Goal: Feedback & Contribution: Contribute content

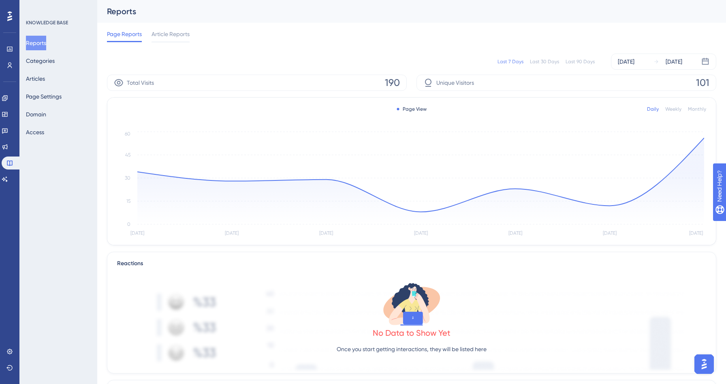
click at [314, 37] on div "Page Reports Article Reports" at bounding box center [411, 36] width 609 height 26
click at [45, 78] on button "Articles" at bounding box center [35, 78] width 19 height 15
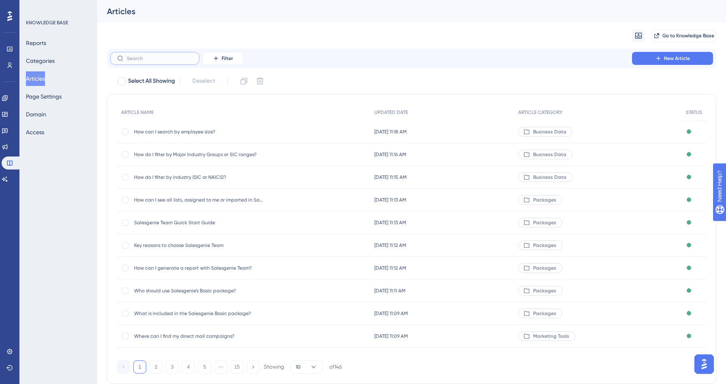
click at [159, 61] on input "text" at bounding box center [160, 58] width 66 height 6
type input "vl"
checkbox input "true"
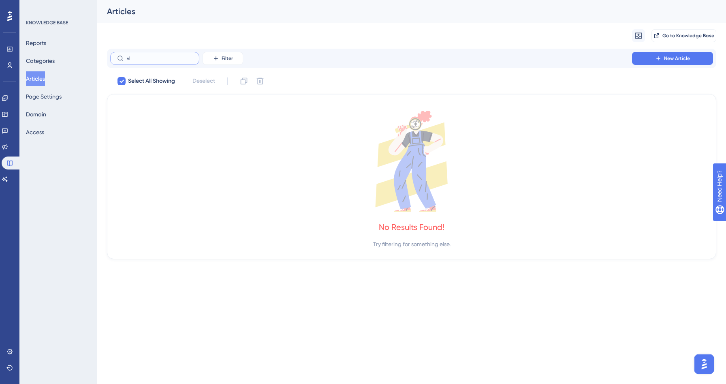
type input "v"
checkbox input "false"
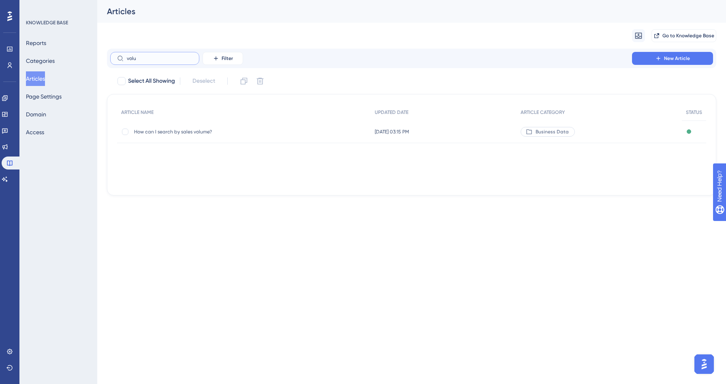
type input "volu"
click at [155, 131] on span "How can I search by sales volume?" at bounding box center [199, 131] width 130 height 6
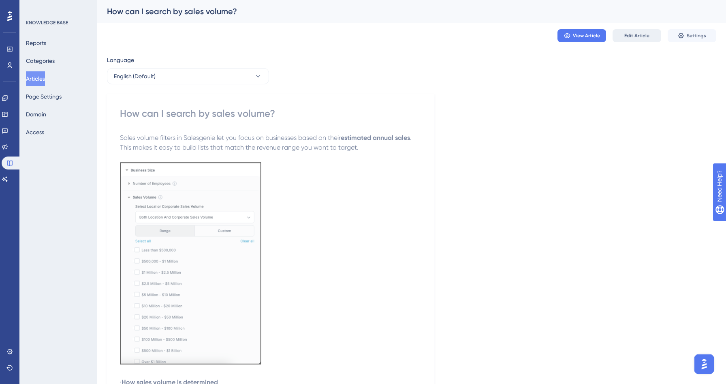
click at [639, 37] on span "Edit Article" at bounding box center [636, 35] width 25 height 6
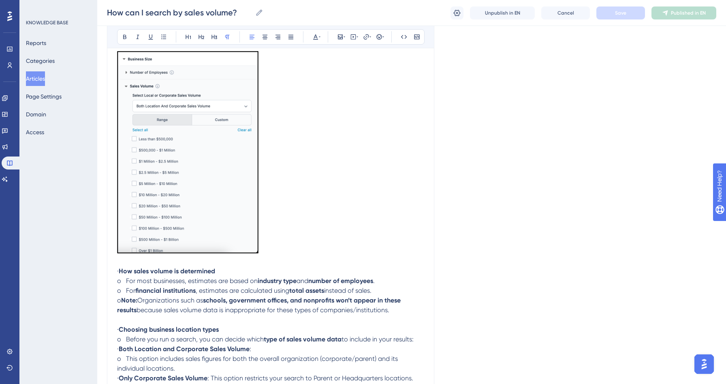
scroll to position [151, 0]
drag, startPoint x: 130, startPoint y: 273, endPoint x: 111, endPoint y: 273, distance: 19.0
click at [111, 273] on div "How can I search by sales volume? Bold Italic Underline Bullet Point Heading 1 …" at bounding box center [270, 239] width 327 height 598
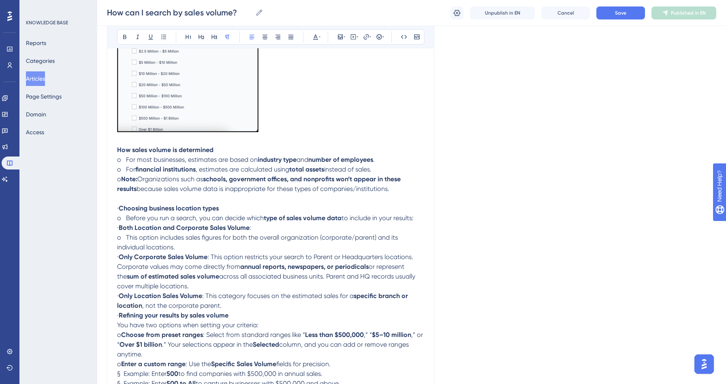
scroll to position [290, 0]
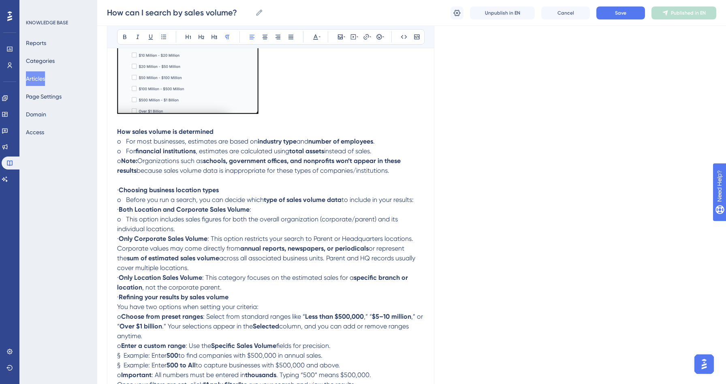
drag, startPoint x: 126, startPoint y: 162, endPoint x: 115, endPoint y: 162, distance: 10.5
click at [115, 162] on div "How can I search by sales volume? Bold Italic Underline Bullet Point Heading 1 …" at bounding box center [270, 100] width 327 height 598
drag, startPoint x: 128, startPoint y: 151, endPoint x: 117, endPoint y: 151, distance: 10.9
click at [117, 151] on span "o For" at bounding box center [126, 151] width 18 height 8
drag, startPoint x: 126, startPoint y: 139, endPoint x: 111, endPoint y: 139, distance: 15.4
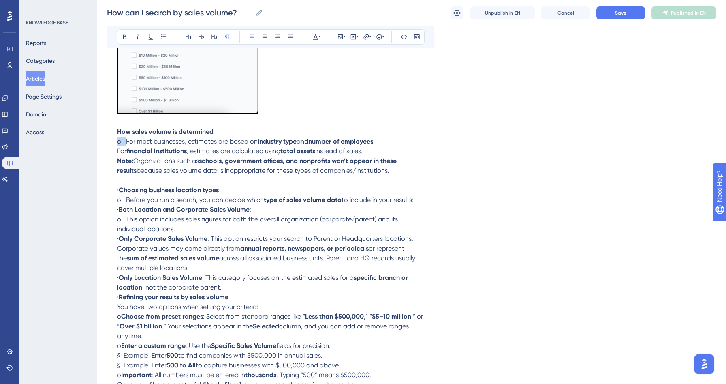
click at [111, 139] on div "How can I search by sales volume? Bold Italic Underline Bullet Point Heading 1 …" at bounding box center [270, 100] width 327 height 598
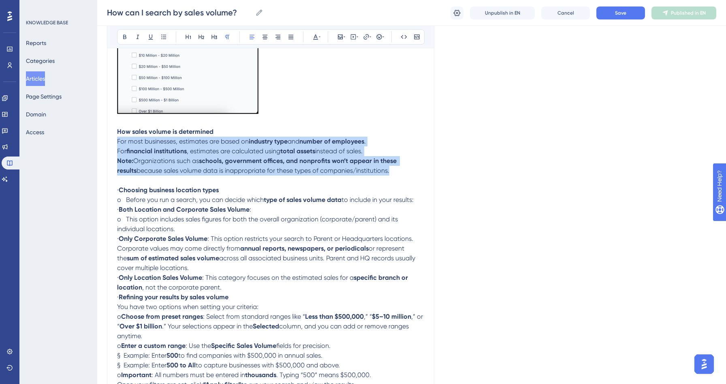
drag, startPoint x: 371, startPoint y: 173, endPoint x: 67, endPoint y: 142, distance: 305.0
click at [97, 142] on div "Performance Users Engagement Widgets Feedback Product Updates Knowledge Base AI…" at bounding box center [411, 85] width 629 height 751
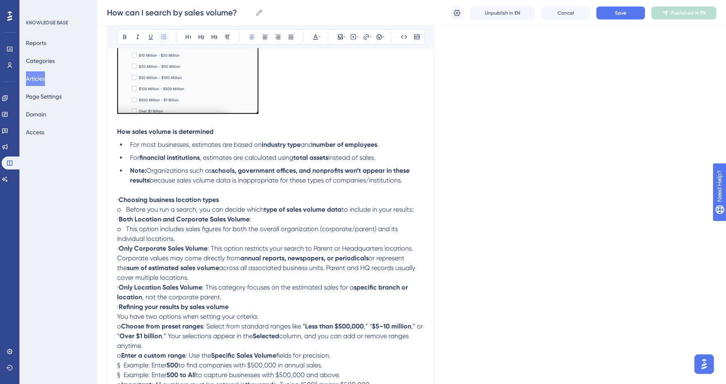
click at [165, 36] on icon at bounding box center [163, 37] width 6 height 6
click at [209, 187] on p at bounding box center [270, 190] width 307 height 10
drag, startPoint x: 131, startPoint y: 202, endPoint x: 94, endPoint y: 202, distance: 36.9
click at [97, 202] on div "Performance Users Engagement Widgets Feedback Product Updates Knowledge Base AI…" at bounding box center [411, 90] width 629 height 760
drag, startPoint x: 126, startPoint y: 213, endPoint x: 101, endPoint y: 212, distance: 25.1
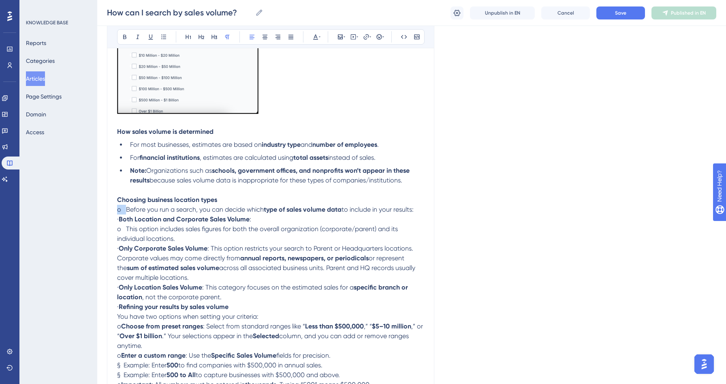
click at [101, 212] on div "Performance Users Engagement Widgets Feedback Product Updates Knowledge Base AI…" at bounding box center [411, 90] width 629 height 760
click at [131, 221] on strong "Both Location and Corporate Sales Volume" at bounding box center [184, 219] width 131 height 8
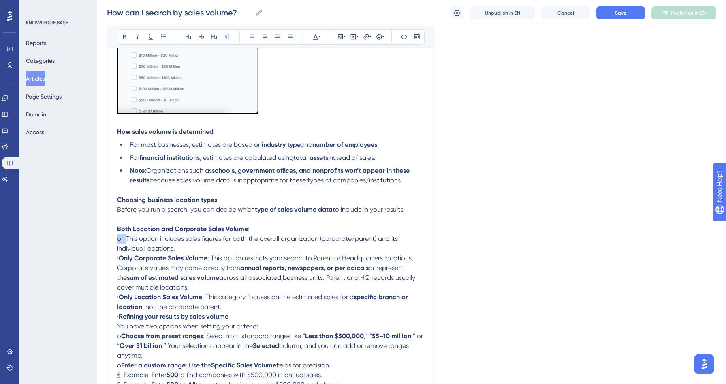
drag, startPoint x: 126, startPoint y: 240, endPoint x: 98, endPoint y: 239, distance: 28.4
click at [98, 239] on div "Performance Users Engagement Widgets Feedback Product Updates Knowledge Base AI…" at bounding box center [411, 95] width 629 height 770
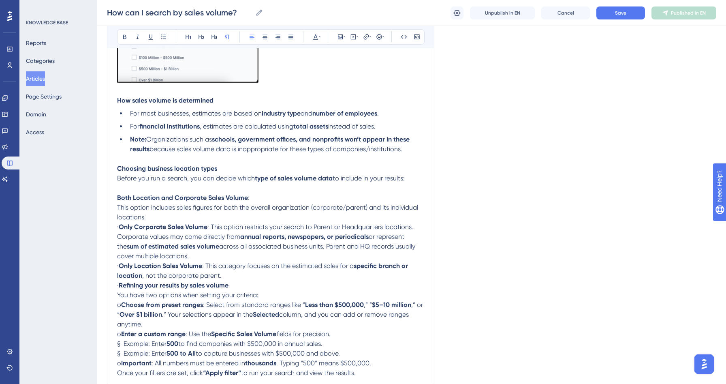
scroll to position [322, 0]
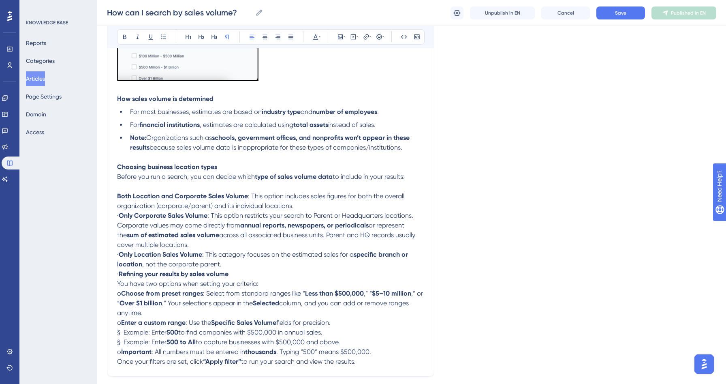
drag, startPoint x: 129, startPoint y: 218, endPoint x: 104, endPoint y: 218, distance: 25.1
click at [104, 218] on div "Performance Users Engagement Widgets Feedback Product Updates Knowledge Base AI…" at bounding box center [411, 58] width 629 height 760
drag, startPoint x: 130, startPoint y: 257, endPoint x: 113, endPoint y: 257, distance: 16.2
click at [113, 257] on div "How can I search by sales volume? Bold Italic Underline Bullet Point Heading 1 …" at bounding box center [270, 72] width 327 height 608
drag, startPoint x: 130, startPoint y: 278, endPoint x: 108, endPoint y: 278, distance: 21.9
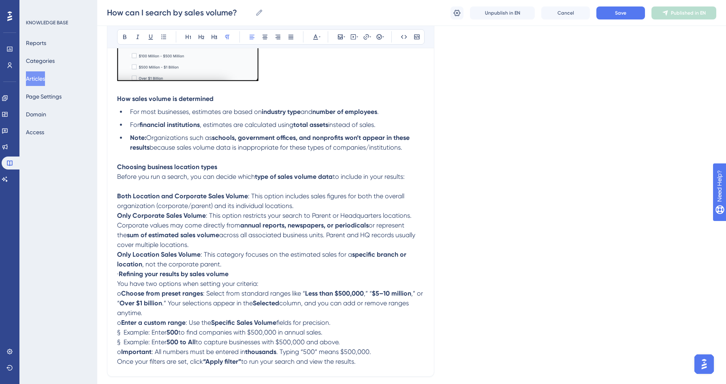
click at [108, 278] on div "How can I search by sales volume? Bold Italic Underline Bullet Point Heading 1 …" at bounding box center [270, 72] width 327 height 608
click at [151, 274] on strong "Refining your results by sales volume" at bounding box center [174, 274] width 110 height 8
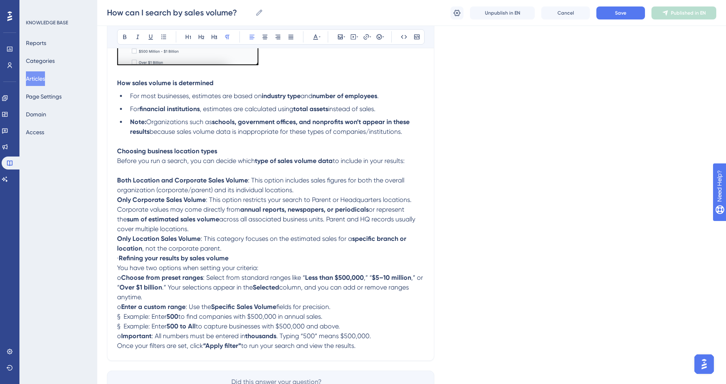
drag, startPoint x: 130, startPoint y: 260, endPoint x: 114, endPoint y: 259, distance: 16.2
click at [114, 259] on div "How can I search by sales volume? Bold Italic Underline Bullet Point Heading 1 …" at bounding box center [270, 57] width 327 height 608
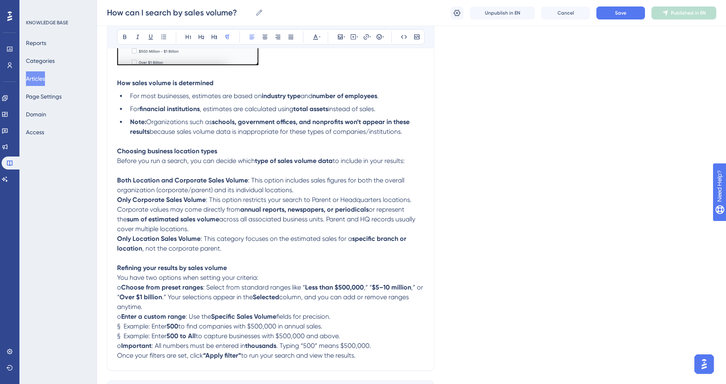
drag, startPoint x: 127, startPoint y: 290, endPoint x: 121, endPoint y: 290, distance: 6.1
click at [121, 290] on p "o Choose from preset ranges : Select from standard ranges like “ Less than $500…" at bounding box center [270, 296] width 307 height 29
click at [154, 239] on strong "Only Location Sales Volume" at bounding box center [158, 239] width 83 height 8
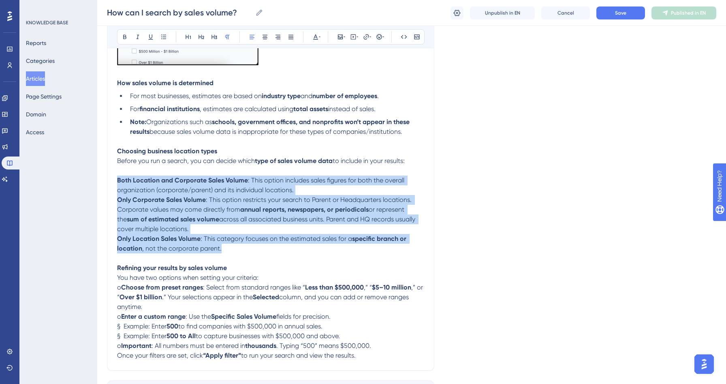
drag, startPoint x: 230, startPoint y: 252, endPoint x: 90, endPoint y: 177, distance: 158.2
click at [97, 177] on div "Performance Users Engagement Widgets Feedback Product Updates Knowledge Base AI…" at bounding box center [411, 47] width 629 height 770
click at [165, 38] on icon at bounding box center [163, 37] width 6 height 6
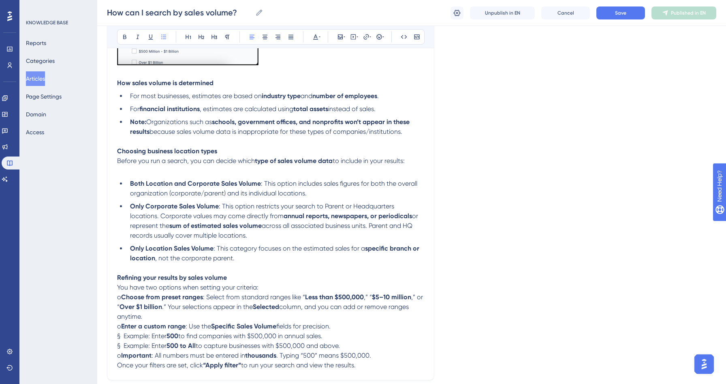
click at [200, 195] on span ": This option includes sales figures for both the overall organization (corpora…" at bounding box center [274, 187] width 289 height 17
click at [140, 174] on p at bounding box center [270, 171] width 307 height 10
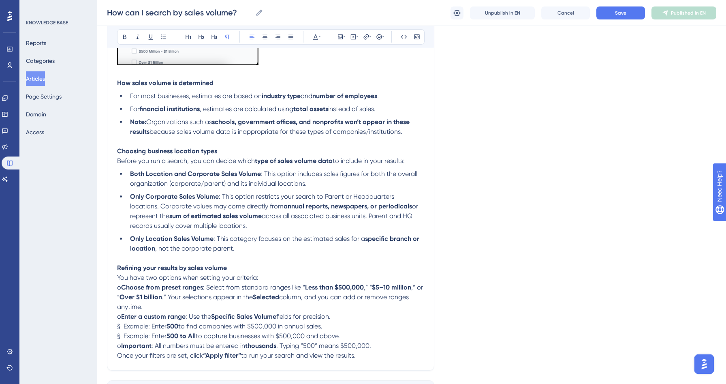
drag, startPoint x: 126, startPoint y: 290, endPoint x: 114, endPoint y: 290, distance: 11.3
click at [114, 290] on div "How can I search by sales volume? Bold Italic Underline Bullet Point Heading 1 …" at bounding box center [270, 62] width 327 height 618
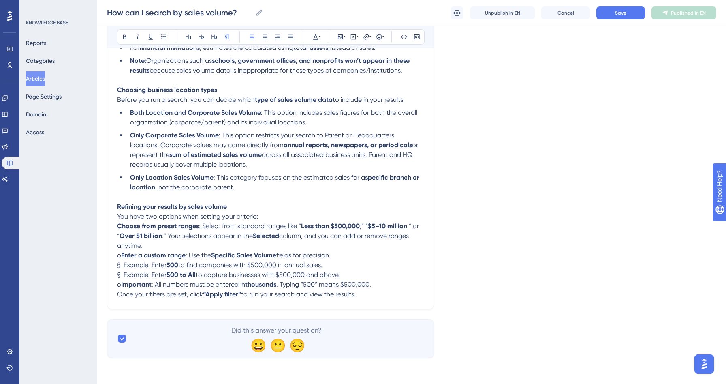
scroll to position [394, 0]
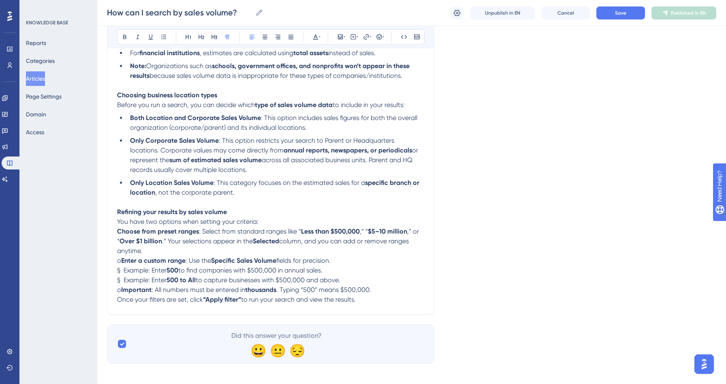
drag, startPoint x: 126, startPoint y: 264, endPoint x: 107, endPoint y: 264, distance: 19.8
drag, startPoint x: 126, startPoint y: 294, endPoint x: 102, endPoint y: 294, distance: 23.9
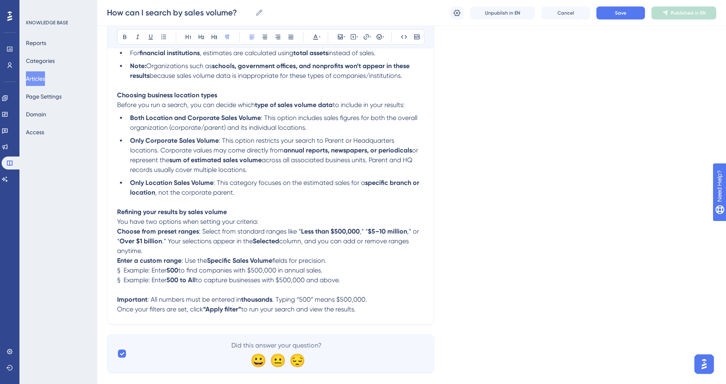
click at [117, 311] on span "Once your filters are set, click" at bounding box center [160, 309] width 86 height 8
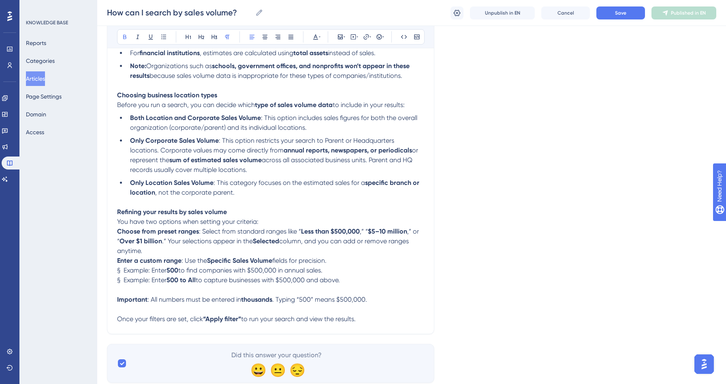
click at [118, 233] on strong "Choose from preset ranges" at bounding box center [158, 231] width 82 height 8
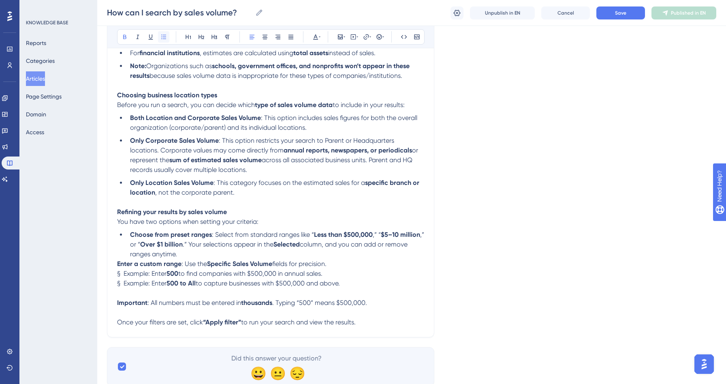
click at [165, 37] on icon at bounding box center [163, 37] width 6 height 6
click at [118, 267] on strong "Enter a custom range" at bounding box center [149, 264] width 64 height 8
click at [166, 35] on icon at bounding box center [163, 37] width 6 height 6
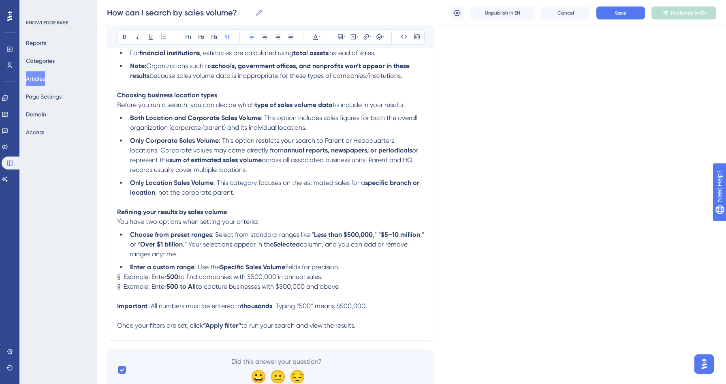
click at [118, 280] on span "§ Example: Enter" at bounding box center [141, 277] width 49 height 8
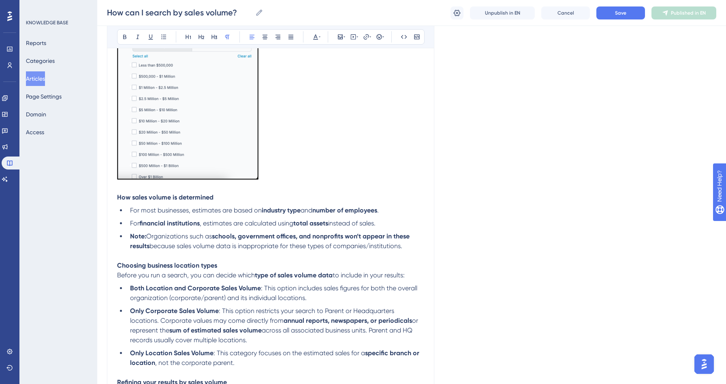
scroll to position [92, 0]
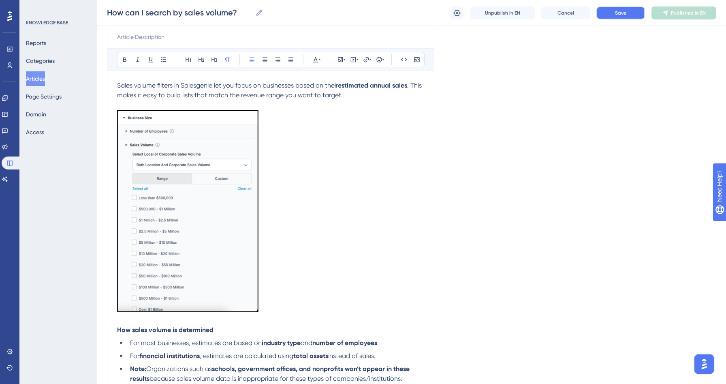
click at [608, 13] on button "Save" at bounding box center [620, 12] width 49 height 13
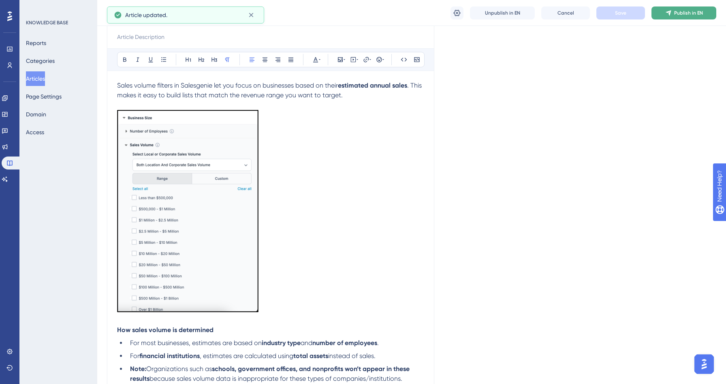
click at [693, 15] on span "Publish in EN" at bounding box center [688, 13] width 29 height 6
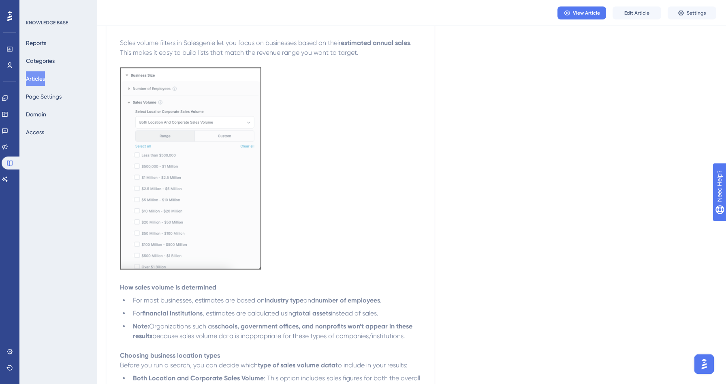
scroll to position [0, 0]
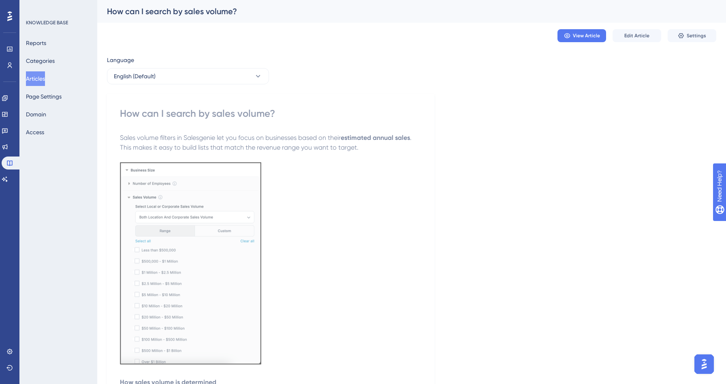
click at [41, 77] on button "Articles" at bounding box center [35, 78] width 19 height 15
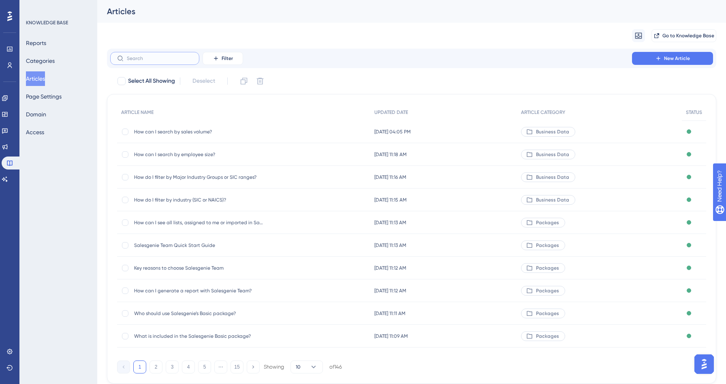
click at [158, 59] on input "text" at bounding box center [160, 58] width 66 height 6
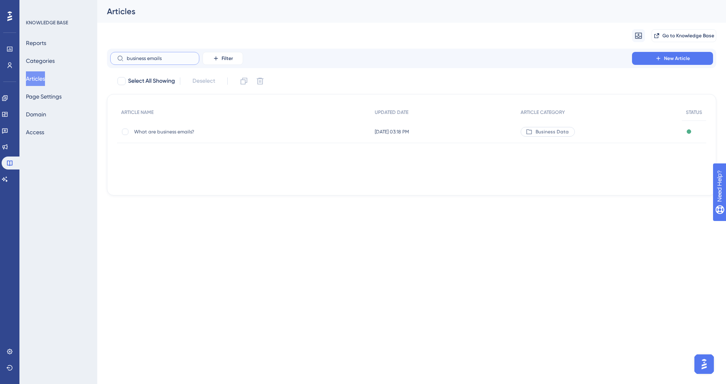
type input "business emails"
click at [168, 130] on span "What are business emails?" at bounding box center [199, 131] width 130 height 6
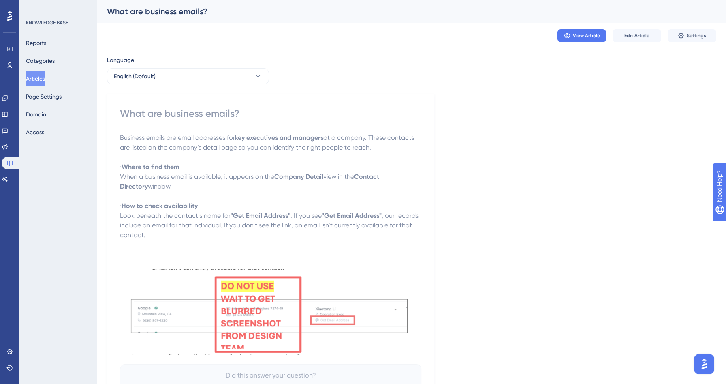
scroll to position [7, 0]
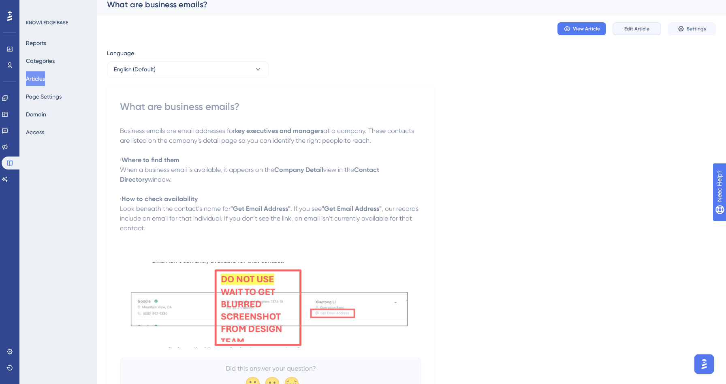
click at [643, 27] on span "Edit Article" at bounding box center [636, 29] width 25 height 6
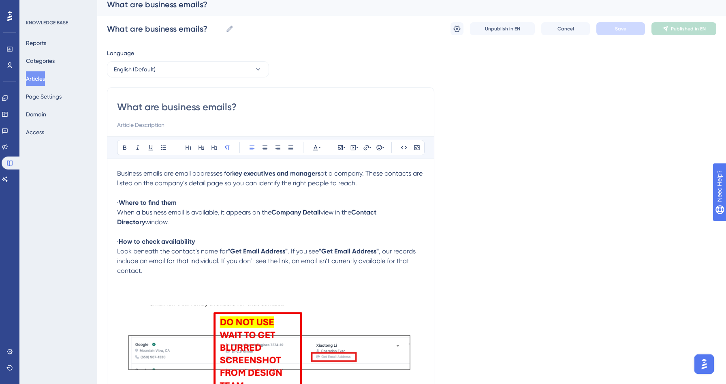
drag, startPoint x: 129, startPoint y: 203, endPoint x: 102, endPoint y: 203, distance: 27.5
click at [102, 203] on div "Performance Users Engagement Widgets Feedback Product Updates Knowledge Base AI…" at bounding box center [411, 229] width 629 height 473
drag, startPoint x: 129, startPoint y: 242, endPoint x: 109, endPoint y: 241, distance: 20.7
click at [109, 241] on div "What are business emails? Bold Italic Underline Bullet Point Heading 1 Heading …" at bounding box center [270, 246] width 327 height 318
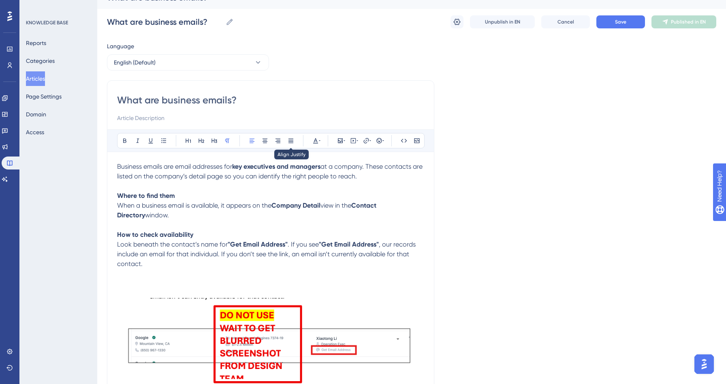
scroll to position [0, 0]
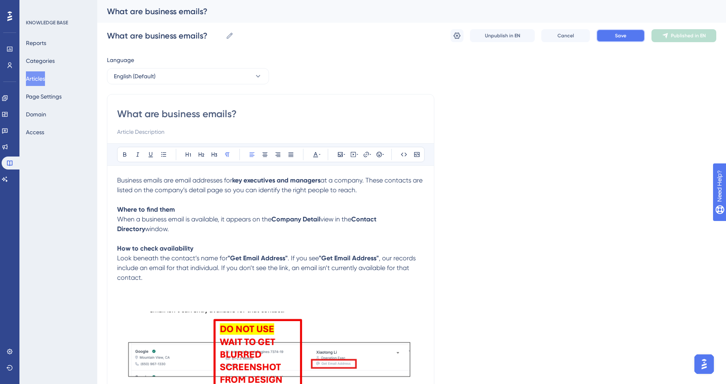
click at [606, 37] on button "Save" at bounding box center [620, 35] width 49 height 13
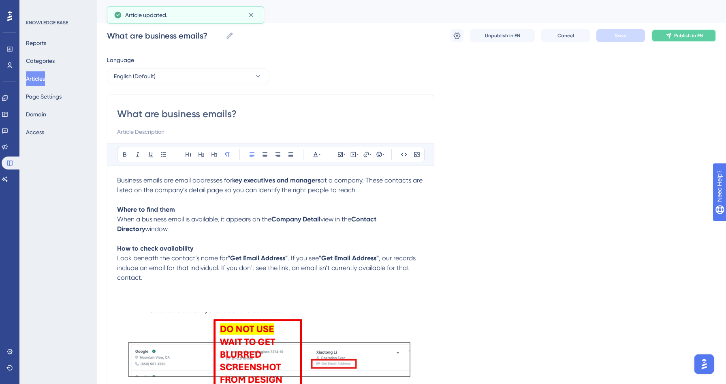
click at [695, 41] on button "Publish in EN" at bounding box center [683, 35] width 65 height 13
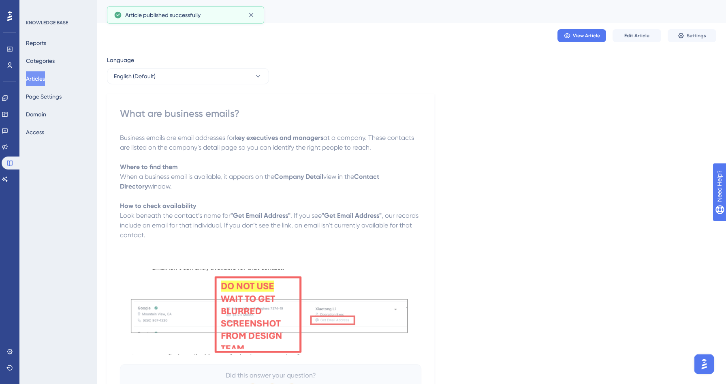
click at [38, 79] on button "Articles" at bounding box center [35, 78] width 19 height 15
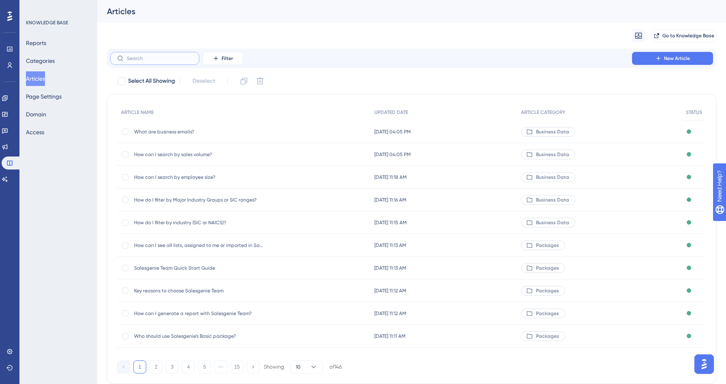
click at [146, 58] on input "text" at bounding box center [160, 58] width 66 height 6
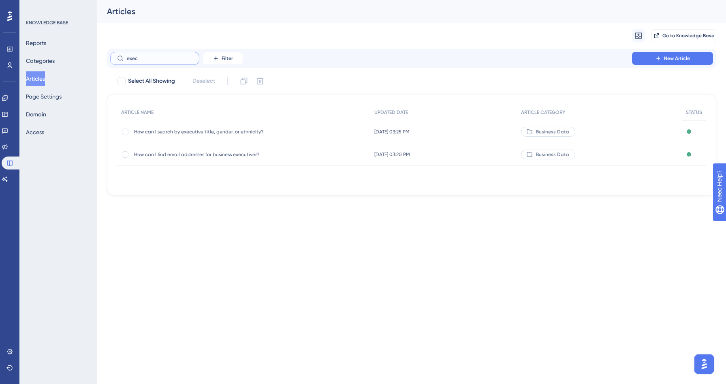
type input "exec"
click at [188, 153] on span "How can I find email addresses for business executives?" at bounding box center [199, 154] width 130 height 6
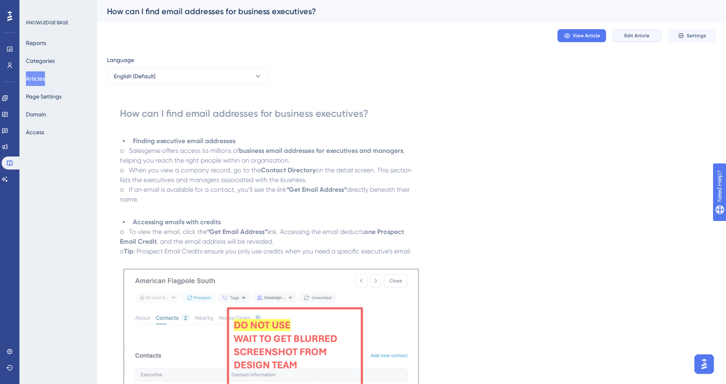
click at [636, 30] on button "Edit Article" at bounding box center [636, 35] width 49 height 13
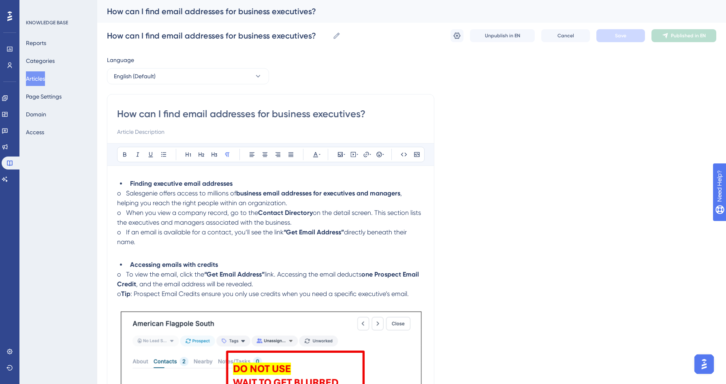
click at [130, 181] on strong "Finding executive email addresses" at bounding box center [181, 183] width 102 height 8
click at [130, 184] on strong "Finding executive email addresses" at bounding box center [181, 183] width 102 height 8
drag, startPoint x: 130, startPoint y: 184, endPoint x: 115, endPoint y: 183, distance: 15.8
click at [115, 183] on div "How can I find email addresses for business executives? Bold Italic Underline B…" at bounding box center [270, 287] width 327 height 387
click at [130, 184] on li "Finding executive email addresses" at bounding box center [275, 184] width 297 height 10
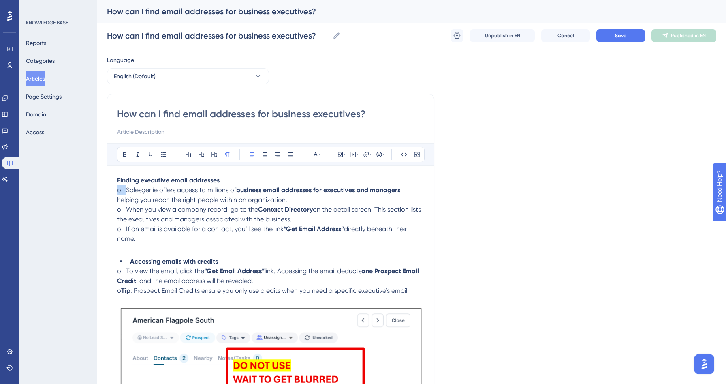
drag, startPoint x: 126, startPoint y: 190, endPoint x: 111, endPoint y: 190, distance: 14.6
click at [111, 190] on div "How can I find email addresses for business executives? Bold Italic Underline B…" at bounding box center [270, 286] width 327 height 384
drag, startPoint x: 126, startPoint y: 209, endPoint x: 106, endPoint y: 209, distance: 19.4
click at [106, 209] on div "Performance Users Engagement Widgets Feedback Product Updates Knowledge Base AI…" at bounding box center [411, 269] width 629 height 539
drag, startPoint x: 126, startPoint y: 230, endPoint x: 112, endPoint y: 228, distance: 14.0
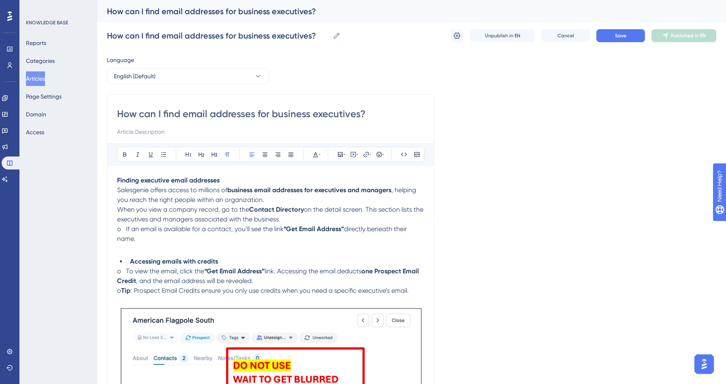
click at [112, 228] on div "How can I find email addresses for business executives? Bold Italic Underline B…" at bounding box center [270, 286] width 327 height 384
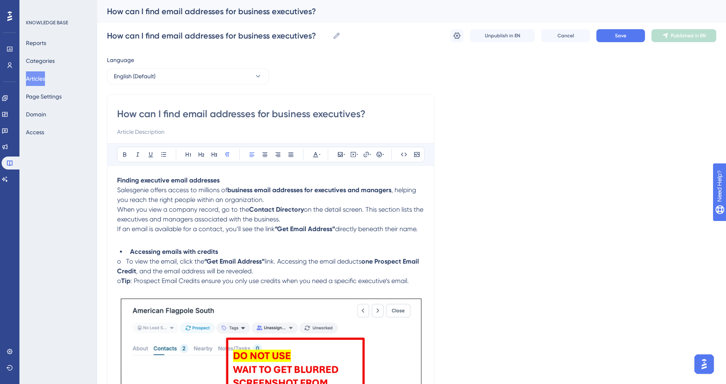
drag, startPoint x: 422, startPoint y: 230, endPoint x: 109, endPoint y: 188, distance: 315.6
click at [109, 188] on div "How can I find email addresses for business executives? Bold Italic Underline B…" at bounding box center [270, 281] width 327 height 374
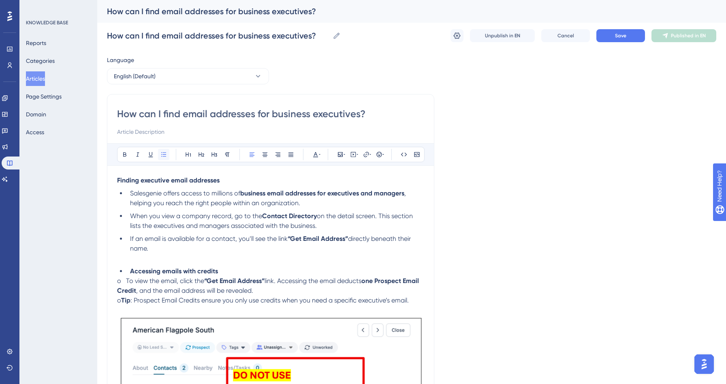
click at [163, 152] on icon at bounding box center [163, 154] width 5 height 4
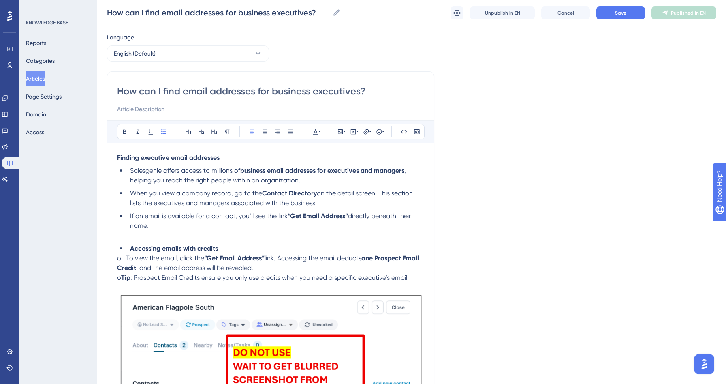
scroll to position [53, 0]
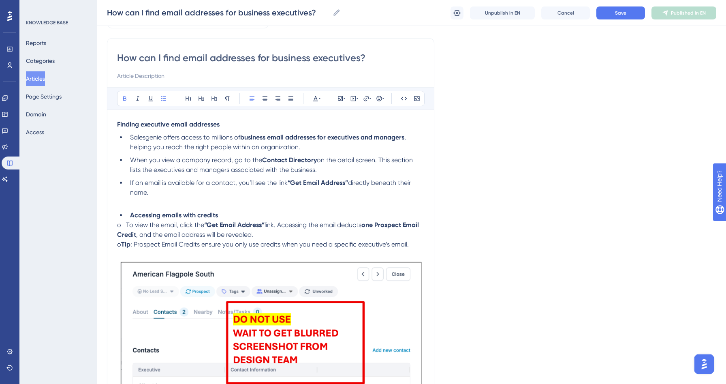
drag, startPoint x: 130, startPoint y: 215, endPoint x: 103, endPoint y: 215, distance: 26.7
click at [103, 215] on div "Performance Users Engagement Widgets Feedback Product Updates Knowledge Base AI…" at bounding box center [411, 220] width 629 height 546
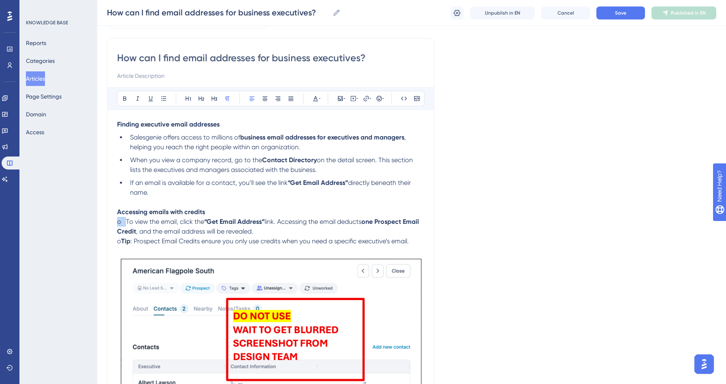
drag, startPoint x: 126, startPoint y: 223, endPoint x: 114, endPoint y: 223, distance: 12.6
click at [114, 223] on div "How can I find email addresses for business executives? Bold Italic Underline B…" at bounding box center [270, 233] width 327 height 390
click at [164, 98] on icon at bounding box center [163, 98] width 5 height 4
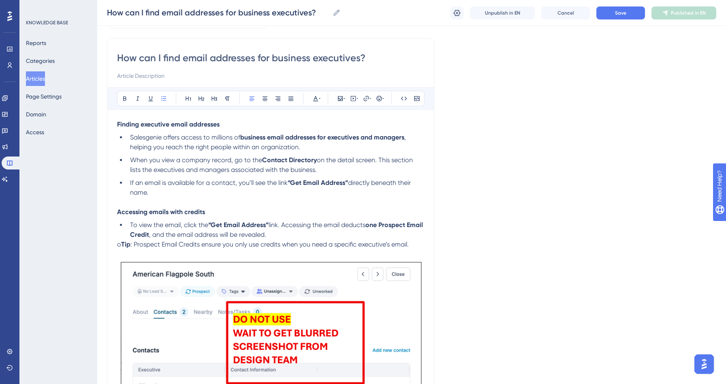
scroll to position [64, 0]
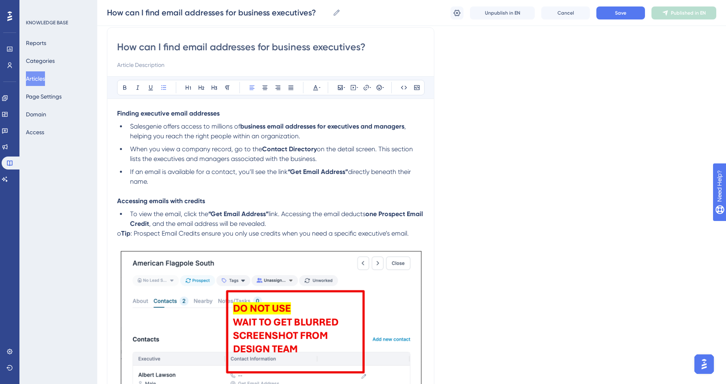
click at [121, 235] on span "o" at bounding box center [119, 233] width 4 height 8
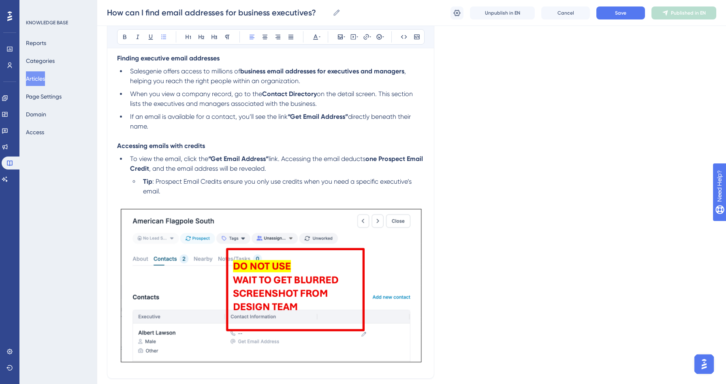
scroll to position [0, 0]
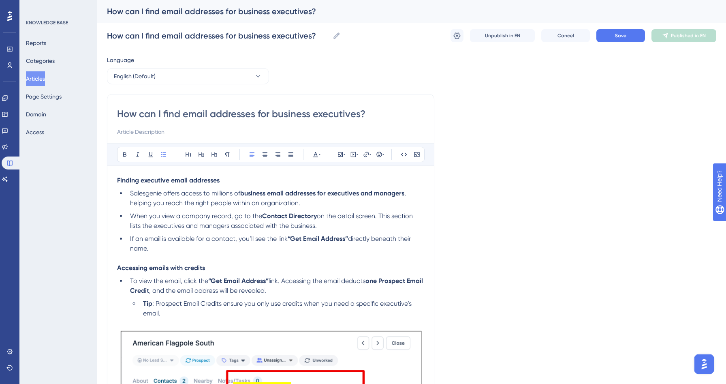
click at [601, 43] on div "How can I find email addresses for business executives? How can I find email ad…" at bounding box center [411, 36] width 609 height 26
click at [616, 32] on button "Save" at bounding box center [620, 35] width 49 height 13
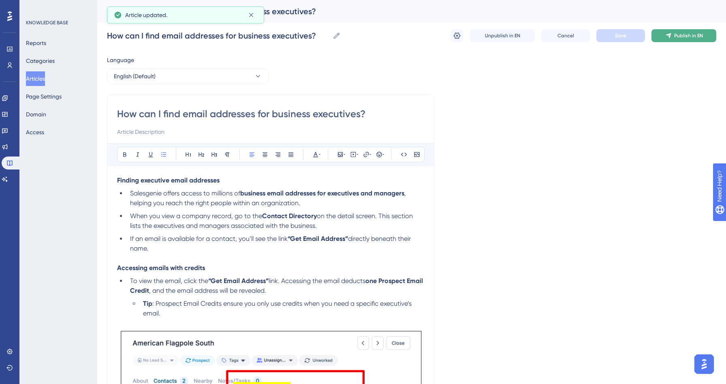
click at [679, 36] on span "Publish in EN" at bounding box center [688, 35] width 29 height 6
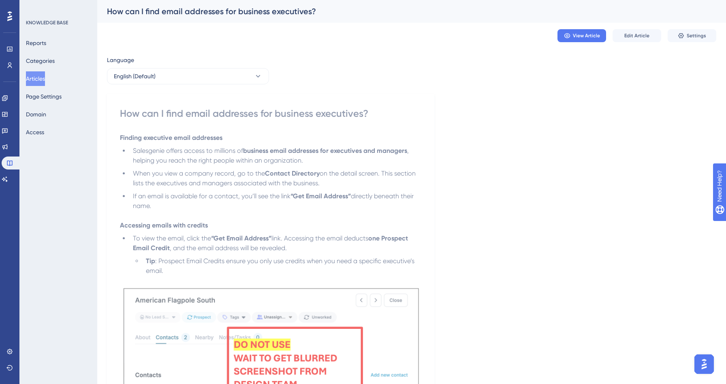
click at [41, 79] on button "Articles" at bounding box center [35, 78] width 19 height 15
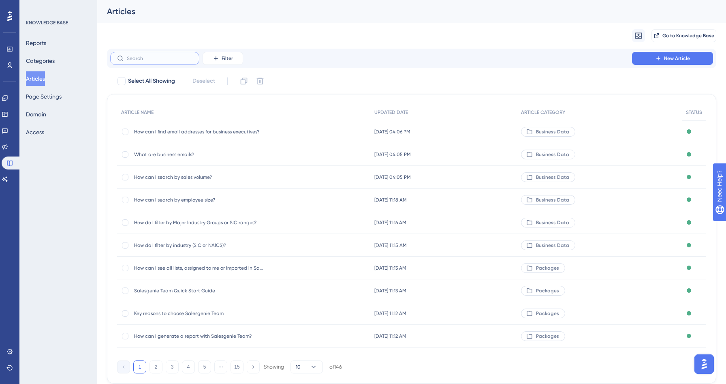
click at [146, 60] on input "text" at bounding box center [160, 58] width 66 height 6
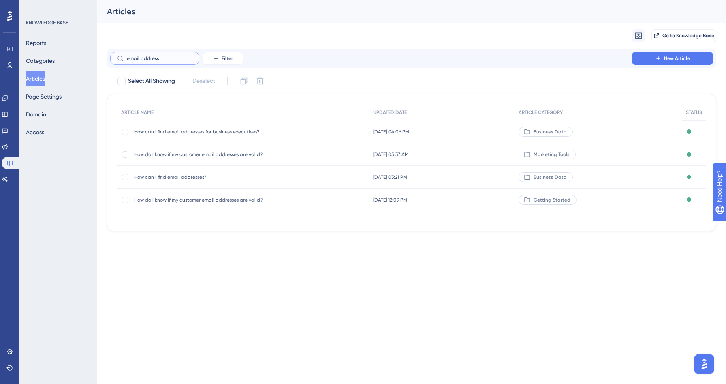
type input "email address"
click at [160, 180] on div "How can I find email addresses? How can I find email addresses?" at bounding box center [199, 177] width 130 height 23
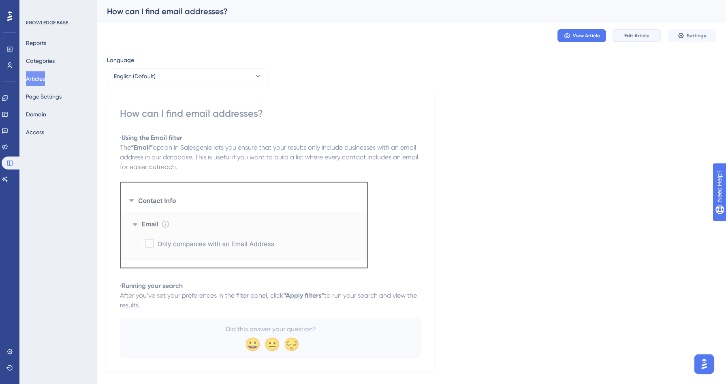
click at [637, 39] on button "Edit Article" at bounding box center [636, 35] width 49 height 13
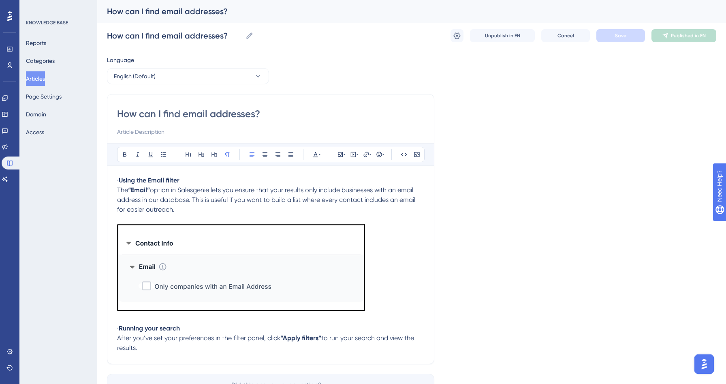
drag, startPoint x: 130, startPoint y: 179, endPoint x: 100, endPoint y: 179, distance: 30.0
click at [100, 179] on div "Performance Users Engagement Widgets Feedback Product Updates Knowledge Base AI…" at bounding box center [411, 212] width 629 height 425
drag, startPoint x: 130, startPoint y: 329, endPoint x: 104, endPoint y: 329, distance: 26.7
click at [104, 329] on div "Performance Users Engagement Widgets Feedback Product Updates Knowledge Base AI…" at bounding box center [411, 212] width 629 height 425
click at [619, 35] on span "Save" at bounding box center [620, 35] width 11 height 6
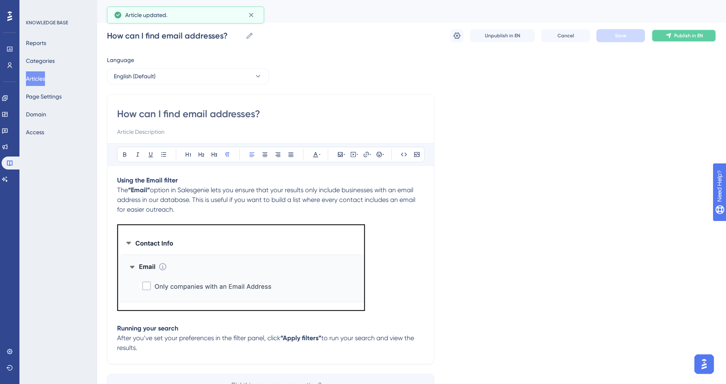
click at [704, 35] on button "Publish in EN" at bounding box center [683, 35] width 65 height 13
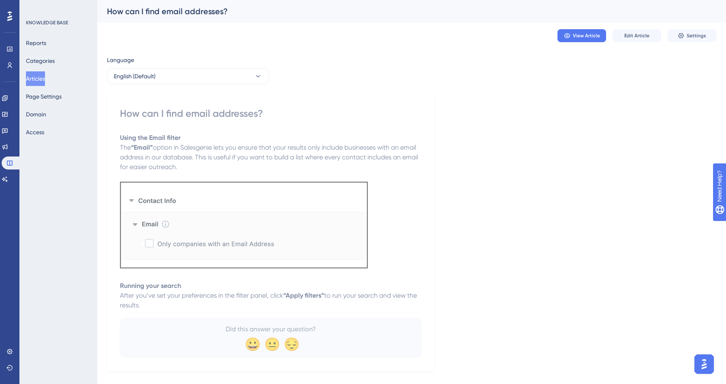
click at [40, 73] on button "Articles" at bounding box center [35, 78] width 19 height 15
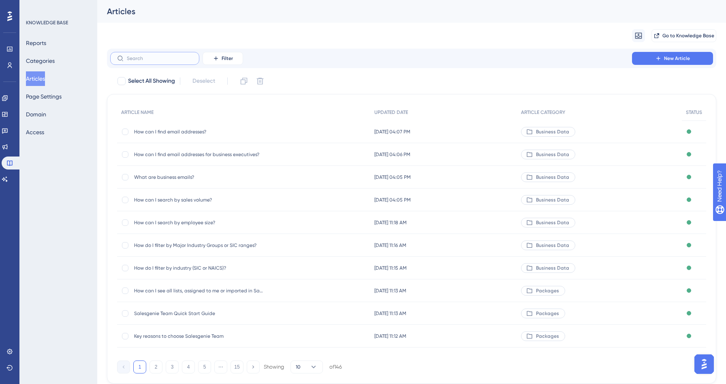
click at [144, 61] on label at bounding box center [154, 58] width 89 height 13
click at [144, 61] on input "text" at bounding box center [160, 58] width 66 height 6
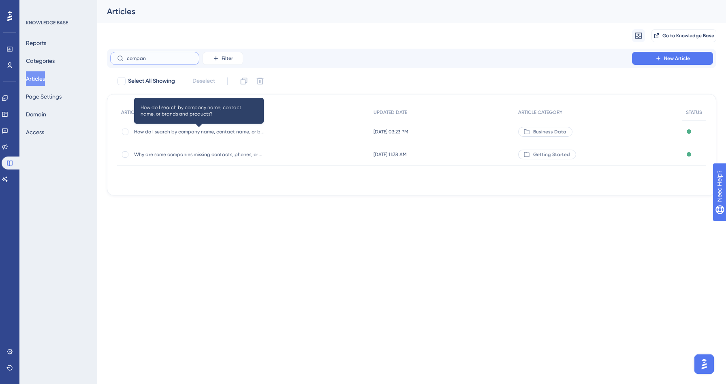
type input "compan"
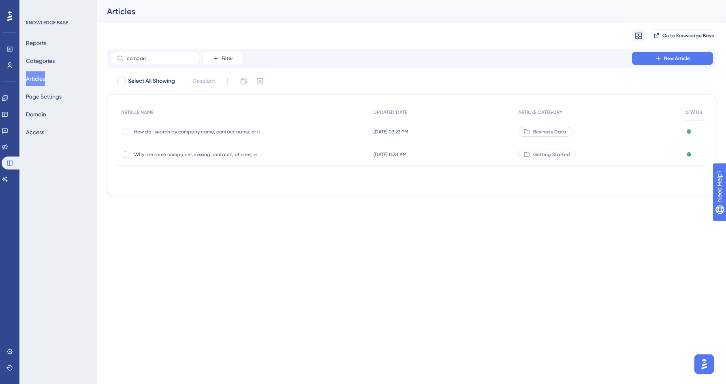
click at [211, 135] on div "How do I search by company name, contact name, or brands and products? How do I…" at bounding box center [199, 131] width 130 height 23
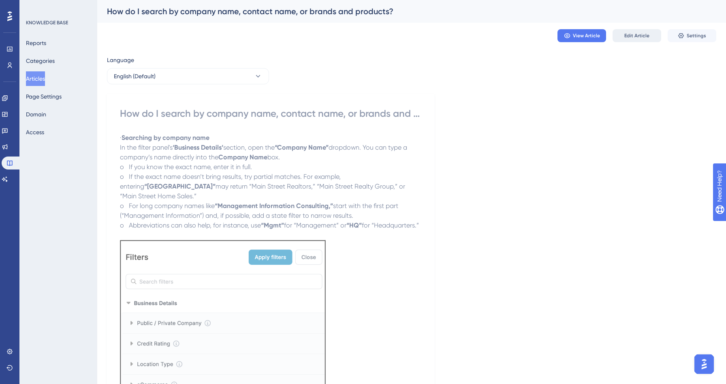
click at [631, 34] on span "Edit Article" at bounding box center [636, 35] width 25 height 6
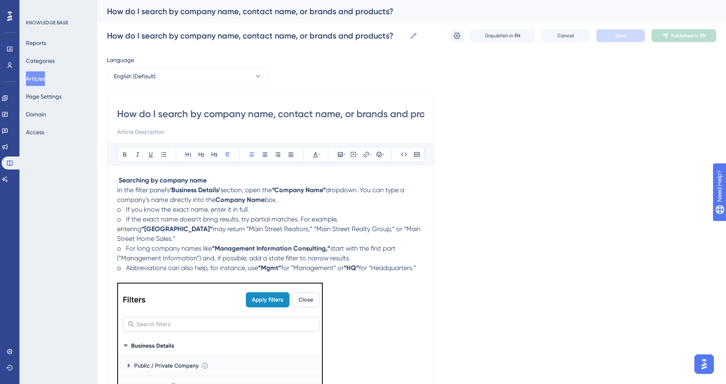
drag, startPoint x: 130, startPoint y: 179, endPoint x: 102, endPoint y: 179, distance: 27.1
click at [102, 179] on div "Performance Users Engagement Widgets Feedback Product Updates Knowledge Base AI…" at bounding box center [411, 355] width 629 height 711
drag, startPoint x: 126, startPoint y: 209, endPoint x: 113, endPoint y: 209, distance: 13.0
click at [113, 209] on div "How do I search by company name, contact name, or brands and products? Bold Ita…" at bounding box center [270, 371] width 327 height 555
drag, startPoint x: 126, startPoint y: 221, endPoint x: 114, endPoint y: 220, distance: 12.2
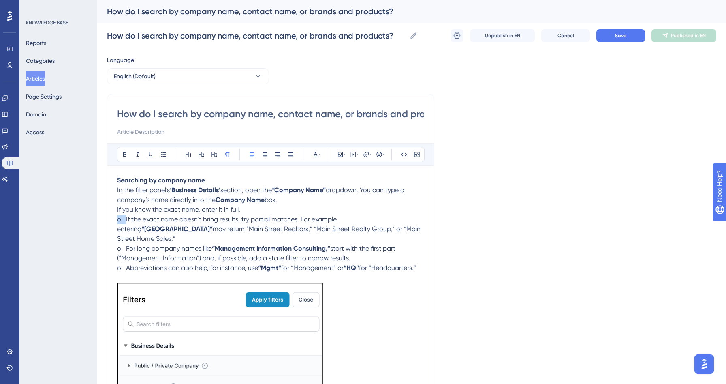
click at [114, 220] on div "How do I search by company name, contact name, or brands and products? Bold Ita…" at bounding box center [270, 371] width 327 height 555
drag, startPoint x: 126, startPoint y: 238, endPoint x: 116, endPoint y: 238, distance: 10.5
click at [116, 238] on div "How do I search by company name, contact name, or brands and products? Bold Ita…" at bounding box center [270, 371] width 327 height 555
drag, startPoint x: 125, startPoint y: 260, endPoint x: 111, endPoint y: 259, distance: 14.6
click at [111, 259] on div "How do I search by company name, contact name, or brands and products? Bold Ita…" at bounding box center [270, 371] width 327 height 555
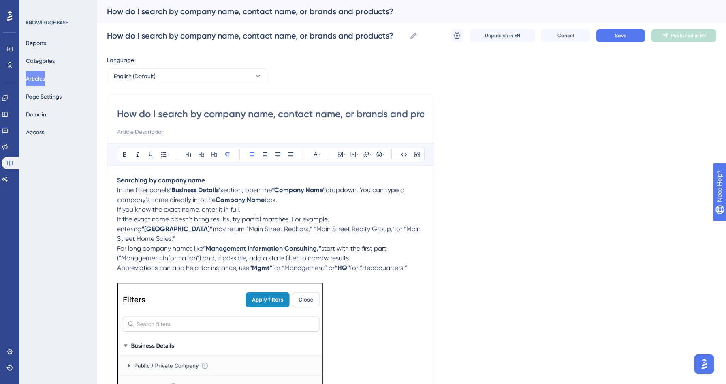
drag, startPoint x: 415, startPoint y: 259, endPoint x: 115, endPoint y: 208, distance: 304.4
click at [115, 208] on div "How do I search by company name, contact name, or brands and products? Bold Ita…" at bounding box center [270, 371] width 327 height 555
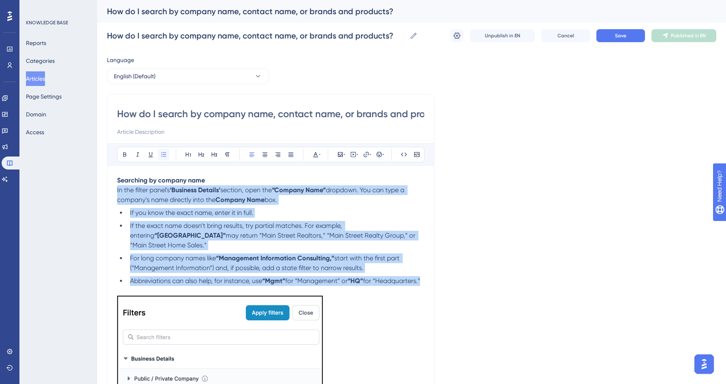
click at [164, 151] on button at bounding box center [163, 154] width 11 height 11
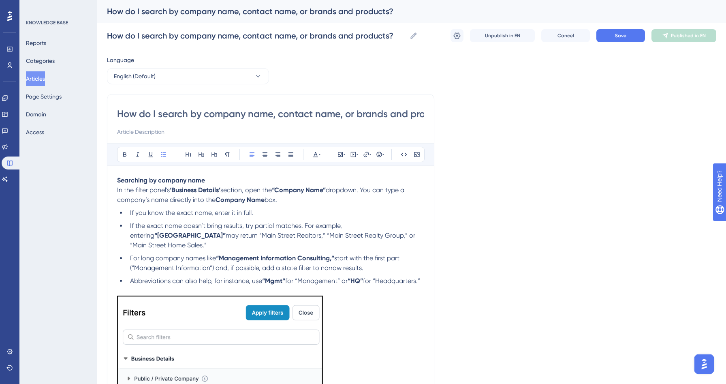
click at [247, 231] on li "If the exact name doesn’t bring results, try partial matches. For example, ente…" at bounding box center [275, 235] width 297 height 29
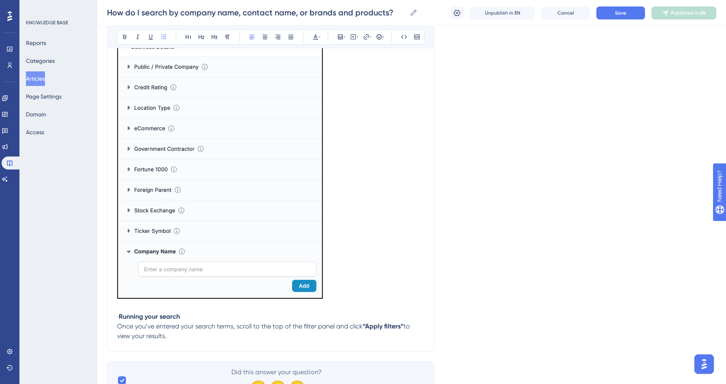
scroll to position [352, 0]
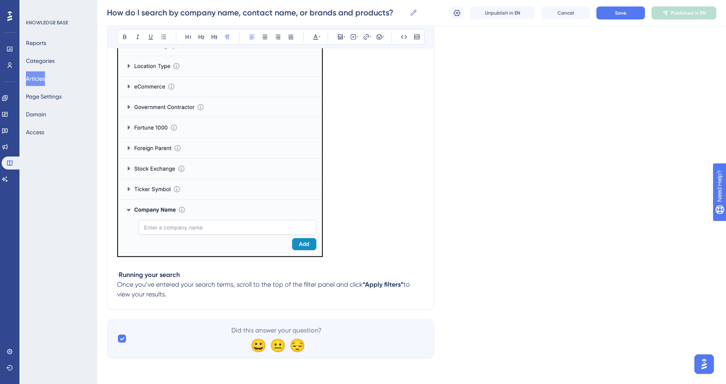
click at [119, 274] on span "·" at bounding box center [118, 275] width 2 height 8
drag, startPoint x: 130, startPoint y: 275, endPoint x: 113, endPoint y: 275, distance: 17.8
click at [113, 275] on div "How do I search by company name, contact name, or brands and products? Bold Ita…" at bounding box center [270, 25] width 327 height 568
click at [628, 12] on button "Save" at bounding box center [620, 12] width 49 height 13
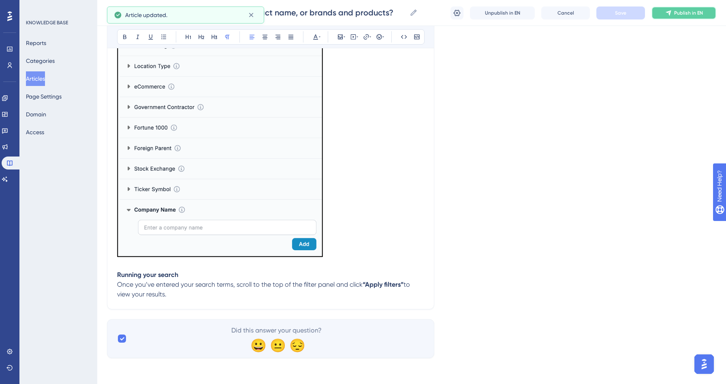
click at [696, 15] on span "Publish in EN" at bounding box center [688, 13] width 29 height 6
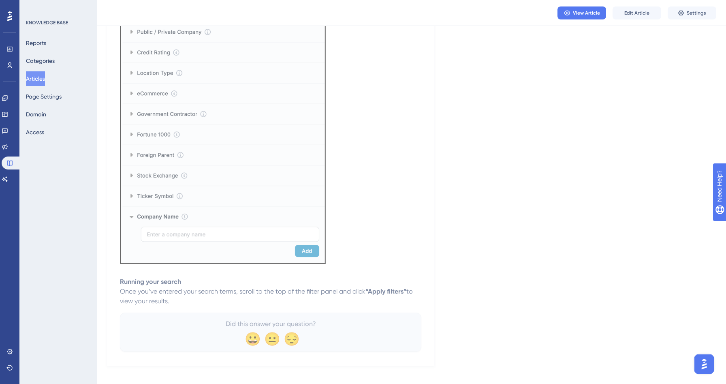
click at [35, 78] on button "Articles" at bounding box center [35, 78] width 19 height 15
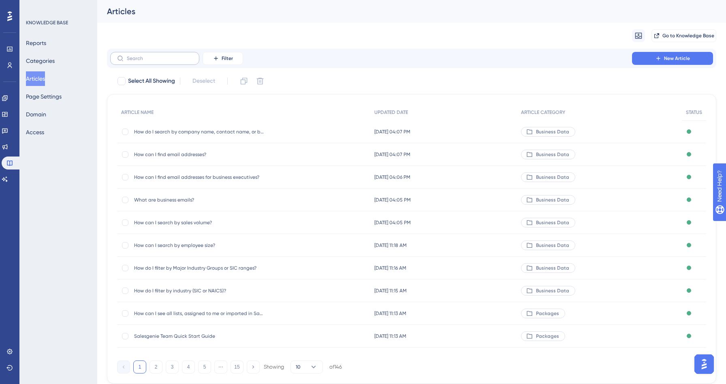
click at [152, 62] on label at bounding box center [154, 58] width 89 height 13
click at [152, 61] on input "text" at bounding box center [160, 58] width 66 height 6
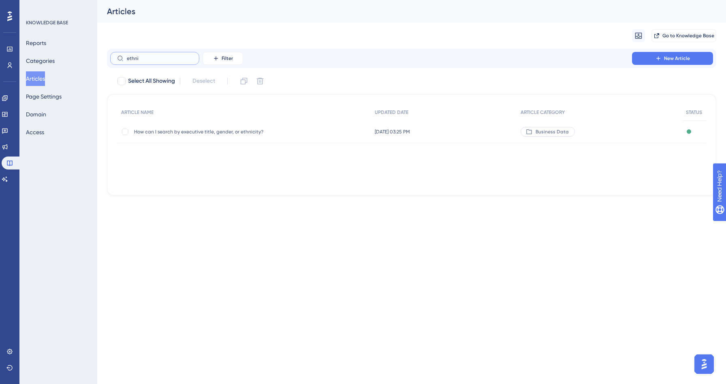
type input "ethni"
click at [205, 127] on div "How can I search by executive title, gender, or ethnicity? How can I search by …" at bounding box center [199, 131] width 130 height 23
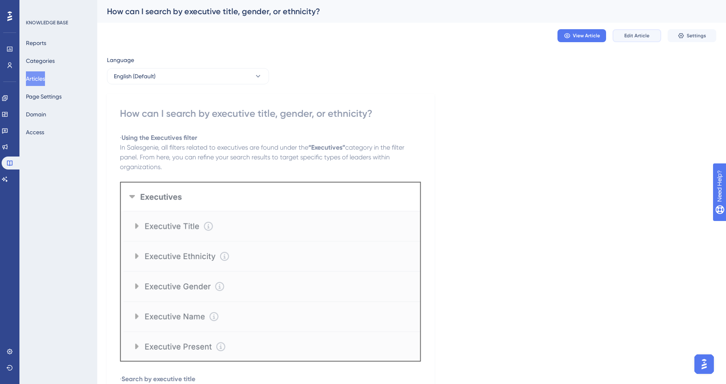
click at [639, 31] on button "Edit Article" at bounding box center [636, 35] width 49 height 13
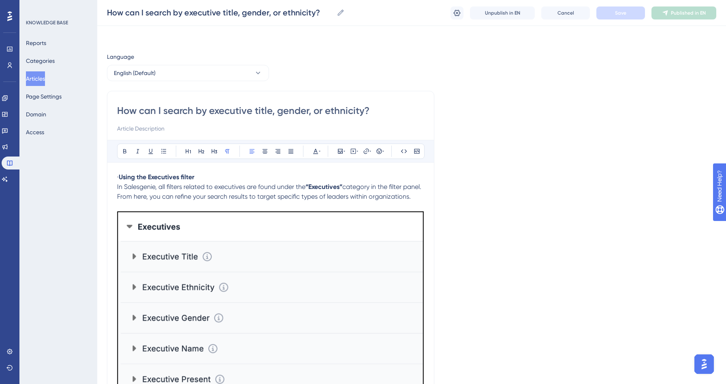
scroll to position [94, 0]
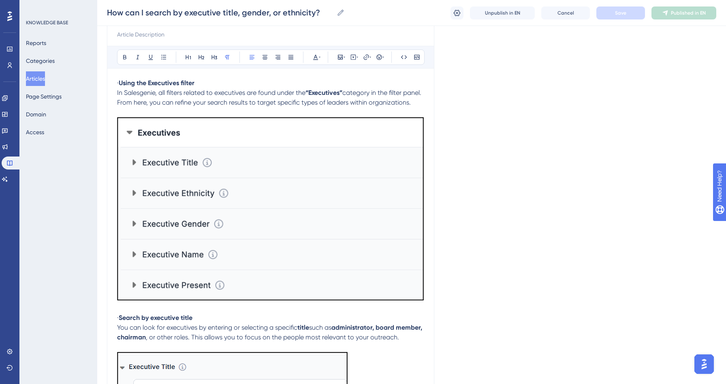
drag, startPoint x: 131, startPoint y: 81, endPoint x: 101, endPoint y: 81, distance: 30.0
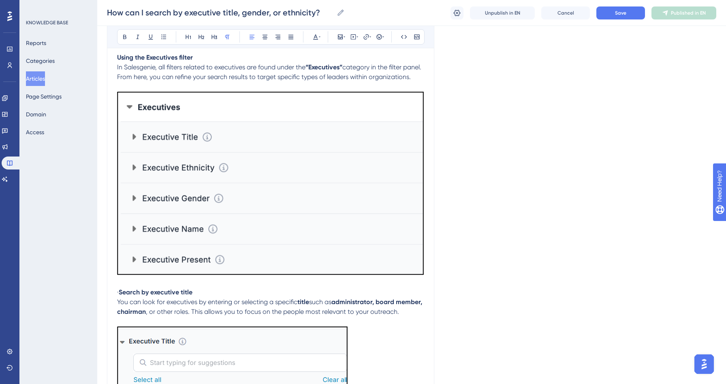
scroll to position [147, 0]
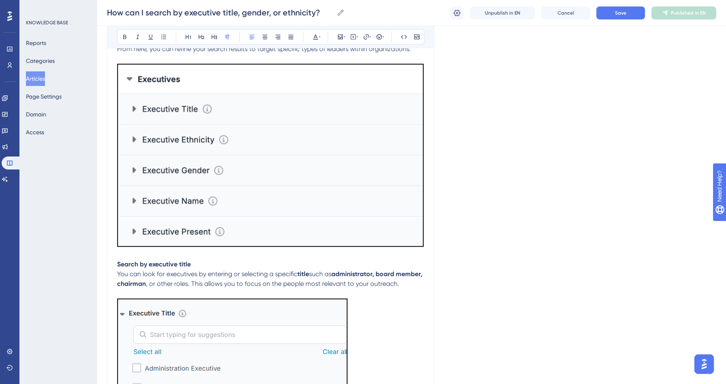
drag, startPoint x: 130, startPoint y: 273, endPoint x: 95, endPoint y: 273, distance: 34.8
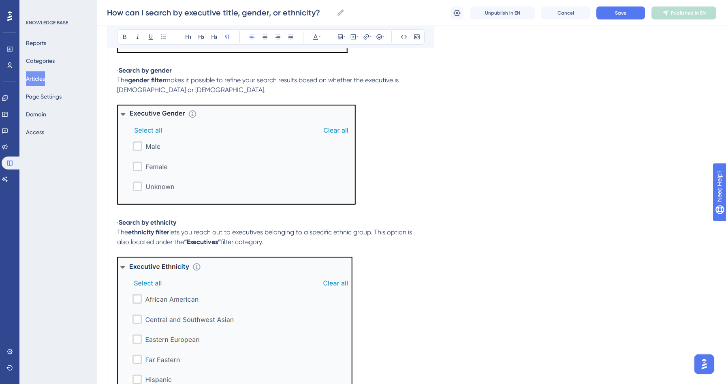
scroll to position [581, 0]
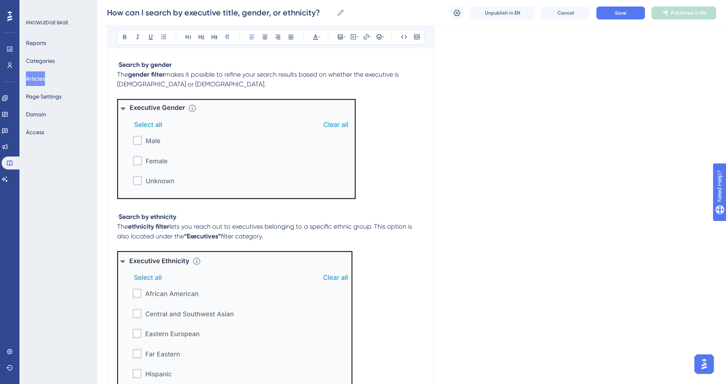
drag, startPoint x: 130, startPoint y: 84, endPoint x: 116, endPoint y: 84, distance: 14.6
drag, startPoint x: 130, startPoint y: 239, endPoint x: 105, endPoint y: 238, distance: 25.1
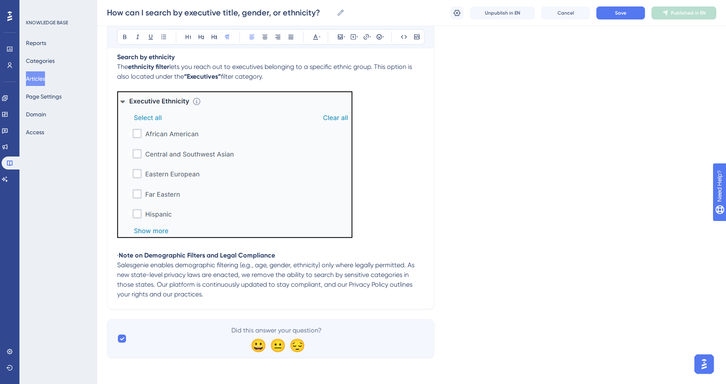
scroll to position [762, 0]
drag, startPoint x: 130, startPoint y: 256, endPoint x: 107, endPoint y: 256, distance: 23.1
click at [609, 13] on button "Save" at bounding box center [620, 12] width 49 height 13
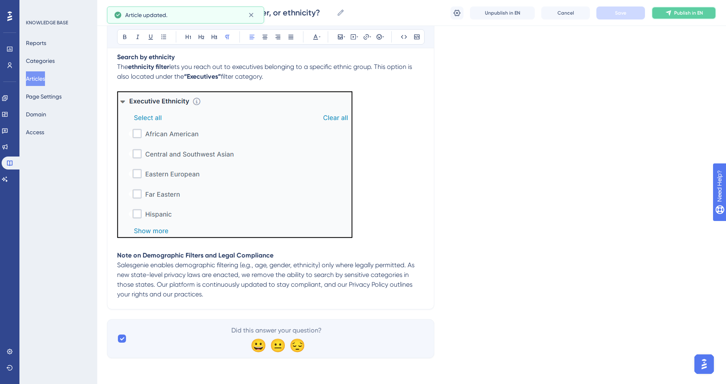
click at [676, 14] on span "Publish in EN" at bounding box center [688, 13] width 29 height 6
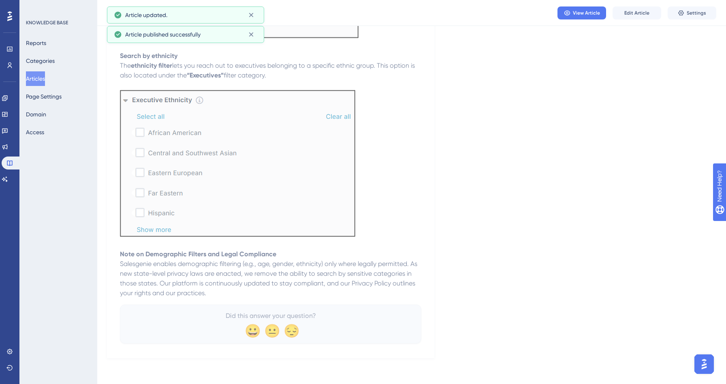
scroll to position [718, 0]
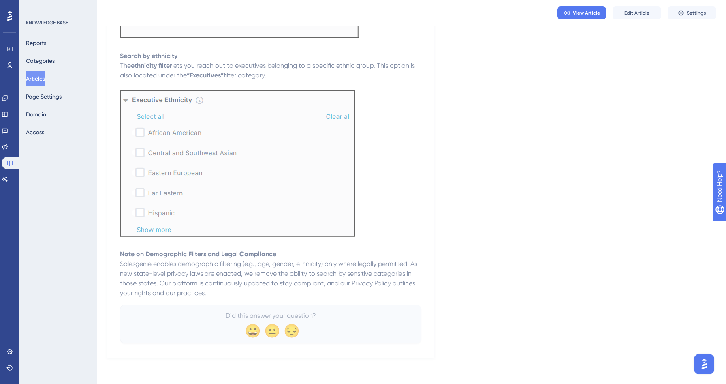
click at [42, 81] on button "Articles" at bounding box center [35, 78] width 19 height 15
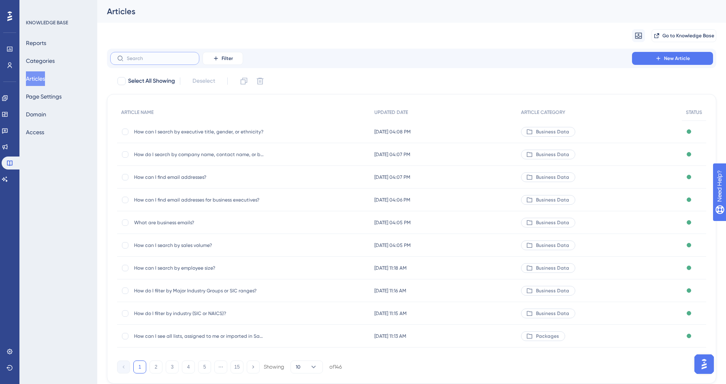
click at [146, 60] on input "text" at bounding box center [160, 58] width 66 height 6
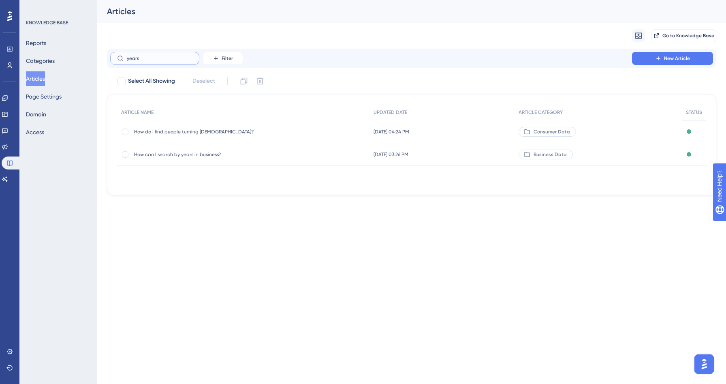
type input "years"
click at [178, 154] on span "How can I search by years in business?" at bounding box center [199, 154] width 130 height 6
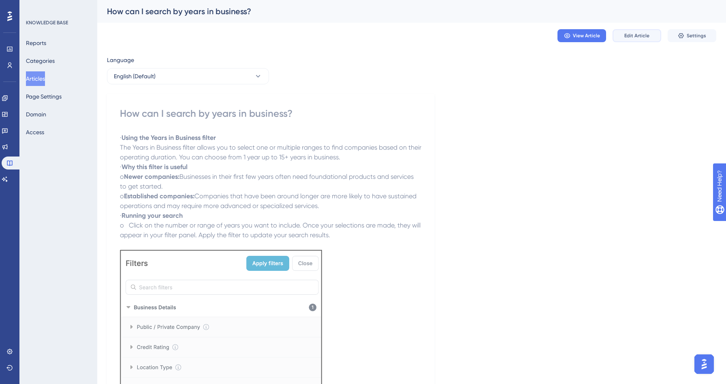
click at [627, 36] on span "Edit Article" at bounding box center [636, 35] width 25 height 6
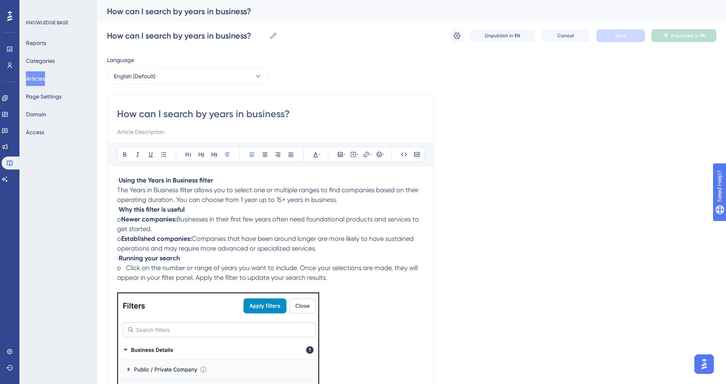
drag, startPoint x: 129, startPoint y: 181, endPoint x: 114, endPoint y: 180, distance: 15.4
click at [114, 180] on div "How can I search by years in business? Bold Italic Underline Bullet Point Headi…" at bounding box center [270, 390] width 327 height 592
click at [130, 209] on strong "Why this filter is useful" at bounding box center [152, 209] width 66 height 8
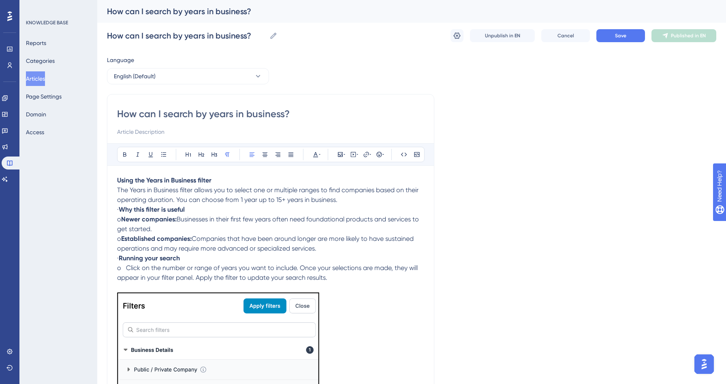
click at [119, 208] on span "·" at bounding box center [118, 209] width 2 height 8
drag, startPoint x: 130, startPoint y: 208, endPoint x: 104, endPoint y: 208, distance: 25.9
click at [104, 208] on div "Performance Users Engagement Widgets Feedback Product Updates Knowledge Base AI…" at bounding box center [411, 373] width 629 height 747
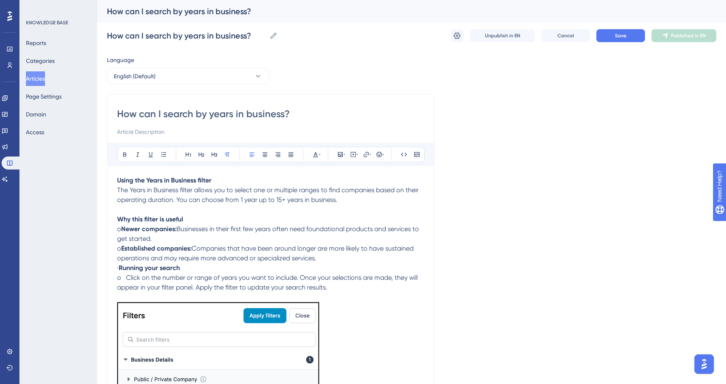
drag, startPoint x: 127, startPoint y: 230, endPoint x: 109, endPoint y: 229, distance: 17.9
drag, startPoint x: 125, startPoint y: 248, endPoint x: 111, endPoint y: 248, distance: 13.8
drag, startPoint x: 130, startPoint y: 269, endPoint x: 103, endPoint y: 269, distance: 26.7
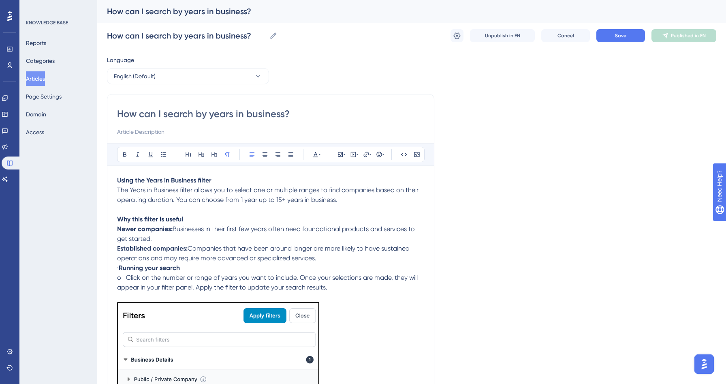
click at [103, 269] on div "Performance Users Engagement Widgets Feedback Product Updates Knowledge Base AI…" at bounding box center [411, 378] width 629 height 757
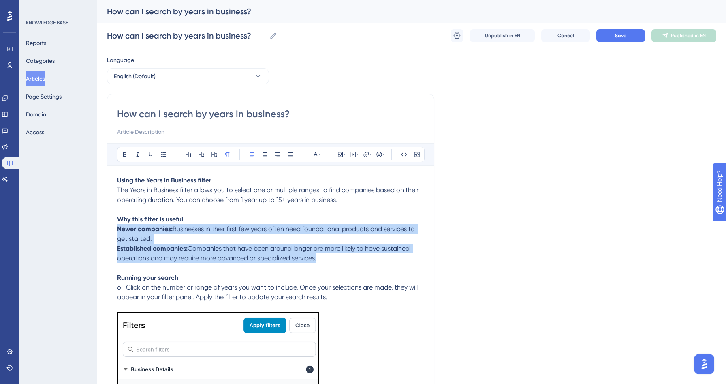
drag, startPoint x: 320, startPoint y: 260, endPoint x: 92, endPoint y: 230, distance: 230.0
click at [97, 230] on div "Performance Users Engagement Widgets Feedback Product Updates Knowledge Base AI…" at bounding box center [411, 383] width 629 height 767
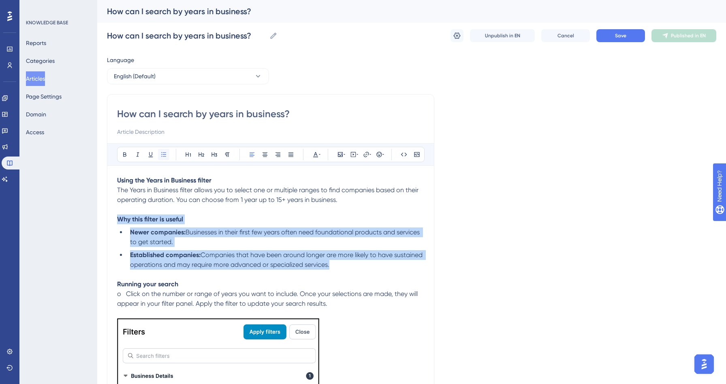
click at [160, 156] on icon at bounding box center [163, 154] width 6 height 6
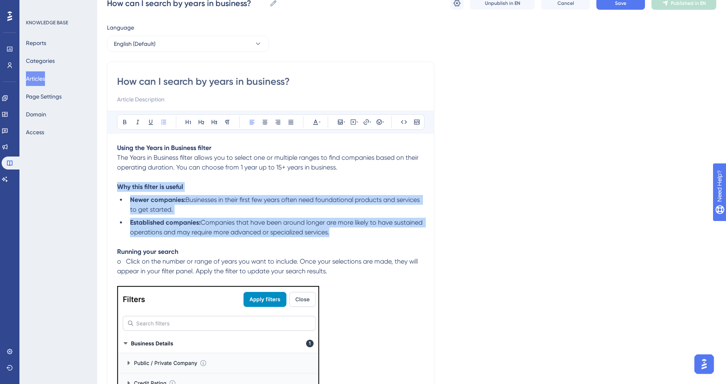
scroll to position [66, 0]
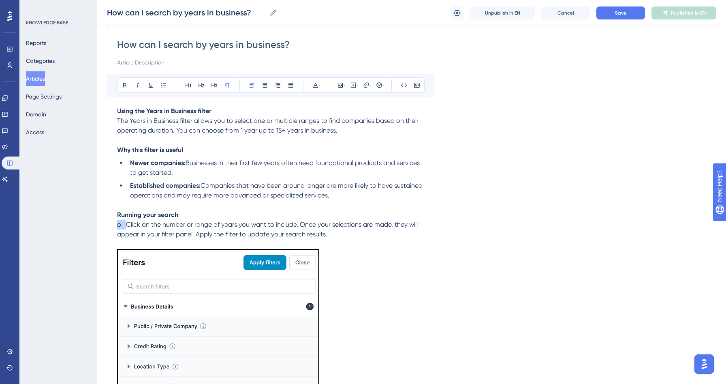
drag, startPoint x: 126, startPoint y: 226, endPoint x: 107, endPoint y: 226, distance: 18.6
click at [107, 226] on div "How can I search by years in business? Bold Italic Underline Bullet Point Headi…" at bounding box center [270, 334] width 327 height 618
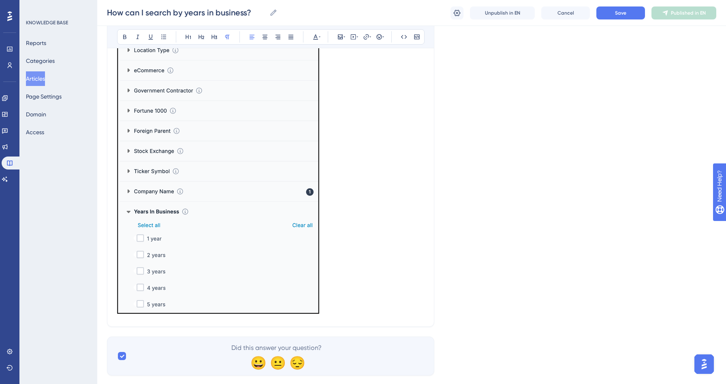
scroll to position [400, 0]
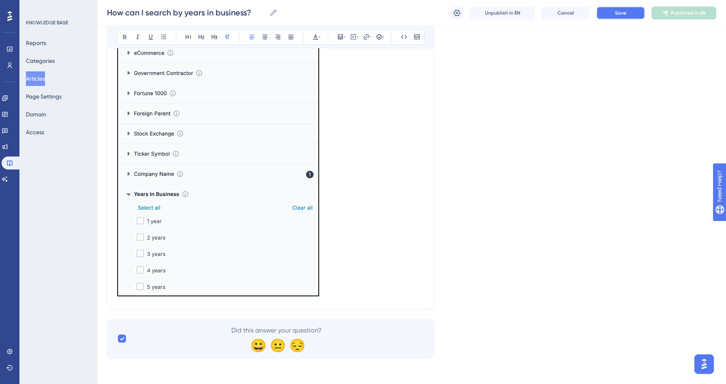
click at [636, 11] on button "Save" at bounding box center [620, 12] width 49 height 13
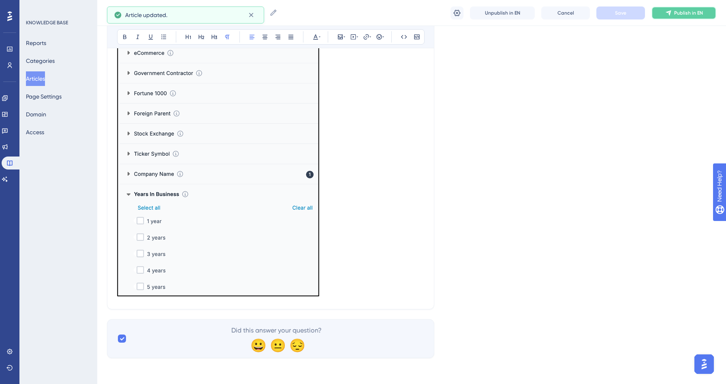
click at [671, 16] on button "Publish in EN" at bounding box center [683, 12] width 65 height 13
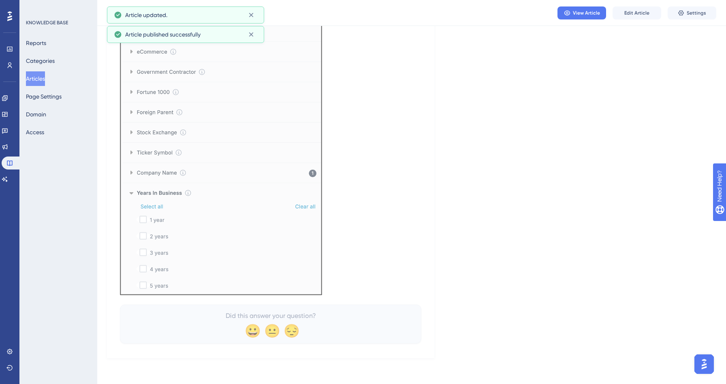
scroll to position [359, 0]
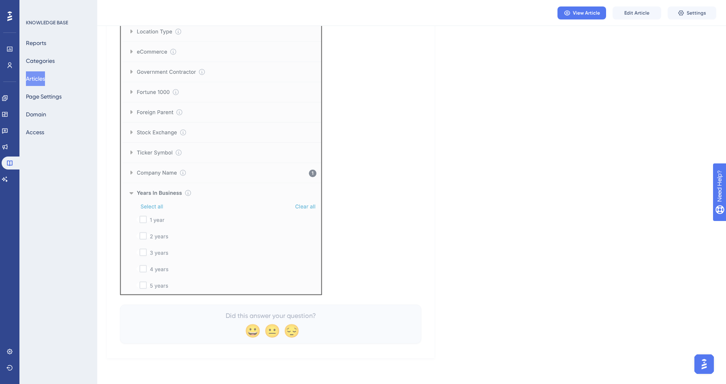
click at [45, 80] on button "Articles" at bounding box center [35, 78] width 19 height 15
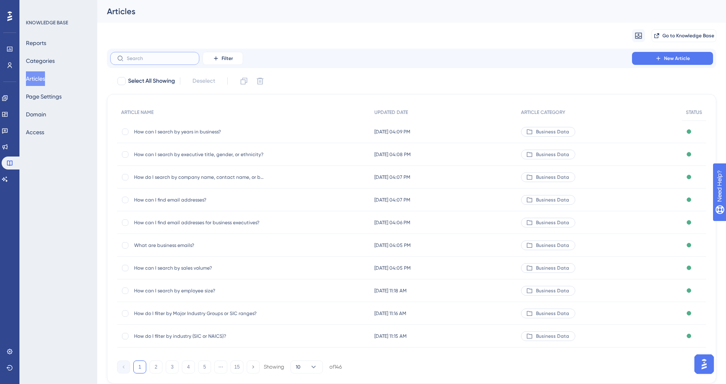
click at [168, 59] on input "text" at bounding box center [160, 58] width 66 height 6
type input "Audin"
checkbox input "true"
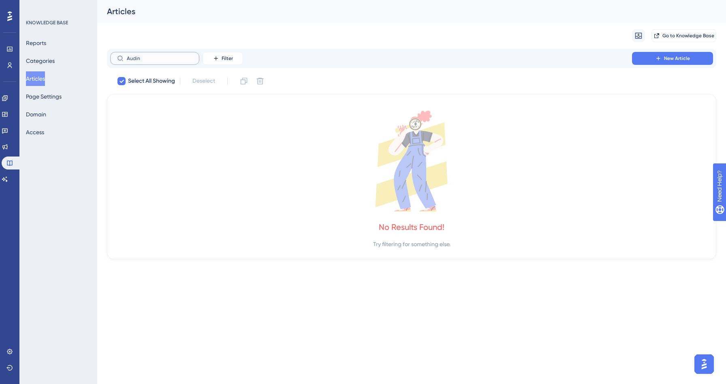
type input "Audi"
checkbox input "false"
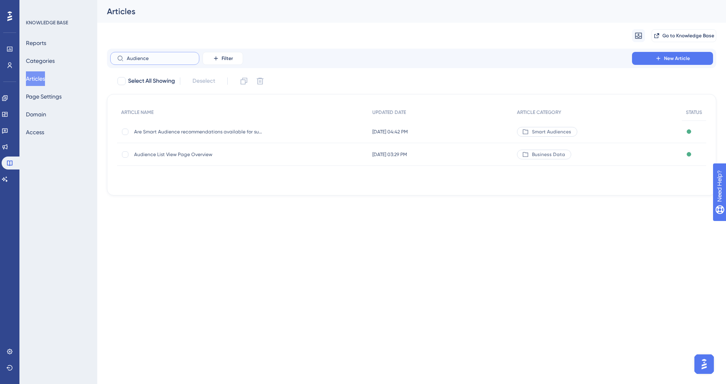
type input "Audience"
click at [166, 158] on div "Audience List View Page Overview Audience List View Page Overview" at bounding box center [199, 154] width 130 height 23
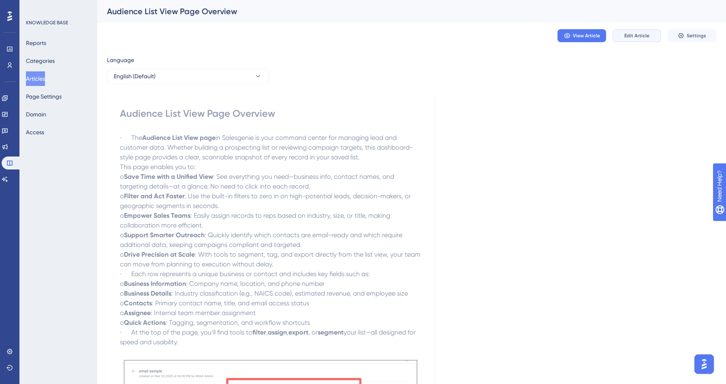
click at [642, 38] on span "Edit Article" at bounding box center [636, 35] width 25 height 6
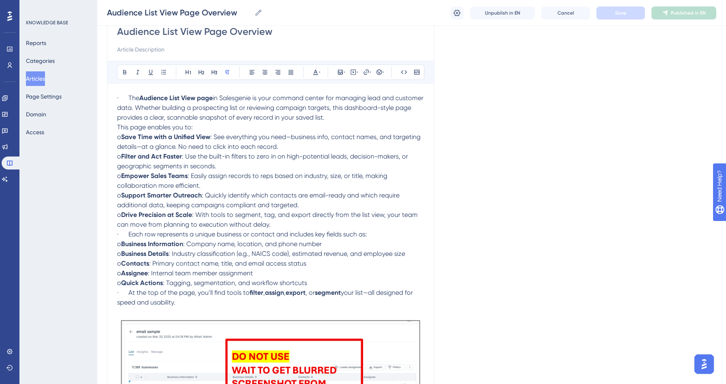
scroll to position [60, 0]
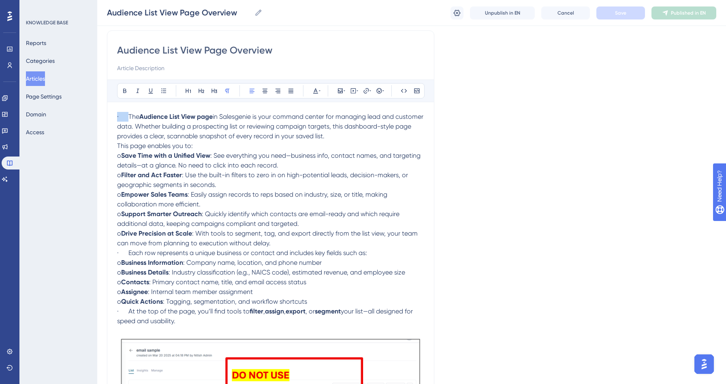
drag, startPoint x: 129, startPoint y: 117, endPoint x: 109, endPoint y: 112, distance: 20.7
click at [109, 112] on div "Audience List View Page Overview Bold Italic Underline Bullet Point Heading 1 H…" at bounding box center [270, 355] width 327 height 650
click at [115, 143] on div "Audience List View Page Overview Bold Italic Underline Bullet Point Heading 1 H…" at bounding box center [270, 355] width 327 height 650
click at [120, 145] on span "This page enables you to:" at bounding box center [155, 146] width 76 height 8
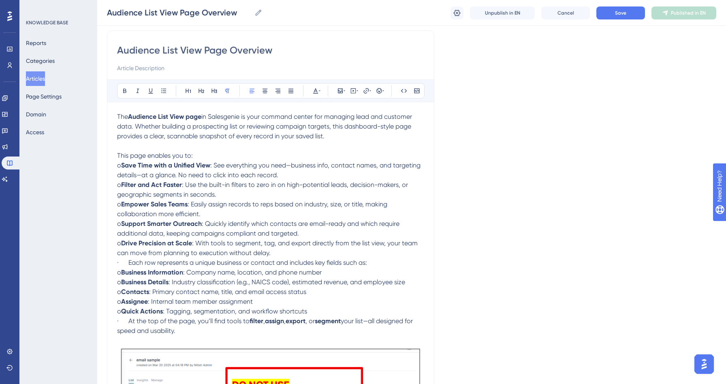
drag, startPoint x: 127, startPoint y: 164, endPoint x: 105, endPoint y: 164, distance: 21.9
click at [105, 164] on div "Performance Users Engagement Widgets Feedback Product Updates Knowledge Base AI…" at bounding box center [411, 346] width 629 height 812
drag, startPoint x: 126, startPoint y: 188, endPoint x: 112, endPoint y: 186, distance: 14.7
click at [112, 186] on div "Audience List View Page Overview Bold Italic Underline Bullet Point Heading 1 H…" at bounding box center [270, 360] width 327 height 660
drag, startPoint x: 126, startPoint y: 206, endPoint x: 110, endPoint y: 204, distance: 16.3
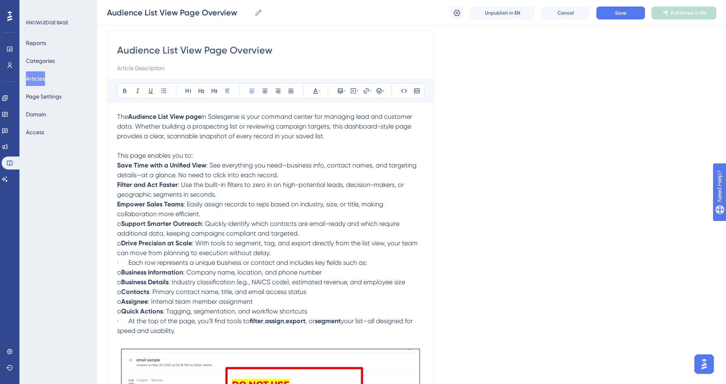
click at [110, 204] on div "Audience List View Page Overview Bold Italic Underline Bullet Point Heading 1 H…" at bounding box center [270, 360] width 327 height 660
click at [128, 225] on strong "Support Smarter Outreach" at bounding box center [161, 224] width 81 height 8
drag, startPoint x: 126, startPoint y: 225, endPoint x: 108, endPoint y: 223, distance: 18.7
click at [108, 223] on div "Audience List View Page Overview Bold Italic Underline Bullet Point Heading 1 H…" at bounding box center [270, 360] width 327 height 660
drag, startPoint x: 127, startPoint y: 244, endPoint x: 107, endPoint y: 243, distance: 20.3
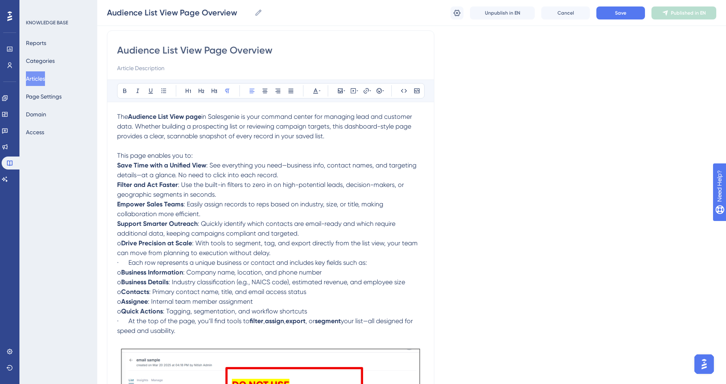
click at [107, 243] on div "Performance Users Engagement Widgets Feedback Product Updates Knowledge Base AI…" at bounding box center [411, 346] width 629 height 812
drag, startPoint x: 129, startPoint y: 263, endPoint x: 99, endPoint y: 262, distance: 29.6
click at [99, 262] on div "Performance Users Engagement Widgets Feedback Product Updates Knowledge Base AI…" at bounding box center [411, 346] width 629 height 812
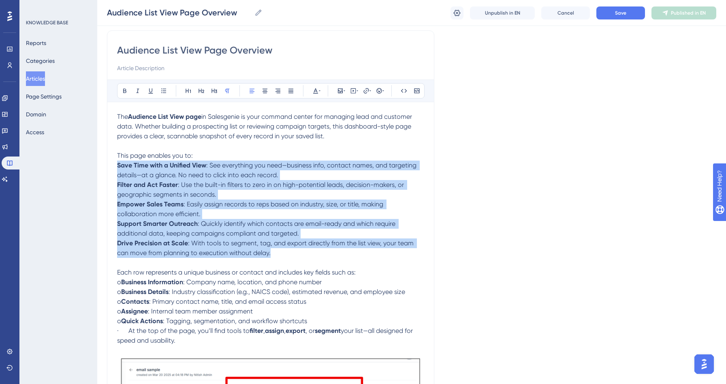
drag, startPoint x: 283, startPoint y: 253, endPoint x: 113, endPoint y: 168, distance: 189.7
click at [113, 168] on div "Audience List View Page Overview Bold Italic Underline Bullet Point Heading 1 H…" at bounding box center [270, 365] width 327 height 670
click at [164, 92] on icon at bounding box center [163, 90] width 5 height 4
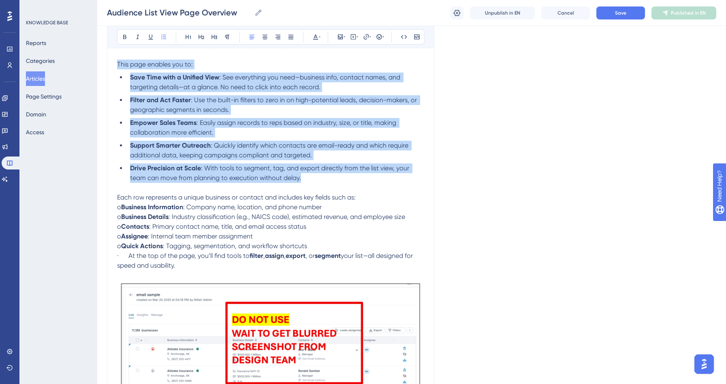
scroll to position [167, 0]
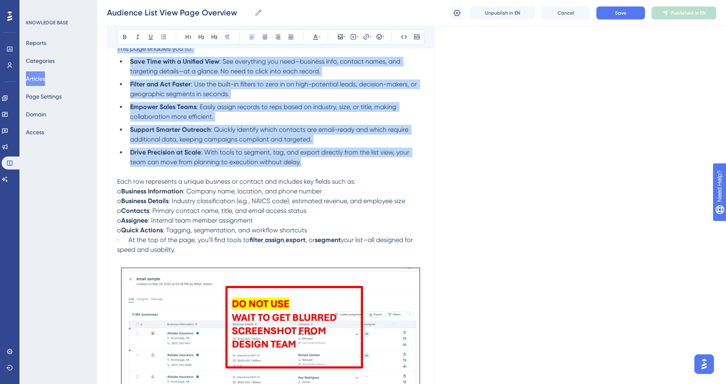
drag, startPoint x: 127, startPoint y: 192, endPoint x: 116, endPoint y: 192, distance: 10.9
click at [116, 192] on div "Audience List View Page Overview Bold Italic Underline Bullet Point Heading 1 H…" at bounding box center [270, 266] width 327 height 686
drag, startPoint x: 127, startPoint y: 204, endPoint x: 120, endPoint y: 204, distance: 6.9
click at [120, 204] on p "o Business Details : Industry classification (e.g., NAICS code), estimated reve…" at bounding box center [270, 201] width 307 height 10
drag, startPoint x: 126, startPoint y: 210, endPoint x: 105, endPoint y: 210, distance: 21.1
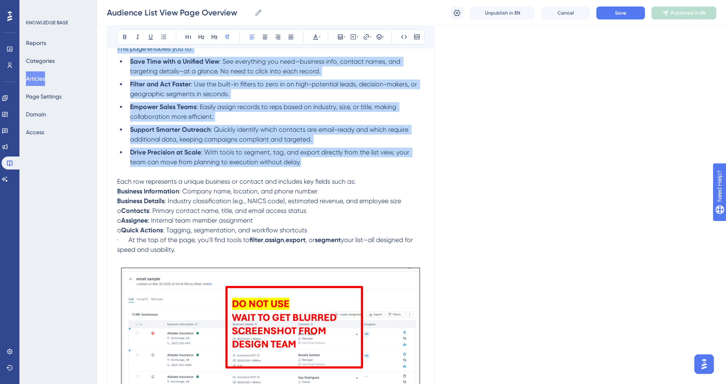
click at [105, 210] on div "Performance Users Engagement Widgets Feedback Product Updates Knowledge Base AI…" at bounding box center [411, 252] width 629 height 838
drag, startPoint x: 127, startPoint y: 223, endPoint x: 114, endPoint y: 223, distance: 13.0
click at [114, 223] on div "Audience List View Page Overview Bold Italic Underline Bullet Point Heading 1 H…" at bounding box center [270, 266] width 327 height 686
drag, startPoint x: 128, startPoint y: 233, endPoint x: 115, endPoint y: 232, distance: 12.2
click at [115, 232] on div "Audience List View Page Overview Bold Italic Underline Bullet Point Heading 1 H…" at bounding box center [270, 266] width 327 height 686
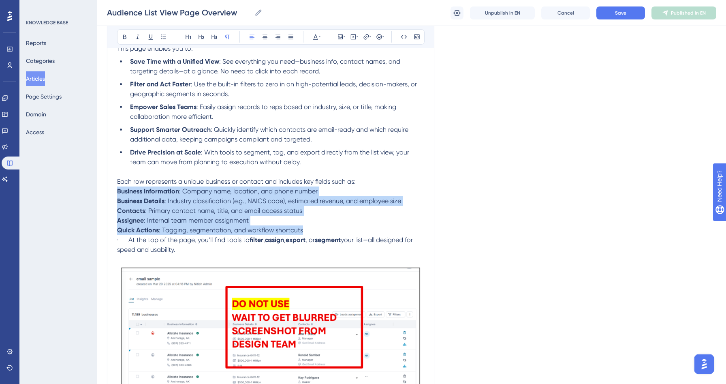
drag, startPoint x: 305, startPoint y: 232, endPoint x: 114, endPoint y: 192, distance: 194.9
click at [114, 192] on div "Audience List View Page Overview Bold Italic Underline Bullet Point Heading 1 H…" at bounding box center [270, 266] width 327 height 686
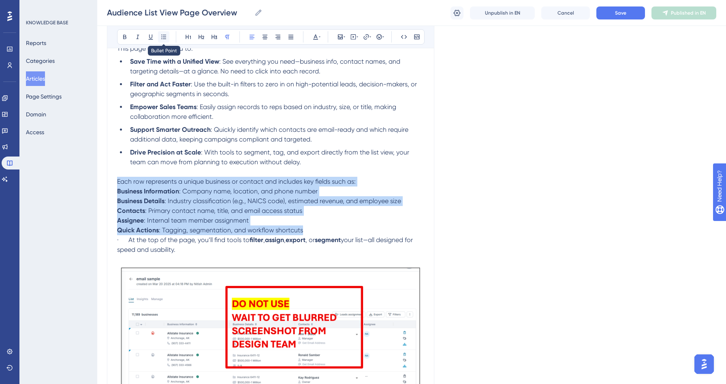
click at [165, 35] on icon at bounding box center [163, 37] width 6 height 6
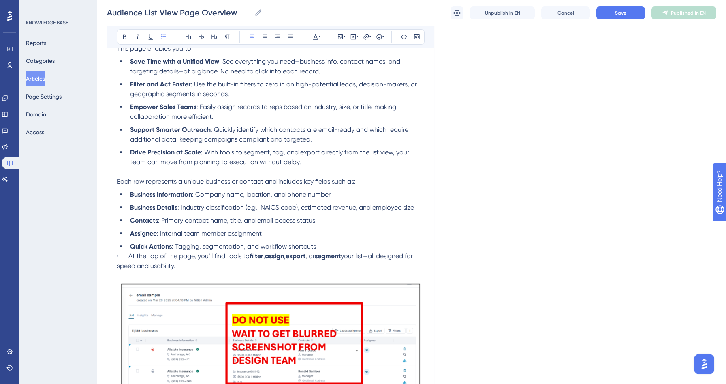
click at [187, 166] on span ": With tools to segment, tag, and export directly from the list view, your team…" at bounding box center [270, 156] width 281 height 17
drag, startPoint x: 128, startPoint y: 258, endPoint x: 107, endPoint y: 257, distance: 21.9
click at [107, 257] on div "Performance Users Engagement Widgets Feedback Product Updates Knowledge Base AI…" at bounding box center [411, 260] width 629 height 855
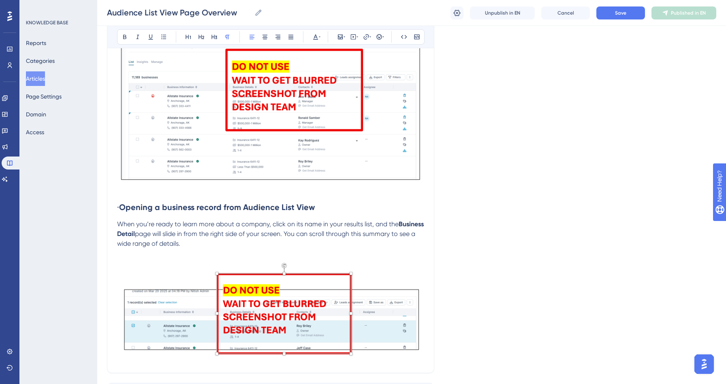
scroll to position [496, 0]
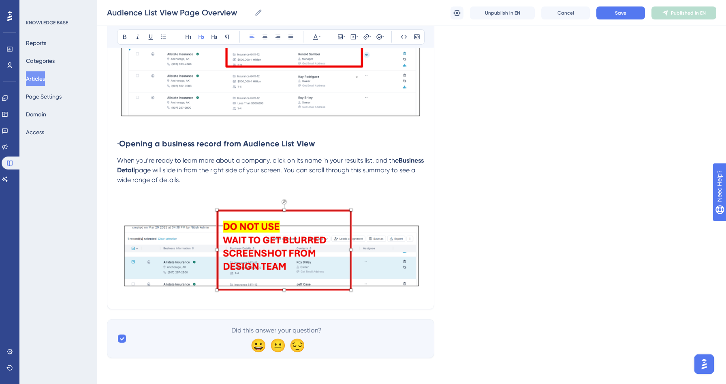
drag, startPoint x: 133, startPoint y: 141, endPoint x: 90, endPoint y: 136, distance: 44.0
click at [174, 152] on h2 "Opening a business record from Audience List View" at bounding box center [270, 143] width 307 height 24
click at [613, 16] on button "Save" at bounding box center [620, 12] width 49 height 13
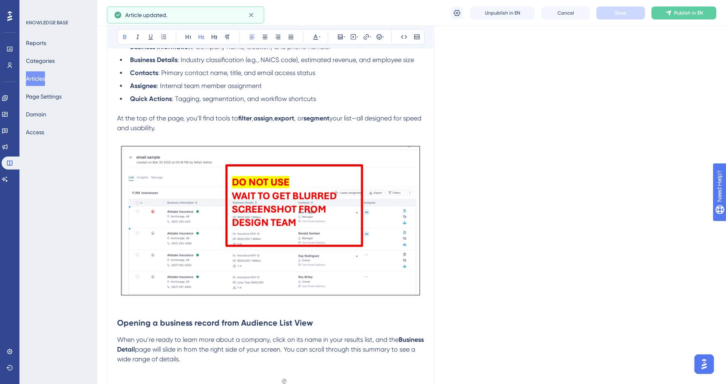
scroll to position [0, 0]
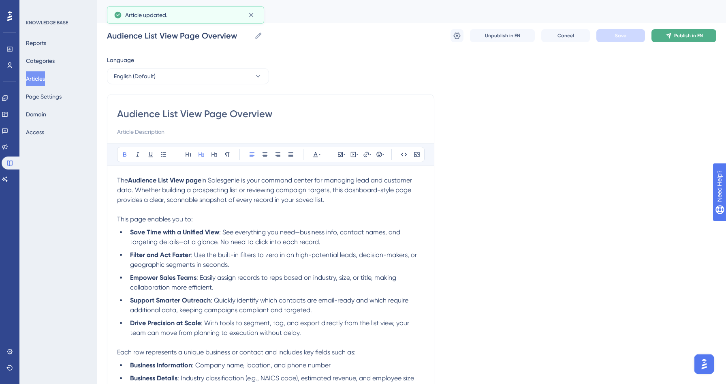
click at [673, 38] on button "Publish in EN" at bounding box center [683, 35] width 65 height 13
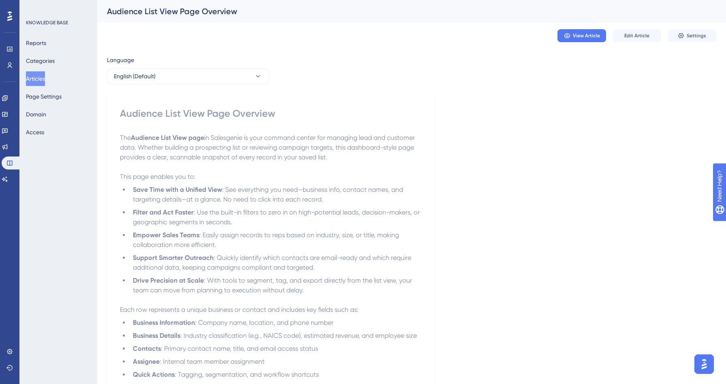
click at [42, 80] on button "Articles" at bounding box center [35, 78] width 19 height 15
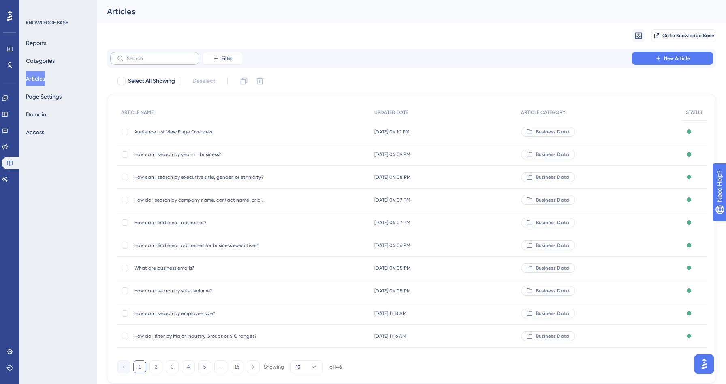
click at [146, 54] on label at bounding box center [154, 58] width 89 height 13
click at [146, 55] on input "text" at bounding box center [160, 58] width 66 height 6
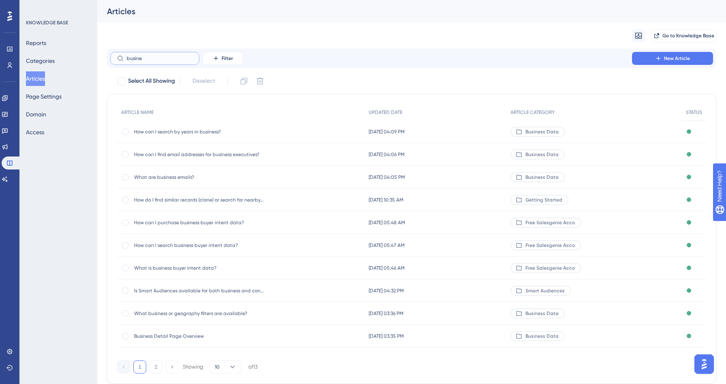
type input "businee"
checkbox input "true"
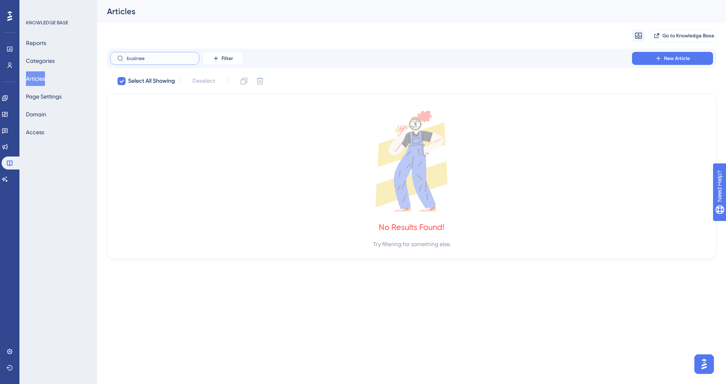
type input "busine"
checkbox input "false"
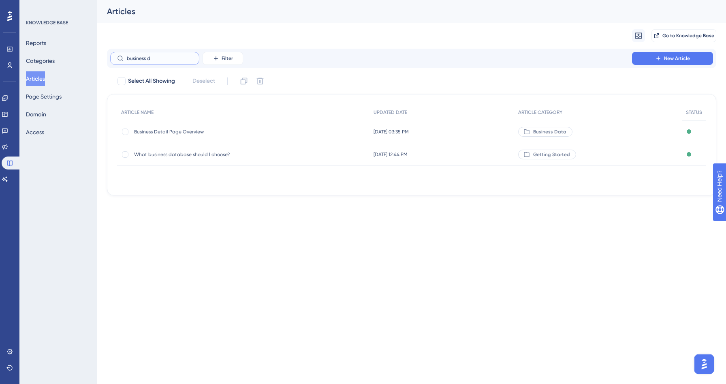
type input "business d"
click at [167, 128] on span "Business Detail Page Overview" at bounding box center [199, 131] width 130 height 6
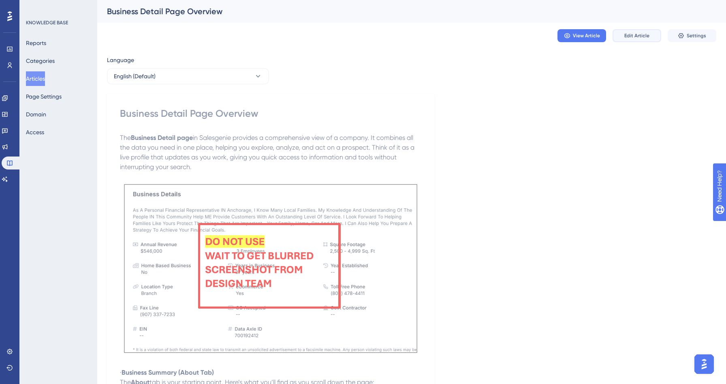
click at [643, 37] on span "Edit Article" at bounding box center [636, 35] width 25 height 6
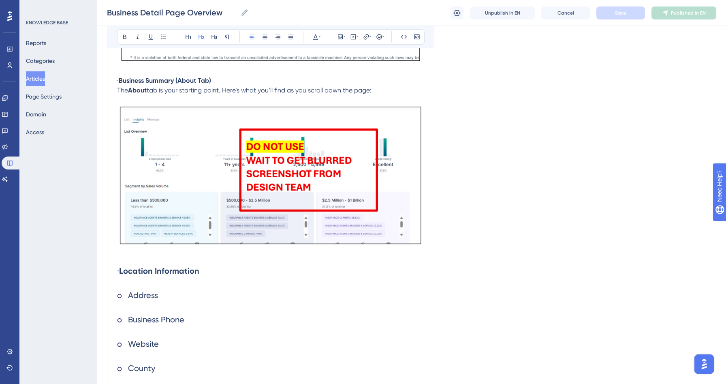
scroll to position [332, 0]
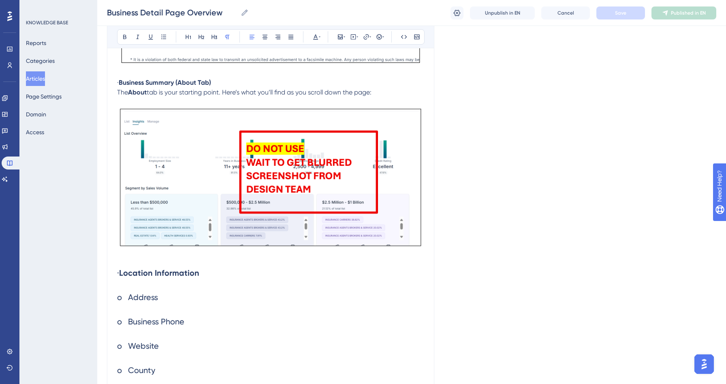
drag, startPoint x: 130, startPoint y: 82, endPoint x: 109, endPoint y: 82, distance: 20.7
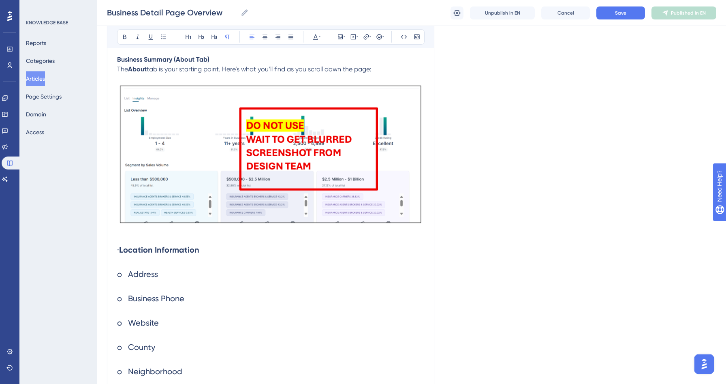
scroll to position [426, 0]
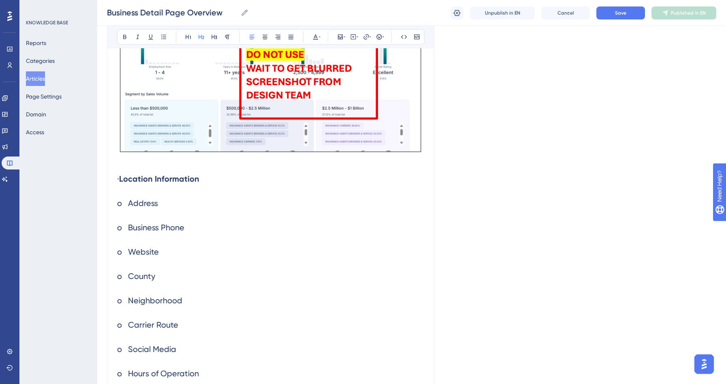
drag, startPoint x: 131, startPoint y: 177, endPoint x: 117, endPoint y: 177, distance: 13.8
click at [117, 177] on h2 "· Location Information" at bounding box center [270, 178] width 307 height 24
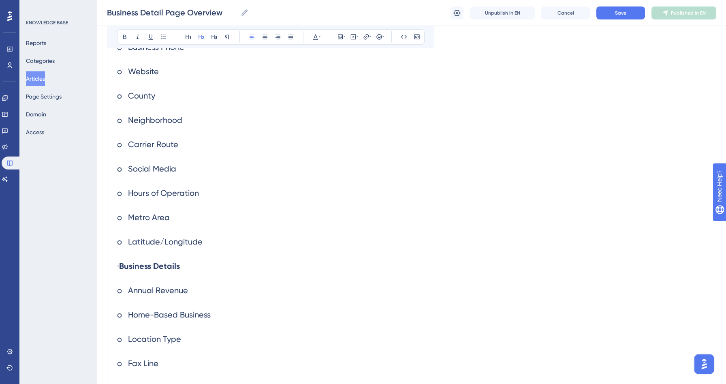
scroll to position [610, 0]
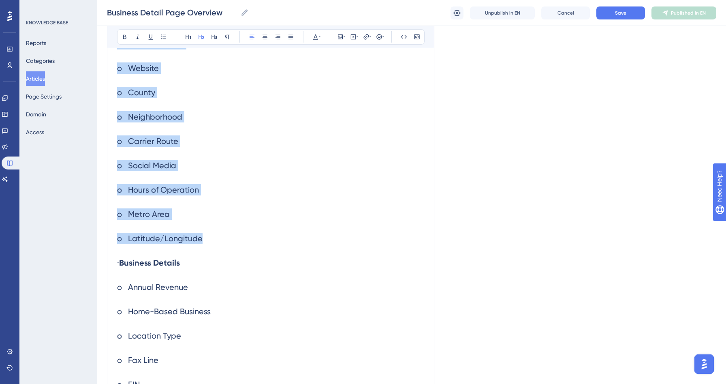
drag, startPoint x: 202, startPoint y: 241, endPoint x: 121, endPoint y: 21, distance: 234.0
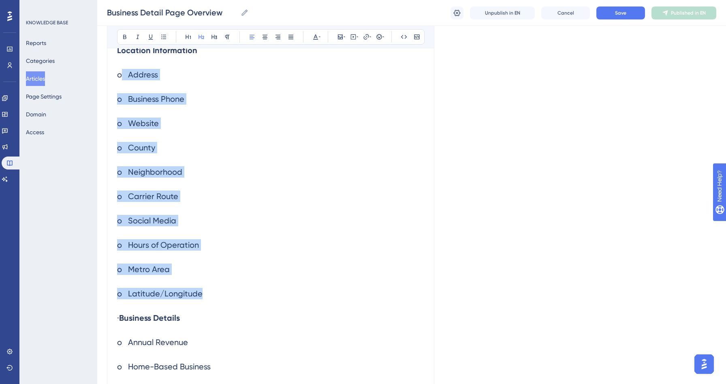
scroll to position [554, 0]
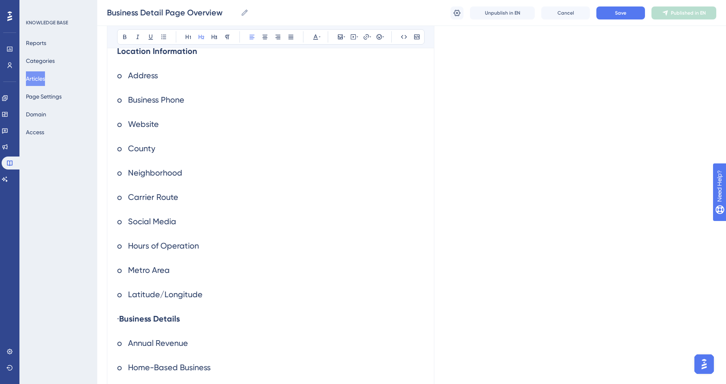
click at [139, 127] on span "o Website" at bounding box center [138, 124] width 42 height 10
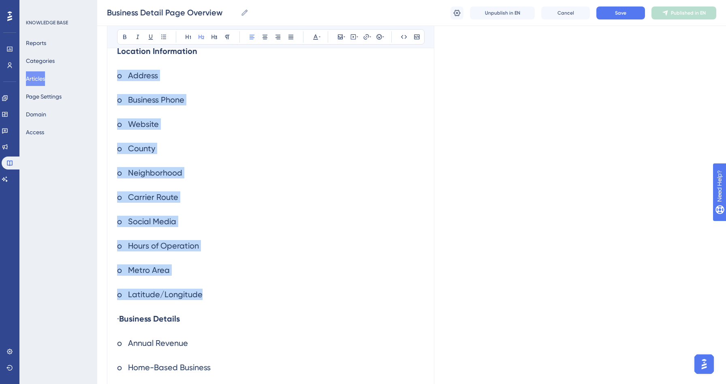
drag, startPoint x: 205, startPoint y: 297, endPoint x: 117, endPoint y: 70, distance: 242.9
click at [214, 37] on icon at bounding box center [214, 37] width 6 height 4
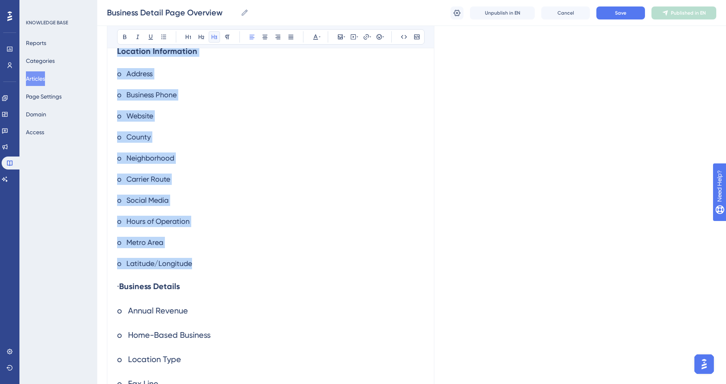
click at [214, 37] on icon at bounding box center [214, 37] width 6 height 4
click at [227, 39] on icon at bounding box center [227, 37] width 6 height 6
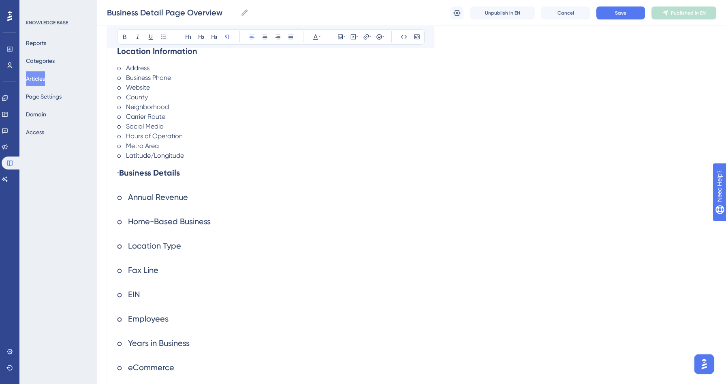
click at [184, 151] on p "o Metro Area" at bounding box center [270, 146] width 307 height 10
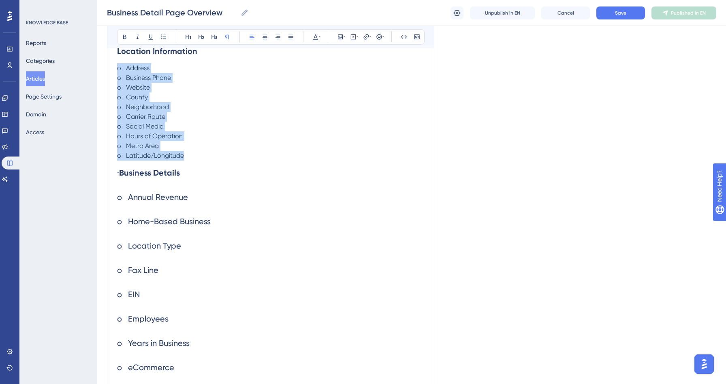
drag, startPoint x: 189, startPoint y: 158, endPoint x: 107, endPoint y: 63, distance: 125.8
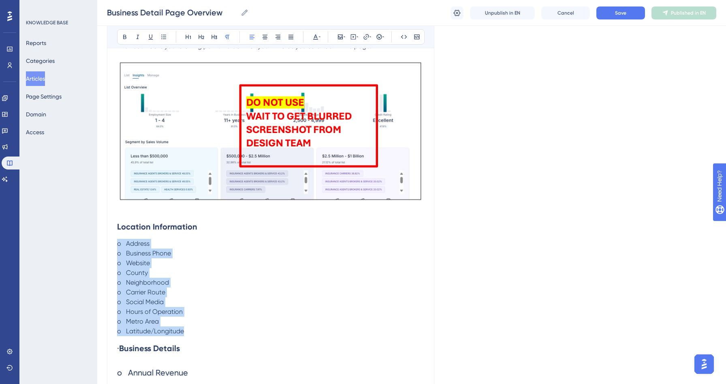
scroll to position [394, 0]
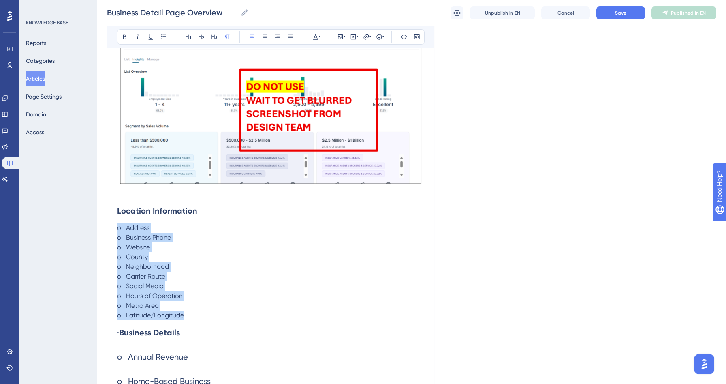
click at [132, 275] on span "o Carrier Route" at bounding box center [141, 276] width 48 height 8
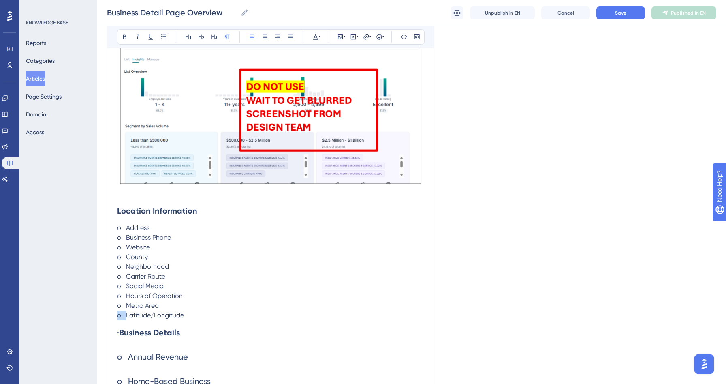
drag, startPoint x: 126, startPoint y: 319, endPoint x: 111, endPoint y: 318, distance: 15.4
drag, startPoint x: 126, startPoint y: 306, endPoint x: 110, endPoint y: 305, distance: 16.2
drag, startPoint x: 127, startPoint y: 296, endPoint x: 109, endPoint y: 296, distance: 18.2
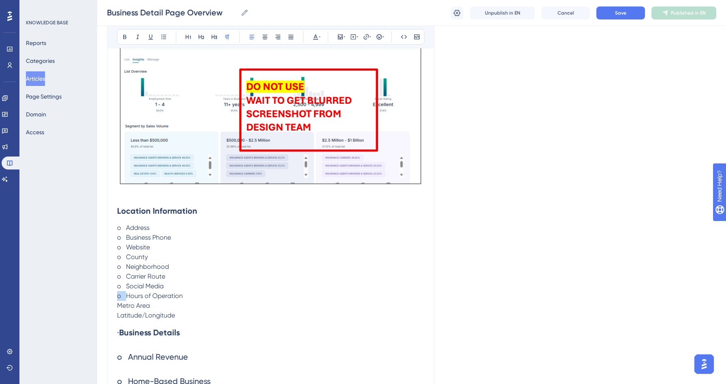
drag, startPoint x: 126, startPoint y: 287, endPoint x: 112, endPoint y: 287, distance: 14.2
drag, startPoint x: 126, startPoint y: 276, endPoint x: 113, endPoint y: 276, distance: 13.4
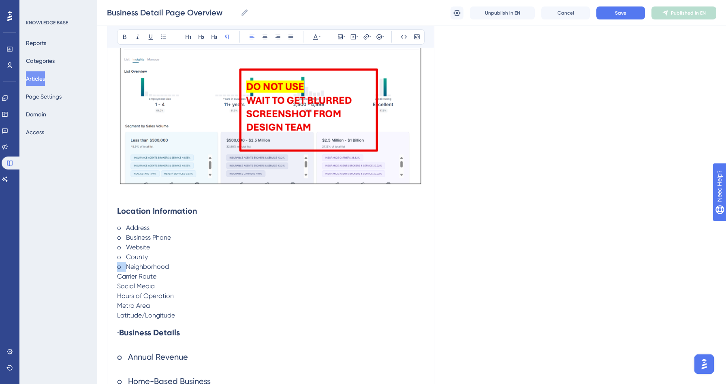
drag, startPoint x: 127, startPoint y: 266, endPoint x: 109, endPoint y: 265, distance: 18.2
drag, startPoint x: 127, startPoint y: 258, endPoint x: 113, endPoint y: 257, distance: 14.2
drag, startPoint x: 126, startPoint y: 247, endPoint x: 109, endPoint y: 247, distance: 16.6
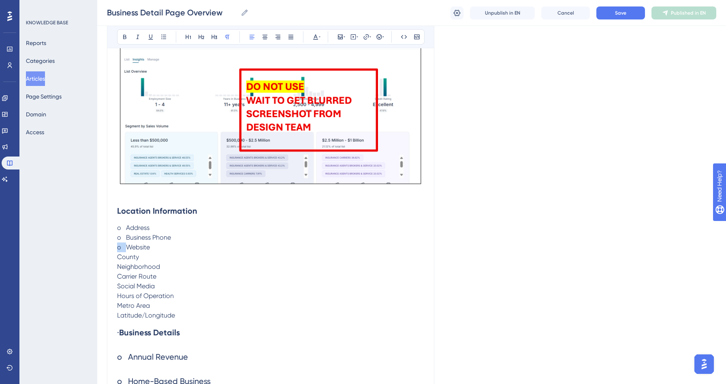
drag, startPoint x: 126, startPoint y: 238, endPoint x: 112, endPoint y: 238, distance: 13.4
drag, startPoint x: 126, startPoint y: 228, endPoint x: 112, endPoint y: 228, distance: 13.4
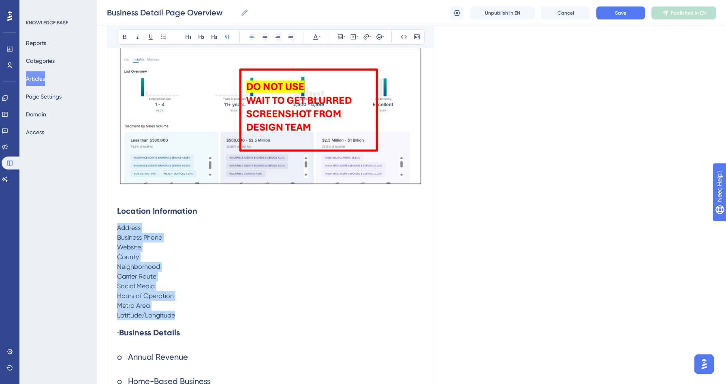
drag, startPoint x: 177, startPoint y: 317, endPoint x: 111, endPoint y: 227, distance: 112.4
click at [162, 32] on button at bounding box center [163, 36] width 11 height 11
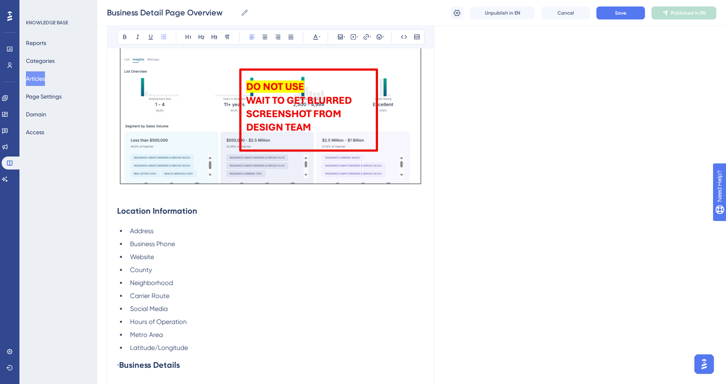
click at [198, 271] on li "County" at bounding box center [275, 270] width 297 height 10
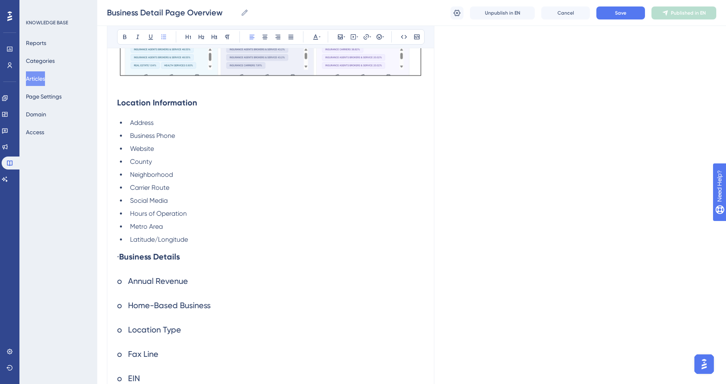
scroll to position [519, 0]
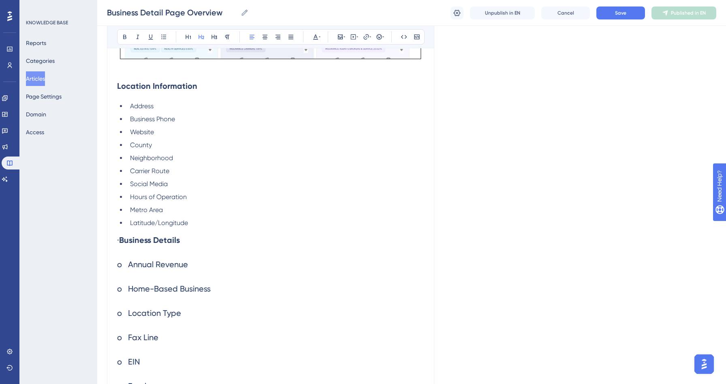
drag, startPoint x: 126, startPoint y: 239, endPoint x: 106, endPoint y: 239, distance: 20.3
click at [135, 240] on strong "Business Details" at bounding box center [149, 240] width 61 height 10
drag, startPoint x: 133, startPoint y: 240, endPoint x: 101, endPoint y: 237, distance: 32.2
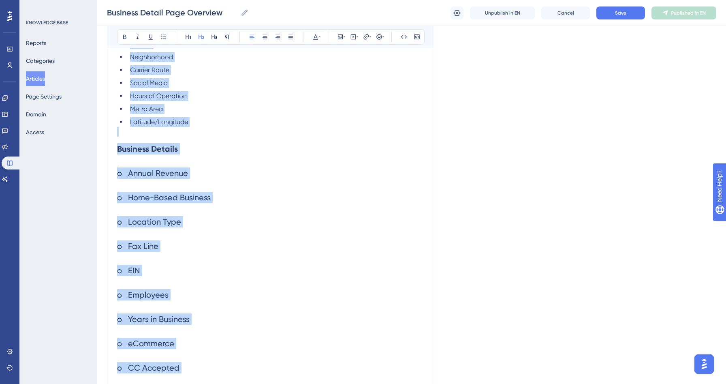
scroll to position [564, 0]
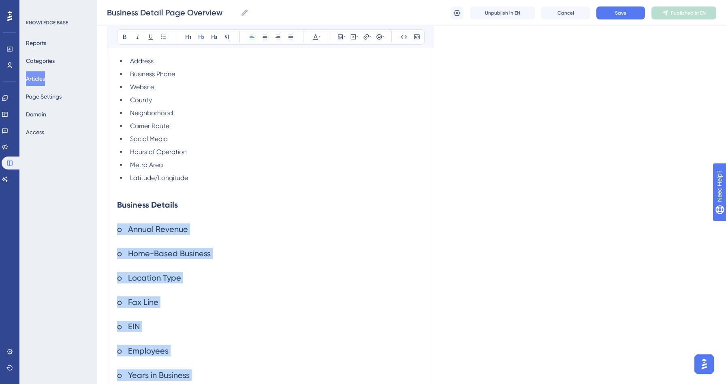
drag, startPoint x: 196, startPoint y: 284, endPoint x: 103, endPoint y: 232, distance: 105.7
click at [226, 33] on button at bounding box center [227, 36] width 11 height 11
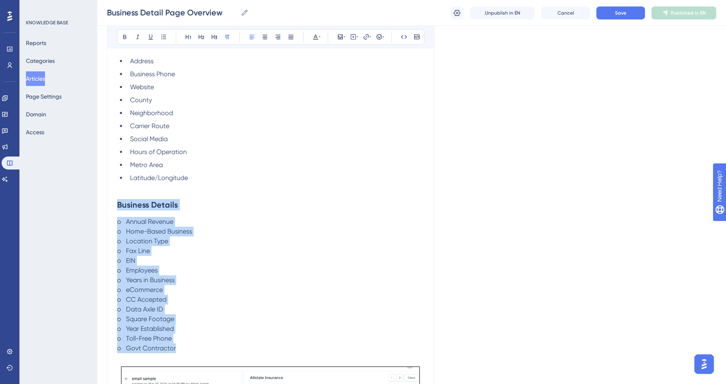
click at [144, 346] on span "o Govt Contractor" at bounding box center [146, 348] width 59 height 8
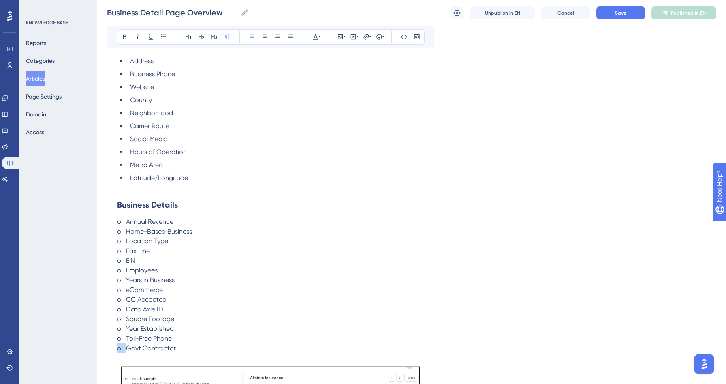
drag, startPoint x: 126, startPoint y: 351, endPoint x: 111, endPoint y: 348, distance: 15.2
drag, startPoint x: 125, startPoint y: 338, endPoint x: 113, endPoint y: 337, distance: 12.6
drag, startPoint x: 128, startPoint y: 326, endPoint x: 112, endPoint y: 325, distance: 15.8
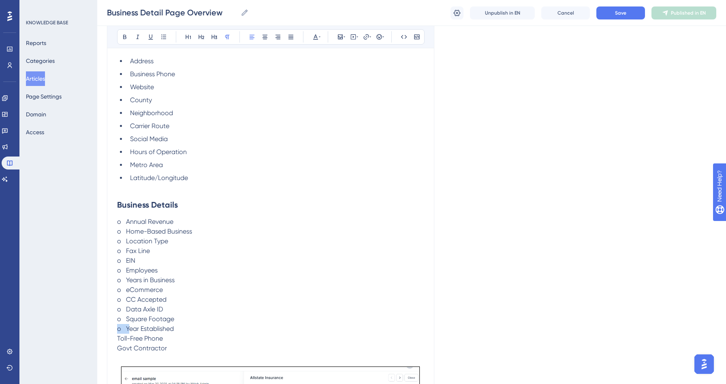
drag, startPoint x: 126, startPoint y: 320, endPoint x: 107, endPoint y: 319, distance: 19.1
drag, startPoint x: 126, startPoint y: 310, endPoint x: 112, endPoint y: 310, distance: 13.8
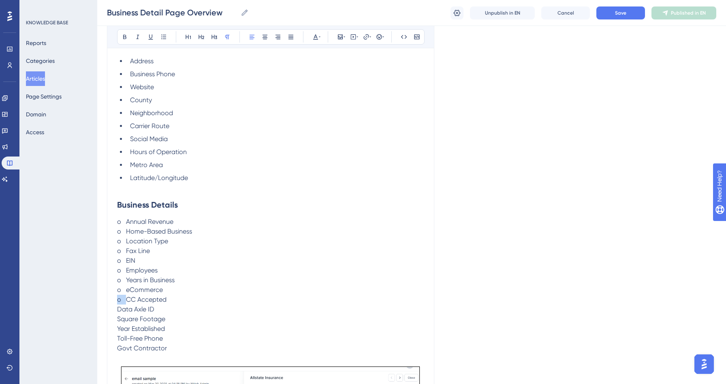
drag, startPoint x: 127, startPoint y: 298, endPoint x: 109, endPoint y: 297, distance: 17.9
drag, startPoint x: 125, startPoint y: 290, endPoint x: 109, endPoint y: 289, distance: 15.8
drag, startPoint x: 126, startPoint y: 280, endPoint x: 113, endPoint y: 279, distance: 13.8
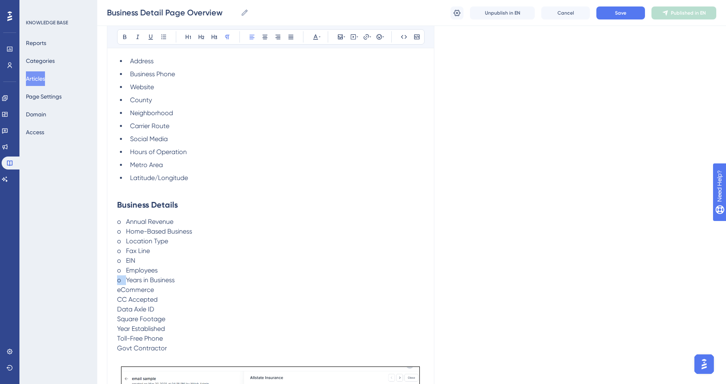
drag, startPoint x: 126, startPoint y: 271, endPoint x: 109, endPoint y: 269, distance: 16.2
drag, startPoint x: 127, startPoint y: 260, endPoint x: 113, endPoint y: 259, distance: 13.4
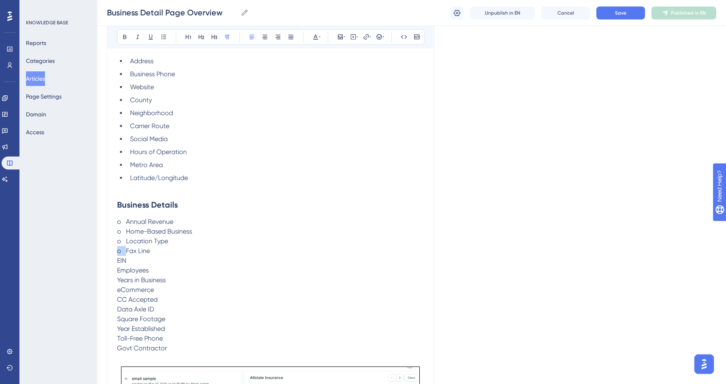
drag, startPoint x: 126, startPoint y: 251, endPoint x: 109, endPoint y: 250, distance: 16.7
drag, startPoint x: 126, startPoint y: 242, endPoint x: 113, endPoint y: 240, distance: 13.5
drag, startPoint x: 126, startPoint y: 232, endPoint x: 112, endPoint y: 230, distance: 14.7
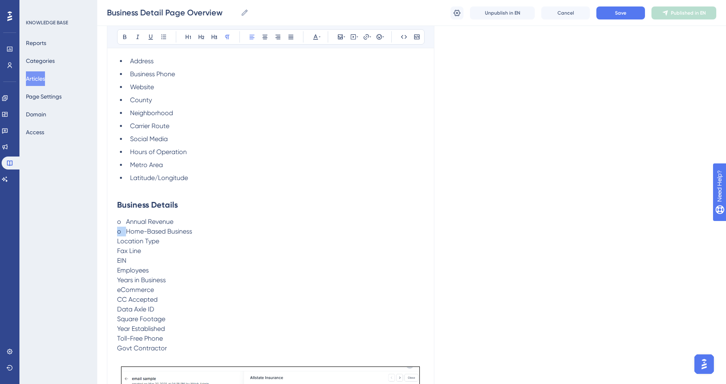
drag, startPoint x: 127, startPoint y: 222, endPoint x: 116, endPoint y: 221, distance: 11.4
click at [132, 212] on h2 "Business Details" at bounding box center [270, 204] width 307 height 24
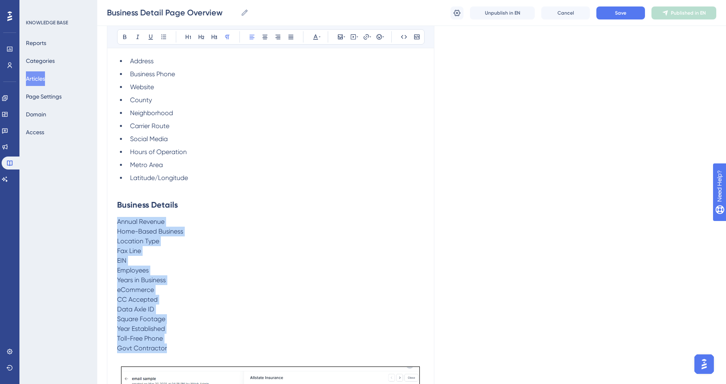
drag, startPoint x: 168, startPoint y: 351, endPoint x: 117, endPoint y: 223, distance: 138.5
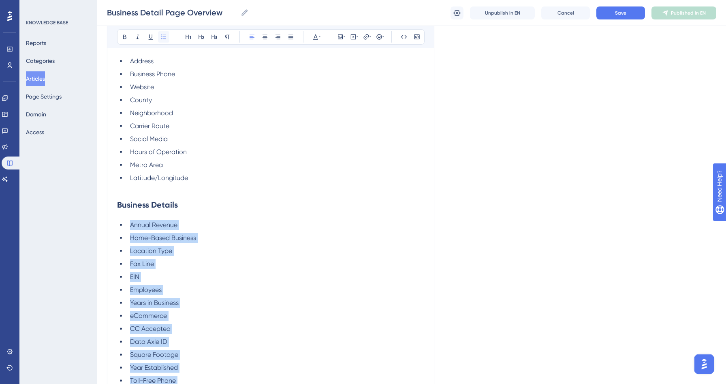
click at [161, 38] on icon at bounding box center [163, 37] width 6 height 6
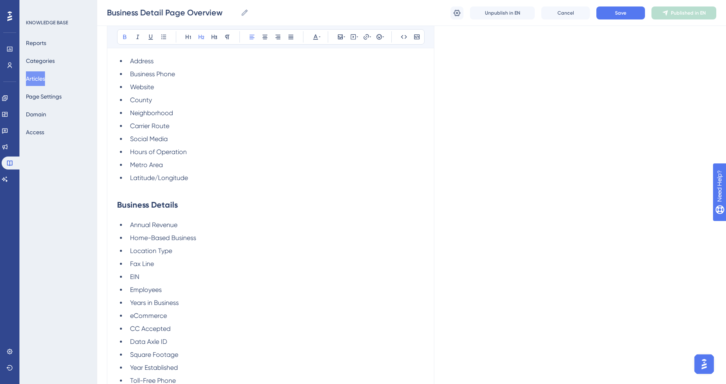
click at [191, 200] on h2 "Business Details" at bounding box center [270, 204] width 307 height 24
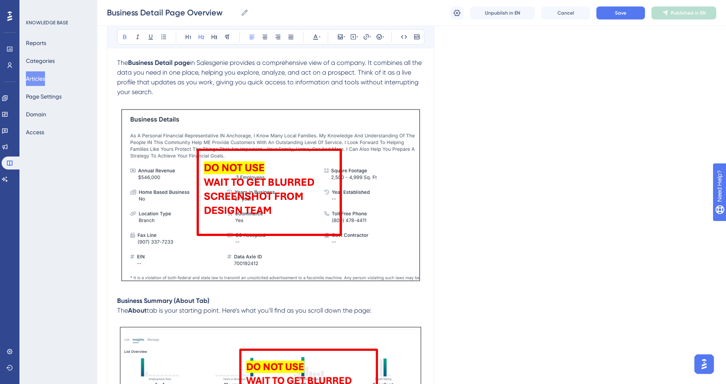
scroll to position [0, 0]
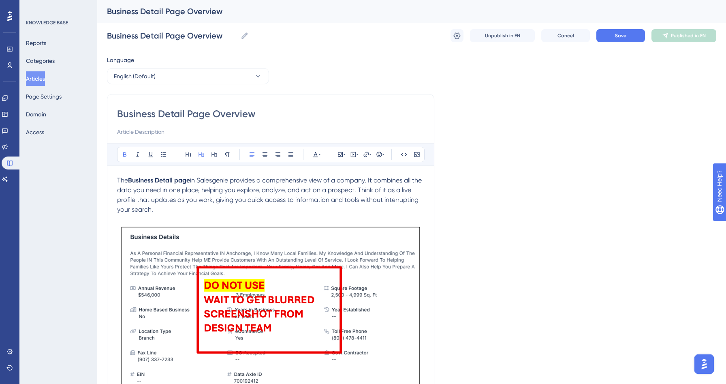
click at [208, 193] on span "in Salesgenie provides a comprehensive view of a company. It combines all the d…" at bounding box center [270, 194] width 306 height 37
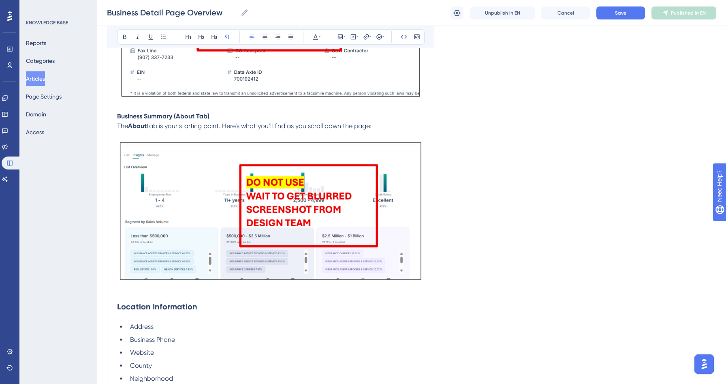
scroll to position [292, 0]
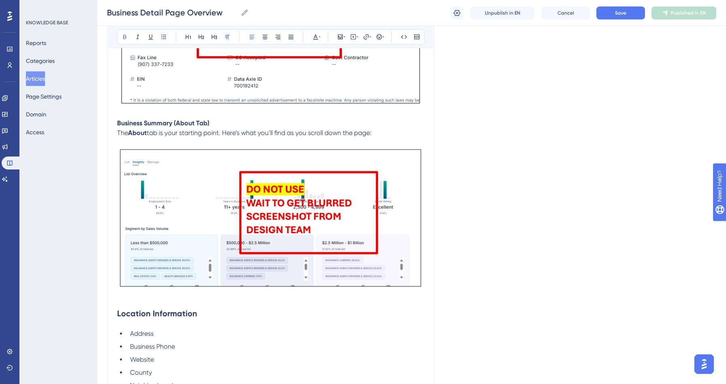
click at [165, 124] on strong "Business Summary (About Tab)" at bounding box center [163, 123] width 92 height 8
click at [154, 122] on strong "Business Summary (About Tab)" at bounding box center [163, 123] width 92 height 8
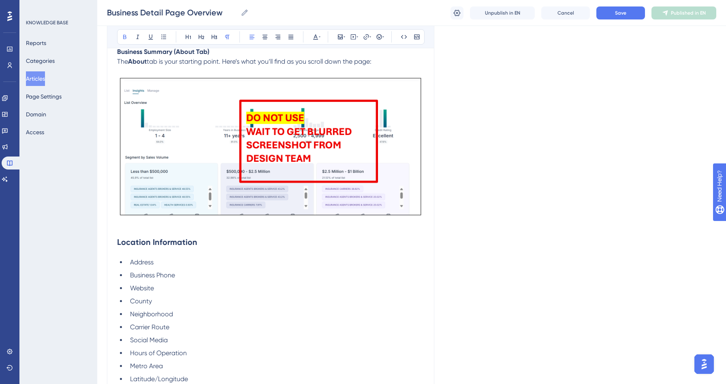
scroll to position [379, 0]
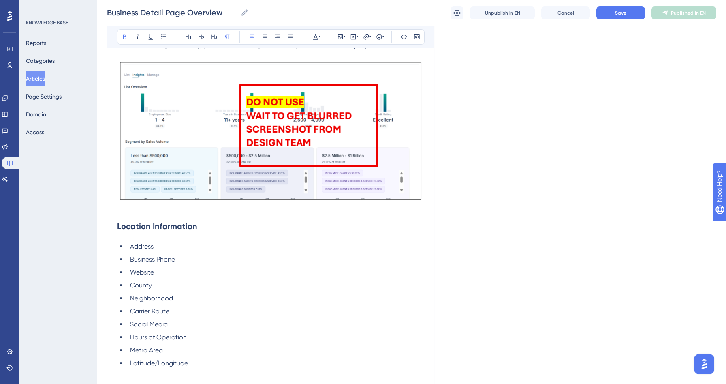
click at [145, 233] on h2 "Location Information" at bounding box center [270, 226] width 307 height 24
drag, startPoint x: 198, startPoint y: 228, endPoint x: 122, endPoint y: 205, distance: 80.1
click at [214, 35] on icon at bounding box center [214, 37] width 6 height 4
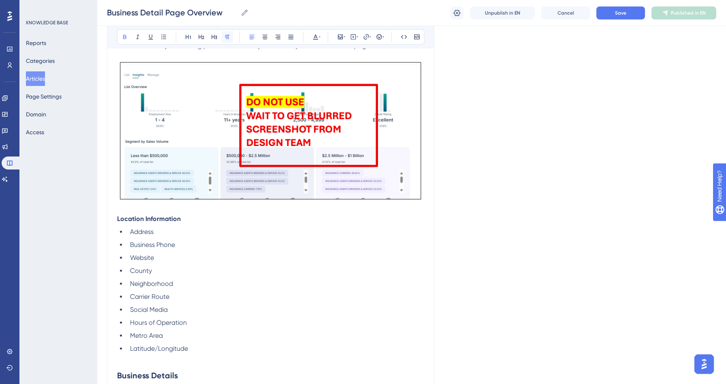
click at [228, 35] on icon at bounding box center [227, 37] width 4 height 4
click at [208, 264] on ul "Address Business Phone Website County Neighborhood Carrier Route Social Media H…" at bounding box center [270, 290] width 307 height 126
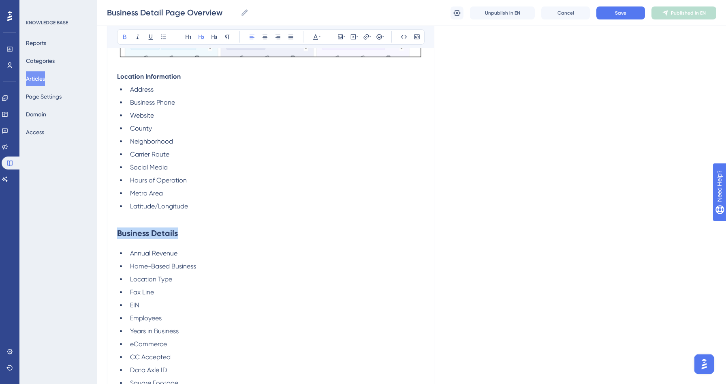
drag, startPoint x: 177, startPoint y: 234, endPoint x: 111, endPoint y: 228, distance: 65.5
click at [226, 36] on icon at bounding box center [227, 37] width 6 height 6
click at [143, 282] on li "Fax Line" at bounding box center [275, 278] width 297 height 10
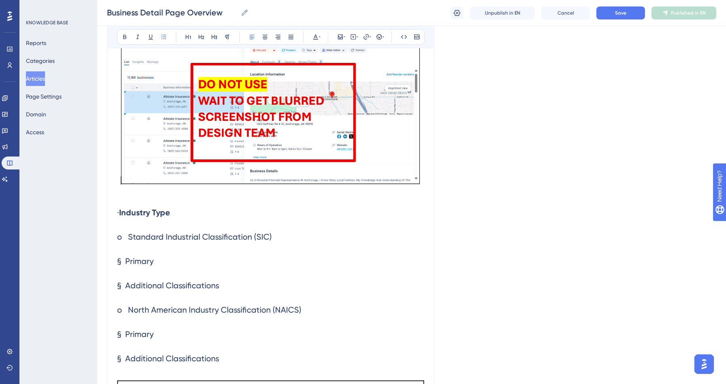
scroll to position [1049, 0]
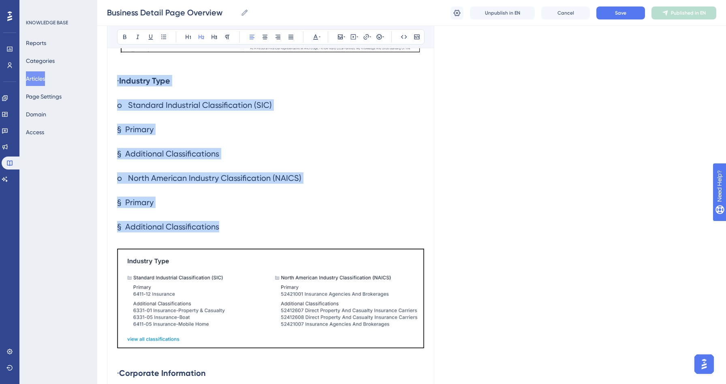
drag, startPoint x: 233, startPoint y: 226, endPoint x: 103, endPoint y: 76, distance: 198.4
click at [226, 36] on icon at bounding box center [227, 37] width 6 height 6
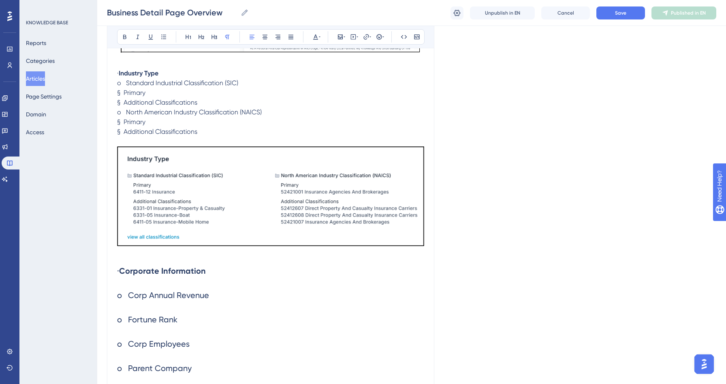
click at [192, 104] on span "§ Additional Classifications" at bounding box center [157, 102] width 80 height 8
drag, startPoint x: 130, startPoint y: 73, endPoint x: 109, endPoint y: 73, distance: 21.1
drag, startPoint x: 126, startPoint y: 85, endPoint x: 107, endPoint y: 83, distance: 19.6
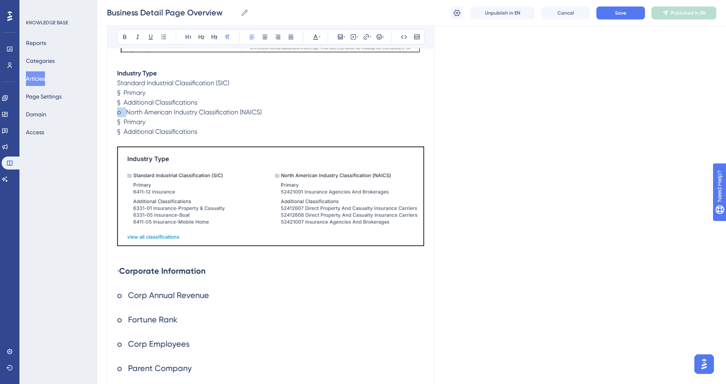
drag, startPoint x: 128, startPoint y: 114, endPoint x: 105, endPoint y: 113, distance: 22.7
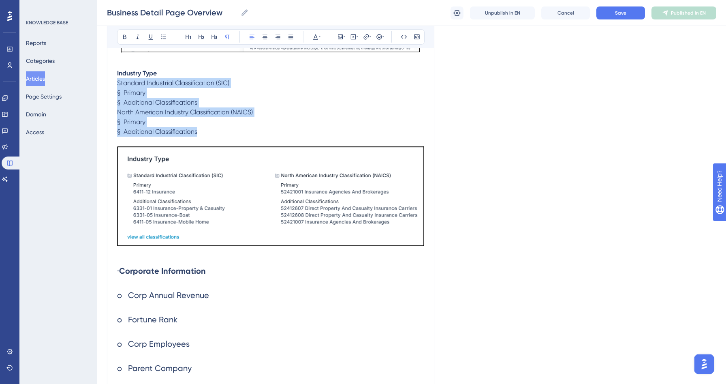
drag, startPoint x: 203, startPoint y: 133, endPoint x: 115, endPoint y: 84, distance: 100.5
click at [166, 38] on icon at bounding box center [163, 37] width 6 height 6
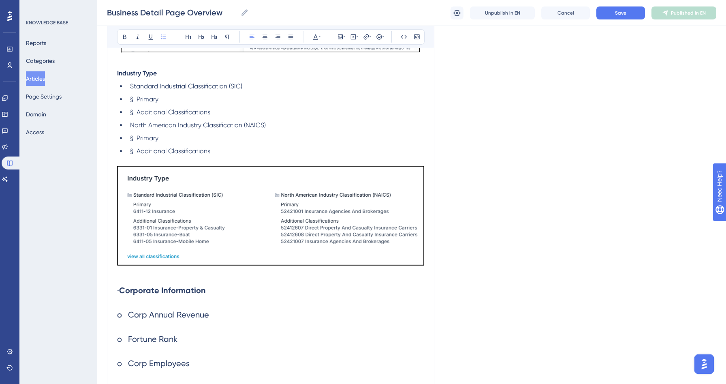
click at [145, 119] on ul "Standard Industrial Classification (SIC) § Primary § Additional Classifications…" at bounding box center [270, 118] width 307 height 75
click at [125, 100] on ul "Standard Industrial Classification (SIC) § Primary § Additional Classifications…" at bounding box center [270, 118] width 307 height 75
click at [137, 100] on span "§ Primary" at bounding box center [144, 99] width 28 height 8
drag, startPoint x: 136, startPoint y: 113, endPoint x: 128, endPoint y: 113, distance: 8.5
click at [128, 113] on li "§ Additional Classifications" at bounding box center [275, 112] width 297 height 10
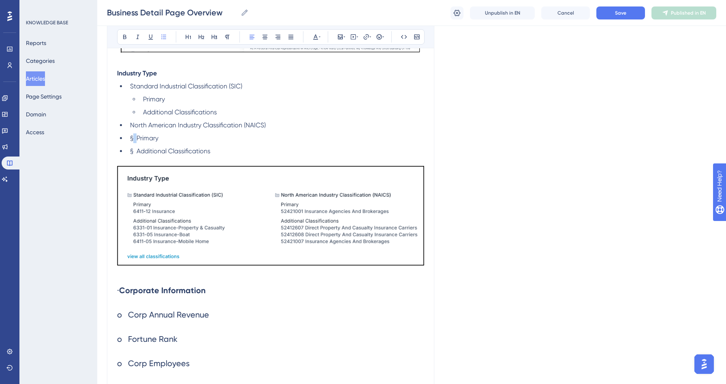
drag, startPoint x: 138, startPoint y: 138, endPoint x: 132, endPoint y: 138, distance: 5.7
click at [132, 138] on span "§ Primary" at bounding box center [144, 138] width 28 height 8
drag, startPoint x: 136, startPoint y: 152, endPoint x: 127, endPoint y: 150, distance: 9.5
click at [127, 150] on li "§ Additional Classifications" at bounding box center [275, 151] width 297 height 10
click at [210, 147] on ul "Standard Industrial Classification (SIC) Primary Additional Classifications Nor…" at bounding box center [270, 118] width 307 height 75
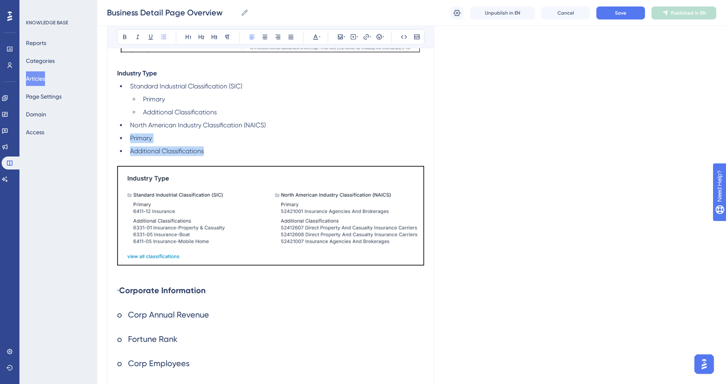
drag, startPoint x: 209, startPoint y: 150, endPoint x: 124, endPoint y: 136, distance: 85.9
click at [124, 136] on ul "Standard Industrial Classification (SIC) Primary Additional Classifications Nor…" at bounding box center [270, 118] width 307 height 75
click at [237, 139] on li "Primary" at bounding box center [282, 138] width 284 height 10
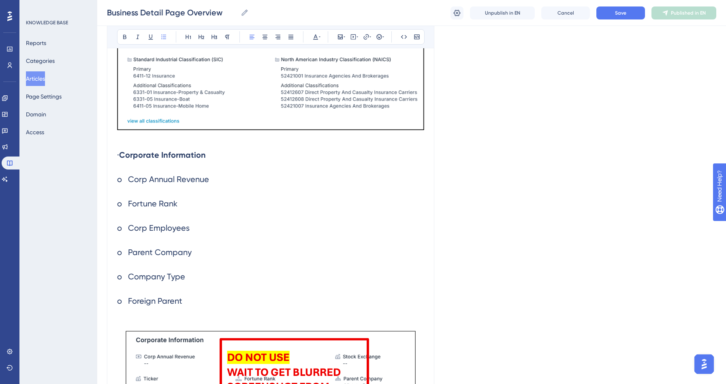
scroll to position [1199, 0]
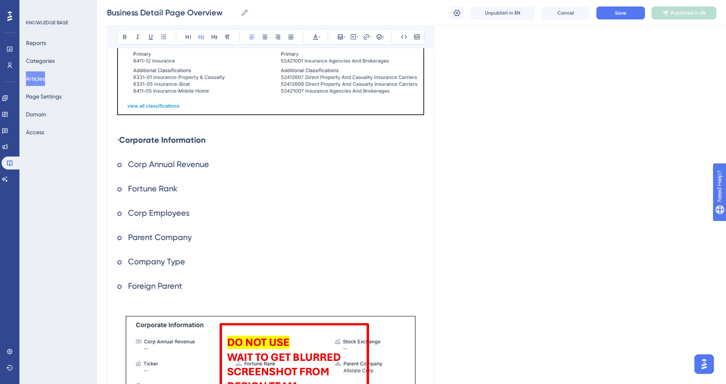
drag, startPoint x: 134, startPoint y: 139, endPoint x: 93, endPoint y: 139, distance: 41.3
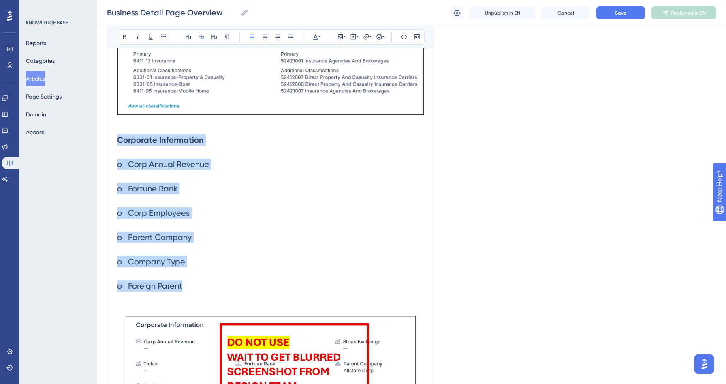
drag, startPoint x: 183, startPoint y: 289, endPoint x: 111, endPoint y: 137, distance: 167.4
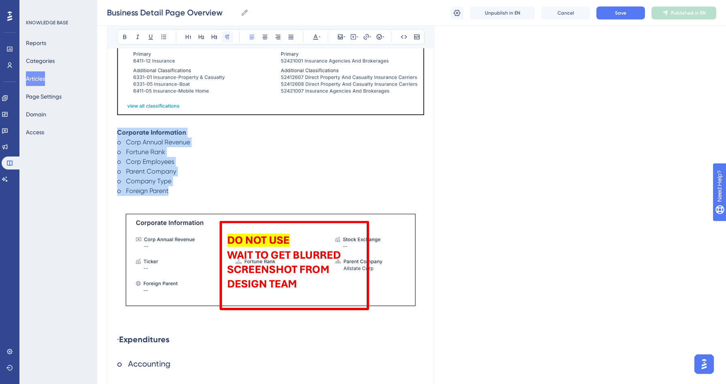
click at [228, 34] on icon at bounding box center [227, 37] width 6 height 6
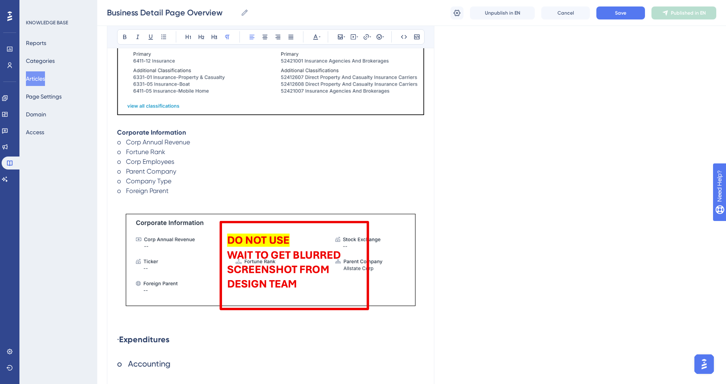
click at [203, 125] on p at bounding box center [270, 123] width 307 height 10
drag, startPoint x: 168, startPoint y: 192, endPoint x: 143, endPoint y: 178, distance: 29.0
click at [135, 181] on span "o Company Type" at bounding box center [144, 181] width 54 height 8
drag, startPoint x: 127, startPoint y: 190, endPoint x: 107, endPoint y: 190, distance: 20.7
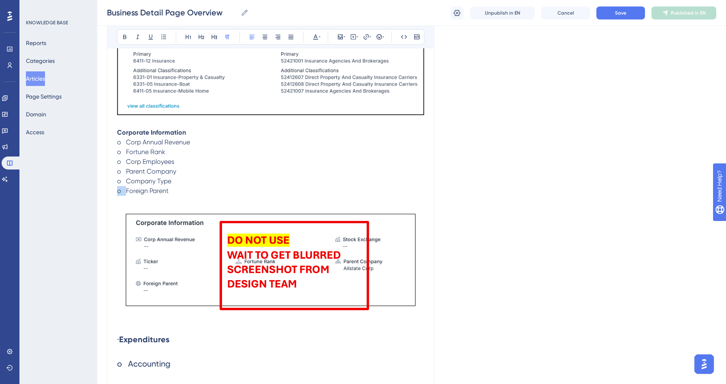
drag, startPoint x: 126, startPoint y: 183, endPoint x: 114, endPoint y: 182, distance: 11.8
drag, startPoint x: 127, startPoint y: 171, endPoint x: 113, endPoint y: 169, distance: 13.8
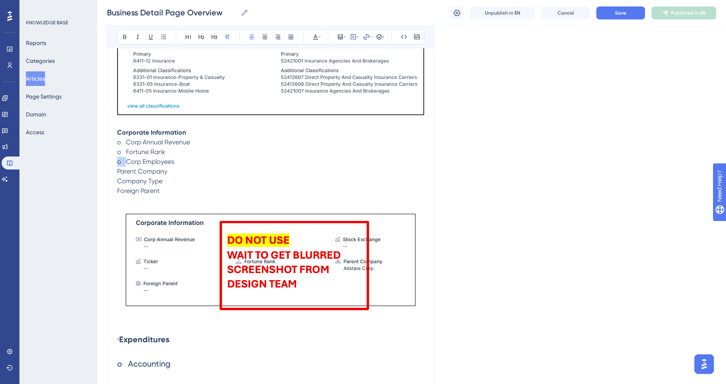
drag, startPoint x: 126, startPoint y: 161, endPoint x: 109, endPoint y: 161, distance: 16.2
drag, startPoint x: 127, startPoint y: 150, endPoint x: 112, endPoint y: 150, distance: 15.4
drag, startPoint x: 126, startPoint y: 143, endPoint x: 110, endPoint y: 143, distance: 15.8
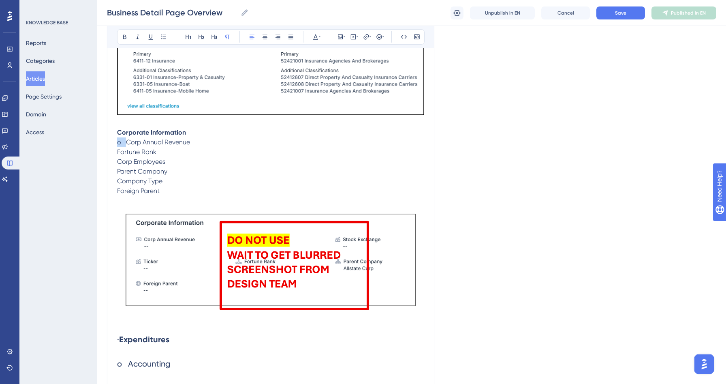
drag, startPoint x: 161, startPoint y: 192, endPoint x: 104, endPoint y: 139, distance: 76.8
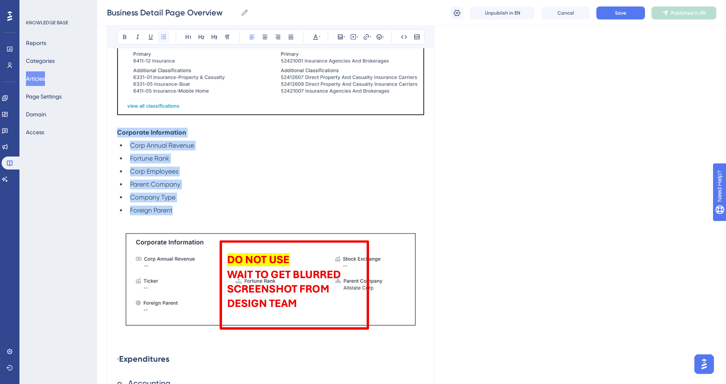
click at [161, 34] on icon at bounding box center [163, 37] width 6 height 6
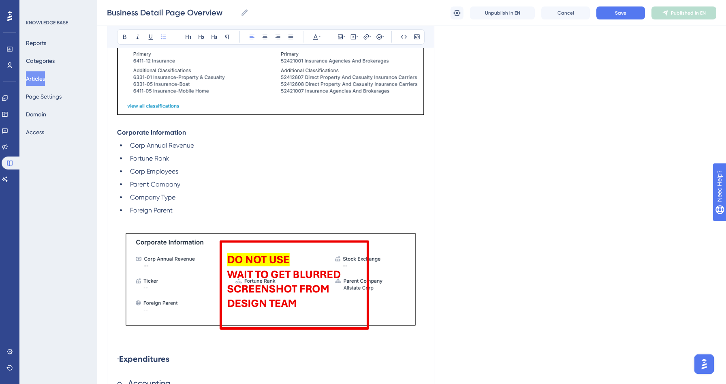
click at [195, 130] on p "Corporate Information" at bounding box center [270, 133] width 307 height 10
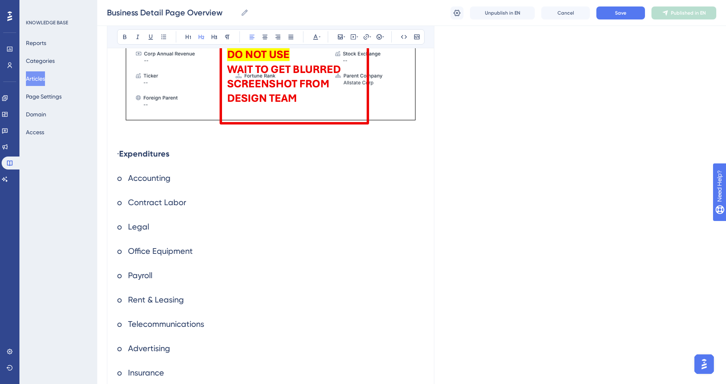
drag, startPoint x: 132, startPoint y: 154, endPoint x: 98, endPoint y: 154, distance: 34.4
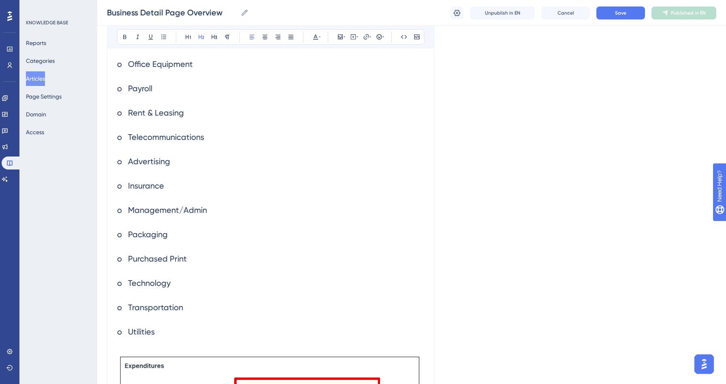
scroll to position [1608, 0]
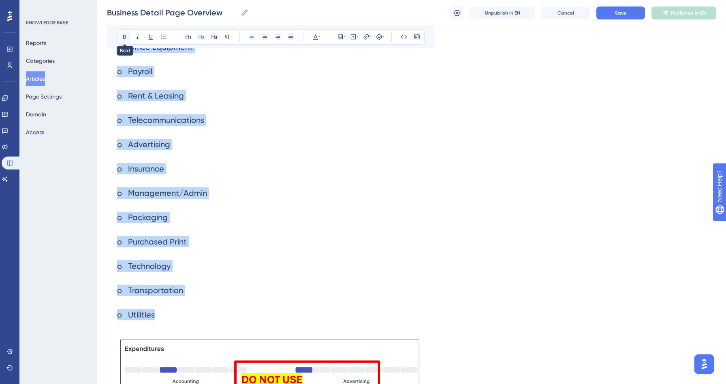
drag, startPoint x: 158, startPoint y: 315, endPoint x: 122, endPoint y: 32, distance: 284.7
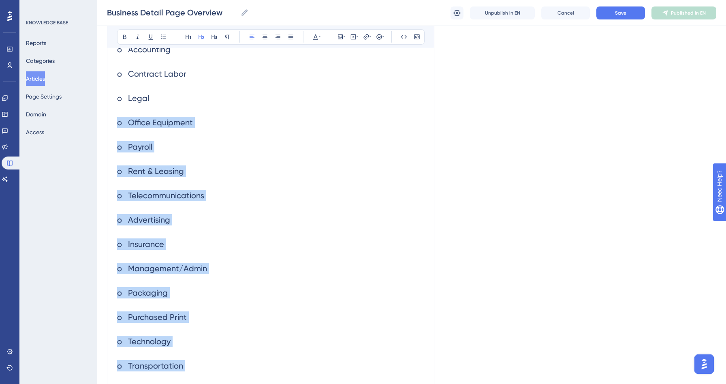
scroll to position [1531, 0]
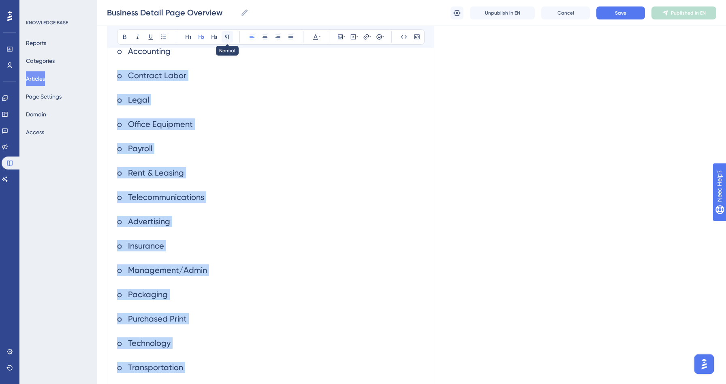
click at [224, 35] on icon at bounding box center [227, 37] width 6 height 6
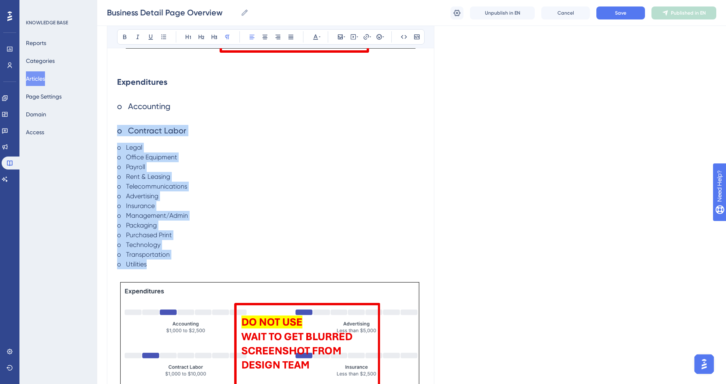
scroll to position [1398, 0]
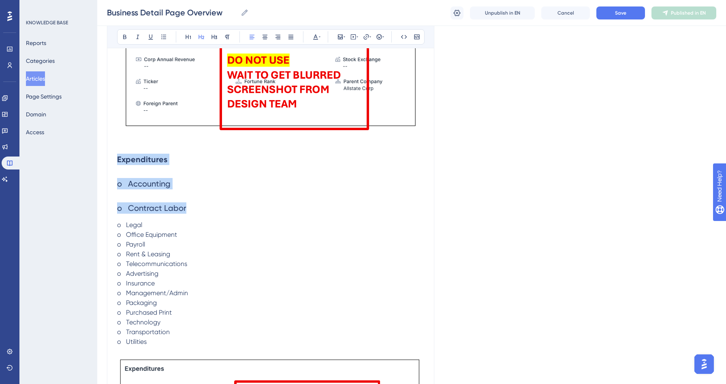
drag, startPoint x: 188, startPoint y: 211, endPoint x: 89, endPoint y: 156, distance: 113.5
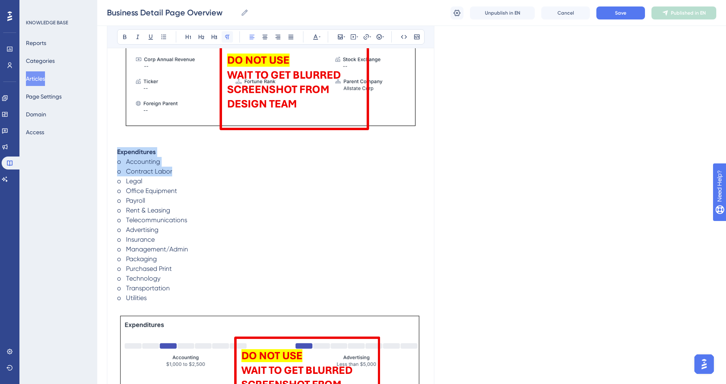
click at [230, 34] on icon at bounding box center [227, 37] width 6 height 6
click at [164, 211] on span "o Rent & Leasing" at bounding box center [143, 210] width 53 height 8
drag, startPoint x: 127, startPoint y: 301, endPoint x: 112, endPoint y: 299, distance: 14.7
drag, startPoint x: 125, startPoint y: 290, endPoint x: 115, endPoint y: 290, distance: 10.1
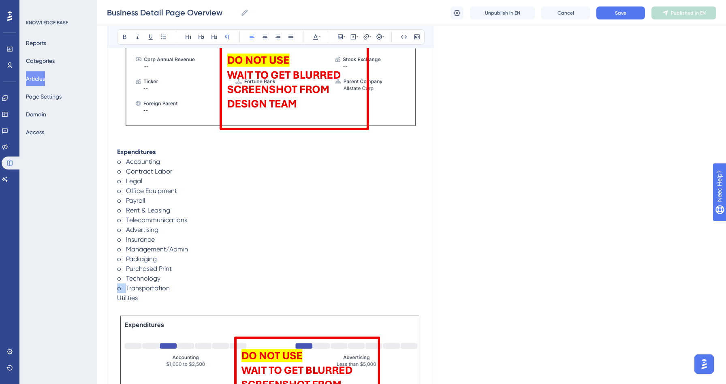
drag, startPoint x: 126, startPoint y: 279, endPoint x: 113, endPoint y: 277, distance: 13.8
drag, startPoint x: 125, startPoint y: 267, endPoint x: 106, endPoint y: 264, distance: 19.4
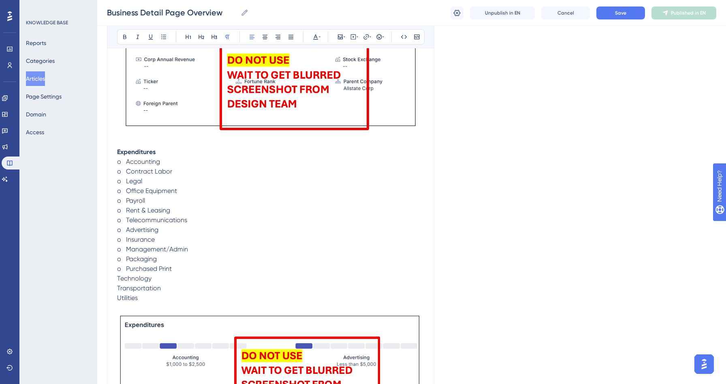
click at [143, 264] on p "o Packaging" at bounding box center [270, 259] width 307 height 10
drag, startPoint x: 126, startPoint y: 267, endPoint x: 109, endPoint y: 265, distance: 16.7
drag, startPoint x: 126, startPoint y: 261, endPoint x: 114, endPoint y: 259, distance: 12.0
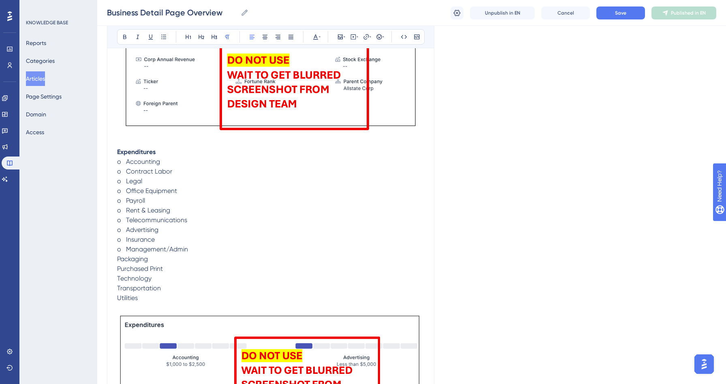
drag, startPoint x: 126, startPoint y: 250, endPoint x: 110, endPoint y: 245, distance: 17.2
click at [138, 243] on span "o Insurance" at bounding box center [136, 239] width 38 height 8
drag, startPoint x: 126, startPoint y: 250, endPoint x: 105, endPoint y: 248, distance: 20.3
drag, startPoint x: 126, startPoint y: 240, endPoint x: 116, endPoint y: 239, distance: 10.6
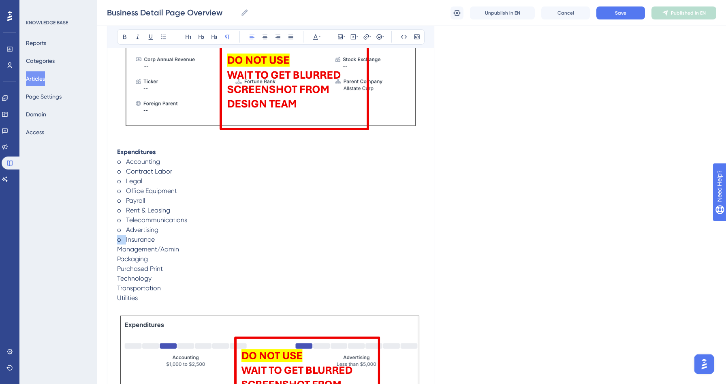
drag, startPoint x: 126, startPoint y: 233, endPoint x: 110, endPoint y: 227, distance: 16.8
drag, startPoint x: 126, startPoint y: 220, endPoint x: 116, endPoint y: 220, distance: 10.1
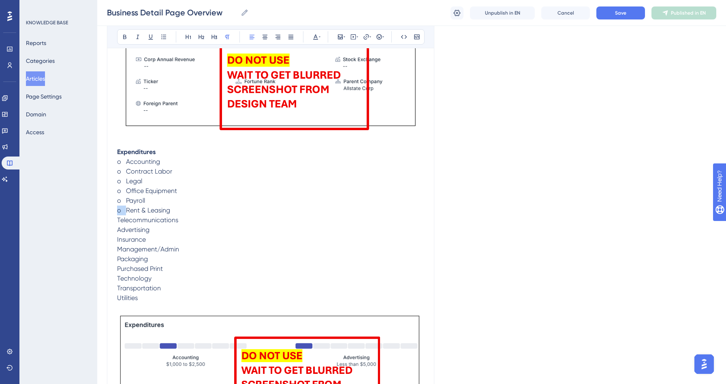
drag, startPoint x: 127, startPoint y: 211, endPoint x: 111, endPoint y: 209, distance: 16.3
drag, startPoint x: 126, startPoint y: 201, endPoint x: 117, endPoint y: 201, distance: 9.3
drag, startPoint x: 126, startPoint y: 194, endPoint x: 117, endPoint y: 193, distance: 8.5
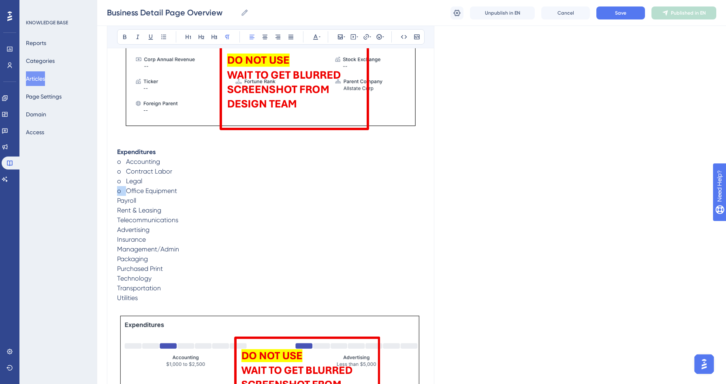
click at [117, 193] on span "o Office Equipment" at bounding box center [147, 191] width 60 height 8
drag, startPoint x: 125, startPoint y: 181, endPoint x: 111, endPoint y: 180, distance: 14.3
drag, startPoint x: 126, startPoint y: 171, endPoint x: 116, endPoint y: 171, distance: 10.1
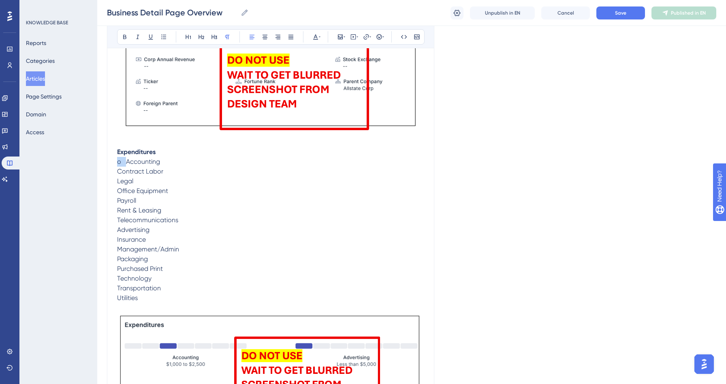
drag, startPoint x: 126, startPoint y: 162, endPoint x: 117, endPoint y: 162, distance: 8.5
click at [117, 162] on span "o Accounting" at bounding box center [138, 162] width 43 height 8
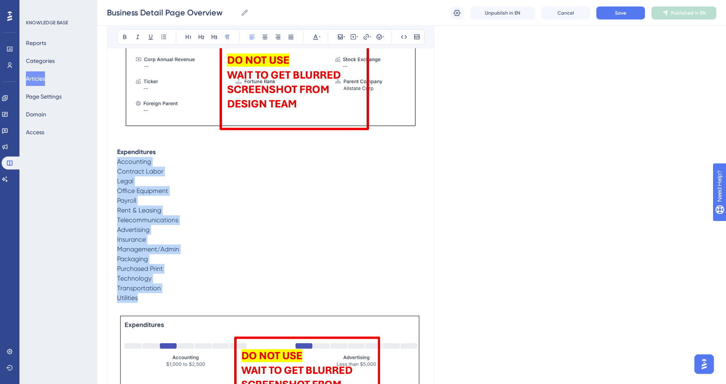
drag, startPoint x: 147, startPoint y: 300, endPoint x: 107, endPoint y: 167, distance: 138.7
click at [166, 34] on icon at bounding box center [163, 37] width 6 height 6
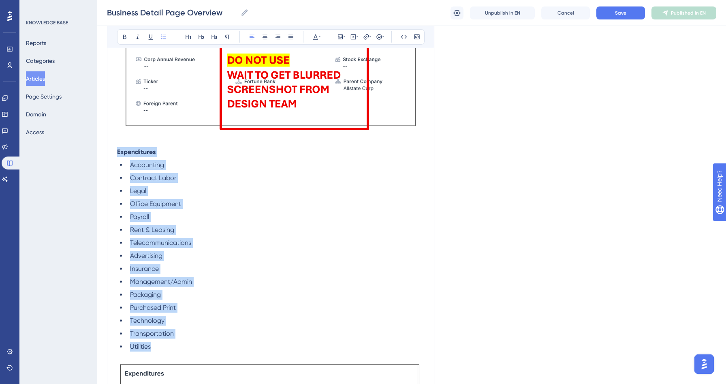
click at [182, 228] on li "Rent & Leasing" at bounding box center [275, 230] width 297 height 10
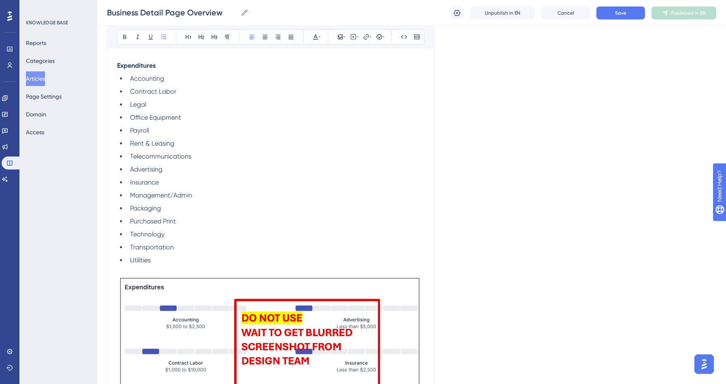
scroll to position [1793, 0]
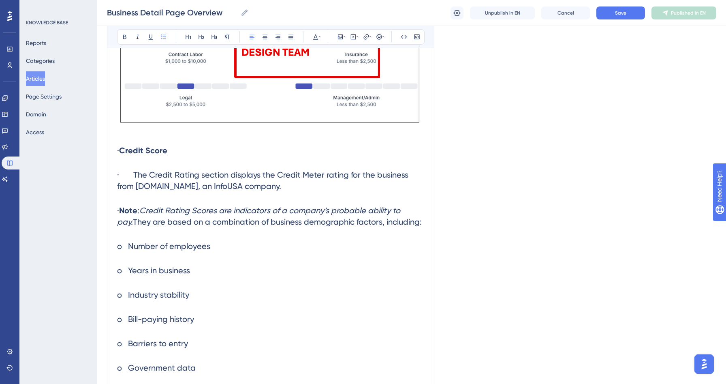
drag, startPoint x: 117, startPoint y: 149, endPoint x: 160, endPoint y: 178, distance: 52.2
click at [160, 178] on div "Business Detail Page Overview Bold Italic Underline Bullet Point Heading 1 Head…" at bounding box center [270, 111] width 327 height 3627
click at [129, 144] on h2 "· Credit Score" at bounding box center [270, 150] width 307 height 24
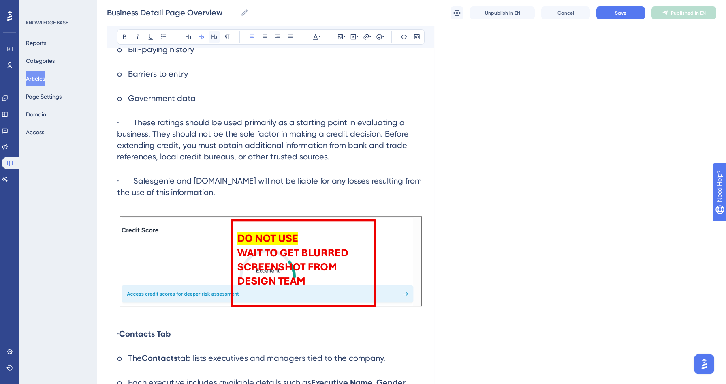
scroll to position [1923, 0]
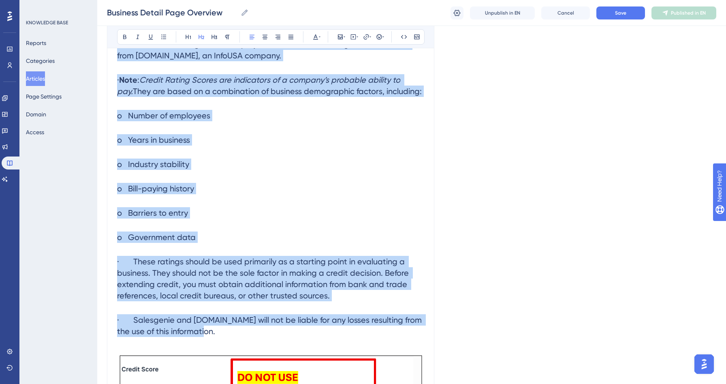
drag, startPoint x: 117, startPoint y: 152, endPoint x: 222, endPoint y: 336, distance: 212.1
click at [222, 336] on div "The Business Detail page in Salesgenie provides a comprehensive view of a compa…" at bounding box center [270, 17] width 307 height 3536
click at [229, 38] on icon at bounding box center [227, 37] width 6 height 6
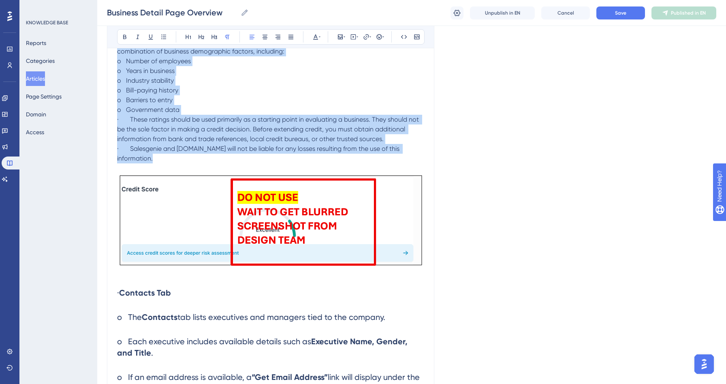
click at [190, 150] on span "· Salesgenie and [DOMAIN_NAME] will not be liable for any losses resulting from…" at bounding box center [259, 153] width 284 height 17
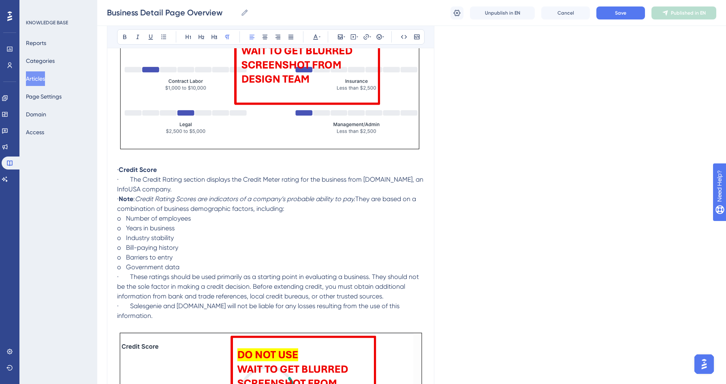
scroll to position [1766, 0]
drag, startPoint x: 131, startPoint y: 169, endPoint x: 107, endPoint y: 169, distance: 24.3
click at [107, 169] on div "Business Detail Page Overview Bold Italic Underline Bullet Point Heading 1 Head…" at bounding box center [270, 48] width 327 height 3448
drag, startPoint x: 132, startPoint y: 180, endPoint x: 108, endPoint y: 179, distance: 24.3
click at [108, 179] on div "Business Detail Page Overview Bold Italic Underline Bullet Point Heading 1 Head…" at bounding box center [270, 48] width 327 height 3448
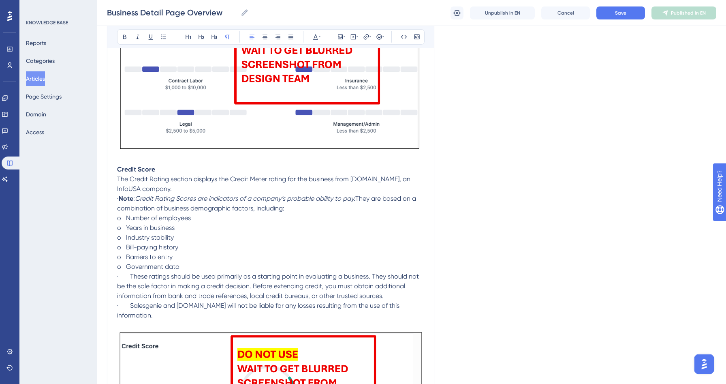
drag, startPoint x: 130, startPoint y: 200, endPoint x: 107, endPoint y: 200, distance: 23.1
click at [107, 200] on div "Performance Users Engagement Widgets Feedback Product Updates Knowledge Base AI…" at bounding box center [411, 34] width 629 height 3600
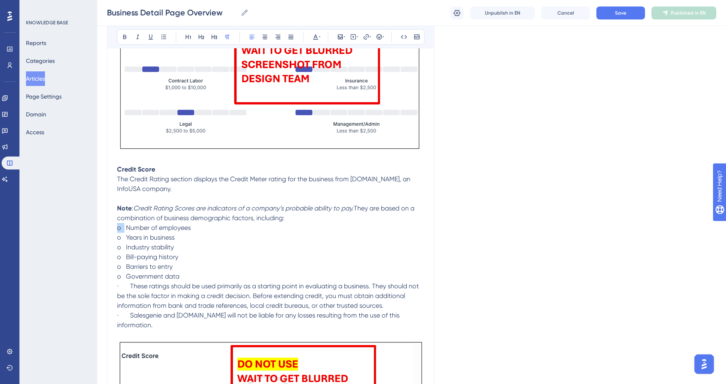
drag, startPoint x: 125, startPoint y: 228, endPoint x: 114, endPoint y: 228, distance: 10.9
click at [114, 228] on div "Business Detail Page Overview Bold Italic Underline Bullet Point Heading 1 Head…" at bounding box center [270, 52] width 327 height 3457
drag, startPoint x: 126, startPoint y: 239, endPoint x: 111, endPoint y: 239, distance: 15.8
click at [111, 239] on div "Business Detail Page Overview Bold Italic Underline Bullet Point Heading 1 Head…" at bounding box center [270, 52] width 327 height 3457
drag, startPoint x: 126, startPoint y: 250, endPoint x: 113, endPoint y: 249, distance: 12.6
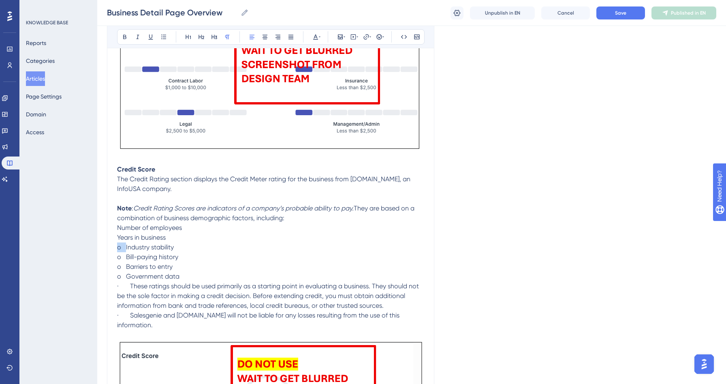
click at [113, 249] on div "Business Detail Page Overview Bold Italic Underline Bullet Point Heading 1 Head…" at bounding box center [270, 52] width 327 height 3457
drag, startPoint x: 126, startPoint y: 260, endPoint x: 117, endPoint y: 260, distance: 8.5
click at [117, 260] on span "o Bill-paying history" at bounding box center [147, 257] width 61 height 8
drag, startPoint x: 126, startPoint y: 269, endPoint x: 111, endPoint y: 269, distance: 15.8
click at [111, 269] on div "Business Detail Page Overview Bold Italic Underline Bullet Point Heading 1 Head…" at bounding box center [270, 52] width 327 height 3457
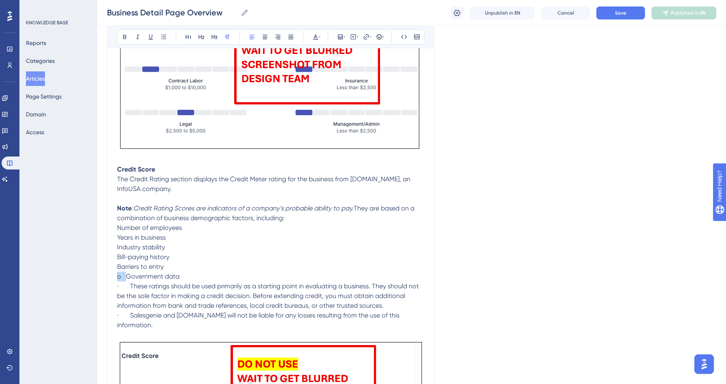
drag, startPoint x: 126, startPoint y: 279, endPoint x: 115, endPoint y: 278, distance: 11.4
click at [115, 278] on div "Business Detail Page Overview Bold Italic Underline Bullet Point Heading 1 Head…" at bounding box center [270, 52] width 327 height 3457
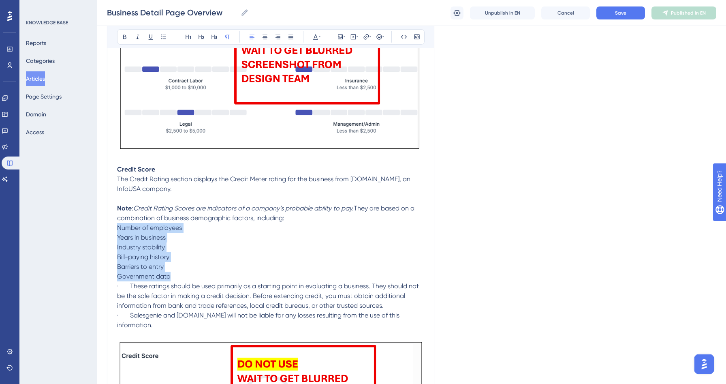
drag, startPoint x: 175, startPoint y: 276, endPoint x: 109, endPoint y: 229, distance: 80.4
click at [109, 229] on div "Business Detail Page Overview Bold Italic Underline Bullet Point Heading 1 Head…" at bounding box center [270, 52] width 327 height 3457
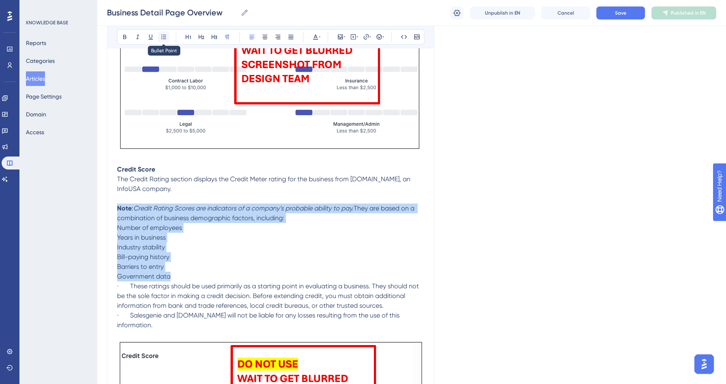
click at [162, 37] on icon at bounding box center [163, 37] width 6 height 6
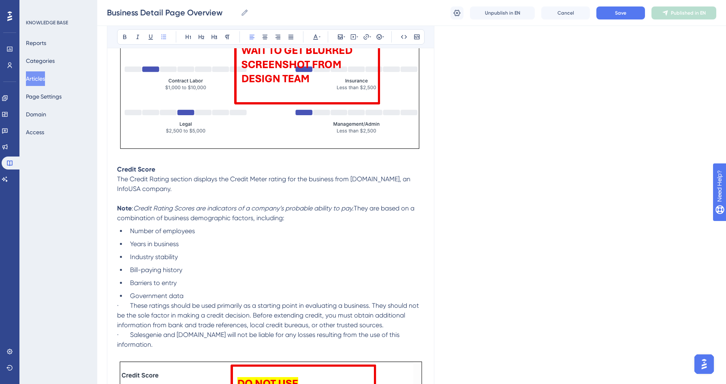
click at [201, 287] on li "Barriers to entry" at bounding box center [275, 283] width 297 height 10
drag, startPoint x: 130, startPoint y: 308, endPoint x: 104, endPoint y: 308, distance: 25.9
click at [104, 308] on div "Performance Users Engagement Widgets Feedback Product Updates Knowledge Base AI…" at bounding box center [411, 48] width 629 height 3629
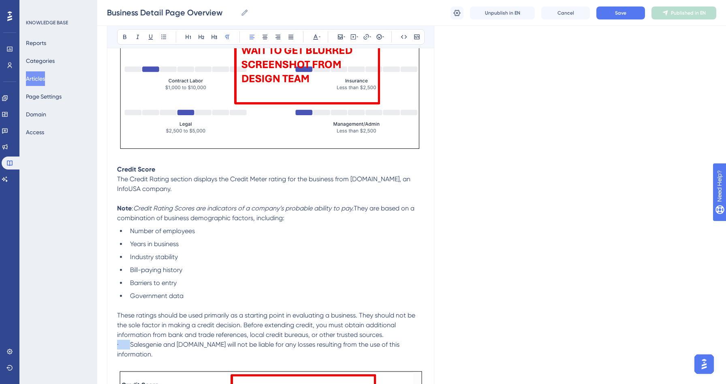
drag, startPoint x: 130, startPoint y: 345, endPoint x: 102, endPoint y: 345, distance: 27.9
click at [102, 345] on div "Performance Users Engagement Widgets Feedback Product Updates Knowledge Base AI…" at bounding box center [411, 53] width 629 height 3639
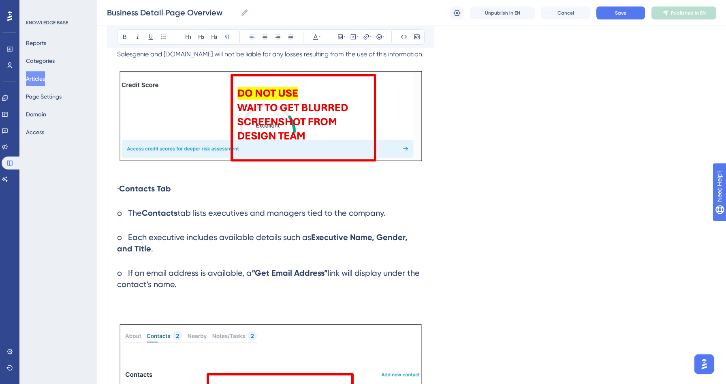
scroll to position [2071, 0]
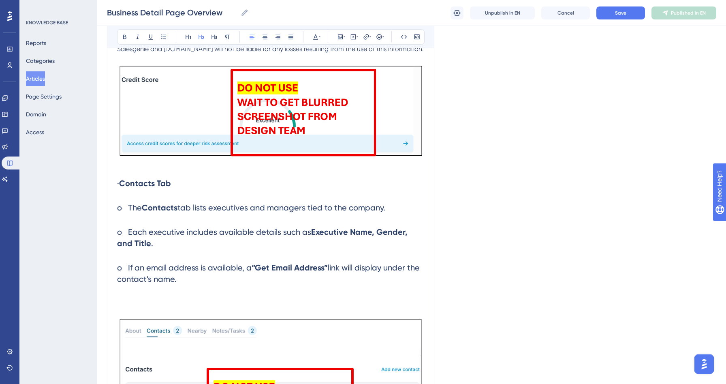
drag, startPoint x: 178, startPoint y: 281, endPoint x: 98, endPoint y: 181, distance: 128.3
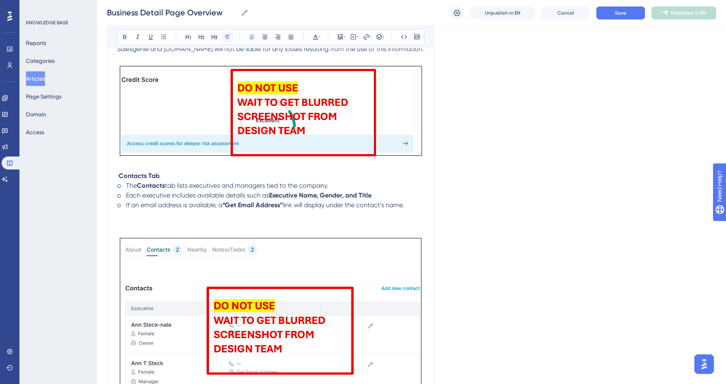
click at [225, 38] on icon at bounding box center [227, 37] width 6 height 6
click at [135, 186] on span "o The" at bounding box center [127, 185] width 20 height 8
drag, startPoint x: 130, startPoint y: 179, endPoint x: 107, endPoint y: 178, distance: 22.7
drag, startPoint x: 127, startPoint y: 189, endPoint x: 117, endPoint y: 189, distance: 10.1
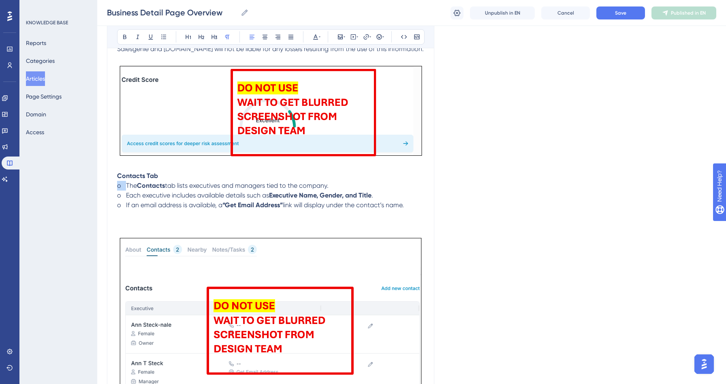
click at [117, 189] on span "o The" at bounding box center [127, 185] width 20 height 8
drag, startPoint x: 126, startPoint y: 199, endPoint x: 115, endPoint y: 199, distance: 11.3
drag, startPoint x: 126, startPoint y: 209, endPoint x: 113, endPoint y: 208, distance: 12.6
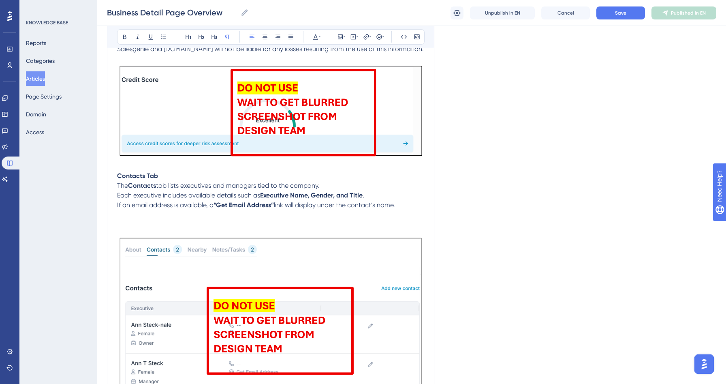
drag, startPoint x: 401, startPoint y: 210, endPoint x: 87, endPoint y: 188, distance: 314.7
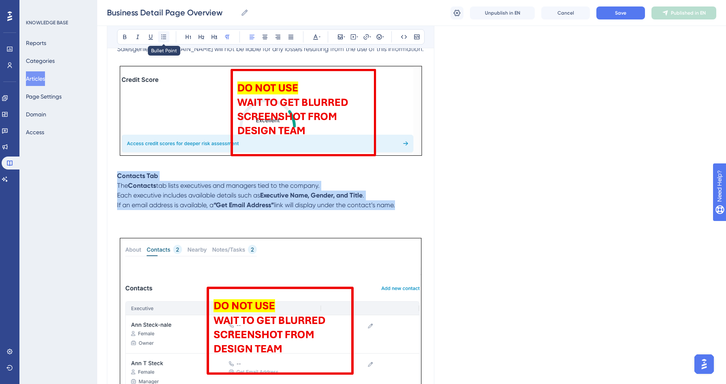
click at [164, 34] on icon at bounding box center [163, 37] width 6 height 6
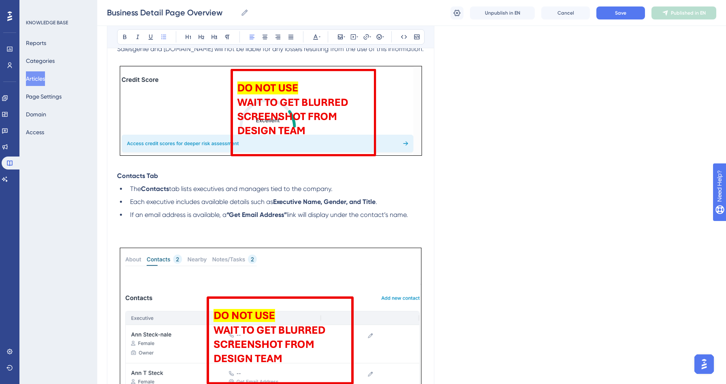
click at [190, 192] on span "tab lists executives and managers tied to the company." at bounding box center [251, 189] width 164 height 8
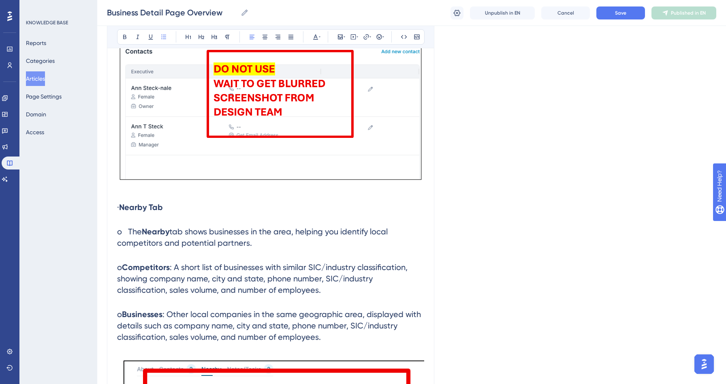
scroll to position [2329, 0]
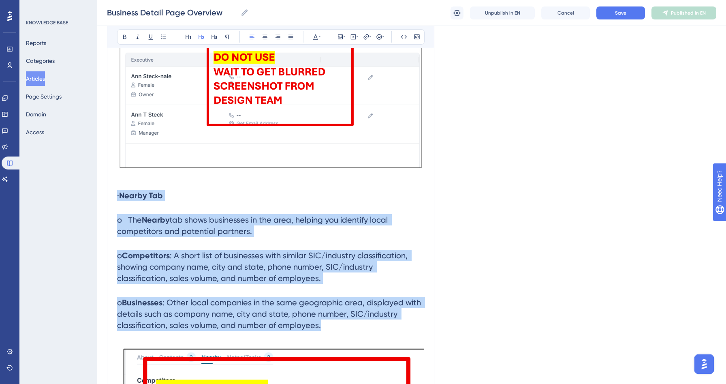
drag, startPoint x: 328, startPoint y: 329, endPoint x: 106, endPoint y: 200, distance: 256.8
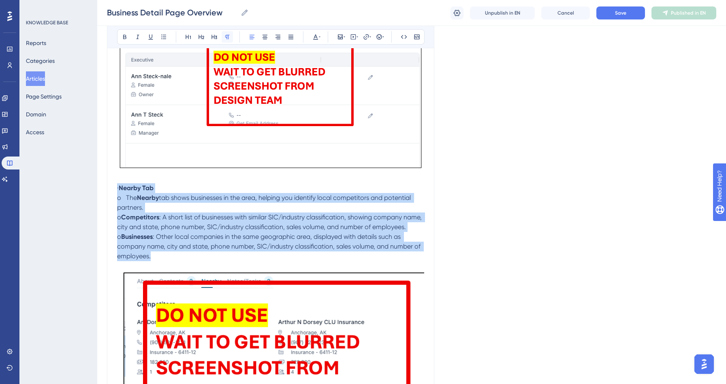
click at [226, 36] on icon at bounding box center [227, 37] width 6 height 6
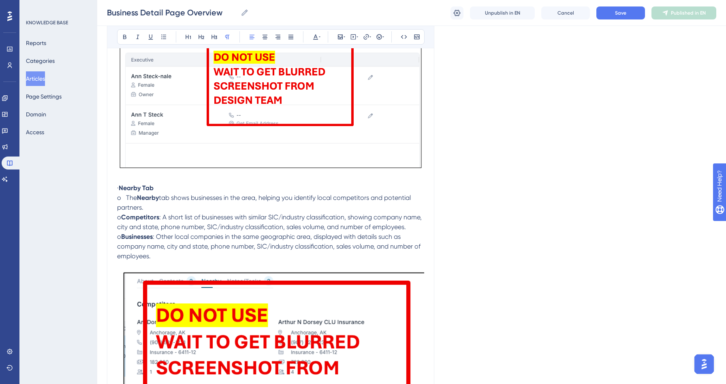
click at [173, 232] on p "o Competitors : A short list of businesses with similar SIC/industry classifica…" at bounding box center [270, 221] width 307 height 19
drag, startPoint x: 128, startPoint y: 191, endPoint x: 111, endPoint y: 191, distance: 17.0
drag, startPoint x: 127, startPoint y: 200, endPoint x: 112, endPoint y: 200, distance: 14.6
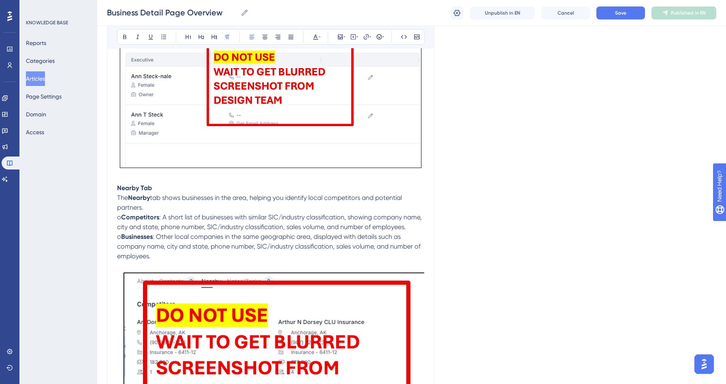
drag, startPoint x: 128, startPoint y: 221, endPoint x: 115, endPoint y: 221, distance: 13.0
drag, startPoint x: 127, startPoint y: 241, endPoint x: 115, endPoint y: 241, distance: 11.8
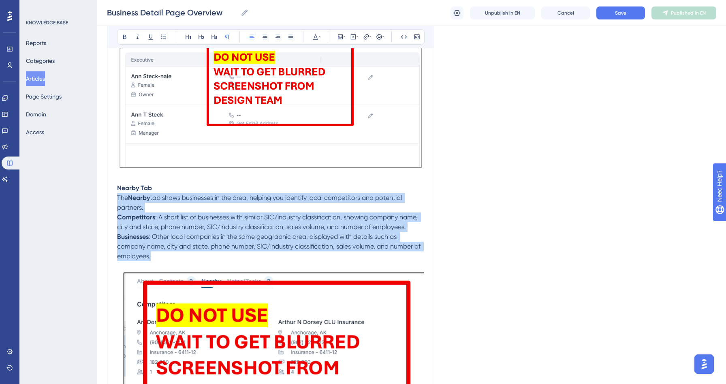
drag, startPoint x: 157, startPoint y: 260, endPoint x: 117, endPoint y: 199, distance: 73.1
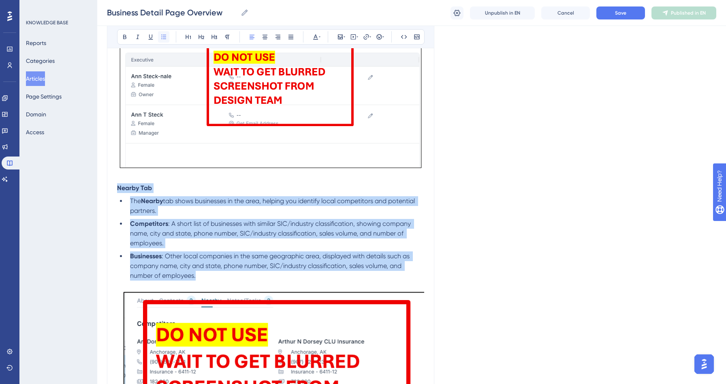
click at [164, 38] on icon at bounding box center [163, 36] width 5 height 4
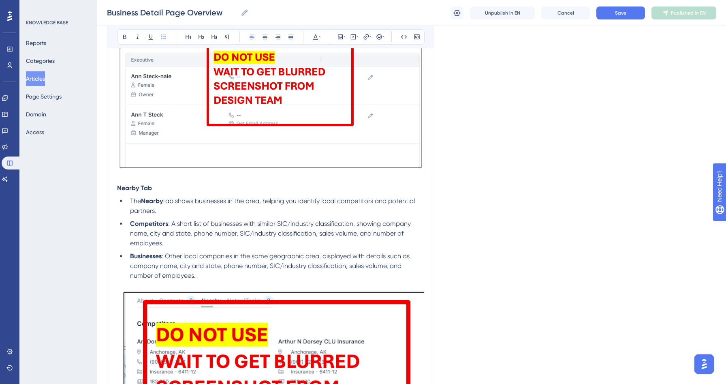
click at [211, 224] on span ": A short list of businesses with similar SIC/industry classification, showing …" at bounding box center [271, 233] width 282 height 27
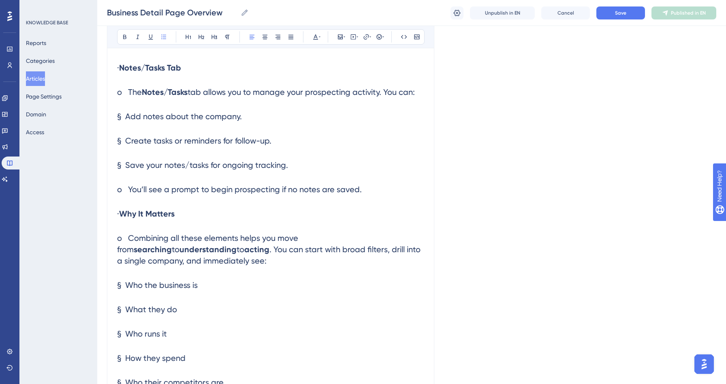
scroll to position [2982, 0]
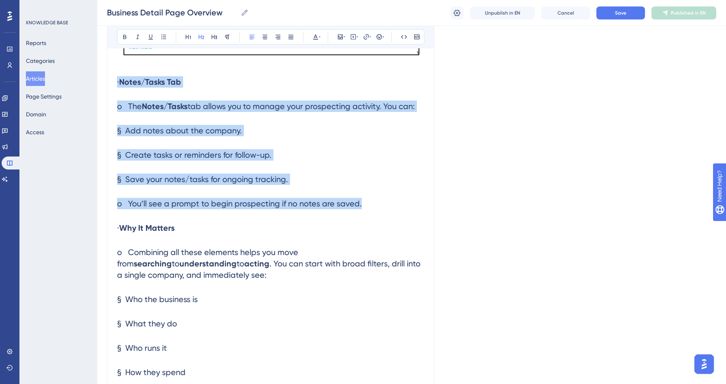
drag, startPoint x: 362, startPoint y: 208, endPoint x: 105, endPoint y: 80, distance: 286.4
click at [224, 37] on icon at bounding box center [227, 37] width 6 height 6
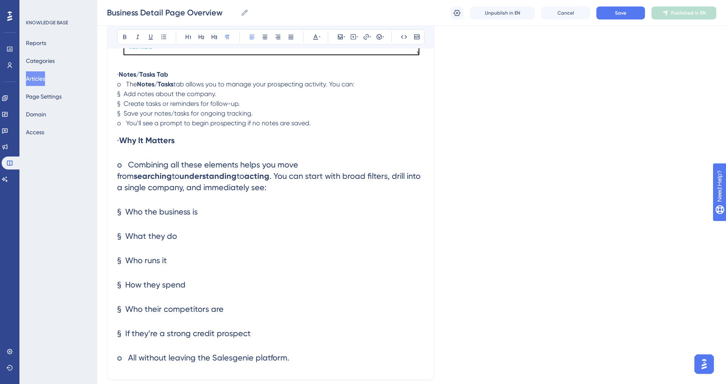
click at [171, 98] on span "§ Add notes about the company." at bounding box center [166, 94] width 99 height 8
drag, startPoint x: 128, startPoint y: 78, endPoint x: 102, endPoint y: 76, distance: 26.8
drag, startPoint x: 125, startPoint y: 89, endPoint x: 113, endPoint y: 87, distance: 12.7
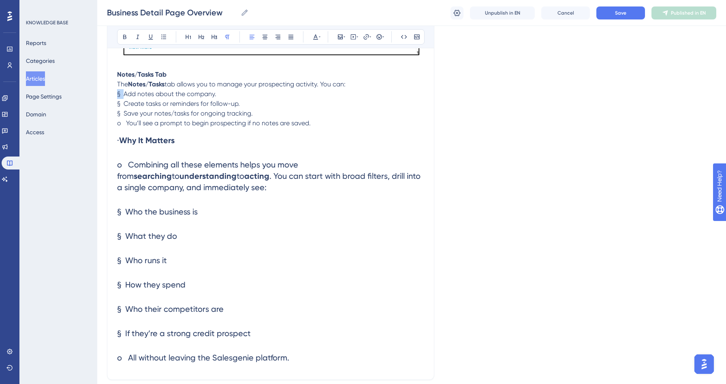
drag, startPoint x: 123, startPoint y: 99, endPoint x: 113, endPoint y: 98, distance: 9.7
click at [133, 96] on span "§ Add notes about the company." at bounding box center [166, 94] width 99 height 8
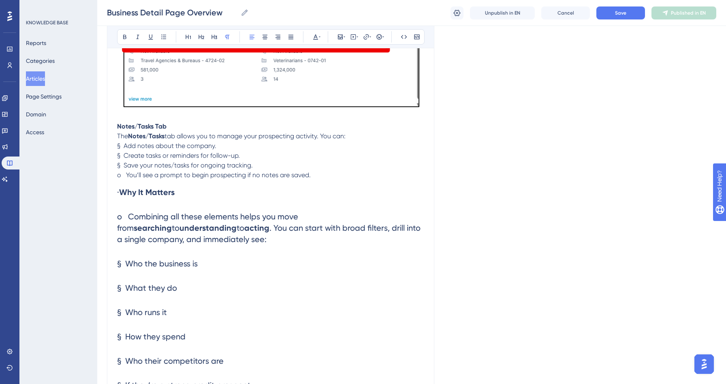
scroll to position [2934, 0]
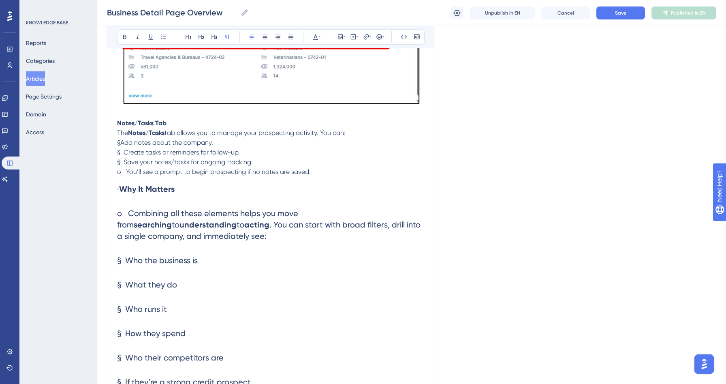
drag, startPoint x: 124, startPoint y: 147, endPoint x: 119, endPoint y: 146, distance: 4.9
click at [119, 146] on span "§Add notes about the company." at bounding box center [165, 143] width 96 height 8
drag, startPoint x: 126, startPoint y: 158, endPoint x: 108, endPoint y: 155, distance: 18.0
drag, startPoint x: 124, startPoint y: 167, endPoint x: 113, endPoint y: 163, distance: 11.9
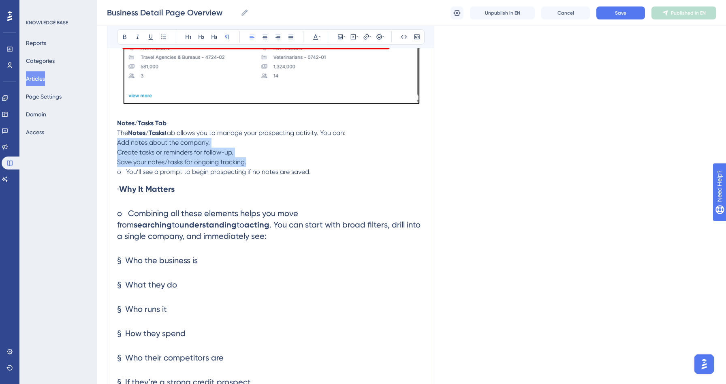
drag, startPoint x: 246, startPoint y: 166, endPoint x: 110, endPoint y: 145, distance: 137.7
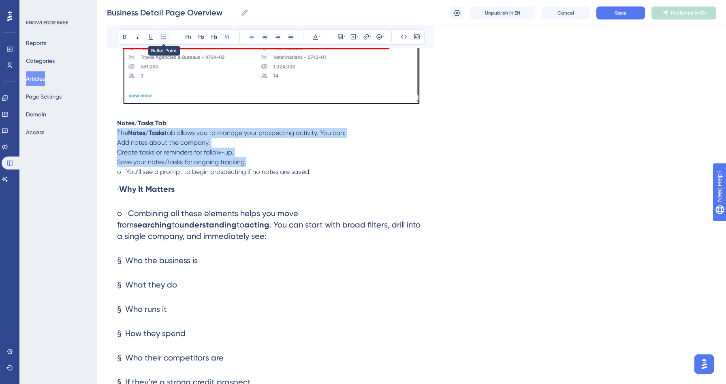
click at [164, 35] on icon at bounding box center [163, 37] width 6 height 6
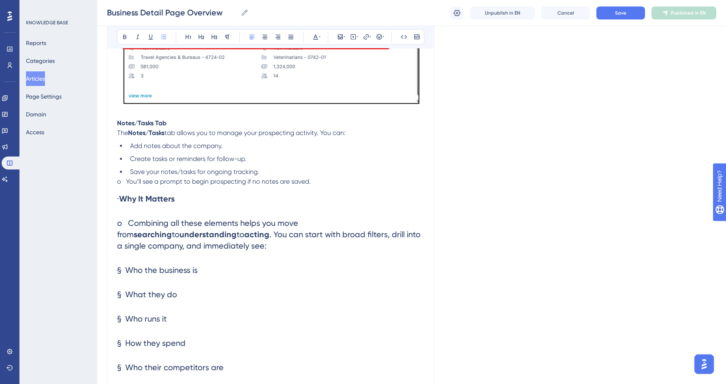
click at [199, 168] on ul "Add notes about the company. Create tasks or reminders for follow-up. Save your…" at bounding box center [270, 159] width 307 height 36
drag, startPoint x: 127, startPoint y: 187, endPoint x: 100, endPoint y: 185, distance: 27.6
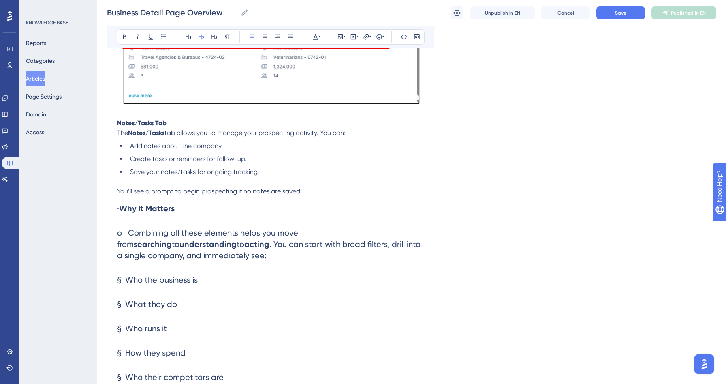
drag, startPoint x: 131, startPoint y: 210, endPoint x: 105, endPoint y: 210, distance: 26.3
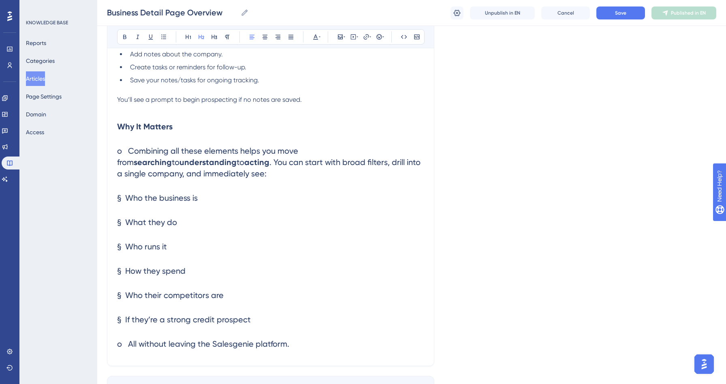
scroll to position [3086, 0]
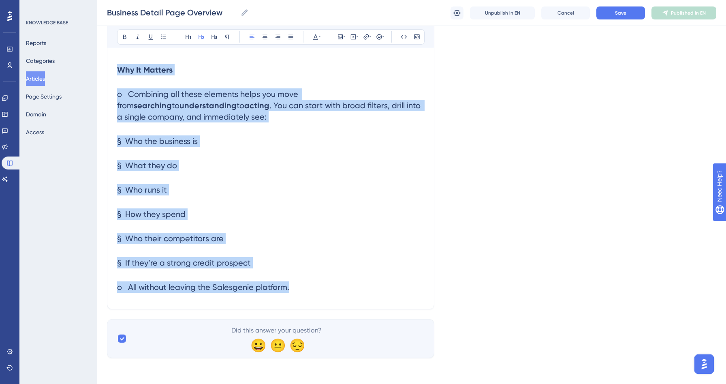
drag, startPoint x: 299, startPoint y: 291, endPoint x: 120, endPoint y: 69, distance: 285.5
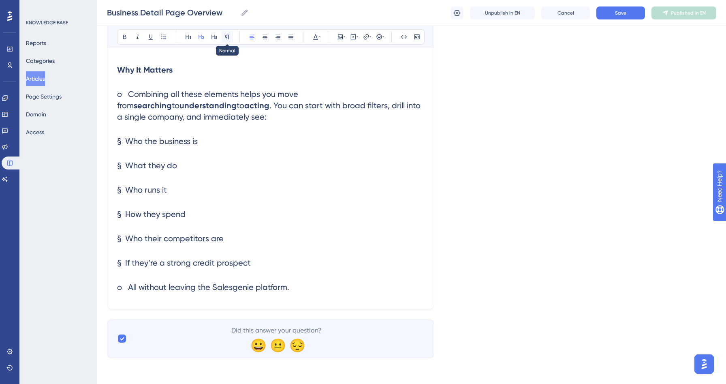
click at [225, 38] on icon at bounding box center [227, 37] width 6 height 6
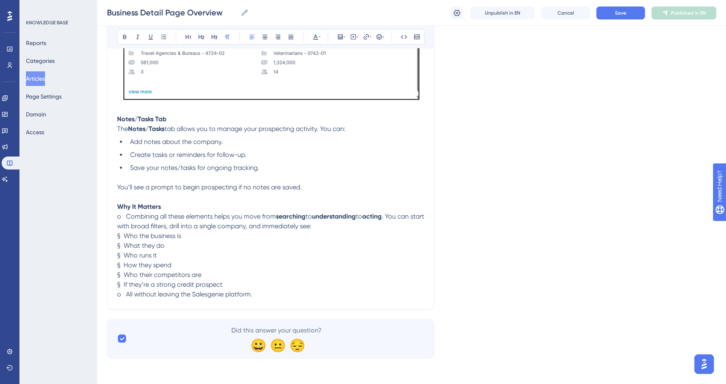
click at [190, 143] on span "Add notes about the company." at bounding box center [176, 142] width 93 height 8
drag, startPoint x: 127, startPoint y: 216, endPoint x: 98, endPoint y: 215, distance: 29.2
drag, startPoint x: 123, startPoint y: 235, endPoint x: 114, endPoint y: 232, distance: 9.6
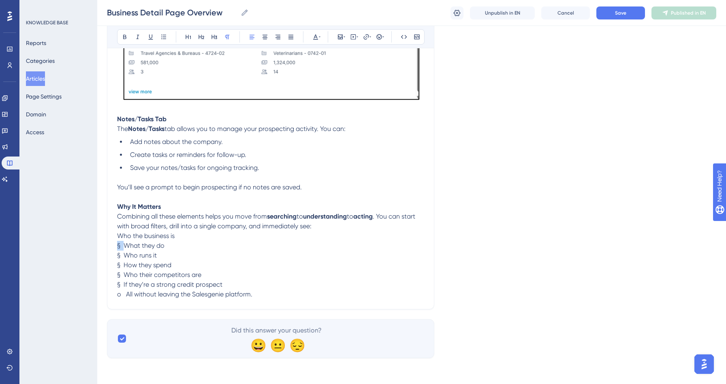
drag, startPoint x: 125, startPoint y: 245, endPoint x: 118, endPoint y: 243, distance: 7.0
click at [118, 243] on span "§ What they do" at bounding box center [140, 245] width 47 height 8
drag, startPoint x: 124, startPoint y: 256, endPoint x: 115, endPoint y: 256, distance: 9.3
drag, startPoint x: 123, startPoint y: 266, endPoint x: 109, endPoint y: 264, distance: 13.6
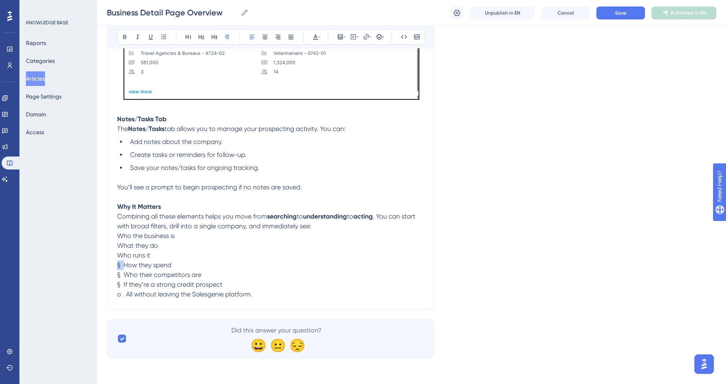
drag, startPoint x: 124, startPoint y: 275, endPoint x: 116, endPoint y: 275, distance: 7.7
drag, startPoint x: 124, startPoint y: 286, endPoint x: 110, endPoint y: 283, distance: 14.5
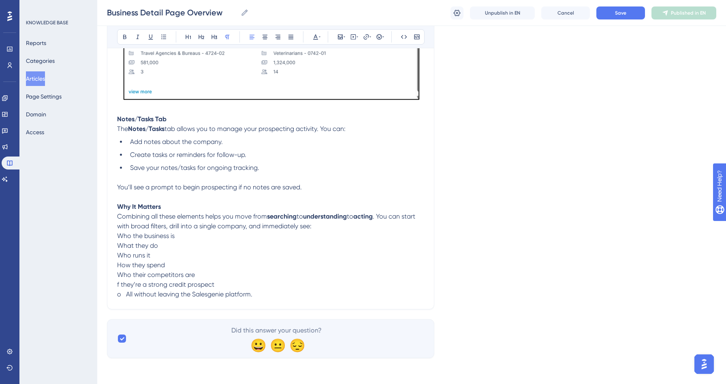
click at [126, 296] on span "o All without leaving the Salesgenie platform." at bounding box center [184, 294] width 135 height 8
click at [122, 286] on span "§ If they’re a strong credit prospect" at bounding box center [169, 284] width 105 height 8
drag, startPoint x: 124, startPoint y: 285, endPoint x: 113, endPoint y: 285, distance: 10.5
click at [124, 296] on span "o All without leaving the Salesgenie platform." at bounding box center [184, 294] width 135 height 8
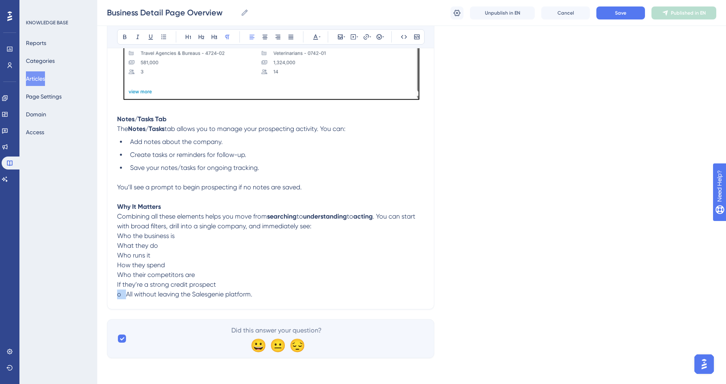
drag, startPoint x: 126, startPoint y: 295, endPoint x: 110, endPoint y: 293, distance: 15.5
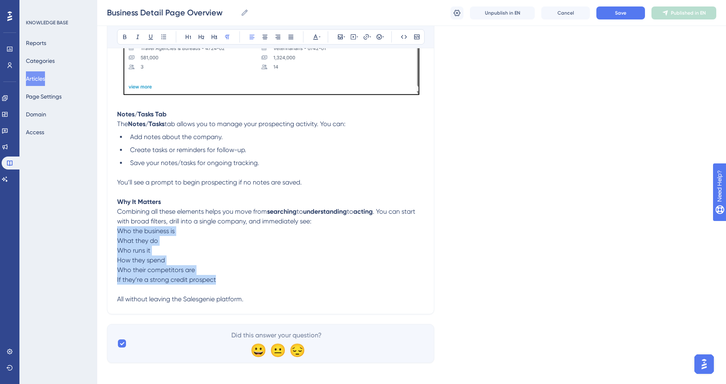
drag, startPoint x: 216, startPoint y: 284, endPoint x: 109, endPoint y: 235, distance: 118.7
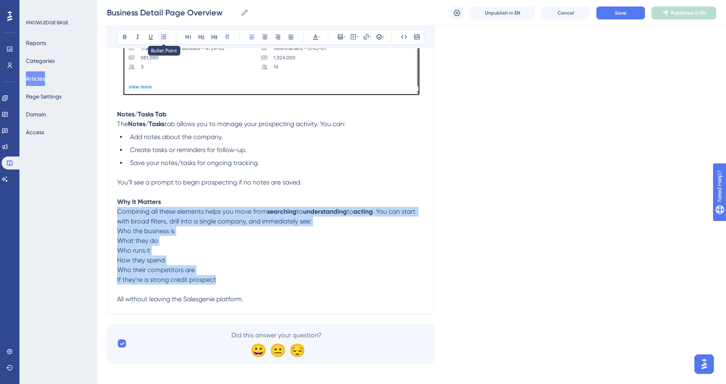
click at [165, 35] on icon at bounding box center [163, 37] width 6 height 6
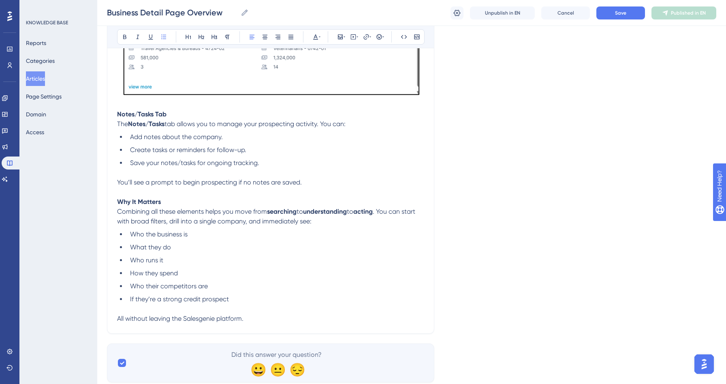
click at [286, 226] on p "Combining all these elements helps you move from searching to understanding to …" at bounding box center [270, 216] width 307 height 19
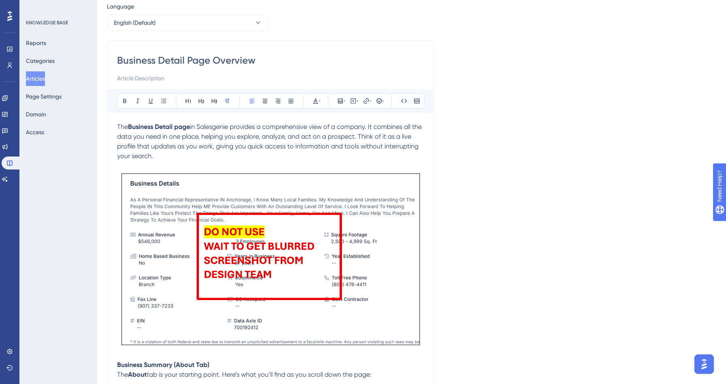
scroll to position [0, 0]
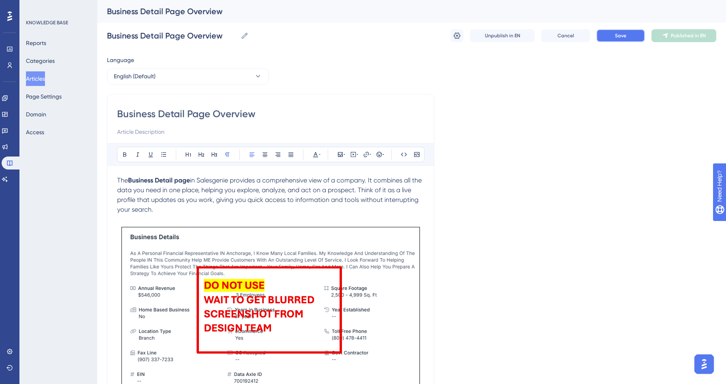
click at [624, 34] on span "Save" at bounding box center [620, 35] width 11 height 6
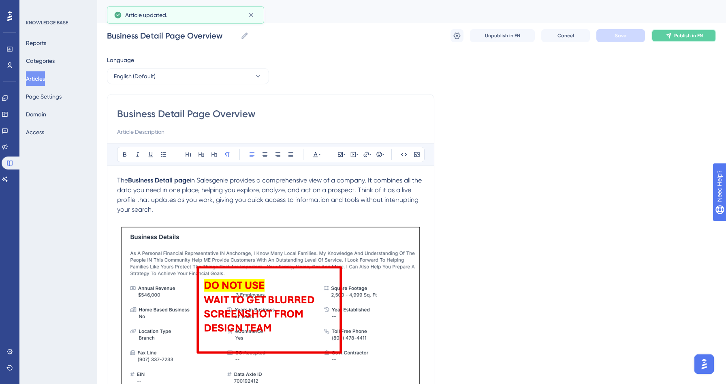
click at [684, 36] on span "Publish in EN" at bounding box center [688, 35] width 29 height 6
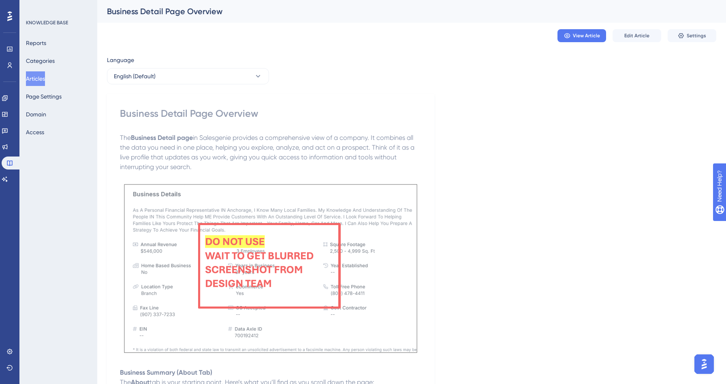
click at [42, 82] on button "Articles" at bounding box center [35, 78] width 19 height 15
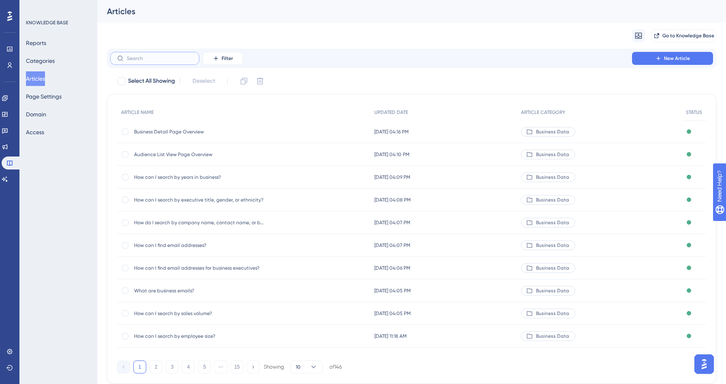
click at [171, 60] on input "text" at bounding box center [160, 58] width 66 height 6
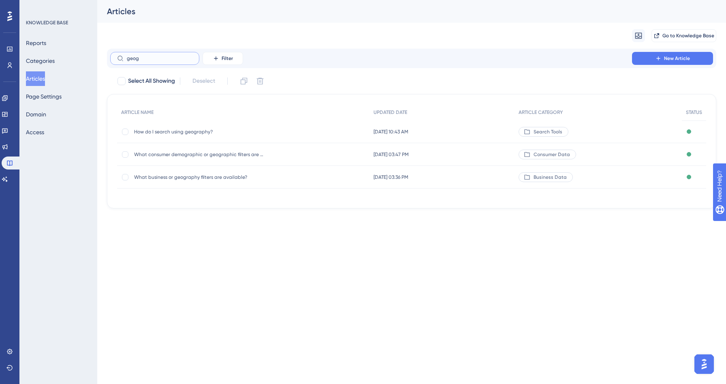
type input "geog"
click at [193, 175] on span "What business or geography filters are available?" at bounding box center [199, 177] width 130 height 6
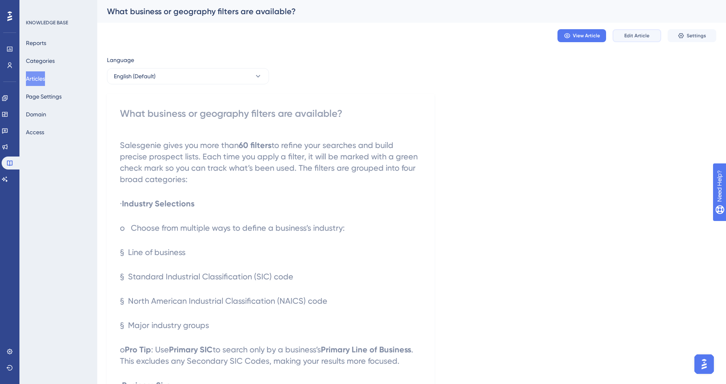
click at [635, 37] on span "Edit Article" at bounding box center [636, 35] width 25 height 6
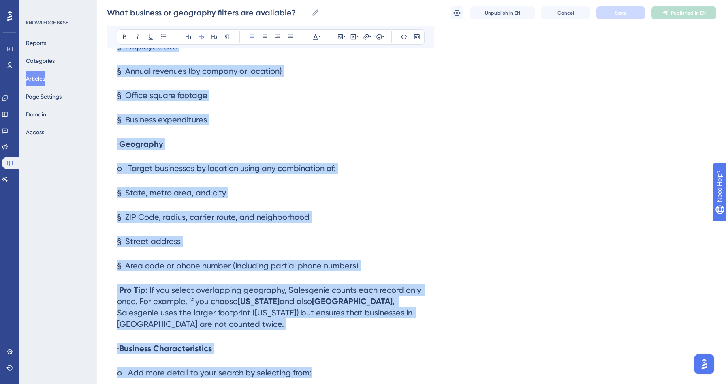
scroll to position [631, 0]
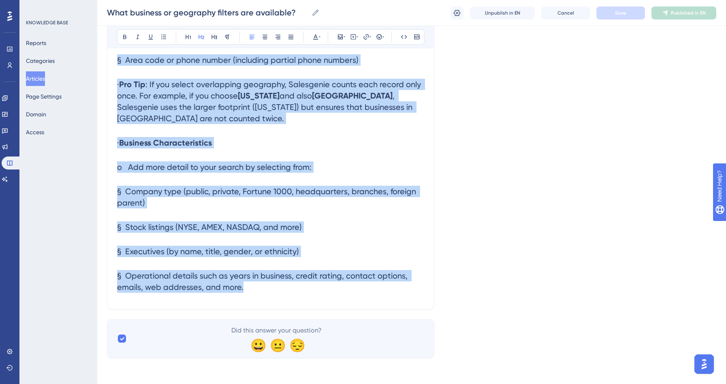
drag, startPoint x: 119, startPoint y: 188, endPoint x: 272, endPoint y: 407, distance: 266.5
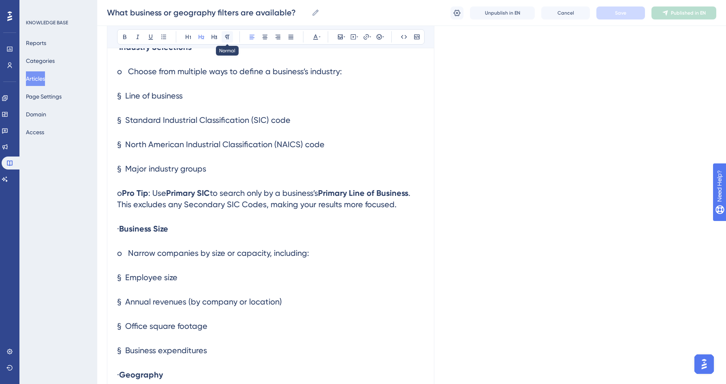
click at [230, 36] on icon at bounding box center [227, 37] width 6 height 6
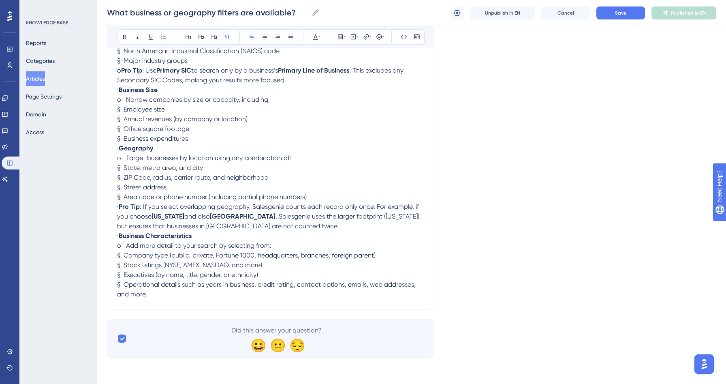
scroll to position [0, 0]
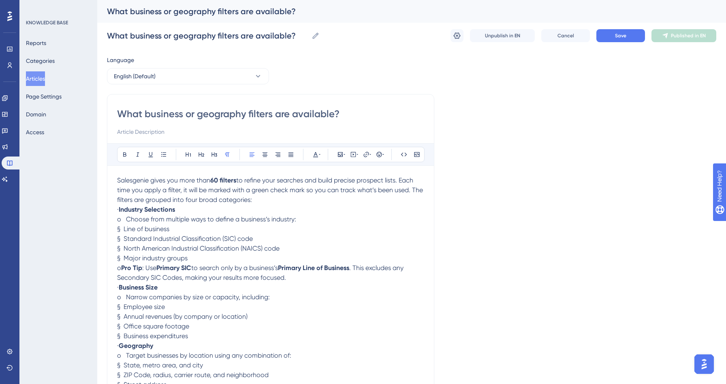
click at [181, 219] on span "o Choose from multiple ways to define a business’s industry:" at bounding box center [206, 219] width 179 height 8
drag, startPoint x: 128, startPoint y: 208, endPoint x: 104, endPoint y: 208, distance: 23.5
click at [104, 208] on div "Performance Users Engagement Widgets Feedback Product Updates Knowledge Base AI…" at bounding box center [411, 284] width 629 height 568
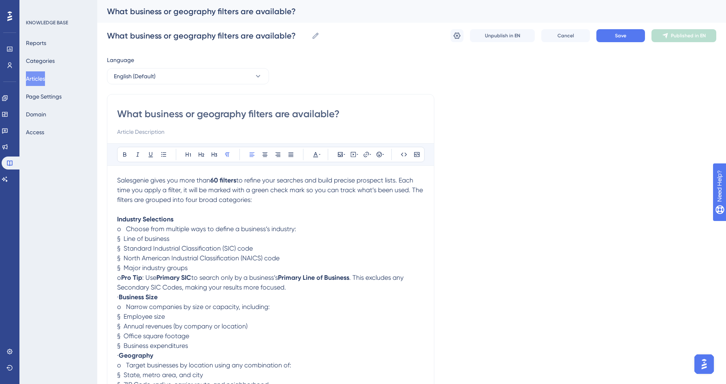
drag, startPoint x: 128, startPoint y: 296, endPoint x: 90, endPoint y: 294, distance: 38.5
click at [97, 294] on div "Performance Users Engagement Widgets Feedback Product Updates Knowledge Base AI…" at bounding box center [411, 289] width 629 height 578
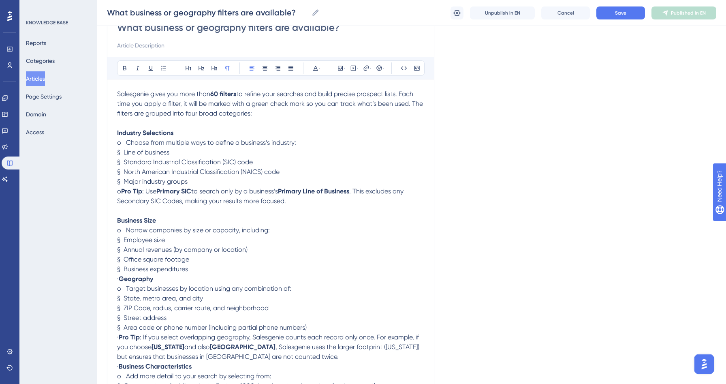
scroll to position [92, 0]
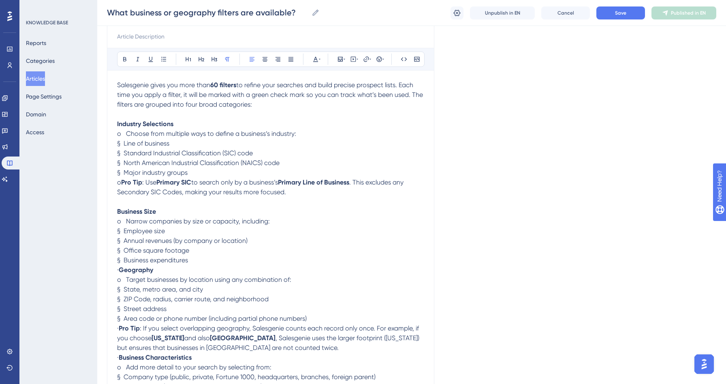
drag, startPoint x: 130, startPoint y: 271, endPoint x: 97, endPoint y: 271, distance: 33.2
click at [97, 271] on div "Performance Users Engagement Widgets Feedback Product Updates Knowledge Base AI…" at bounding box center [411, 200] width 629 height 584
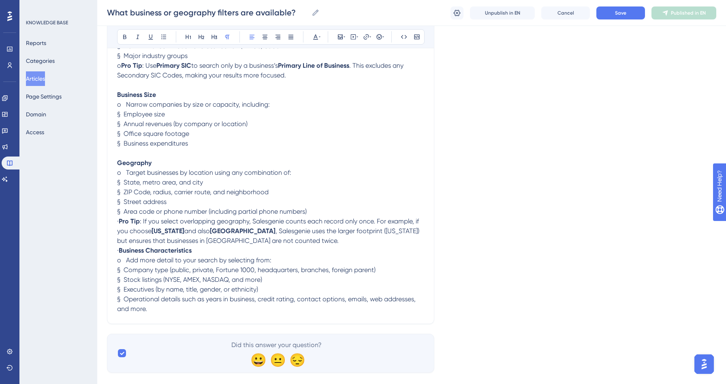
scroll to position [218, 0]
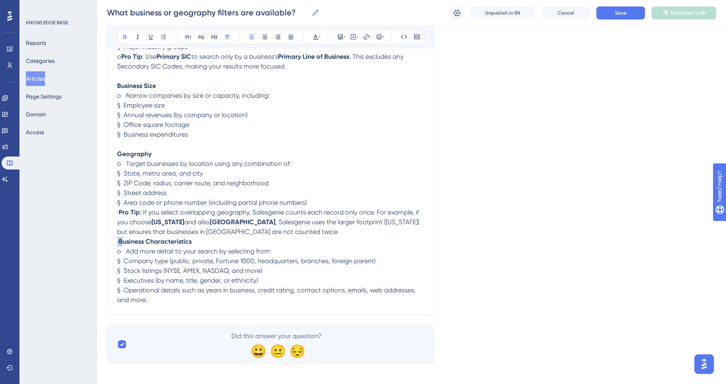
drag, startPoint x: 130, startPoint y: 244, endPoint x: 90, endPoint y: 243, distance: 40.1
click at [97, 243] on div "Performance Users Engagement Widgets Feedback Product Updates Knowledge Base AI…" at bounding box center [411, 79] width 629 height 594
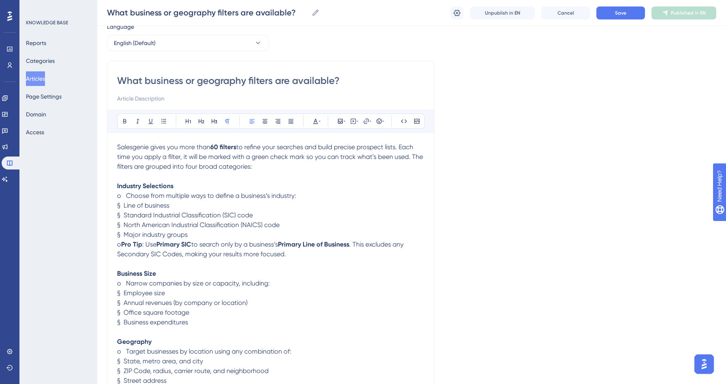
scroll to position [34, 0]
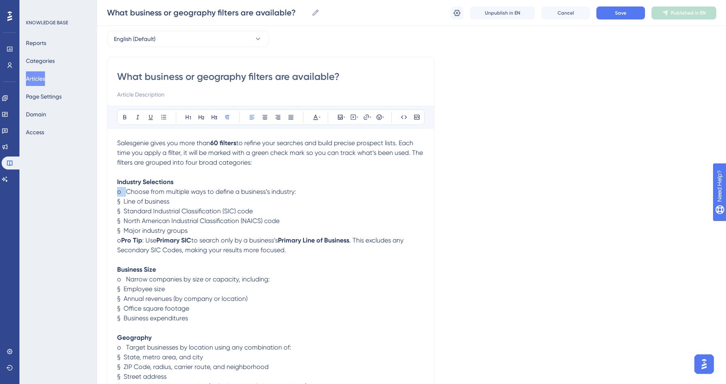
drag, startPoint x: 126, startPoint y: 192, endPoint x: 113, endPoint y: 192, distance: 13.0
click at [113, 192] on div "What business or geography filters are available? Bold Italic Underline Bullet …" at bounding box center [270, 282] width 327 height 451
drag, startPoint x: 126, startPoint y: 241, endPoint x: 87, endPoint y: 239, distance: 38.9
click at [97, 239] on div "Performance Users Engagement Widgets Feedback Product Updates Knowledge Base AI…" at bounding box center [411, 268] width 629 height 604
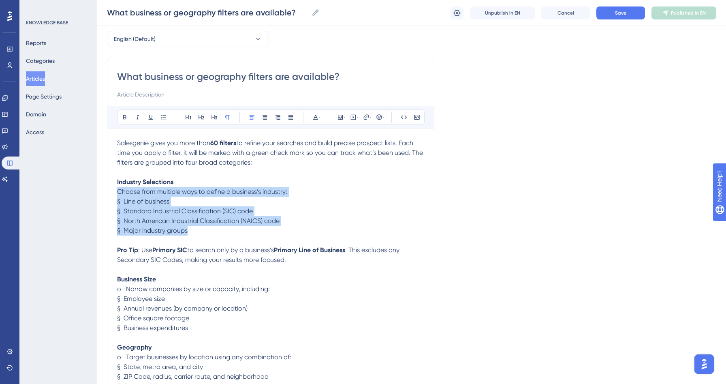
drag, startPoint x: 203, startPoint y: 230, endPoint x: 110, endPoint y: 189, distance: 101.0
click at [110, 189] on div "What business or geography filters are available? Bold Italic Underline Bullet …" at bounding box center [270, 287] width 327 height 461
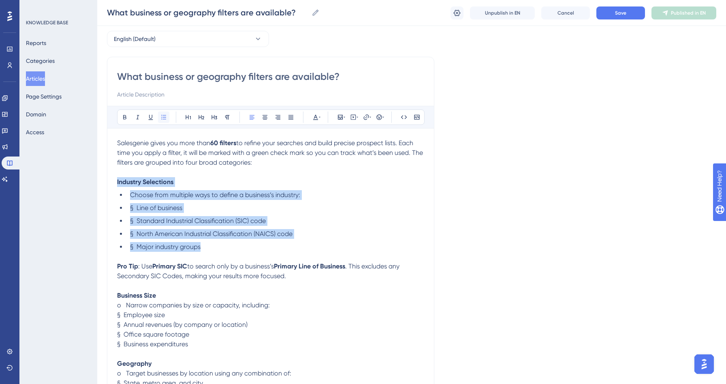
click at [160, 118] on icon at bounding box center [163, 117] width 6 height 6
click at [160, 226] on ul "Choose from multiple ways to define a business’s industry: § Line of business §…" at bounding box center [270, 221] width 307 height 62
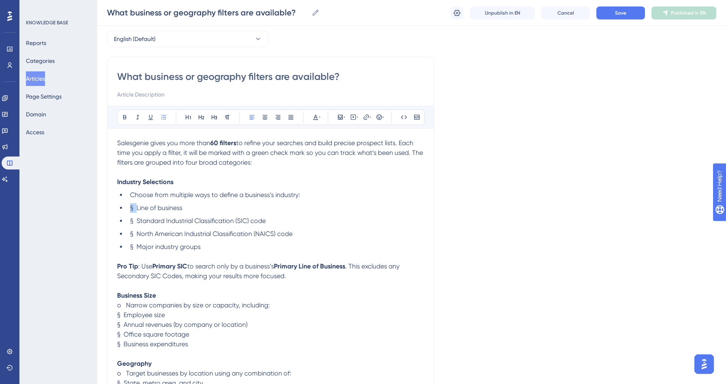
drag, startPoint x: 136, startPoint y: 210, endPoint x: 130, endPoint y: 207, distance: 7.4
click at [130, 207] on span "§ Line of business" at bounding box center [156, 208] width 52 height 8
drag, startPoint x: 136, startPoint y: 220, endPoint x: 132, endPoint y: 220, distance: 4.5
click at [132, 220] on span "§ Standard Industrial Classification (SIC) code" at bounding box center [198, 221] width 136 height 8
drag, startPoint x: 136, startPoint y: 235, endPoint x: 127, endPoint y: 234, distance: 9.8
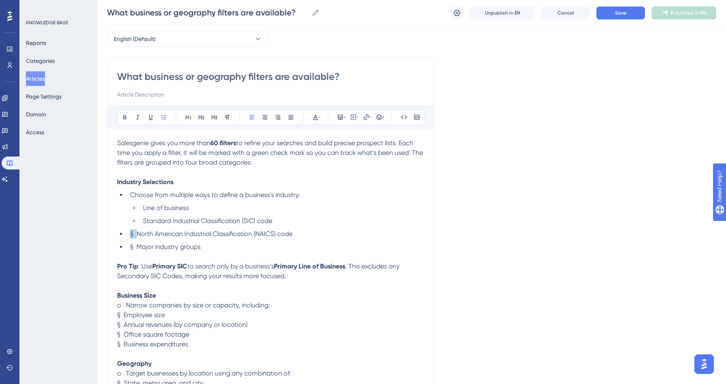
click at [127, 234] on li "§ North American Industrial Classification (NAICS) code" at bounding box center [275, 234] width 297 height 10
drag, startPoint x: 136, startPoint y: 247, endPoint x: 129, endPoint y: 247, distance: 7.7
click at [129, 247] on li "§ Major industry groups" at bounding box center [275, 247] width 297 height 10
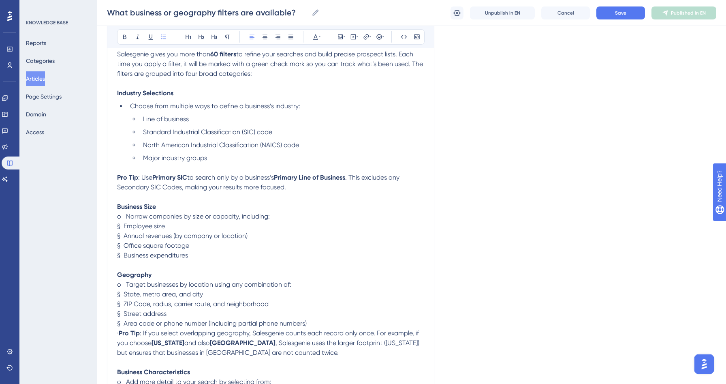
scroll to position [133, 0]
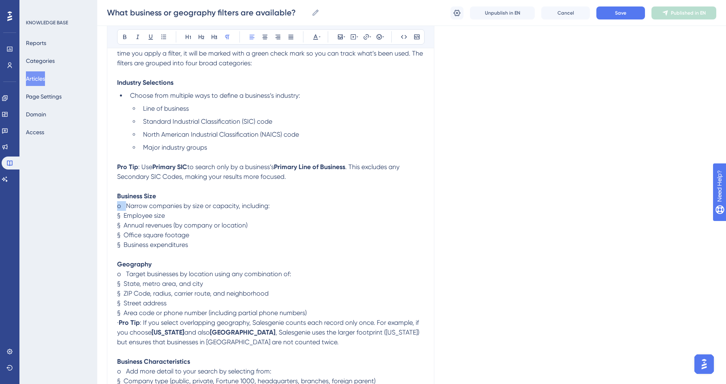
drag, startPoint x: 127, startPoint y: 207, endPoint x: 112, endPoint y: 207, distance: 14.6
click at [112, 207] on div "What business or geography filters are available? Bold Italic Underline Bullet …" at bounding box center [270, 195] width 327 height 477
drag, startPoint x: 123, startPoint y: 216, endPoint x: 116, endPoint y: 216, distance: 7.3
click at [116, 216] on div "What business or geography filters are available? Bold Italic Underline Bullet …" at bounding box center [270, 195] width 327 height 477
drag, startPoint x: 123, startPoint y: 228, endPoint x: 113, endPoint y: 226, distance: 9.9
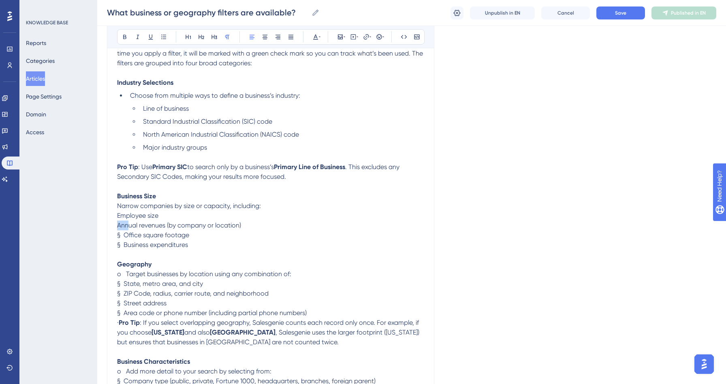
click at [113, 226] on div "What business or geography filters are available? Bold Italic Underline Bullet …" at bounding box center [270, 195] width 327 height 477
drag, startPoint x: 124, startPoint y: 236, endPoint x: 118, endPoint y: 236, distance: 6.1
click at [118, 236] on span "§ Office square footage" at bounding box center [153, 235] width 72 height 8
drag, startPoint x: 124, startPoint y: 245, endPoint x: 114, endPoint y: 245, distance: 10.5
click at [114, 245] on div "What business or geography filters are available? Bold Italic Underline Bullet …" at bounding box center [270, 195] width 327 height 477
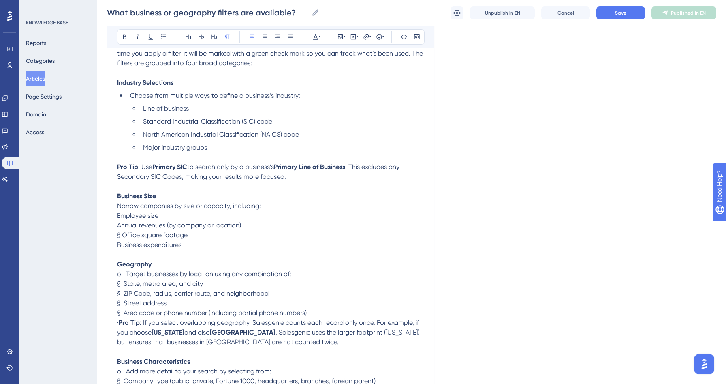
drag, startPoint x: 122, startPoint y: 237, endPoint x: 115, endPoint y: 237, distance: 7.3
click at [115, 237] on div "What business or geography filters are available? Bold Italic Underline Bullet …" at bounding box center [270, 195] width 327 height 477
click at [180, 239] on span "Office square footage" at bounding box center [150, 235] width 66 height 8
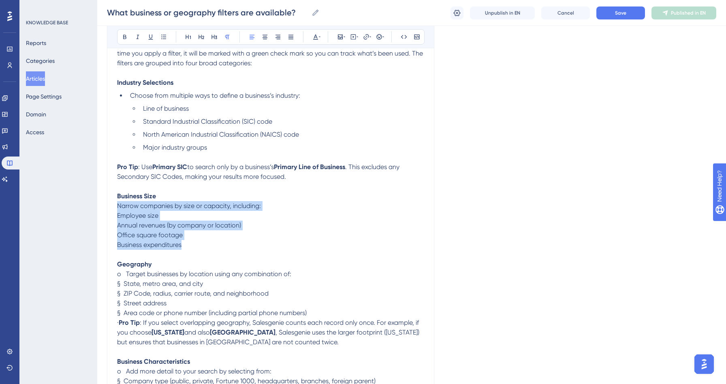
drag, startPoint x: 187, startPoint y: 249, endPoint x: 113, endPoint y: 205, distance: 85.6
click at [113, 205] on div "What business or geography filters are available? Bold Italic Underline Bullet …" at bounding box center [270, 195] width 327 height 477
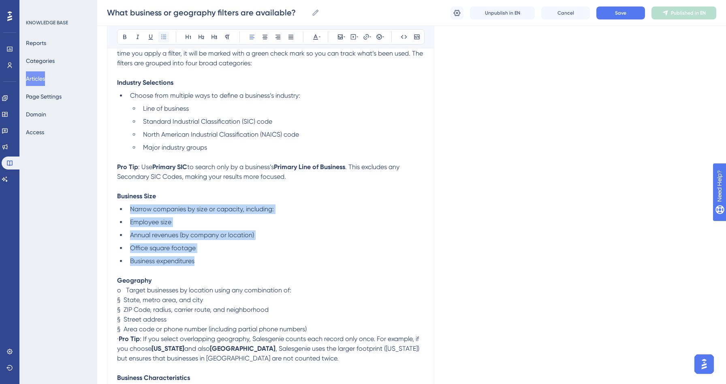
click at [165, 37] on icon at bounding box center [163, 37] width 6 height 6
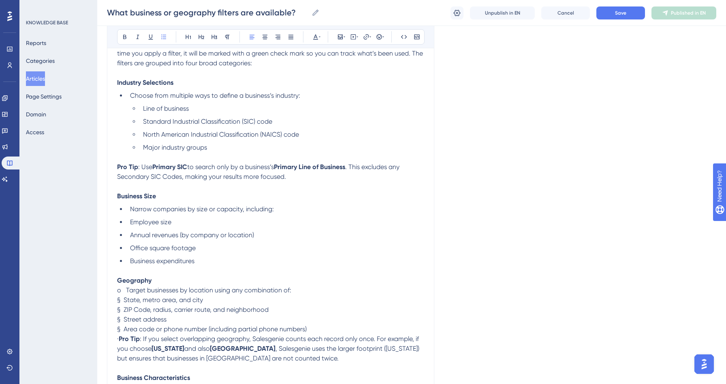
click at [187, 169] on strong "Primary SIC" at bounding box center [169, 167] width 35 height 8
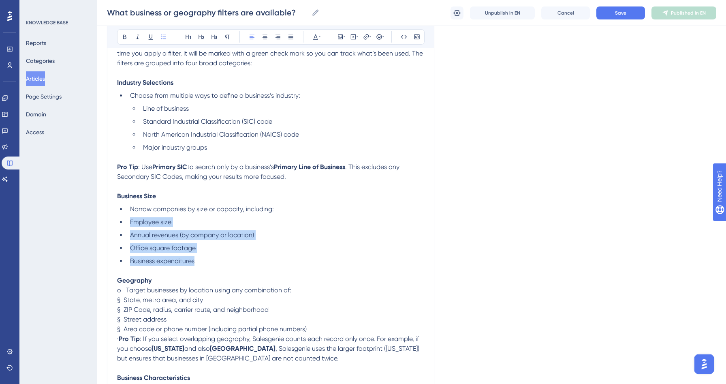
drag, startPoint x: 199, startPoint y: 264, endPoint x: 128, endPoint y: 222, distance: 83.4
click at [128, 222] on ul "Narrow companies by size or capacity, including: Employee size Annual revenues …" at bounding box center [270, 235] width 307 height 62
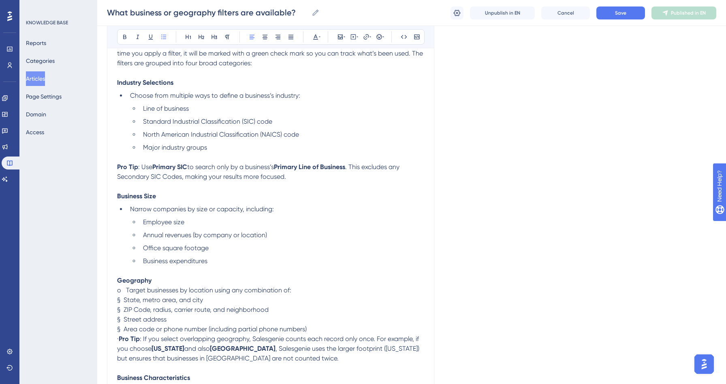
click at [207, 230] on ul "Employee size Annual revenues (by company or location) Office square footage Bu…" at bounding box center [277, 241] width 294 height 49
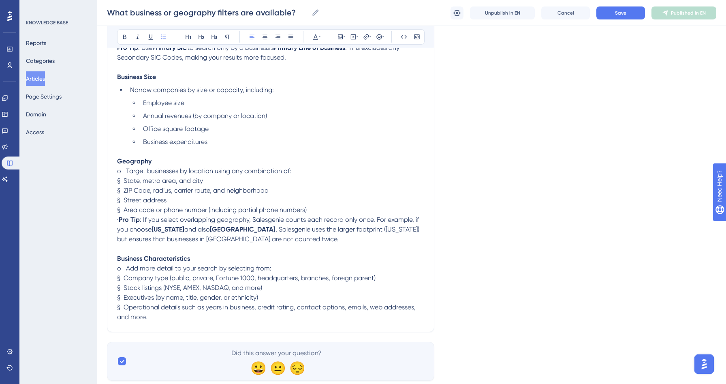
scroll to position [266, 0]
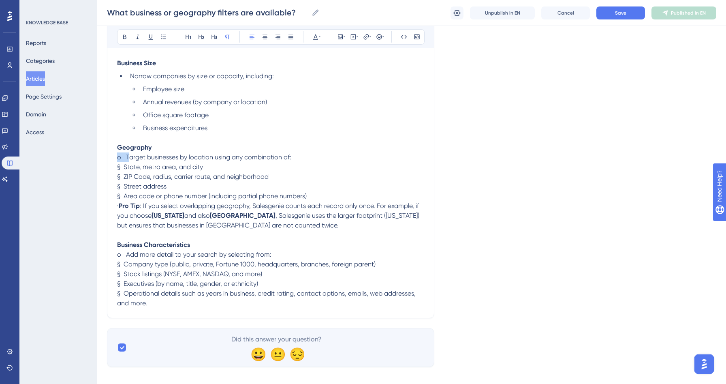
drag, startPoint x: 128, startPoint y: 160, endPoint x: 114, endPoint y: 159, distance: 13.4
click at [114, 159] on div "What business or geography filters are available? Bold Italic Underline Bullet …" at bounding box center [270, 71] width 327 height 493
drag, startPoint x: 129, startPoint y: 207, endPoint x: 101, endPoint y: 207, distance: 27.9
click at [101, 207] on div "Performance Users Engagement Widgets Feedback Product Updates Knowledge Base AI…" at bounding box center [411, 57] width 629 height 646
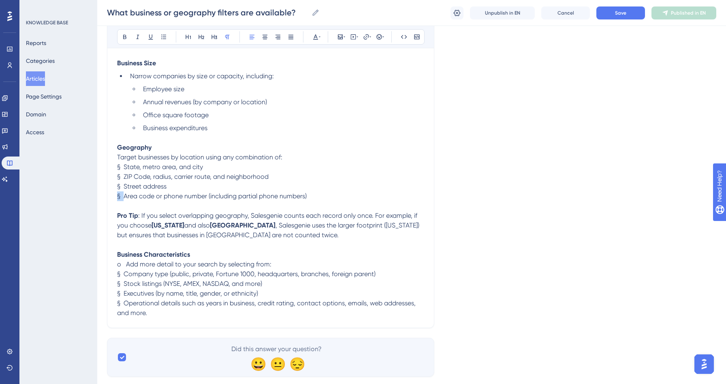
drag, startPoint x: 124, startPoint y: 196, endPoint x: 116, endPoint y: 196, distance: 7.7
click at [116, 196] on div "What business or geography filters are available? Bold Italic Underline Bullet …" at bounding box center [270, 76] width 327 height 503
drag, startPoint x: 124, startPoint y: 186, endPoint x: 115, endPoint y: 186, distance: 8.9
click at [115, 186] on div "What business or geography filters are available? Bold Italic Underline Bullet …" at bounding box center [270, 76] width 327 height 503
drag, startPoint x: 125, startPoint y: 177, endPoint x: 110, endPoint y: 177, distance: 15.0
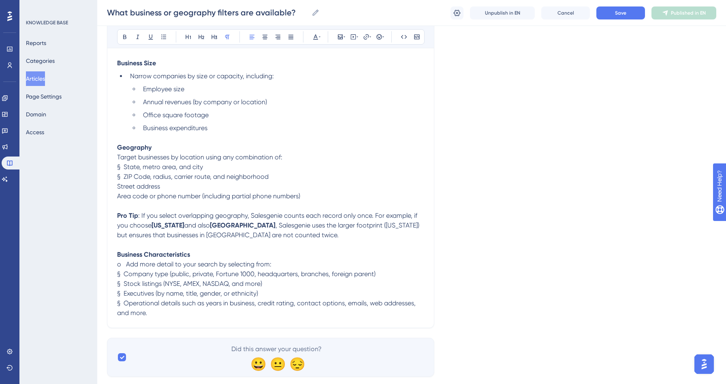
click at [110, 177] on div "What business or geography filters are available? Bold Italic Underline Bullet …" at bounding box center [270, 76] width 327 height 503
drag, startPoint x: 124, startPoint y: 167, endPoint x: 110, endPoint y: 166, distance: 14.2
click at [110, 166] on div "What business or geography filters are available? Bold Italic Underline Bullet …" at bounding box center [270, 76] width 327 height 503
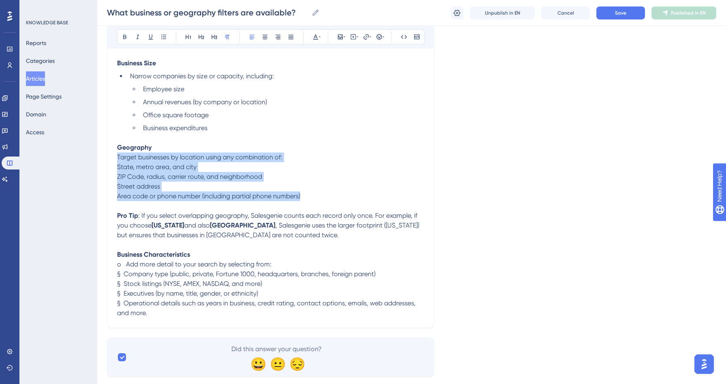
drag, startPoint x: 303, startPoint y: 196, endPoint x: 114, endPoint y: 158, distance: 192.5
click at [114, 158] on div "What business or geography filters are available? Bold Italic Underline Bullet …" at bounding box center [270, 76] width 327 height 503
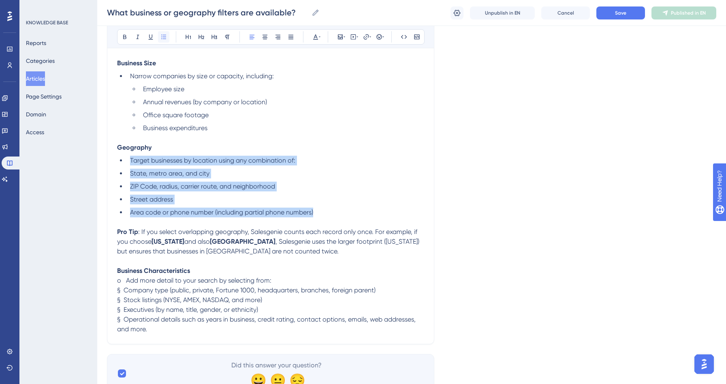
click at [163, 36] on icon at bounding box center [163, 37] width 6 height 6
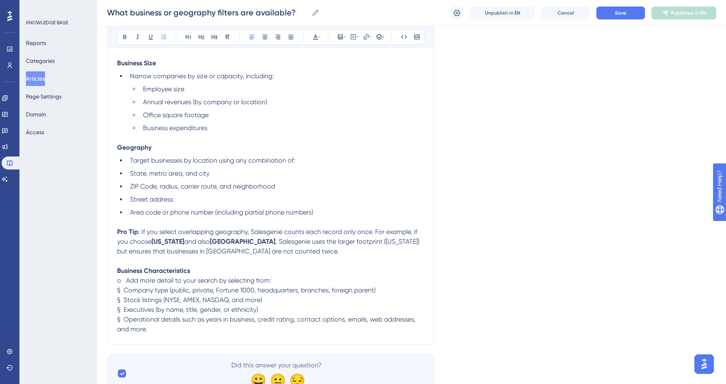
click at [188, 217] on li "Area code or phone number (including partial phone numbers)" at bounding box center [275, 212] width 297 height 10
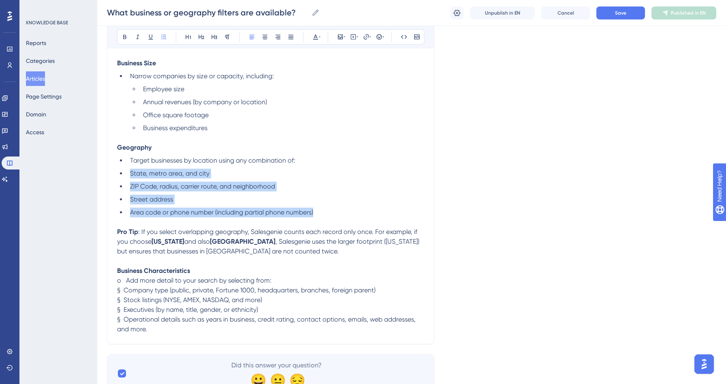
drag, startPoint x: 130, startPoint y: 174, endPoint x: 331, endPoint y: 218, distance: 205.6
click at [331, 217] on ul "Target businesses by location using any combination of: State, metro area, and …" at bounding box center [270, 187] width 307 height 62
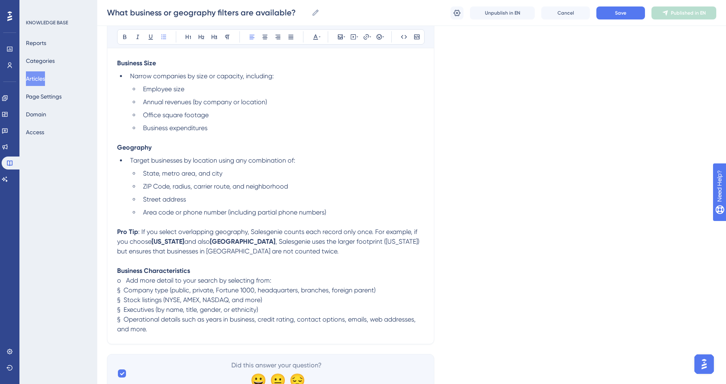
click at [232, 224] on p at bounding box center [270, 222] width 307 height 10
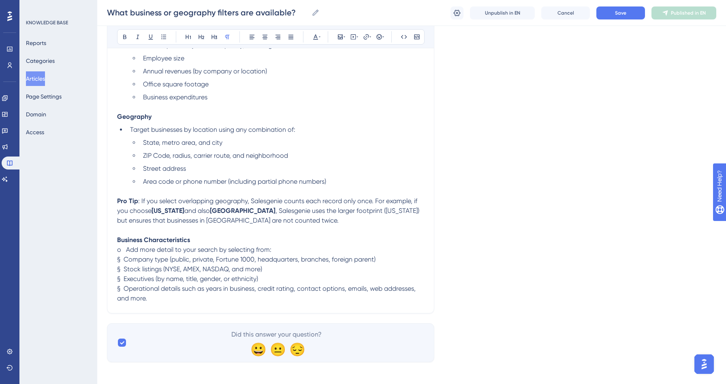
scroll to position [303, 0]
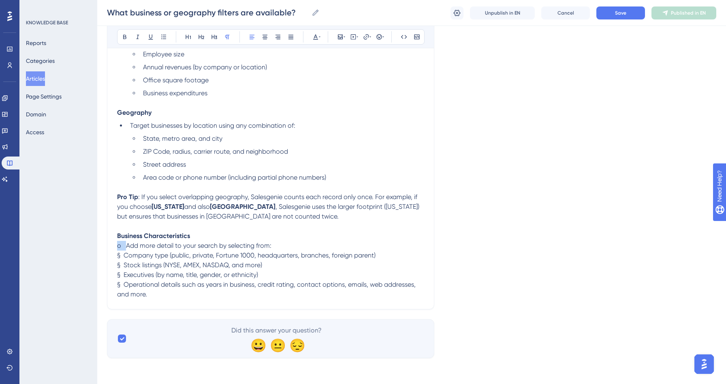
drag, startPoint x: 126, startPoint y: 246, endPoint x: 108, endPoint y: 245, distance: 18.2
click at [108, 245] on div "What business or geography filters are available? Bold Italic Underline Bullet …" at bounding box center [270, 49] width 327 height 519
drag, startPoint x: 125, startPoint y: 255, endPoint x: 111, endPoint y: 255, distance: 13.4
click at [111, 255] on div "What business or geography filters are available? Bold Italic Underline Bullet …" at bounding box center [270, 49] width 327 height 519
drag, startPoint x: 124, startPoint y: 264, endPoint x: 115, endPoint y: 264, distance: 8.5
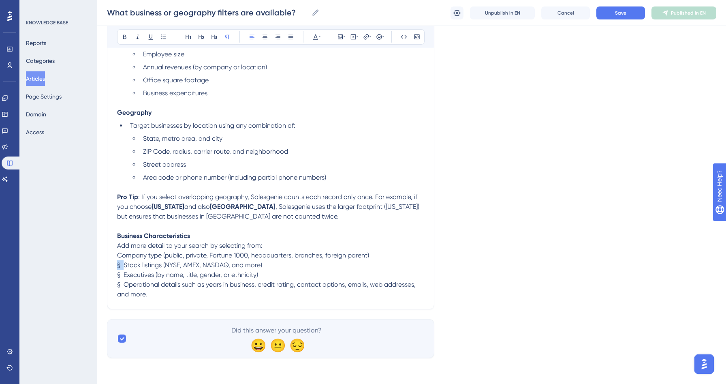
click at [115, 264] on div "What business or geography filters are available? Bold Italic Underline Bullet …" at bounding box center [270, 49] width 327 height 519
drag, startPoint x: 124, startPoint y: 275, endPoint x: 111, endPoint y: 275, distance: 13.0
click at [111, 275] on div "What business or geography filters are available? Bold Italic Underline Bullet …" at bounding box center [270, 49] width 327 height 519
drag, startPoint x: 124, startPoint y: 285, endPoint x: 110, endPoint y: 283, distance: 13.9
click at [110, 283] on div "What business or geography filters are available? Bold Italic Underline Bullet …" at bounding box center [270, 49] width 327 height 519
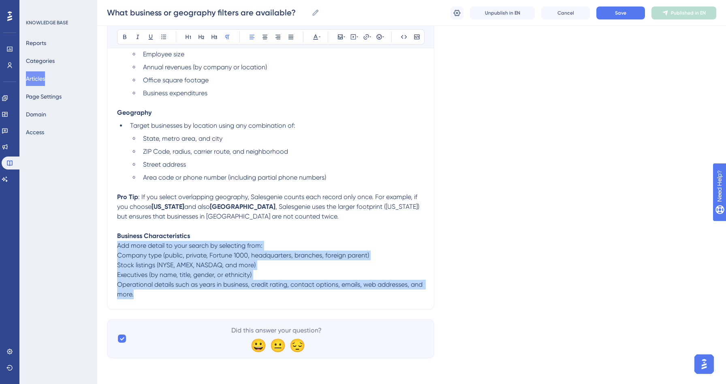
drag, startPoint x: 148, startPoint y: 292, endPoint x: 105, endPoint y: 247, distance: 63.0
click at [105, 247] on div "Performance Users Engagement Widgets Feedback Product Updates Knowledge Base AI…" at bounding box center [411, 35] width 629 height 672
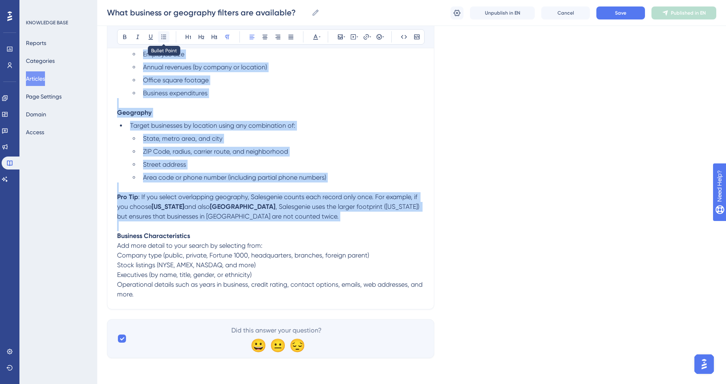
click at [160, 36] on icon at bounding box center [163, 37] width 6 height 6
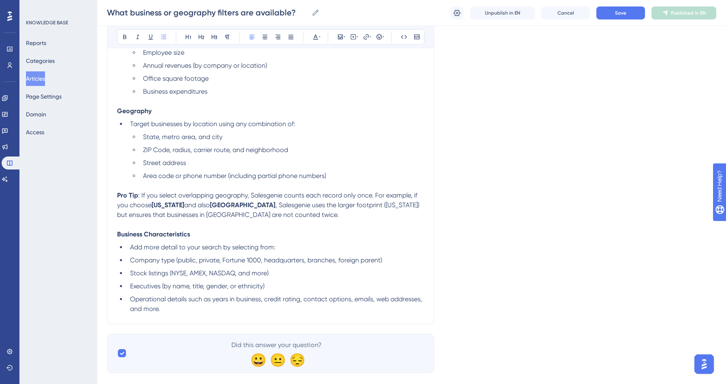
click at [192, 251] on span "Add more detail to your search by selecting from:" at bounding box center [202, 247] width 145 height 8
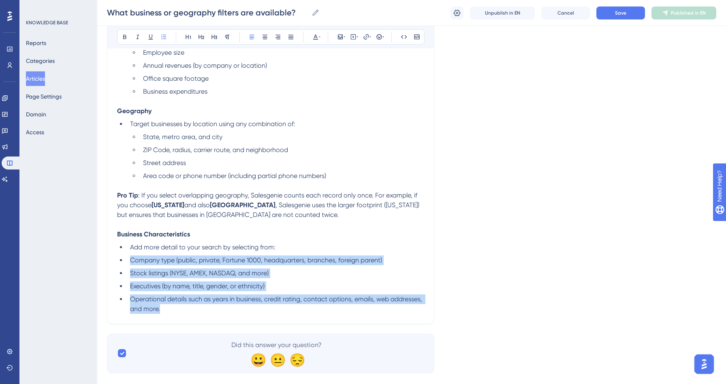
drag, startPoint x: 130, startPoint y: 262, endPoint x: 238, endPoint y: 341, distance: 133.6
click at [238, 341] on div "Language English (Default) What business or geography filters are available? Bo…" at bounding box center [411, 60] width 609 height 623
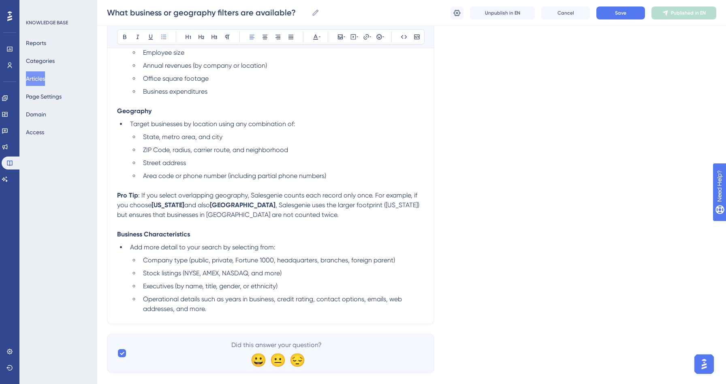
click at [277, 224] on p at bounding box center [270, 225] width 307 height 10
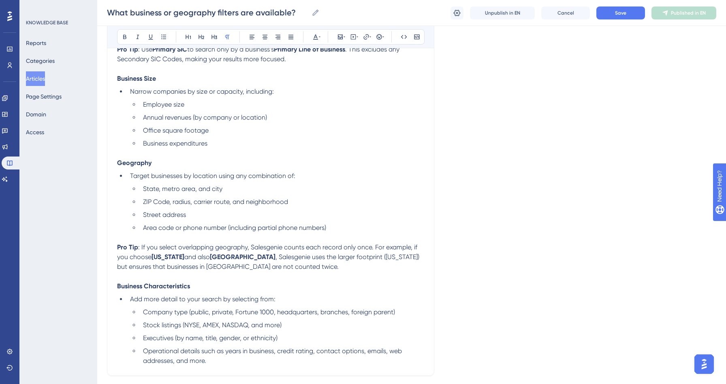
scroll to position [0, 0]
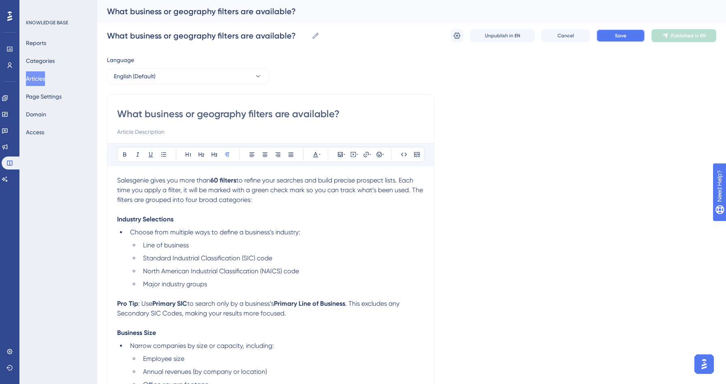
click at [606, 38] on button "Save" at bounding box center [620, 35] width 49 height 13
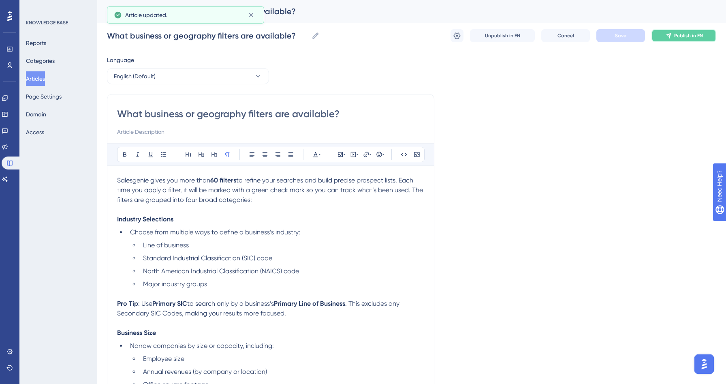
click at [672, 32] on button "Publish in EN" at bounding box center [683, 35] width 65 height 13
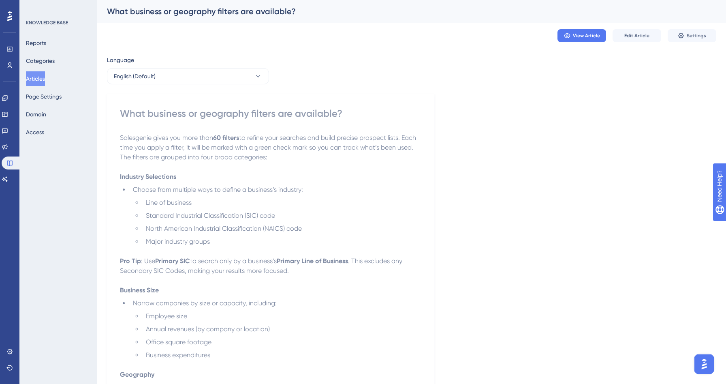
click at [45, 76] on button "Articles" at bounding box center [35, 78] width 19 height 15
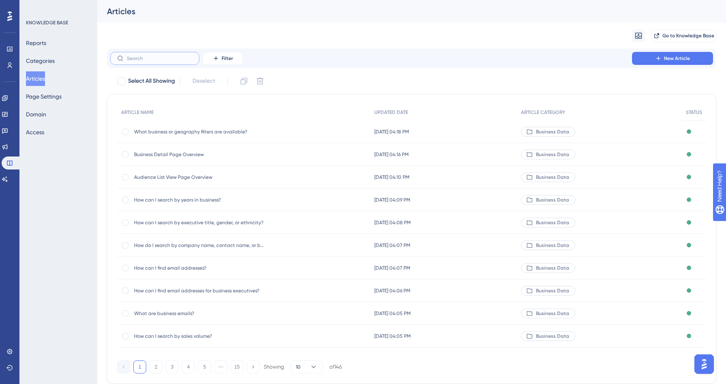
click at [132, 60] on input "text" at bounding box center [160, 58] width 66 height 6
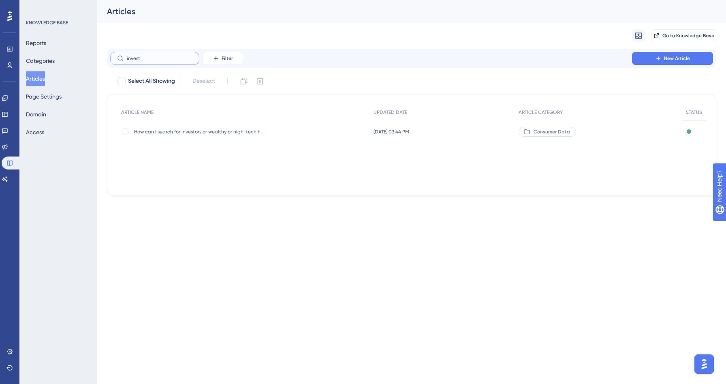
type input "invest"
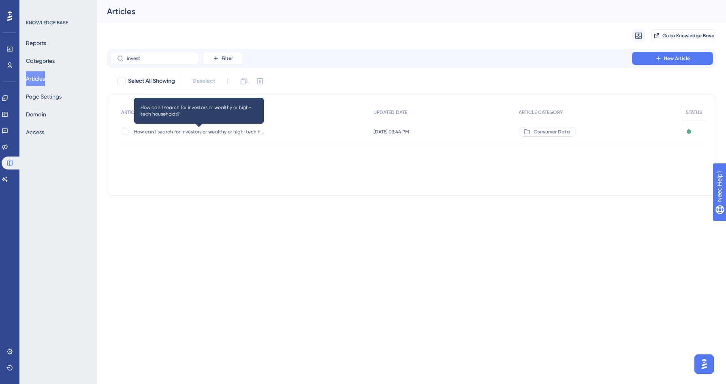
click at [179, 129] on span "How can I search for investors or wealthy or high-tech households?" at bounding box center [199, 131] width 130 height 6
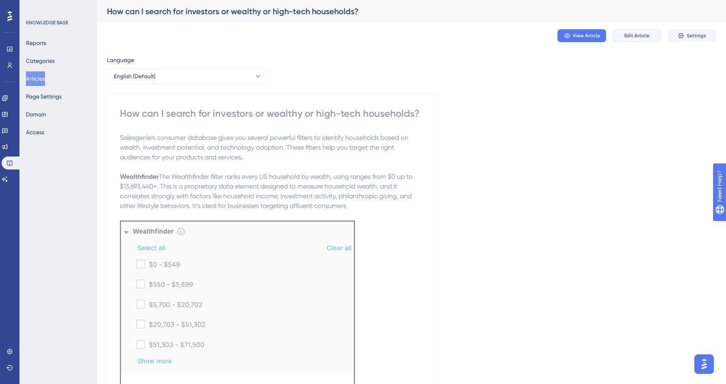
click at [633, 33] on span "Edit Article" at bounding box center [636, 35] width 25 height 6
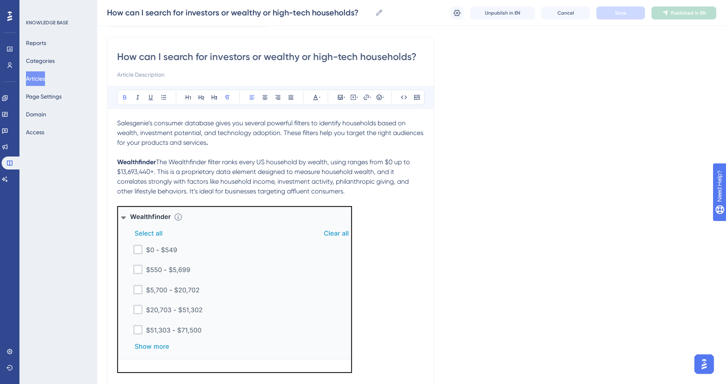
click at [157, 160] on span "The Wealthfinder filter ranks every US household by wealth, using ranges from $…" at bounding box center [264, 176] width 294 height 37
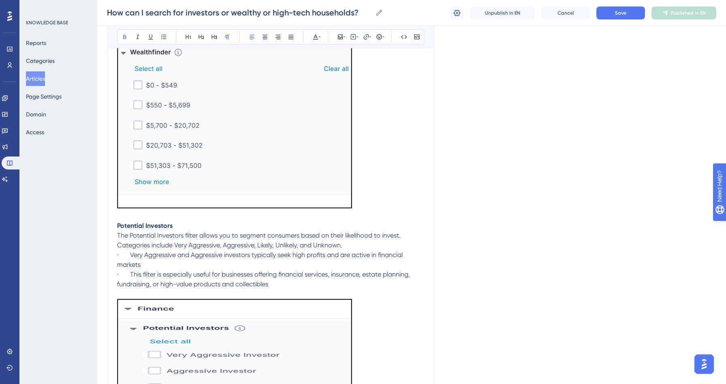
scroll to position [247, 0]
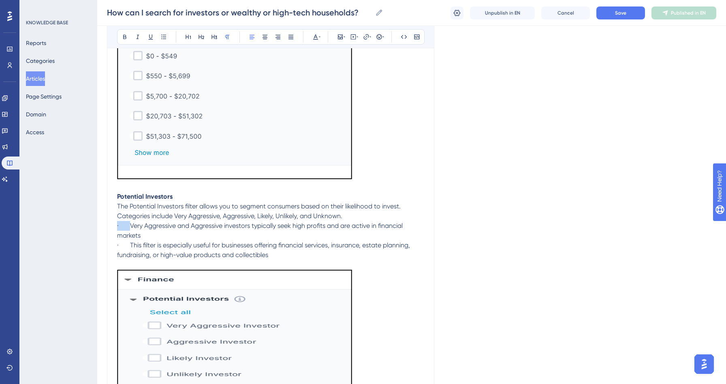
drag, startPoint x: 130, startPoint y: 226, endPoint x: 109, endPoint y: 225, distance: 20.7
click at [109, 225] on div "How can I search for investors or wealthy or high-tech households? Bold Italic …" at bounding box center [270, 212] width 327 height 739
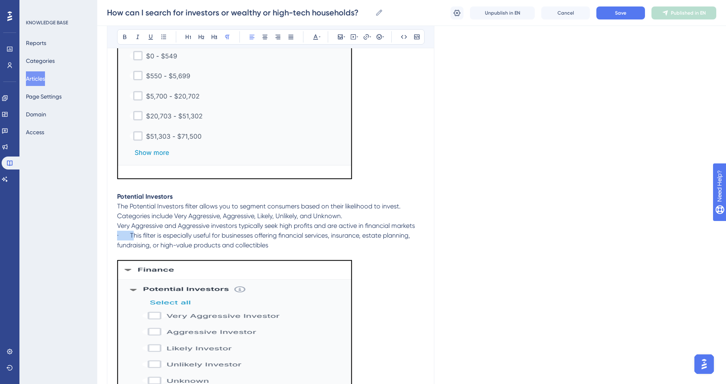
drag, startPoint x: 132, startPoint y: 235, endPoint x: 108, endPoint y: 234, distance: 24.7
click at [108, 234] on div "How can I search for investors or wealthy or high-tech households? Bold Italic …" at bounding box center [270, 207] width 327 height 729
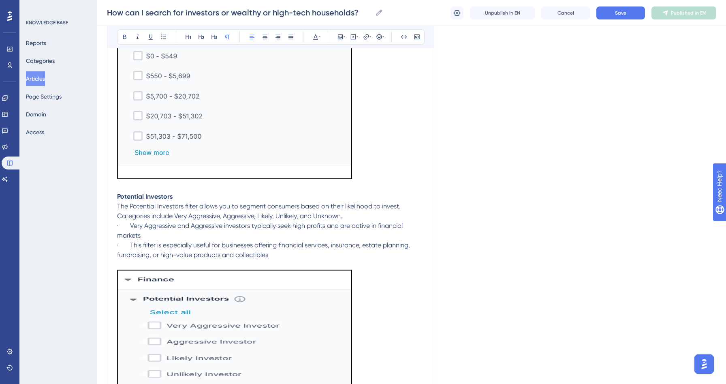
click at [149, 243] on span "· This filter is especially useful for businesses offering financial services, …" at bounding box center [264, 249] width 294 height 17
drag, startPoint x: 129, startPoint y: 226, endPoint x: 112, endPoint y: 222, distance: 17.4
click at [112, 222] on div "How can I search for investors or wealthy or high-tech households? Bold Italic …" at bounding box center [270, 212] width 327 height 739
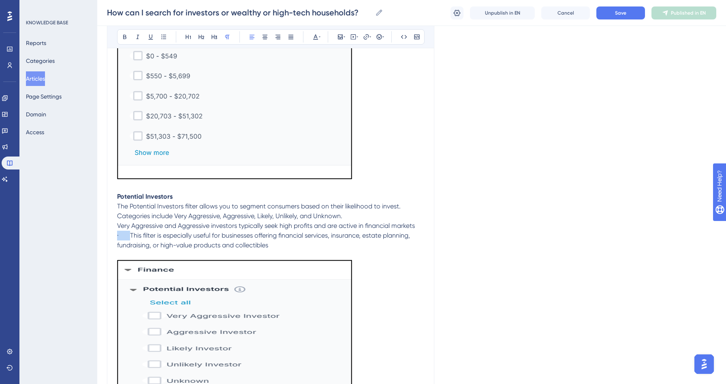
drag, startPoint x: 129, startPoint y: 235, endPoint x: 107, endPoint y: 231, distance: 22.2
click at [107, 231] on div "How can I search for investors or wealthy or high-tech households? Bold Italic …" at bounding box center [270, 207] width 327 height 729
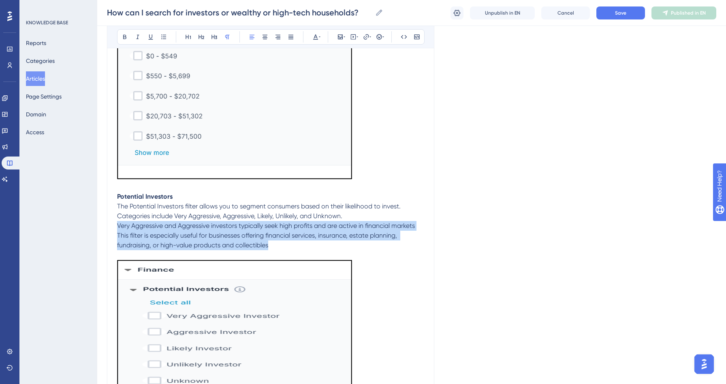
drag, startPoint x: 274, startPoint y: 245, endPoint x: 115, endPoint y: 224, distance: 160.9
click at [115, 224] on div "How can I search for investors or wealthy or high-tech households? Bold Italic …" at bounding box center [270, 207] width 327 height 729
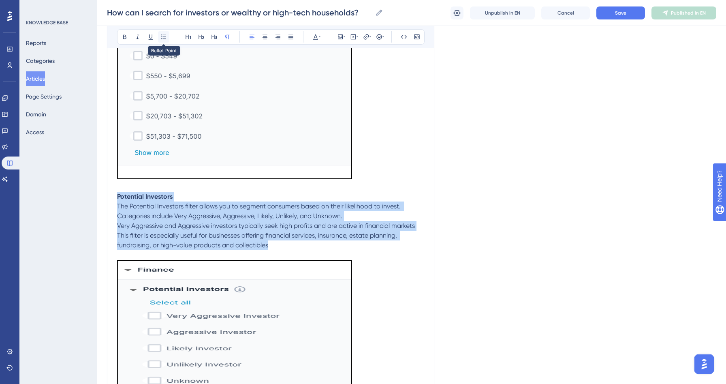
click at [163, 37] on icon at bounding box center [163, 36] width 5 height 4
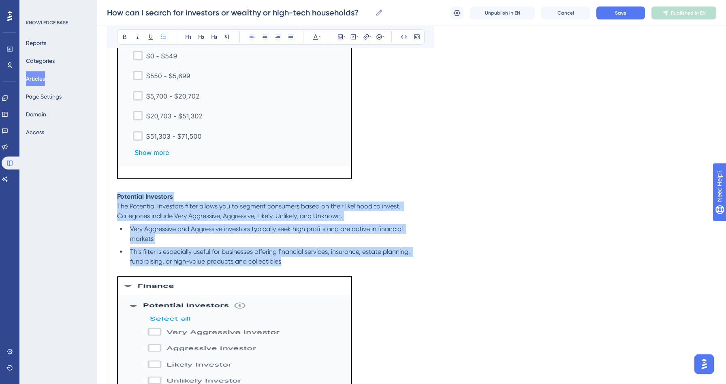
click at [268, 171] on img at bounding box center [234, 95] width 235 height 167
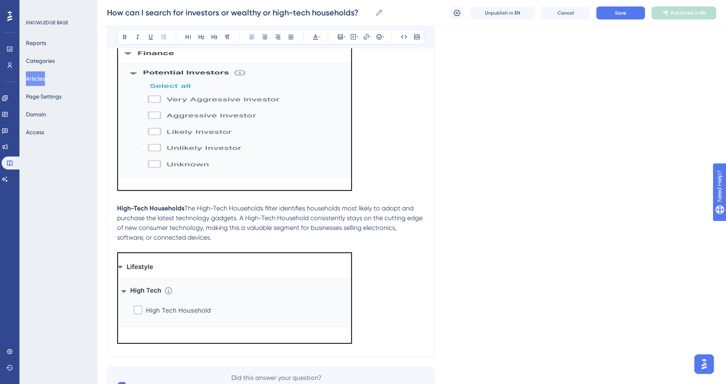
scroll to position [181, 0]
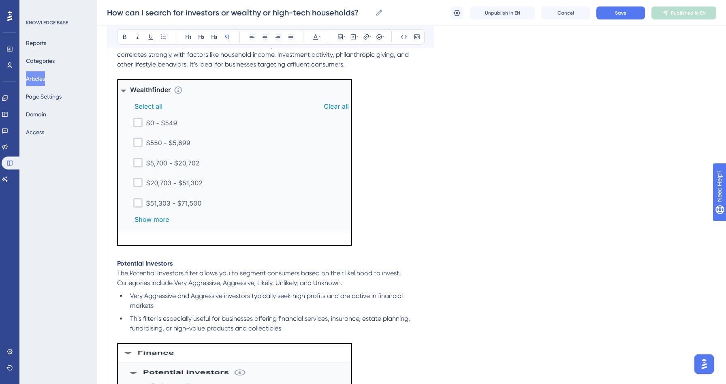
click at [231, 257] on p at bounding box center [270, 254] width 307 height 10
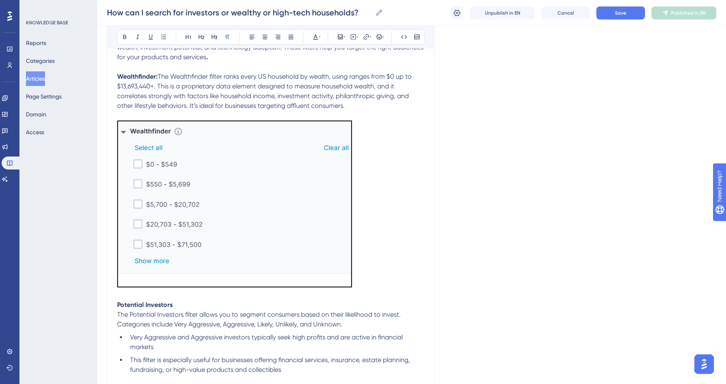
scroll to position [393, 0]
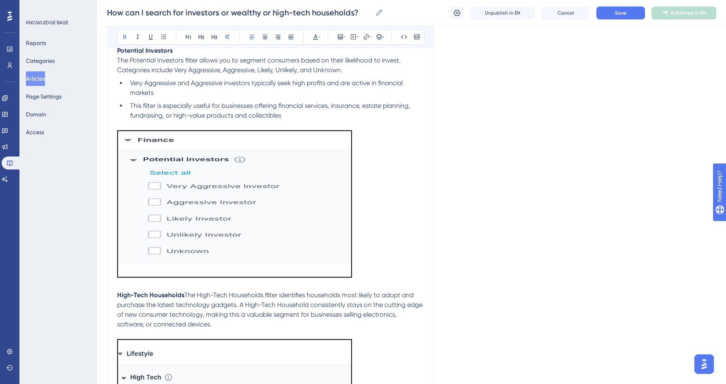
click at [185, 295] on span "The High-Tech Households filter identifies households most likely to adopt and …" at bounding box center [270, 309] width 307 height 37
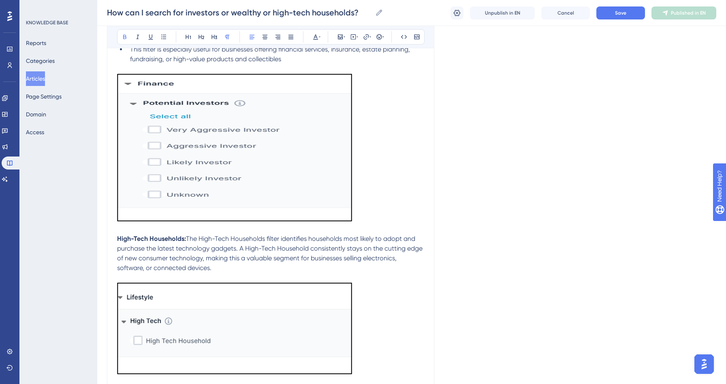
scroll to position [528, 0]
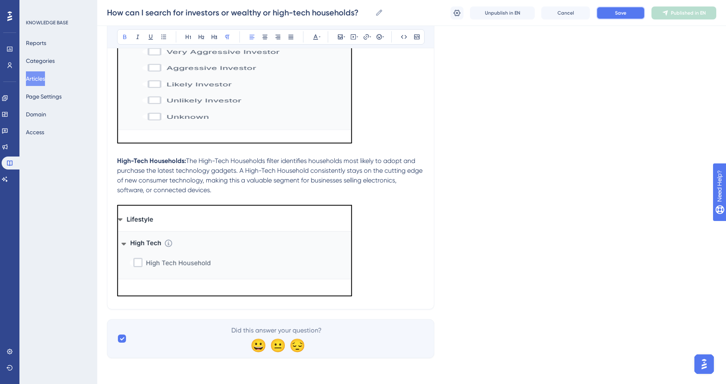
click at [633, 16] on button "Save" at bounding box center [620, 12] width 49 height 13
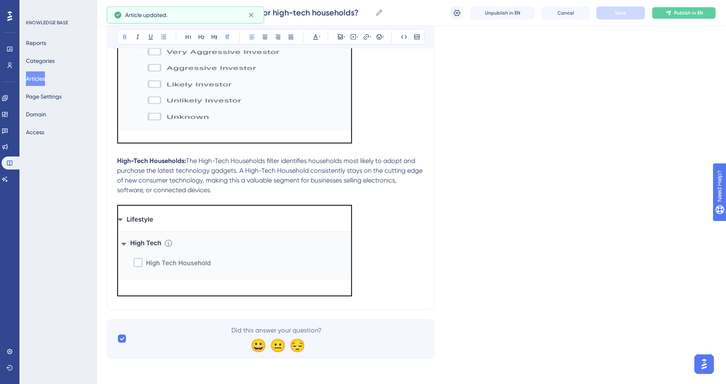
click at [699, 15] on span "Publish in EN" at bounding box center [688, 13] width 29 height 6
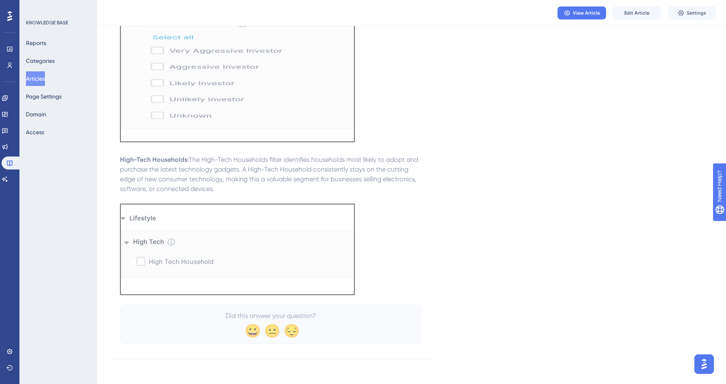
click at [41, 78] on button "Articles" at bounding box center [35, 78] width 19 height 15
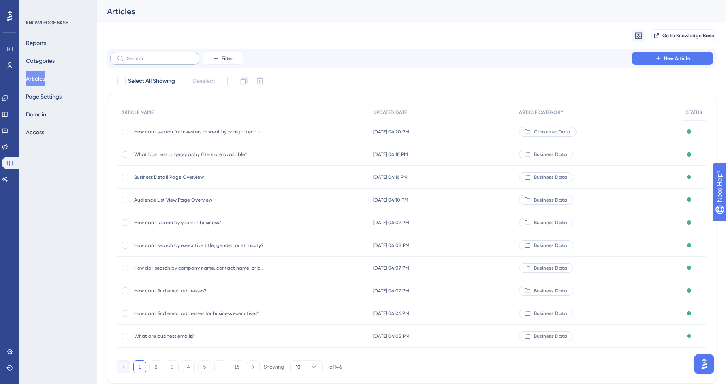
click at [141, 61] on label at bounding box center [154, 58] width 89 height 13
click at [141, 61] on input "text" at bounding box center [160, 58] width 66 height 6
type input "aur"
checkbox input "true"
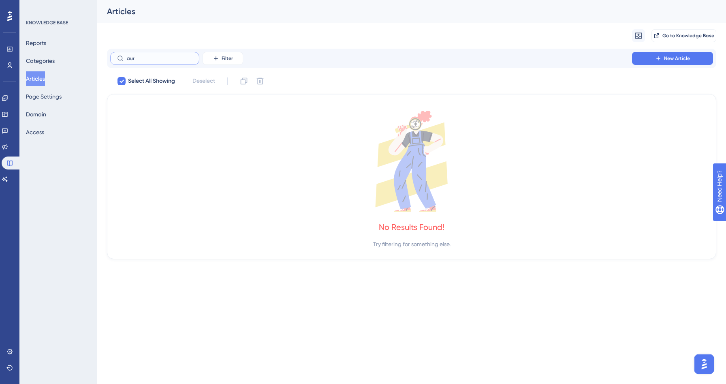
type input "au"
checkbox input "false"
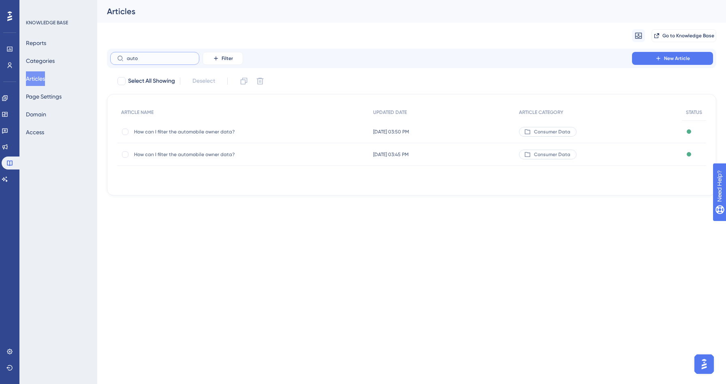
type input "auto"
click at [193, 133] on span "How can I filter the automobile owner data?" at bounding box center [199, 131] width 130 height 6
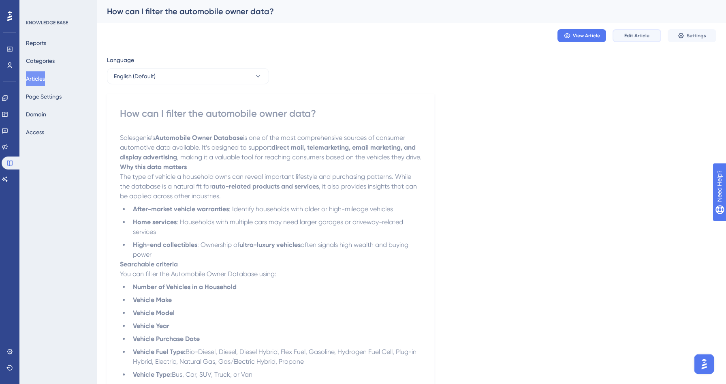
click at [632, 38] on span "Edit Article" at bounding box center [636, 35] width 25 height 6
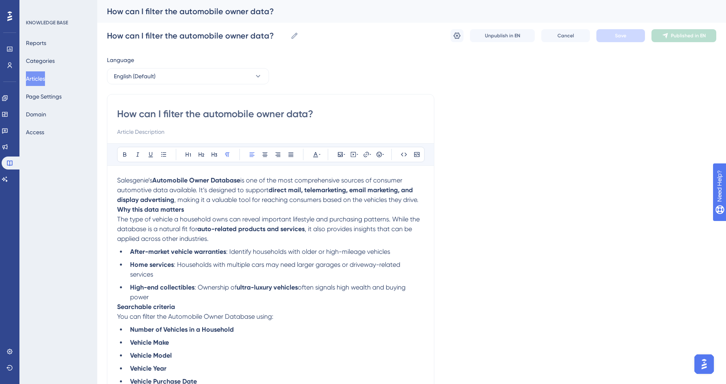
scroll to position [5, 0]
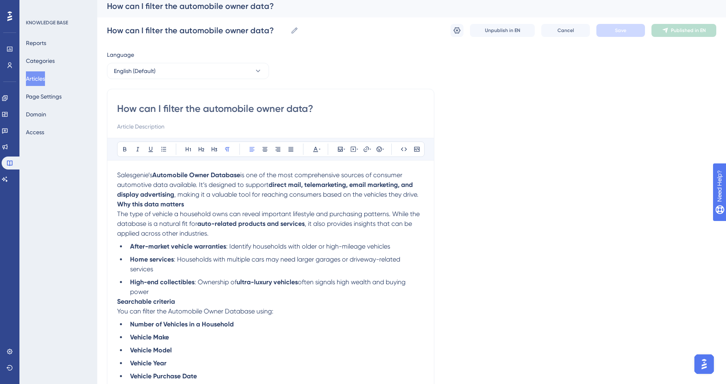
click at [424, 194] on div "How can I filter the automobile owner data? Bold Italic Underline Bullet Point …" at bounding box center [270, 287] width 327 height 396
click at [421, 194] on p "Salesgenie’s Automobile Owner Database is one of the most comprehensive sources…" at bounding box center [270, 184] width 307 height 29
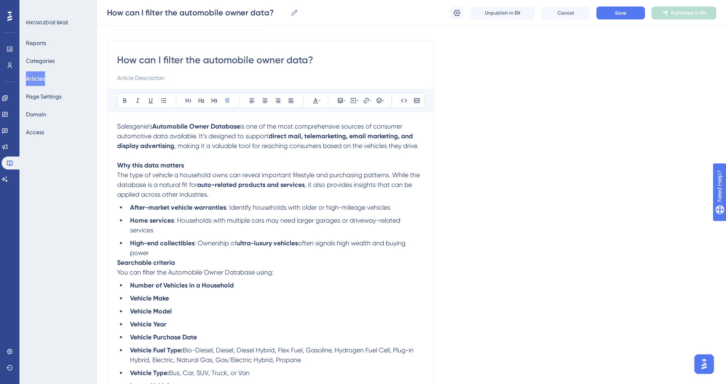
scroll to position [82, 0]
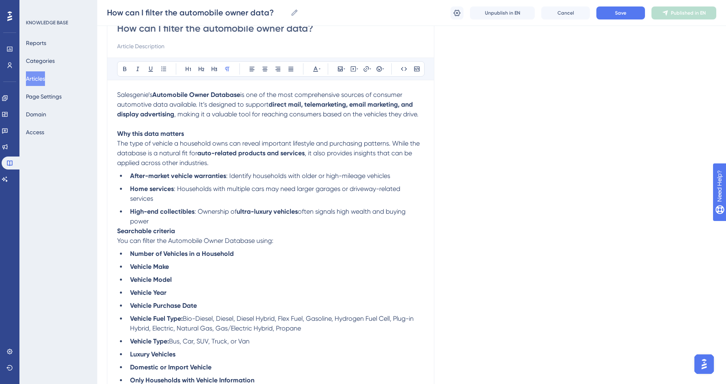
click at [154, 222] on li "High-end collectibles : Ownership of ultra-luxury vehicles often signals high w…" at bounding box center [275, 216] width 297 height 19
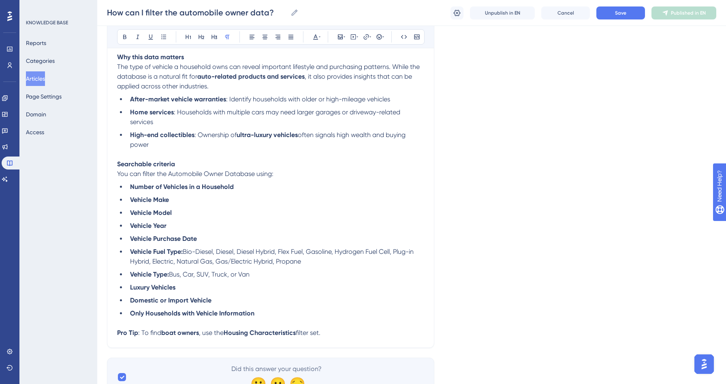
scroll to position [185, 0]
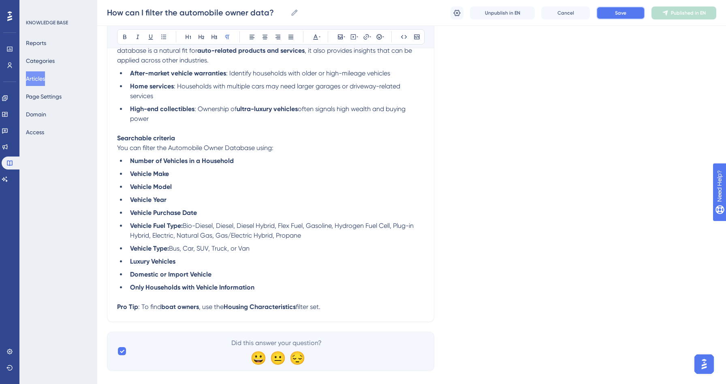
click at [630, 15] on button "Save" at bounding box center [620, 12] width 49 height 13
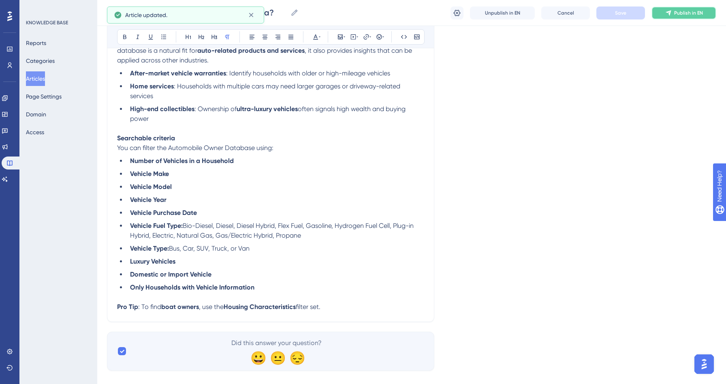
click at [688, 13] on span "Publish in EN" at bounding box center [688, 13] width 29 height 6
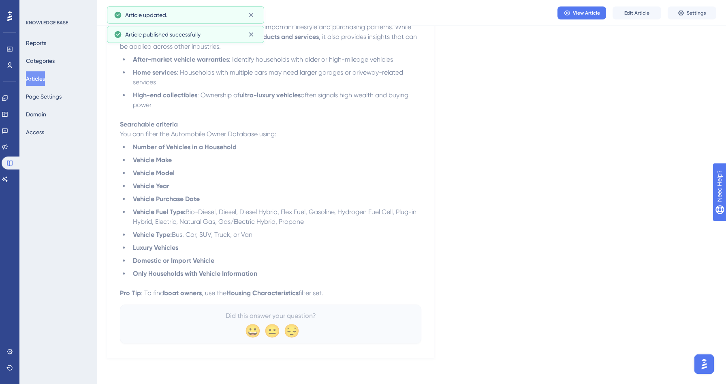
scroll to position [170, 0]
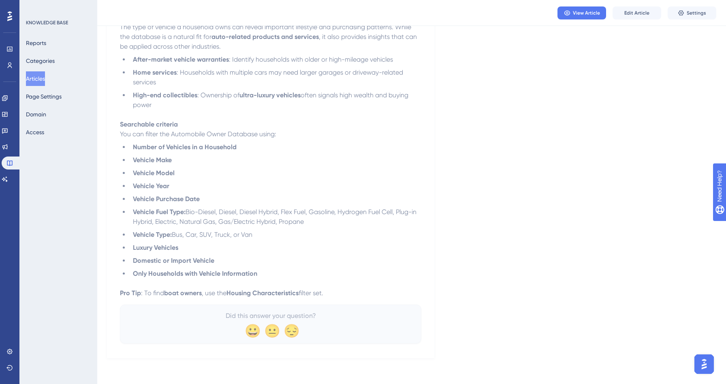
click at [42, 80] on button "Articles" at bounding box center [35, 78] width 19 height 15
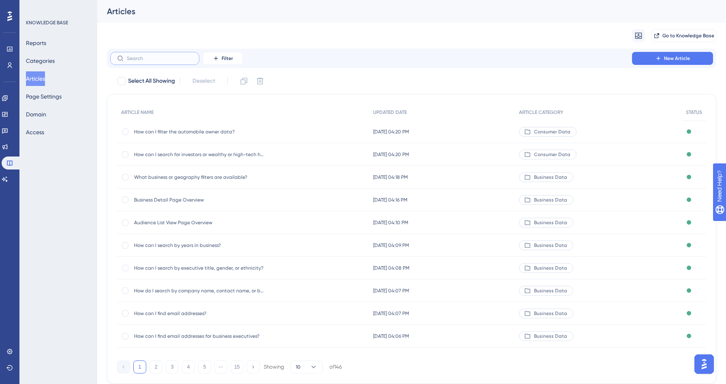
click at [174, 59] on input "text" at bounding box center [160, 58] width 66 height 6
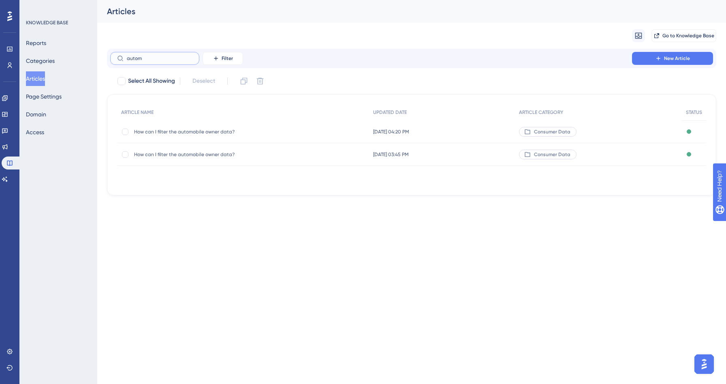
type input "autom"
click at [219, 154] on span "How can I filter the automobile owner data?" at bounding box center [199, 154] width 130 height 6
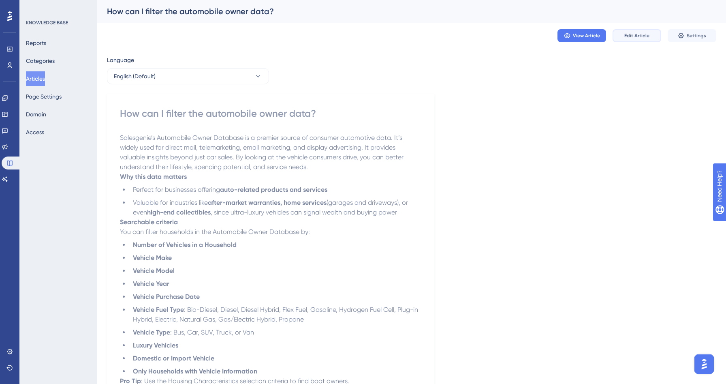
click at [634, 36] on span "Edit Article" at bounding box center [636, 35] width 25 height 6
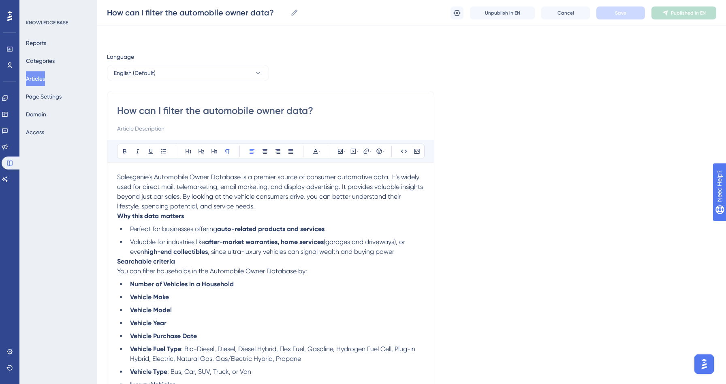
scroll to position [47, 0]
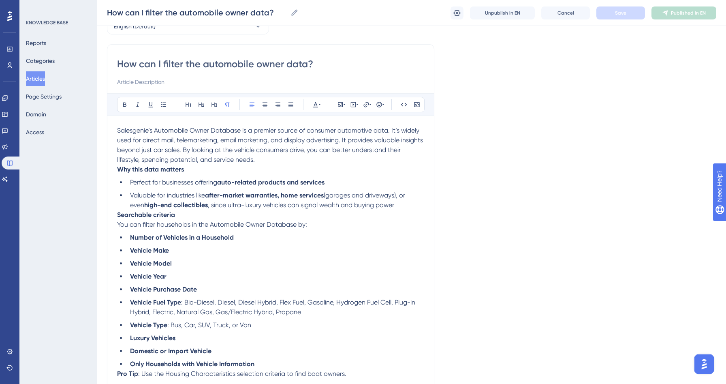
click at [293, 157] on p "Salesgenie’s Automobile Owner Database is a premier source of consumer automoti…" at bounding box center [270, 145] width 307 height 39
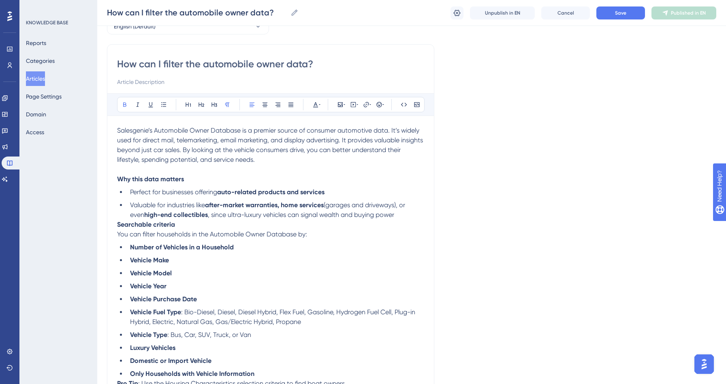
click at [118, 225] on strong "Searchable criteria" at bounding box center [146, 224] width 58 height 8
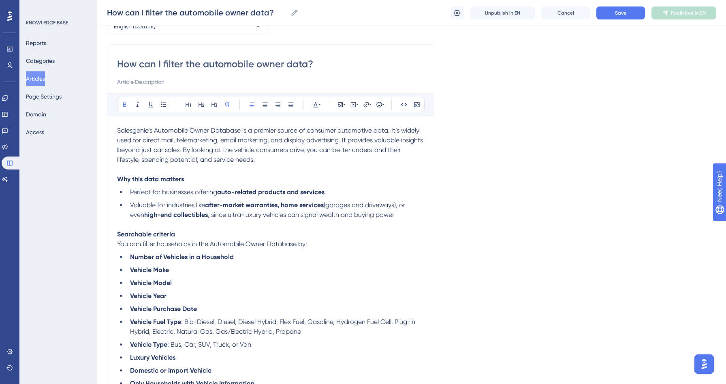
scroll to position [149, 0]
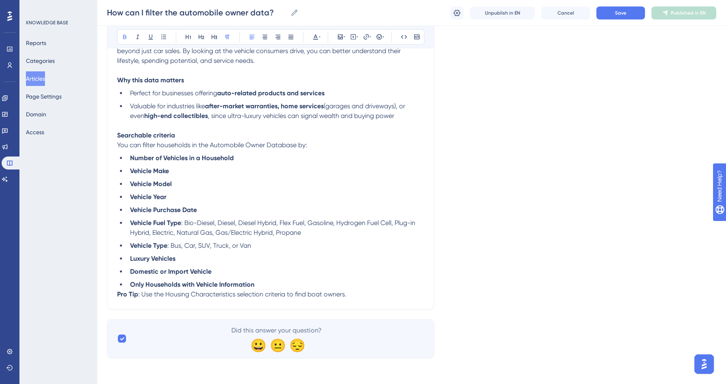
click at [116, 291] on div "How can I filter the automobile owner data? Bold Italic Underline Bullet Point …" at bounding box center [270, 127] width 327 height 364
click at [120, 293] on strong "Pro Tip" at bounding box center [127, 294] width 21 height 8
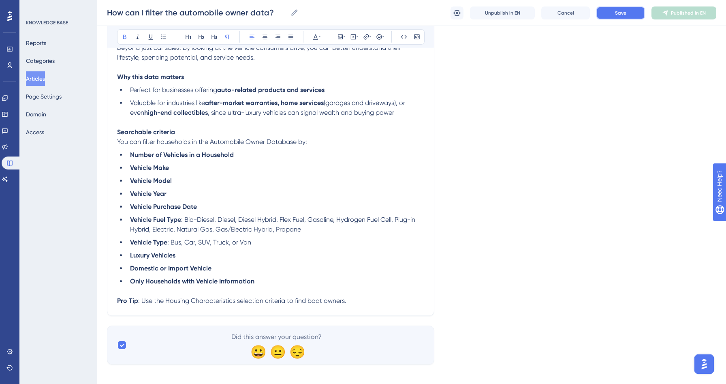
click at [608, 15] on button "Save" at bounding box center [620, 12] width 49 height 13
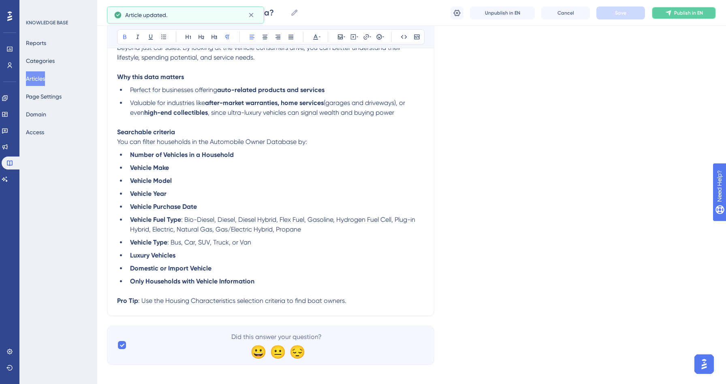
click at [671, 12] on icon at bounding box center [668, 13] width 6 height 6
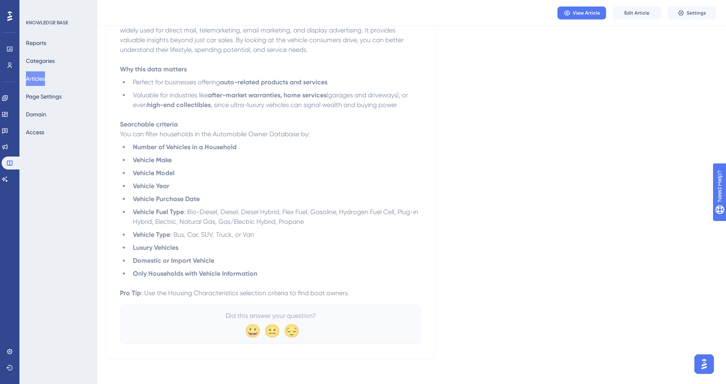
click at [43, 78] on button "Articles" at bounding box center [35, 78] width 19 height 15
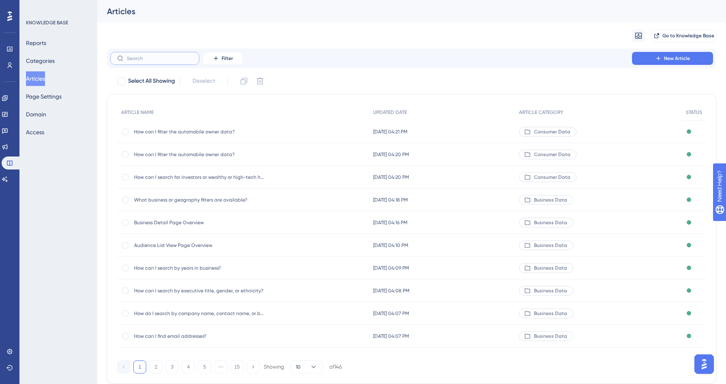
click at [150, 56] on input "text" at bounding box center [160, 58] width 66 height 6
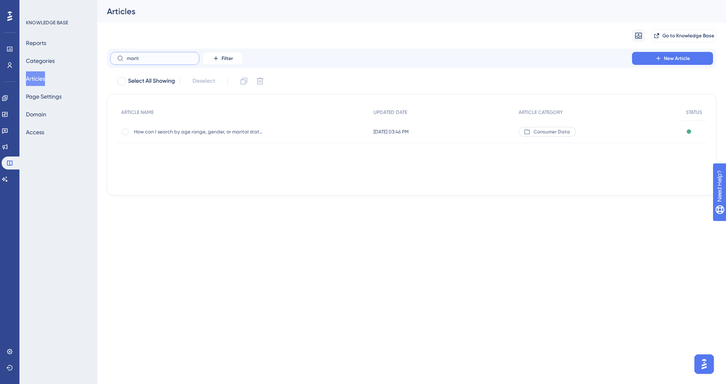
type input "marit"
click at [202, 133] on span "How can I search by age range, gender, or marital status?" at bounding box center [199, 131] width 130 height 6
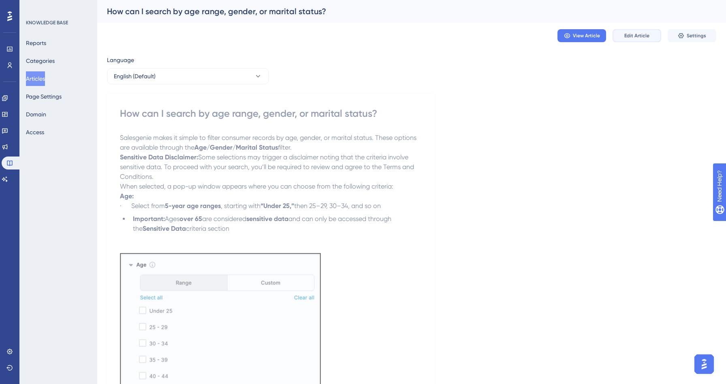
click at [642, 35] on span "Edit Article" at bounding box center [636, 35] width 25 height 6
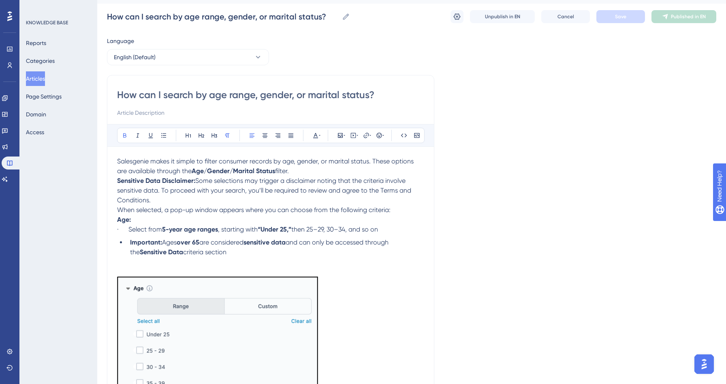
click at [124, 180] on strong "Sensitive Data Disclaimer:" at bounding box center [156, 181] width 78 height 8
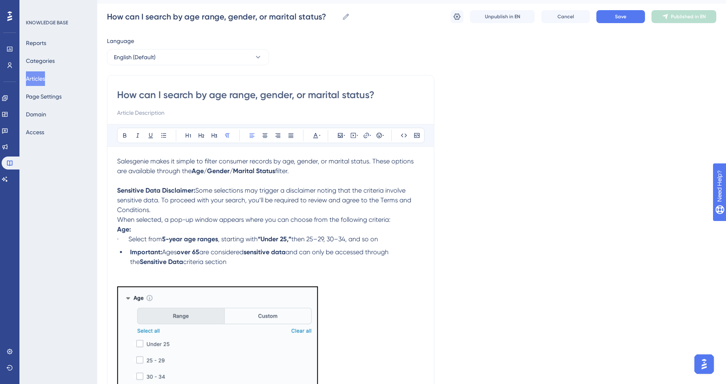
click at [119, 219] on span "When selected, a pop-up window appears where you can choose from the following …" at bounding box center [253, 219] width 273 height 8
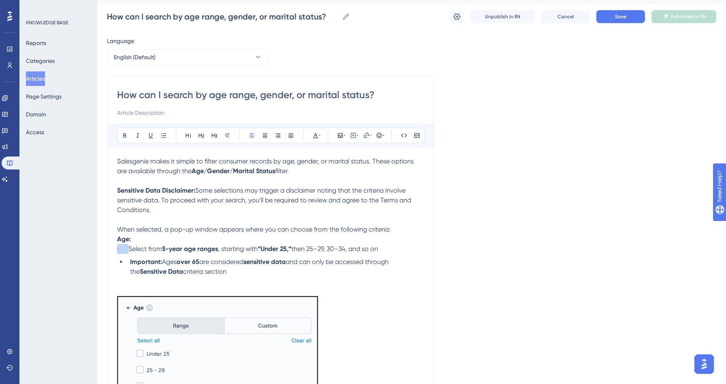
drag, startPoint x: 129, startPoint y: 248, endPoint x: 109, endPoint y: 248, distance: 20.7
drag, startPoint x: 131, startPoint y: 262, endPoint x: 108, endPoint y: 260, distance: 23.2
click at [128, 260] on li "Important: Ages over 65 are considered sensitive data and can only be accessed …" at bounding box center [275, 266] width 297 height 19
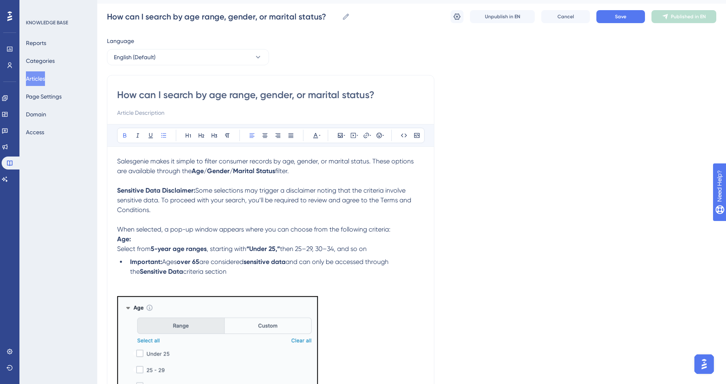
drag, startPoint x: 128, startPoint y: 261, endPoint x: 114, endPoint y: 261, distance: 14.6
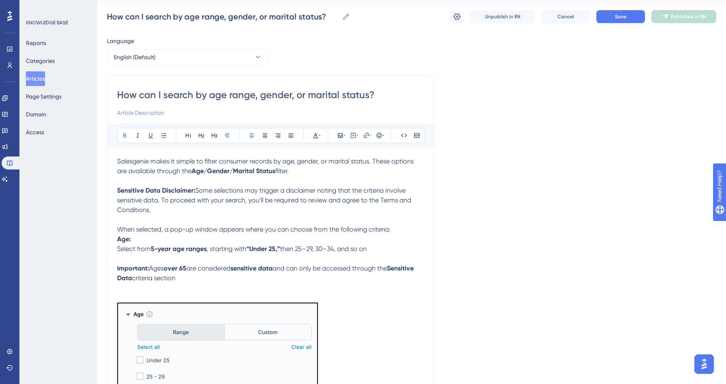
click at [119, 239] on strong "Age:" at bounding box center [124, 239] width 14 height 8
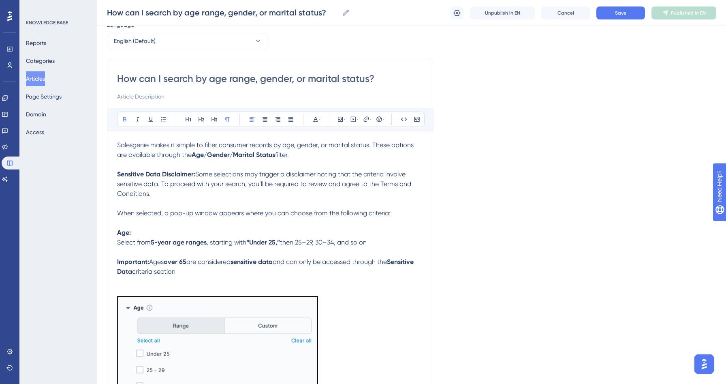
scroll to position [41, 0]
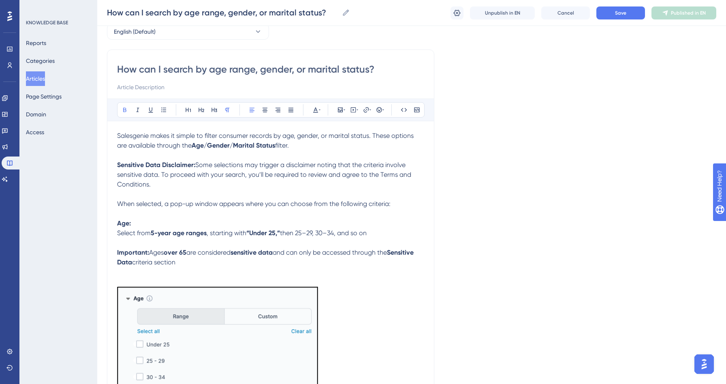
click at [129, 254] on strong "Important:" at bounding box center [133, 252] width 32 height 8
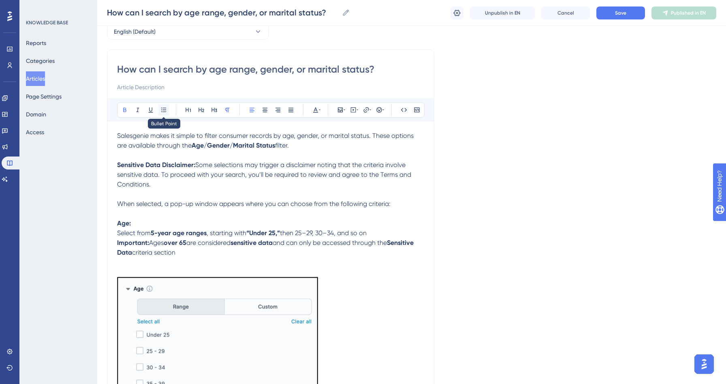
click at [165, 104] on button at bounding box center [163, 109] width 11 height 11
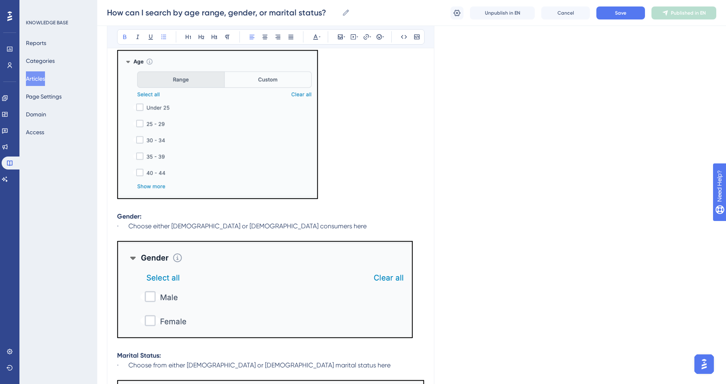
scroll to position [279, 0]
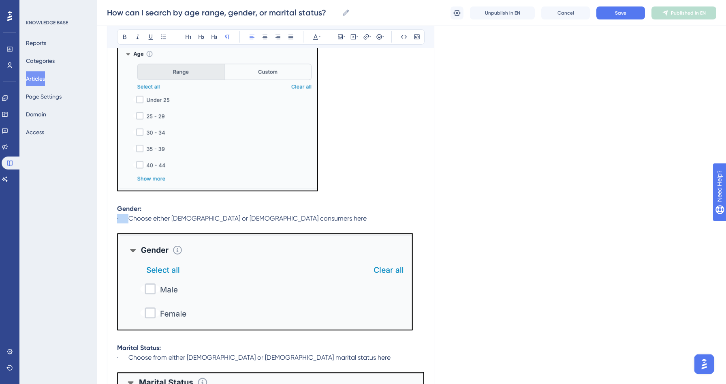
drag, startPoint x: 128, startPoint y: 221, endPoint x: 111, endPoint y: 221, distance: 17.4
click at [111, 221] on div "How can I search by age range, gender, or marital status? Bold Italic Underline…" at bounding box center [270, 149] width 327 height 674
drag, startPoint x: 129, startPoint y: 361, endPoint x: 115, endPoint y: 361, distance: 13.8
click at [115, 361] on div "How can I search by age range, gender, or marital status? Bold Italic Underline…" at bounding box center [270, 149] width 327 height 674
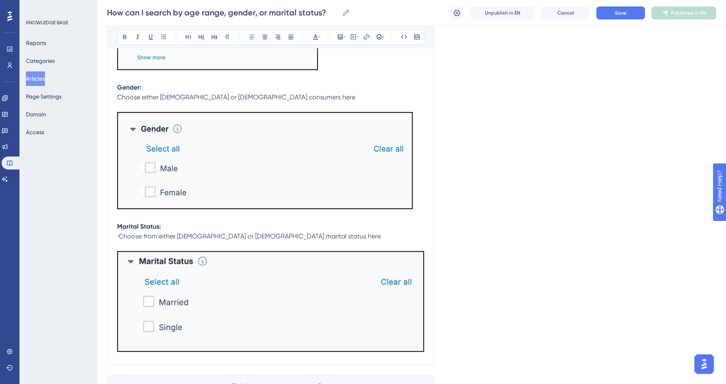
scroll to position [457, 0]
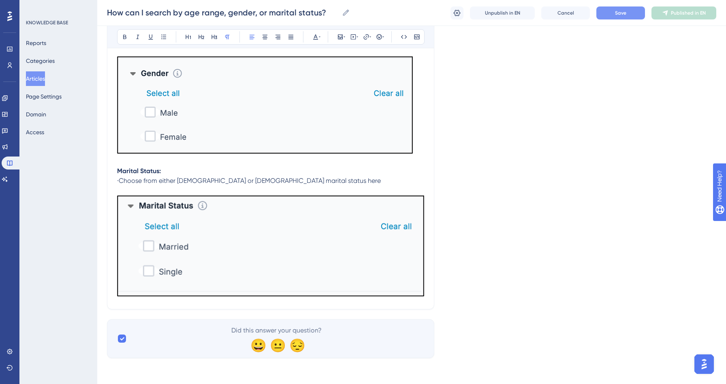
click at [628, 10] on button "Save" at bounding box center [620, 12] width 49 height 13
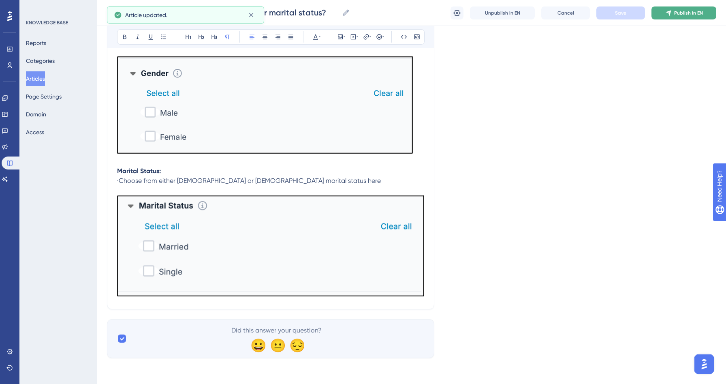
click at [675, 10] on span "Publish in EN" at bounding box center [688, 13] width 29 height 6
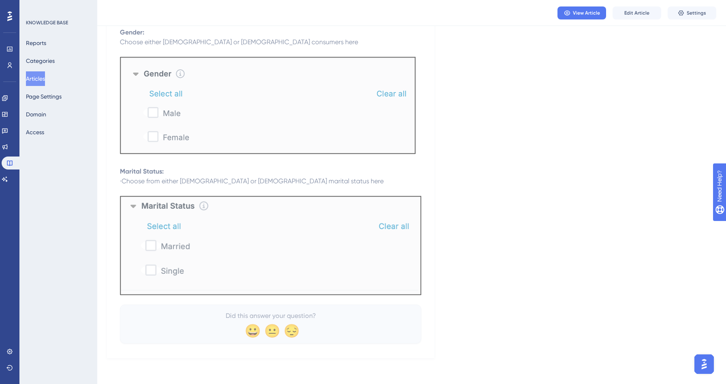
click at [39, 82] on button "Articles" at bounding box center [35, 78] width 19 height 15
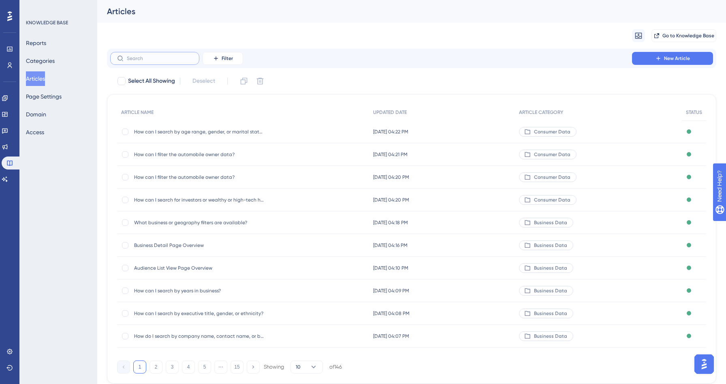
click at [140, 59] on input "text" at bounding box center [160, 58] width 66 height 6
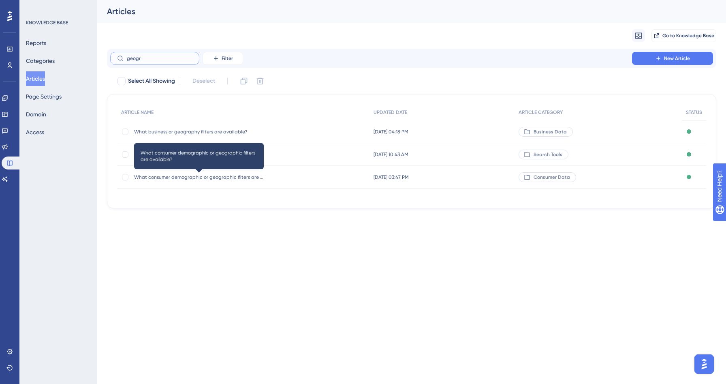
type input "geogr"
click at [204, 176] on span "What consumer demographic or geographic filters are available?" at bounding box center [199, 177] width 130 height 6
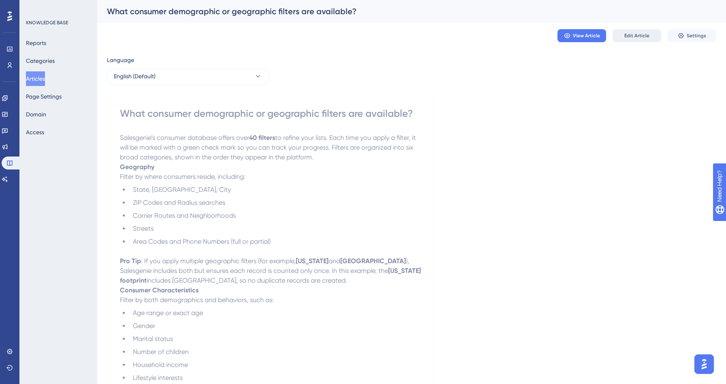
click at [638, 33] on span "Edit Article" at bounding box center [636, 35] width 25 height 6
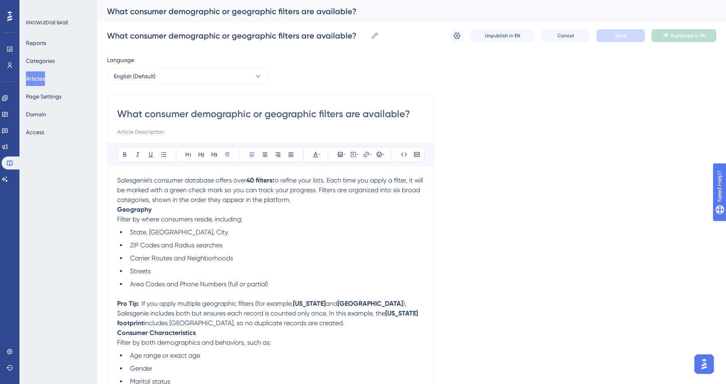
click at [120, 208] on strong "Geography" at bounding box center [134, 209] width 34 height 8
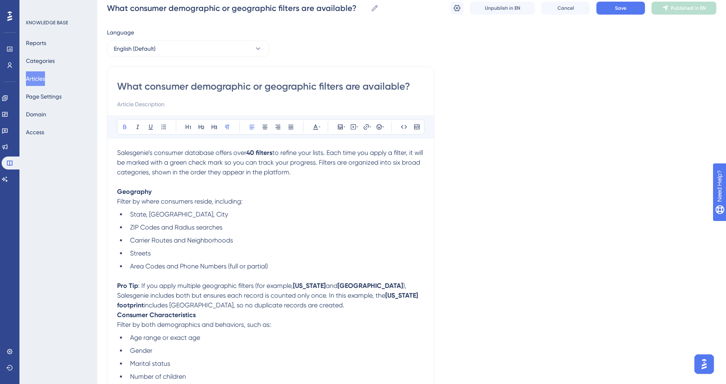
scroll to position [32, 0]
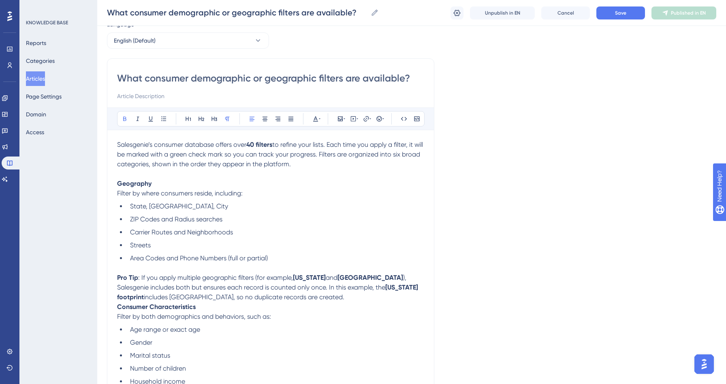
click at [118, 308] on strong "Consumer Characteristics" at bounding box center [156, 307] width 79 height 8
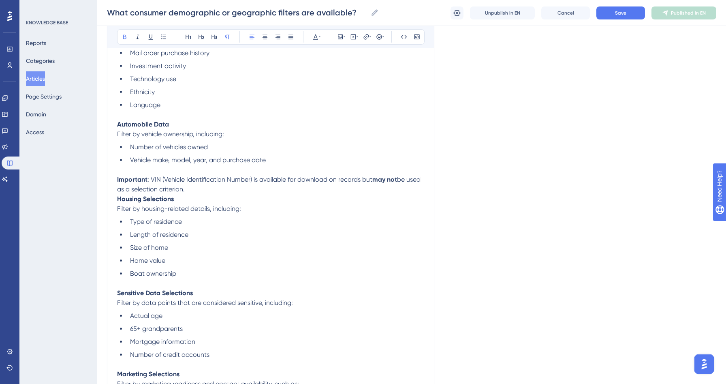
scroll to position [406, 0]
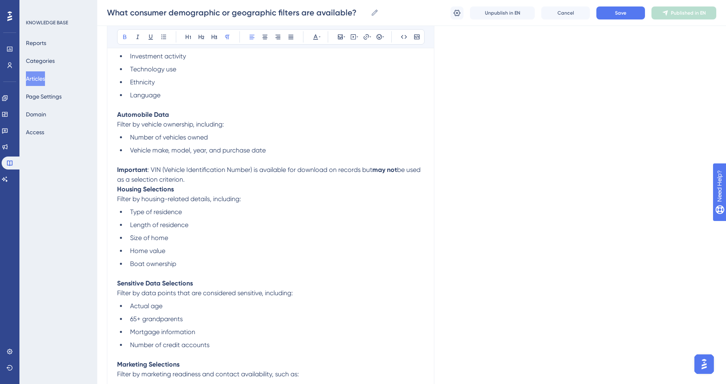
click at [118, 190] on strong "Housing Selections" at bounding box center [145, 189] width 57 height 8
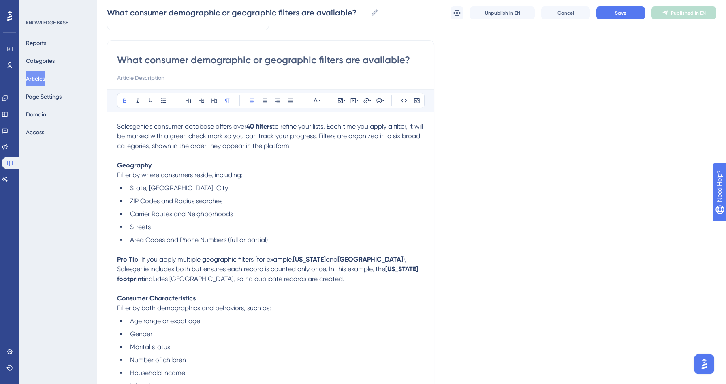
scroll to position [50, 0]
click at [643, 9] on button "Save" at bounding box center [620, 12] width 49 height 13
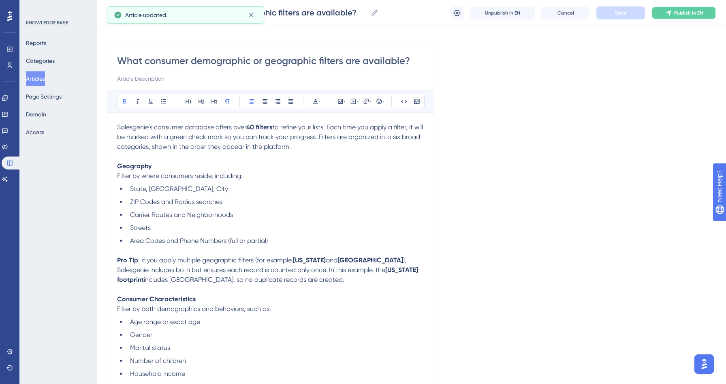
click at [691, 11] on span "Publish in EN" at bounding box center [688, 13] width 29 height 6
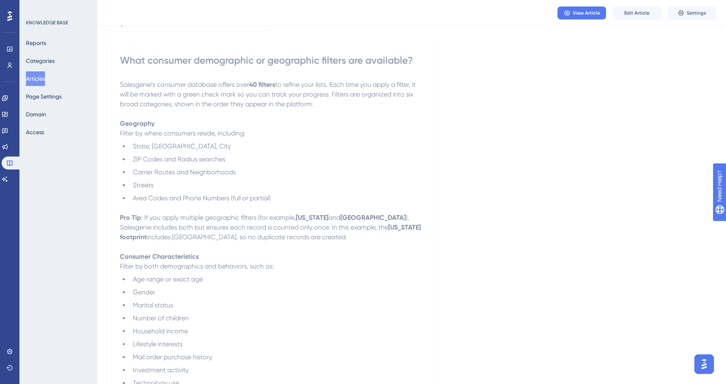
click at [37, 78] on button "Articles" at bounding box center [35, 78] width 19 height 15
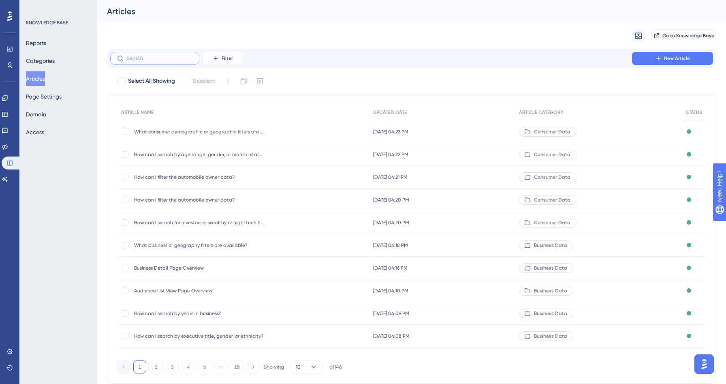
click at [164, 61] on input "text" at bounding box center [160, 58] width 66 height 6
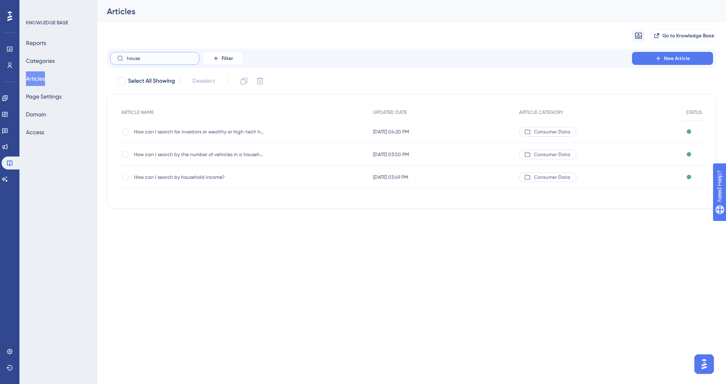
type input "house"
click at [198, 178] on span "How can I search by household income?" at bounding box center [199, 177] width 130 height 6
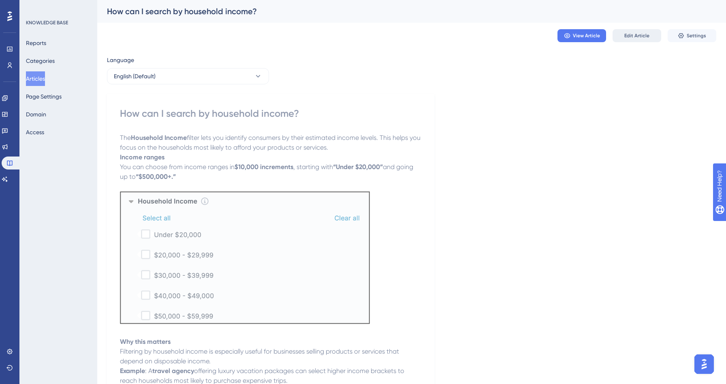
click at [647, 38] on span "Edit Article" at bounding box center [636, 35] width 25 height 6
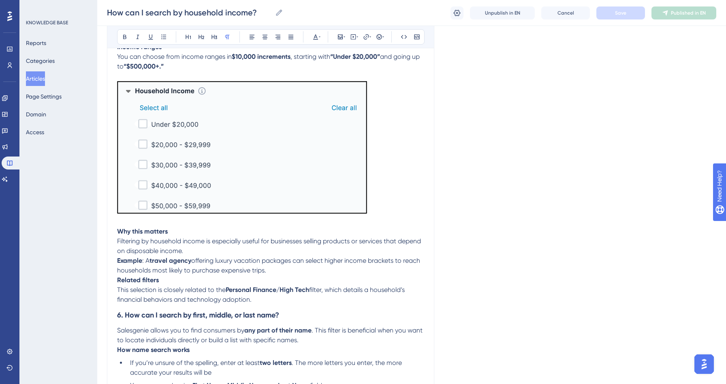
scroll to position [34, 0]
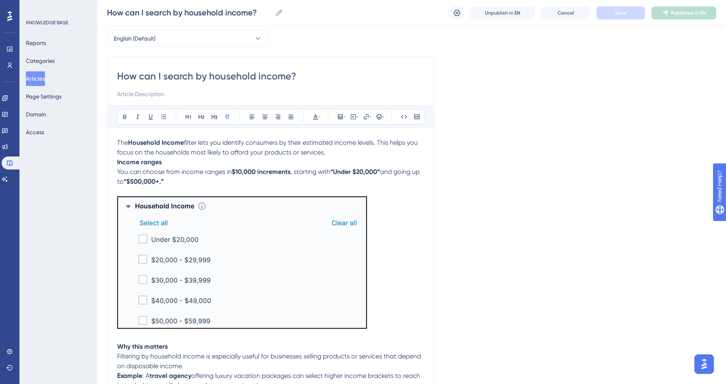
click at [119, 160] on strong "Income ranges" at bounding box center [139, 162] width 45 height 8
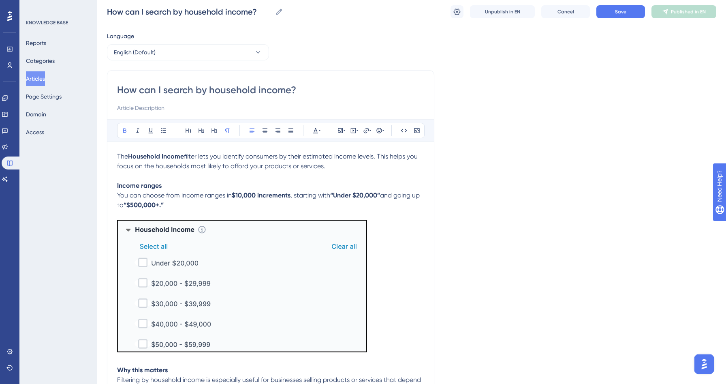
scroll to position [0, 0]
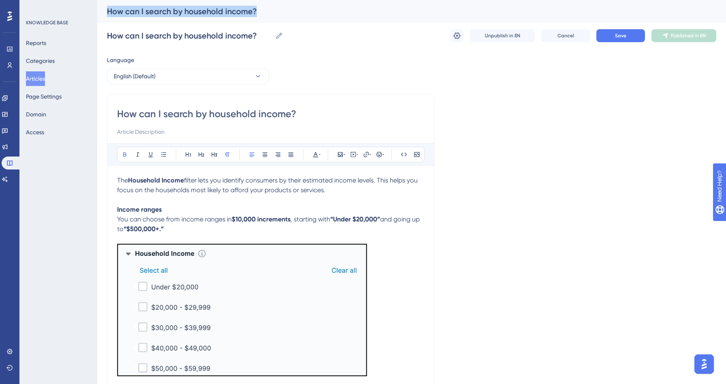
drag, startPoint x: 107, startPoint y: 11, endPoint x: 350, endPoint y: 11, distance: 242.6
click at [350, 11] on div "How can I search by household income?" at bounding box center [401, 11] width 589 height 11
copy div "How can I search by household income?"
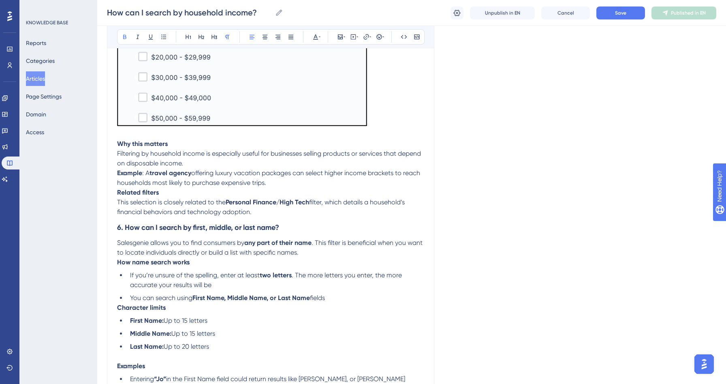
scroll to position [41, 0]
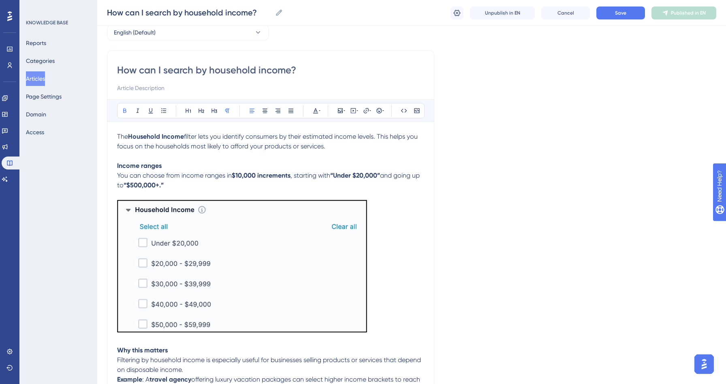
click at [44, 80] on button "Articles" at bounding box center [35, 78] width 19 height 15
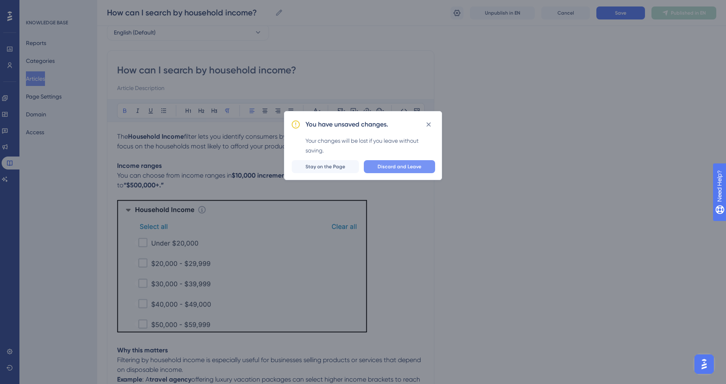
click at [385, 162] on button "Discard and Leave" at bounding box center [399, 166] width 71 height 13
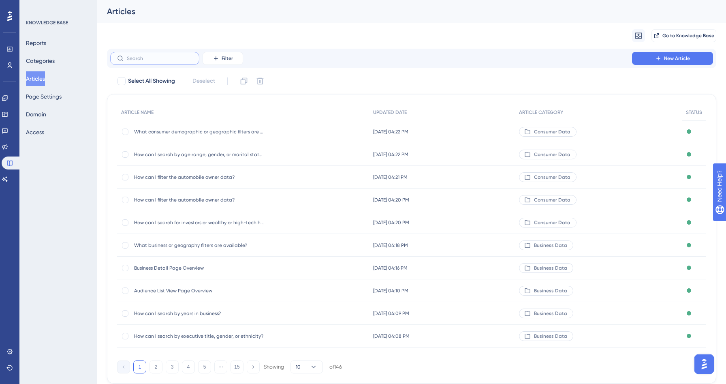
click at [146, 60] on input "text" at bounding box center [160, 58] width 66 height 6
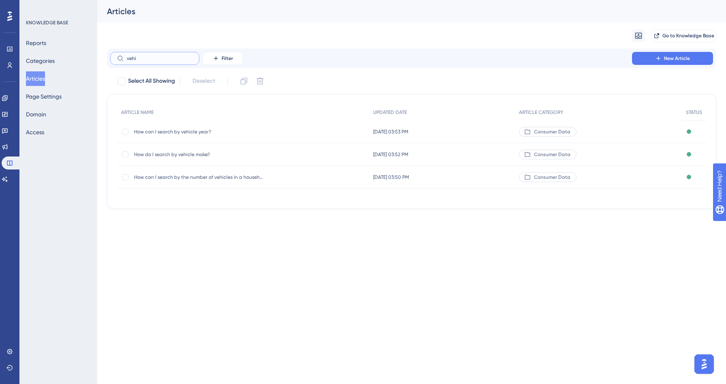
type input "vehi"
click at [221, 177] on span "How can I search by the number of vehicles in a household?" at bounding box center [199, 177] width 130 height 6
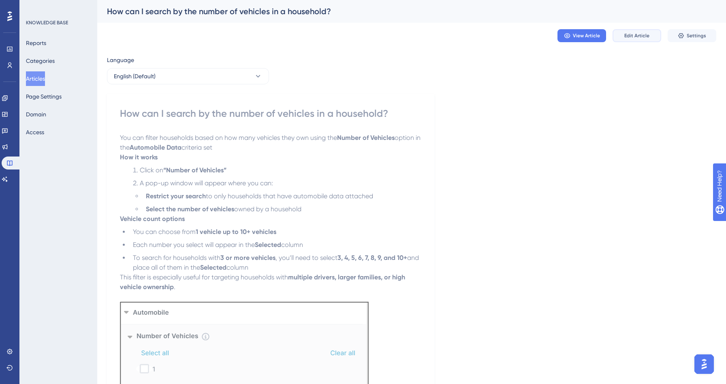
click at [631, 37] on span "Edit Article" at bounding box center [636, 35] width 25 height 6
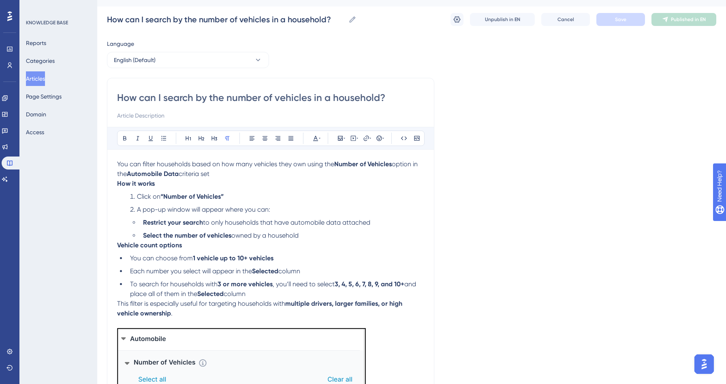
scroll to position [19, 0]
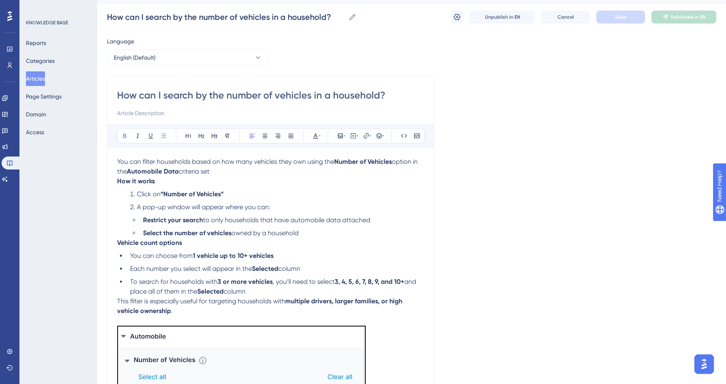
drag, startPoint x: 143, startPoint y: 221, endPoint x: 134, endPoint y: 220, distance: 8.5
click at [140, 220] on li "Restrict your search to only households that have automobile data attached" at bounding box center [282, 220] width 284 height 10
click at [119, 181] on strong "How it works" at bounding box center [136, 181] width 38 height 8
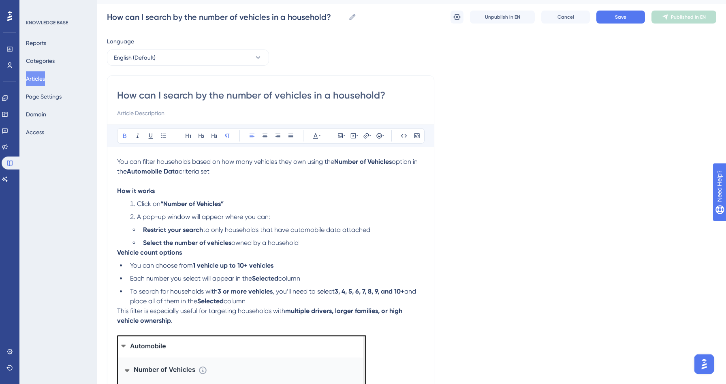
click at [117, 254] on strong "Vehicle count options" at bounding box center [149, 252] width 65 height 8
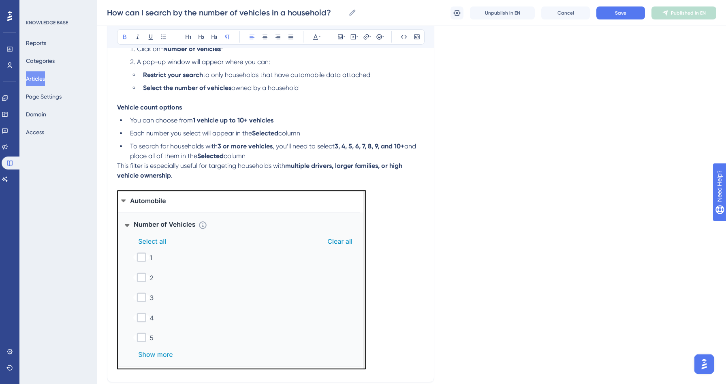
scroll to position [203, 0]
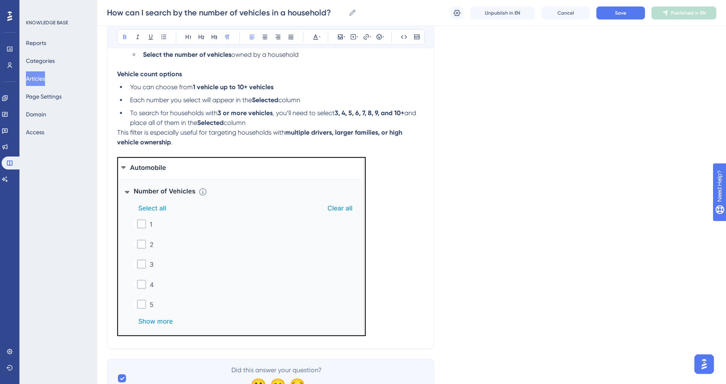
click at [119, 136] on span "This filter is especially useful for targeting households with" at bounding box center [201, 132] width 168 height 8
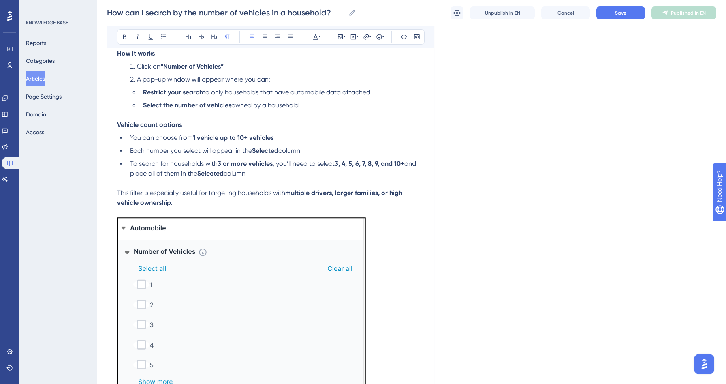
scroll to position [0, 0]
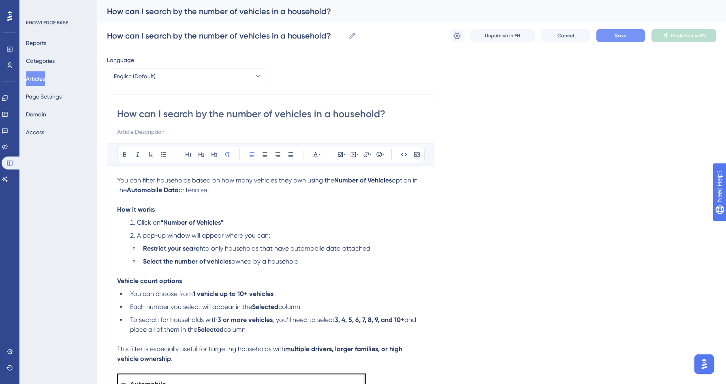
click at [616, 36] on span "Save" at bounding box center [620, 35] width 11 height 6
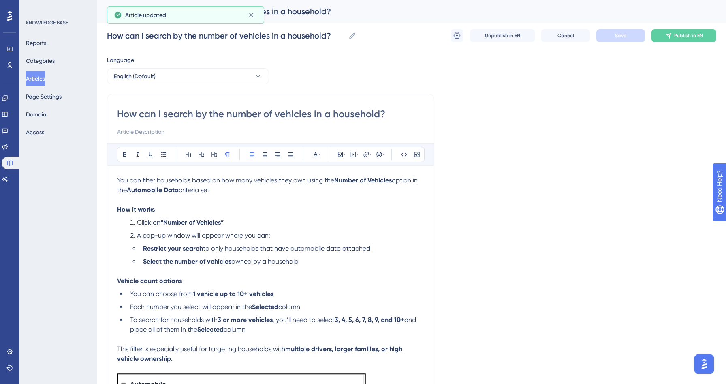
click at [691, 24] on div "How can I search by the number of vehicles in a household? How can I search by …" at bounding box center [411, 36] width 609 height 26
click at [682, 43] on div "How can I search by the number of vehicles in a household? How can I search by …" at bounding box center [411, 36] width 609 height 26
click at [682, 35] on span "Publish in EN" at bounding box center [688, 35] width 29 height 6
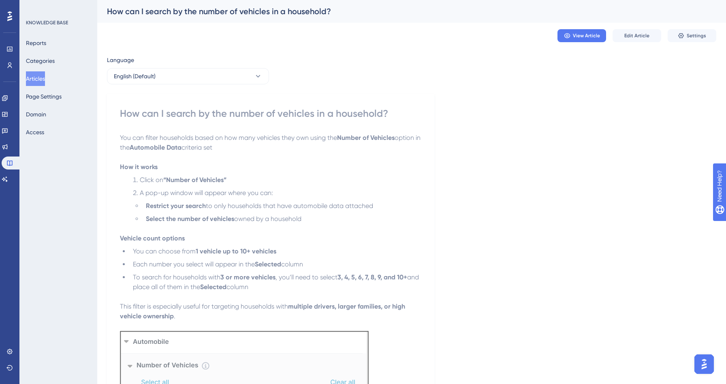
click at [44, 79] on button "Articles" at bounding box center [35, 78] width 19 height 15
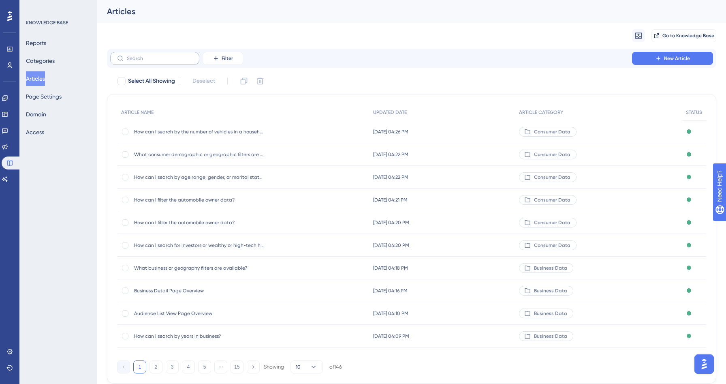
click at [130, 61] on label at bounding box center [154, 58] width 89 height 13
click at [130, 61] on input "text" at bounding box center [160, 58] width 66 height 6
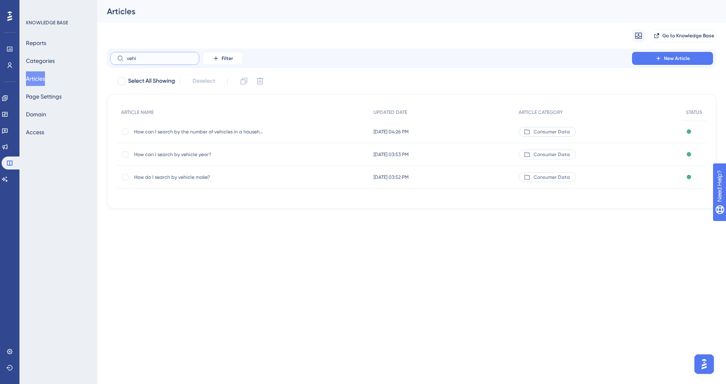
type input "vehi"
click at [175, 175] on span "How do I search by vehicle make?" at bounding box center [199, 177] width 130 height 6
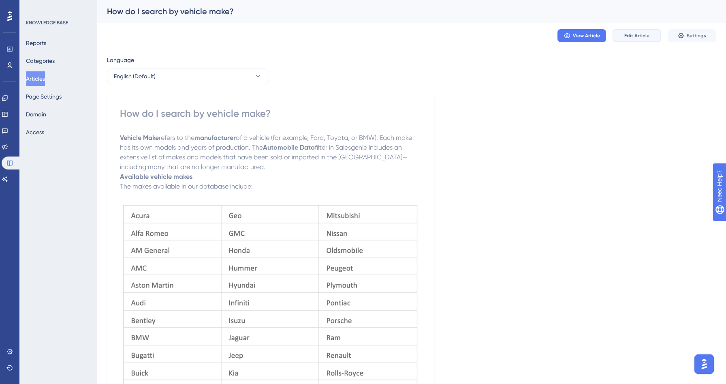
click at [635, 33] on span "Edit Article" at bounding box center [636, 35] width 25 height 6
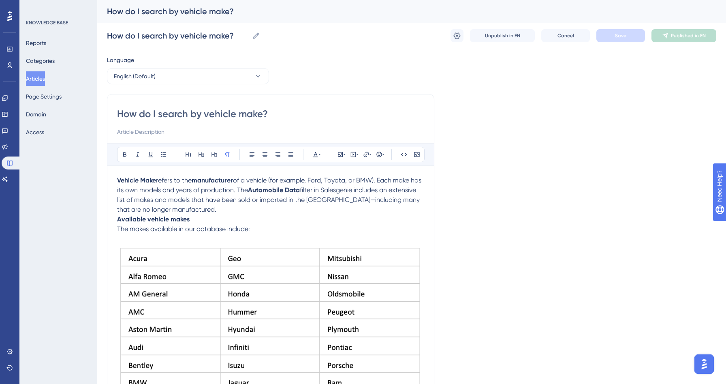
click at [125, 219] on strong "Available vehicle makes" at bounding box center [153, 219] width 73 height 8
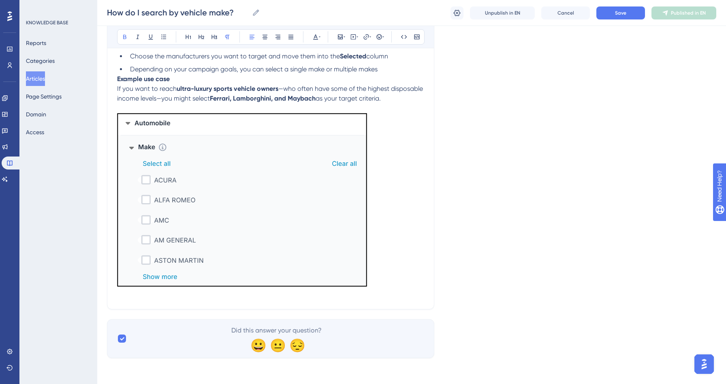
scroll to position [421, 0]
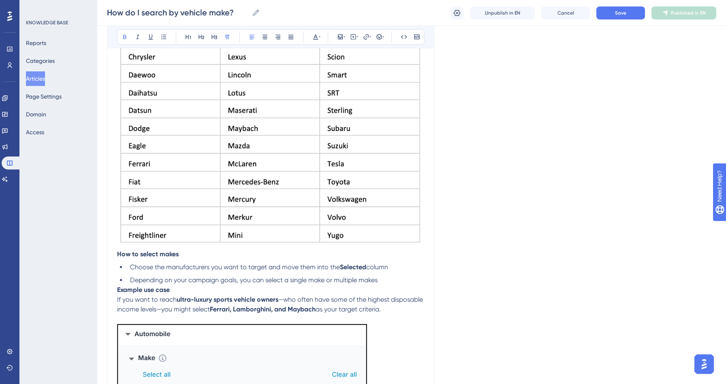
click at [117, 290] on strong "Example use case" at bounding box center [143, 290] width 53 height 8
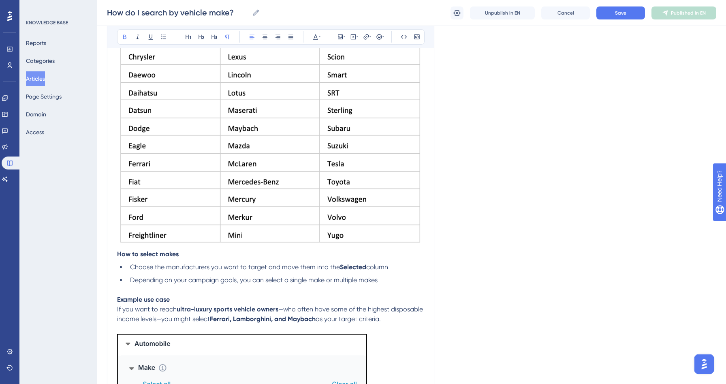
click at [119, 254] on strong "How to select makes" at bounding box center [148, 254] width 62 height 8
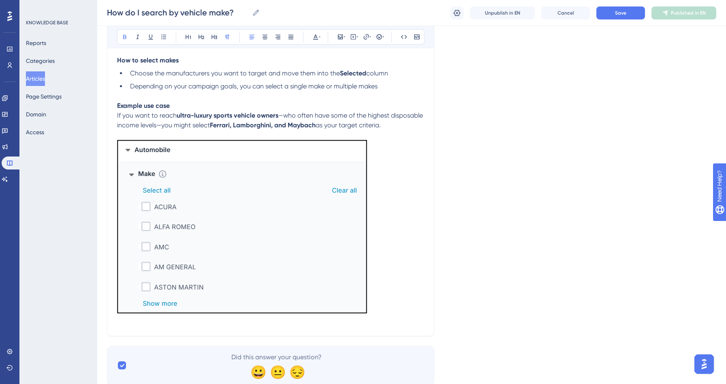
scroll to position [624, 0]
click at [625, 14] on span "Save" at bounding box center [620, 13] width 11 height 6
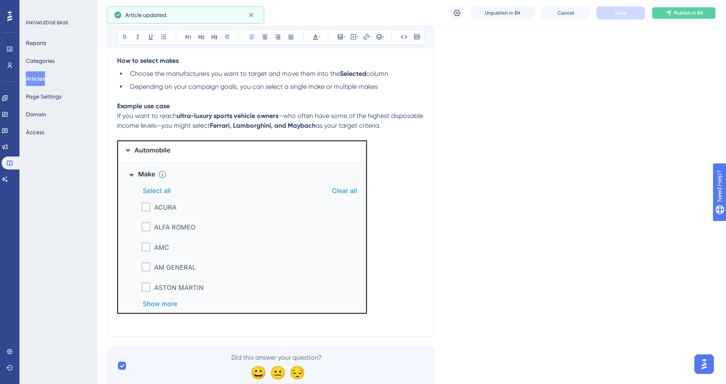
click at [685, 12] on span "Publish in EN" at bounding box center [688, 13] width 29 height 6
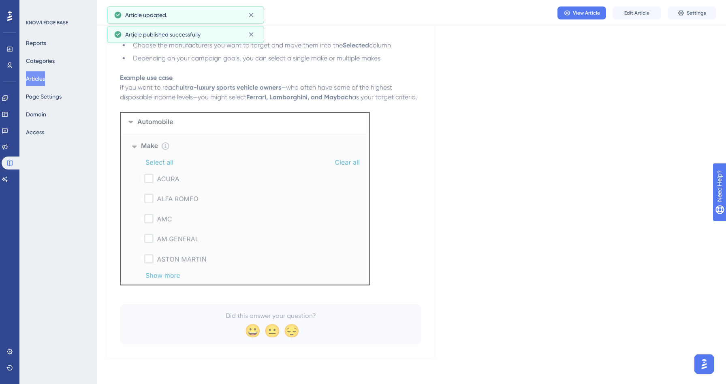
scroll to position [604, 0]
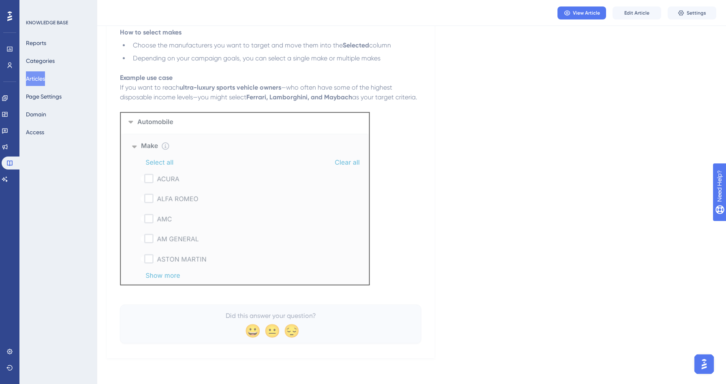
click at [43, 77] on button "Articles" at bounding box center [35, 78] width 19 height 15
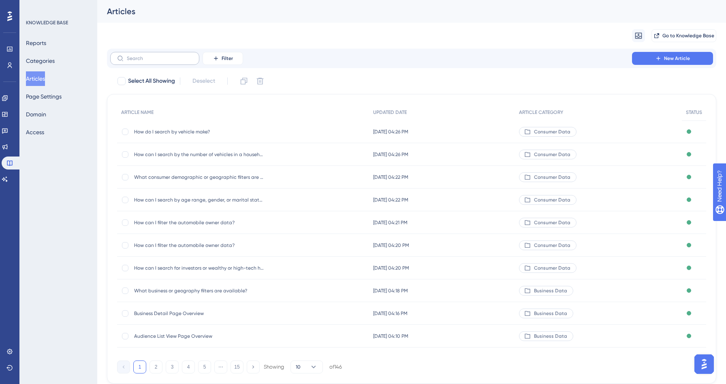
click at [163, 61] on label at bounding box center [154, 58] width 89 height 13
click at [163, 61] on input "text" at bounding box center [160, 58] width 66 height 6
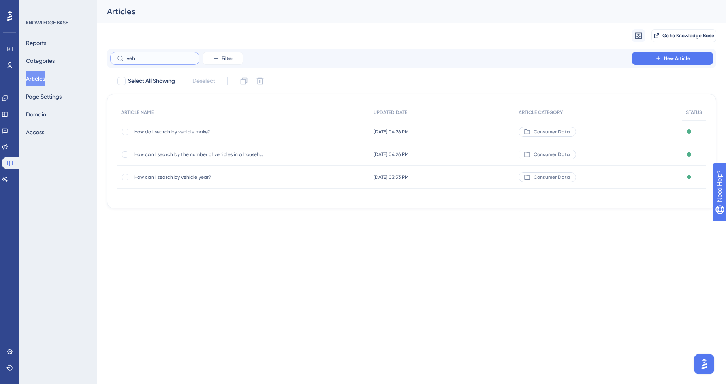
type input "veh"
click at [174, 176] on span "How can I search by vehicle year?" at bounding box center [199, 177] width 130 height 6
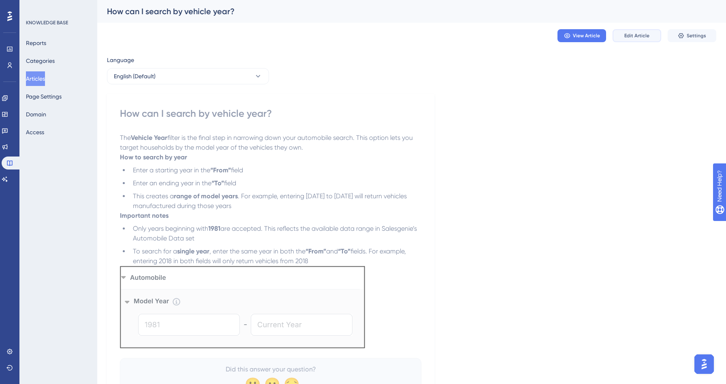
click at [635, 30] on button "Edit Article" at bounding box center [636, 35] width 49 height 13
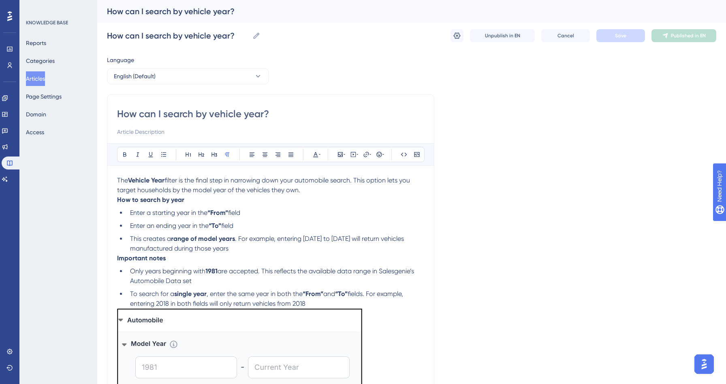
click at [116, 201] on div "How can I search by vehicle year? Bold Italic Underline Bullet Point Heading 1 …" at bounding box center [270, 249] width 327 height 310
click at [118, 201] on strong "How to search by year" at bounding box center [150, 200] width 67 height 8
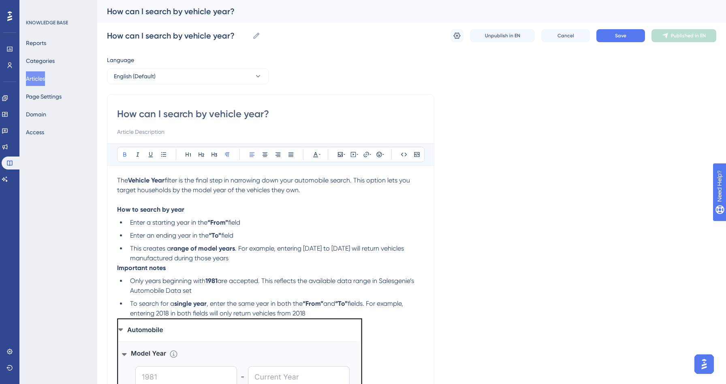
click at [118, 266] on strong "Important notes" at bounding box center [141, 268] width 49 height 8
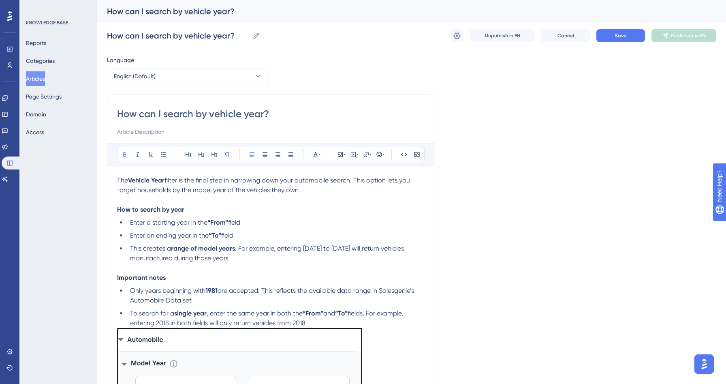
scroll to position [113, 0]
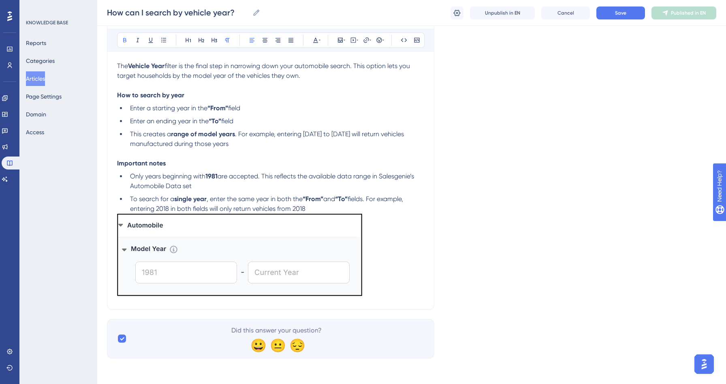
click at [312, 208] on li "To search for a single year , enter the same year in both the “From” and “To” f…" at bounding box center [275, 203] width 297 height 19
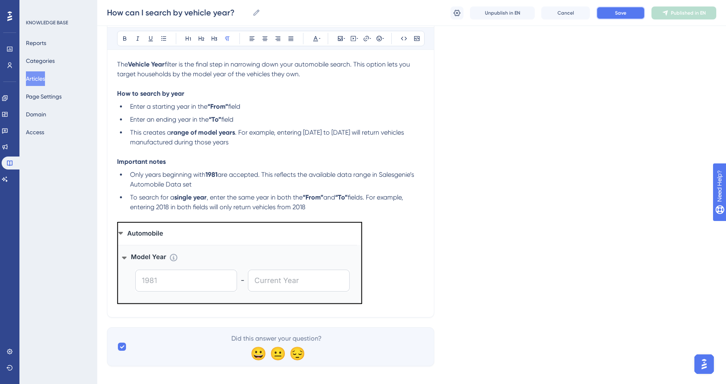
click at [630, 15] on button "Save" at bounding box center [620, 12] width 49 height 13
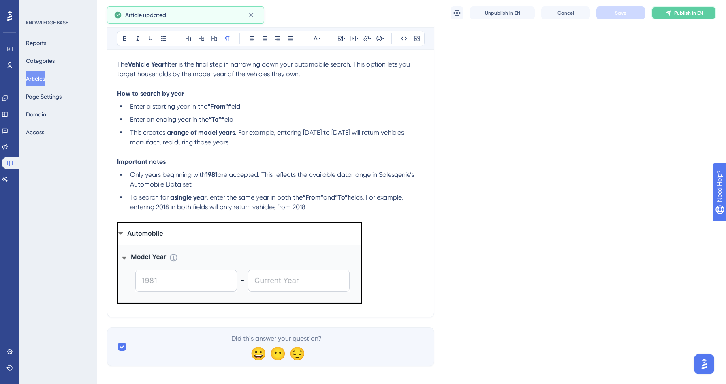
click at [678, 17] on button "Publish in EN" at bounding box center [683, 12] width 65 height 13
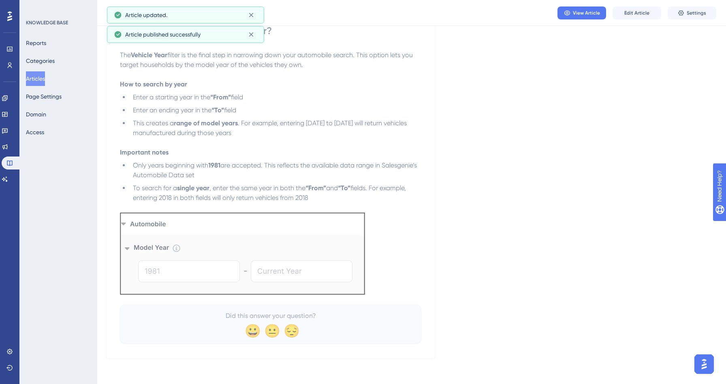
scroll to position [81, 0]
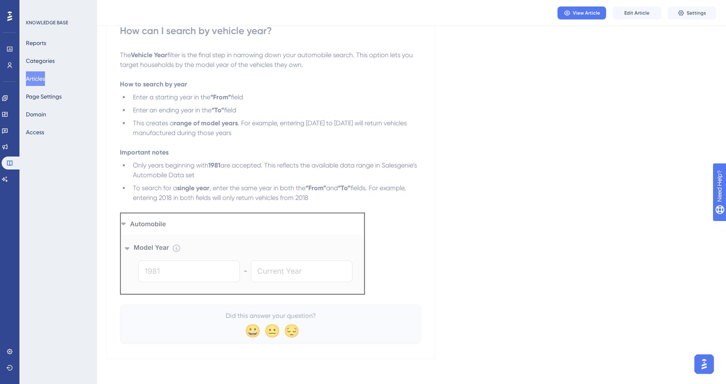
click at [40, 80] on button "Articles" at bounding box center [35, 78] width 19 height 15
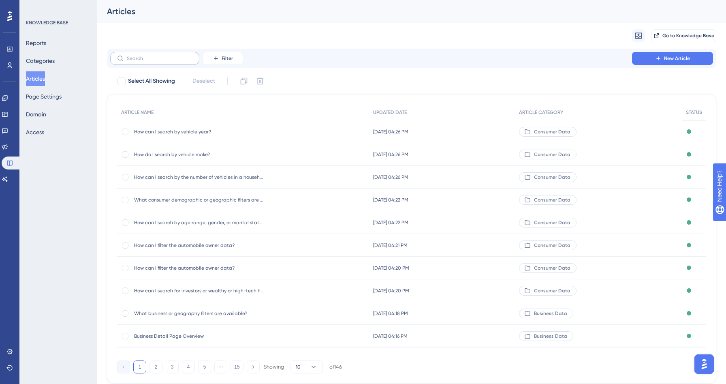
click at [160, 55] on label at bounding box center [154, 58] width 89 height 13
click at [160, 55] on input "text" at bounding box center [160, 58] width 66 height 6
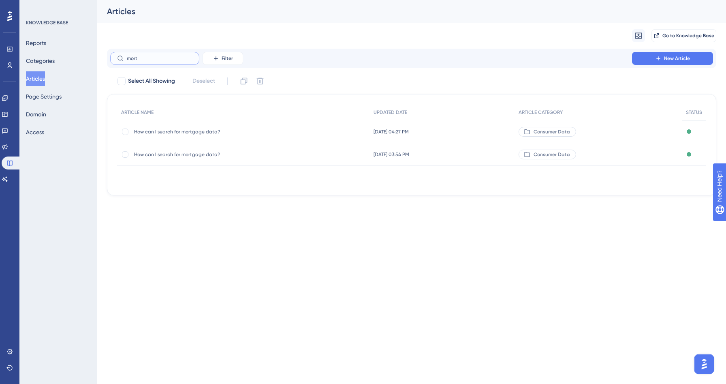
type input "mort"
click at [197, 132] on span "How can I search for mortgage data?" at bounding box center [199, 131] width 130 height 6
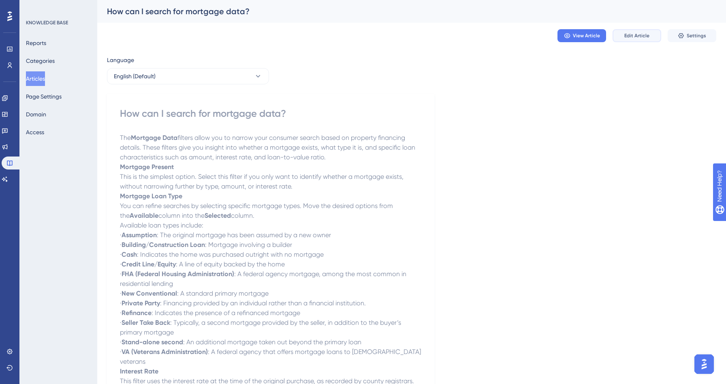
click at [635, 34] on span "Edit Article" at bounding box center [636, 35] width 25 height 6
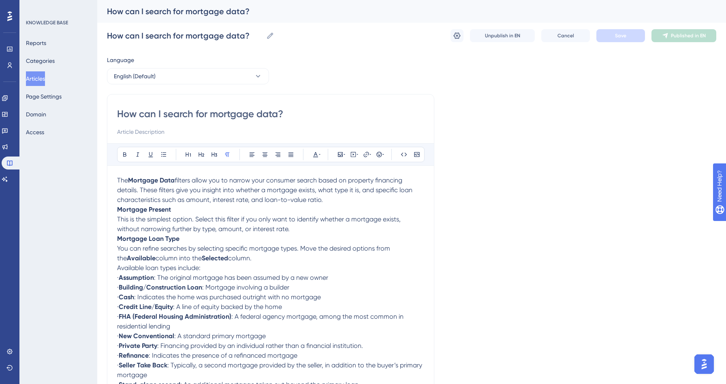
click at [336, 199] on p "The Mortgage Data filters allow you to narrow your consumer search based on pro…" at bounding box center [270, 189] width 307 height 29
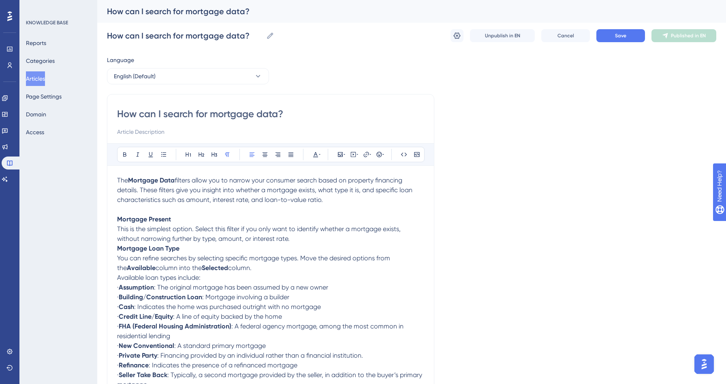
click at [294, 239] on p "Mortgage Present This is the simplest option. Select this filter if you only wa…" at bounding box center [270, 228] width 307 height 29
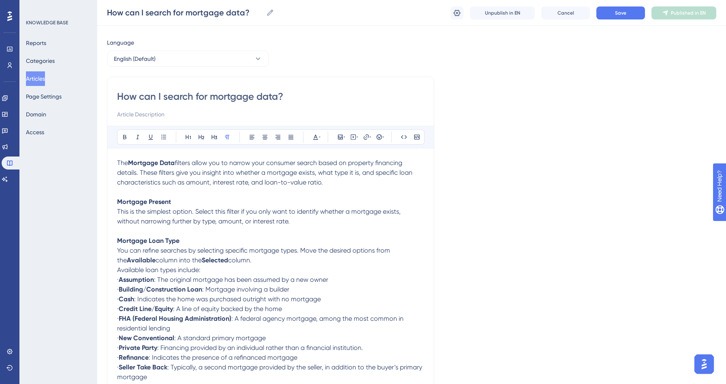
scroll to position [74, 0]
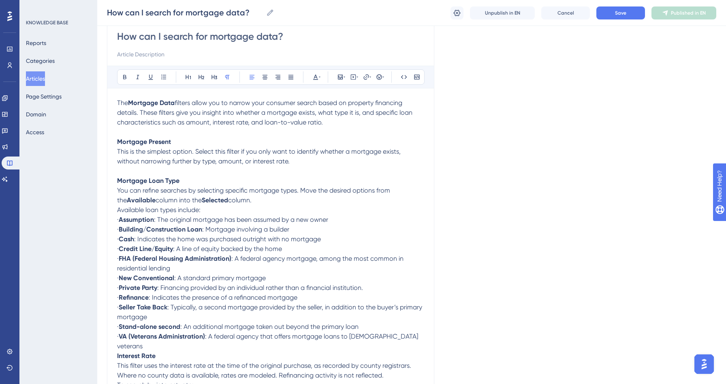
drag, startPoint x: 128, startPoint y: 222, endPoint x: 112, endPoint y: 221, distance: 15.8
drag, startPoint x: 128, startPoint y: 231, endPoint x: 113, endPoint y: 231, distance: 15.0
drag, startPoint x: 129, startPoint y: 241, endPoint x: 112, endPoint y: 239, distance: 16.7
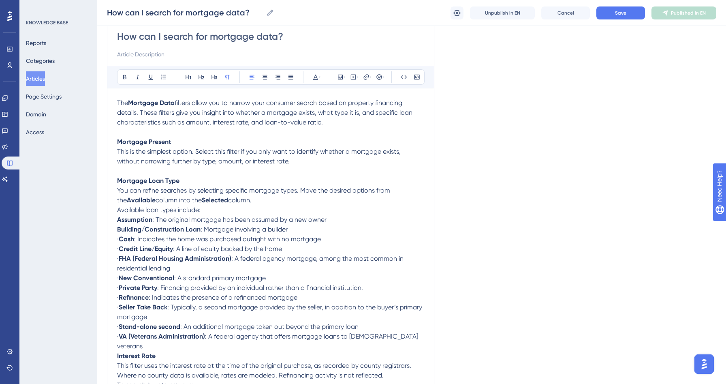
drag, startPoint x: 128, startPoint y: 250, endPoint x: 115, endPoint y: 250, distance: 13.4
drag, startPoint x: 128, startPoint y: 260, endPoint x: 117, endPoint y: 260, distance: 10.9
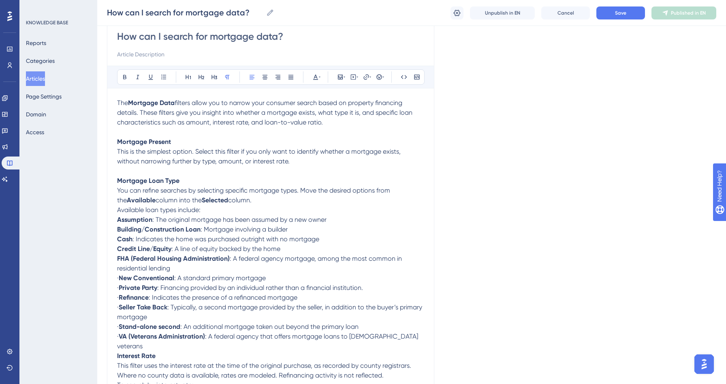
drag, startPoint x: 129, startPoint y: 281, endPoint x: 111, endPoint y: 281, distance: 17.8
drag, startPoint x: 128, startPoint y: 290, endPoint x: 116, endPoint y: 290, distance: 12.2
drag, startPoint x: 128, startPoint y: 301, endPoint x: 113, endPoint y: 301, distance: 15.0
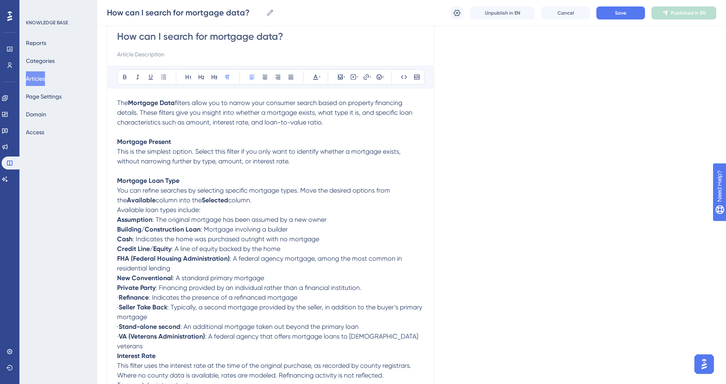
drag, startPoint x: 129, startPoint y: 309, endPoint x: 116, endPoint y: 309, distance: 12.6
drag, startPoint x: 126, startPoint y: 329, endPoint x: 108, endPoint y: 329, distance: 18.6
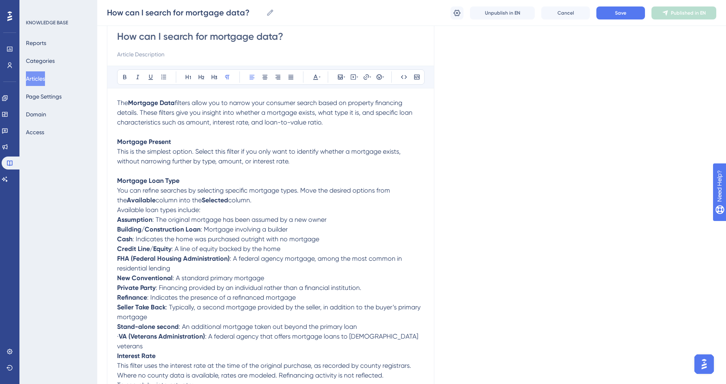
drag, startPoint x: 129, startPoint y: 340, endPoint x: 109, endPoint y: 339, distance: 20.3
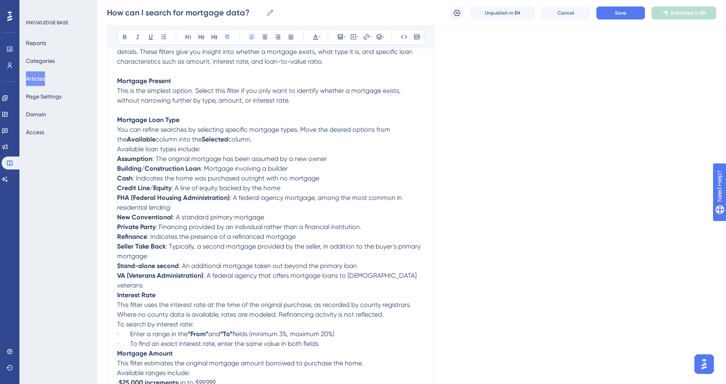
scroll to position [262, 0]
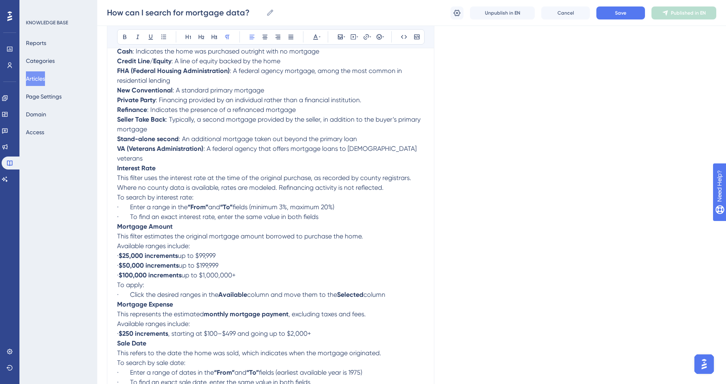
click at [117, 164] on strong "Interest Rate" at bounding box center [136, 168] width 38 height 8
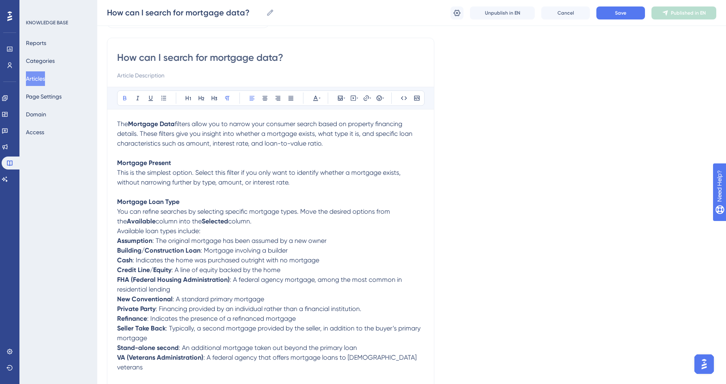
scroll to position [123, 0]
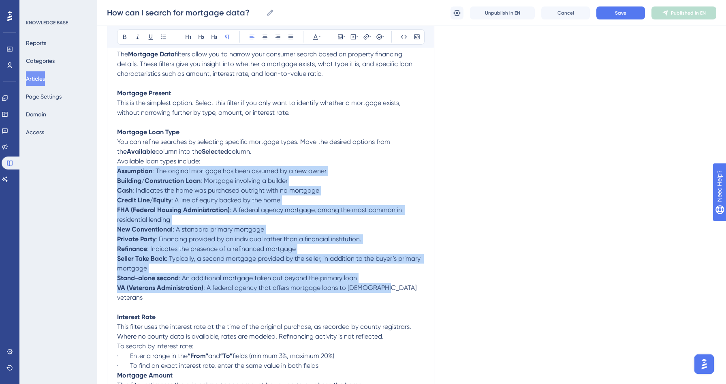
drag, startPoint x: 386, startPoint y: 290, endPoint x: 116, endPoint y: 167, distance: 297.1
click at [165, 34] on icon at bounding box center [163, 37] width 6 height 6
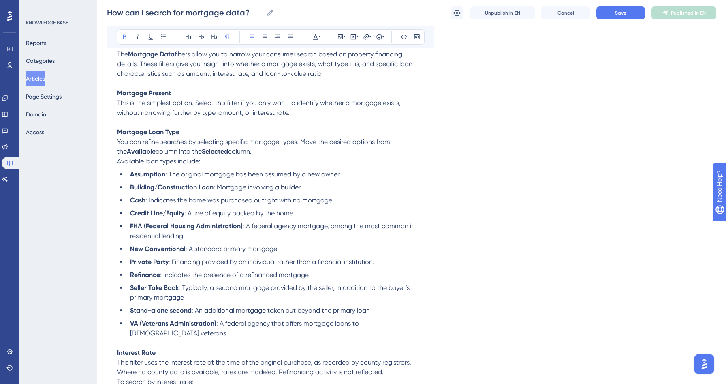
click at [204, 154] on strong "Selected" at bounding box center [215, 151] width 26 height 8
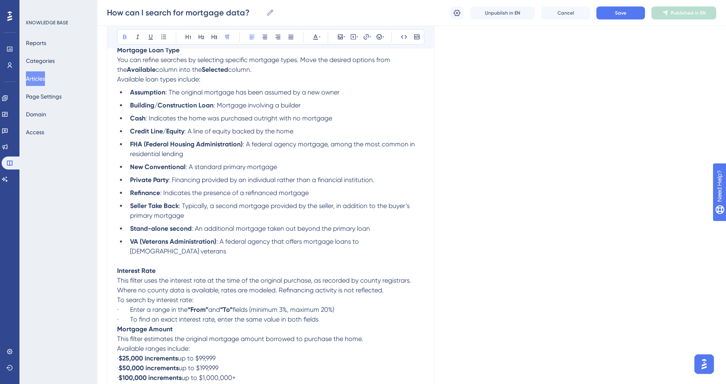
scroll to position [385, 0]
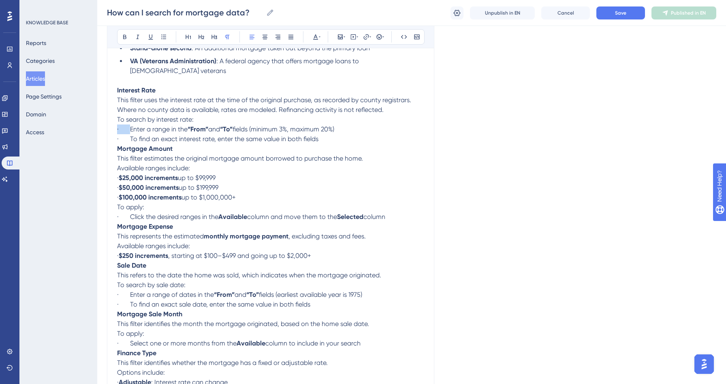
drag, startPoint x: 130, startPoint y: 122, endPoint x: 104, endPoint y: 121, distance: 26.3
click at [104, 121] on div "Performance Users Engagement Widgets Feedback Product Updates Knowledge Base AI…" at bounding box center [411, 235] width 629 height 1241
click at [130, 135] on span "· To find an exact interest rate, enter the same value in both fields" at bounding box center [217, 139] width 201 height 8
drag, startPoint x: 121, startPoint y: 120, endPoint x: 114, endPoint y: 120, distance: 6.9
click at [114, 120] on div "How can I search for mortgage data? Bold Italic Underline Bullet Point Heading …" at bounding box center [270, 250] width 327 height 1089
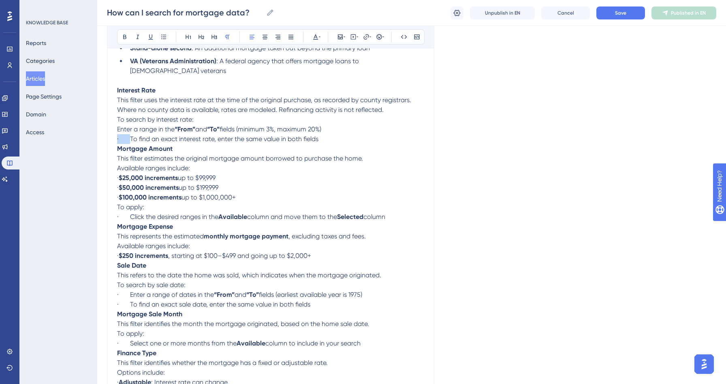
drag, startPoint x: 129, startPoint y: 131, endPoint x: 105, endPoint y: 130, distance: 23.9
click at [105, 130] on div "Performance Users Engagement Widgets Feedback Product Updates Knowledge Base AI…" at bounding box center [411, 235] width 629 height 1241
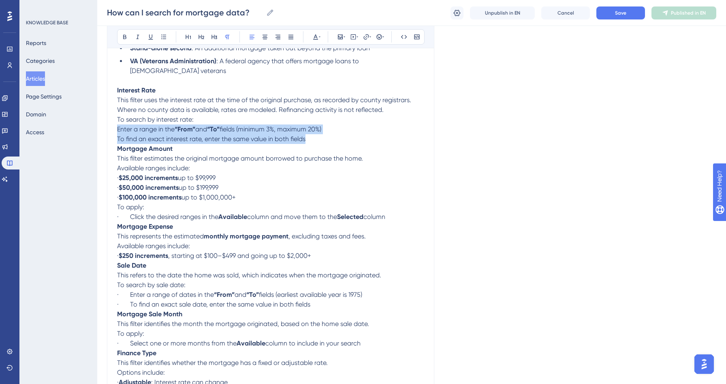
drag, startPoint x: 308, startPoint y: 134, endPoint x: 111, endPoint y: 123, distance: 197.9
click at [111, 123] on div "How can I search for mortgage data? Bold Italic Underline Bullet Point Heading …" at bounding box center [270, 250] width 327 height 1089
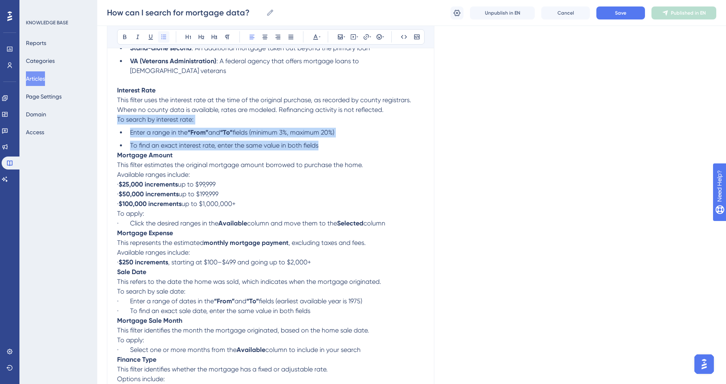
click at [163, 38] on icon at bounding box center [163, 37] width 6 height 6
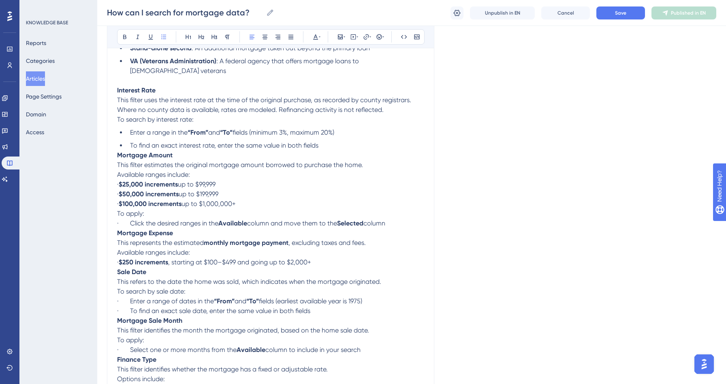
click at [232, 153] on p "Mortgage Amount This filter estimates the original mortgage amount borrowed to …" at bounding box center [270, 159] width 307 height 19
click at [119, 151] on strong "Mortgage Amount" at bounding box center [144, 155] width 55 height 8
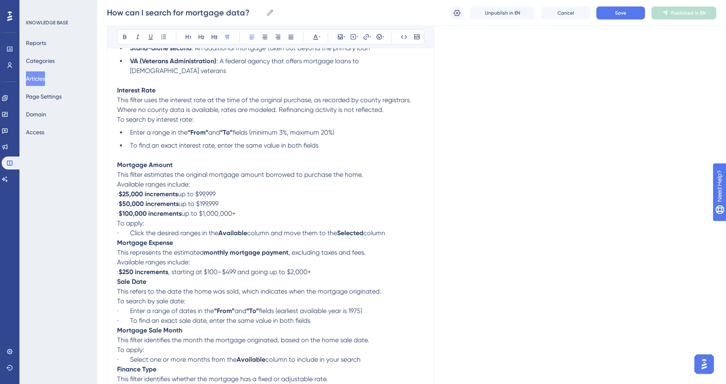
drag, startPoint x: 131, startPoint y: 188, endPoint x: 111, endPoint y: 187, distance: 20.7
click at [111, 187] on div "How can I search for mortgage data? Bold Italic Underline Bullet Point Heading …" at bounding box center [270, 258] width 327 height 1105
drag, startPoint x: 130, startPoint y: 197, endPoint x: 110, endPoint y: 197, distance: 20.7
click at [110, 197] on div "How can I search for mortgage data? Bold Italic Underline Bullet Point Heading …" at bounding box center [270, 258] width 327 height 1105
drag, startPoint x: 130, startPoint y: 206, endPoint x: 114, endPoint y: 206, distance: 15.8
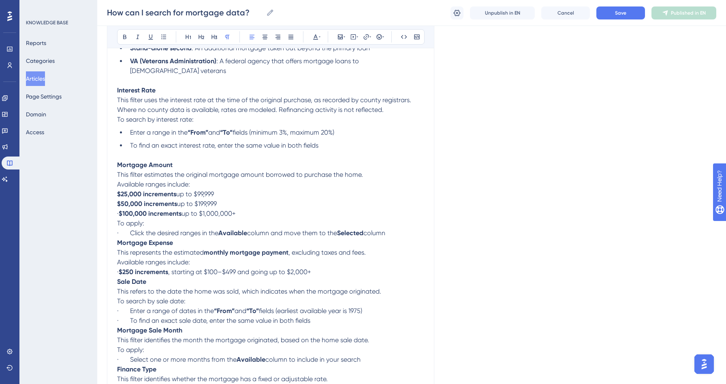
click at [114, 206] on div "How can I search for mortgage data? Bold Italic Underline Bullet Point Heading …" at bounding box center [270, 258] width 327 height 1105
drag, startPoint x: 239, startPoint y: 209, endPoint x: 113, endPoint y: 185, distance: 128.2
click at [113, 185] on div "How can I search for mortgage data? Bold Italic Underline Bullet Point Heading …" at bounding box center [270, 258] width 327 height 1105
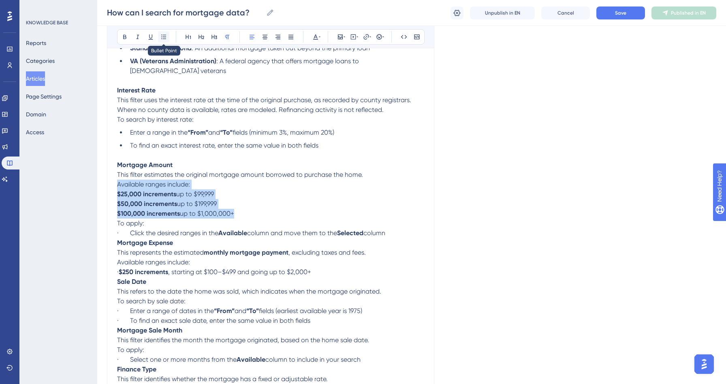
click at [158, 36] on button at bounding box center [163, 36] width 11 height 11
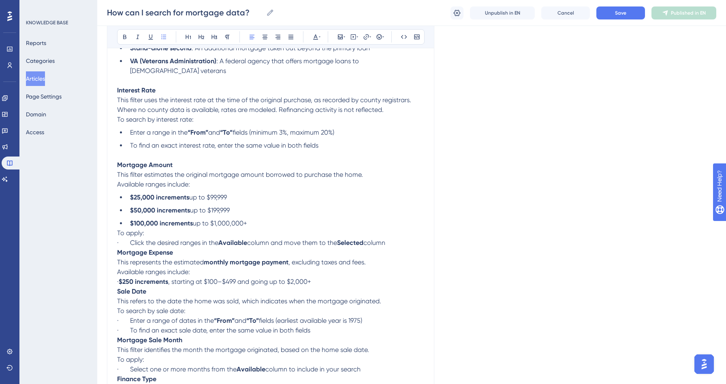
click at [218, 160] on p "Mortgage Amount This filter estimates the original mortgage amount borrowed to …" at bounding box center [270, 169] width 307 height 19
click at [118, 229] on span "To apply:" at bounding box center [130, 233] width 27 height 8
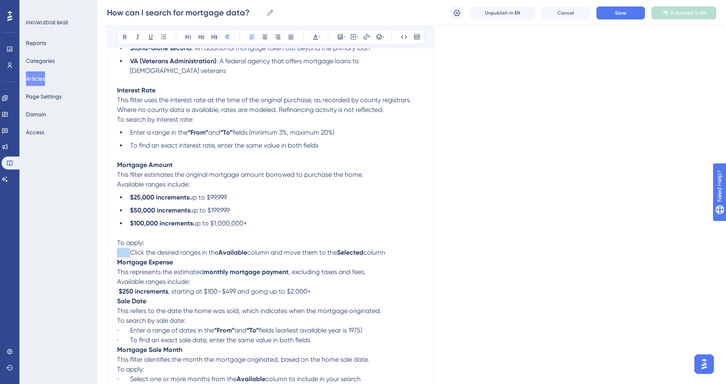
drag, startPoint x: 129, startPoint y: 247, endPoint x: 102, endPoint y: 246, distance: 26.7
click at [102, 246] on div "Performance Users Engagement Widgets Feedback Product Updates Knowledge Base AI…" at bounding box center [411, 253] width 629 height 1277
click at [119, 239] on span "To apply:" at bounding box center [130, 243] width 27 height 8
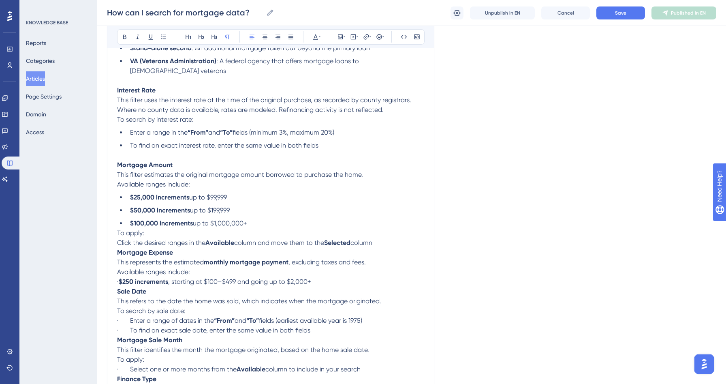
click at [117, 248] on strong "Mortgage Expense" at bounding box center [145, 252] width 56 height 8
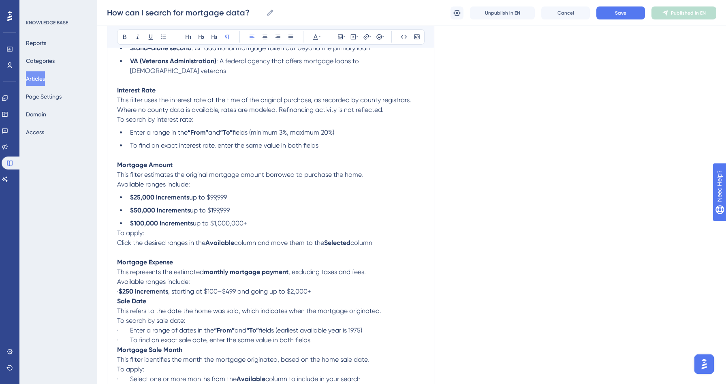
drag, startPoint x: 128, startPoint y: 288, endPoint x: 112, endPoint y: 288, distance: 15.8
click at [112, 288] on div "How can I search for mortgage data? Bold Italic Underline Bullet Point Heading …" at bounding box center [270, 268] width 327 height 1125
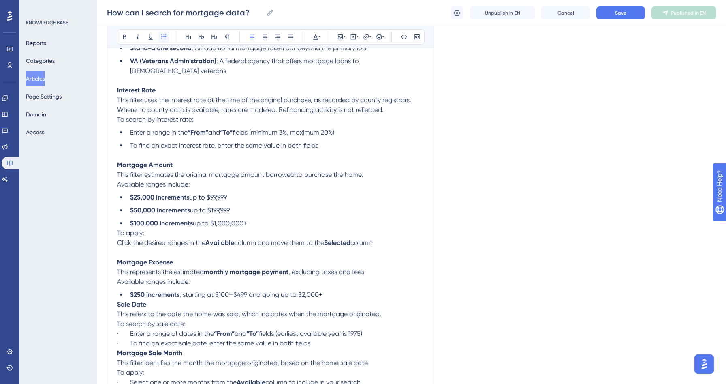
click at [166, 34] on icon at bounding box center [163, 37] width 6 height 6
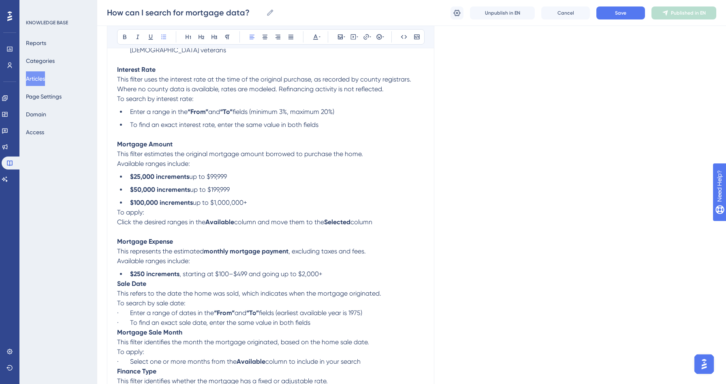
scroll to position [441, 0]
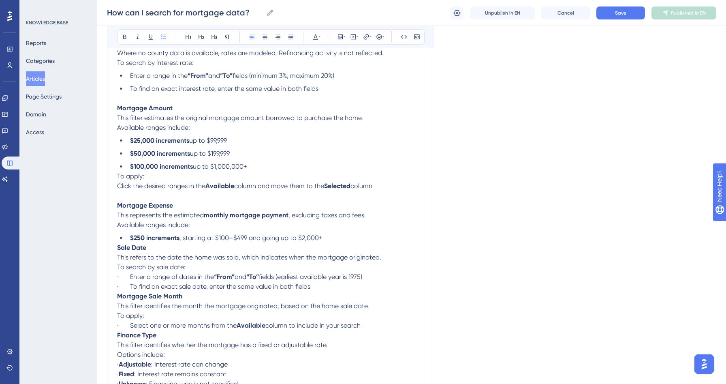
click at [119, 244] on strong "Sale Date" at bounding box center [131, 247] width 29 height 8
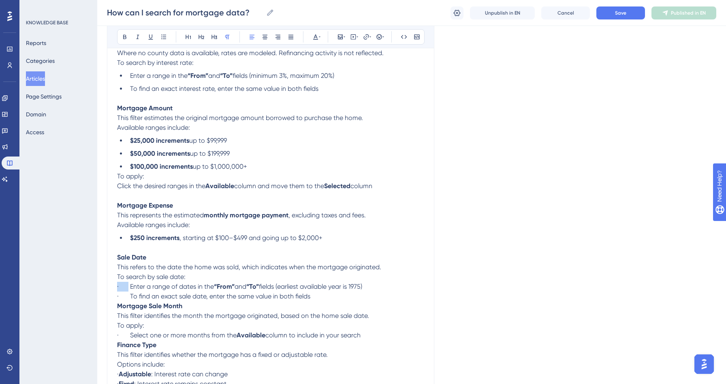
drag, startPoint x: 128, startPoint y: 282, endPoint x: 107, endPoint y: 282, distance: 21.5
click at [107, 282] on div "How can I search for mortgage data? Bold Italic Underline Bullet Point Heading …" at bounding box center [270, 218] width 327 height 1138
drag, startPoint x: 130, startPoint y: 290, endPoint x: 113, endPoint y: 290, distance: 17.8
click at [113, 290] on div "How can I search for mortgage data? Bold Italic Underline Bullet Point Heading …" at bounding box center [270, 218] width 327 height 1138
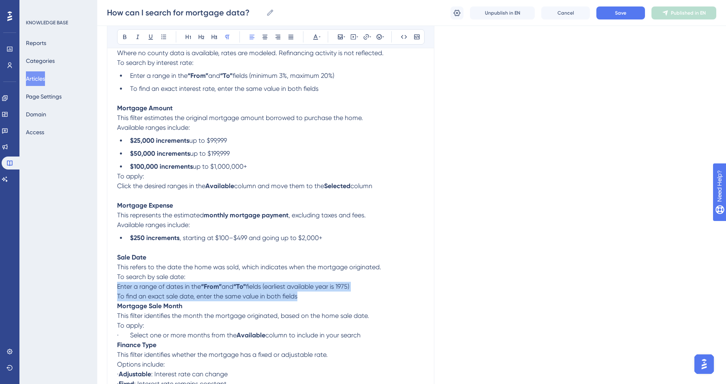
drag, startPoint x: 305, startPoint y: 294, endPoint x: 115, endPoint y: 286, distance: 190.1
click at [115, 286] on div "How can I search for mortgage data? Bold Italic Underline Bullet Point Heading …" at bounding box center [270, 218] width 327 height 1138
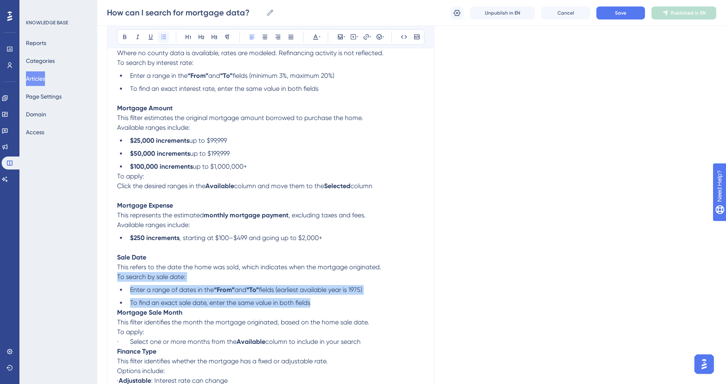
click at [165, 36] on icon at bounding box center [163, 37] width 6 height 6
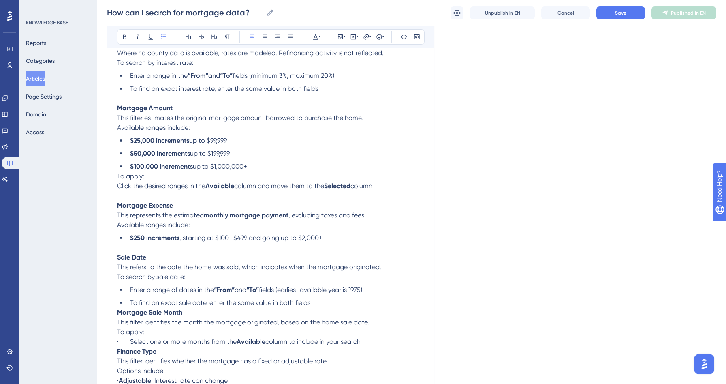
click at [119, 308] on strong "Mortgage Sale Month" at bounding box center [149, 312] width 65 height 8
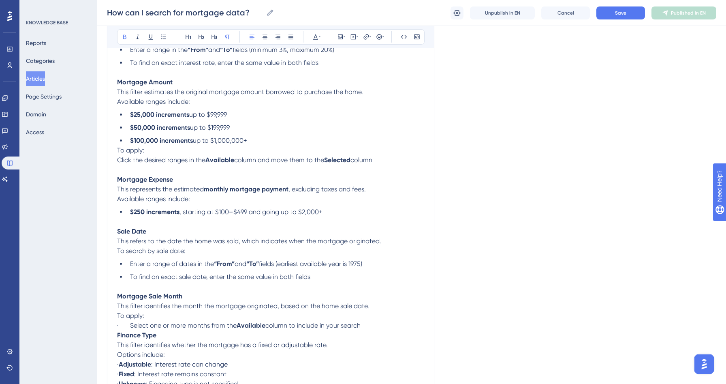
scroll to position [642, 0]
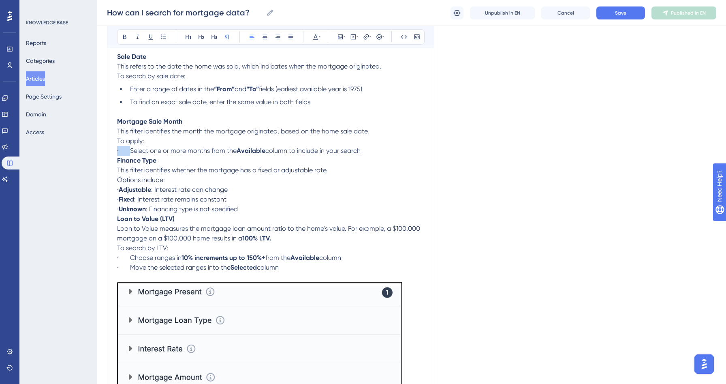
drag, startPoint x: 131, startPoint y: 147, endPoint x: 111, endPoint y: 147, distance: 20.3
click at [111, 147] on div "How can I search for mortgage data? Bold Italic Underline Bullet Point Heading …" at bounding box center [270, 26] width 327 height 1154
click at [165, 36] on icon at bounding box center [163, 37] width 6 height 6
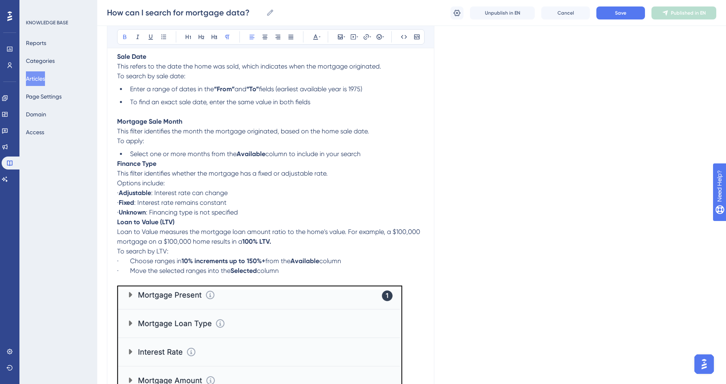
click at [120, 160] on strong "Finance Type" at bounding box center [136, 164] width 39 height 8
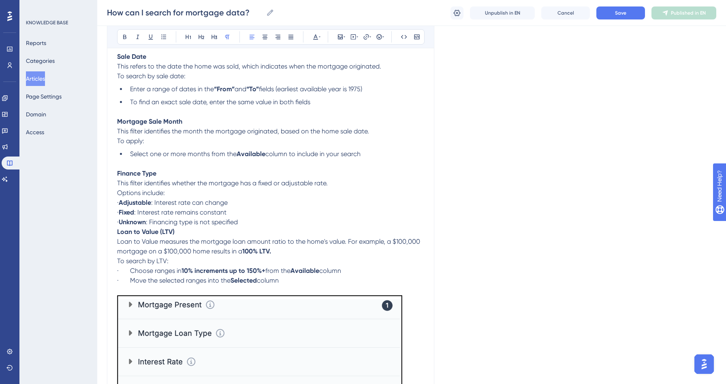
drag, startPoint x: 132, startPoint y: 199, endPoint x: 112, endPoint y: 198, distance: 19.9
click at [112, 198] on div "How can I search for mortgage data? Bold Italic Underline Bullet Point Heading …" at bounding box center [270, 32] width 327 height 1167
drag, startPoint x: 131, startPoint y: 209, endPoint x: 114, endPoint y: 209, distance: 17.0
click at [114, 209] on div "How can I search for mortgage data? Bold Italic Underline Bullet Point Heading …" at bounding box center [270, 32] width 327 height 1167
drag, startPoint x: 132, startPoint y: 219, endPoint x: 114, endPoint y: 219, distance: 17.4
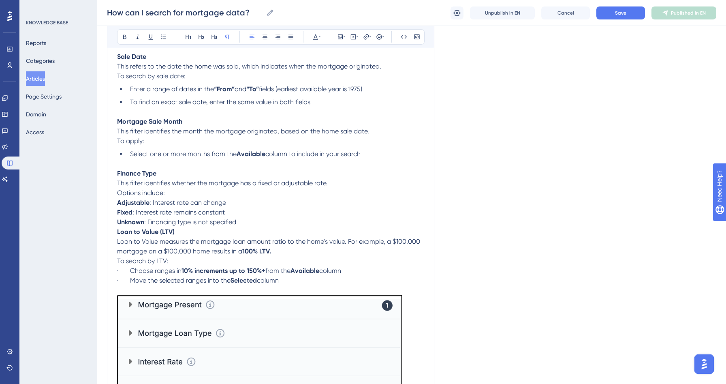
click at [114, 219] on div "How can I search for mortgage data? Bold Italic Underline Bullet Point Heading …" at bounding box center [270, 32] width 327 height 1167
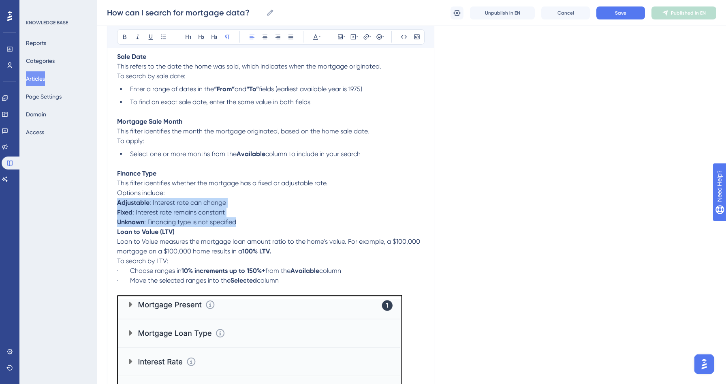
drag, startPoint x: 247, startPoint y: 219, endPoint x: 105, endPoint y: 201, distance: 143.3
click at [105, 201] on div "Performance Users Engagement Widgets Feedback Product Updates Knowledge Base AI…" at bounding box center [411, 17] width 629 height 1319
click at [163, 37] on icon at bounding box center [163, 36] width 5 height 4
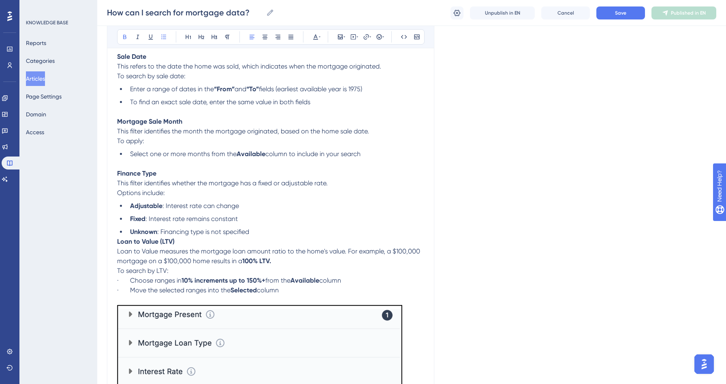
click at [130, 228] on strong "Unknown" at bounding box center [143, 232] width 27 height 8
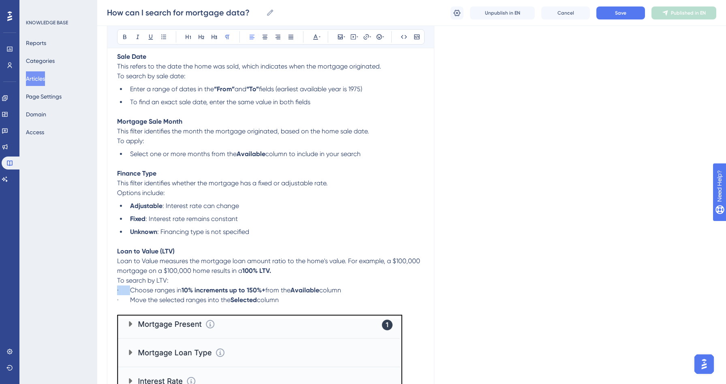
drag, startPoint x: 131, startPoint y: 286, endPoint x: 107, endPoint y: 286, distance: 23.5
click at [107, 286] on div "How can I search for mortgage data? Bold Italic Underline Bullet Point Heading …" at bounding box center [270, 42] width 327 height 1186
drag, startPoint x: 129, startPoint y: 300, endPoint x: 111, endPoint y: 300, distance: 17.8
click at [111, 300] on div "How can I search for mortgage data? Bold Italic Underline Bullet Point Heading …" at bounding box center [270, 42] width 327 height 1186
drag, startPoint x: 269, startPoint y: 296, endPoint x: 86, endPoint y: 286, distance: 182.9
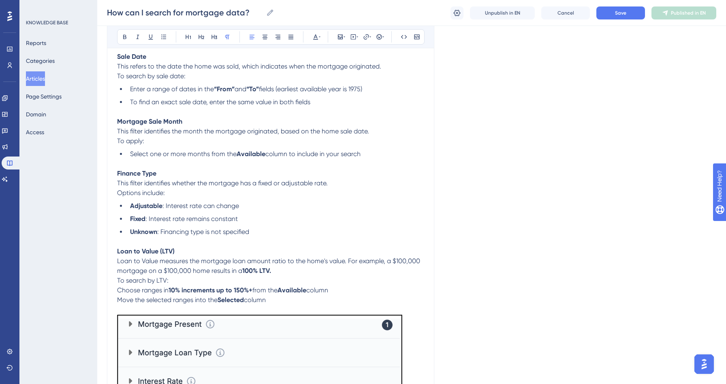
click at [97, 286] on div "Performance Users Engagement Widgets Feedback Product Updates Knowledge Base AI…" at bounding box center [411, 27] width 629 height 1339
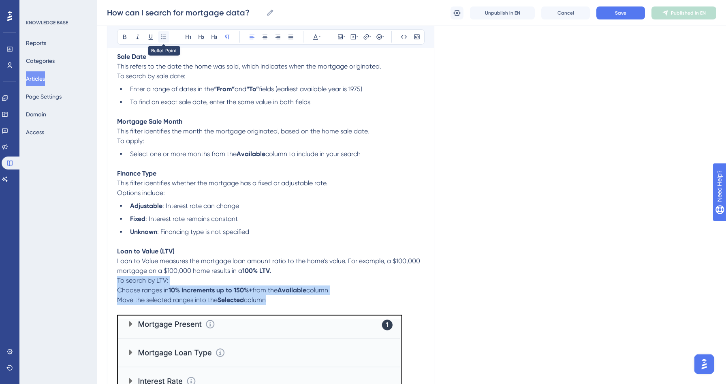
click at [163, 37] on icon at bounding box center [163, 37] width 6 height 6
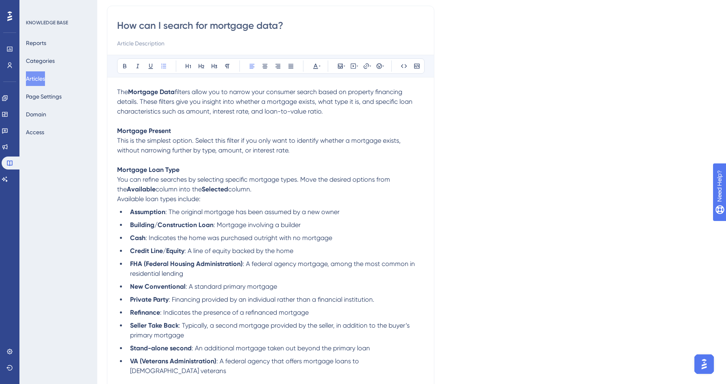
scroll to position [0, 0]
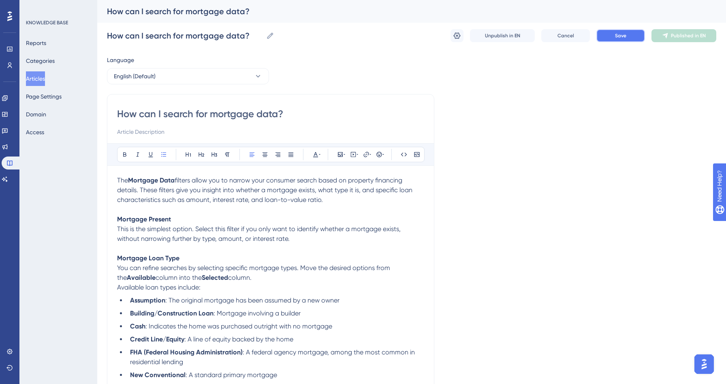
click at [627, 35] on button "Save" at bounding box center [620, 35] width 49 height 13
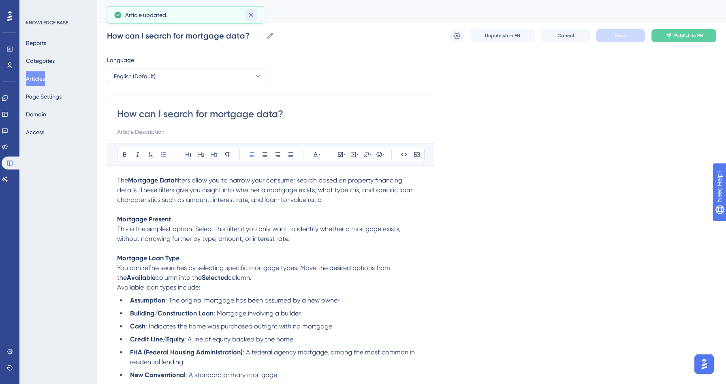
click at [250, 14] on icon at bounding box center [251, 15] width 4 height 4
click at [693, 32] on button "Publish in EN" at bounding box center [683, 35] width 65 height 13
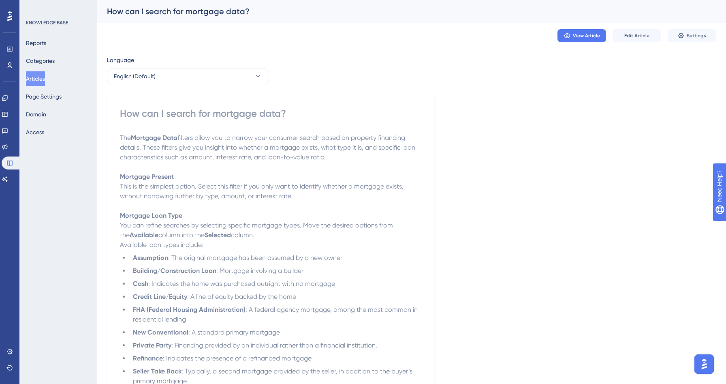
click at [45, 75] on button "Articles" at bounding box center [35, 78] width 19 height 15
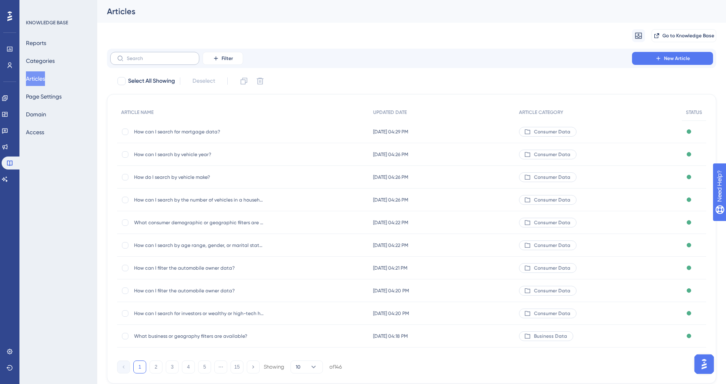
click at [139, 62] on label at bounding box center [154, 58] width 89 height 13
click at [139, 61] on input "text" at bounding box center [160, 58] width 66 height 6
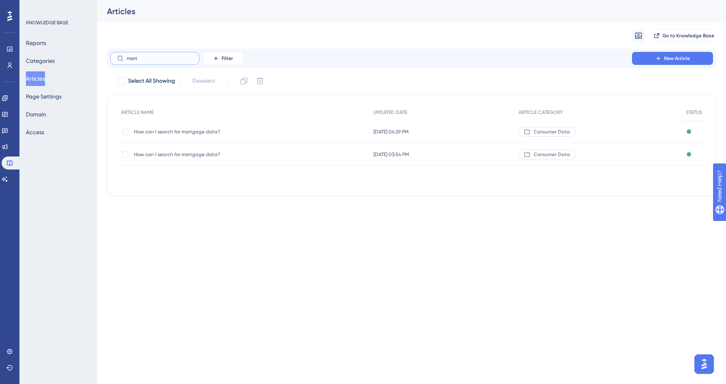
type input "mort"
click at [189, 152] on span "How can I search for mortgage data?" at bounding box center [199, 154] width 130 height 6
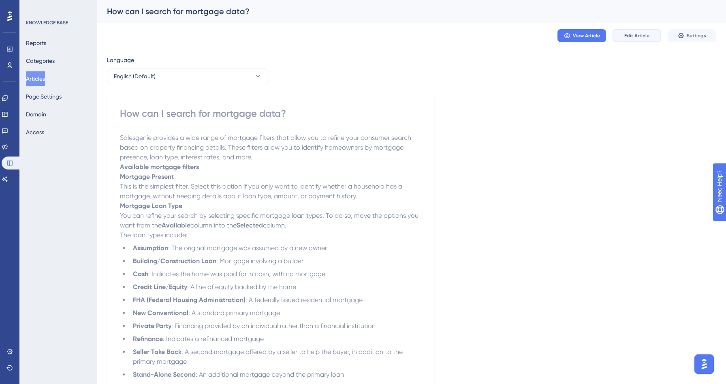
click at [637, 33] on span "Edit Article" at bounding box center [636, 35] width 25 height 6
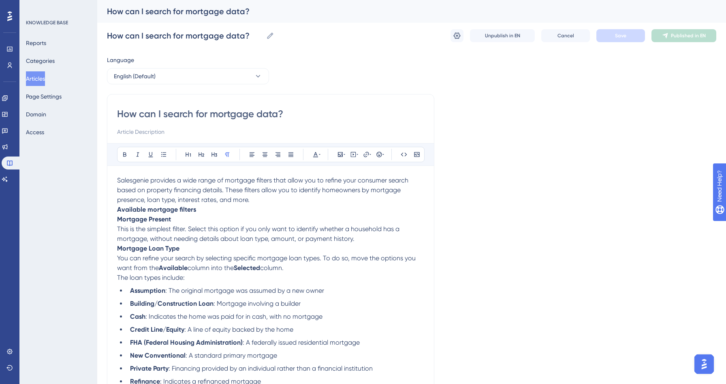
click at [119, 219] on strong "Mortgage Present" at bounding box center [144, 219] width 54 height 8
click at [119, 208] on strong "Available mortgage filters" at bounding box center [156, 209] width 79 height 8
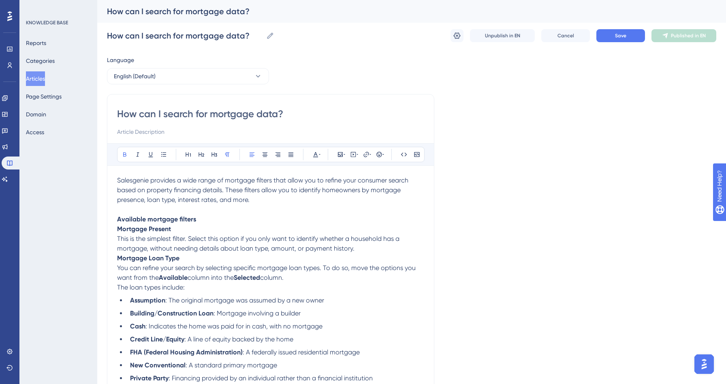
click at [118, 260] on strong "Mortgage Loan Type" at bounding box center [148, 258] width 62 height 8
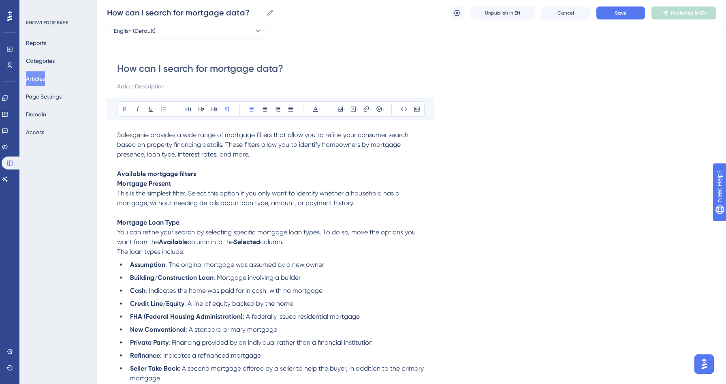
scroll to position [43, 0]
click at [118, 181] on strong "Mortgage Present" at bounding box center [144, 182] width 54 height 8
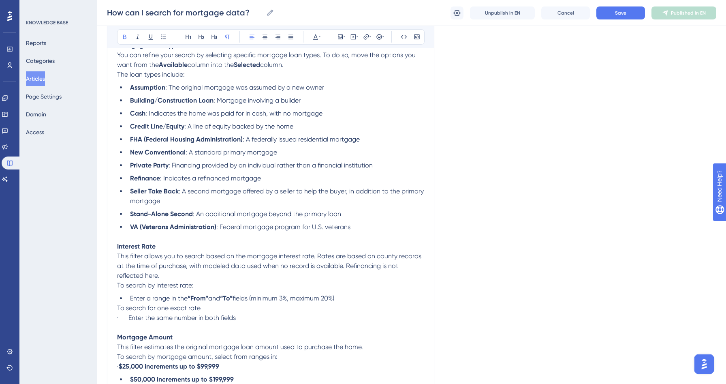
scroll to position [283, 0]
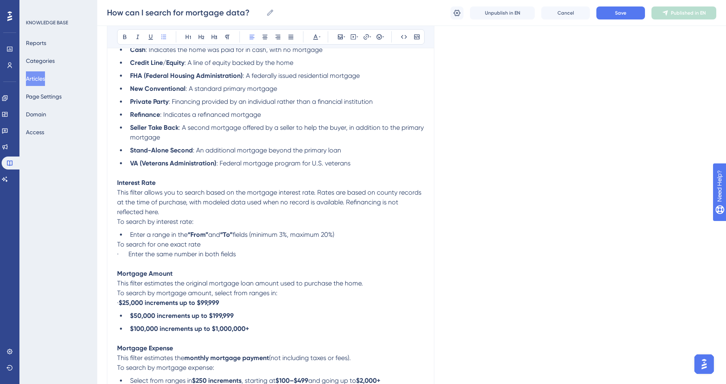
drag, startPoint x: 130, startPoint y: 237, endPoint x: 107, endPoint y: 236, distance: 23.1
click at [107, 236] on div "How can I search for mortgage data? Bold Italic Underline Bullet Point Heading …" at bounding box center [270, 362] width 327 height 1109
drag, startPoint x: 128, startPoint y: 257, endPoint x: 106, endPoint y: 256, distance: 21.9
click at [106, 256] on div "Performance Users Engagement Widgets Feedback Product Updates Knowledge Base AI…" at bounding box center [411, 348] width 629 height 1262
click at [164, 34] on icon at bounding box center [163, 37] width 6 height 6
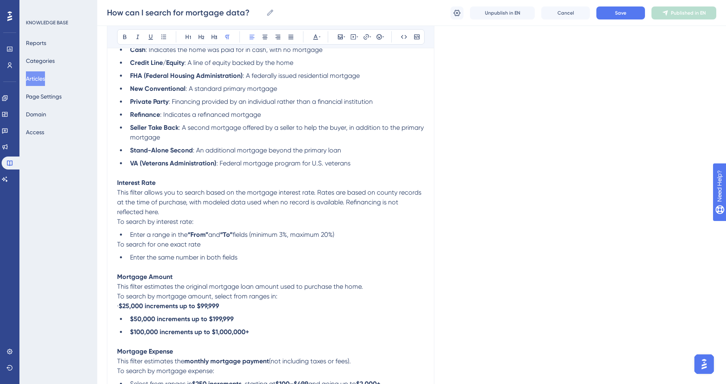
drag, startPoint x: 128, startPoint y: 309, endPoint x: 114, endPoint y: 309, distance: 13.8
click at [114, 309] on div "How can I search for mortgage data? Bold Italic Underline Bullet Point Heading …" at bounding box center [270, 364] width 327 height 1113
click at [132, 322] on strong "$50,000 increments up to $199,999" at bounding box center [182, 319] width 104 height 8
drag, startPoint x: 130, startPoint y: 322, endPoint x: 116, endPoint y: 322, distance: 14.2
click at [216, 309] on strong "$25,000 increments up to $99,999" at bounding box center [167, 306] width 100 height 8
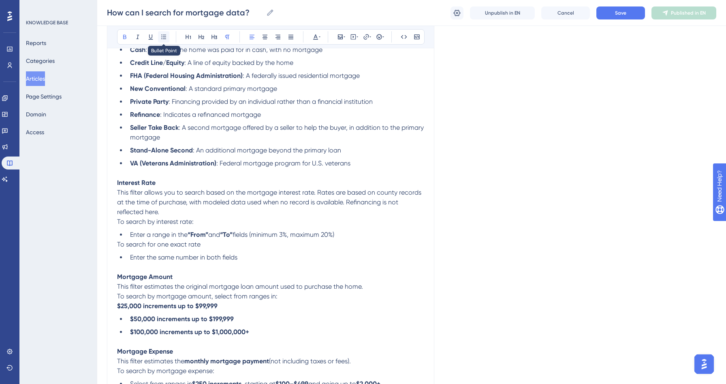
click at [163, 39] on icon at bounding box center [163, 37] width 6 height 6
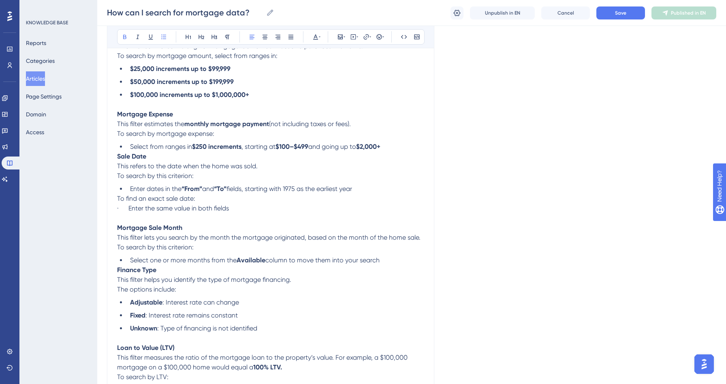
scroll to position [518, 0]
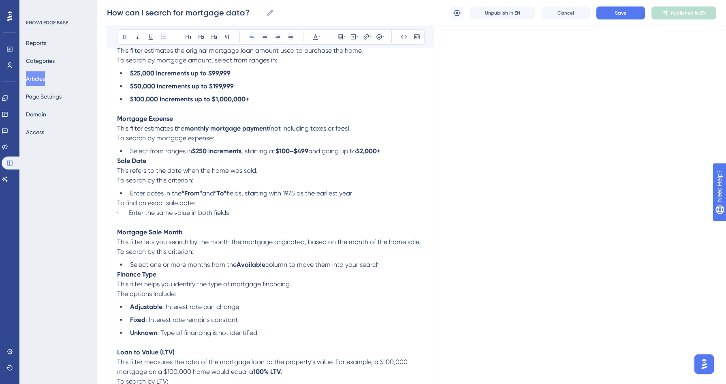
click at [117, 164] on strong "Sale Date" at bounding box center [131, 161] width 29 height 8
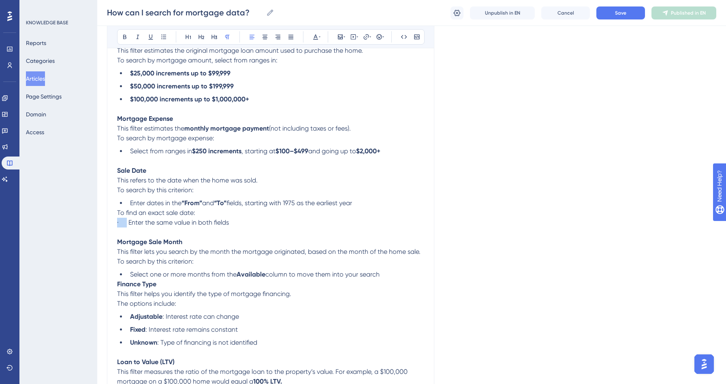
drag, startPoint x: 127, startPoint y: 226, endPoint x: 96, endPoint y: 219, distance: 31.9
click at [97, 219] on div "Performance Users Engagement Widgets Feedback Product Updates Knowledge Base AI…" at bounding box center [411, 121] width 629 height 1278
click at [130, 226] on span "· Enter the same value in both fields" at bounding box center [173, 222] width 112 height 8
drag, startPoint x: 128, startPoint y: 226, endPoint x: 105, endPoint y: 221, distance: 23.7
click at [105, 222] on div "Performance Users Engagement Widgets Feedback Product Updates Knowledge Base AI…" at bounding box center [411, 121] width 629 height 1278
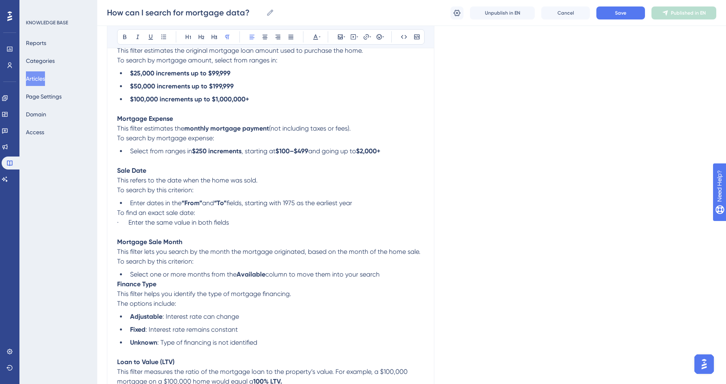
click at [127, 216] on span "To find an exact sale date:" at bounding box center [156, 213] width 78 height 8
drag, startPoint x: 129, startPoint y: 228, endPoint x: 118, endPoint y: 228, distance: 10.9
click at [118, 226] on span "· Enter the same value in both fields" at bounding box center [173, 222] width 112 height 8
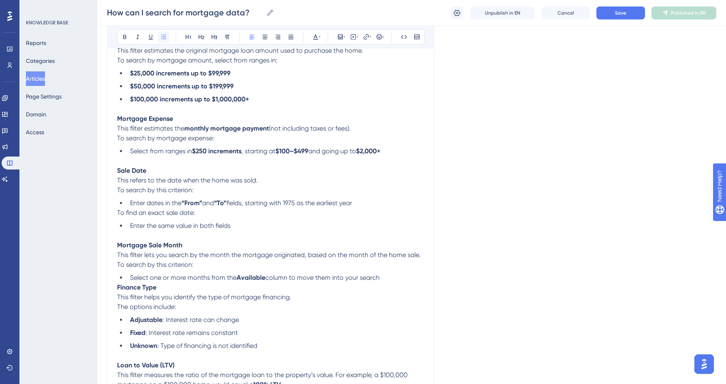
click at [164, 38] on icon at bounding box center [163, 36] width 5 height 4
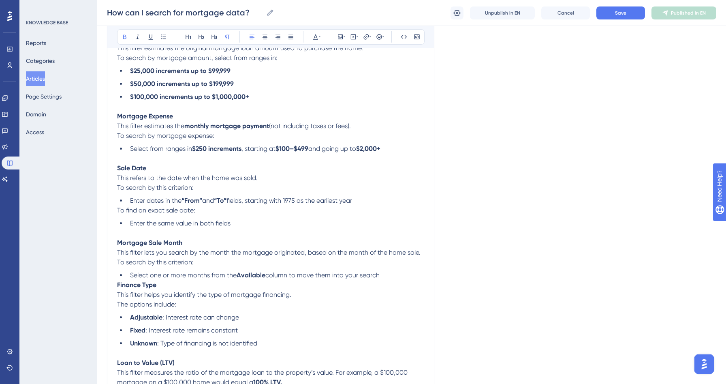
click at [120, 288] on strong "Finance Type" at bounding box center [136, 285] width 39 height 8
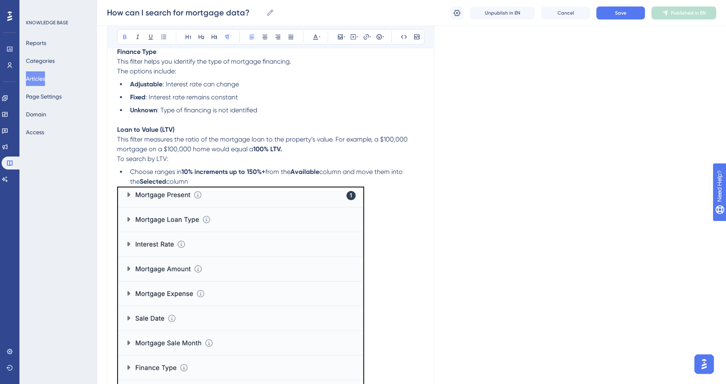
scroll to position [855, 0]
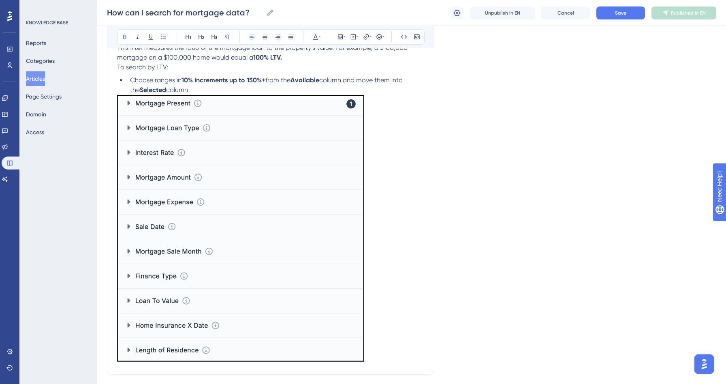
click at [190, 95] on li "Choose ranges in 10% increments up to 150%+ from the Available column and move …" at bounding box center [275, 84] width 297 height 19
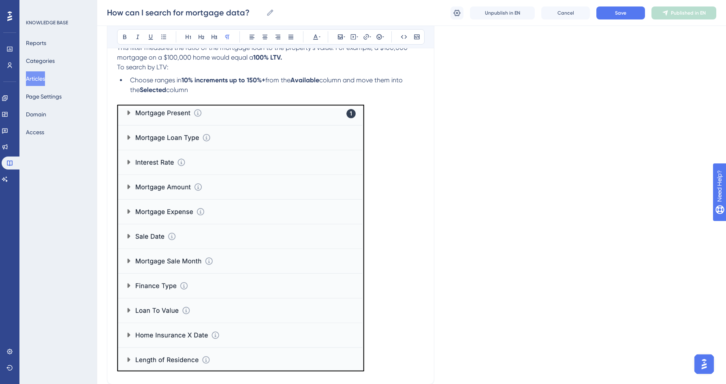
scroll to position [937, 0]
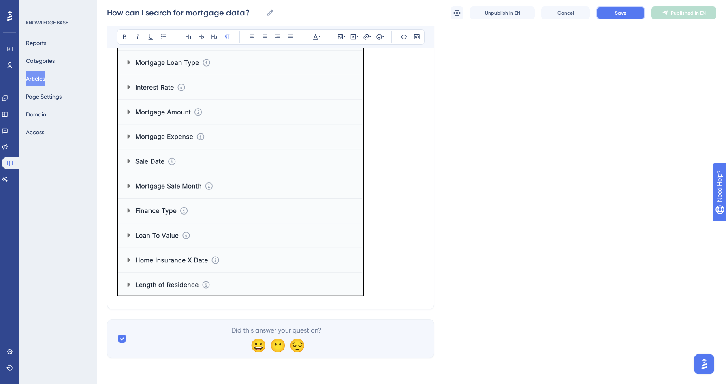
click at [623, 13] on span "Save" at bounding box center [620, 13] width 11 height 6
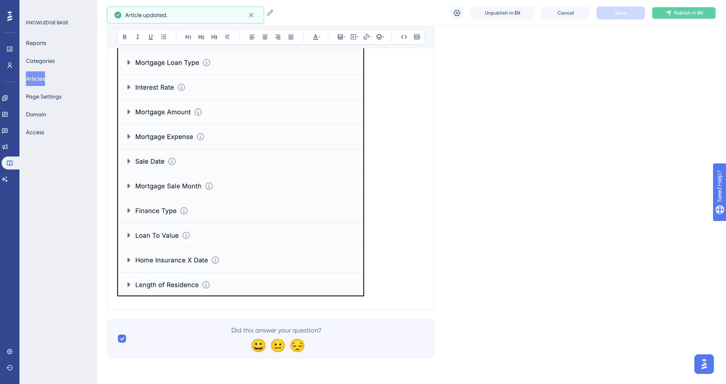
click at [676, 13] on span "Publish in EN" at bounding box center [688, 13] width 29 height 6
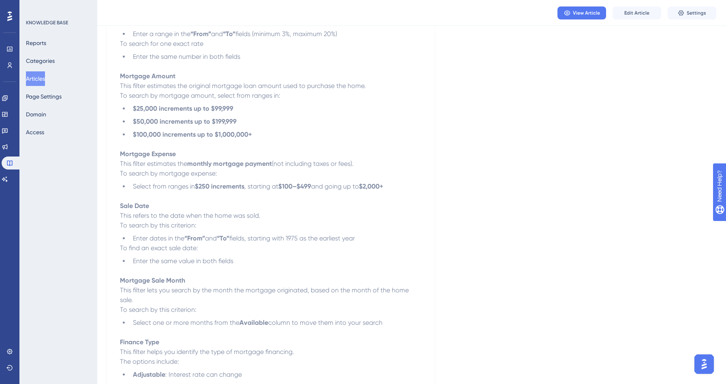
scroll to position [341, 0]
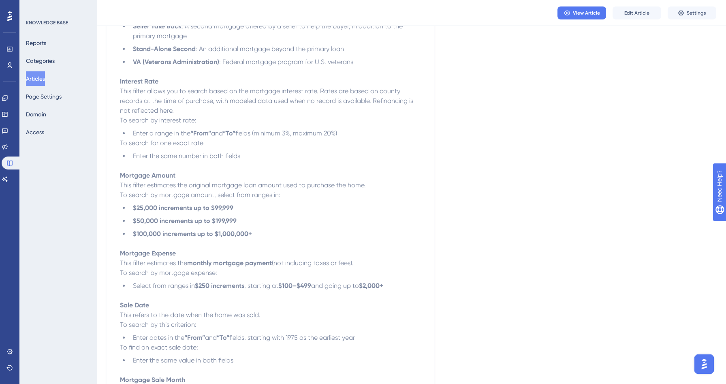
click at [45, 80] on button "Articles" at bounding box center [35, 78] width 19 height 15
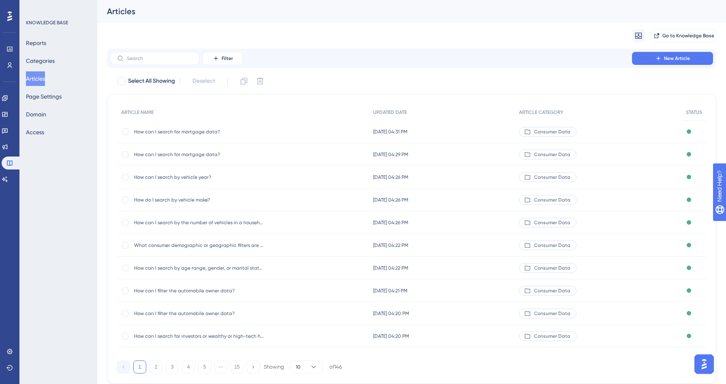
click at [31, 88] on div "Reports Categories Articles Page Settings Domain Access" at bounding box center [59, 88] width 66 height 104
click at [34, 84] on button "Articles" at bounding box center [35, 78] width 19 height 15
click at [135, 58] on input "text" at bounding box center [160, 58] width 66 height 6
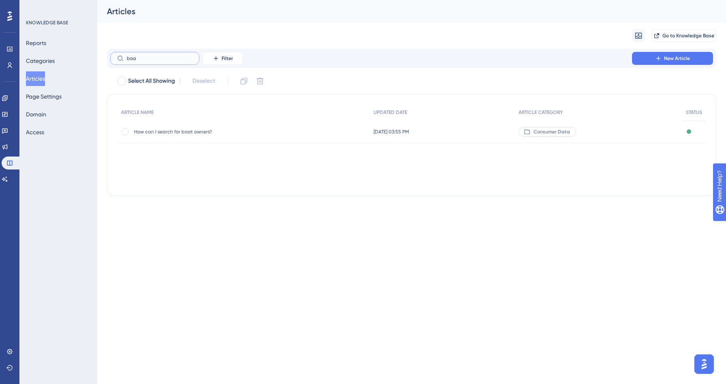
type input "boa"
click at [156, 131] on span "How can I search for boat owners?" at bounding box center [199, 131] width 130 height 6
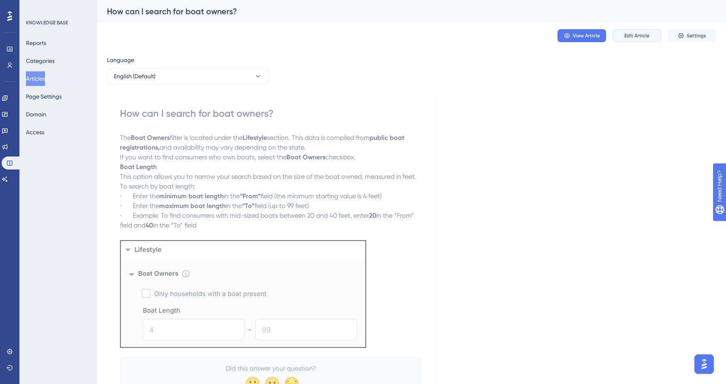
click at [632, 38] on span "Edit Article" at bounding box center [636, 35] width 25 height 6
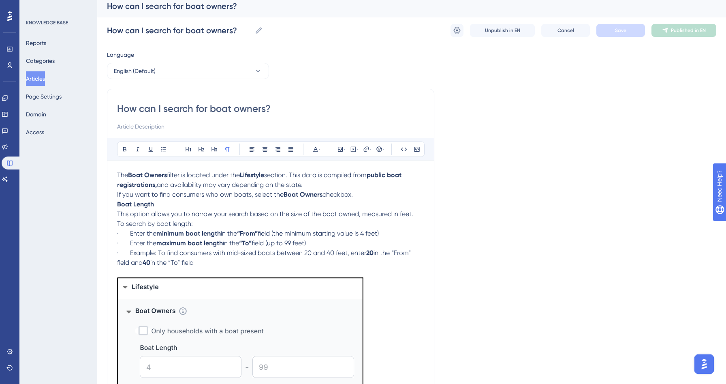
scroll to position [6, 0]
click at [121, 193] on span "If you want to find consumers who own boats, select the" at bounding box center [200, 194] width 166 height 8
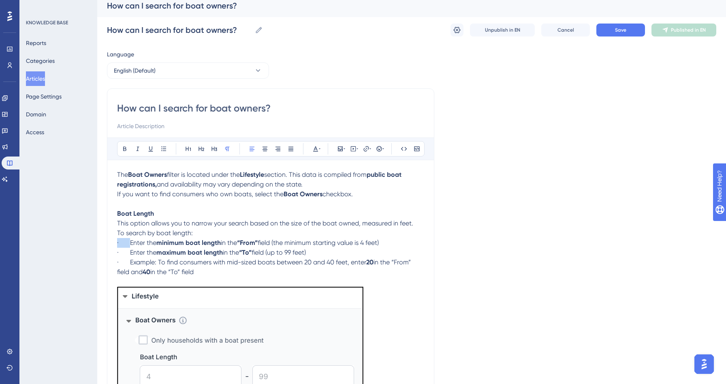
drag, startPoint x: 131, startPoint y: 241, endPoint x: 112, endPoint y: 241, distance: 18.6
click at [112, 241] on div "How can I search for boat owners? Bold Italic Underline Bullet Point Heading 1 …" at bounding box center [270, 247] width 327 height 319
drag, startPoint x: 130, startPoint y: 254, endPoint x: 105, endPoint y: 253, distance: 25.1
click at [105, 253] on div "Performance Users Engagement Widgets Feedback Product Updates Knowledge Base AI…" at bounding box center [411, 231] width 629 height 474
click at [128, 263] on span "· Example: To find consumers with mid-sized boats between 20 and 40 feet, enter" at bounding box center [241, 262] width 249 height 8
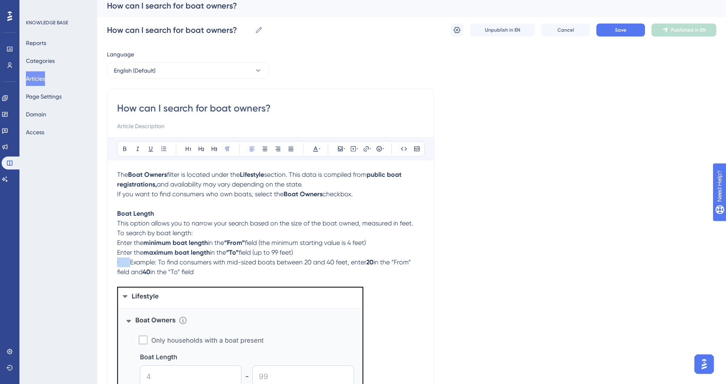
drag, startPoint x: 130, startPoint y: 264, endPoint x: 112, endPoint y: 263, distance: 18.2
click at [112, 263] on div "How can I search for boat owners? Bold Italic Underline Bullet Point Heading 1 …" at bounding box center [270, 247] width 327 height 319
drag, startPoint x: 311, startPoint y: 254, endPoint x: 110, endPoint y: 241, distance: 201.7
click at [110, 241] on div "How can I search for boat owners? Bold Italic Underline Bullet Point Heading 1 …" at bounding box center [270, 247] width 327 height 319
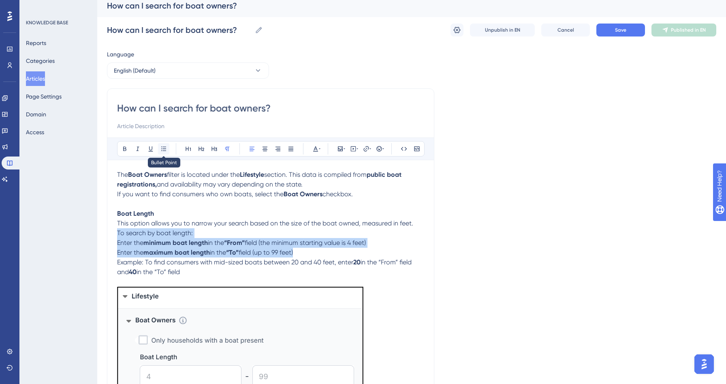
click at [166, 145] on icon at bounding box center [163, 148] width 6 height 6
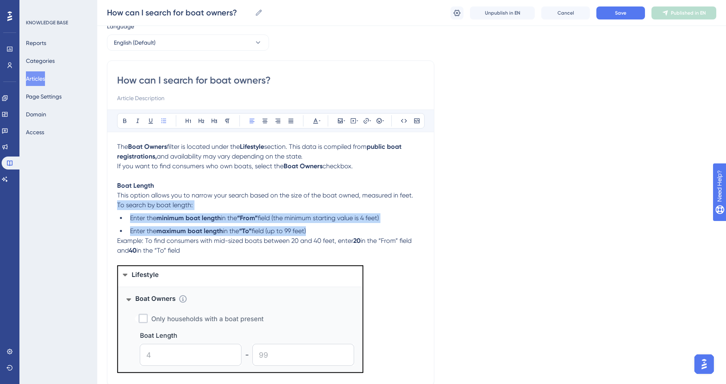
scroll to position [76, 0]
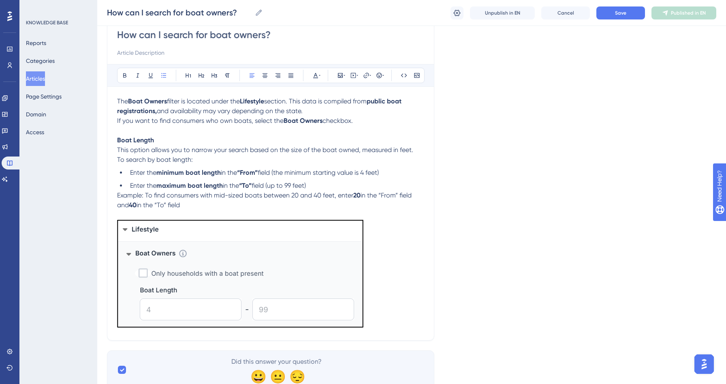
click at [120, 190] on ul "Enter the minimum boat length in the “From” field (the minimum starting value i…" at bounding box center [270, 179] width 307 height 23
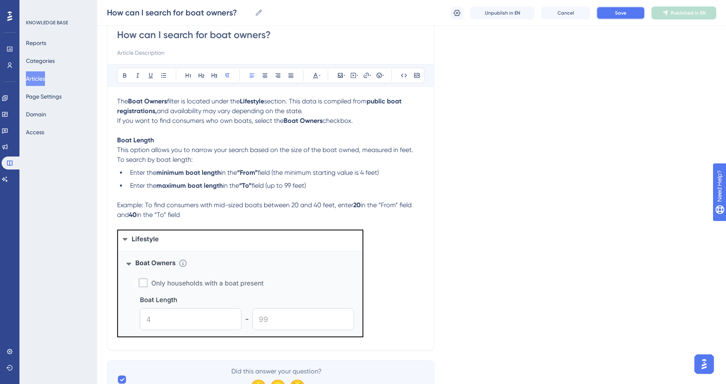
click at [626, 18] on button "Save" at bounding box center [620, 12] width 49 height 13
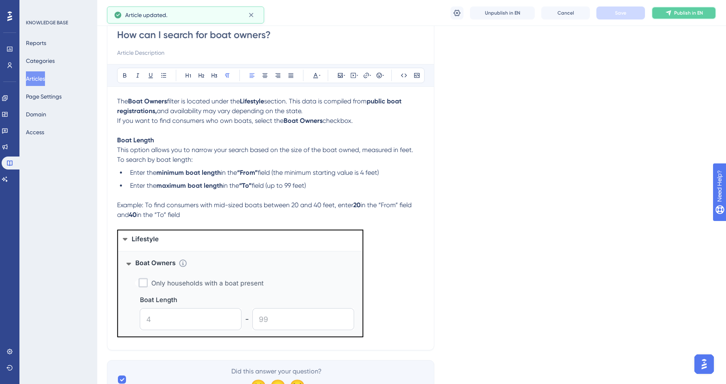
click at [674, 15] on button "Publish in EN" at bounding box center [683, 12] width 65 height 13
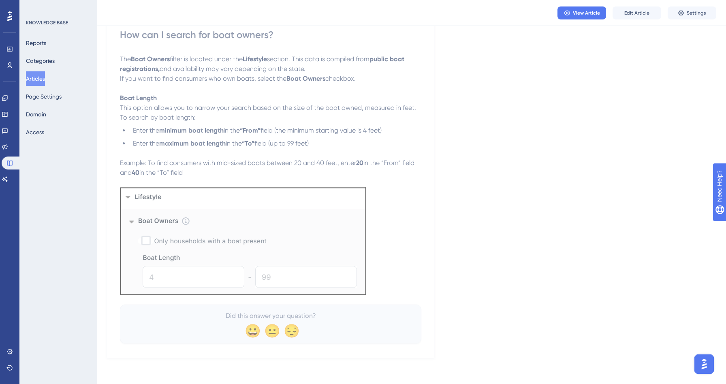
click at [42, 73] on button "Articles" at bounding box center [35, 78] width 19 height 15
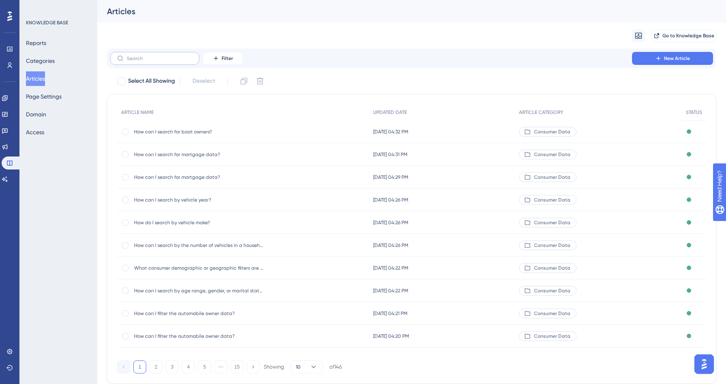
click at [155, 54] on label at bounding box center [154, 58] width 89 height 13
click at [155, 55] on input "text" at bounding box center [160, 58] width 66 height 6
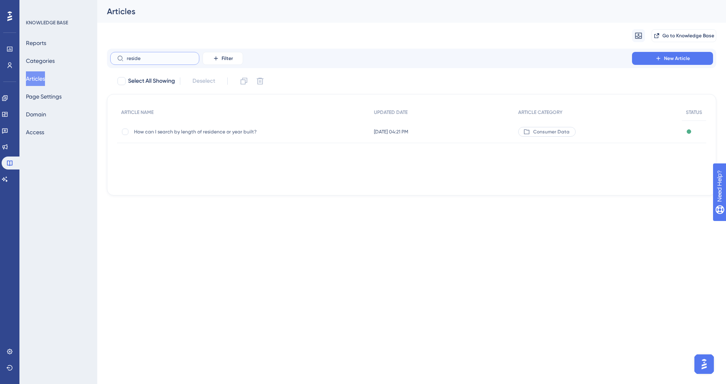
type input "reside"
click at [200, 134] on span "How can I search by length of residence or year built?" at bounding box center [199, 131] width 130 height 6
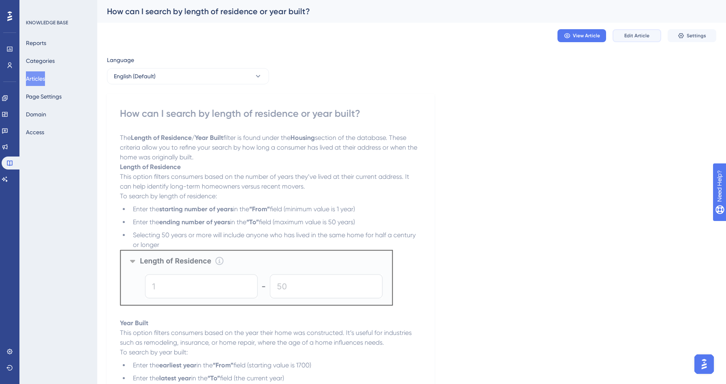
click at [632, 36] on span "Edit Article" at bounding box center [636, 35] width 25 height 6
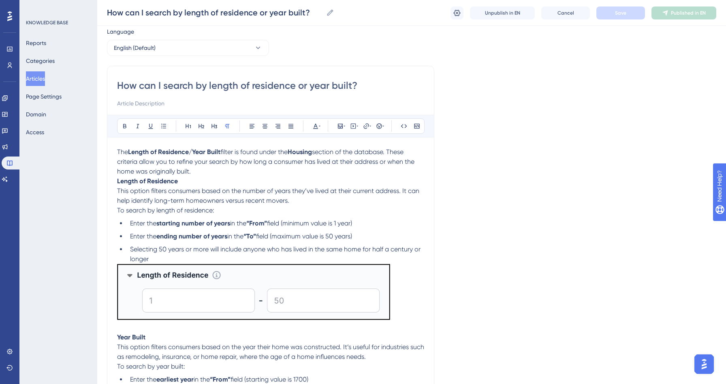
click at [203, 169] on p "The Length of Residence/Year Built filter is found under the Housing section of…" at bounding box center [270, 161] width 307 height 29
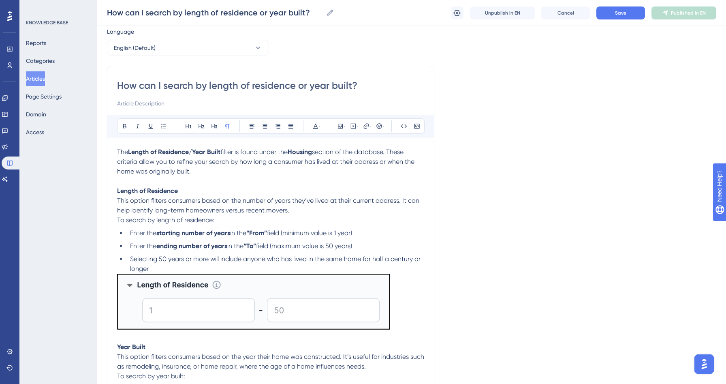
click at [173, 266] on li "Selecting 50 years or more will include anyone who has lived in the same home f…" at bounding box center [275, 263] width 297 height 19
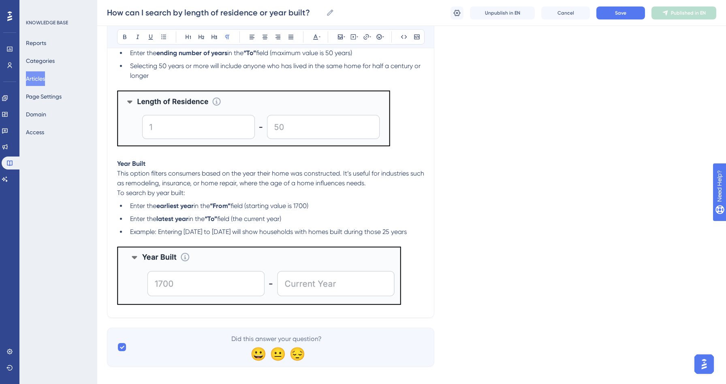
scroll to position [228, 0]
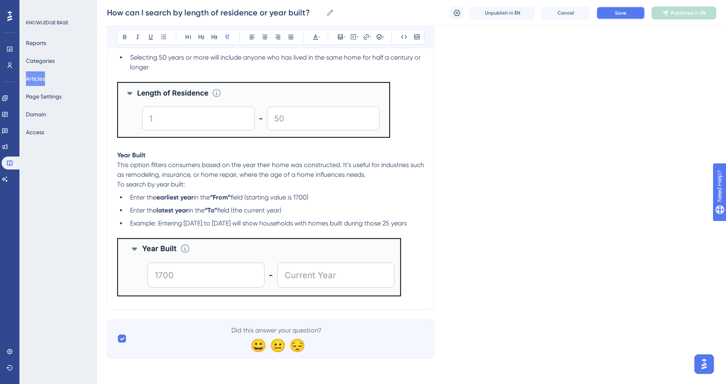
click at [627, 17] on button "Save" at bounding box center [620, 12] width 49 height 13
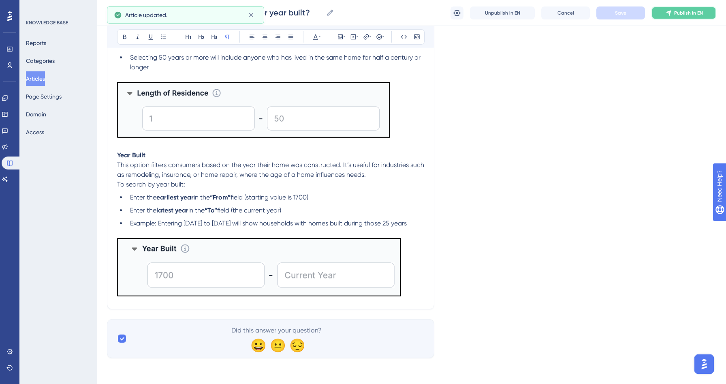
click at [678, 15] on span "Publish in EN" at bounding box center [688, 13] width 29 height 6
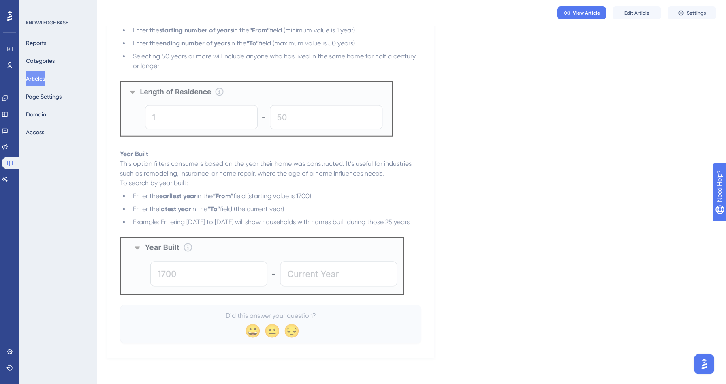
click at [38, 78] on button "Articles" at bounding box center [35, 78] width 19 height 15
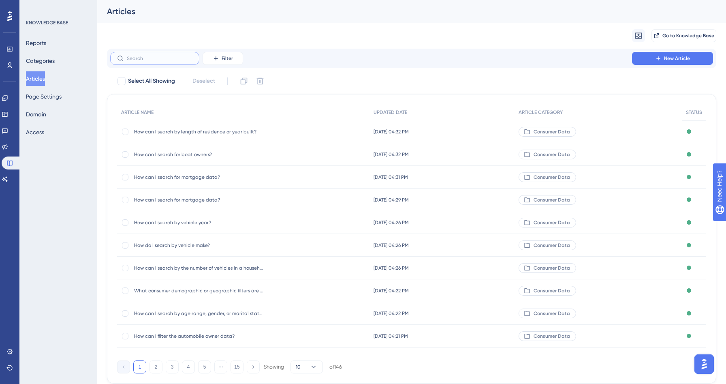
click at [133, 57] on input "text" at bounding box center [160, 58] width 66 height 6
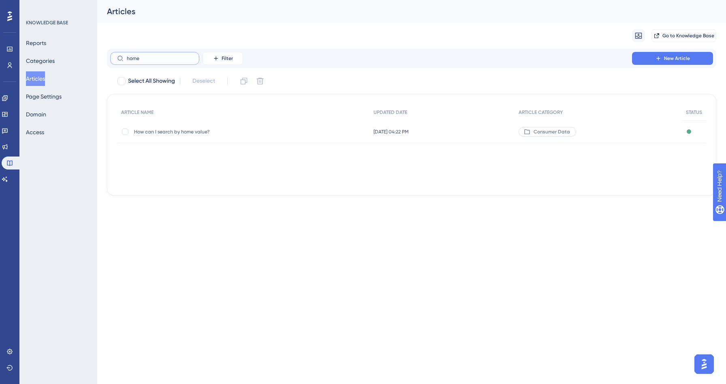
type input "home"
click at [163, 132] on span "How can I search by home value?" at bounding box center [199, 131] width 130 height 6
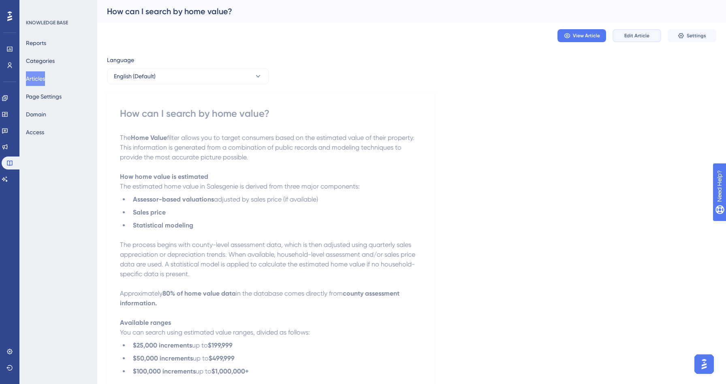
click at [646, 42] on button "Edit Article" at bounding box center [636, 35] width 49 height 13
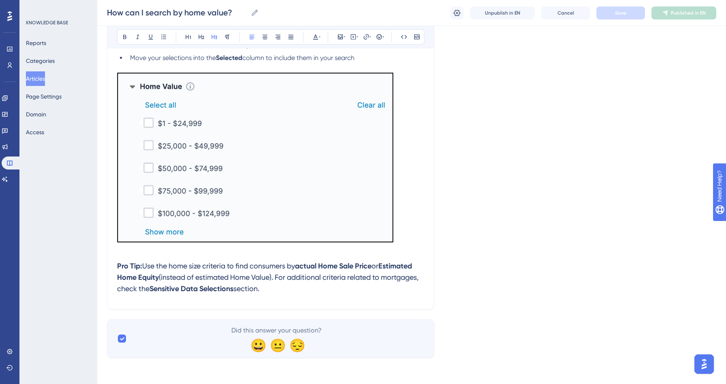
scroll to position [399, 0]
click at [259, 290] on span "section." at bounding box center [246, 288] width 26 height 9
drag, startPoint x: 312, startPoint y: 290, endPoint x: 117, endPoint y: 266, distance: 196.7
click at [117, 266] on h3 "Pro Tip: Use the home size criteria to find consumers by actual Home Sale Price…" at bounding box center [270, 277] width 307 height 44
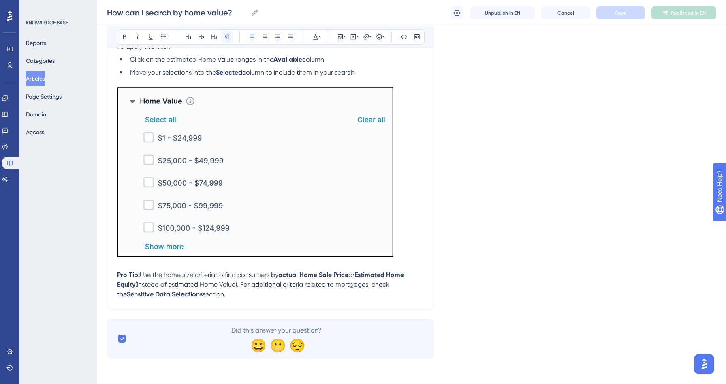
scroll to position [386, 0]
click at [227, 36] on icon at bounding box center [227, 37] width 4 height 4
click at [220, 267] on p at bounding box center [270, 265] width 307 height 10
click at [625, 11] on span "Save" at bounding box center [620, 13] width 11 height 6
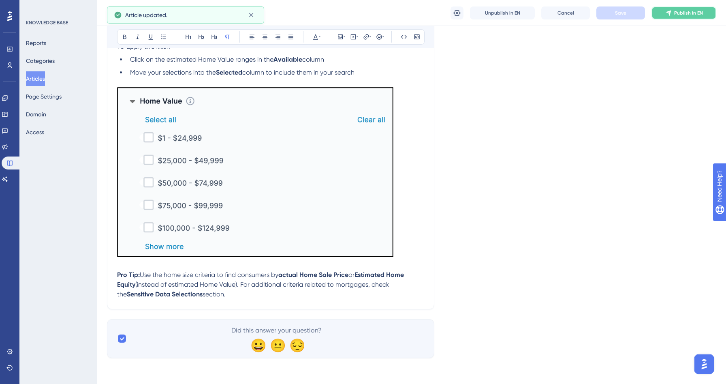
click at [677, 13] on span "Publish in EN" at bounding box center [688, 13] width 29 height 6
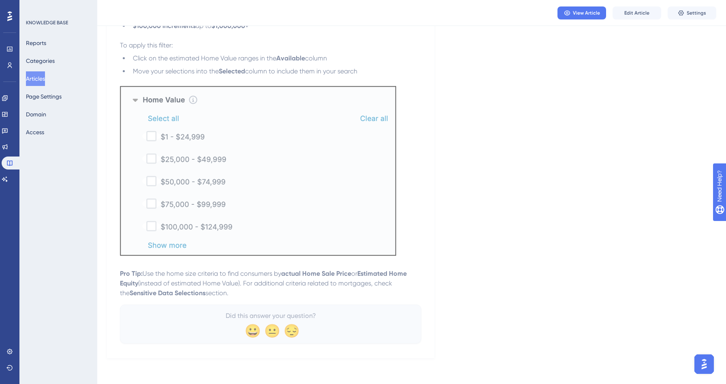
click at [41, 80] on button "Articles" at bounding box center [35, 78] width 19 height 15
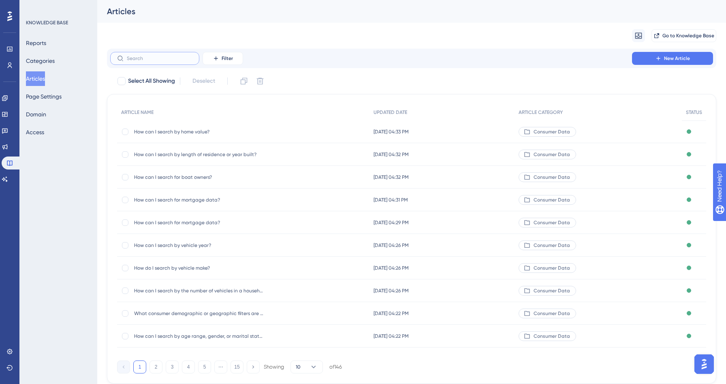
click at [157, 58] on input "text" at bounding box center [160, 58] width 66 height 6
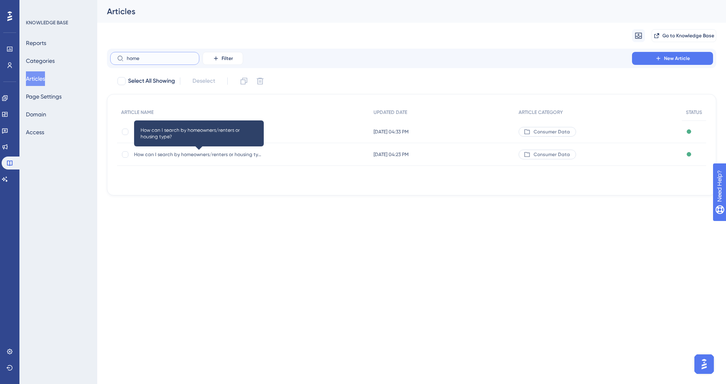
type input "home"
click at [239, 153] on span "How can I search by homeowners/renters or housing type?" at bounding box center [199, 154] width 130 height 6
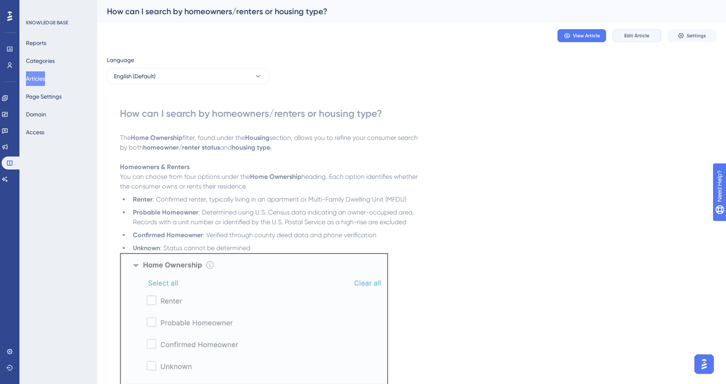
click at [621, 38] on button "Edit Article" at bounding box center [636, 35] width 49 height 13
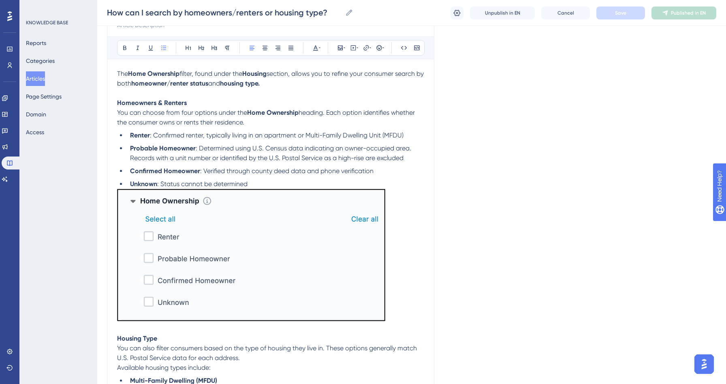
scroll to position [97, 0]
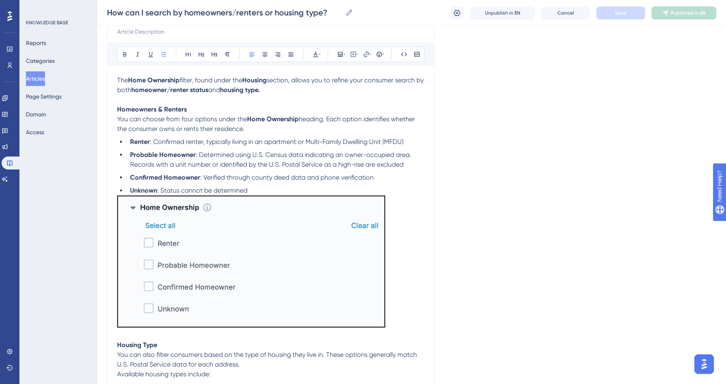
click at [269, 192] on li "Unknown : Status cannot be determined" at bounding box center [275, 191] width 297 height 10
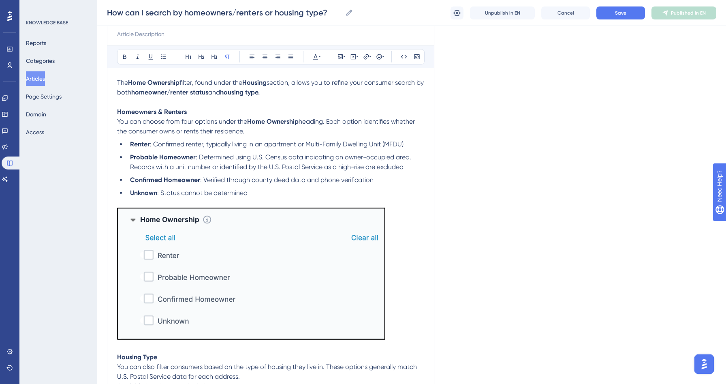
scroll to position [0, 0]
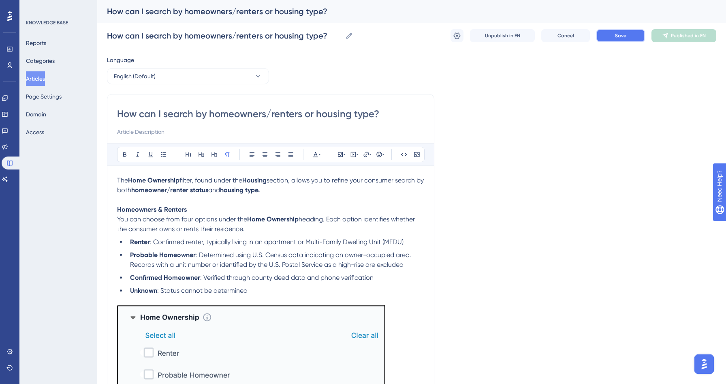
click at [608, 36] on button "Save" at bounding box center [620, 35] width 49 height 13
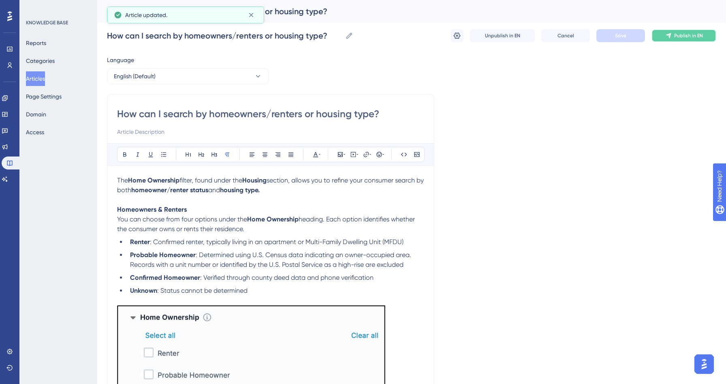
click at [680, 38] on span "Publish in EN" at bounding box center [688, 35] width 29 height 6
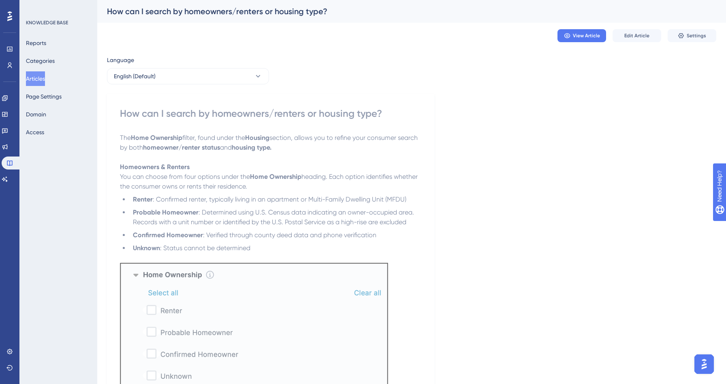
click at [45, 75] on button "Articles" at bounding box center [35, 78] width 19 height 15
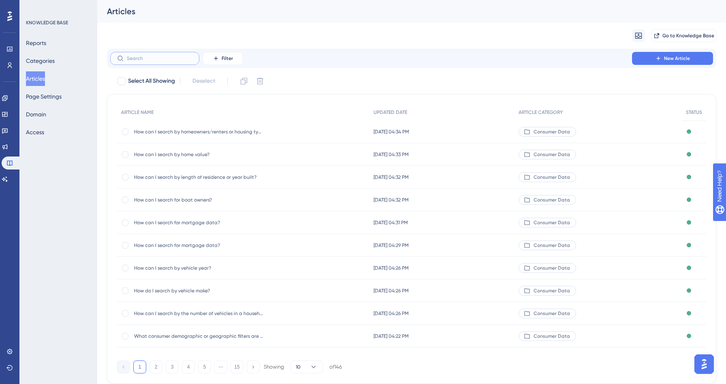
click at [134, 60] on input "text" at bounding box center [160, 58] width 66 height 6
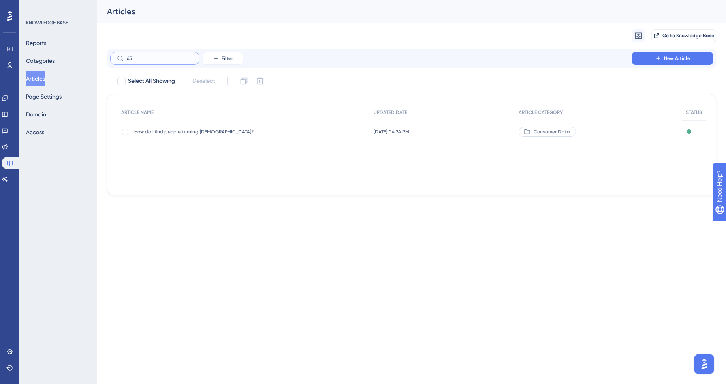
type input "65"
click at [209, 134] on span "How do I find people turning [DEMOGRAPHIC_DATA]?" at bounding box center [199, 131] width 130 height 6
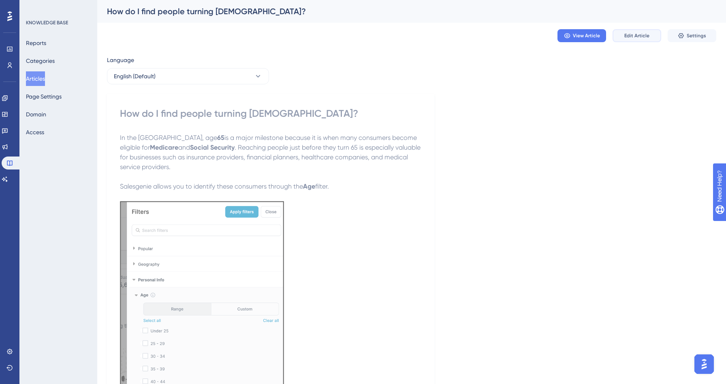
click at [634, 34] on span "Edit Article" at bounding box center [636, 35] width 25 height 6
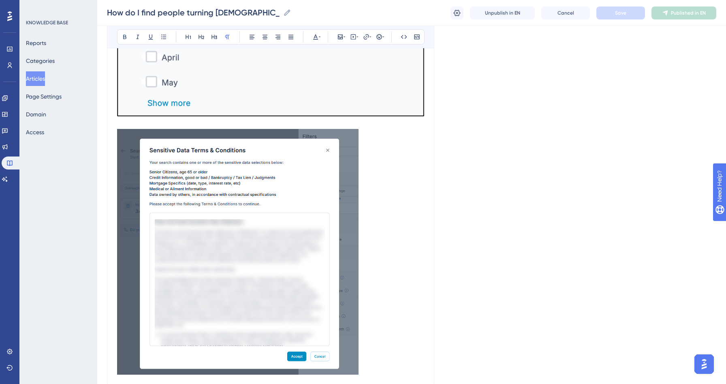
scroll to position [938, 0]
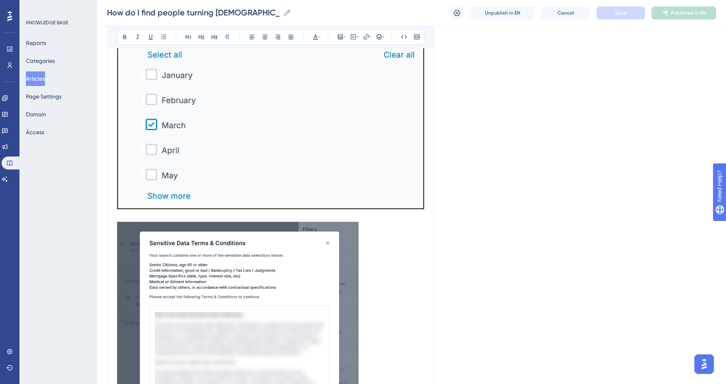
click at [45, 77] on button "Articles" at bounding box center [35, 78] width 19 height 15
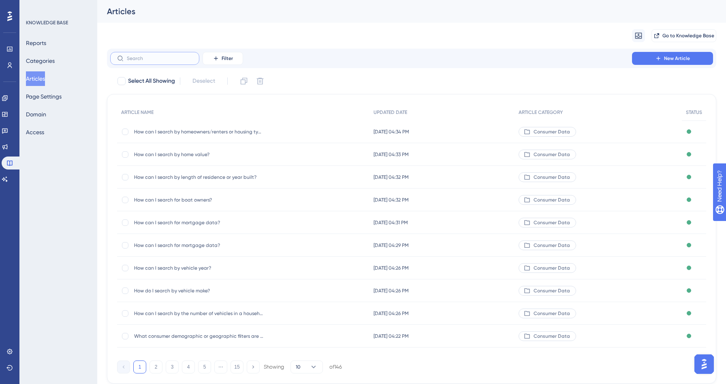
click at [143, 61] on input "text" at bounding box center [160, 58] width 66 height 6
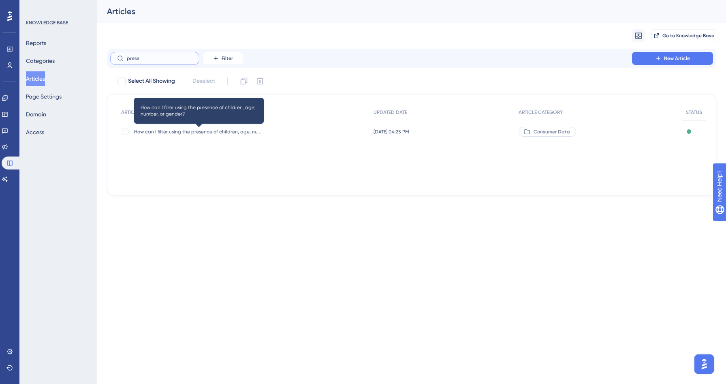
type input "prese"
click at [188, 132] on span "How can I filter using the presence of children, age, number, or gender?" at bounding box center [199, 131] width 130 height 6
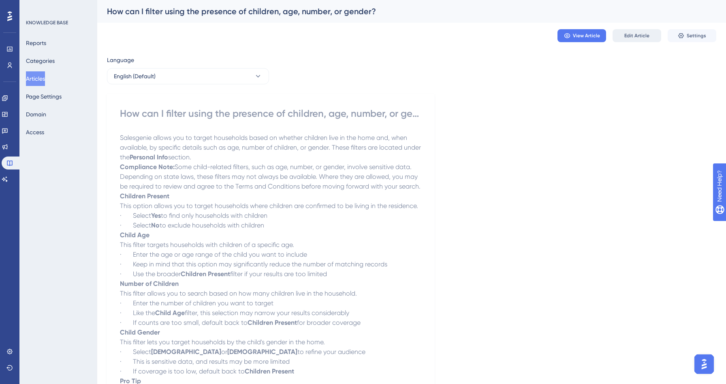
click at [637, 30] on button "Edit Article" at bounding box center [636, 35] width 49 height 13
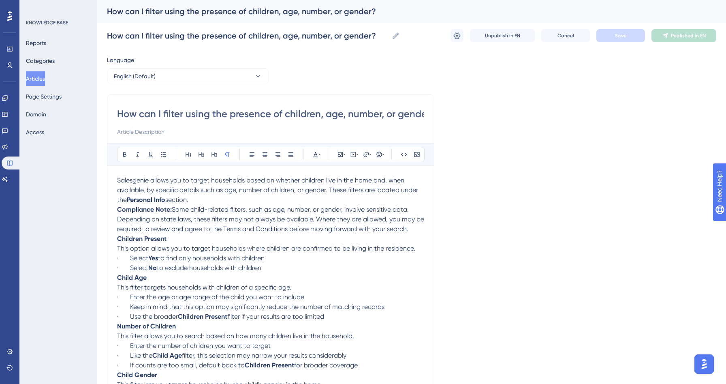
scroll to position [7, 0]
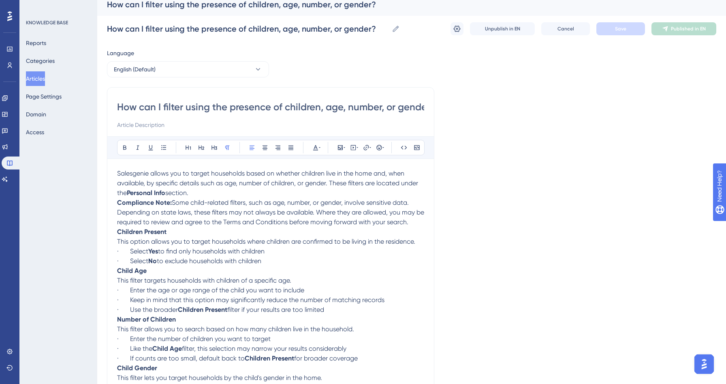
click at [205, 191] on p "Salesgenie allows you to target households based on whether children live in th…" at bounding box center [270, 182] width 307 height 29
click at [131, 203] on strong "Compliance Note:" at bounding box center [144, 202] width 55 height 8
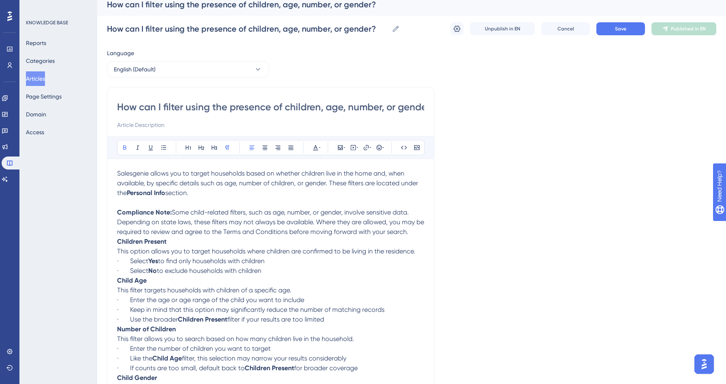
click at [117, 243] on strong "Children Present" at bounding box center [141, 241] width 49 height 8
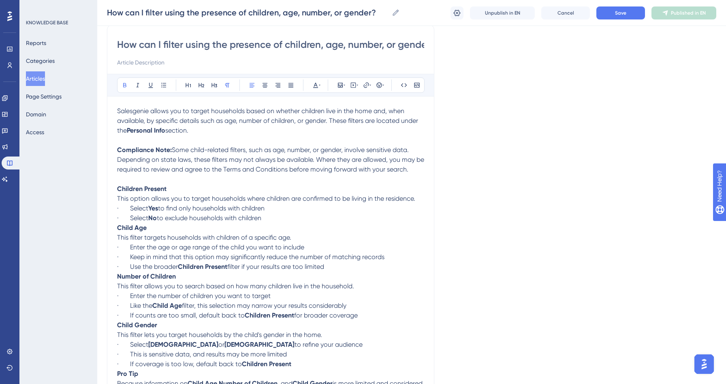
scroll to position [135, 0]
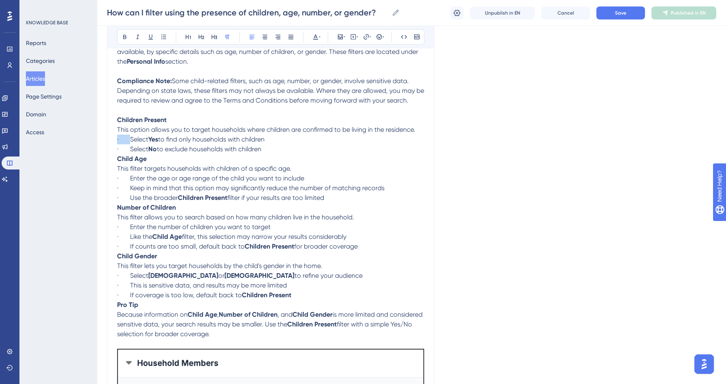
drag, startPoint x: 130, startPoint y: 139, endPoint x: 109, endPoint y: 139, distance: 20.3
click at [109, 139] on div "How can I filter using the presence of children, age, number, or gender? Bold I…" at bounding box center [270, 219] width 327 height 526
drag, startPoint x: 129, startPoint y: 150, endPoint x: 113, endPoint y: 150, distance: 16.6
click at [113, 150] on div "How can I filter using the presence of children, age, number, or gender? Bold I…" at bounding box center [270, 219] width 327 height 526
drag, startPoint x: 263, startPoint y: 150, endPoint x: 112, endPoint y: 139, distance: 151.8
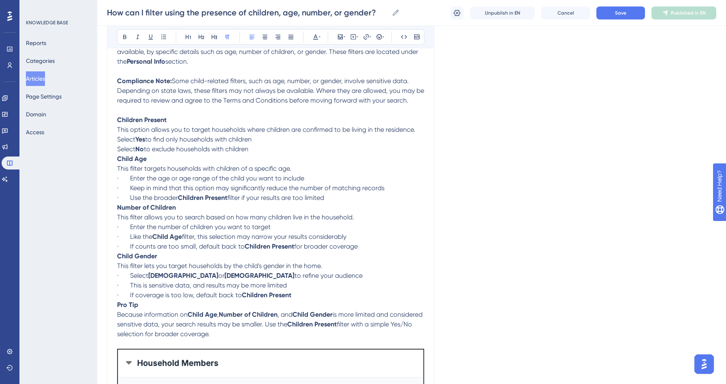
click at [112, 139] on div "How can I filter using the presence of children, age, number, or gender? Bold I…" at bounding box center [270, 219] width 327 height 526
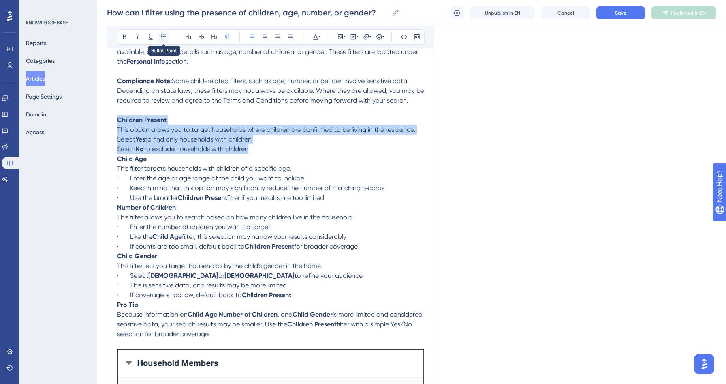
click at [164, 32] on button at bounding box center [163, 36] width 11 height 11
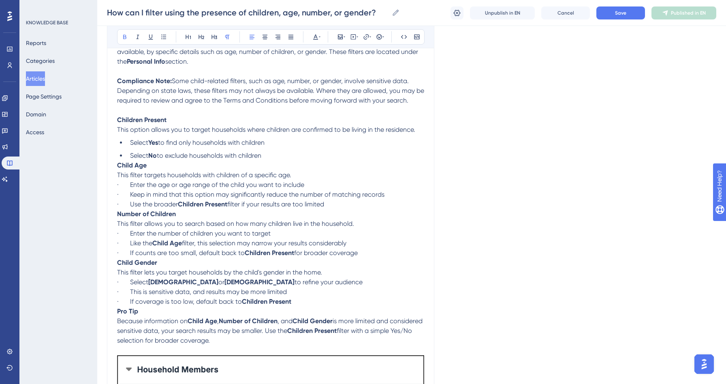
click at [117, 166] on strong "Child Age" at bounding box center [132, 165] width 30 height 8
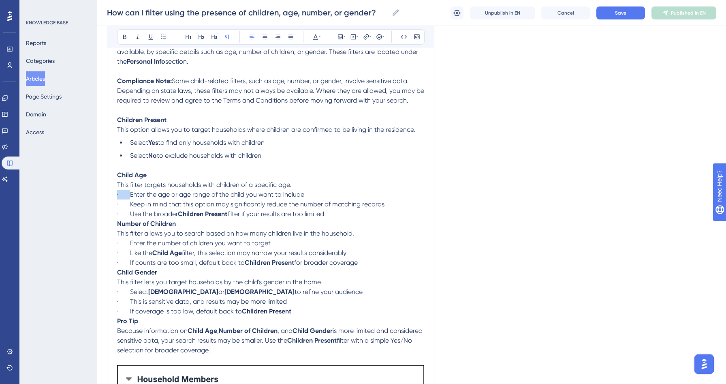
drag, startPoint x: 130, startPoint y: 196, endPoint x: 114, endPoint y: 195, distance: 15.4
click at [114, 195] on div "How can I filter using the presence of children, age, number, or gender? Bold I…" at bounding box center [270, 227] width 327 height 542
drag, startPoint x: 130, startPoint y: 205, endPoint x: 111, endPoint y: 205, distance: 18.6
click at [111, 205] on div "How can I filter using the presence of children, age, number, or gender? Bold I…" at bounding box center [270, 227] width 327 height 542
drag, startPoint x: 130, startPoint y: 215, endPoint x: 117, endPoint y: 215, distance: 13.0
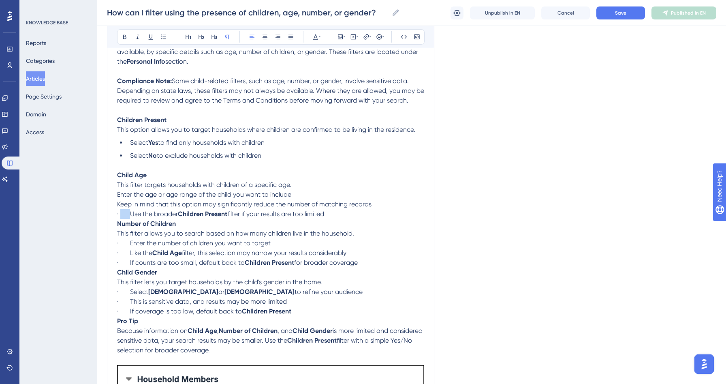
click at [117, 215] on div "How can I filter using the presence of children, age, number, or gender? Bold I…" at bounding box center [270, 227] width 327 height 542
drag, startPoint x: 318, startPoint y: 216, endPoint x: 118, endPoint y: 192, distance: 201.1
click at [118, 192] on div "Salesgenie allows you to target households based on whether children live in th…" at bounding box center [270, 262] width 307 height 451
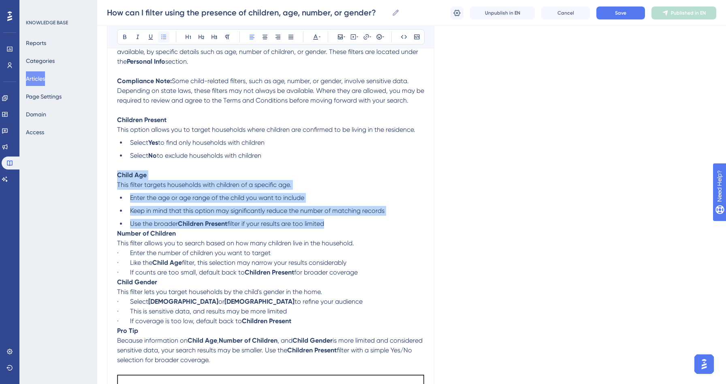
click at [167, 37] on button at bounding box center [163, 36] width 11 height 11
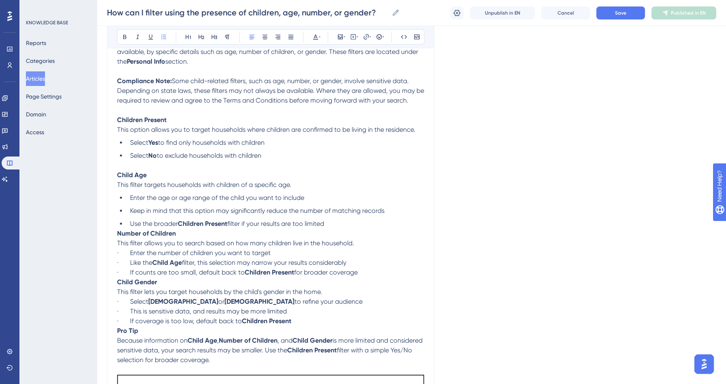
click at [179, 142] on span "to find only households with children" at bounding box center [211, 143] width 107 height 8
click at [122, 235] on strong "Number of Children" at bounding box center [146, 233] width 59 height 8
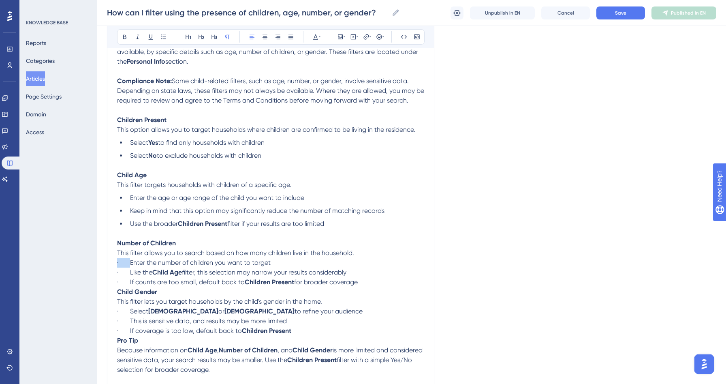
drag, startPoint x: 130, startPoint y: 265, endPoint x: 110, endPoint y: 263, distance: 19.9
click at [110, 263] on div "How can I filter using the presence of children, age, number, or gender? Bold I…" at bounding box center [270, 237] width 327 height 562
drag, startPoint x: 130, startPoint y: 273, endPoint x: 109, endPoint y: 273, distance: 20.3
click at [109, 273] on div "How can I filter using the presence of children, age, number, or gender? Bold I…" at bounding box center [270, 237] width 327 height 562
drag, startPoint x: 130, startPoint y: 284, endPoint x: 107, endPoint y: 284, distance: 22.7
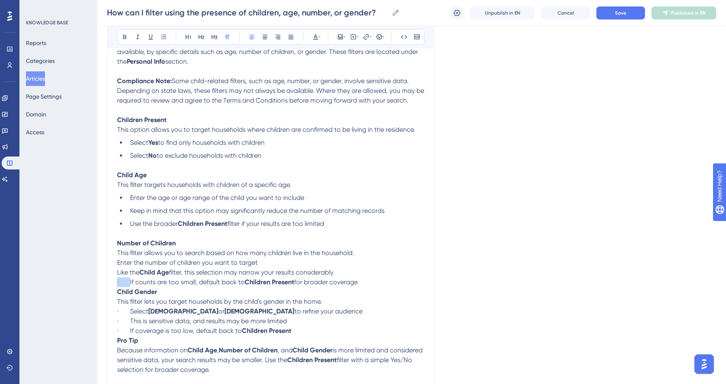
click at [107, 284] on div "How can I filter using the presence of children, age, number, or gender? Bold I…" at bounding box center [270, 237] width 327 height 562
drag, startPoint x: 348, startPoint y: 285, endPoint x: 113, endPoint y: 264, distance: 235.8
click at [113, 264] on div "How can I filter using the presence of children, age, number, or gender? Bold I…" at bounding box center [270, 237] width 327 height 562
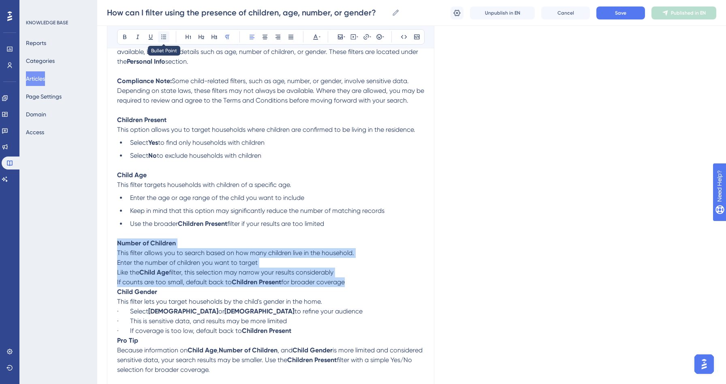
click at [164, 34] on icon at bounding box center [163, 37] width 6 height 6
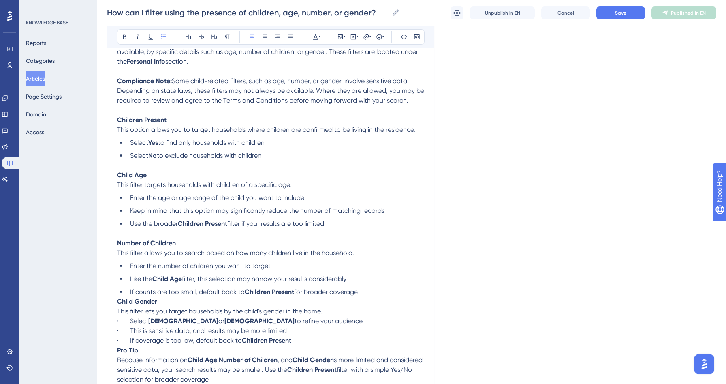
click at [184, 203] on li "Enter the age or age range of the child you want to include" at bounding box center [275, 198] width 297 height 10
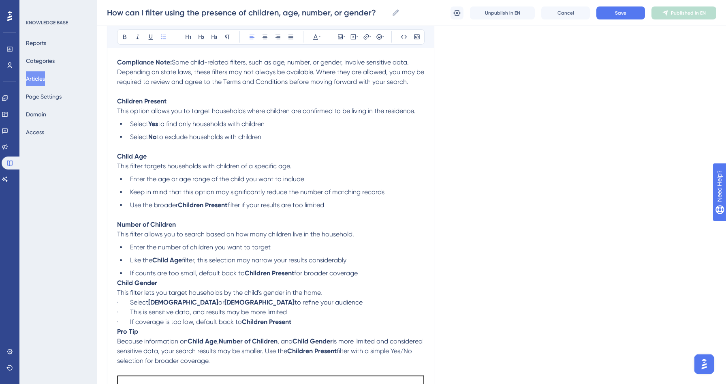
scroll to position [213, 0]
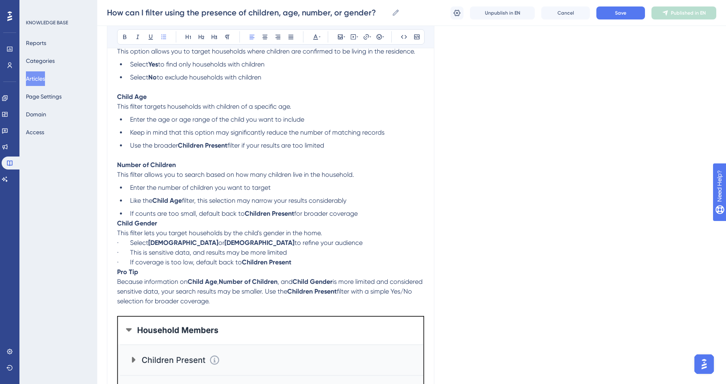
click at [118, 227] on strong "Child Gender" at bounding box center [137, 223] width 40 height 8
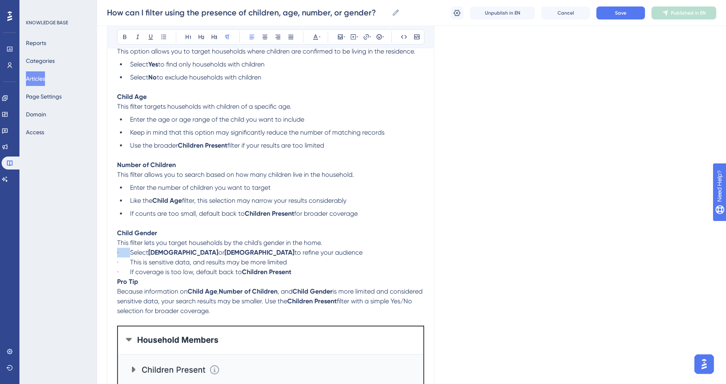
drag, startPoint x: 130, startPoint y: 256, endPoint x: 111, endPoint y: 254, distance: 18.7
click at [111, 254] on div "How can I filter using the presence of children, age, number, or gender? Bold I…" at bounding box center [270, 168] width 327 height 581
drag, startPoint x: 130, startPoint y: 264, endPoint x: 115, endPoint y: 264, distance: 15.4
click at [115, 264] on div "How can I filter using the presence of children, age, number, or gender? Bold I…" at bounding box center [270, 168] width 327 height 581
drag, startPoint x: 130, startPoint y: 274, endPoint x: 112, endPoint y: 274, distance: 18.2
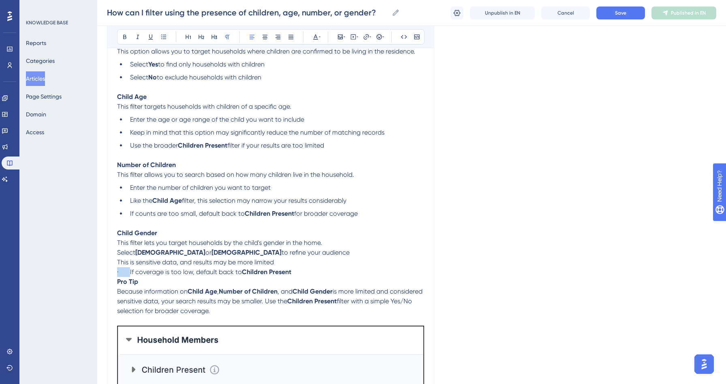
click at [112, 274] on div "How can I filter using the presence of children, age, number, or gender? Bold I…" at bounding box center [270, 168] width 327 height 581
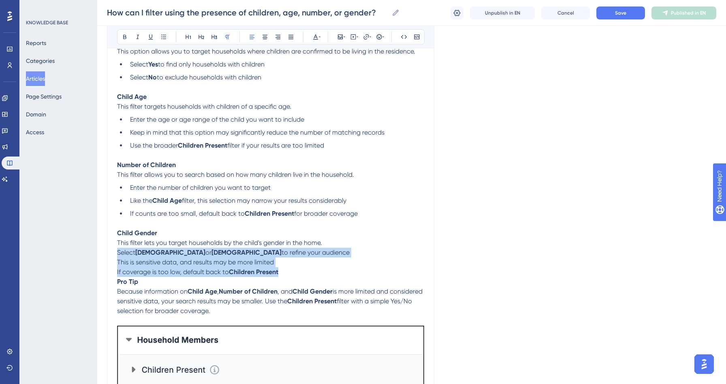
drag, startPoint x: 280, startPoint y: 276, endPoint x: 114, endPoint y: 252, distance: 167.5
click at [114, 252] on div "How can I filter using the presence of children, age, number, or gender? Bold I…" at bounding box center [270, 168] width 327 height 581
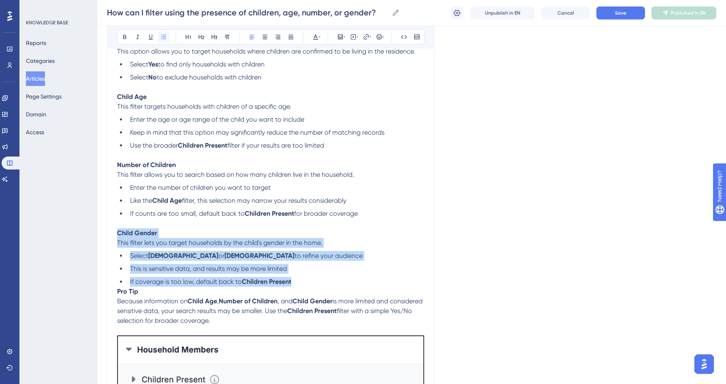
click at [163, 34] on icon at bounding box center [163, 37] width 6 height 6
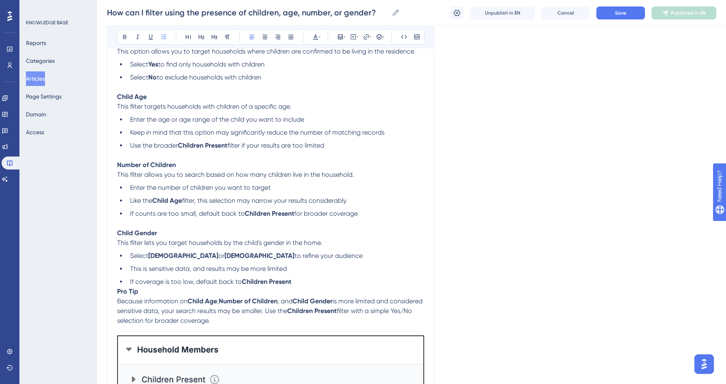
click at [116, 295] on div "How can I filter using the presence of children, age, number, or gender? Bold I…" at bounding box center [270, 173] width 327 height 591
click at [119, 294] on strong "Pro Tip" at bounding box center [127, 291] width 21 height 8
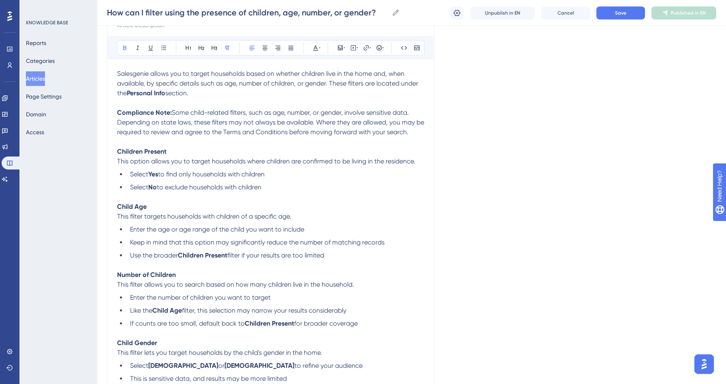
scroll to position [0, 0]
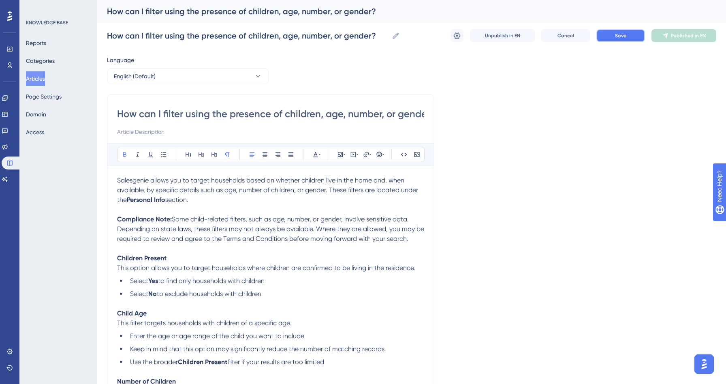
click at [620, 41] on button "Save" at bounding box center [620, 35] width 49 height 13
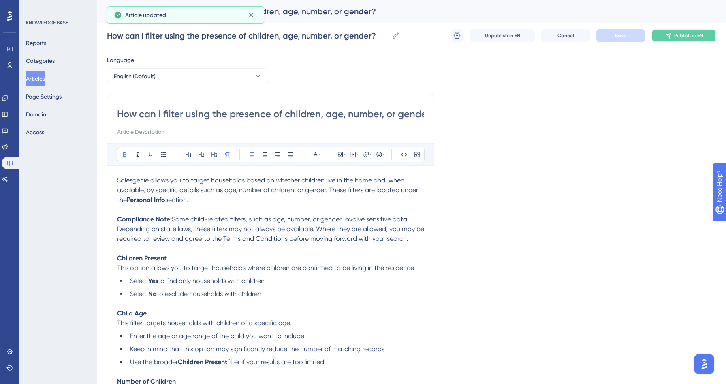
click at [695, 35] on span "Publish in EN" at bounding box center [688, 35] width 29 height 6
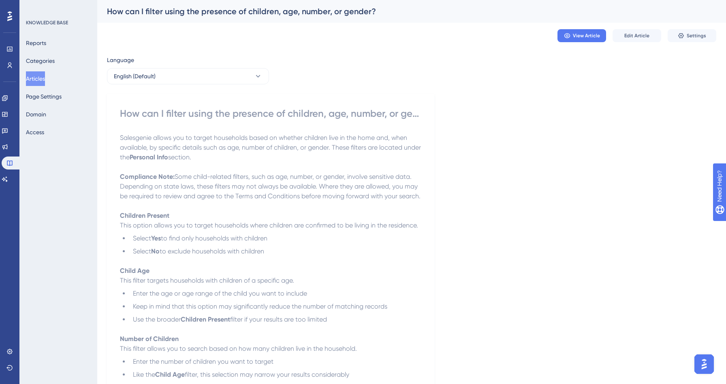
click at [44, 80] on button "Articles" at bounding box center [35, 78] width 19 height 15
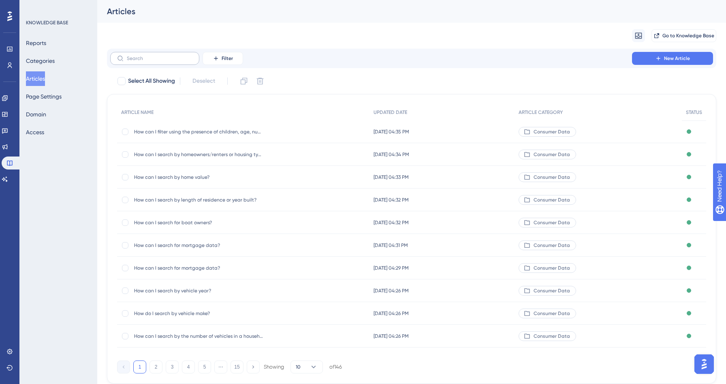
click at [158, 62] on label at bounding box center [154, 58] width 89 height 13
click at [158, 61] on input "text" at bounding box center [160, 58] width 66 height 6
type input "comu"
checkbox input "true"
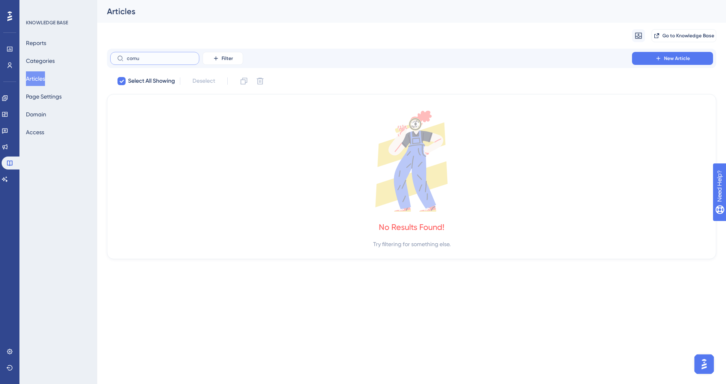
type input "com"
checkbox input "false"
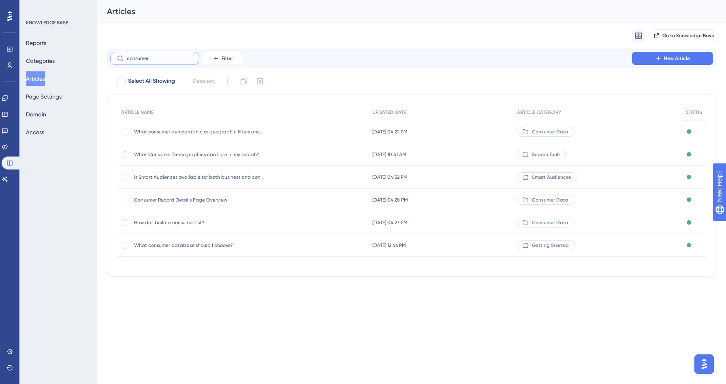
type input "consumer"
click at [153, 221] on span "How do I build a consumer list?" at bounding box center [199, 222] width 130 height 6
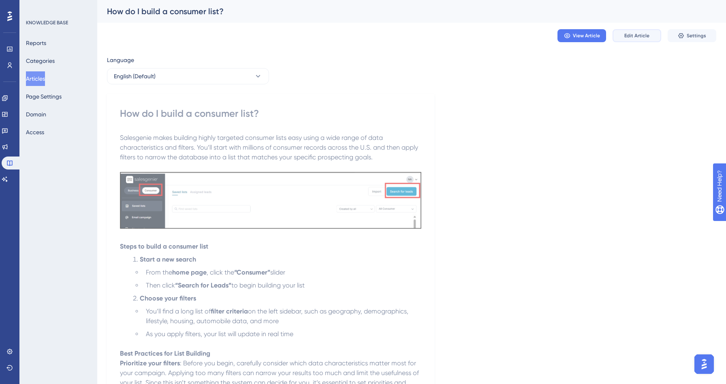
click at [645, 35] on span "Edit Article" at bounding box center [636, 35] width 25 height 6
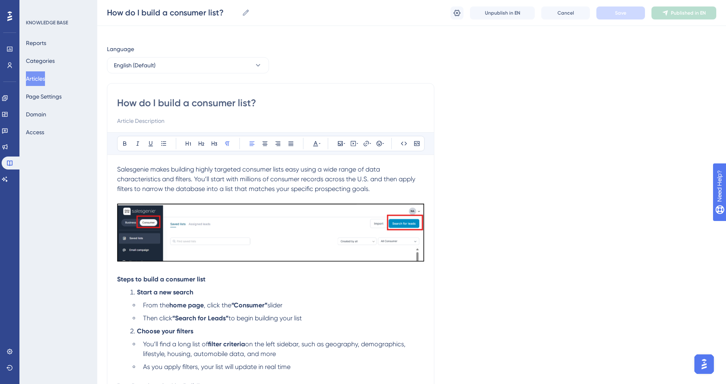
scroll to position [228, 0]
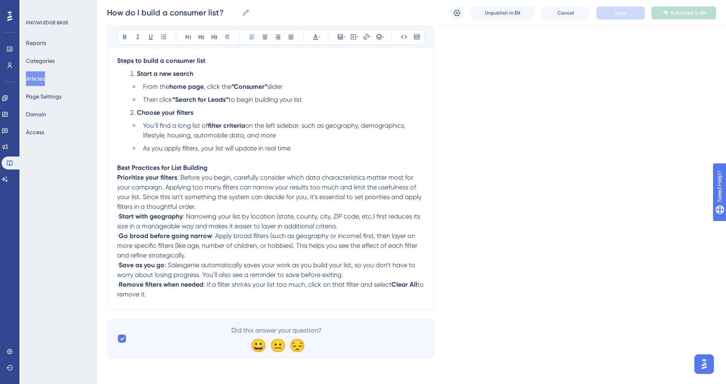
drag, startPoint x: 131, startPoint y: 215, endPoint x: 111, endPoint y: 215, distance: 20.7
click at [111, 215] on div "How do I build a consumer list? Bold Italic Underline Bullet Point Heading 1 He…" at bounding box center [270, 87] width 327 height 444
drag, startPoint x: 130, startPoint y: 236, endPoint x: 115, endPoint y: 236, distance: 15.8
click at [115, 236] on div "How do I build a consumer list? Bold Italic Underline Bullet Point Heading 1 He…" at bounding box center [270, 87] width 327 height 444
drag, startPoint x: 132, startPoint y: 265, endPoint x: 117, endPoint y: 264, distance: 14.6
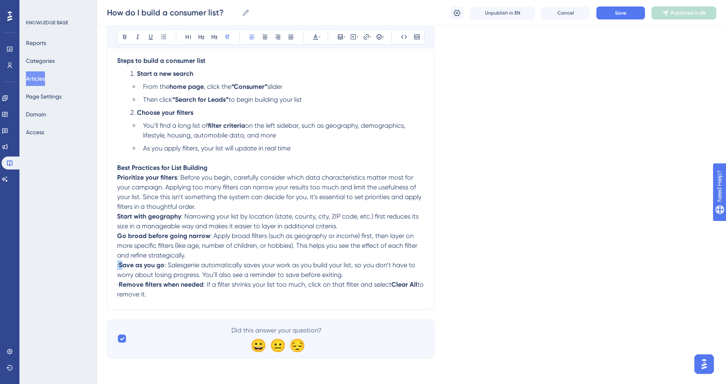
click at [117, 264] on p "· Save as you go : Salesgenie automatically saves your work as you build your l…" at bounding box center [270, 269] width 307 height 19
click at [130, 262] on strong "Save as you go" at bounding box center [142, 265] width 46 height 8
drag, startPoint x: 131, startPoint y: 262, endPoint x: 113, endPoint y: 262, distance: 18.2
click at [113, 262] on div "How do I build a consumer list? Bold Italic Underline Bullet Point Heading 1 He…" at bounding box center [270, 87] width 327 height 444
click at [119, 285] on span "·" at bounding box center [118, 284] width 2 height 8
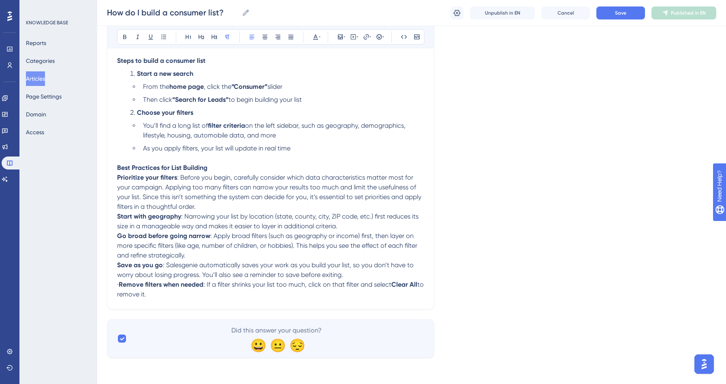
drag, startPoint x: 130, startPoint y: 285, endPoint x: 111, endPoint y: 284, distance: 18.6
click at [111, 284] on div "How do I build a consumer list? Bold Italic Underline Bullet Point Heading 1 He…" at bounding box center [270, 87] width 327 height 444
drag, startPoint x: 160, startPoint y: 295, endPoint x: 107, endPoint y: 214, distance: 96.8
click at [107, 214] on div "How do I build a consumer list? Bold Italic Underline Bullet Point Heading 1 He…" at bounding box center [270, 87] width 327 height 444
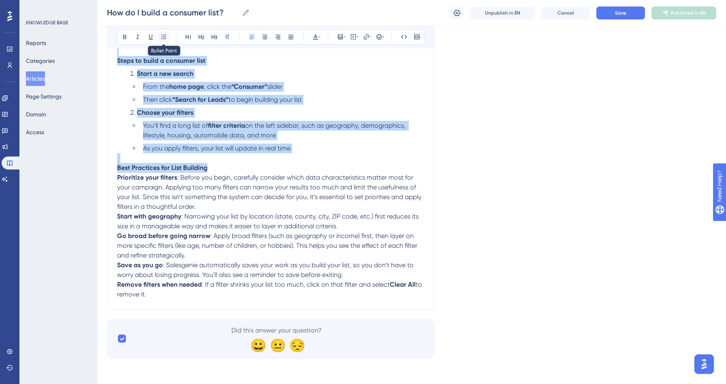
click at [166, 36] on icon at bounding box center [163, 37] width 6 height 6
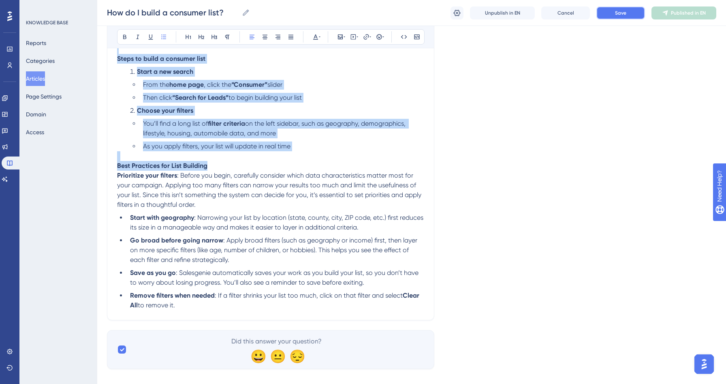
click at [622, 16] on button "Save" at bounding box center [620, 12] width 49 height 13
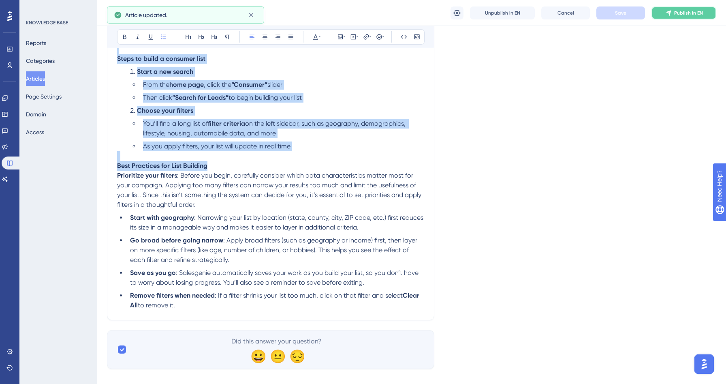
click at [674, 16] on button "Publish in EN" at bounding box center [683, 12] width 65 height 13
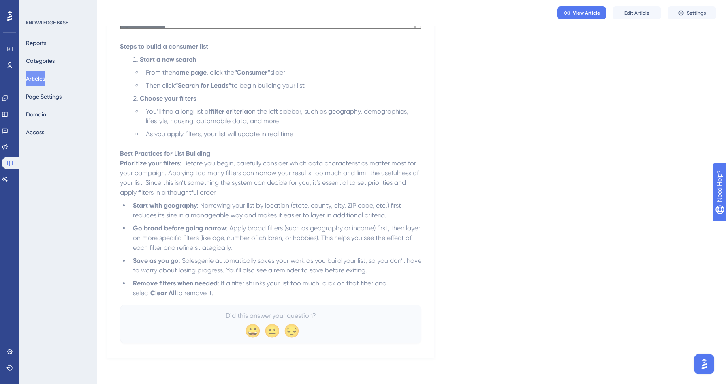
click at [190, 173] on span ": Before you begin, carefully consider which data characteristics matter most f…" at bounding box center [270, 177] width 301 height 37
drag, startPoint x: 584, startPoint y: 17, endPoint x: 584, endPoint y: 68, distance: 50.2
click at [584, 66] on div "Performance Users Engagement Widgets Feedback Product Updates Knowledge Base AI…" at bounding box center [411, 87] width 629 height 567
click at [629, 13] on span "Edit Article" at bounding box center [636, 13] width 25 height 6
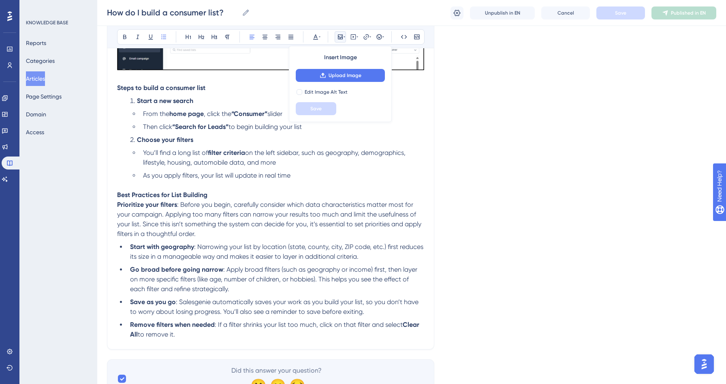
scroll to position [190, 0]
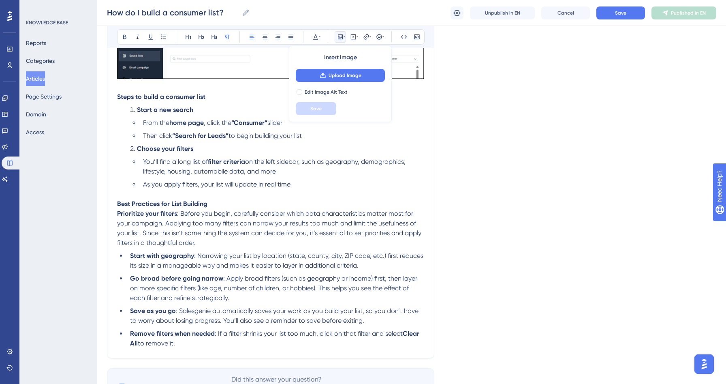
click at [180, 215] on span ": Before you begin, carefully consider which data characteristics matter most f…" at bounding box center [270, 227] width 306 height 37
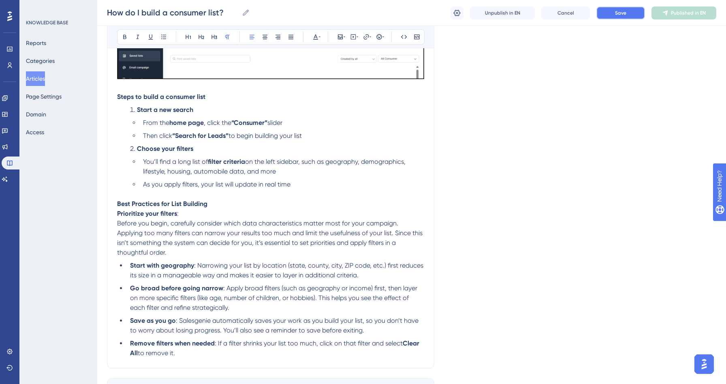
click at [623, 9] on button "Save" at bounding box center [620, 12] width 49 height 13
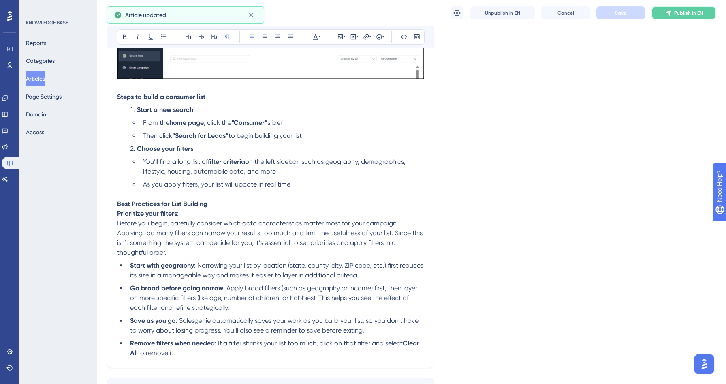
click at [682, 12] on span "Publish in EN" at bounding box center [688, 13] width 29 height 6
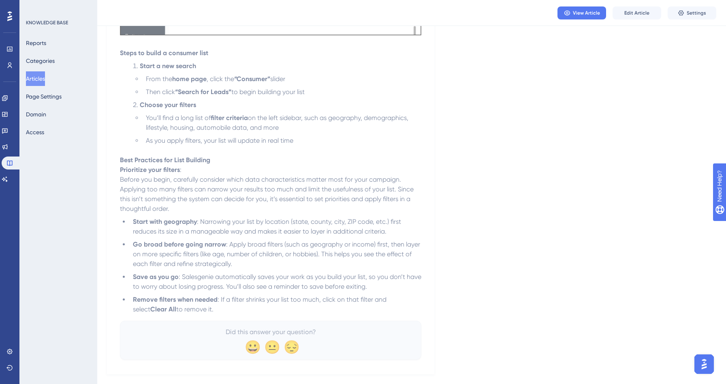
click at [40, 79] on button "Articles" at bounding box center [35, 78] width 19 height 15
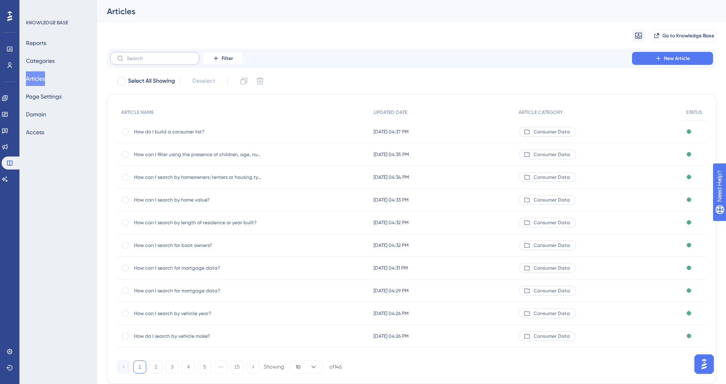
click at [134, 63] on label at bounding box center [154, 58] width 89 height 13
click at [134, 61] on input "text" at bounding box center [160, 58] width 66 height 6
type input "coms"
checkbox input "true"
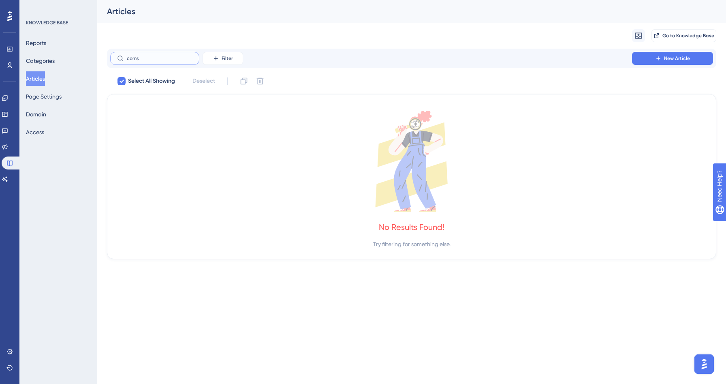
type input "com"
checkbox input "false"
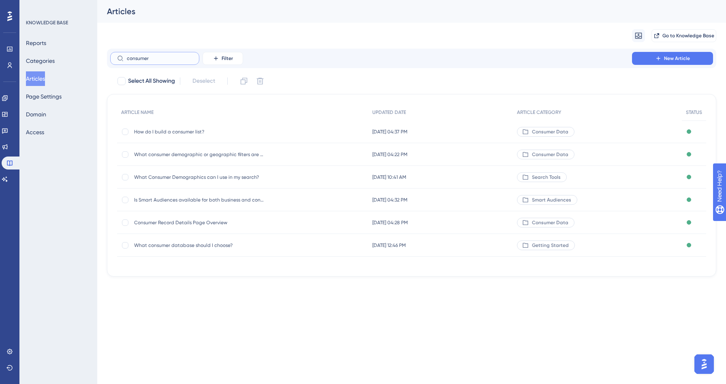
type input "consumer"
click at [171, 224] on span "Consumer Record Details Page Overview" at bounding box center [199, 222] width 130 height 6
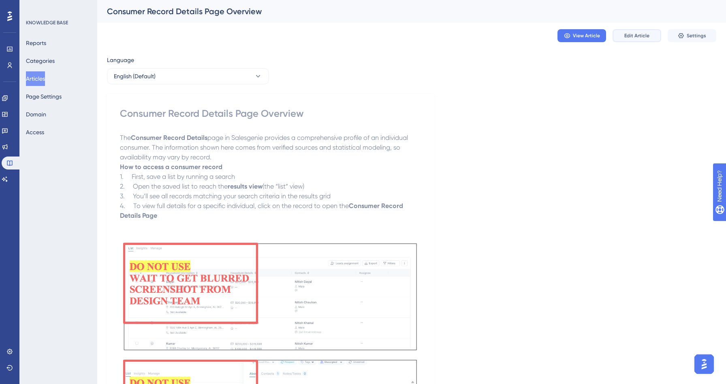
click at [639, 29] on button "Edit Article" at bounding box center [636, 35] width 49 height 13
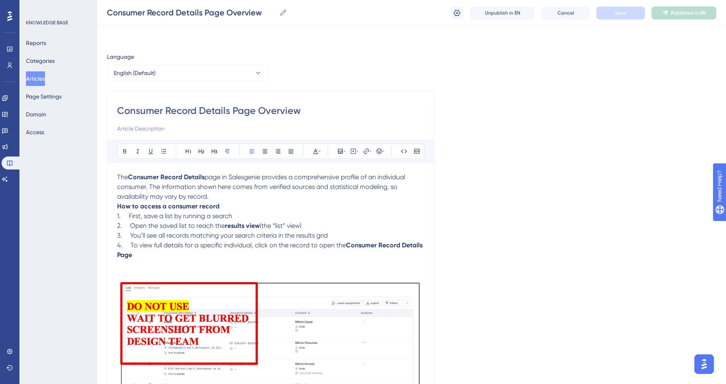
scroll to position [66, 0]
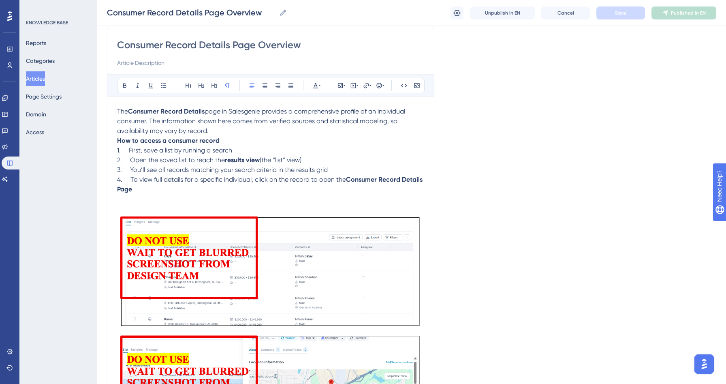
click at [212, 129] on p "The Consumer Record Details page in Salesgenie provides a comprehensive profile…" at bounding box center [270, 121] width 307 height 29
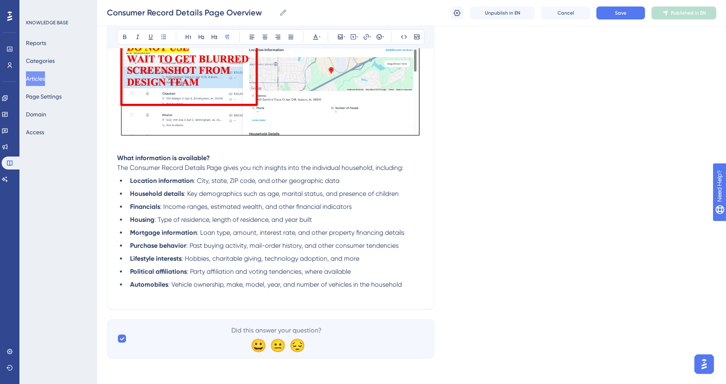
scroll to position [0, 0]
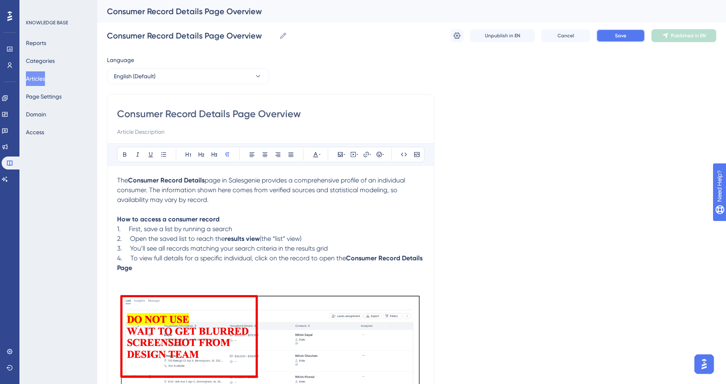
click at [619, 39] on button "Save" at bounding box center [620, 35] width 49 height 13
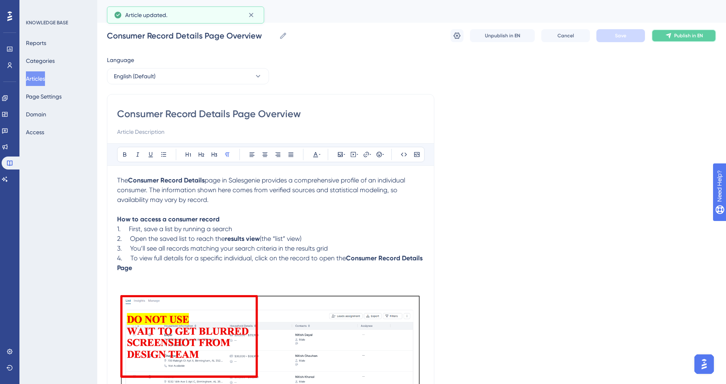
click at [667, 39] on button "Publish in EN" at bounding box center [683, 35] width 65 height 13
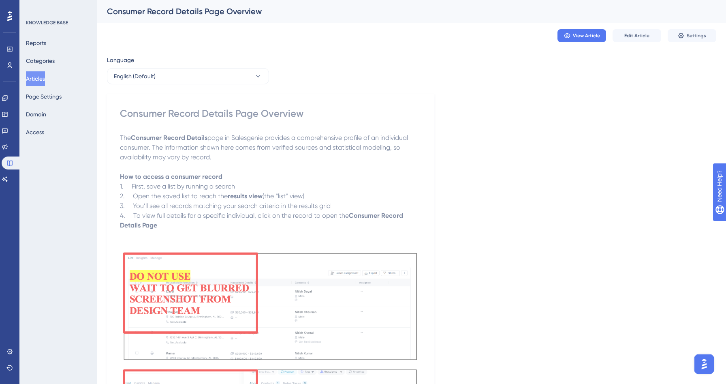
click at [43, 77] on button "Articles" at bounding box center [35, 78] width 19 height 15
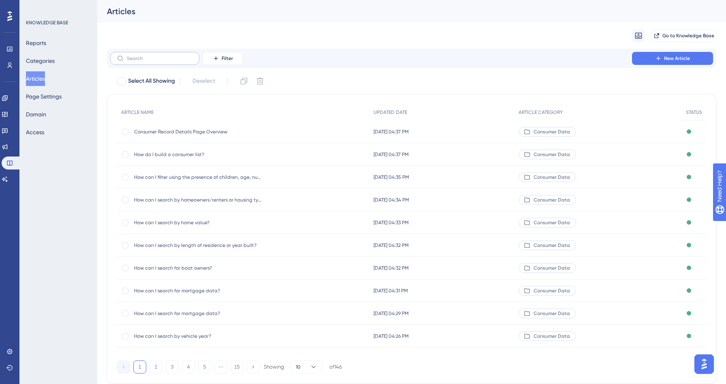
click at [139, 63] on label at bounding box center [154, 58] width 89 height 13
click at [139, 61] on input "text" at bounding box center [160, 58] width 66 height 6
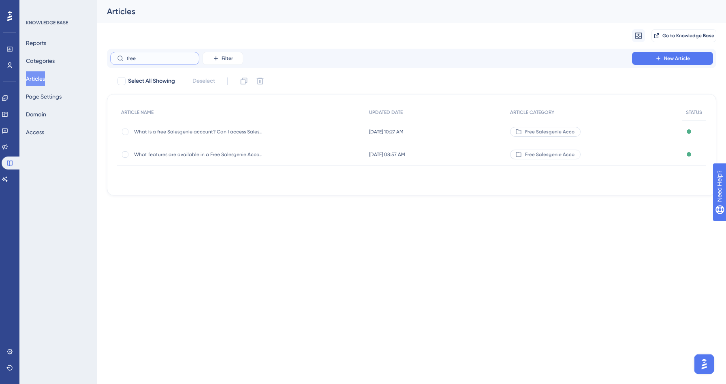
type input "free"
click at [205, 158] on div "What features are available in a Free Salesgenie Account? What features are ava…" at bounding box center [199, 154] width 130 height 23
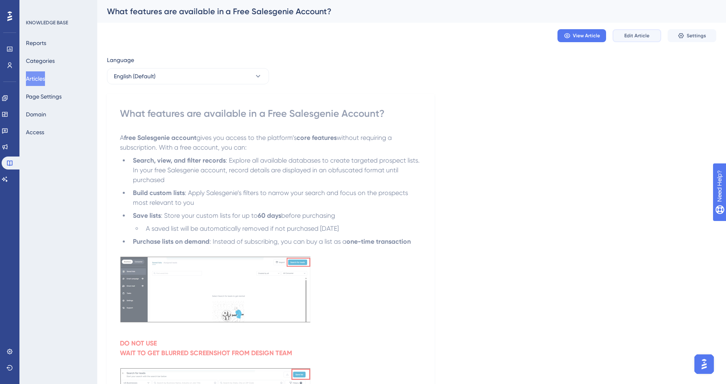
click at [635, 42] on button "Edit Article" at bounding box center [636, 35] width 49 height 13
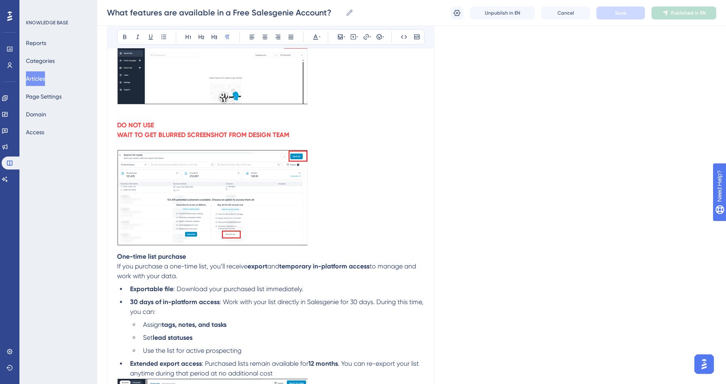
scroll to position [301, 0]
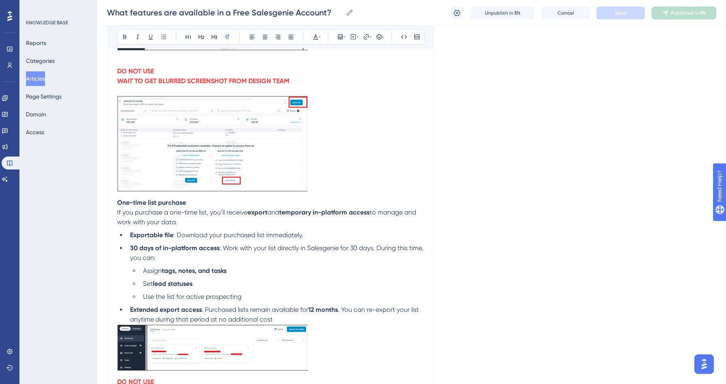
click at [288, 320] on li "Extended export access : Purchased lists remain available for 12 months . You c…" at bounding box center [275, 314] width 297 height 19
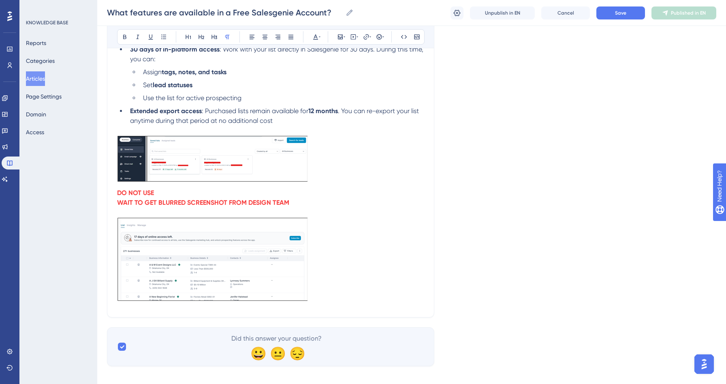
scroll to position [511, 0]
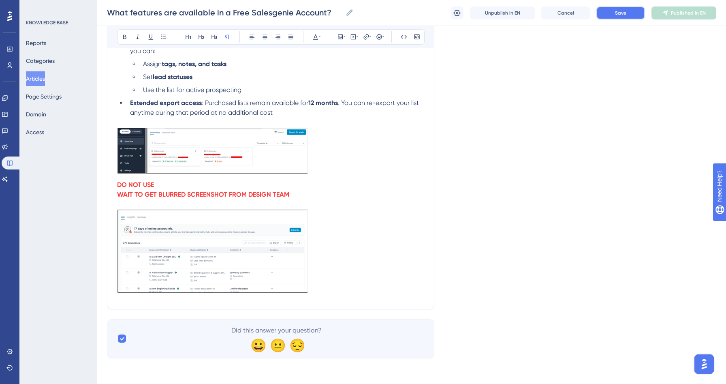
click at [619, 10] on span "Save" at bounding box center [620, 13] width 11 height 6
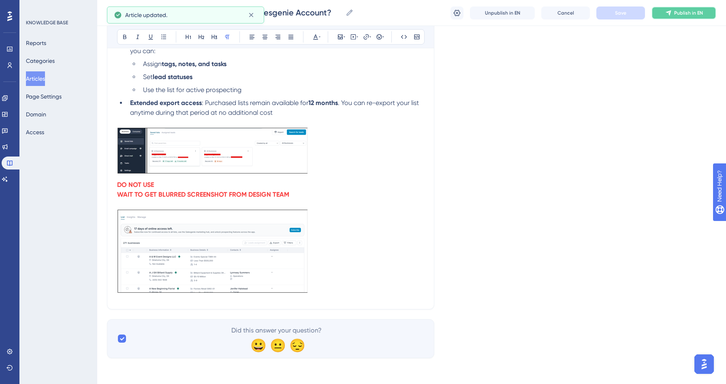
click at [680, 16] on button "Publish in EN" at bounding box center [683, 12] width 65 height 13
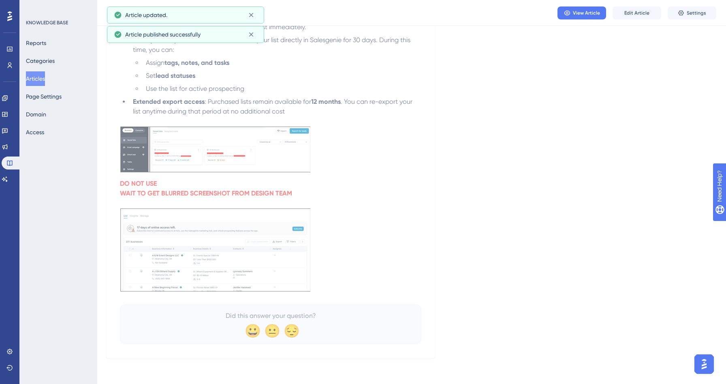
scroll to position [480, 0]
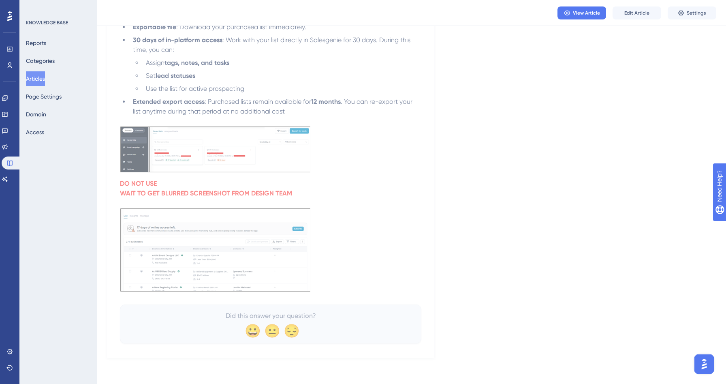
click at [45, 73] on button "Articles" at bounding box center [35, 78] width 19 height 15
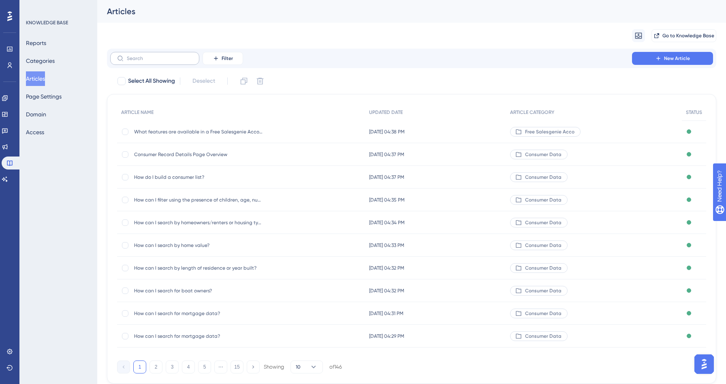
click at [163, 62] on label at bounding box center [154, 58] width 89 height 13
click at [163, 61] on input "text" at bounding box center [160, 58] width 66 height 6
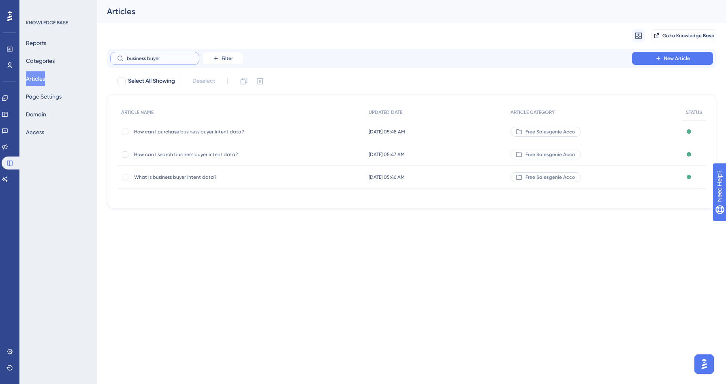
type input "business buyer"
click at [200, 177] on span "What is business buyer intent data?" at bounding box center [199, 177] width 130 height 6
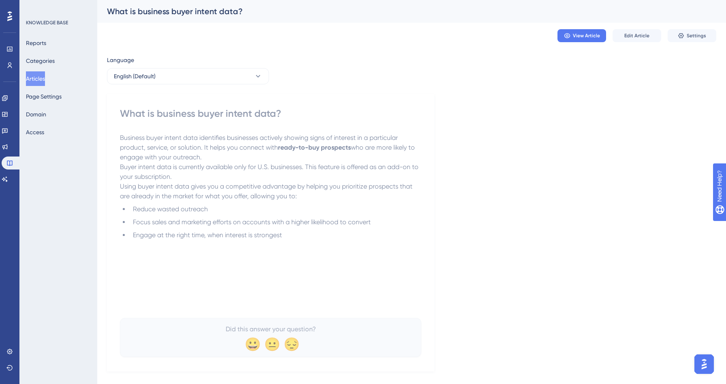
click at [45, 78] on button "Articles" at bounding box center [35, 78] width 19 height 15
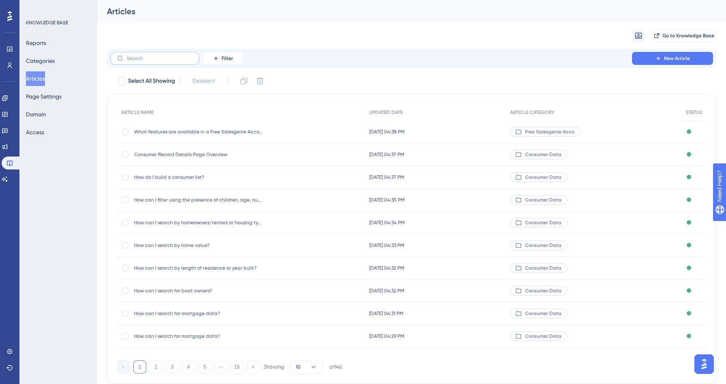
click at [127, 62] on label at bounding box center [154, 58] width 89 height 13
click at [127, 61] on input "text" at bounding box center [160, 58] width 66 height 6
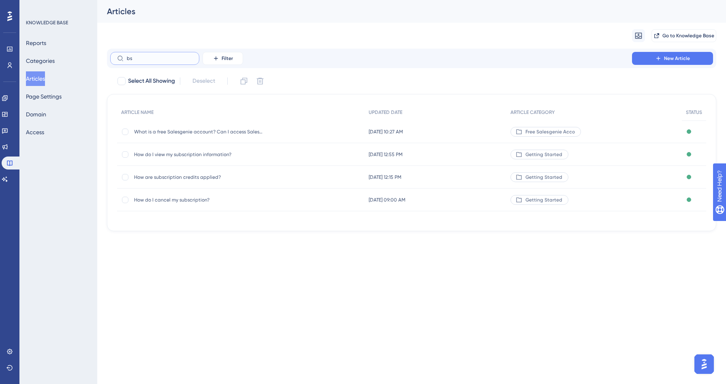
type input "bsu"
checkbox input "true"
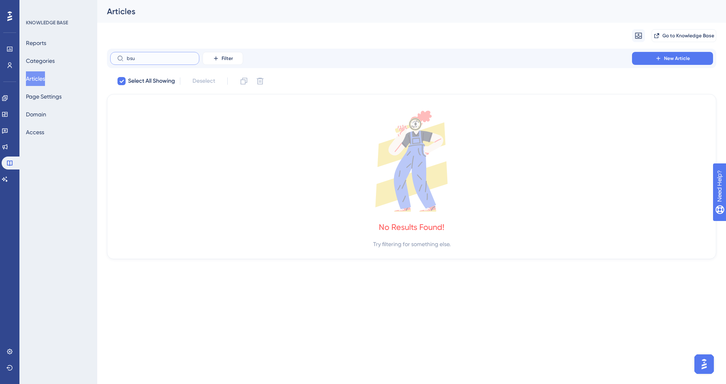
type input "bs"
checkbox input "false"
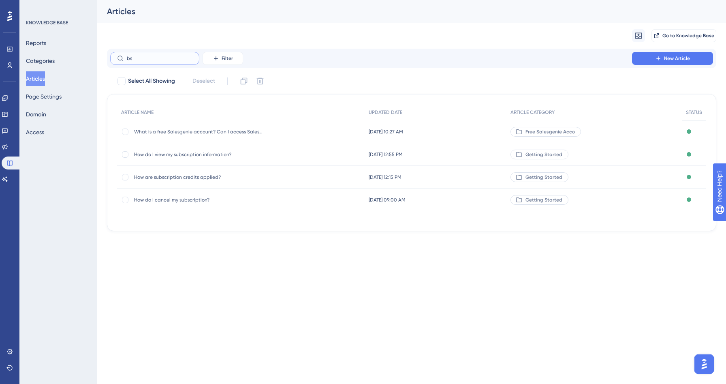
type input "bsu"
checkbox input "true"
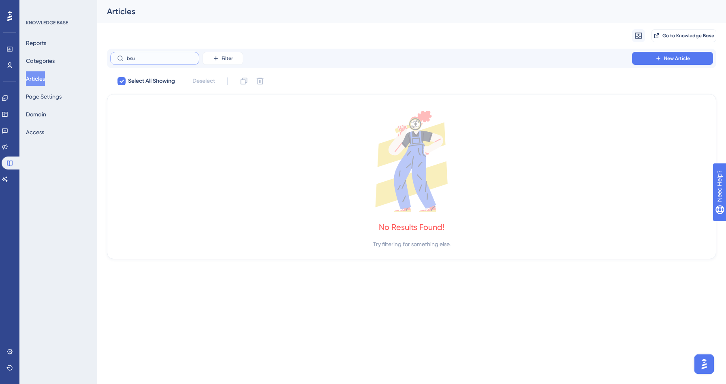
type input "bs"
checkbox input "false"
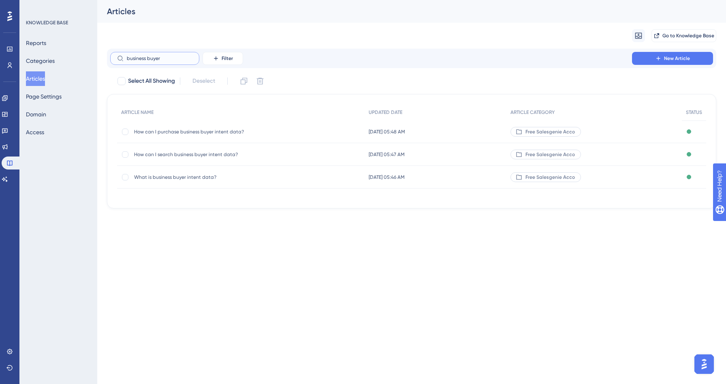
type input "business buyer"
click at [175, 154] on span "How can I search business buyer intent data?" at bounding box center [199, 154] width 130 height 6
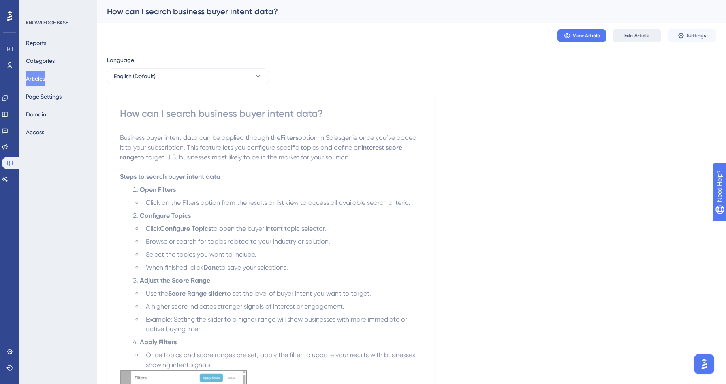
click at [646, 38] on span "Edit Article" at bounding box center [636, 35] width 25 height 6
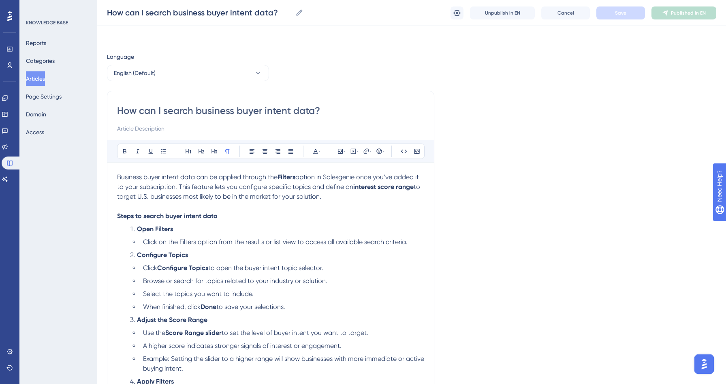
scroll to position [126, 0]
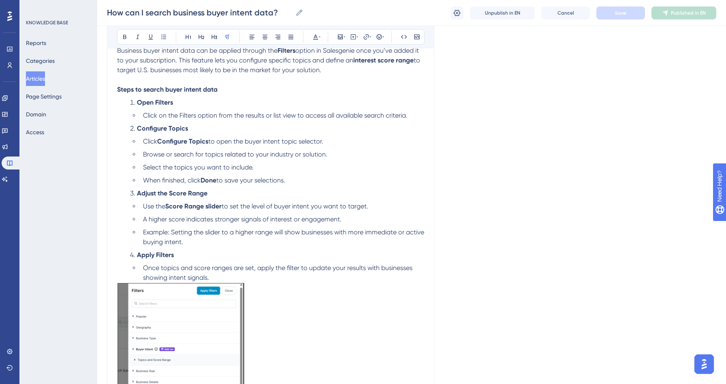
click at [214, 284] on img at bounding box center [180, 355] width 127 height 147
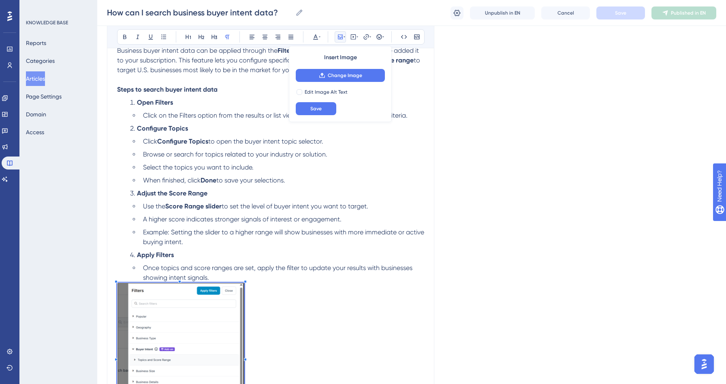
click at [213, 280] on li "Once topics and score ranges are set, apply the filter to update your results w…" at bounding box center [282, 272] width 284 height 19
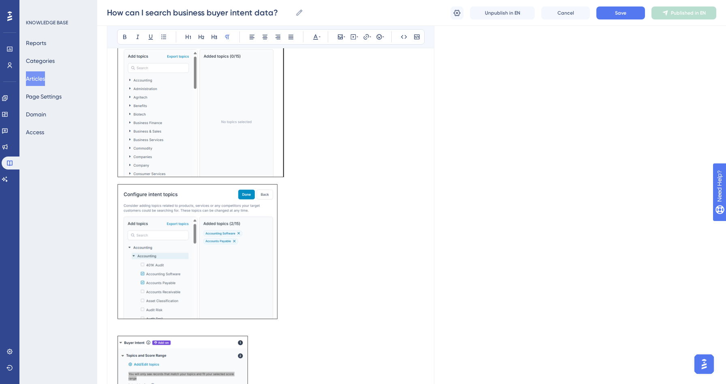
scroll to position [926, 0]
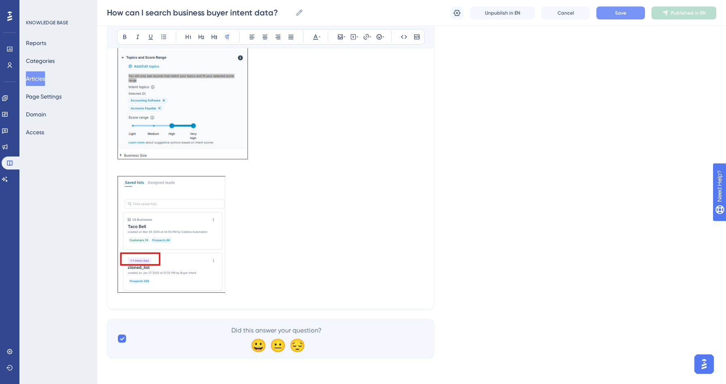
click at [624, 9] on button "Save" at bounding box center [620, 12] width 49 height 13
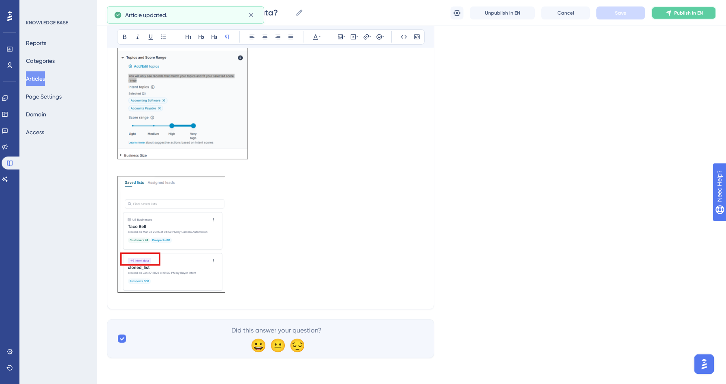
click at [663, 17] on button "Publish in EN" at bounding box center [683, 12] width 65 height 13
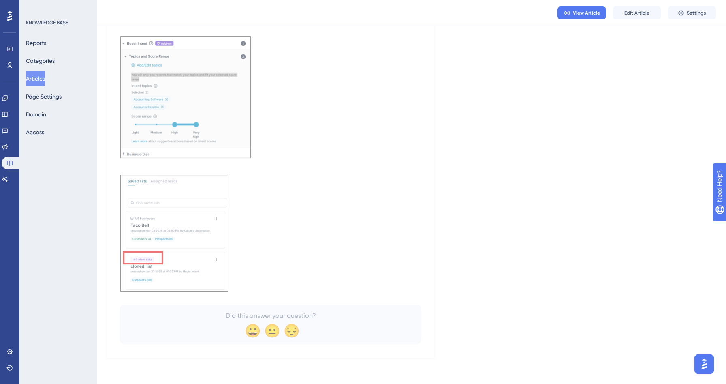
click at [45, 74] on button "Articles" at bounding box center [35, 78] width 19 height 15
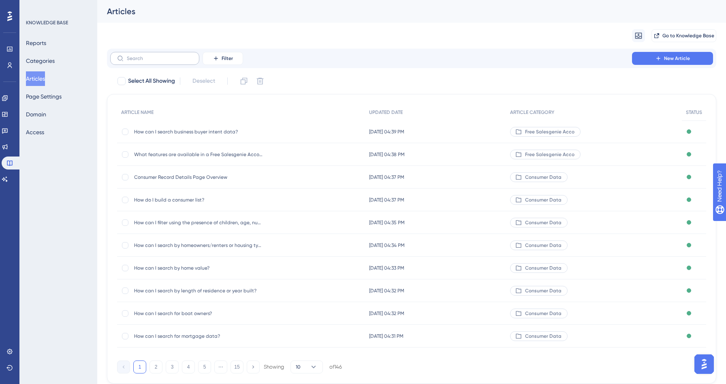
click at [128, 63] on label at bounding box center [154, 58] width 89 height 13
click at [128, 61] on input "text" at bounding box center [160, 58] width 66 height 6
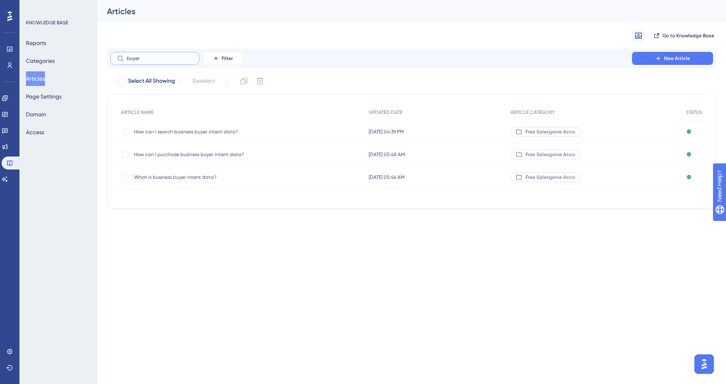
type input "buyer"
click at [169, 158] on div "How can I purchase business buyer intent data? How can I purchase business buye…" at bounding box center [199, 154] width 130 height 23
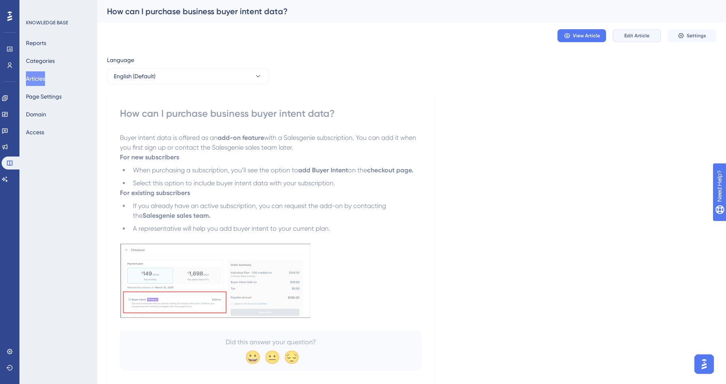
click at [636, 37] on span "Edit Article" at bounding box center [636, 35] width 25 height 6
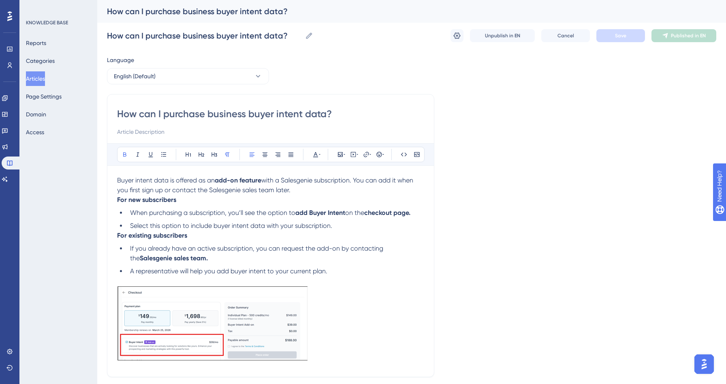
click at [117, 200] on strong "For new subscribers" at bounding box center [146, 200] width 59 height 8
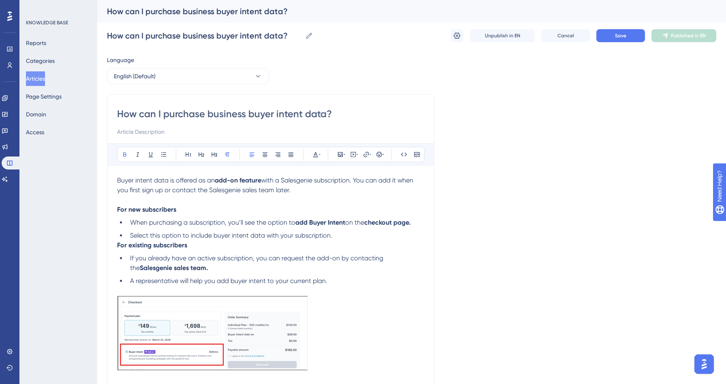
click at [117, 244] on strong "For existing subscribers" at bounding box center [152, 245] width 70 height 8
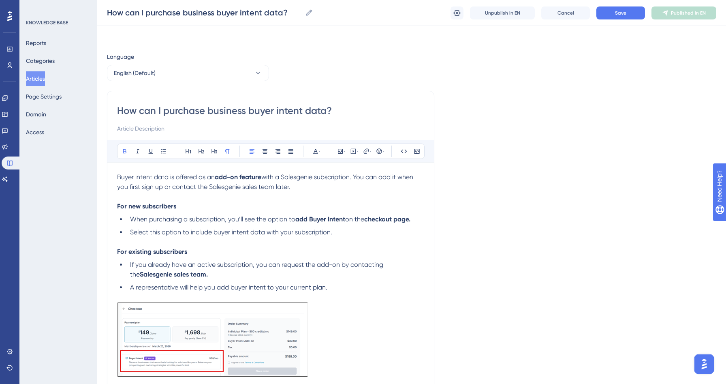
scroll to position [85, 0]
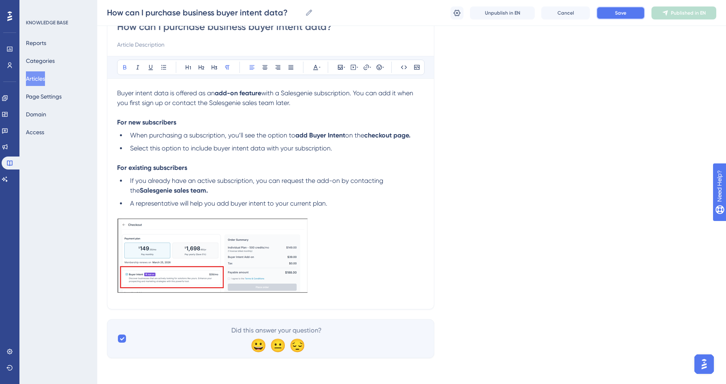
click at [623, 13] on span "Save" at bounding box center [620, 13] width 11 height 6
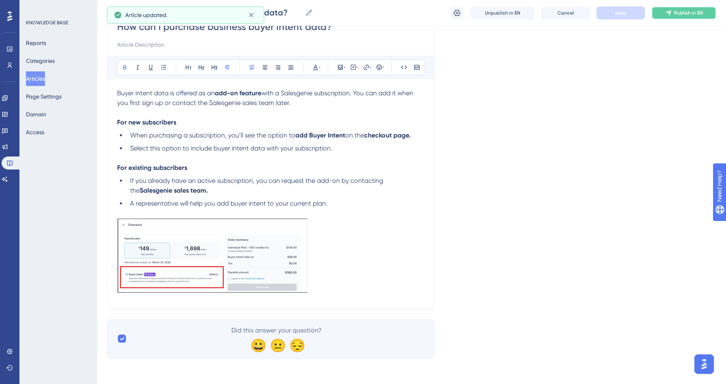
click at [691, 16] on button "Publish in EN" at bounding box center [683, 12] width 65 height 13
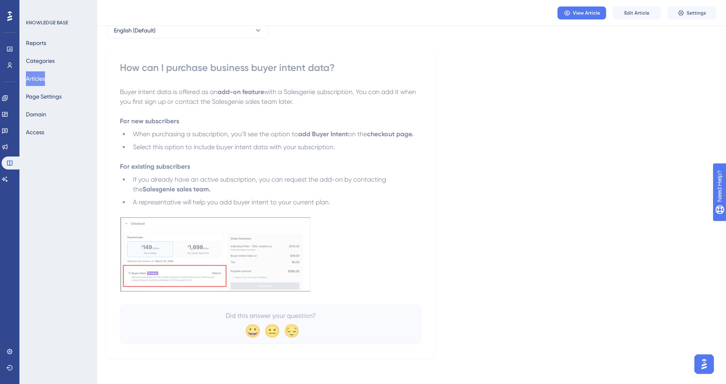
click at [41, 77] on button "Articles" at bounding box center [35, 78] width 19 height 15
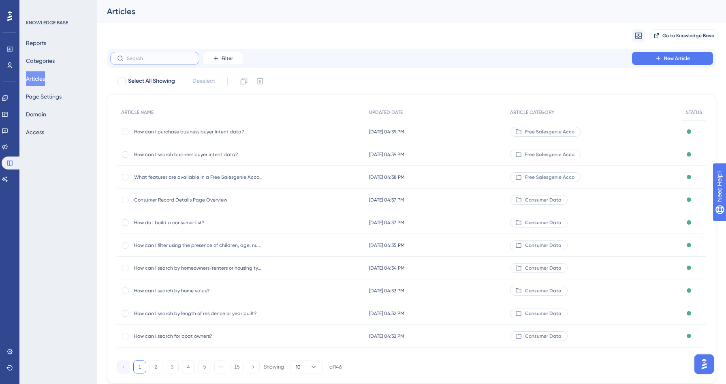
click at [134, 60] on input "text" at bounding box center [160, 58] width 66 height 6
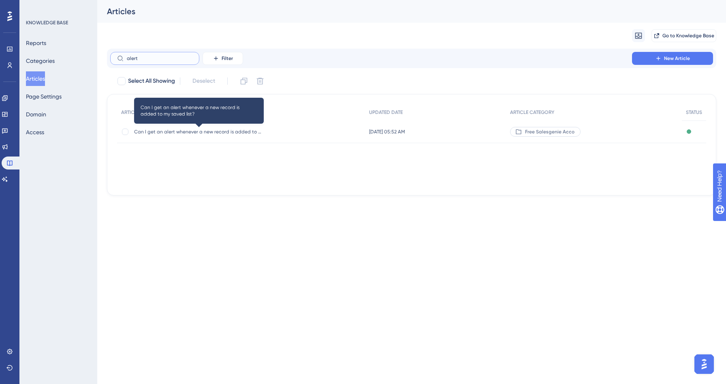
type input "alert"
click at [224, 134] on span "Can I get an alert whenever a new record is added to my saved list?" at bounding box center [199, 131] width 130 height 6
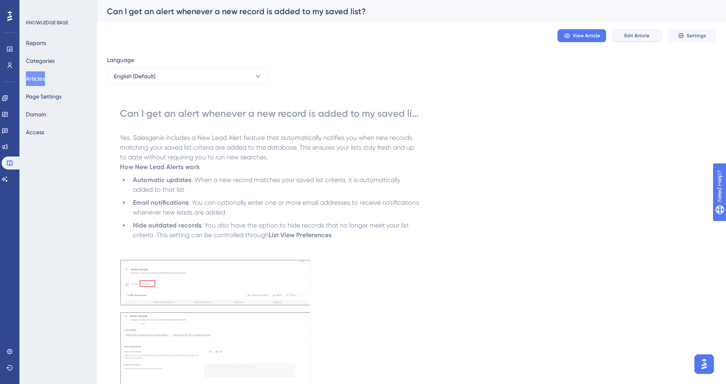
click at [636, 39] on button "Edit Article" at bounding box center [636, 35] width 49 height 13
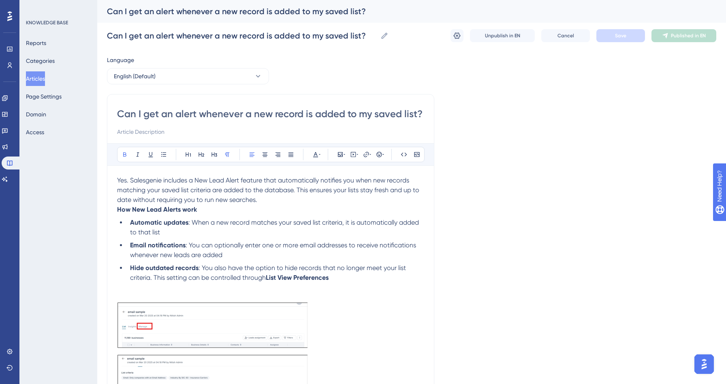
click at [118, 213] on p "How New Lead Alerts work" at bounding box center [270, 210] width 307 height 10
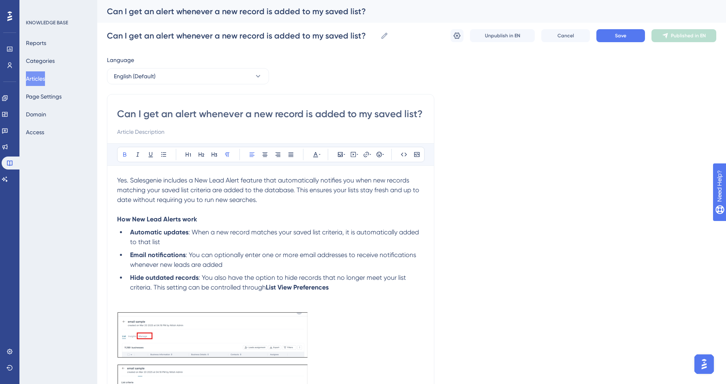
scroll to position [162, 0]
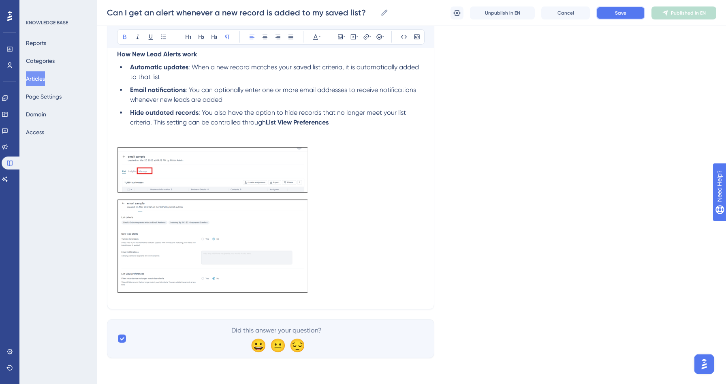
click at [614, 14] on button "Save" at bounding box center [620, 12] width 49 height 13
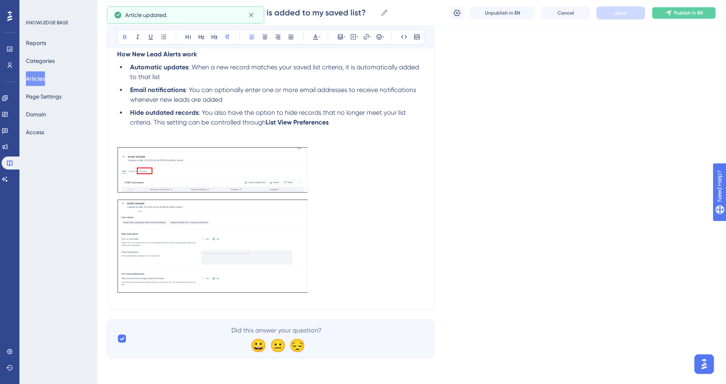
click at [677, 16] on span "Publish in EN" at bounding box center [688, 13] width 29 height 6
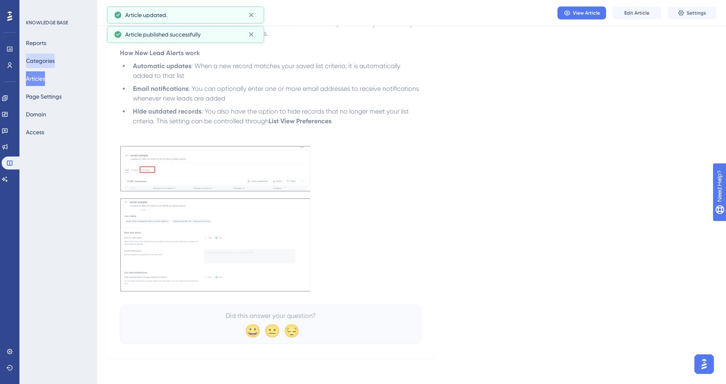
scroll to position [121, 0]
click at [43, 77] on button "Articles" at bounding box center [35, 78] width 19 height 15
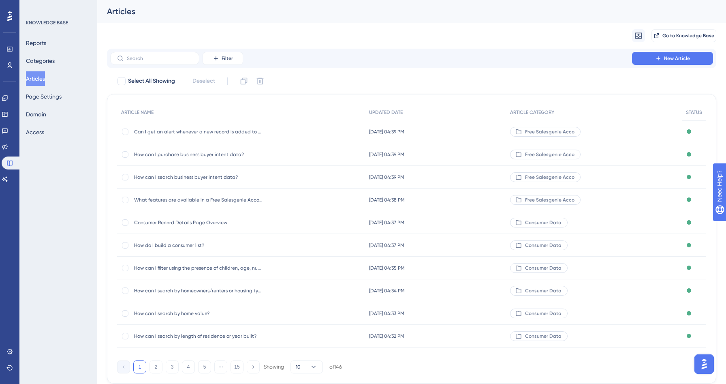
click at [38, 77] on button "Articles" at bounding box center [35, 78] width 19 height 15
click at [131, 58] on input "text" at bounding box center [160, 58] width 66 height 6
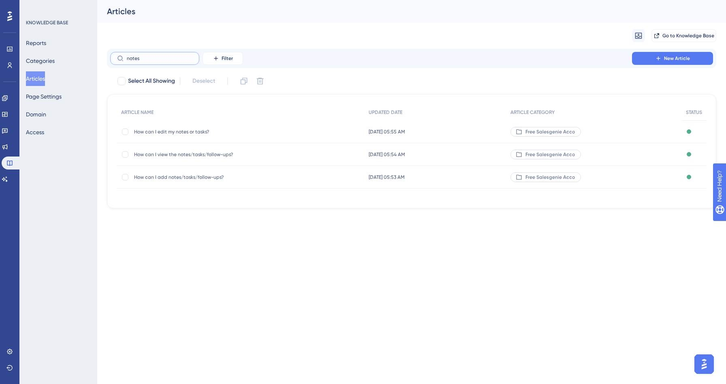
type input "notes"
click at [173, 179] on span "How can I add notes/tasks/follow-ups?" at bounding box center [199, 177] width 130 height 6
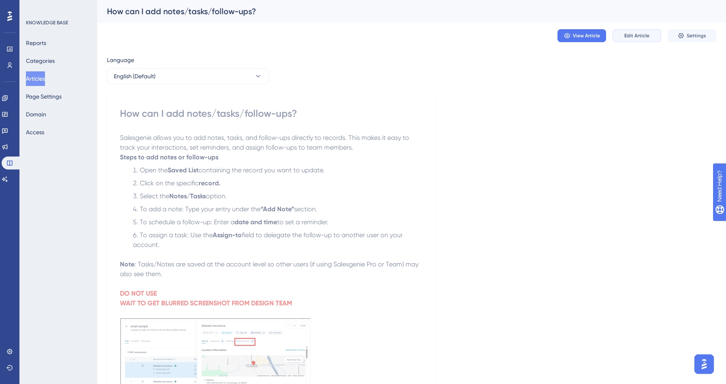
click at [651, 32] on button "Edit Article" at bounding box center [636, 35] width 49 height 13
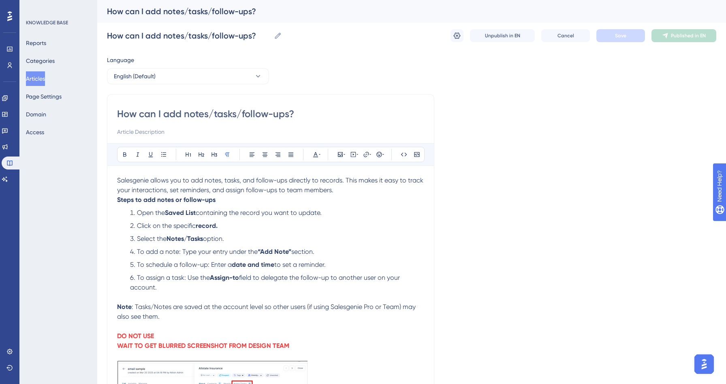
scroll to position [6, 0]
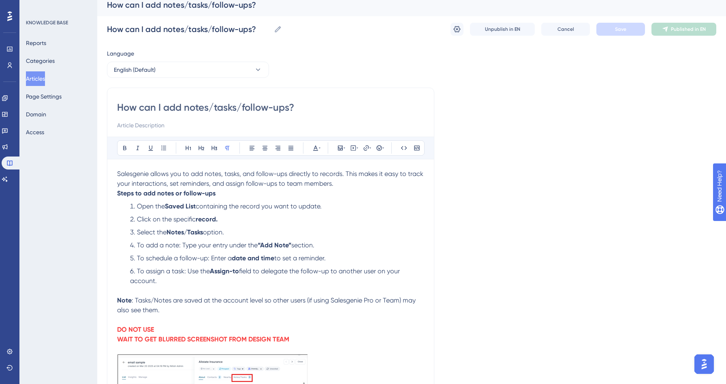
click at [119, 193] on strong "Steps to add notes or follow-ups" at bounding box center [166, 193] width 98 height 8
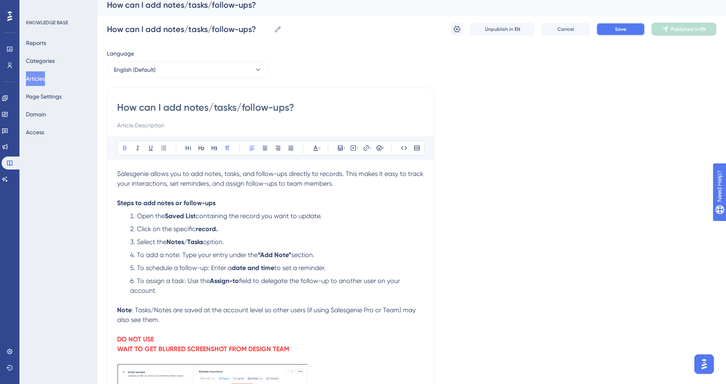
click at [633, 28] on button "Save" at bounding box center [620, 29] width 49 height 13
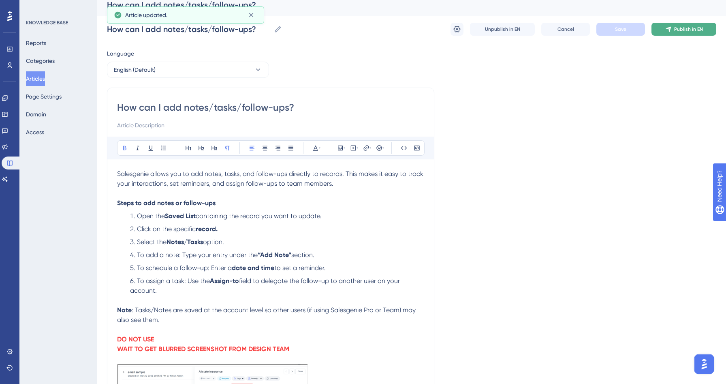
click at [657, 30] on button "Publish in EN" at bounding box center [683, 29] width 65 height 13
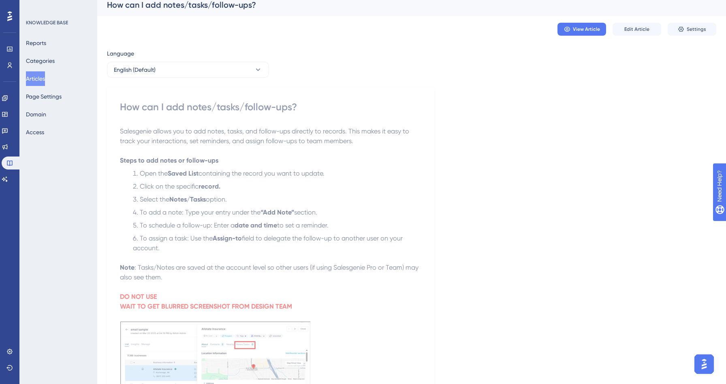
click at [45, 76] on button "Articles" at bounding box center [35, 78] width 19 height 15
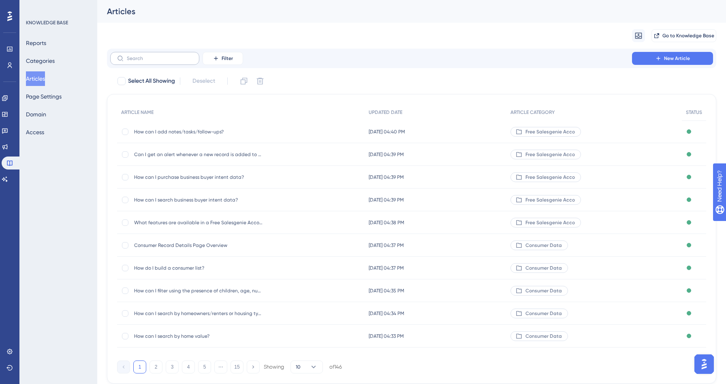
click at [150, 62] on label at bounding box center [154, 58] width 89 height 13
click at [150, 61] on input "text" at bounding box center [160, 58] width 66 height 6
type input "smart audiences"
click at [153, 369] on button "2" at bounding box center [155, 366] width 13 height 13
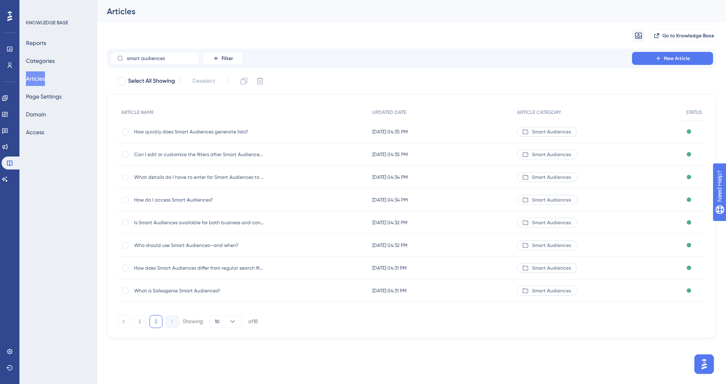
click at [179, 293] on span "What is Salesgenie Smart Audiences?" at bounding box center [199, 290] width 130 height 6
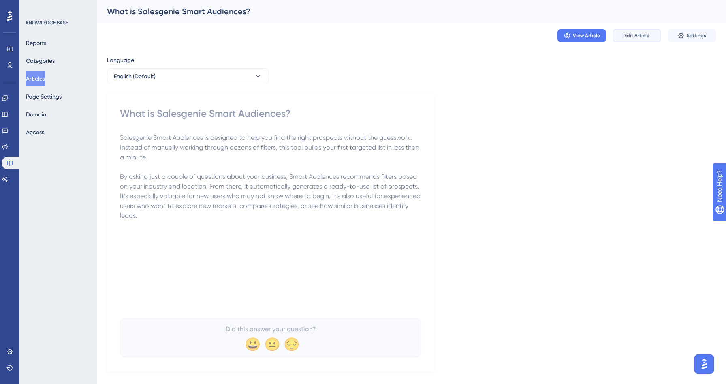
click at [640, 36] on span "Edit Article" at bounding box center [636, 35] width 25 height 6
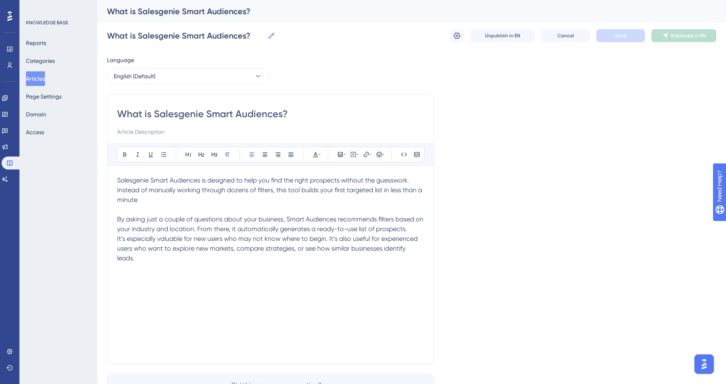
click at [119, 242] on p "It’s especially valuable for new users who may not know where to begin. It’s al…" at bounding box center [270, 248] width 307 height 29
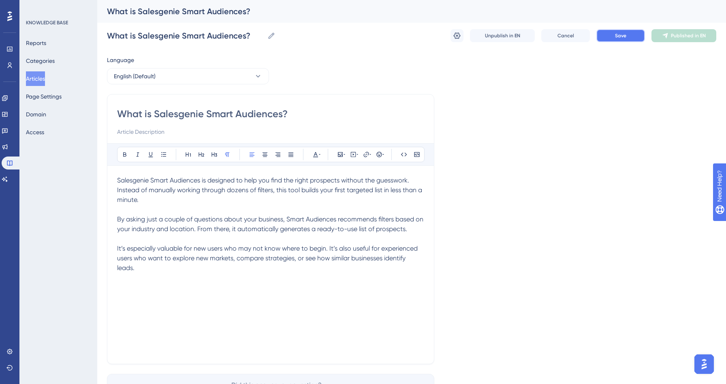
click at [608, 30] on button "Save" at bounding box center [620, 35] width 49 height 13
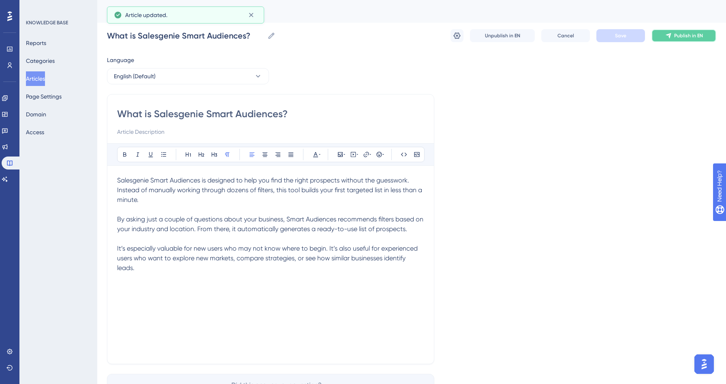
click at [699, 36] on span "Publish in EN" at bounding box center [688, 35] width 29 height 6
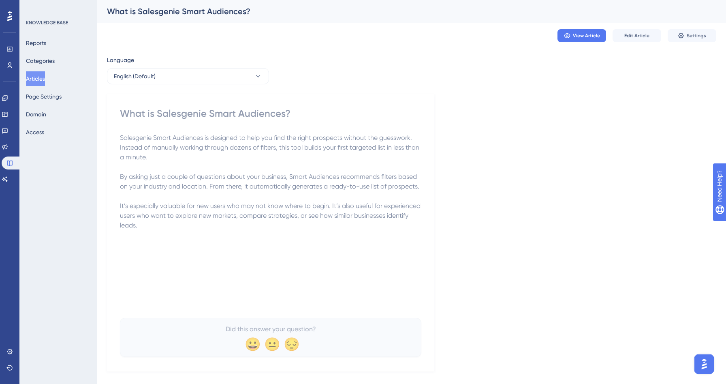
click at [32, 71] on button "Articles" at bounding box center [35, 78] width 19 height 15
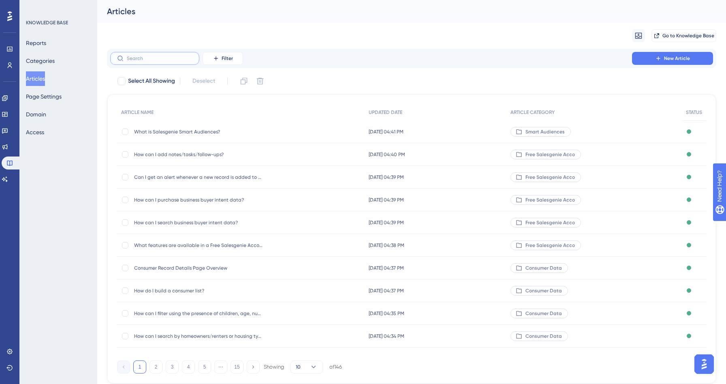
click at [135, 60] on input "text" at bounding box center [160, 58] width 66 height 6
type input "s"
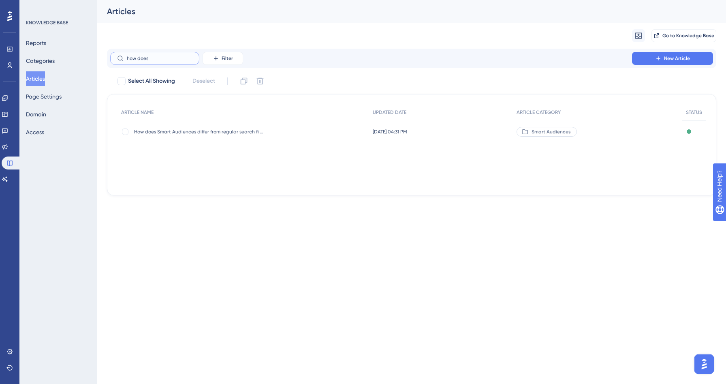
type input "how does"
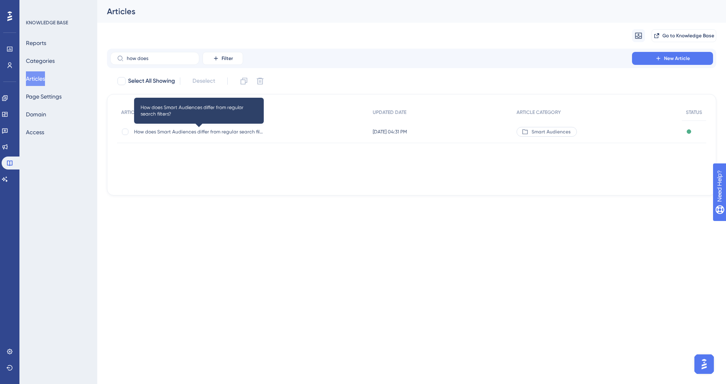
click at [199, 130] on span "How does Smart Audiences differ from regular search filters?" at bounding box center [199, 131] width 130 height 6
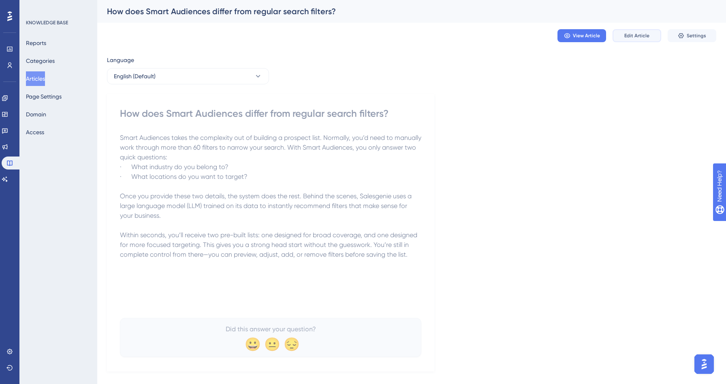
click at [644, 33] on span "Edit Article" at bounding box center [636, 35] width 25 height 6
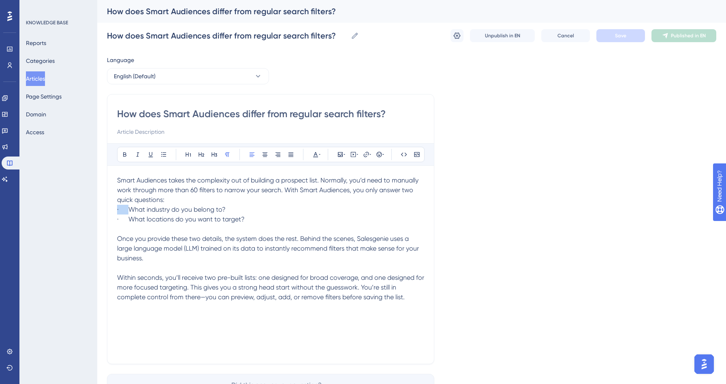
drag, startPoint x: 130, startPoint y: 208, endPoint x: 102, endPoint y: 208, distance: 27.5
click at [102, 208] on div "Performance Users Engagement Widgets Feedback Product Updates Knowledge Base AI…" at bounding box center [411, 212] width 629 height 425
drag, startPoint x: 129, startPoint y: 220, endPoint x: 111, endPoint y: 218, distance: 17.5
click at [111, 218] on div "How does Smart Audiences differ from regular search filters? Bold Italic Underl…" at bounding box center [270, 229] width 327 height 270
drag, startPoint x: 240, startPoint y: 219, endPoint x: 104, endPoint y: 209, distance: 136.9
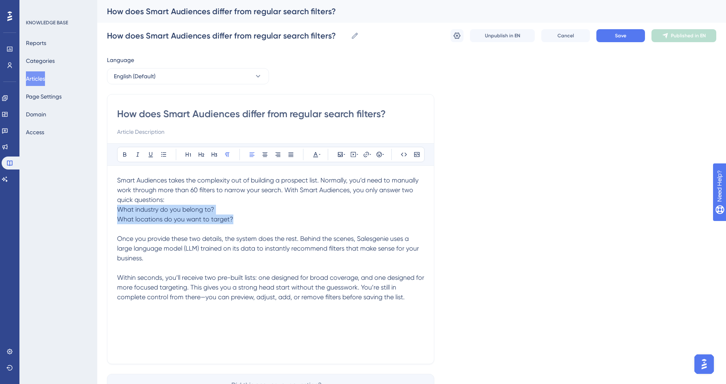
click at [104, 209] on div "Performance Users Engagement Widgets Feedback Product Updates Knowledge Base AI…" at bounding box center [411, 212] width 629 height 425
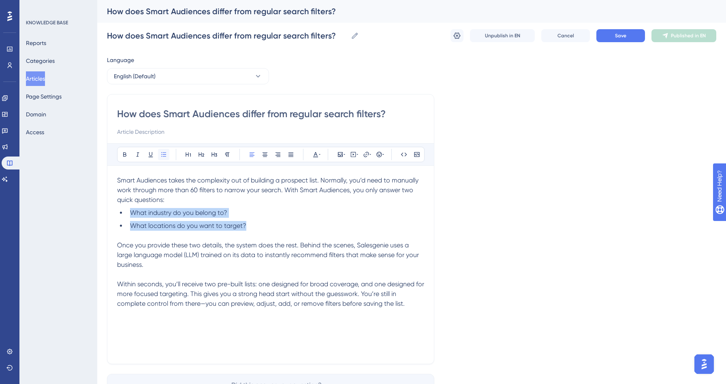
click at [164, 153] on icon at bounding box center [163, 154] width 6 height 6
click at [625, 38] on span "Save" at bounding box center [620, 35] width 11 height 6
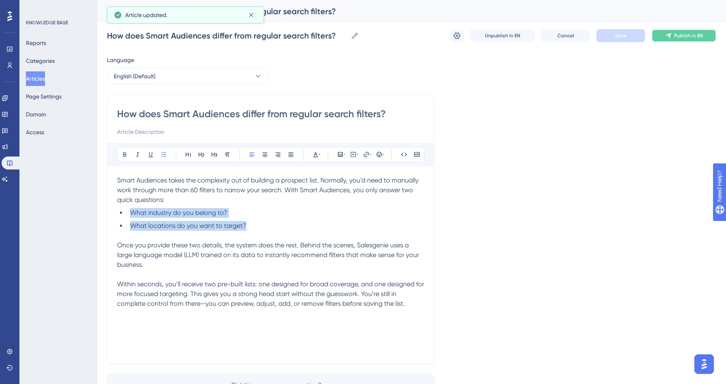
click at [691, 36] on span "Publish in EN" at bounding box center [688, 35] width 29 height 6
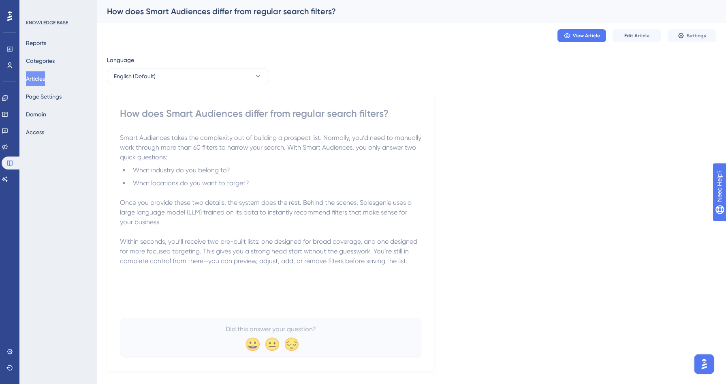
click at [36, 77] on button "Articles" at bounding box center [35, 78] width 19 height 15
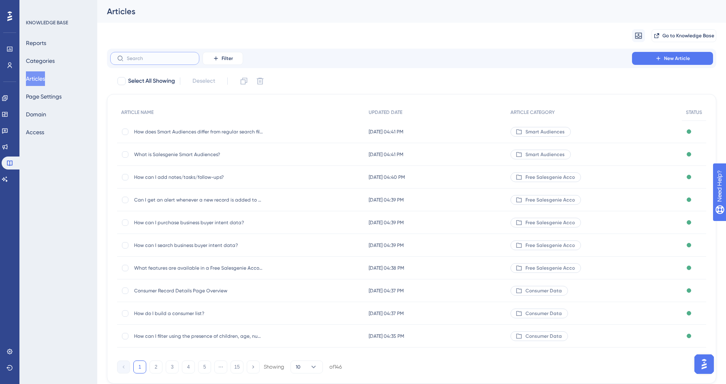
click at [141, 61] on input "text" at bounding box center [160, 58] width 66 height 6
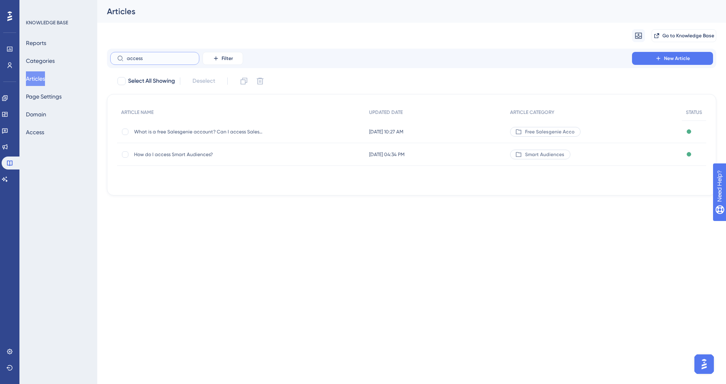
type input "access"
click at [190, 155] on span "How do I access Smart Audiences?" at bounding box center [199, 154] width 130 height 6
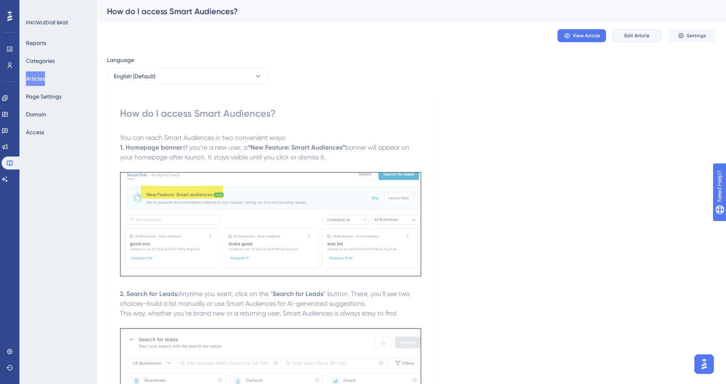
click at [634, 41] on button "Edit Article" at bounding box center [636, 35] width 49 height 13
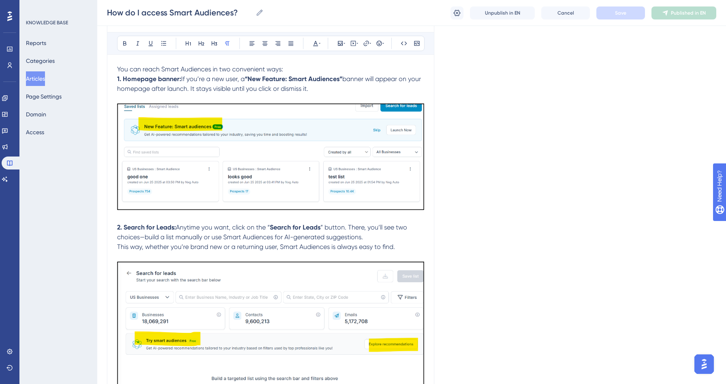
scroll to position [83, 0]
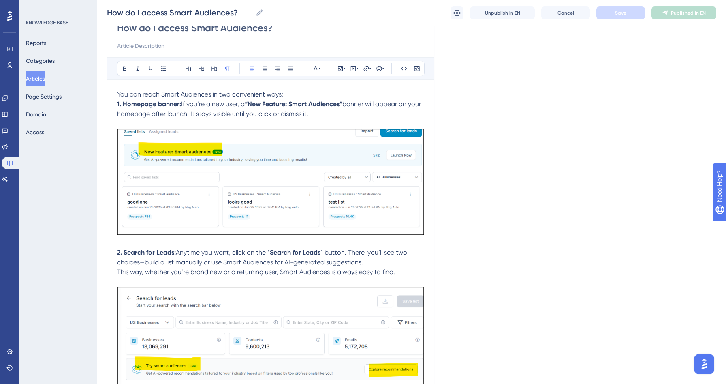
click at [286, 94] on p "You can reach Smart Audiences in two convenient ways:" at bounding box center [270, 95] width 307 height 10
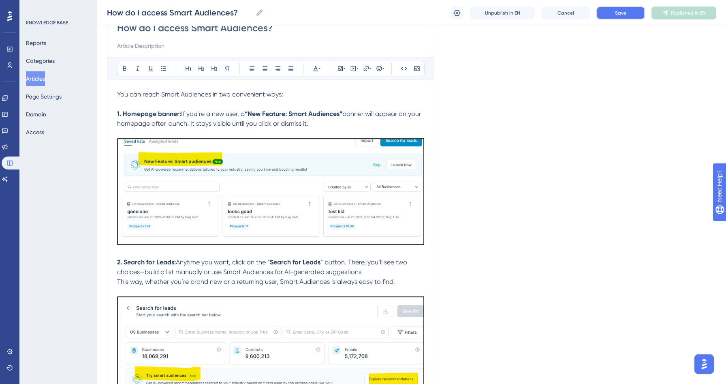
click at [630, 17] on button "Save" at bounding box center [620, 12] width 49 height 13
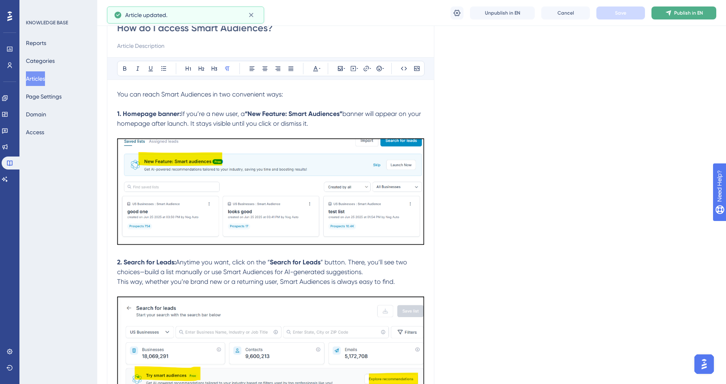
click at [679, 17] on button "Publish in EN" at bounding box center [683, 12] width 65 height 13
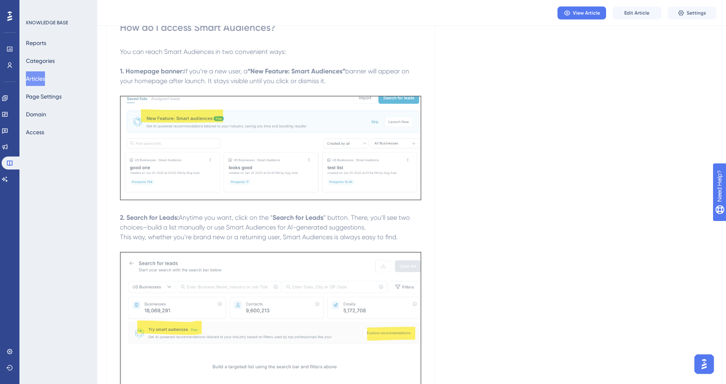
click at [38, 81] on button "Articles" at bounding box center [35, 78] width 19 height 15
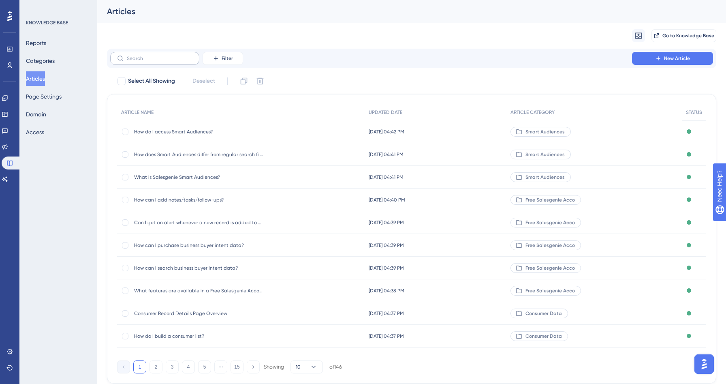
click at [151, 61] on label at bounding box center [154, 58] width 89 height 13
click at [151, 61] on input "text" at bounding box center [160, 58] width 66 height 6
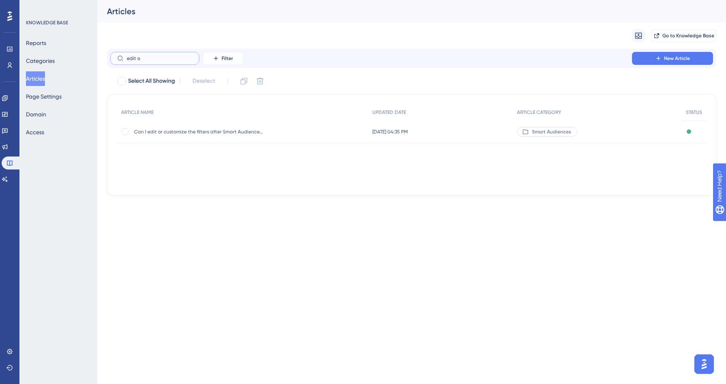
type input "edit o"
click at [185, 126] on div "Can I edit or customize the filters after Smart Audiences suggests them? Can I …" at bounding box center [199, 131] width 130 height 23
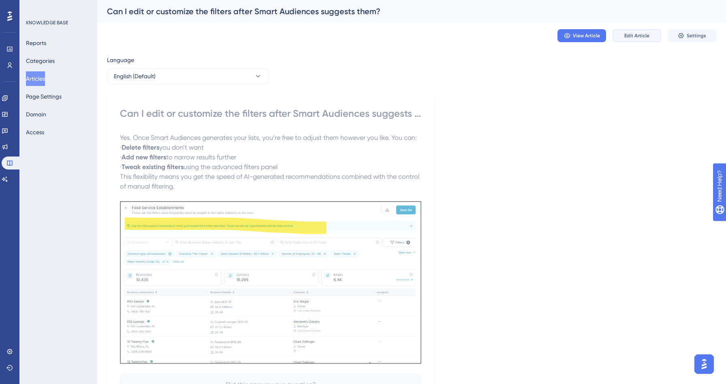
click at [635, 36] on span "Edit Article" at bounding box center [636, 35] width 25 height 6
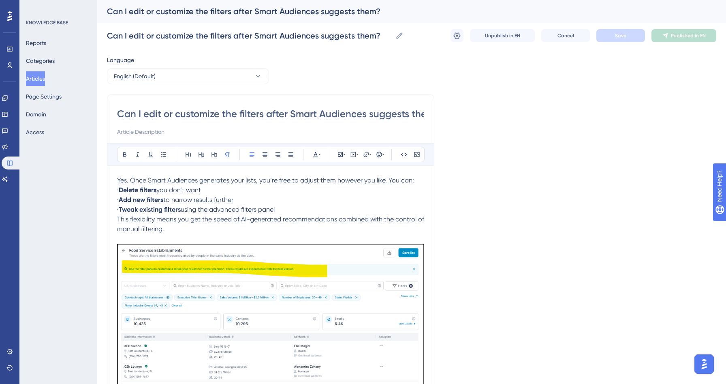
drag, startPoint x: 128, startPoint y: 191, endPoint x: 107, endPoint y: 191, distance: 21.1
click at [107, 191] on div "Performance Users Engagement Widgets Feedback Product Updates Knowledge Base AI…" at bounding box center [411, 242] width 629 height 484
drag, startPoint x: 130, startPoint y: 201, endPoint x: 93, endPoint y: 198, distance: 37.0
click at [97, 198] on div "Performance Users Engagement Widgets Feedback Product Updates Knowledge Base AI…" at bounding box center [411, 242] width 629 height 484
drag, startPoint x: 130, startPoint y: 210, endPoint x: 103, endPoint y: 209, distance: 27.5
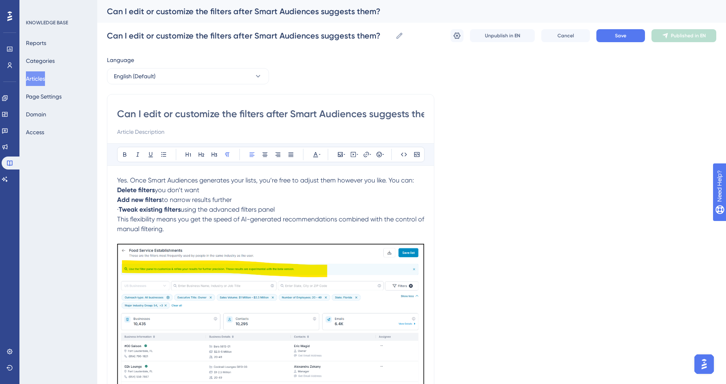
click at [103, 209] on div "Performance Users Engagement Widgets Feedback Product Updates Knowledge Base AI…" at bounding box center [411, 242] width 629 height 484
drag, startPoint x: 279, startPoint y: 210, endPoint x: 100, endPoint y: 188, distance: 180.0
click at [100, 188] on div "Performance Users Engagement Widgets Feedback Product Updates Knowledge Base AI…" at bounding box center [411, 242] width 629 height 484
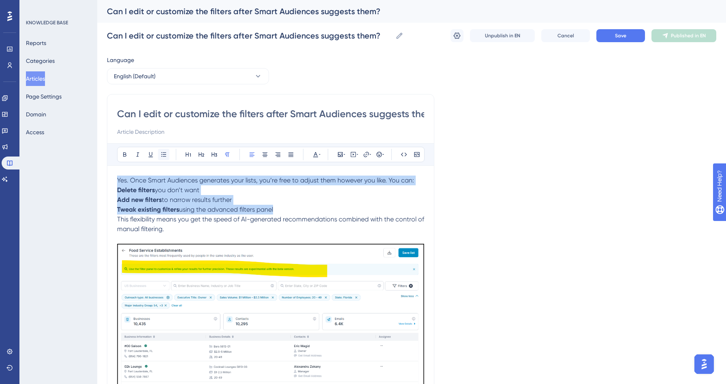
click at [166, 155] on icon at bounding box center [163, 154] width 6 height 6
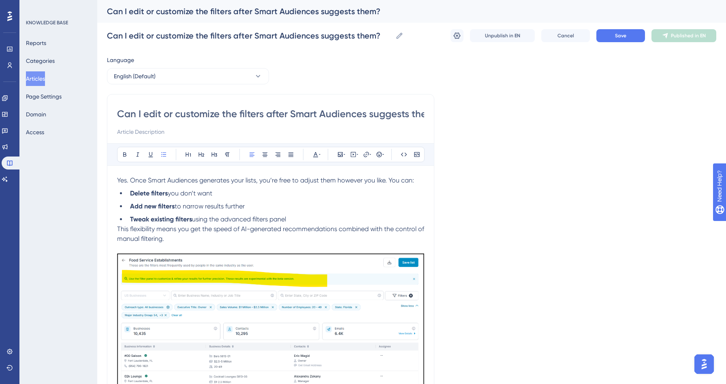
click at [118, 227] on span "This flexibility means you get the speed of AI-generated recommendations combin…" at bounding box center [271, 233] width 309 height 17
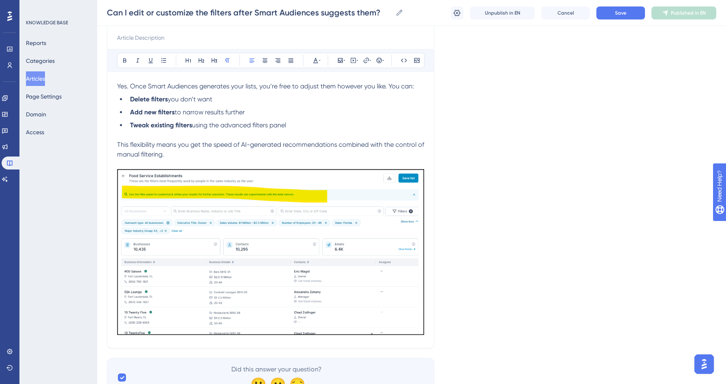
scroll to position [130, 0]
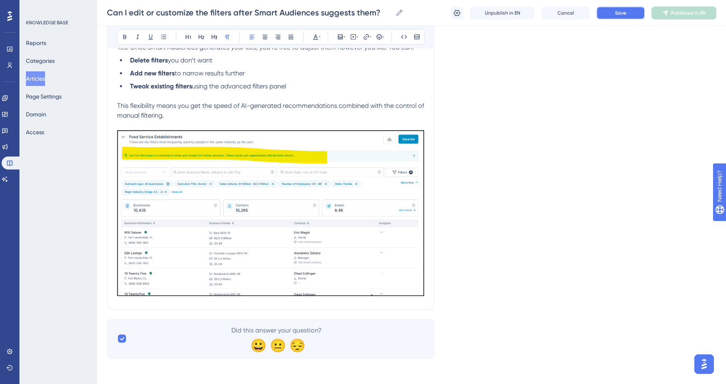
click at [623, 16] on button "Save" at bounding box center [620, 12] width 49 height 13
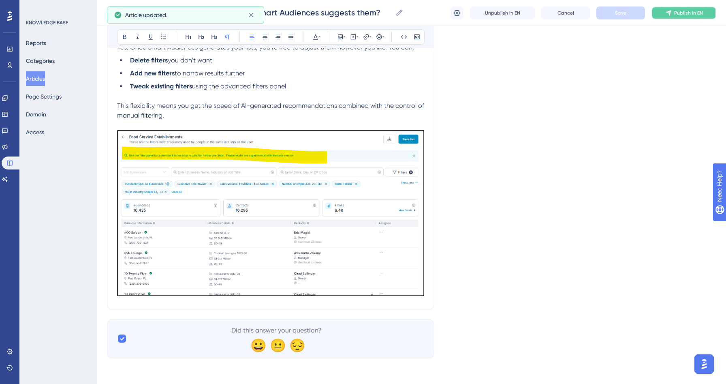
click at [689, 14] on span "Publish in EN" at bounding box center [688, 13] width 29 height 6
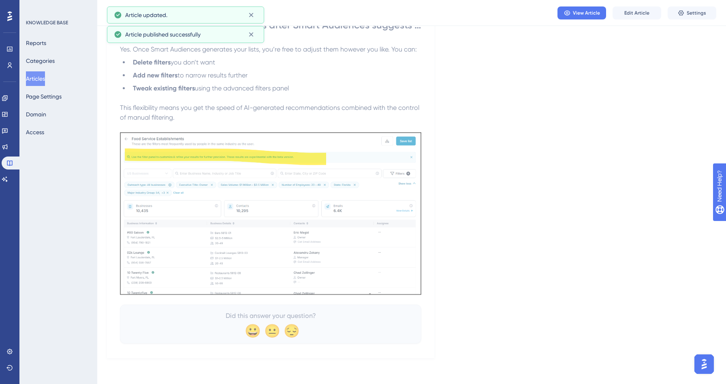
scroll to position [85, 0]
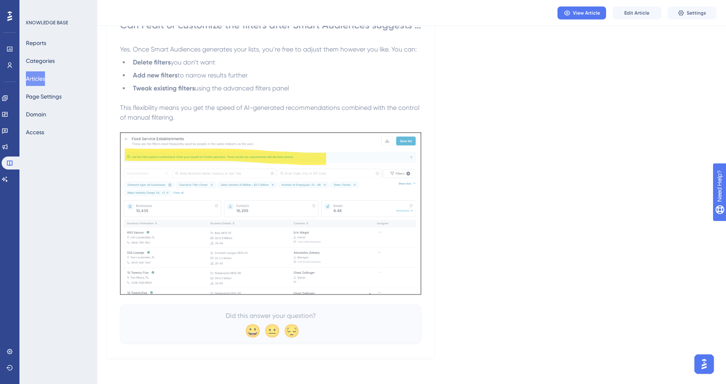
click at [38, 82] on button "Articles" at bounding box center [35, 78] width 19 height 15
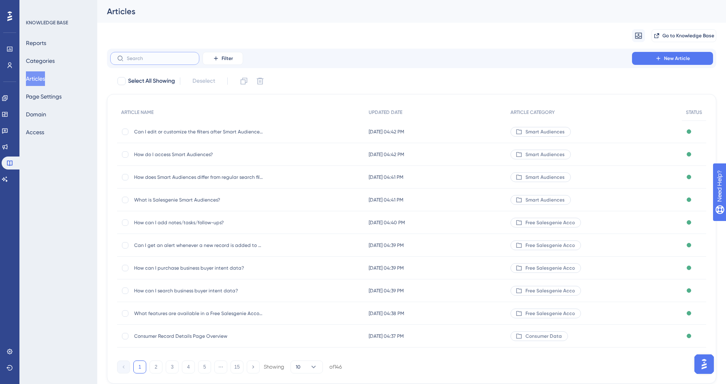
click at [141, 59] on input "text" at bounding box center [160, 58] width 66 height 6
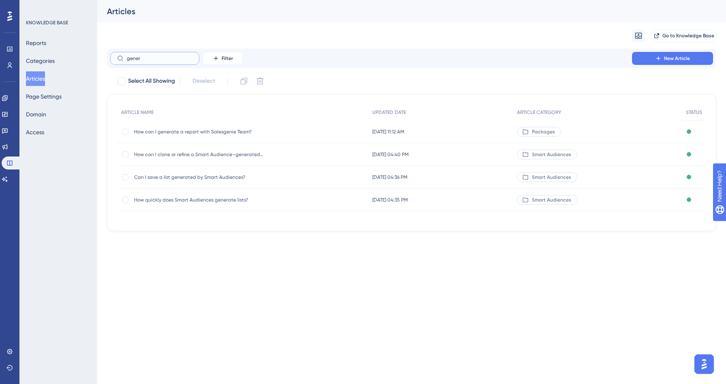
type input "gener"
click at [162, 171] on div "Can I save a list generated by Smart Audiences? Can I save a list generated by …" at bounding box center [199, 177] width 130 height 23
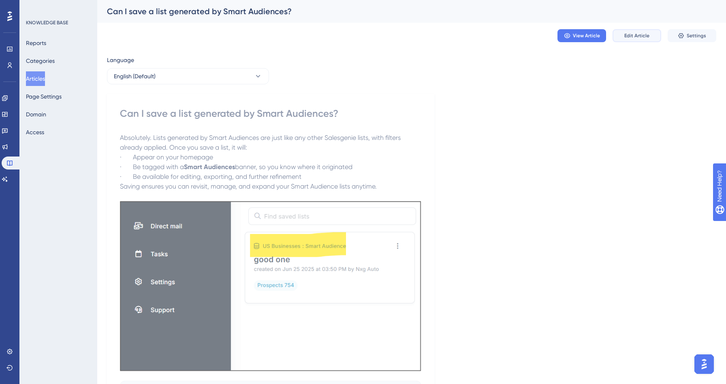
click at [633, 30] on button "Edit Article" at bounding box center [636, 35] width 49 height 13
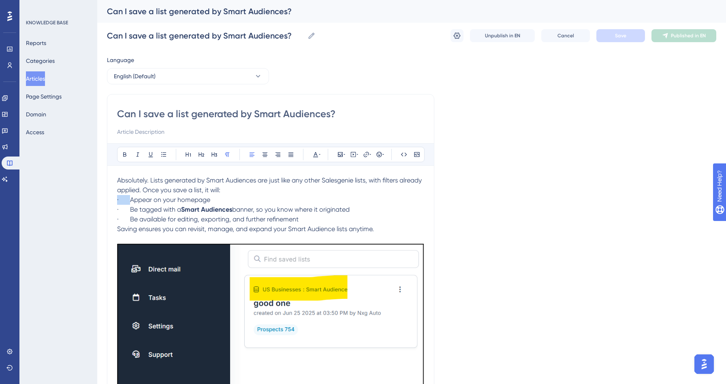
drag, startPoint x: 130, startPoint y: 202, endPoint x: 108, endPoint y: 201, distance: 21.9
click at [108, 201] on div "Can I save a list generated by Smart Audiences? Bold Italic Underline Bullet Po…" at bounding box center [270, 262] width 327 height 336
drag, startPoint x: 130, startPoint y: 208, endPoint x: 103, endPoint y: 207, distance: 27.6
click at [103, 207] on div "Performance Users Engagement Widgets Feedback Product Updates Knowledge Base AI…" at bounding box center [411, 245] width 629 height 491
drag, startPoint x: 130, startPoint y: 218, endPoint x: 105, endPoint y: 218, distance: 25.5
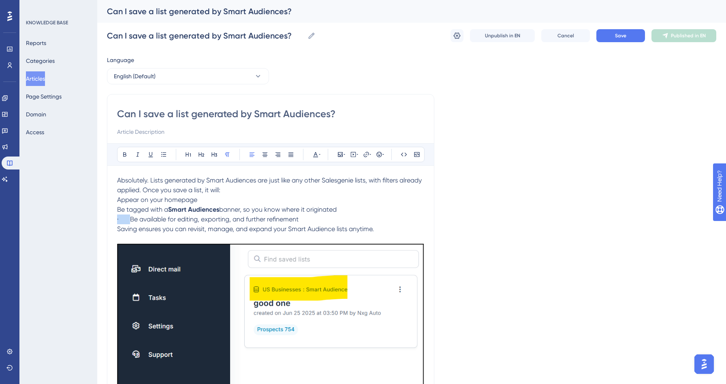
click at [105, 218] on div "Performance Users Engagement Widgets Feedback Product Updates Knowledge Base AI…" at bounding box center [411, 245] width 629 height 491
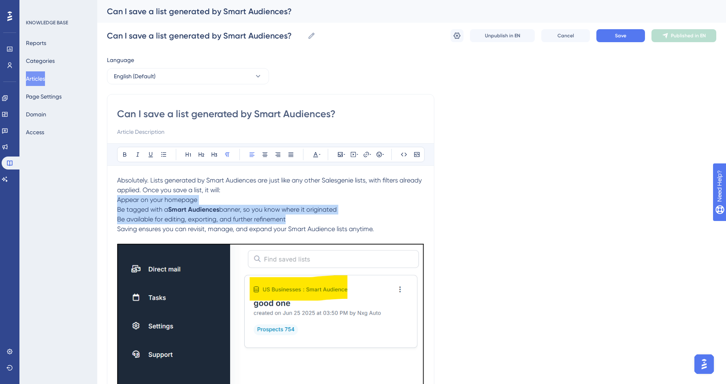
drag, startPoint x: 294, startPoint y: 220, endPoint x: 111, endPoint y: 200, distance: 184.1
click at [111, 200] on div "Can I save a list generated by Smart Audiences? Bold Italic Underline Bullet Po…" at bounding box center [270, 262] width 327 height 336
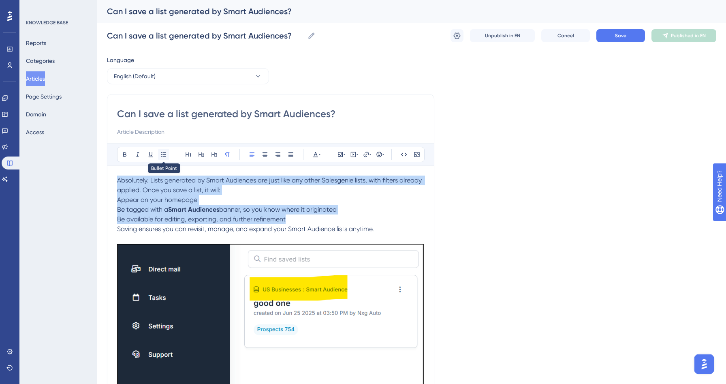
click at [162, 152] on icon at bounding box center [163, 154] width 6 height 6
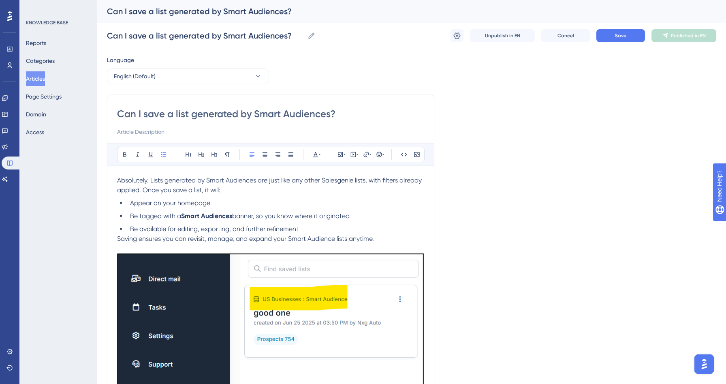
click at [118, 237] on span "Saving ensures you can revisit, manage, and expand your Smart Audience lists an…" at bounding box center [245, 239] width 257 height 8
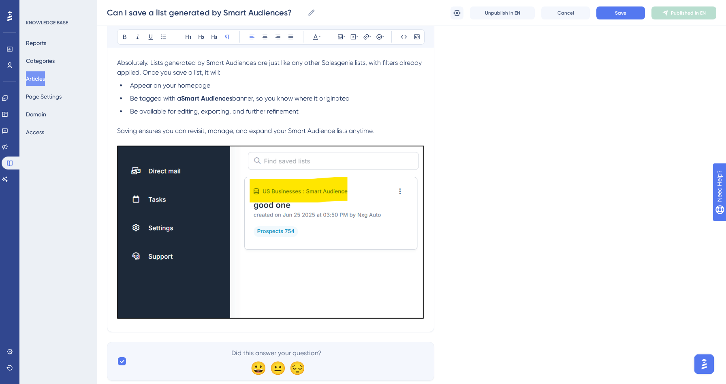
scroll to position [137, 0]
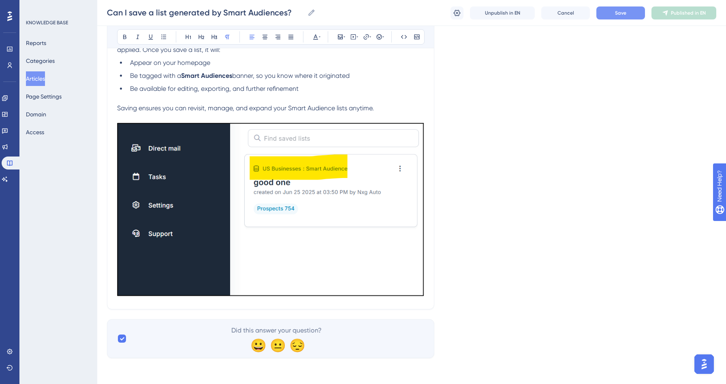
click at [610, 11] on button "Save" at bounding box center [620, 12] width 49 height 13
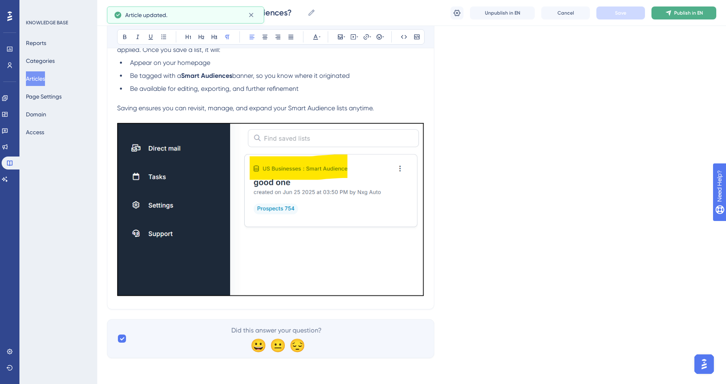
click at [682, 16] on button "Publish in EN" at bounding box center [683, 12] width 65 height 13
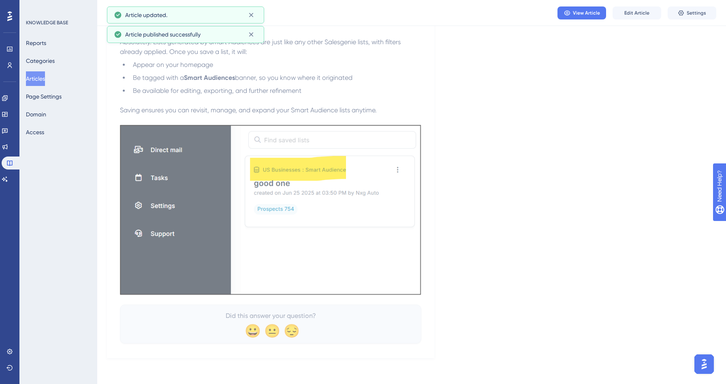
scroll to position [92, 0]
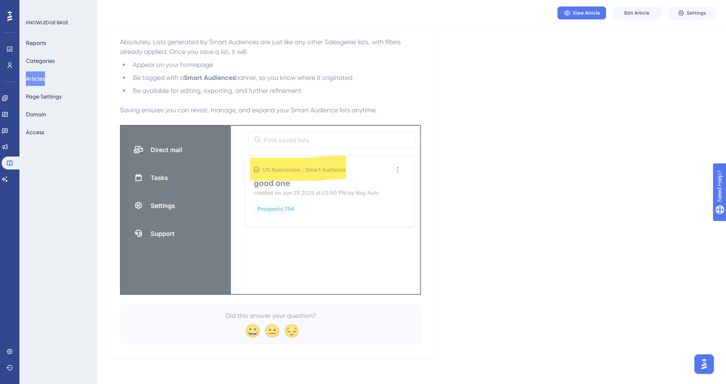
click at [41, 77] on button "Articles" at bounding box center [35, 78] width 19 height 15
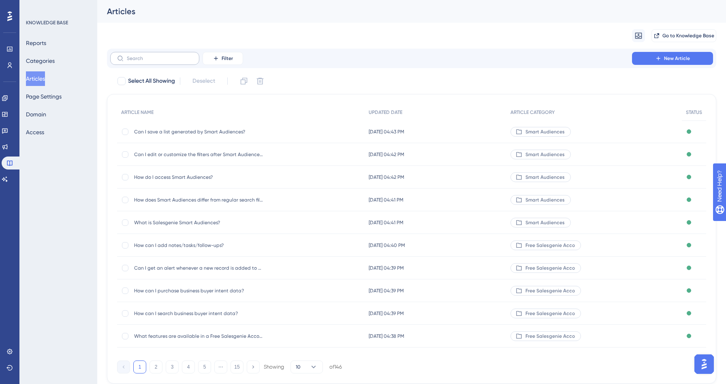
click at [136, 55] on label at bounding box center [154, 58] width 89 height 13
click at [136, 55] on input "text" at bounding box center [160, 58] width 66 height 6
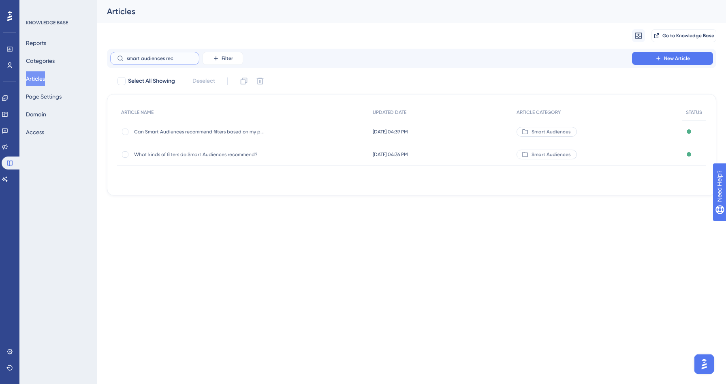
type input "smart audiences rec"
click at [164, 153] on span "What kinds of filters do Smart Audiences recommend?" at bounding box center [199, 154] width 130 height 6
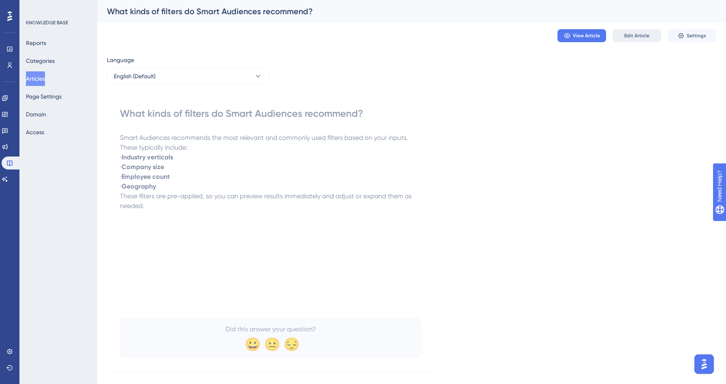
click at [640, 38] on span "Edit Article" at bounding box center [636, 35] width 25 height 6
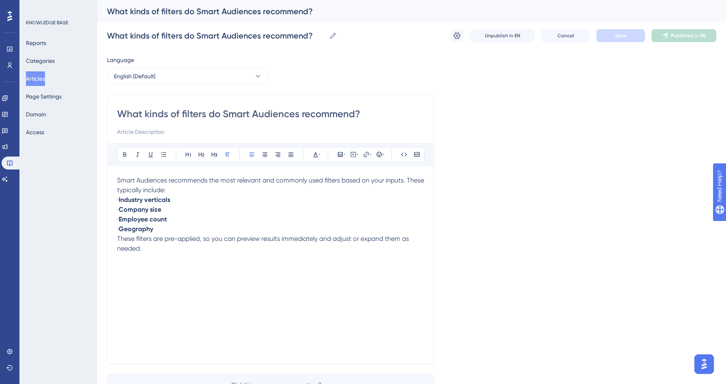
drag, startPoint x: 130, startPoint y: 200, endPoint x: 110, endPoint y: 199, distance: 19.9
click at [110, 199] on div "What kinds of filters do Smart Audiences recommend? Bold Italic Underline Bulle…" at bounding box center [270, 229] width 327 height 270
drag, startPoint x: 130, startPoint y: 210, endPoint x: 109, endPoint y: 209, distance: 21.5
click at [109, 209] on div "What kinds of filters do Smart Audiences recommend? Bold Italic Underline Bulle…" at bounding box center [270, 229] width 327 height 270
drag, startPoint x: 130, startPoint y: 220, endPoint x: 113, endPoint y: 220, distance: 16.6
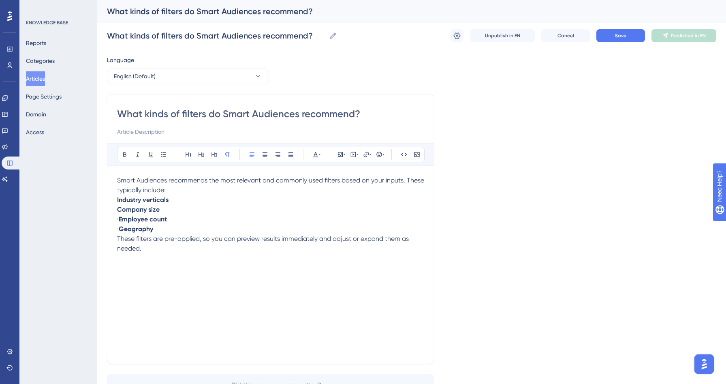
click at [113, 220] on div "What kinds of filters do Smart Audiences recommend? Bold Italic Underline Bulle…" at bounding box center [270, 229] width 327 height 270
drag, startPoint x: 131, startPoint y: 230, endPoint x: 116, endPoint y: 230, distance: 14.6
click at [116, 230] on div "What kinds of filters do Smart Audiences recommend? Bold Italic Underline Bulle…" at bounding box center [270, 229] width 327 height 270
drag, startPoint x: 152, startPoint y: 232, endPoint x: 112, endPoint y: 200, distance: 51.0
click at [112, 200] on div "What kinds of filters do Smart Audiences recommend? Bold Italic Underline Bulle…" at bounding box center [270, 229] width 327 height 270
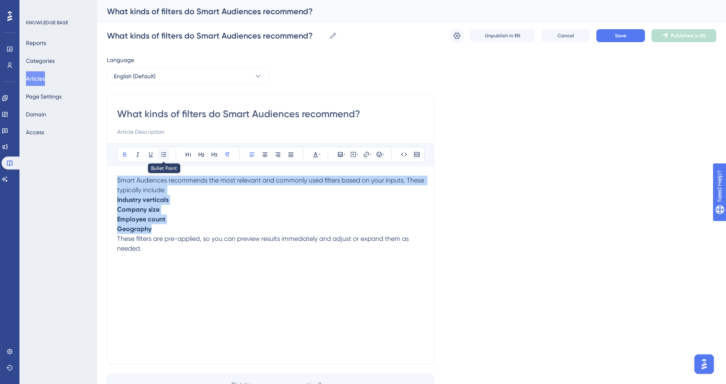
click at [165, 154] on icon at bounding box center [163, 154] width 6 height 6
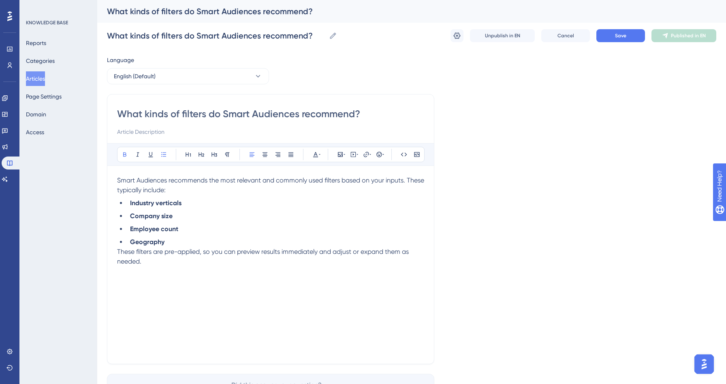
click at [192, 235] on ul "Industry verticals Company size Employee count Geography" at bounding box center [270, 222] width 307 height 49
click at [117, 253] on span "These filters are pre-applied, so you can preview results immediately and adjus…" at bounding box center [263, 255] width 293 height 17
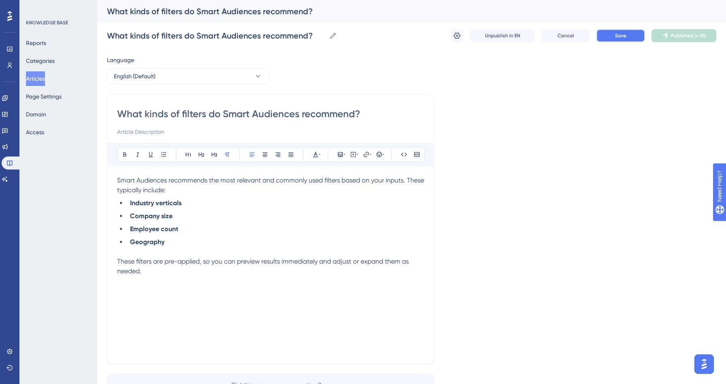
click at [614, 41] on button "Save" at bounding box center [620, 35] width 49 height 13
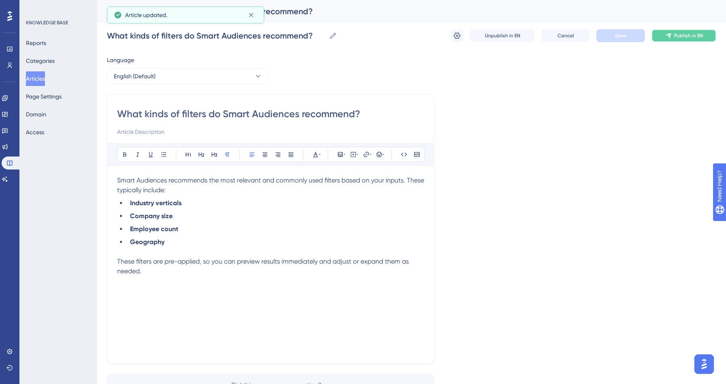
click at [683, 34] on span "Publish in EN" at bounding box center [688, 35] width 29 height 6
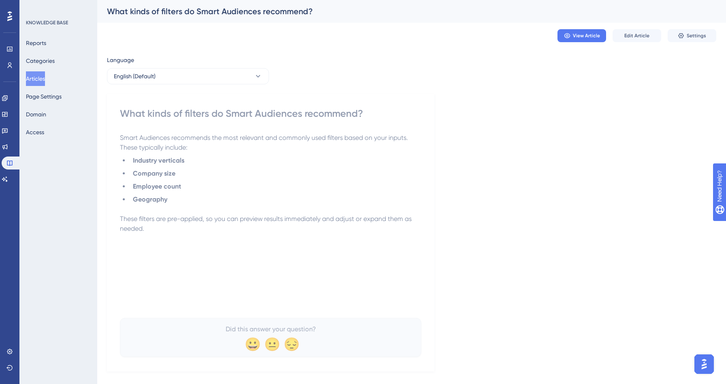
click at [45, 79] on button "Articles" at bounding box center [35, 78] width 19 height 15
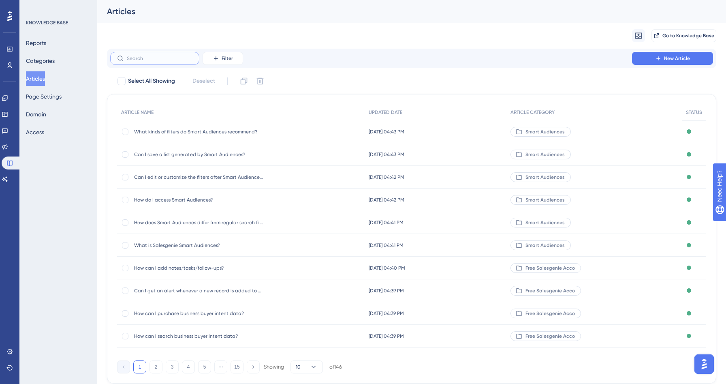
click at [135, 60] on input "text" at bounding box center [160, 58] width 66 height 6
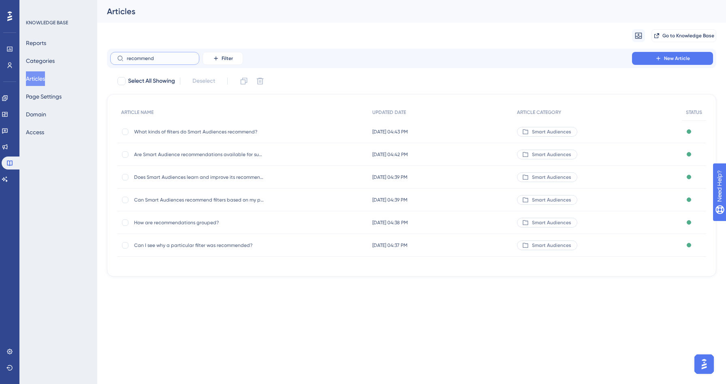
type input "recommend"
click at [160, 224] on span "How are recommendations grouped?" at bounding box center [199, 222] width 130 height 6
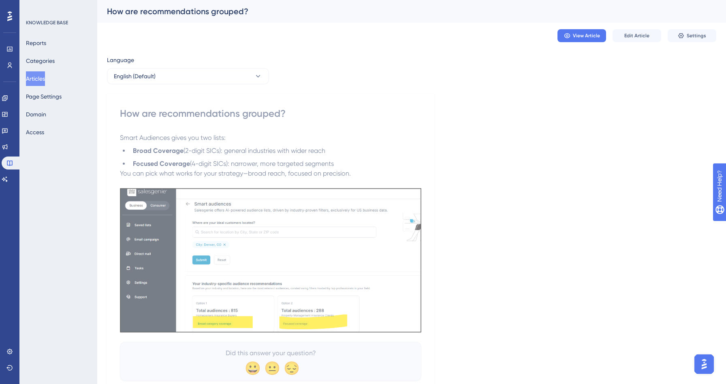
click at [639, 36] on span "Edit Article" at bounding box center [636, 35] width 25 height 6
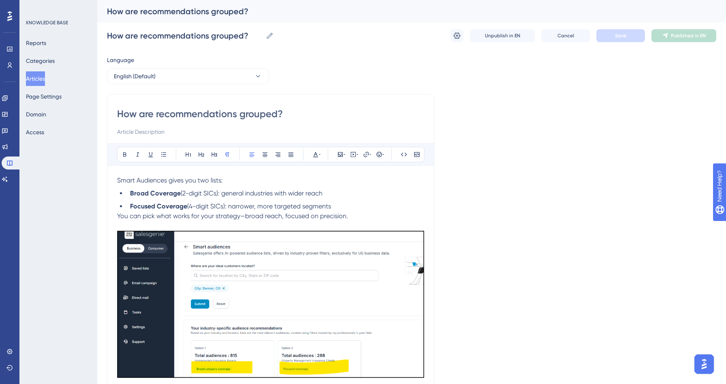
click at [124, 216] on span "You can pick what works for your strategy—broad reach, focused on precision." at bounding box center [232, 216] width 231 height 8
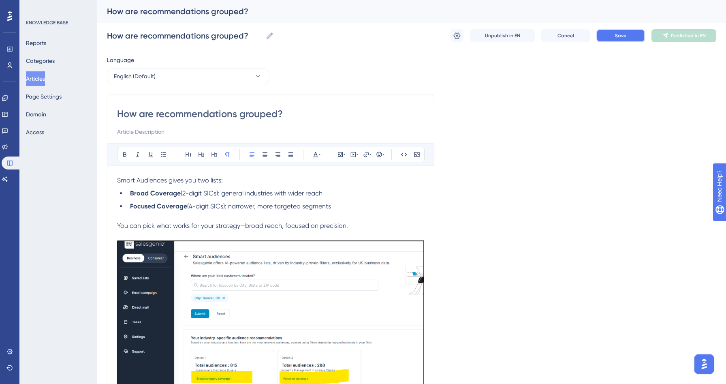
click at [631, 35] on button "Save" at bounding box center [620, 35] width 49 height 13
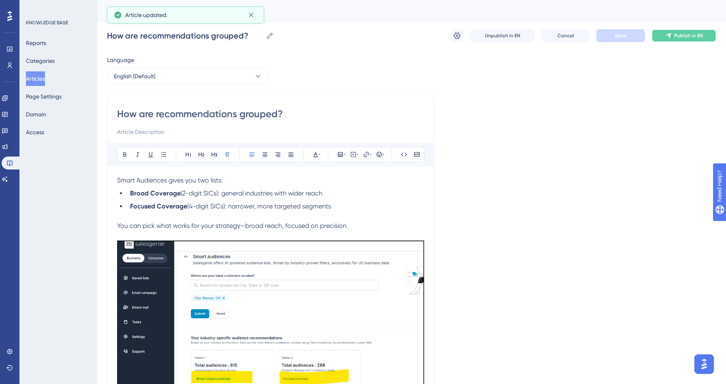
click at [658, 36] on button "Publish in EN" at bounding box center [683, 35] width 65 height 13
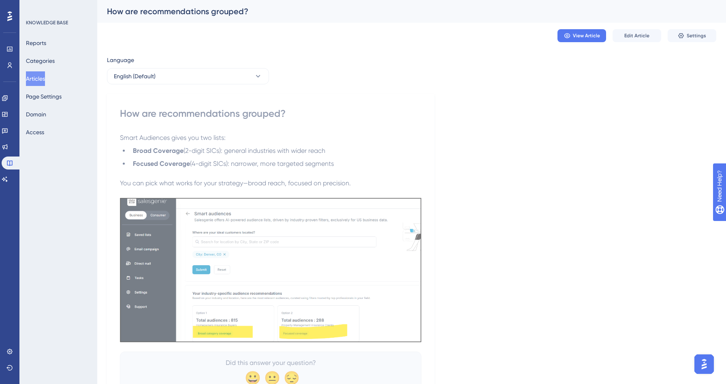
click at [45, 83] on button "Articles" at bounding box center [35, 78] width 19 height 15
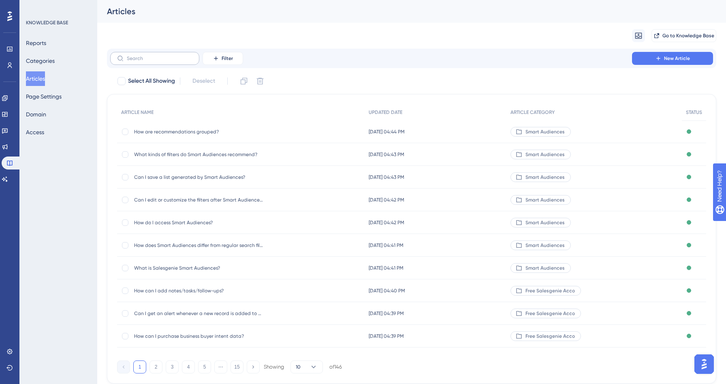
click at [145, 62] on label at bounding box center [154, 58] width 89 height 13
click at [145, 61] on input "text" at bounding box center [160, 58] width 66 height 6
type input "smart audiences ta"
checkbox input "true"
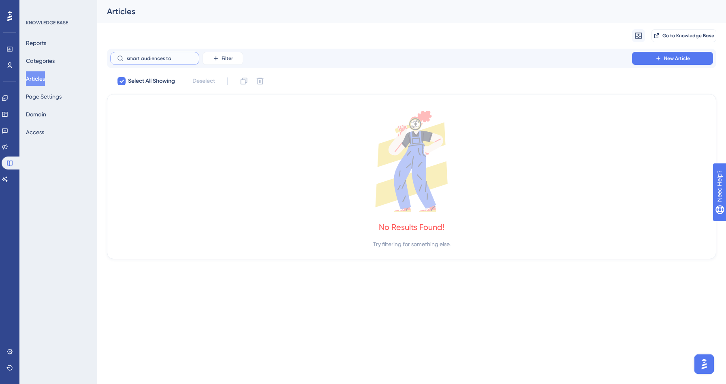
type input "smart audiences t"
checkbox input "false"
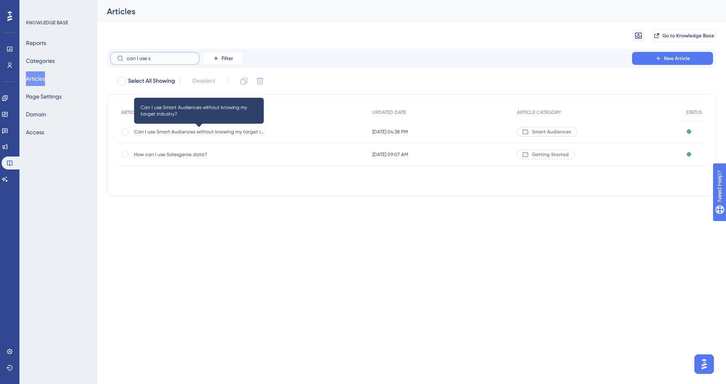
type input "can I use s"
click at [175, 132] on span "Can I use Smart Audiences without knowing my target industry?" at bounding box center [199, 131] width 130 height 6
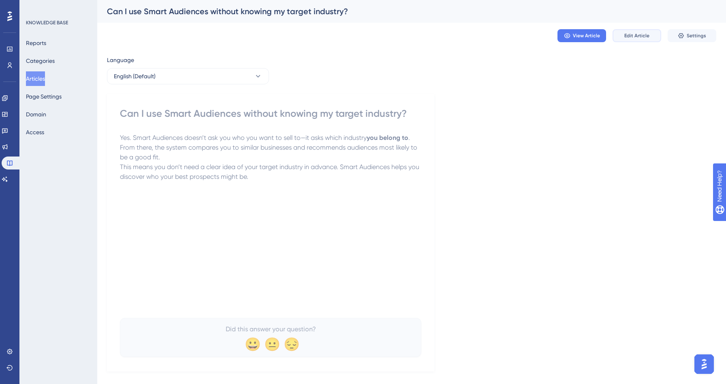
click at [644, 41] on button "Edit Article" at bounding box center [636, 35] width 49 height 13
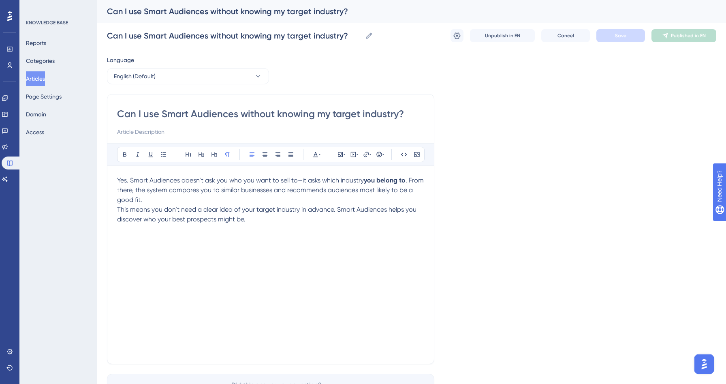
click at [138, 209] on span "This means you don’t need a clear idea of your target industry in advance. Smar…" at bounding box center [267, 213] width 301 height 17
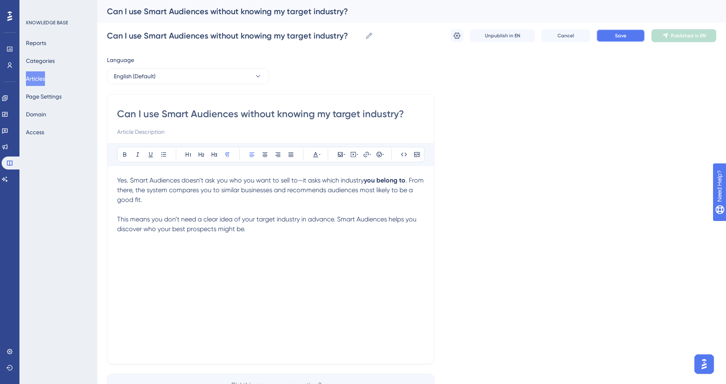
click at [612, 37] on button "Save" at bounding box center [620, 35] width 49 height 13
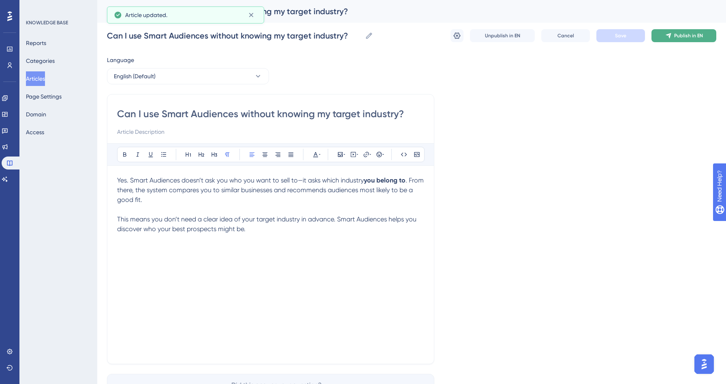
click at [689, 37] on span "Publish in EN" at bounding box center [688, 35] width 29 height 6
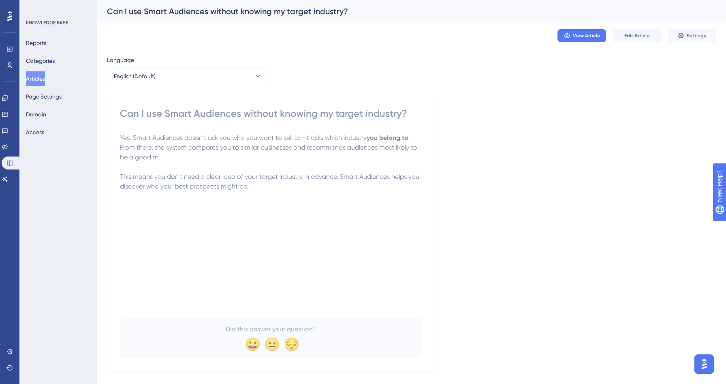
click at [44, 77] on button "Articles" at bounding box center [35, 78] width 19 height 15
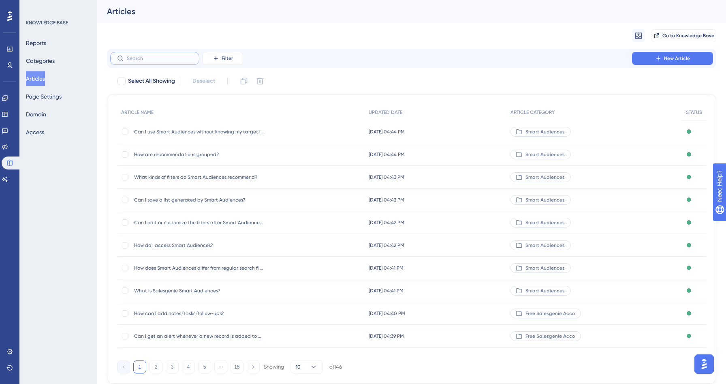
click at [134, 57] on input "text" at bounding box center [160, 58] width 66 height 6
type input "ca"
checkbox input "true"
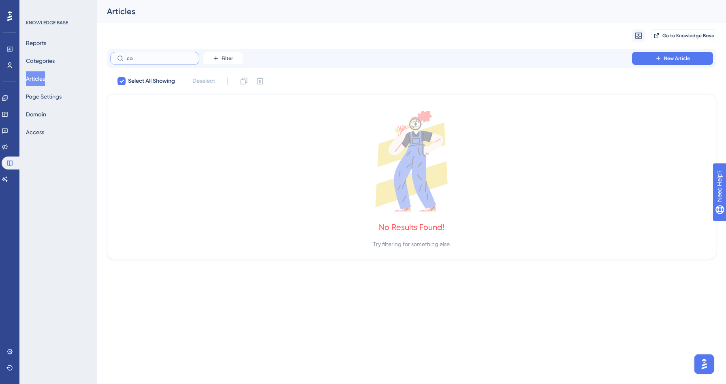
type input "ca"
checkbox input "false"
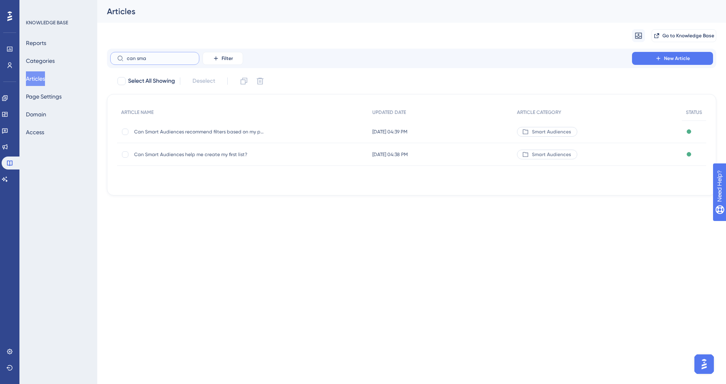
type input "can sma"
click at [170, 157] on div "Can Smart Audiences help me create my first list? Can Smart Audiences help me c…" at bounding box center [199, 154] width 130 height 23
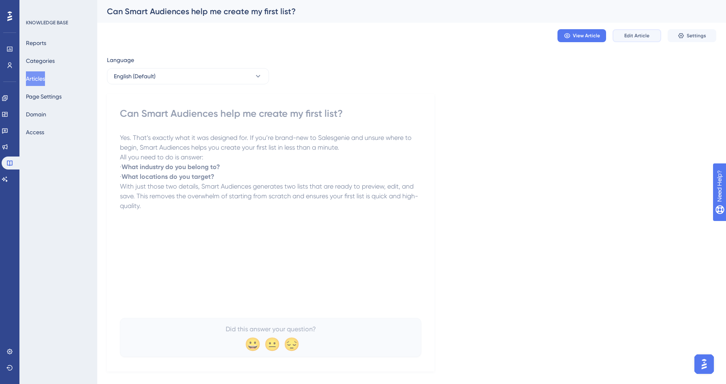
click at [633, 38] on span "Edit Article" at bounding box center [636, 35] width 25 height 6
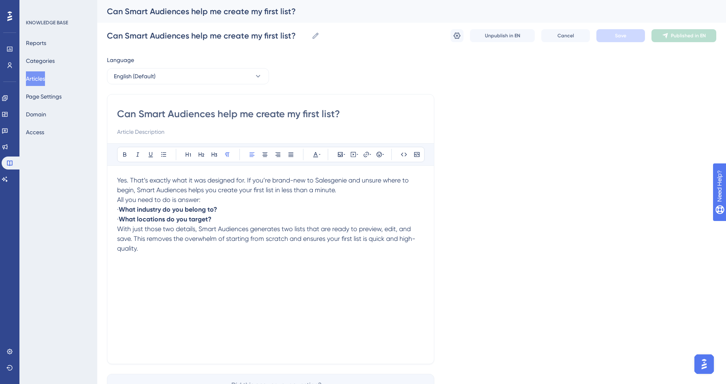
drag, startPoint x: 130, startPoint y: 208, endPoint x: 89, endPoint y: 206, distance: 41.8
click at [97, 206] on div "Performance Users Engagement Widgets Feedback Product Updates Knowledge Base AI…" at bounding box center [411, 212] width 629 height 425
drag, startPoint x: 120, startPoint y: 219, endPoint x: 87, endPoint y: 217, distance: 32.5
click at [97, 217] on div "Performance Users Engagement Widgets Feedback Product Updates Knowledge Base AI…" at bounding box center [411, 212] width 629 height 425
drag, startPoint x: 208, startPoint y: 220, endPoint x: 90, endPoint y: 211, distance: 117.8
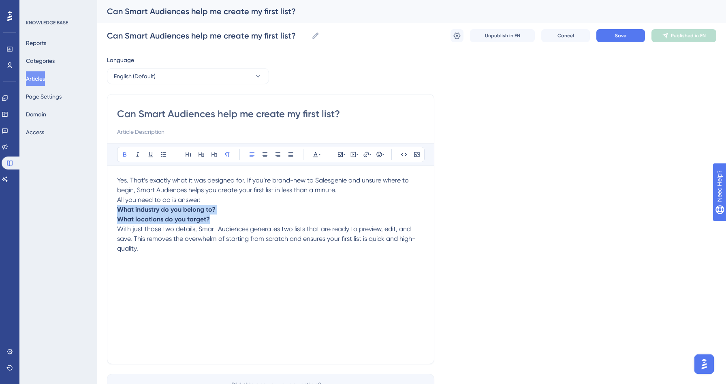
click at [97, 211] on div "Performance Users Engagement Widgets Feedback Product Updates Knowledge Base AI…" at bounding box center [411, 212] width 629 height 425
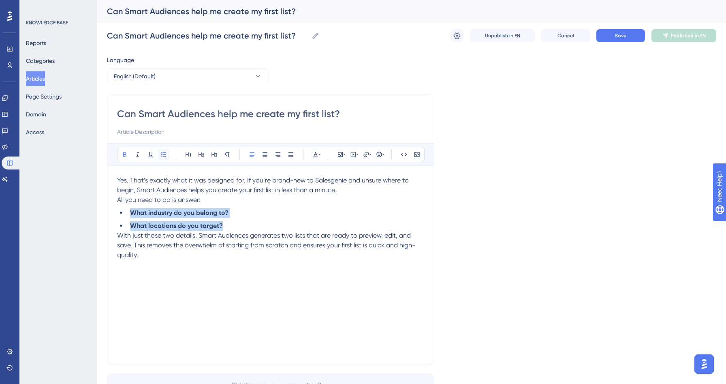
click at [166, 156] on icon at bounding box center [163, 154] width 6 height 6
click at [115, 203] on div "Can Smart Audiences help me create my first list? Bold Italic Underline Bullet …" at bounding box center [270, 229] width 327 height 270
click at [119, 234] on span "With just those two details, Smart Audiences generates two lists that are ready…" at bounding box center [266, 244] width 298 height 27
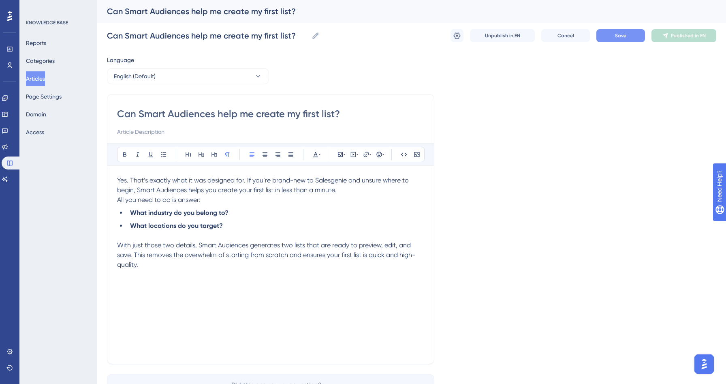
click at [628, 38] on button "Save" at bounding box center [620, 35] width 49 height 13
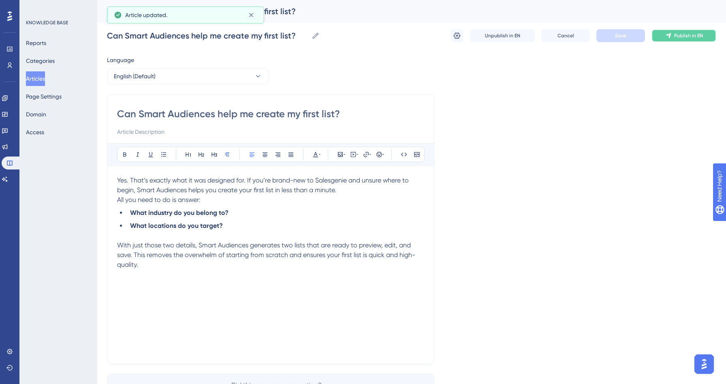
click at [670, 36] on icon at bounding box center [667, 35] width 5 height 5
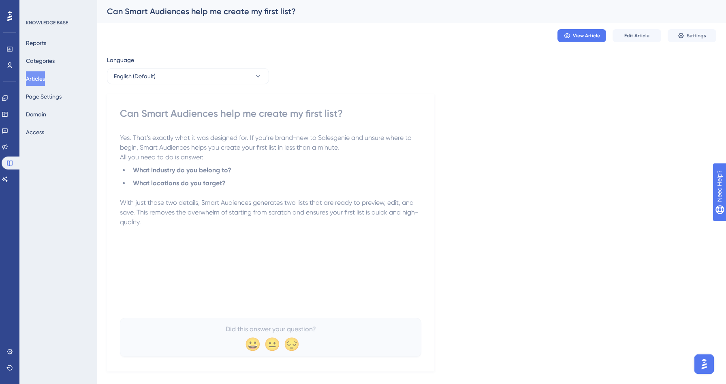
click at [42, 83] on button "Articles" at bounding box center [35, 78] width 19 height 15
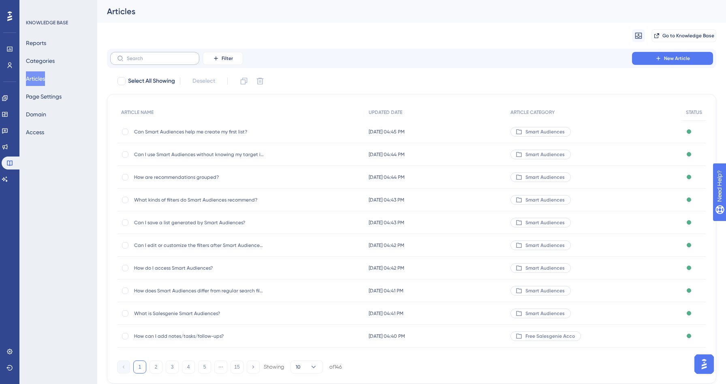
click at [125, 64] on label at bounding box center [154, 58] width 89 height 13
click at [127, 61] on input "text" at bounding box center [160, 58] width 66 height 6
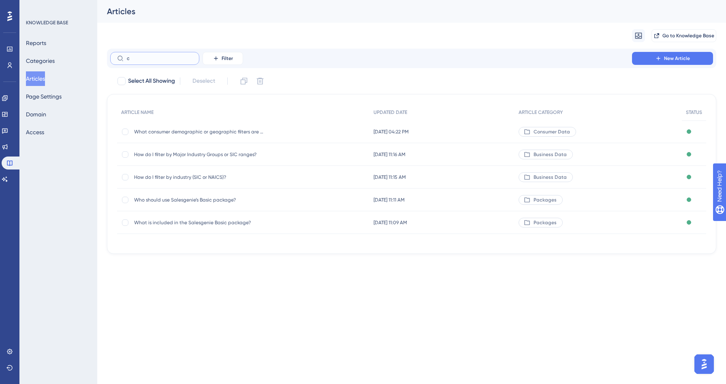
type input "c a"
checkbox input "true"
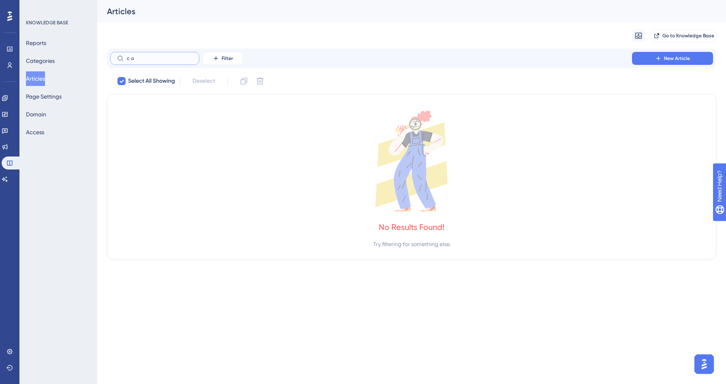
type input "c"
checkbox input "false"
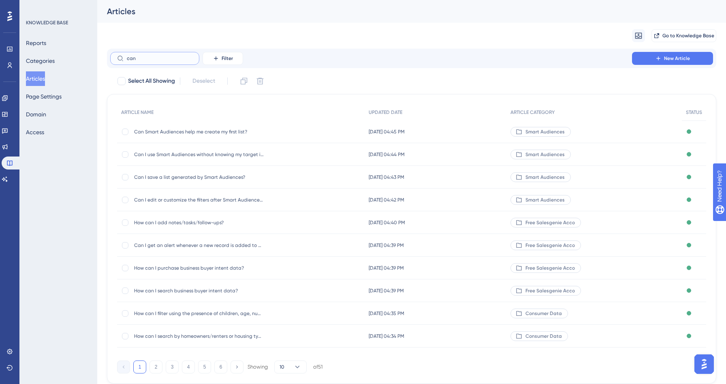
type input "can a"
checkbox input "true"
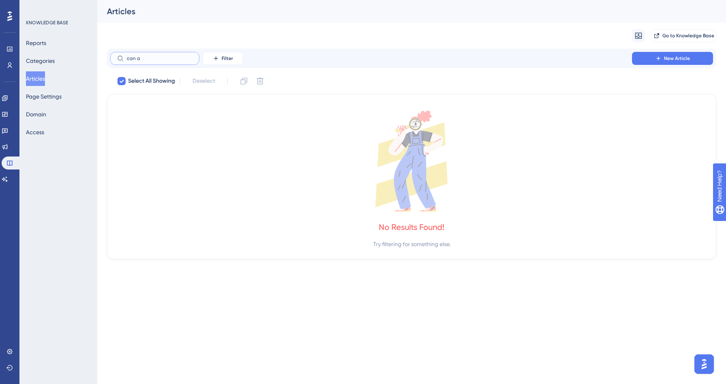
type input "can"
checkbox input "false"
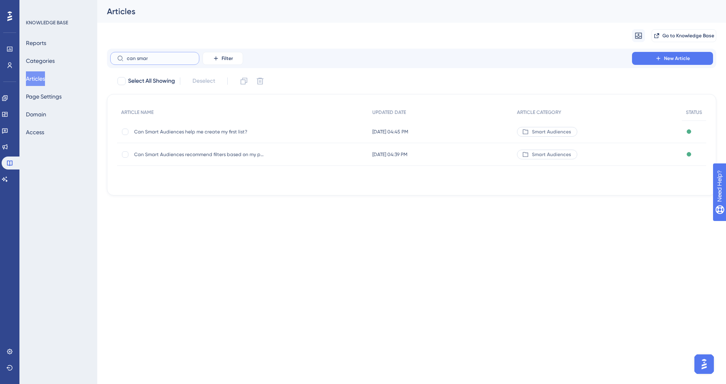
type input "can smar"
click at [189, 151] on span "Can Smart Audiences recommend filters based on my previous saved lists?" at bounding box center [199, 154] width 130 height 6
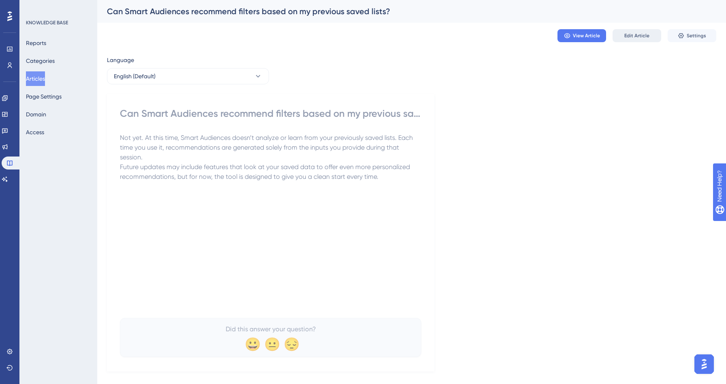
click at [642, 30] on button "Edit Article" at bounding box center [636, 35] width 49 height 13
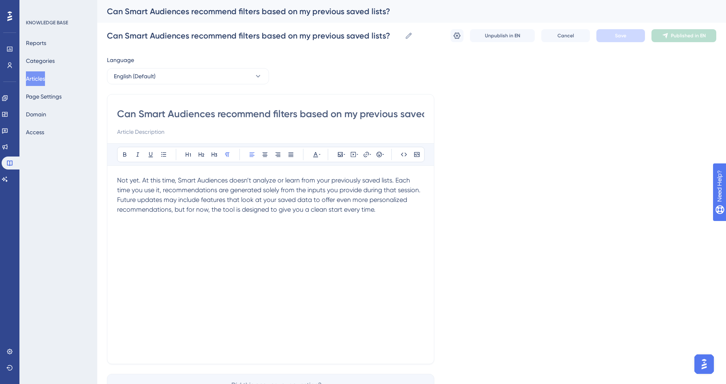
click at [119, 200] on span "Future updates may include features that look at your saved data to offer even …" at bounding box center [263, 204] width 292 height 17
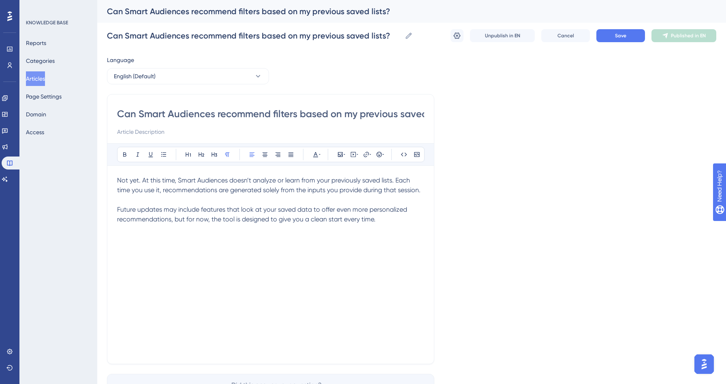
click at [622, 46] on div "Can Smart Audiences recommend filters based on my previous saved lists? Can Sma…" at bounding box center [411, 36] width 609 height 26
click at [627, 34] on button "Save" at bounding box center [620, 35] width 49 height 13
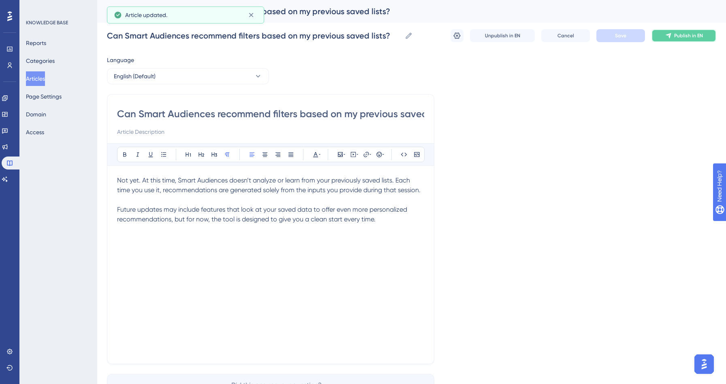
click at [695, 41] on button "Publish in EN" at bounding box center [683, 35] width 65 height 13
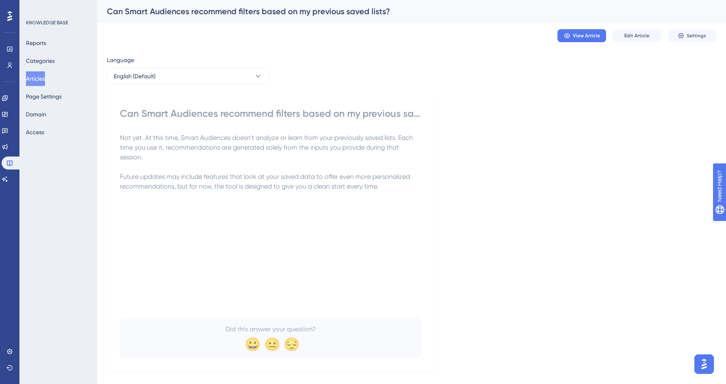
click at [55, 77] on div "Reports Categories Articles Page Settings Domain Access" at bounding box center [59, 88] width 66 height 104
click at [38, 81] on button "Articles" at bounding box center [35, 78] width 19 height 15
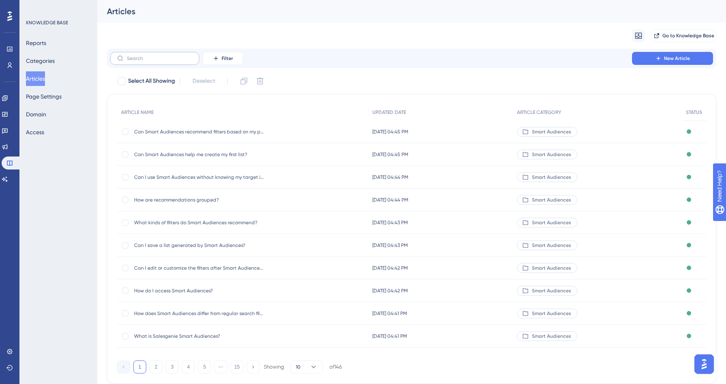
click at [154, 62] on label at bounding box center [154, 58] width 89 height 13
click at [154, 61] on input "text" at bounding box center [160, 58] width 66 height 6
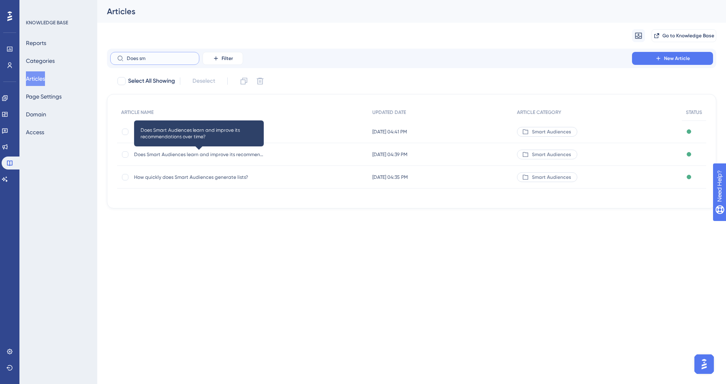
type input "Does sm"
click at [220, 152] on span "Does Smart Audiences learn and improve its recommendations over time?" at bounding box center [199, 154] width 130 height 6
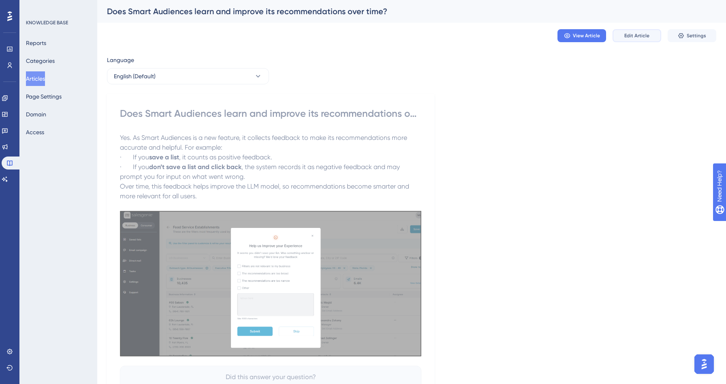
click at [647, 32] on button "Edit Article" at bounding box center [636, 35] width 49 height 13
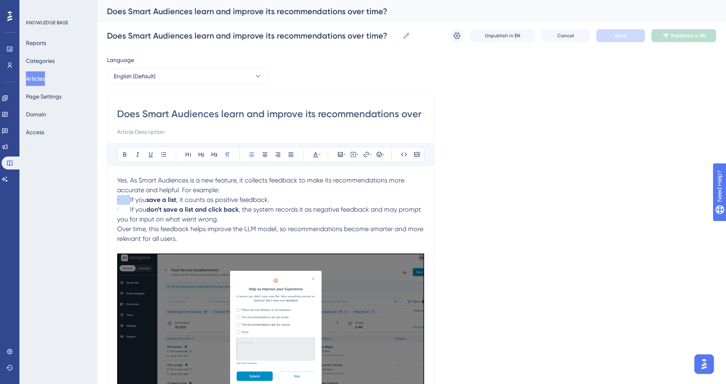
drag, startPoint x: 130, startPoint y: 201, endPoint x: 111, endPoint y: 201, distance: 19.0
click at [111, 201] on div "Does Smart Audiences learn and improve its recommendations over time? Bold Ital…" at bounding box center [270, 254] width 327 height 320
drag, startPoint x: 130, startPoint y: 211, endPoint x: 111, endPoint y: 211, distance: 19.4
click at [111, 211] on div "Does Smart Audiences learn and improve its recommendations over time? Bold Ital…" at bounding box center [270, 254] width 327 height 320
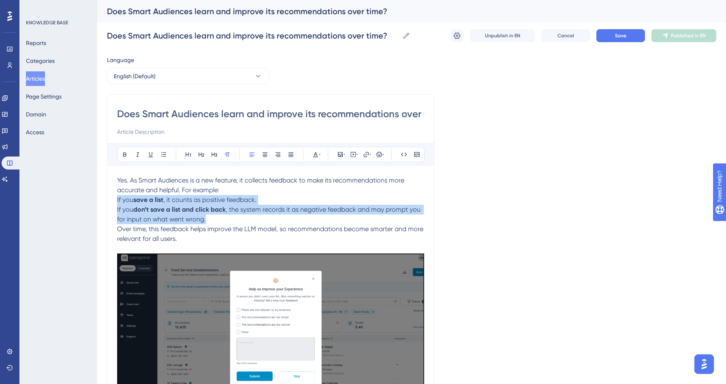
drag, startPoint x: 214, startPoint y: 217, endPoint x: 114, endPoint y: 198, distance: 101.9
click at [114, 198] on div "Does Smart Audiences learn and improve its recommendations over time? Bold Ital…" at bounding box center [270, 254] width 327 height 320
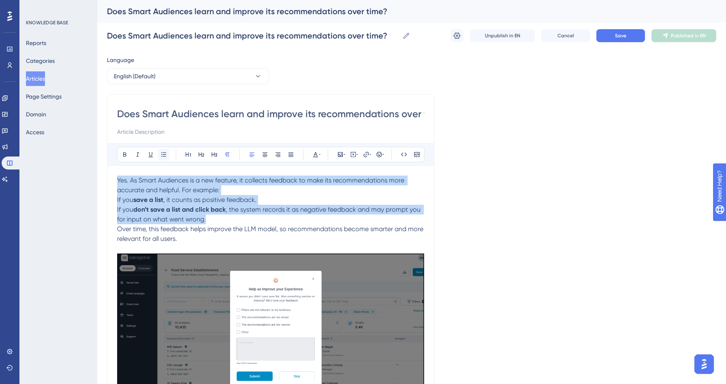
click at [160, 159] on button at bounding box center [163, 154] width 11 height 11
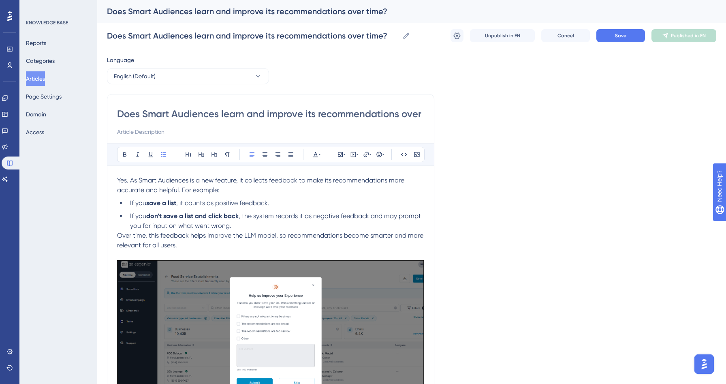
click at [118, 235] on span "Over time, this feedback helps improve the LLM model, so recommendations become…" at bounding box center [271, 239] width 308 height 17
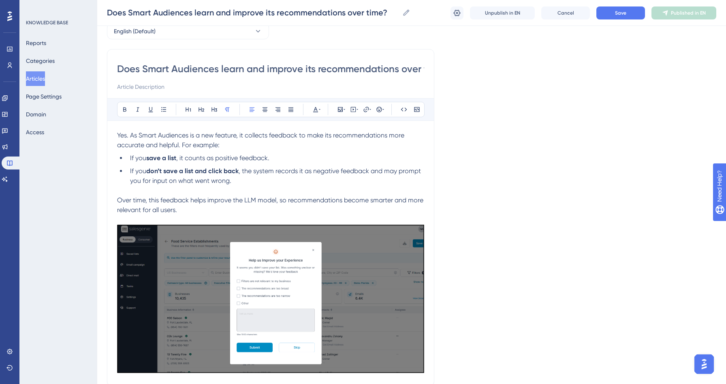
scroll to position [119, 0]
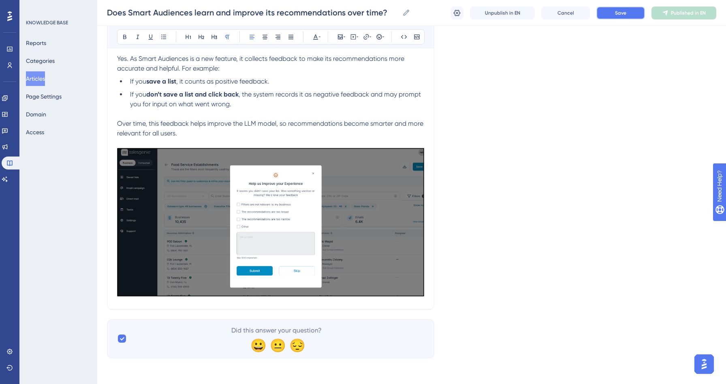
click at [617, 13] on span "Save" at bounding box center [620, 13] width 11 height 6
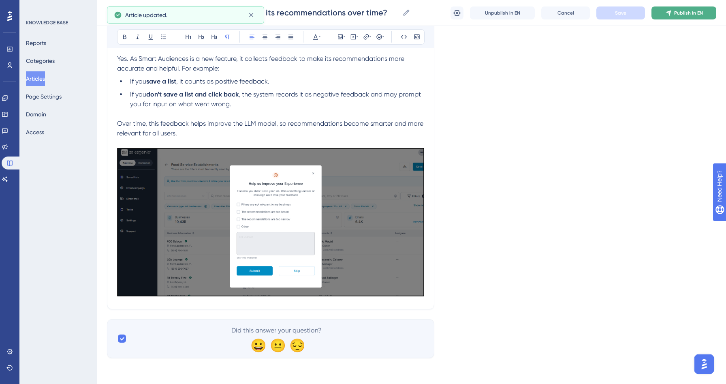
click at [694, 13] on span "Publish in EN" at bounding box center [688, 13] width 29 height 6
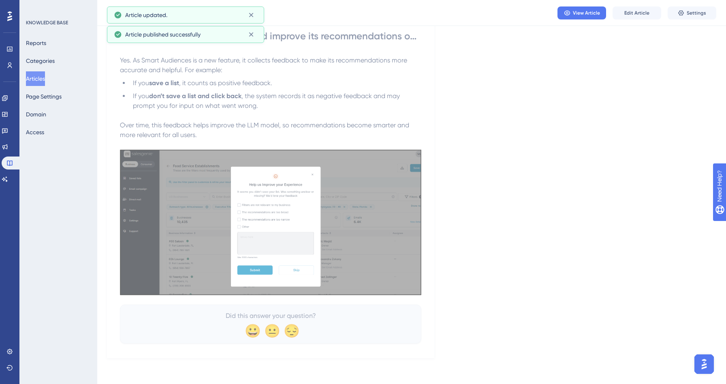
scroll to position [75, 0]
click at [42, 79] on button "Articles" at bounding box center [35, 78] width 19 height 15
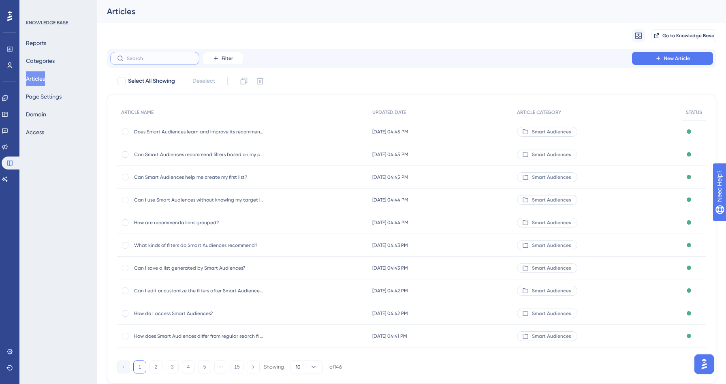
click at [148, 60] on input "text" at bounding box center [160, 58] width 66 height 6
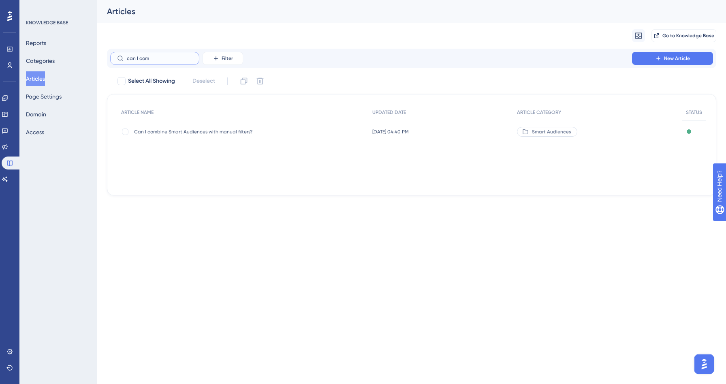
type input "can I com"
click at [172, 129] on span "Can I combine Smart Audiences with manual filters?" at bounding box center [199, 131] width 130 height 6
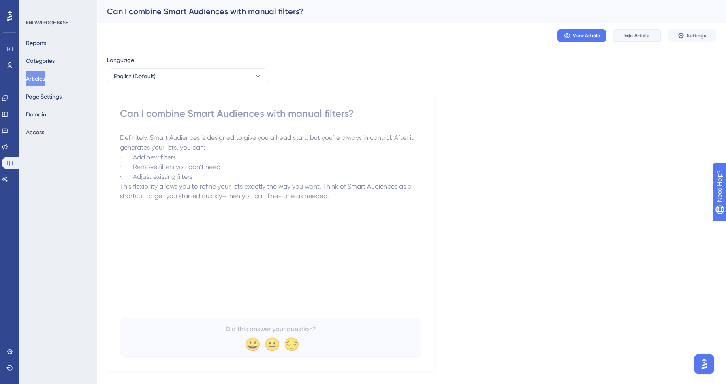
click at [631, 38] on span "Edit Article" at bounding box center [636, 35] width 25 height 6
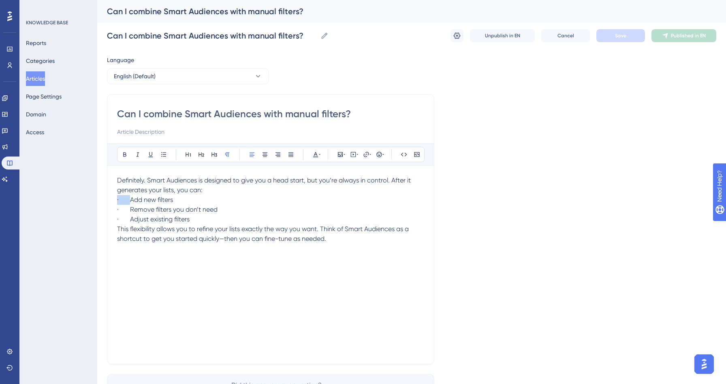
drag, startPoint x: 130, startPoint y: 203, endPoint x: 107, endPoint y: 202, distance: 23.5
click at [107, 202] on div "Can I combine Smart Audiences with manual filters? Bold Italic Underline Bullet…" at bounding box center [270, 229] width 327 height 270
drag, startPoint x: 130, startPoint y: 211, endPoint x: 98, endPoint y: 211, distance: 31.2
click at [98, 211] on div "Performance Users Engagement Widgets Feedback Product Updates Knowledge Base AI…" at bounding box center [411, 212] width 629 height 425
drag, startPoint x: 130, startPoint y: 219, endPoint x: 107, endPoint y: 219, distance: 22.7
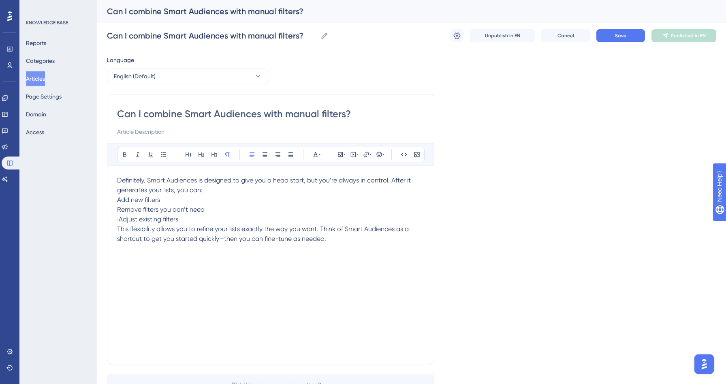
click at [107, 219] on div "Can I combine Smart Audiences with manual filters? Bold Italic Underline Bullet…" at bounding box center [270, 229] width 327 height 270
drag, startPoint x: 183, startPoint y: 218, endPoint x: 102, endPoint y: 200, distance: 83.3
click at [102, 200] on div "Performance Users Engagement Widgets Feedback Product Updates Knowledge Base AI…" at bounding box center [411, 212] width 629 height 425
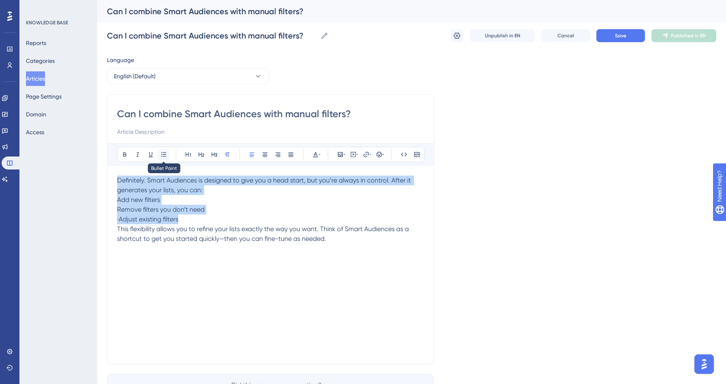
click at [168, 152] on button at bounding box center [163, 154] width 11 height 11
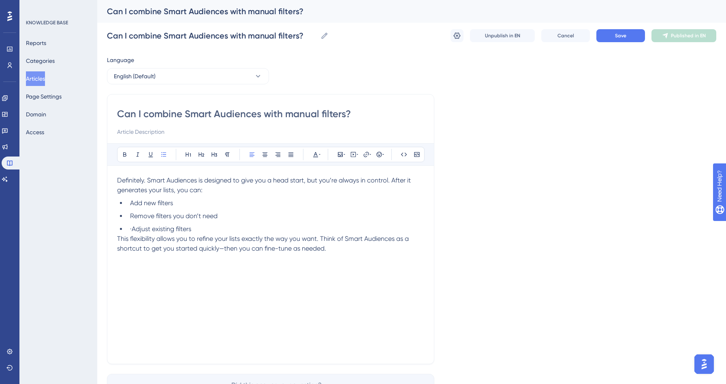
click at [215, 198] on li "Add new filters" at bounding box center [275, 203] width 297 height 10
click at [116, 235] on div "Can I combine Smart Audiences with manual filters? Bold Italic Underline Bullet…" at bounding box center [270, 229] width 327 height 270
click at [117, 237] on span "This flexibility allows you to refine your lists exactly the way you want. Thin…" at bounding box center [263, 243] width 293 height 17
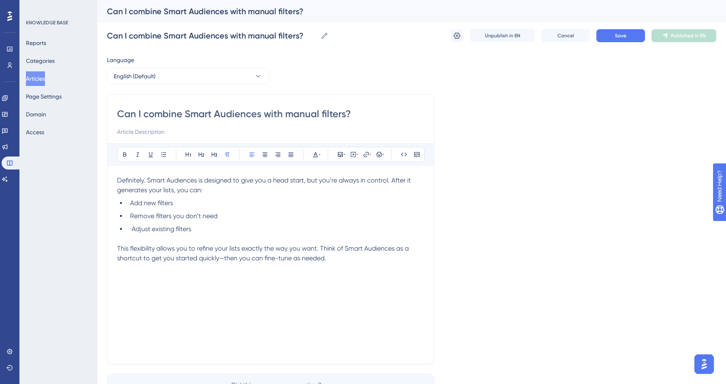
click at [618, 43] on div "Can I combine Smart Audiences with manual filters? Can I combine Smart Audience…" at bounding box center [411, 36] width 609 height 26
click at [620, 38] on span "Save" at bounding box center [620, 35] width 11 height 6
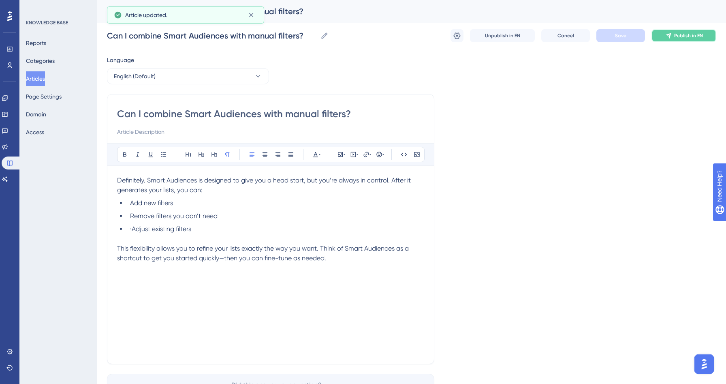
click at [690, 36] on span "Publish in EN" at bounding box center [688, 35] width 29 height 6
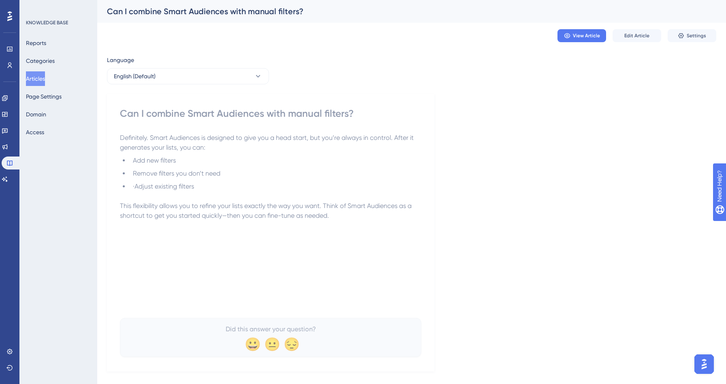
drag, startPoint x: 46, startPoint y: 73, endPoint x: 70, endPoint y: 67, distance: 24.3
click at [45, 73] on button "Articles" at bounding box center [35, 78] width 19 height 15
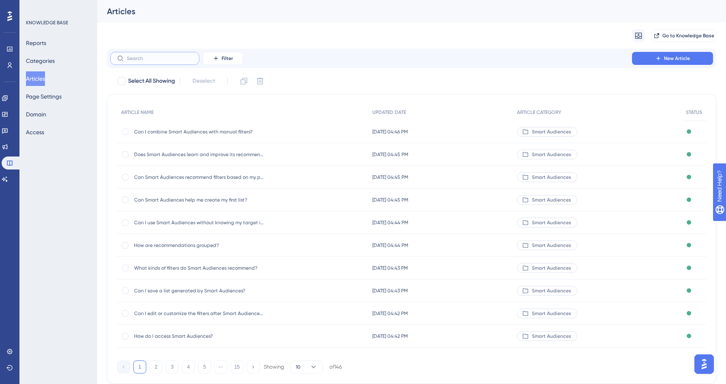
click at [146, 58] on input "text" at bounding box center [160, 58] width 66 height 6
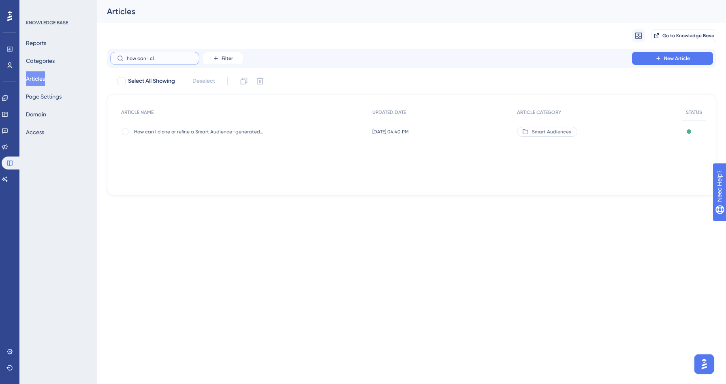
type input "how can I cl"
click at [164, 127] on div "How can I clone or refine a Smart Audience–generated list? How can I clone or r…" at bounding box center [199, 131] width 130 height 23
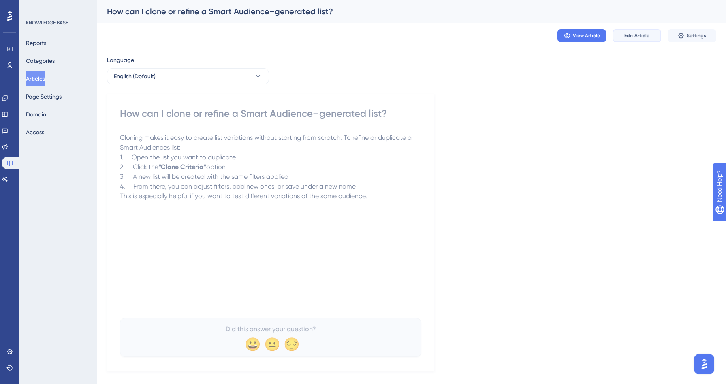
click at [655, 34] on button "Edit Article" at bounding box center [636, 35] width 49 height 13
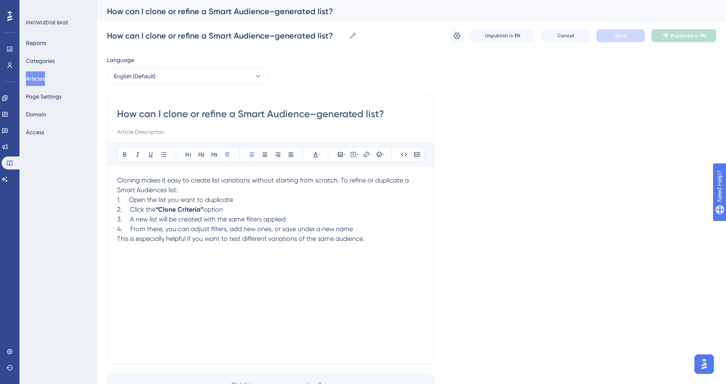
click at [186, 190] on p "Cloning makes it easy to create list variations without starting from scratch. …" at bounding box center [270, 184] width 307 height 19
click at [117, 238] on span "This is especially helpful if you want to test different variations of the same…" at bounding box center [240, 239] width 247 height 8
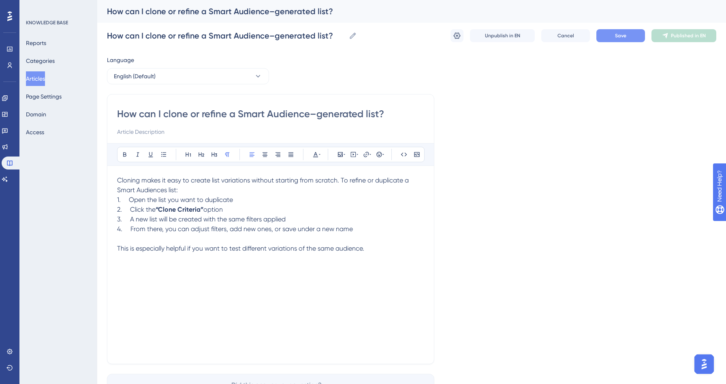
click at [640, 33] on button "Save" at bounding box center [620, 35] width 49 height 13
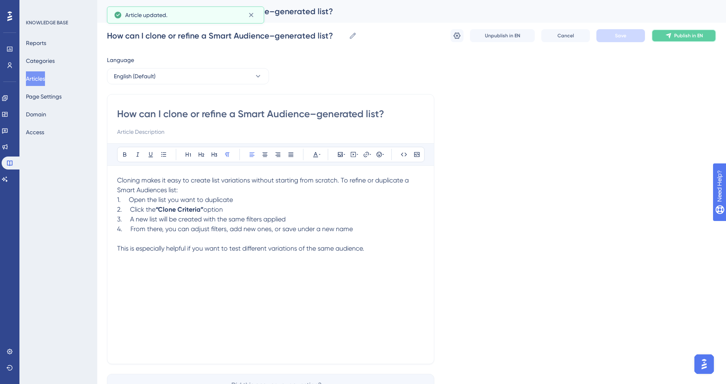
click at [671, 41] on button "Publish in EN" at bounding box center [683, 35] width 65 height 13
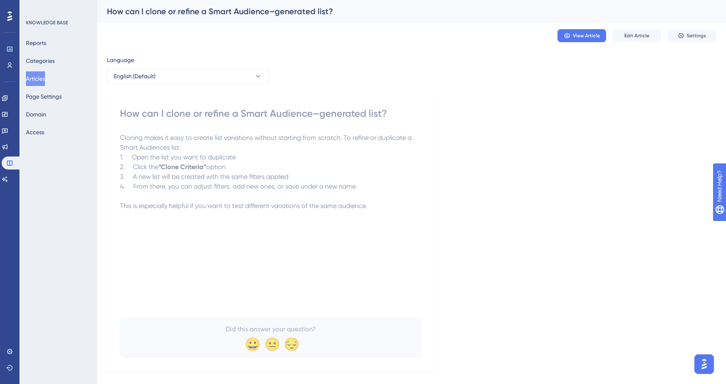
click at [41, 75] on button "Articles" at bounding box center [35, 78] width 19 height 15
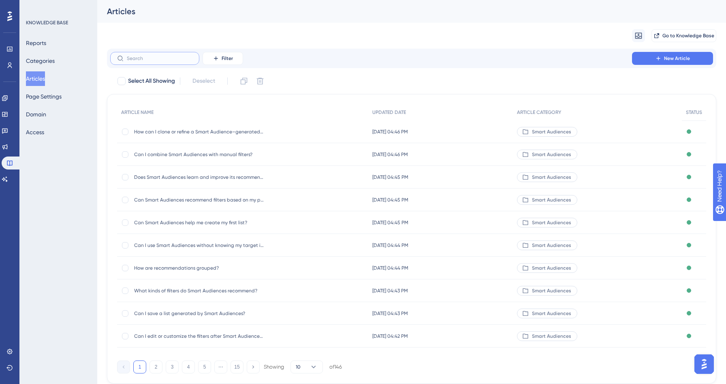
click at [129, 57] on input "text" at bounding box center [160, 58] width 66 height 6
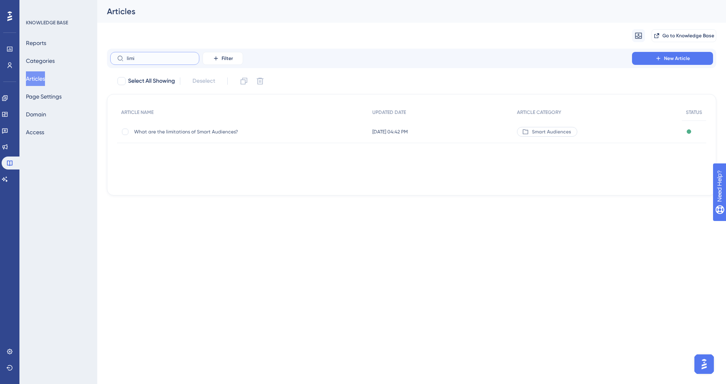
type input "limi"
click at [237, 135] on div "What are the limitations of Smart Audiences? What are the limitations of Smart …" at bounding box center [199, 131] width 130 height 23
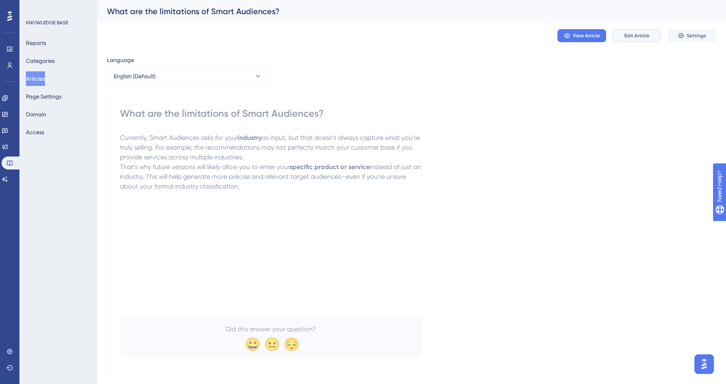
click at [612, 38] on button "Edit Article" at bounding box center [636, 35] width 49 height 13
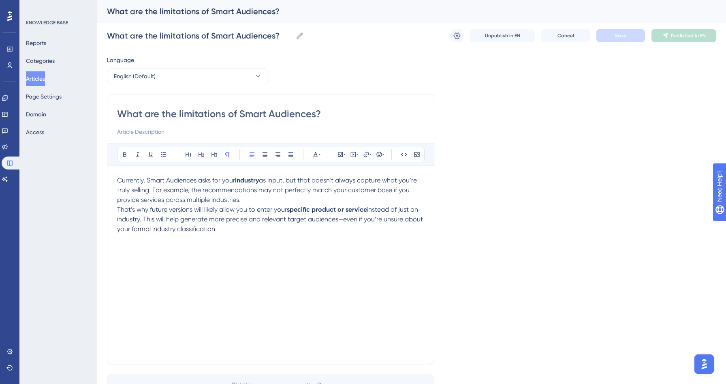
click at [118, 207] on span "That’s why future versions will likely allow you to enter your" at bounding box center [202, 209] width 170 height 8
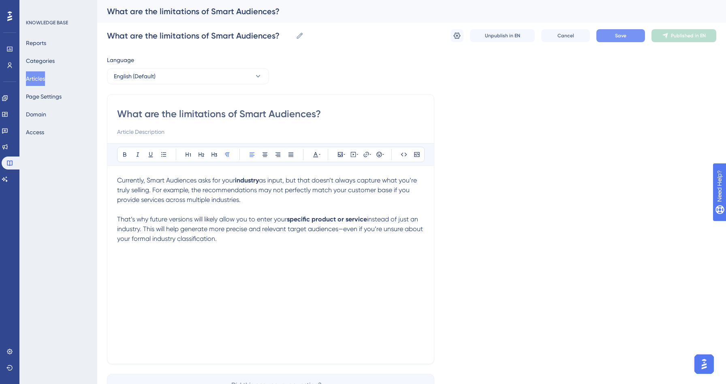
click at [629, 34] on button "Save" at bounding box center [620, 35] width 49 height 13
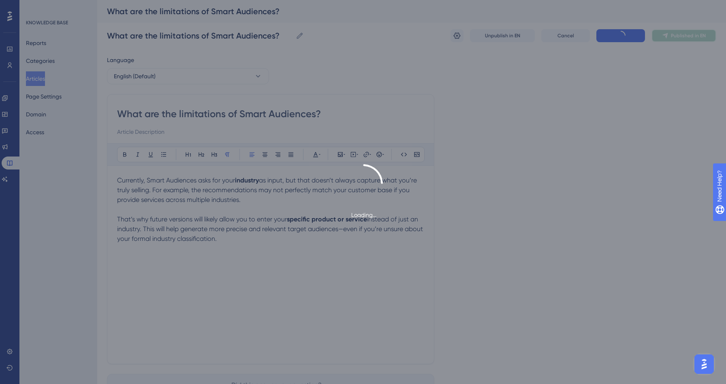
click at [706, 33] on button "Published in EN" at bounding box center [683, 35] width 65 height 13
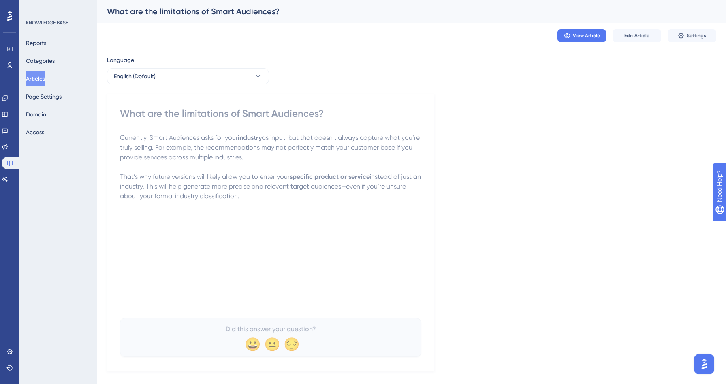
click at [45, 79] on button "Articles" at bounding box center [35, 78] width 19 height 15
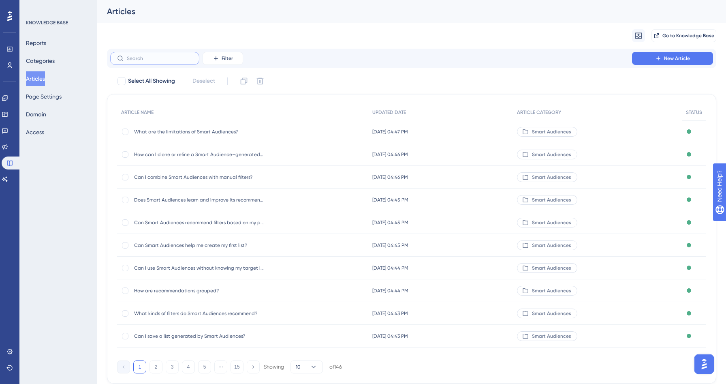
click at [149, 60] on input "text" at bounding box center [160, 58] width 66 height 6
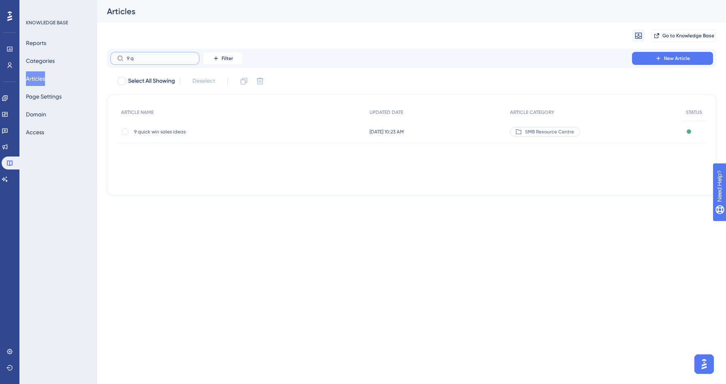
type input "9 q"
click at [177, 132] on span "9 quick win sales ideas" at bounding box center [199, 131] width 130 height 6
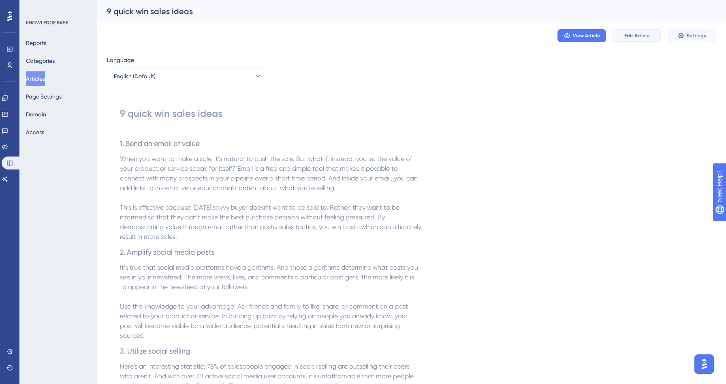
click at [633, 40] on button "Edit Article" at bounding box center [636, 35] width 49 height 13
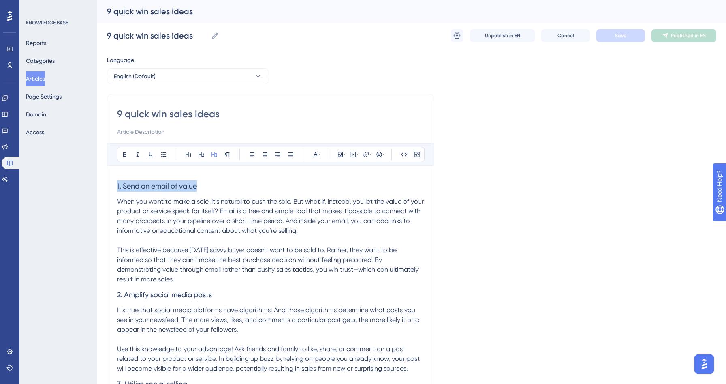
drag, startPoint x: 200, startPoint y: 185, endPoint x: 113, endPoint y: 184, distance: 87.1
click at [125, 155] on icon at bounding box center [125, 154] width 6 height 6
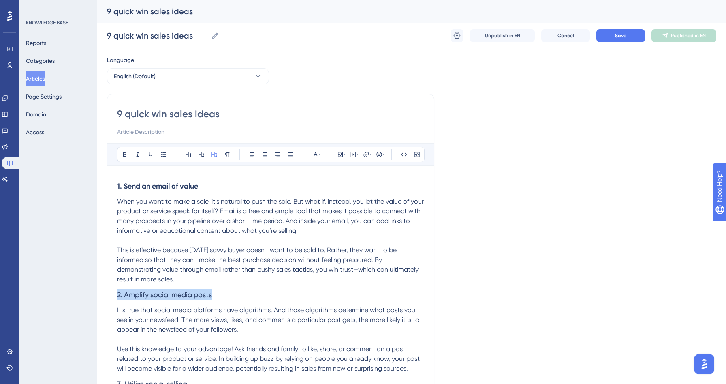
drag, startPoint x: 220, startPoint y: 289, endPoint x: 118, endPoint y: 291, distance: 102.1
click at [118, 291] on h3 "2. Amplify social media posts" at bounding box center [270, 294] width 307 height 21
click at [125, 155] on icon at bounding box center [125, 154] width 6 height 6
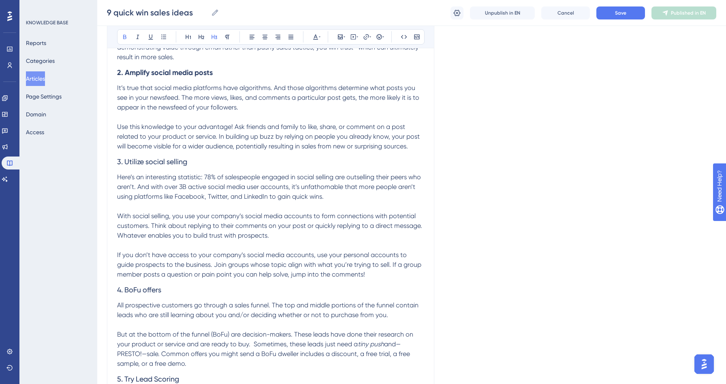
scroll to position [253, 0]
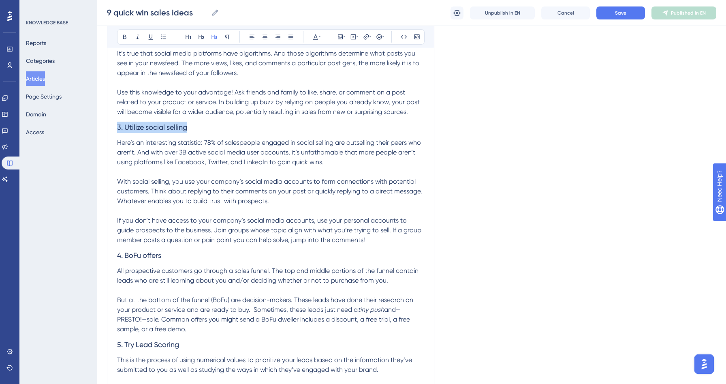
drag, startPoint x: 195, startPoint y: 129, endPoint x: 105, endPoint y: 128, distance: 89.5
click at [105, 128] on div "Performance Users Engagement Widgets Feedback Product Updates Knowledge Base AI…" at bounding box center [411, 368] width 629 height 1243
click at [125, 38] on icon at bounding box center [125, 37] width 6 height 6
drag, startPoint x: 168, startPoint y: 256, endPoint x: 117, endPoint y: 253, distance: 51.9
click at [117, 253] on div "9 quick win sales ideas Bold Italic Underline Bullet Point Heading 1 Heading 2 …" at bounding box center [270, 383] width 327 height 1091
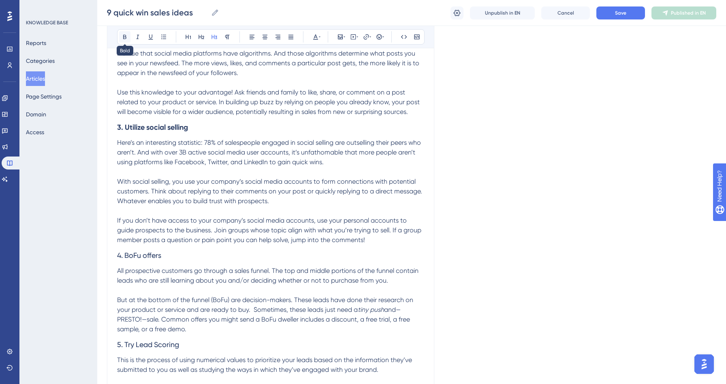
click at [125, 36] on icon at bounding box center [124, 37] width 3 height 4
drag, startPoint x: 181, startPoint y: 348, endPoint x: 115, endPoint y: 342, distance: 65.9
click at [115, 342] on div "9 quick win sales ideas Bold Italic Underline Bullet Point Heading 1 Heading 2 …" at bounding box center [270, 383] width 327 height 1091
click at [126, 39] on icon at bounding box center [125, 37] width 6 height 6
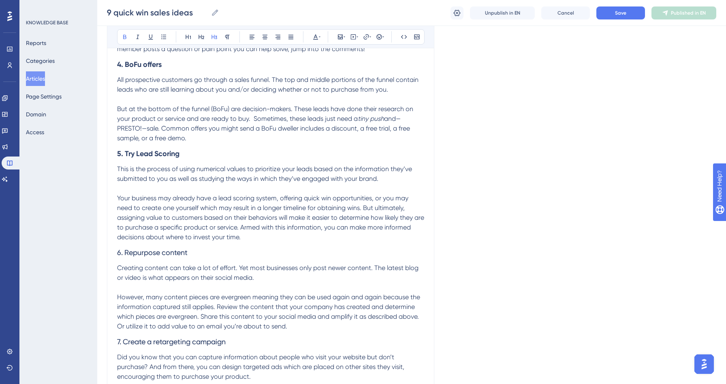
scroll to position [496, 0]
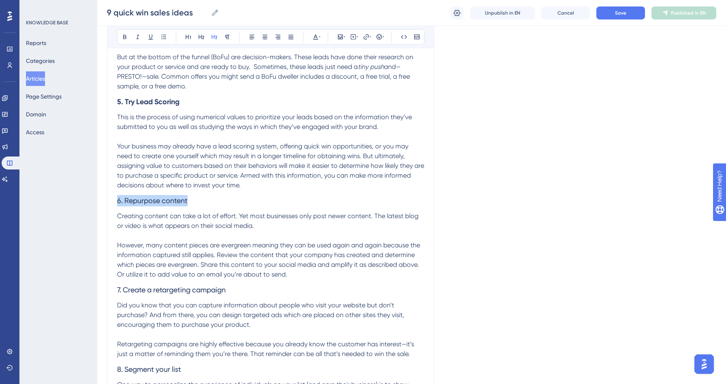
drag, startPoint x: 188, startPoint y: 200, endPoint x: 117, endPoint y: 197, distance: 71.0
click at [117, 197] on h3 "6. Repurpose content" at bounding box center [270, 200] width 307 height 21
click at [123, 34] on icon at bounding box center [125, 37] width 6 height 6
drag, startPoint x: 220, startPoint y: 287, endPoint x: 147, endPoint y: 286, distance: 72.1
click at [147, 286] on span "7. Create a retargeting campaign" at bounding box center [171, 289] width 109 height 9
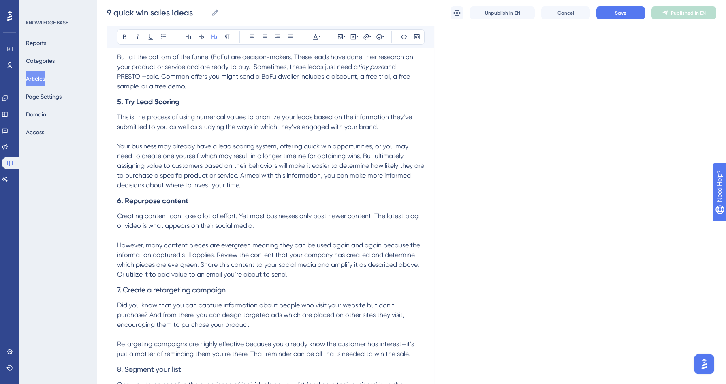
click at [248, 290] on h3 "7. Create a retargeting campaign" at bounding box center [270, 289] width 307 height 21
drag, startPoint x: 239, startPoint y: 290, endPoint x: 116, endPoint y: 288, distance: 122.7
click at [116, 288] on div "9 quick win sales ideas Bold Italic Underline Bullet Point Heading 1 Heading 2 …" at bounding box center [270, 140] width 327 height 1091
click at [126, 36] on icon at bounding box center [125, 37] width 6 height 6
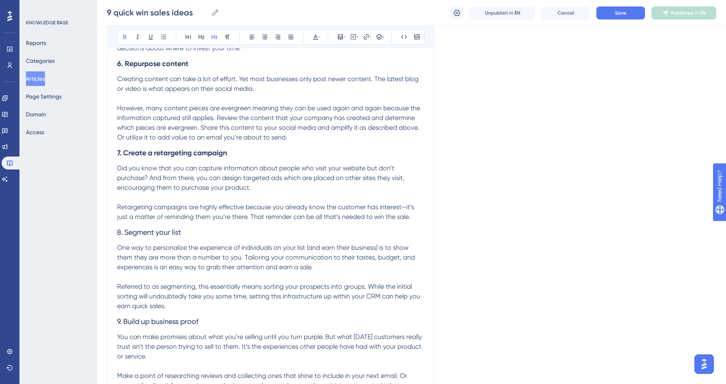
scroll to position [687, 0]
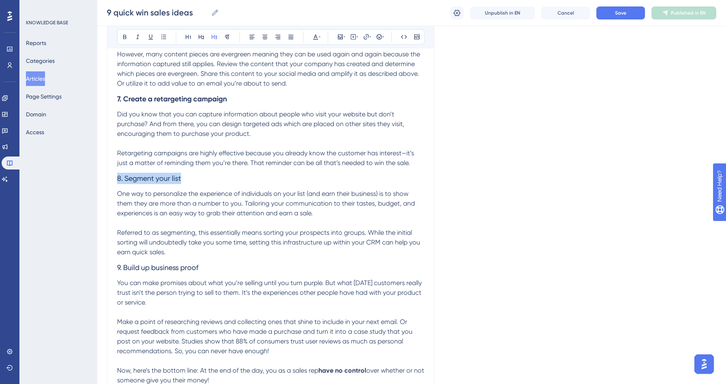
drag, startPoint x: 183, startPoint y: 177, endPoint x: 115, endPoint y: 176, distance: 68.5
click at [128, 34] on button at bounding box center [124, 36] width 11 height 11
drag, startPoint x: 206, startPoint y: 266, endPoint x: 114, endPoint y: 264, distance: 92.0
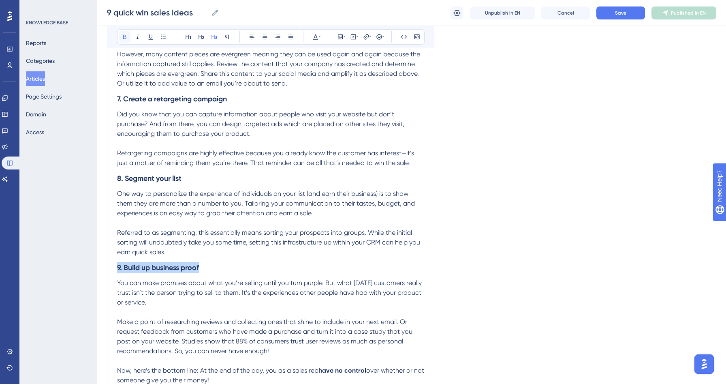
click at [126, 35] on icon at bounding box center [125, 37] width 6 height 6
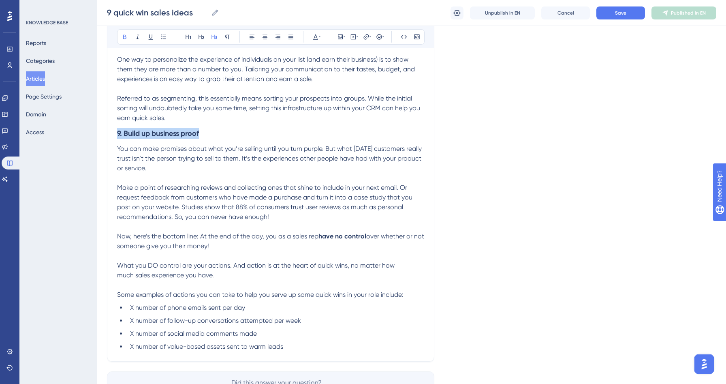
scroll to position [852, 0]
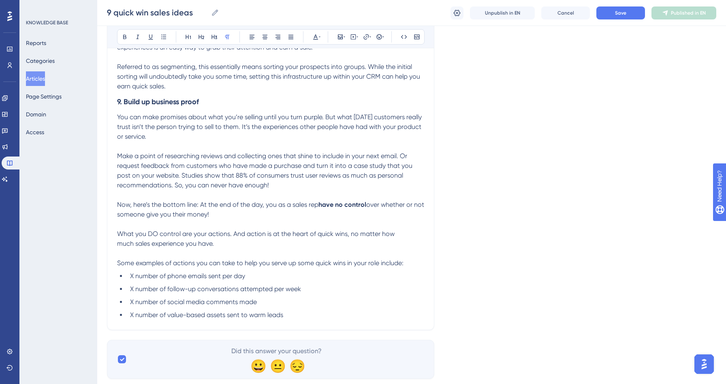
click at [121, 202] on span "Now, here’s the bottom line: At the end of the day, you as a sales rep" at bounding box center [217, 204] width 201 height 8
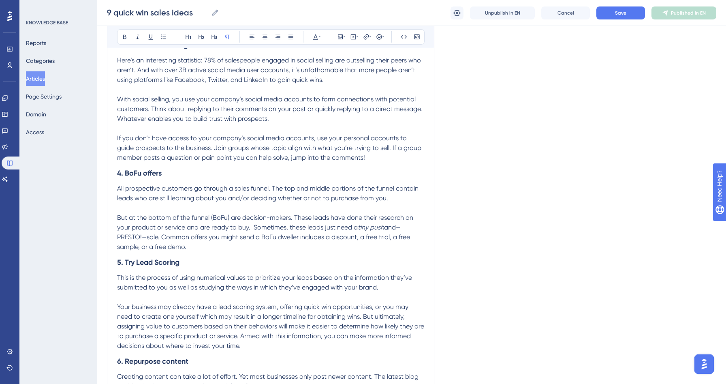
scroll to position [365, 0]
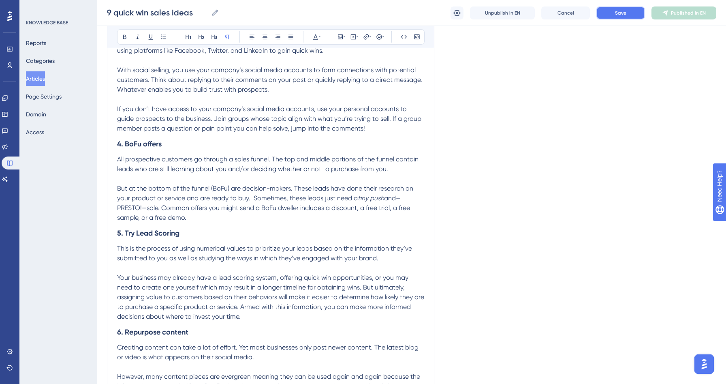
click at [628, 17] on button "Save" at bounding box center [620, 12] width 49 height 13
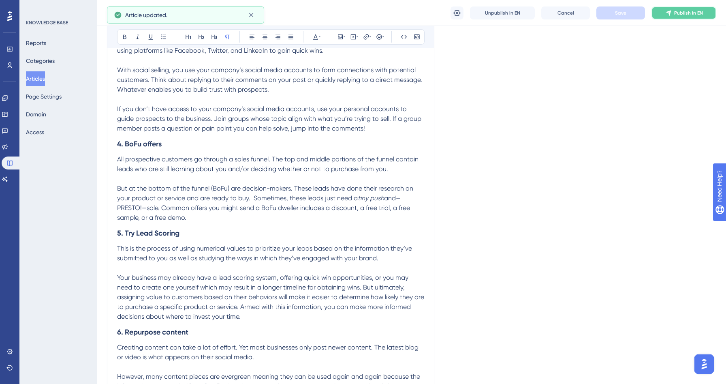
click at [681, 14] on span "Publish in EN" at bounding box center [688, 13] width 29 height 6
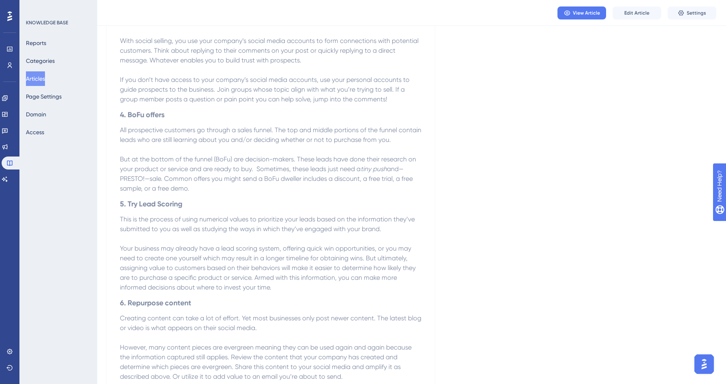
scroll to position [310, 0]
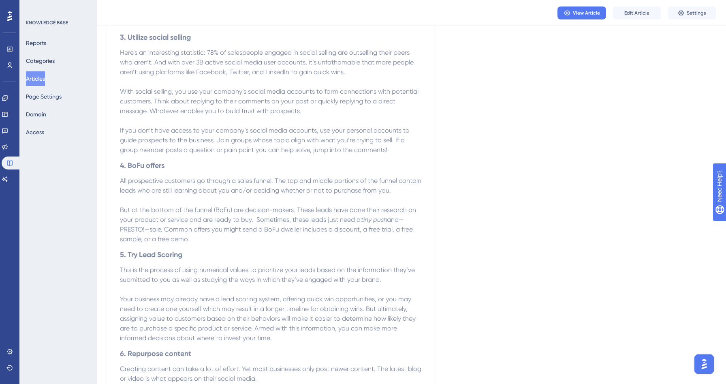
click at [45, 80] on button "Articles" at bounding box center [35, 78] width 19 height 15
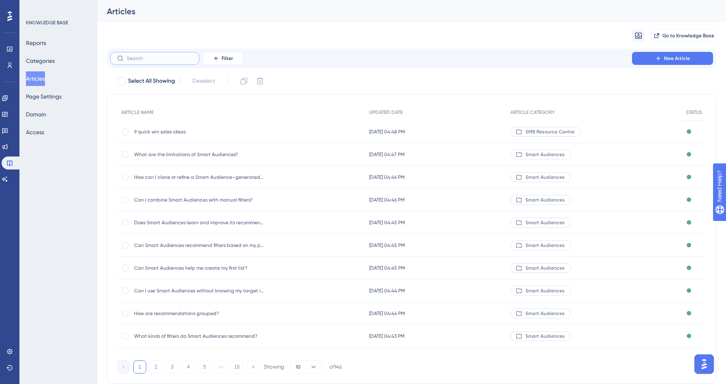
click at [141, 60] on input "text" at bounding box center [160, 58] width 66 height 6
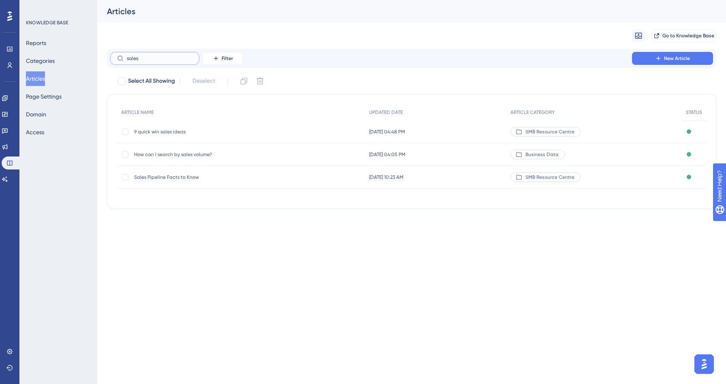
type input "sales"
click at [168, 175] on span "Sales Pipeline Facts to Know" at bounding box center [199, 177] width 130 height 6
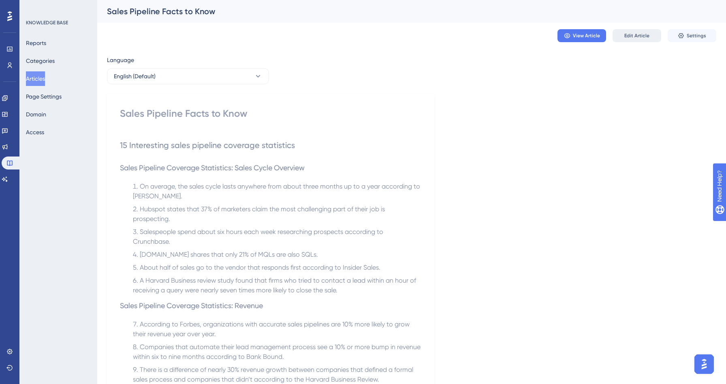
click at [644, 37] on span "Edit Article" at bounding box center [636, 35] width 25 height 6
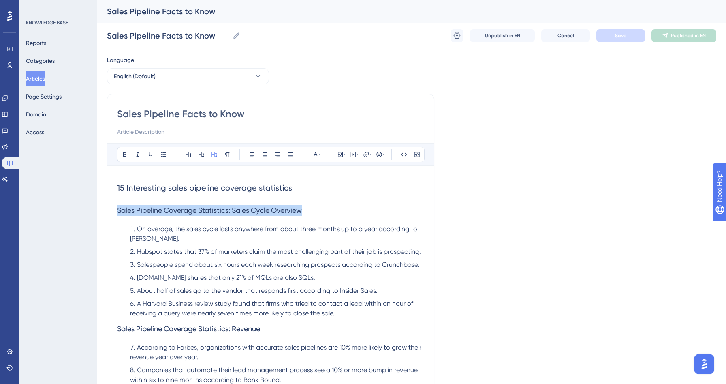
drag, startPoint x: 117, startPoint y: 208, endPoint x: 333, endPoint y: 206, distance: 215.5
click at [333, 206] on h3 "Sales Pipeline Coverage Statistics: Sales Cycle Overview" at bounding box center [270, 210] width 307 height 21
click at [126, 153] on icon at bounding box center [124, 154] width 3 height 4
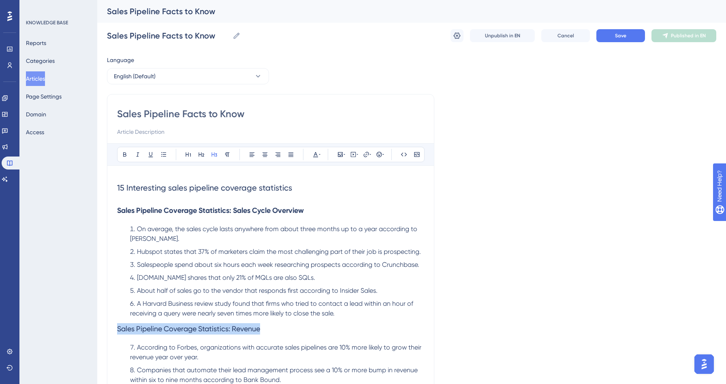
drag, startPoint x: 267, startPoint y: 330, endPoint x: 108, endPoint y: 328, distance: 159.6
click at [108, 328] on div "Sales Pipeline Facts to Know Bold Italic Underline Bullet Point Heading 1 Headi…" at bounding box center [270, 329] width 327 height 471
click at [122, 155] on icon at bounding box center [125, 154] width 6 height 6
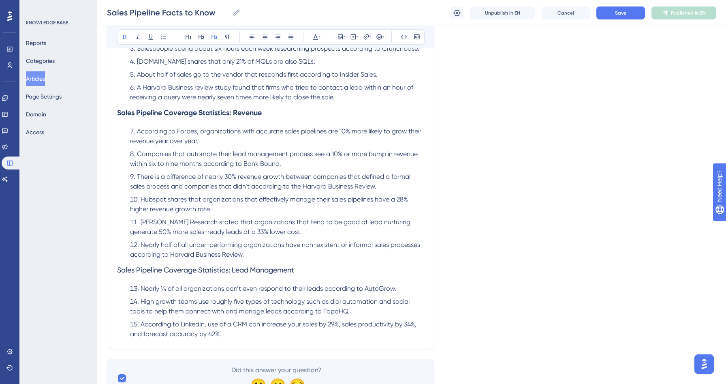
scroll to position [227, 0]
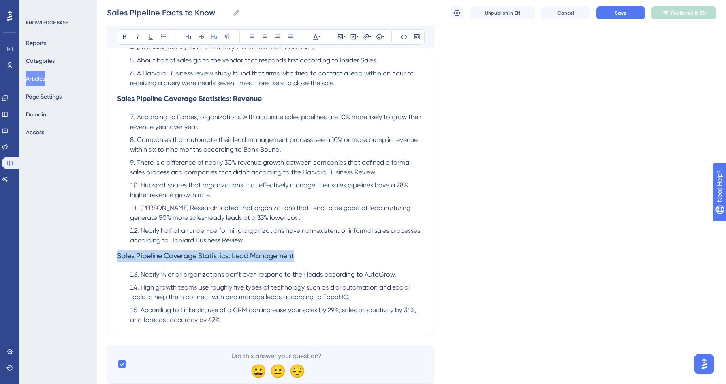
drag, startPoint x: 300, startPoint y: 258, endPoint x: 106, endPoint y: 255, distance: 193.6
click at [106, 255] on div "Performance Users Engagement Widgets Feedback Product Updates Knowledge Base AI…" at bounding box center [411, 84] width 629 height 623
click at [122, 40] on button at bounding box center [124, 36] width 11 height 11
click at [622, 13] on span "Save" at bounding box center [620, 13] width 11 height 6
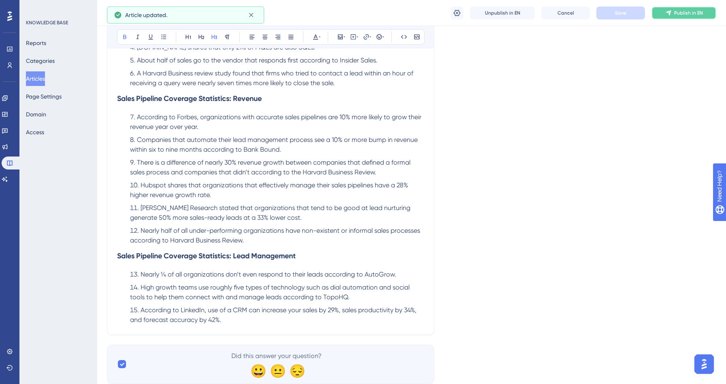
click at [691, 13] on span "Publish in EN" at bounding box center [688, 13] width 29 height 6
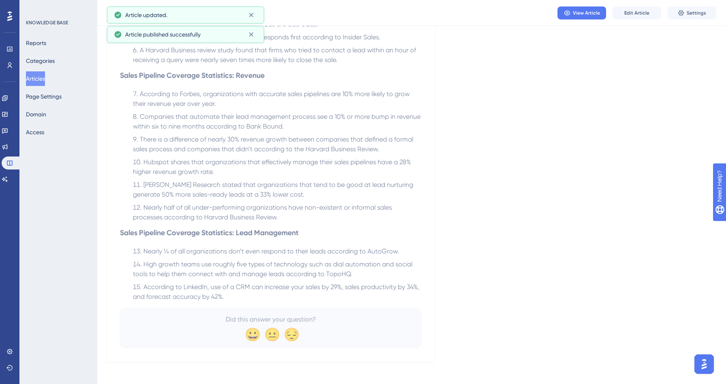
click at [39, 81] on button "Articles" at bounding box center [35, 78] width 19 height 15
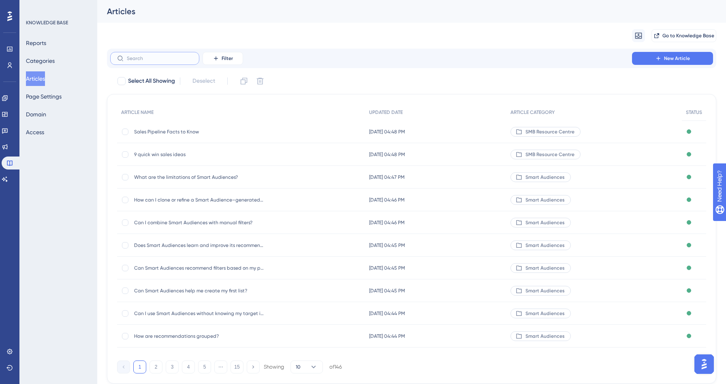
click at [133, 57] on input "text" at bounding box center [160, 58] width 66 height 6
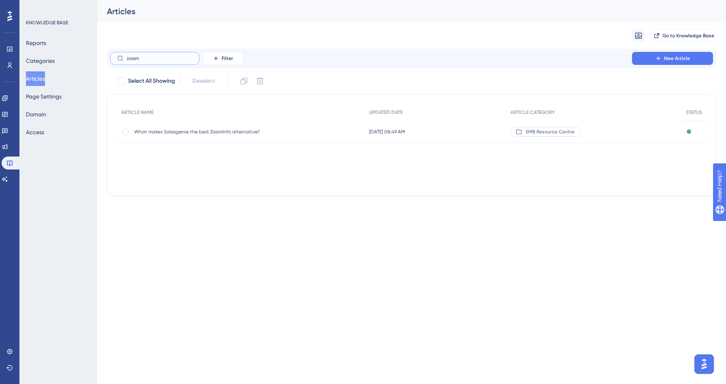
type input "zoom"
click at [198, 131] on span "What makes Salesgenie the best ZoomInfo alternative?" at bounding box center [199, 131] width 130 height 6
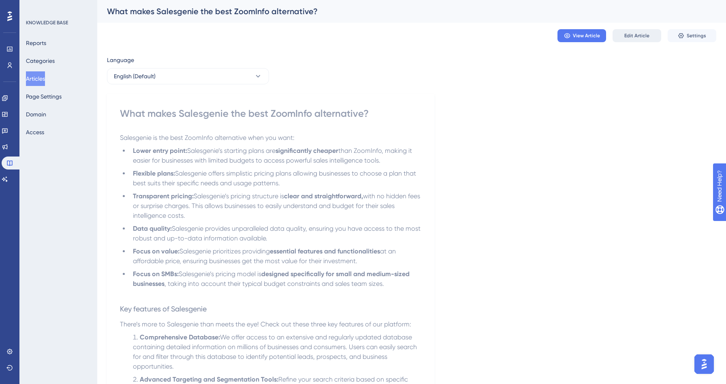
click at [634, 40] on button "Edit Article" at bounding box center [636, 35] width 49 height 13
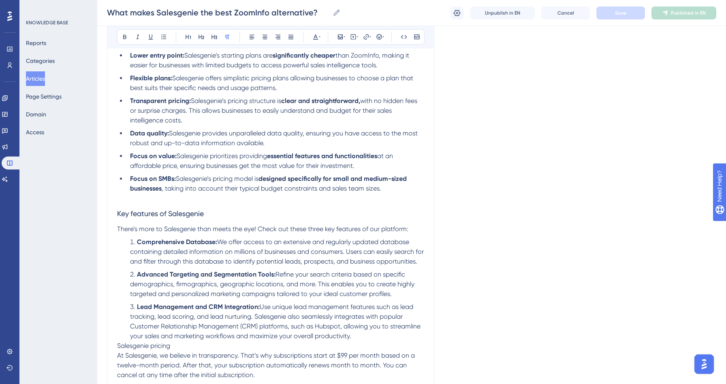
scroll to position [217, 0]
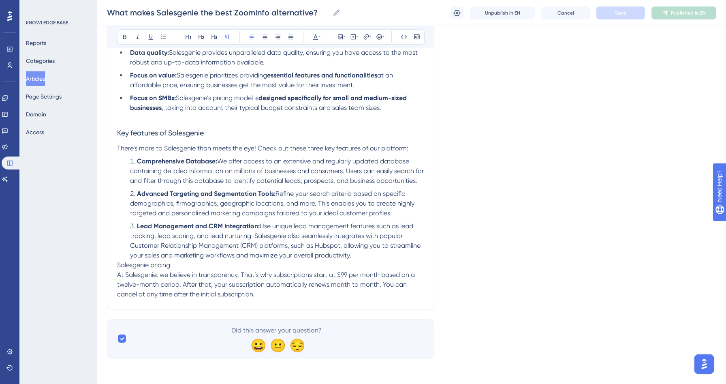
click at [120, 262] on span "Salesgenie pricing" at bounding box center [143, 265] width 53 height 8
click at [350, 253] on span "Use unique lead management features such as lead tracking, lead scoring, and le…" at bounding box center [276, 240] width 292 height 37
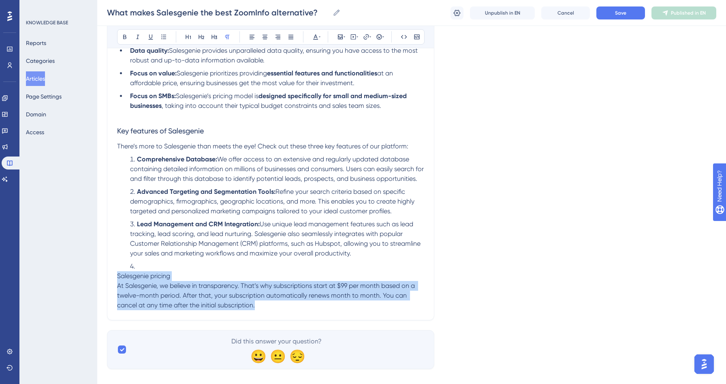
drag, startPoint x: 119, startPoint y: 276, endPoint x: 279, endPoint y: 306, distance: 163.1
click at [279, 306] on div "Salesgenie is the best ZoomInfo alternative when you want: Lower entry point: S…" at bounding box center [270, 132] width 307 height 355
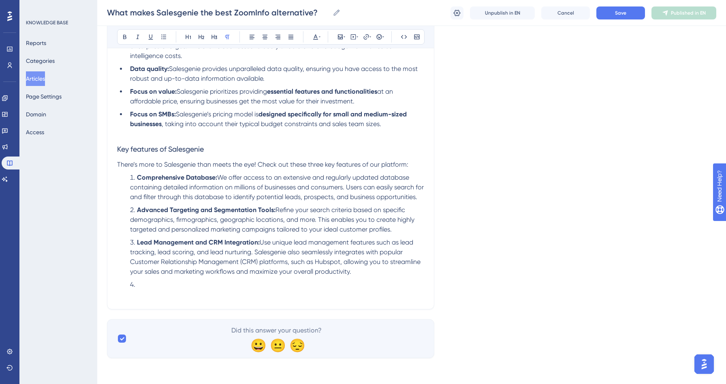
scroll to position [191, 0]
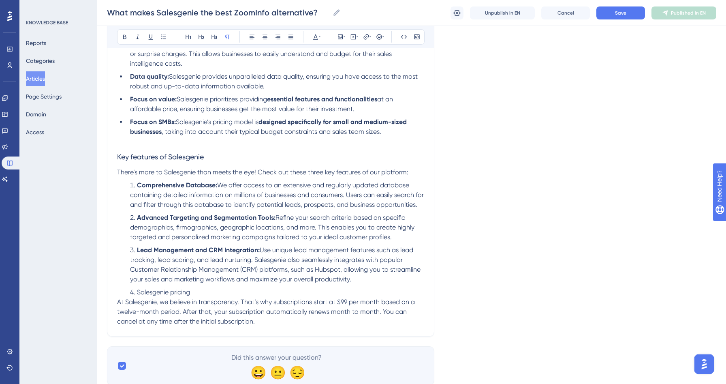
click at [117, 304] on span "At Salesgenie, we believe in transparency. That’s why subscriptions start at $9…" at bounding box center [266, 311] width 299 height 27
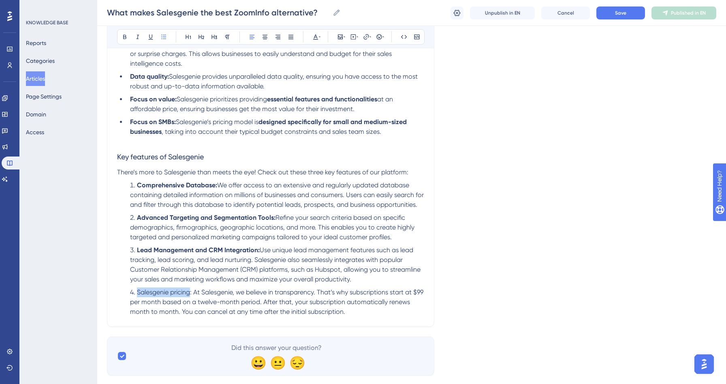
drag, startPoint x: 136, startPoint y: 294, endPoint x: 190, endPoint y: 292, distance: 53.5
click at [190, 292] on span "Salesgenie pricing: At Salesgenie, we believe in transparency. That’s why subsc…" at bounding box center [277, 301] width 295 height 27
click at [121, 36] on button at bounding box center [124, 36] width 11 height 11
click at [238, 234] on li "Advanced Targeting and Segmentation Tools: Refine your search criteria based on…" at bounding box center [275, 227] width 297 height 29
click at [626, 15] on button "Save" at bounding box center [620, 12] width 49 height 13
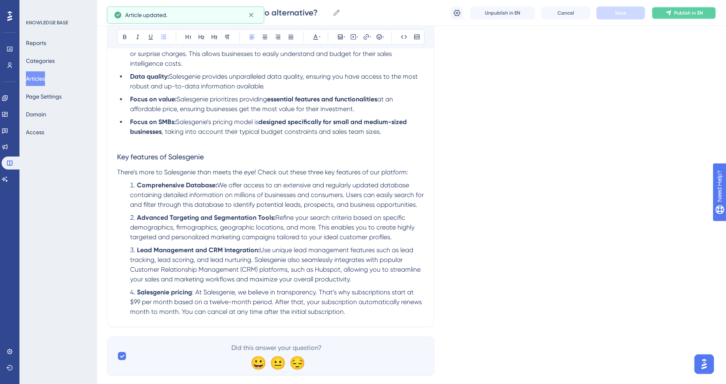
click at [693, 13] on span "Publish in EN" at bounding box center [688, 13] width 29 height 6
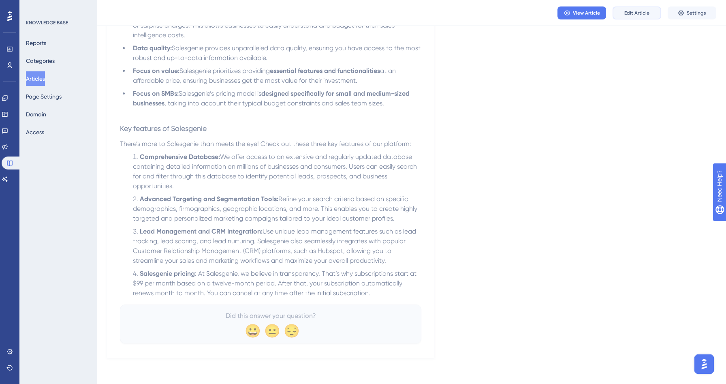
click at [633, 10] on span "Edit Article" at bounding box center [636, 13] width 25 height 6
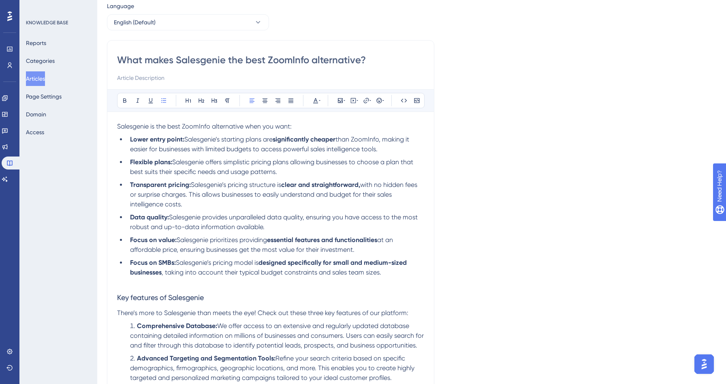
scroll to position [0, 0]
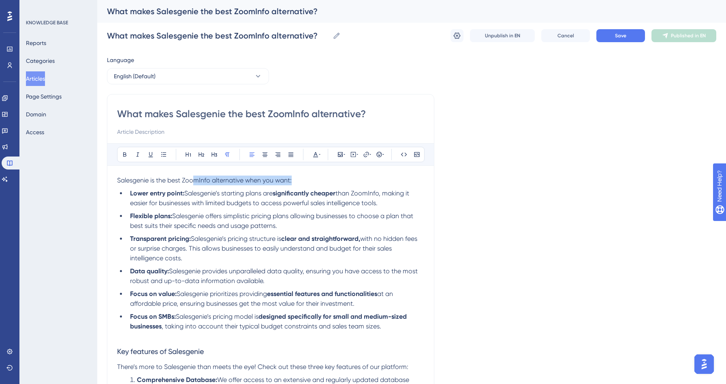
drag, startPoint x: 296, startPoint y: 181, endPoint x: 196, endPoint y: 185, distance: 99.7
click at [196, 185] on p "Salesgenie is the best ZoomInfo alternative when you want:" at bounding box center [270, 180] width 307 height 10
drag, startPoint x: 213, startPoint y: 352, endPoint x: 96, endPoint y: 352, distance: 116.2
click at [97, 352] on div "Performance Users Engagement Widgets Feedback Product Updates Knowledge Base AI…" at bounding box center [411, 291] width 629 height 582
click at [122, 154] on icon at bounding box center [125, 154] width 6 height 6
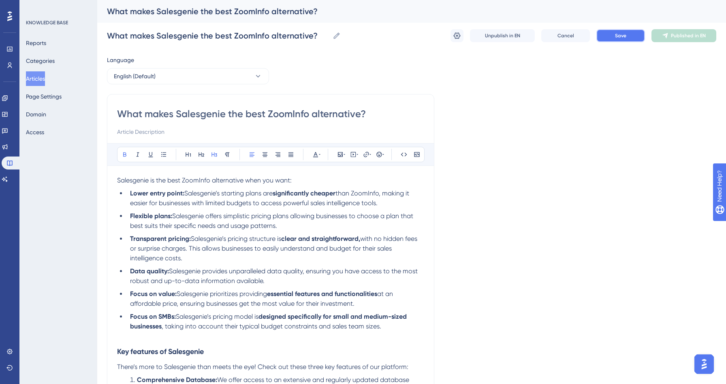
click at [634, 35] on button "Save" at bounding box center [620, 35] width 49 height 13
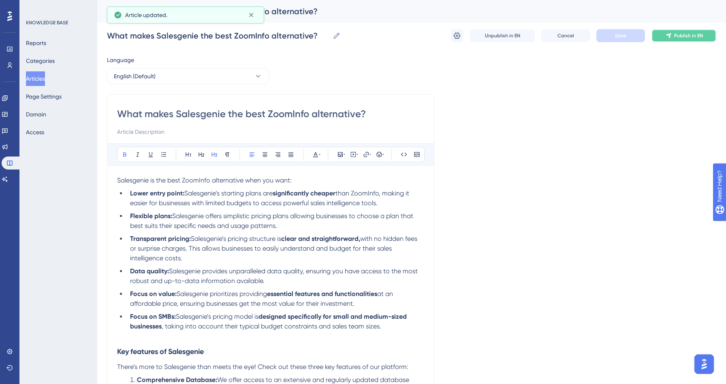
click at [695, 38] on span "Publish in EN" at bounding box center [688, 35] width 29 height 6
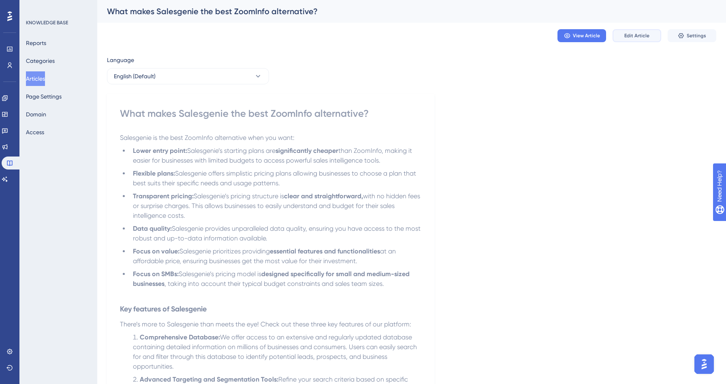
click at [631, 36] on span "Edit Article" at bounding box center [636, 35] width 25 height 6
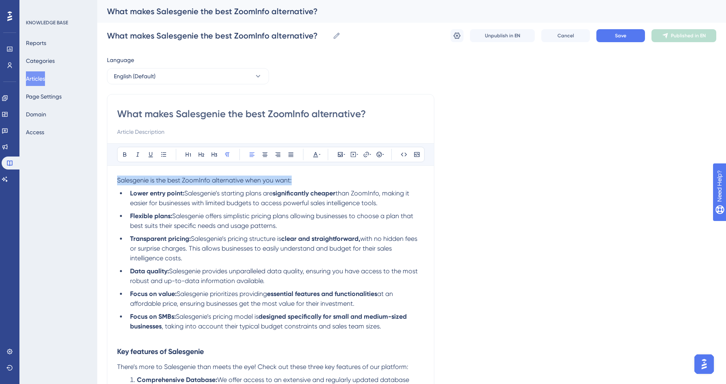
drag, startPoint x: 298, startPoint y: 183, endPoint x: 112, endPoint y: 182, distance: 185.9
click at [112, 182] on div "What makes Salesgenie the best ZoomInfo alternative? Bold Italic Underline Bull…" at bounding box center [270, 307] width 327 height 427
click at [125, 152] on icon at bounding box center [124, 154] width 3 height 4
click at [623, 40] on button "Save" at bounding box center [620, 35] width 49 height 13
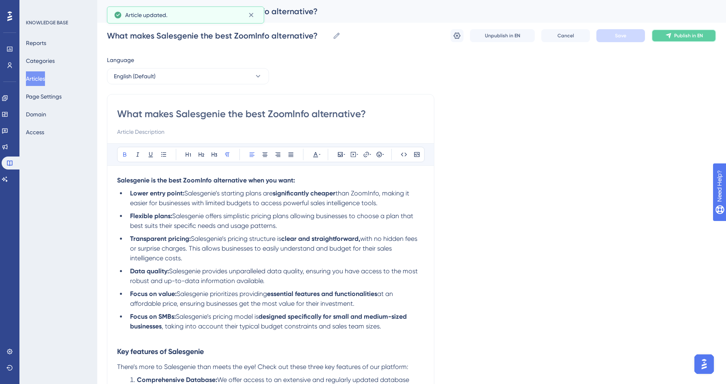
click at [682, 34] on span "Publish in EN" at bounding box center [688, 35] width 29 height 6
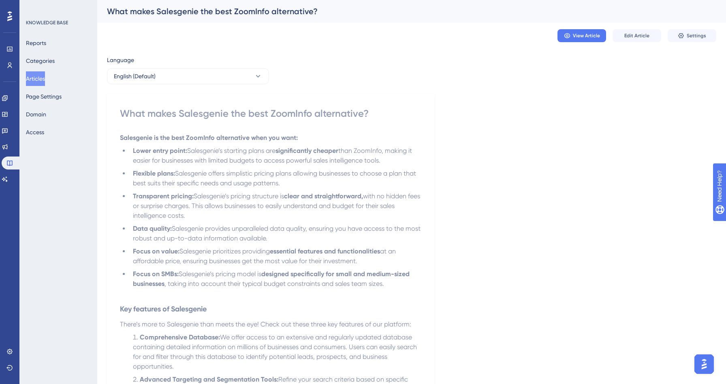
click at [31, 76] on button "Articles" at bounding box center [35, 78] width 19 height 15
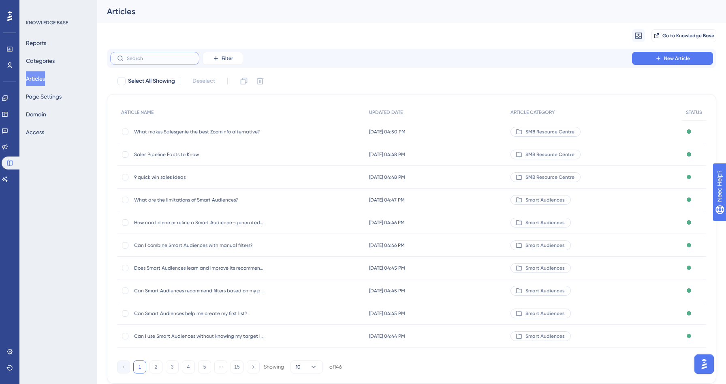
click at [138, 59] on input "text" at bounding box center [160, 58] width 66 height 6
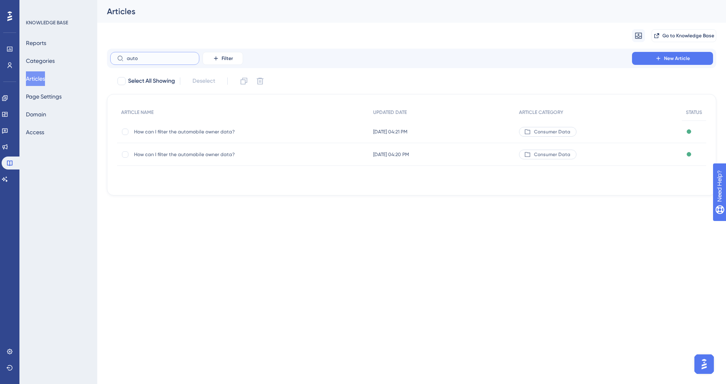
type input "auto"
click at [180, 149] on div "How can I filter the automobile owner data? How can I filter the automobile own…" at bounding box center [199, 154] width 130 height 23
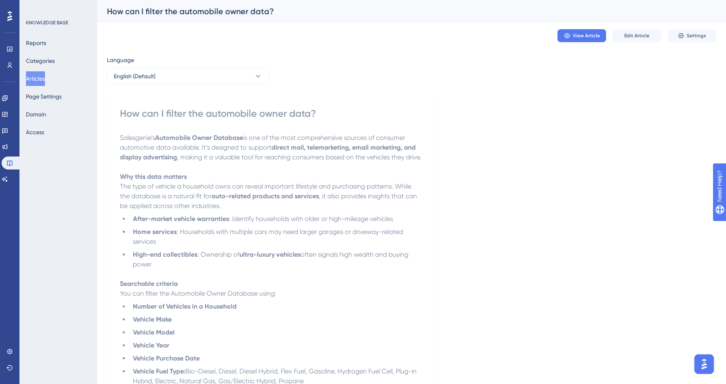
click at [69, 166] on div "KNOWLEDGE BASE Reports Categories Articles Page Settings Domain Access" at bounding box center [58, 192] width 78 height 384
click at [50, 60] on button "Categories" at bounding box center [40, 60] width 29 height 15
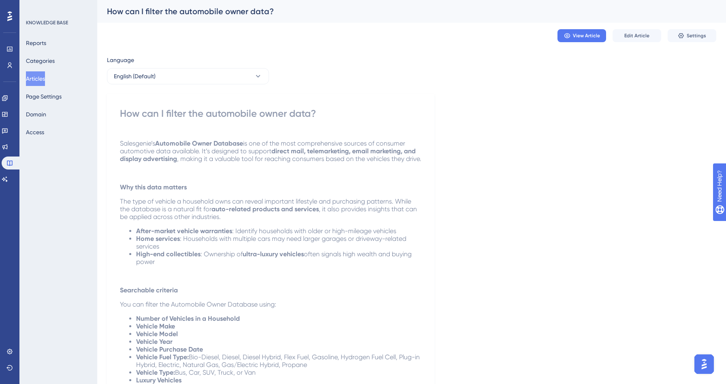
click at [43, 78] on button "Articles" at bounding box center [35, 78] width 19 height 15
click at [50, 58] on button "Categories" at bounding box center [40, 60] width 29 height 15
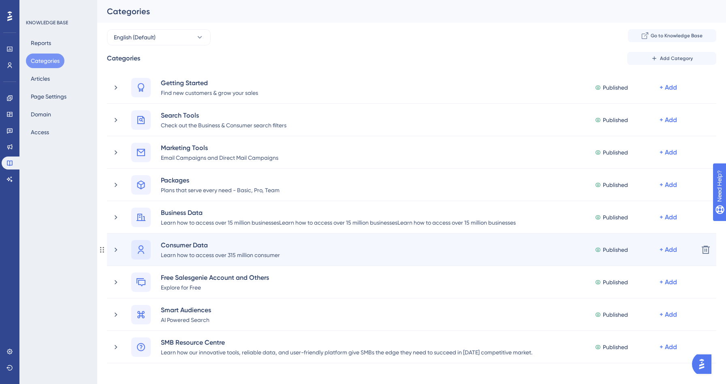
scroll to position [38, 0]
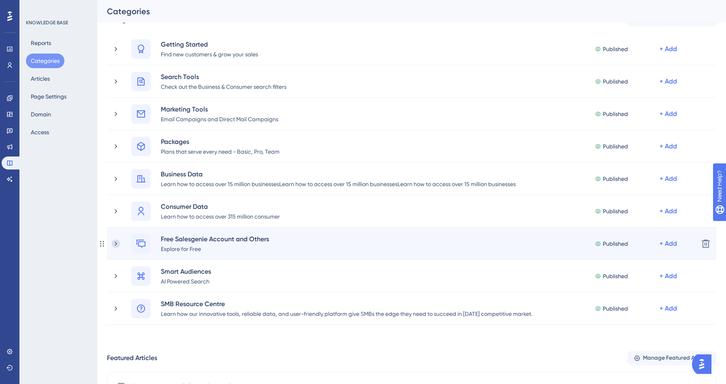
click at [116, 242] on icon at bounding box center [116, 243] width 8 height 8
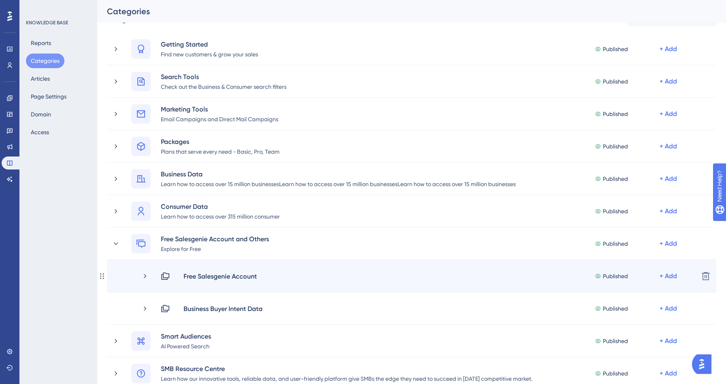
scroll to position [43, 0]
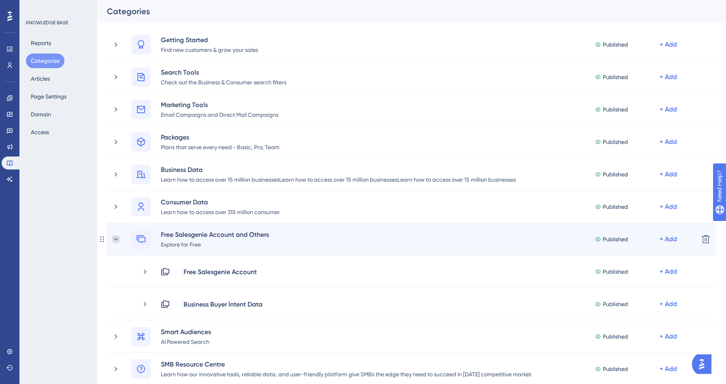
click at [117, 240] on icon at bounding box center [116, 239] width 8 height 8
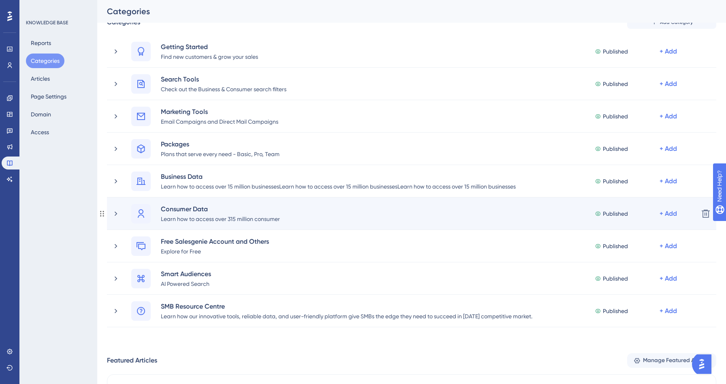
scroll to position [0, 0]
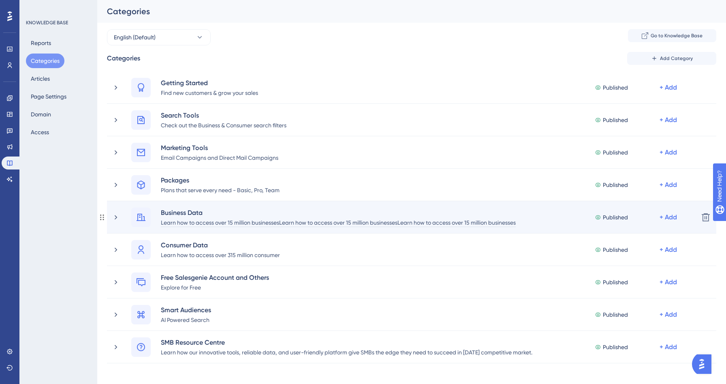
click at [281, 222] on div "Learn how to access over 15 million businessesLearn how to access over 15 milli…" at bounding box center [338, 222] width 356 height 10
click at [295, 221] on div "Learn how to access over 15 million businessesLearn how to access over 15 milli…" at bounding box center [338, 222] width 356 height 10
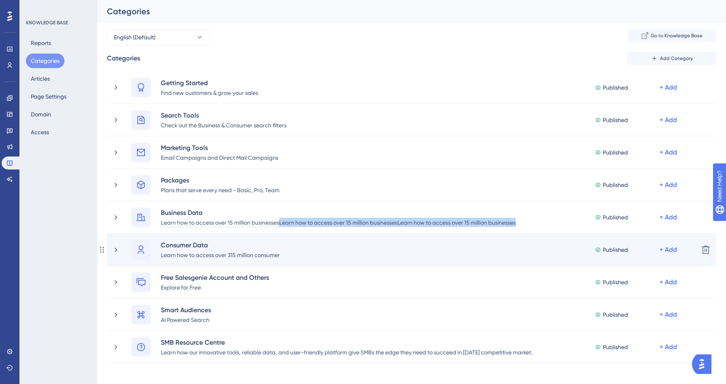
drag, startPoint x: 279, startPoint y: 222, endPoint x: 565, endPoint y: 247, distance: 286.7
click at [565, 247] on div "Getting Started Find new customers & grow your sales Published + Add Delete Sal…" at bounding box center [407, 217] width 617 height 292
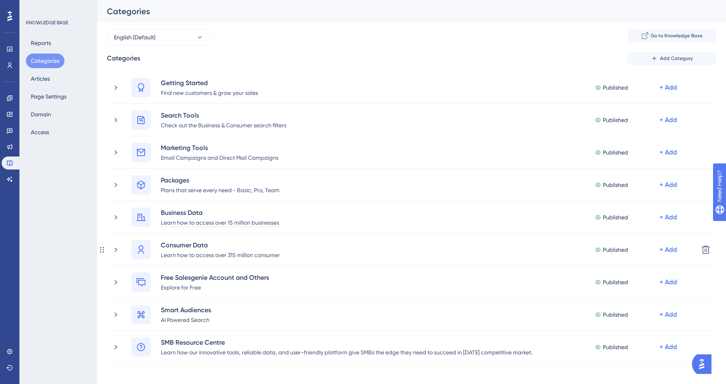
click at [97, 271] on div "Performance Users Engagement Widgets Feedback Product Updates Knowledge Base AI…" at bounding box center [411, 329] width 629 height 658
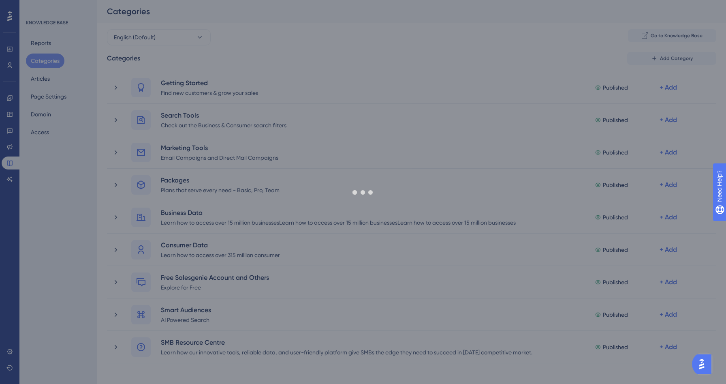
scroll to position [31, 0]
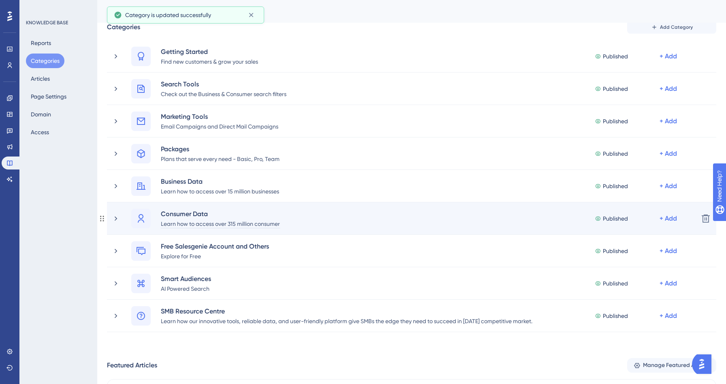
click at [279, 224] on div "Learn how to access over 315 million consumer" at bounding box center [220, 223] width 120 height 10
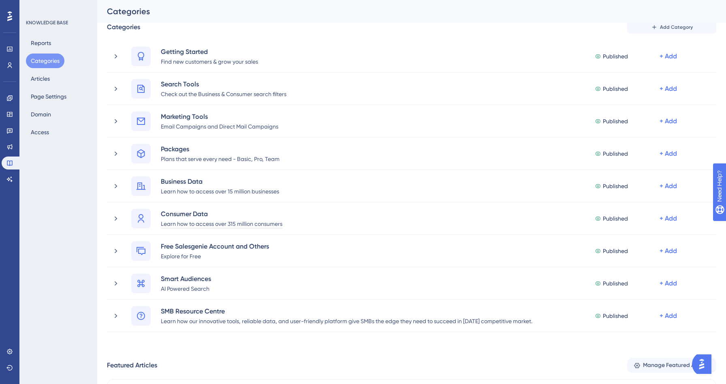
click at [97, 256] on div "Performance Users Engagement Widgets Feedback Product Updates Knowledge Base AI…" at bounding box center [411, 312] width 629 height 629
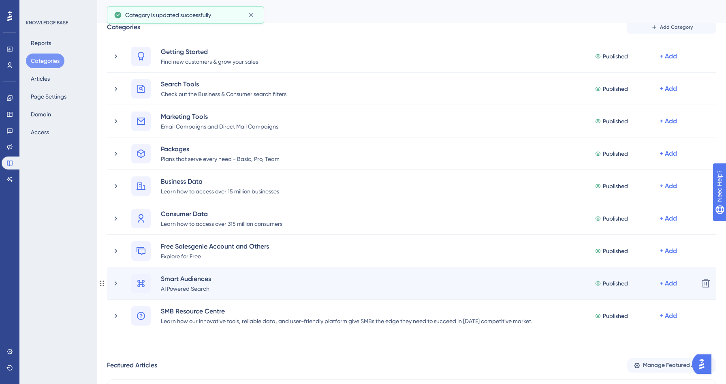
click at [195, 288] on div "AI Powered Search" at bounding box center [185, 288] width 51 height 10
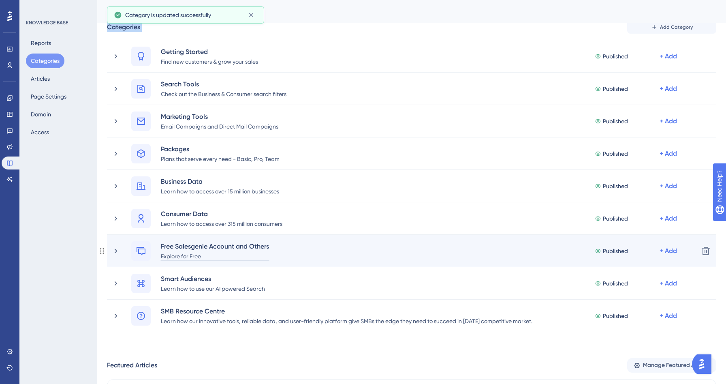
click at [183, 256] on div "Explore for Free" at bounding box center [214, 256] width 109 height 10
click at [191, 255] on div "Explore for Free" at bounding box center [214, 256] width 109 height 10
click at [223, 258] on div "Explore for Salesgenie Free" at bounding box center [214, 256] width 109 height 10
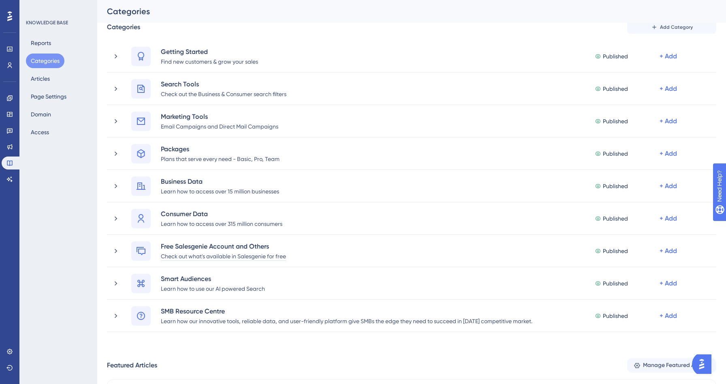
click at [97, 254] on div "Performance Users Engagement Widgets Feedback Product Updates Knowledge Base AI…" at bounding box center [411, 312] width 629 height 629
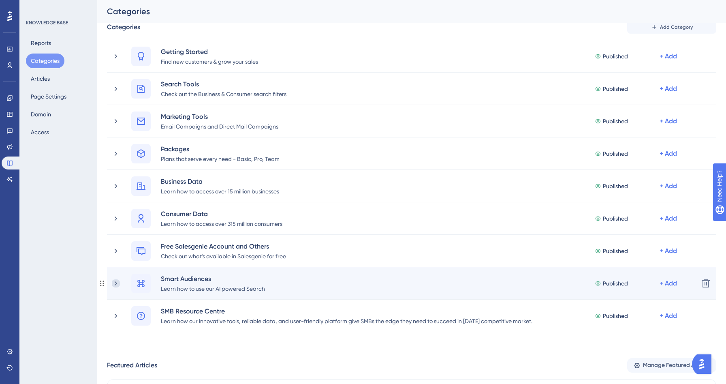
click at [117, 284] on icon at bounding box center [116, 283] width 8 height 8
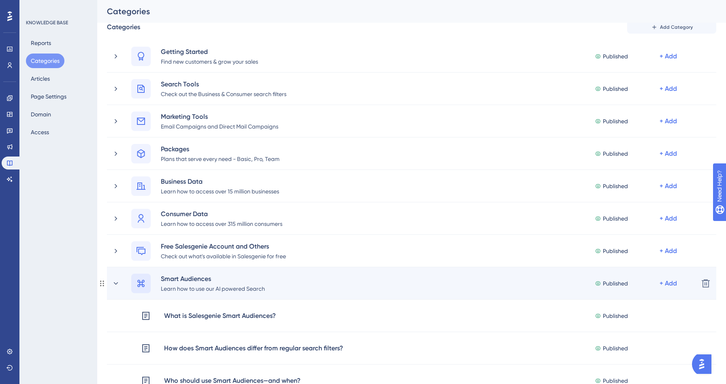
click at [140, 286] on icon at bounding box center [141, 283] width 10 height 10
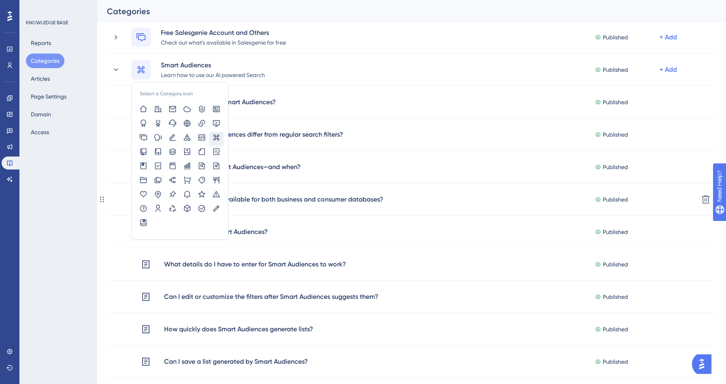
scroll to position [223, 0]
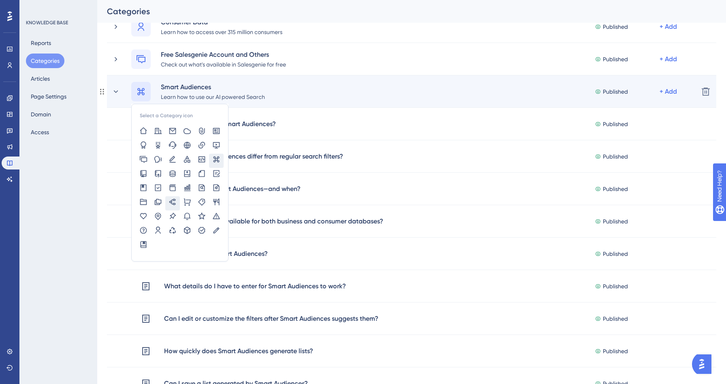
click at [176, 200] on icon at bounding box center [172, 202] width 8 height 8
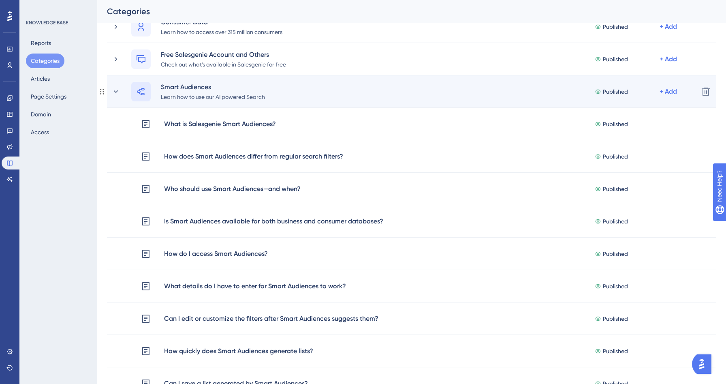
click at [143, 94] on icon at bounding box center [141, 92] width 10 height 10
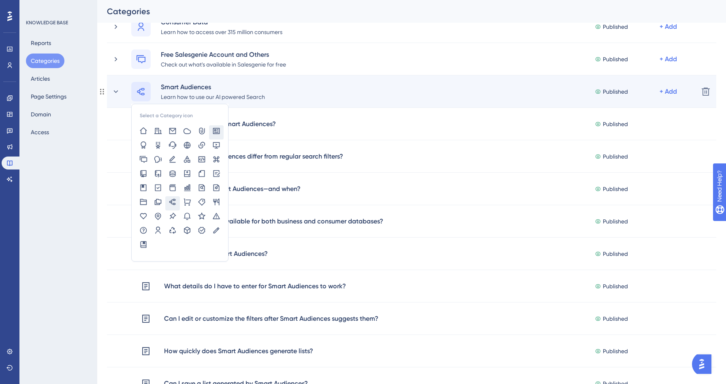
click at [214, 132] on icon at bounding box center [216, 131] width 8 height 8
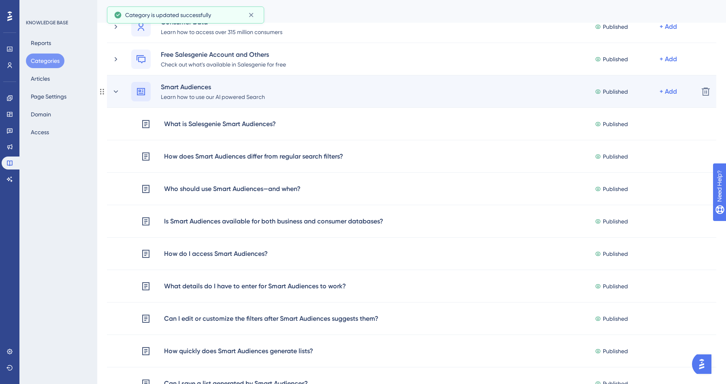
click at [141, 93] on icon at bounding box center [141, 91] width 8 height 7
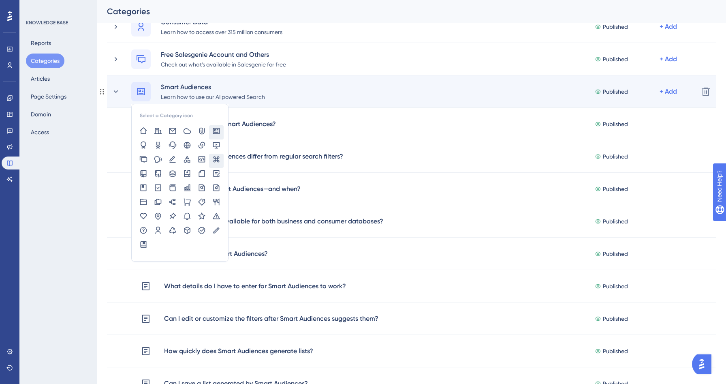
click at [217, 159] on icon at bounding box center [216, 159] width 6 height 6
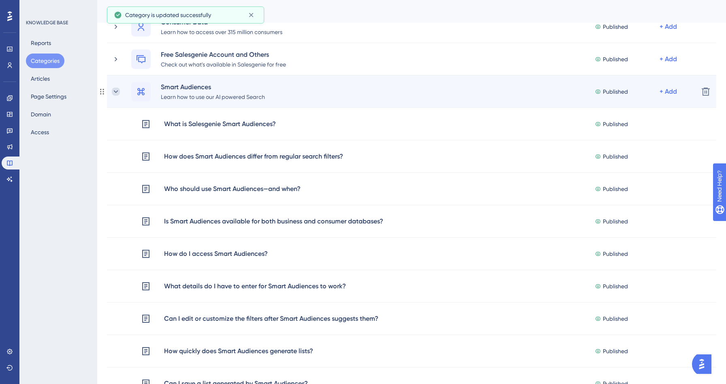
click at [116, 93] on icon at bounding box center [116, 91] width 8 height 8
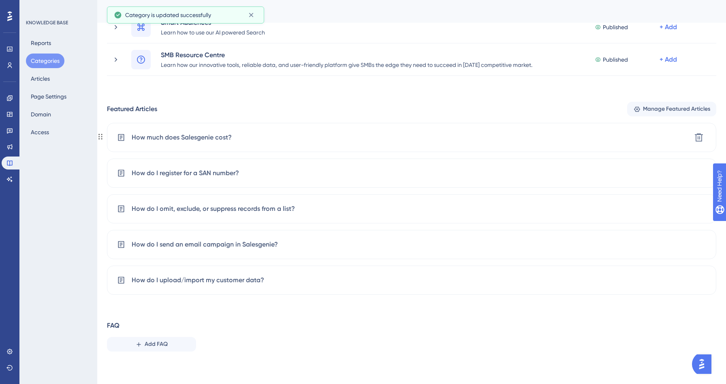
scroll to position [0, 0]
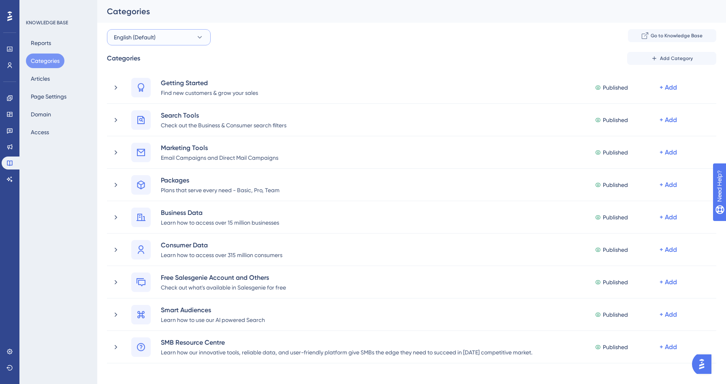
click at [164, 38] on button "English (Default)" at bounding box center [159, 37] width 104 height 16
click at [286, 51] on div "English (Default) Go to Knowledge Base Categories Add Category Getting Started …" at bounding box center [411, 337] width 609 height 616
click at [50, 94] on button "Page Settings" at bounding box center [48, 96] width 45 height 15
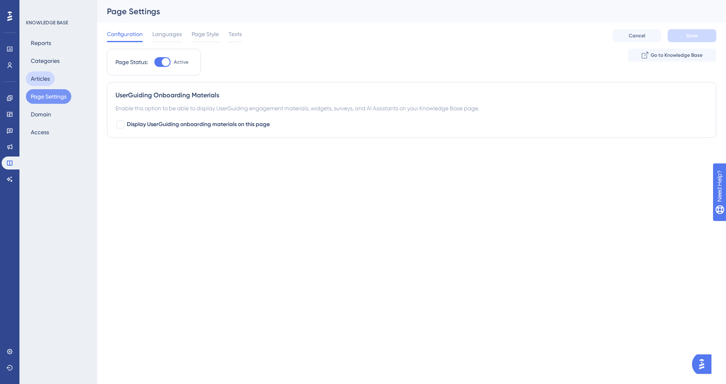
click at [48, 79] on button "Articles" at bounding box center [40, 78] width 29 height 15
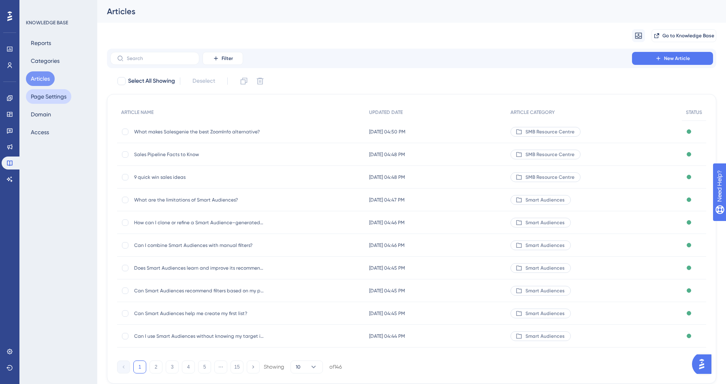
click at [49, 94] on button "Page Settings" at bounding box center [48, 96] width 45 height 15
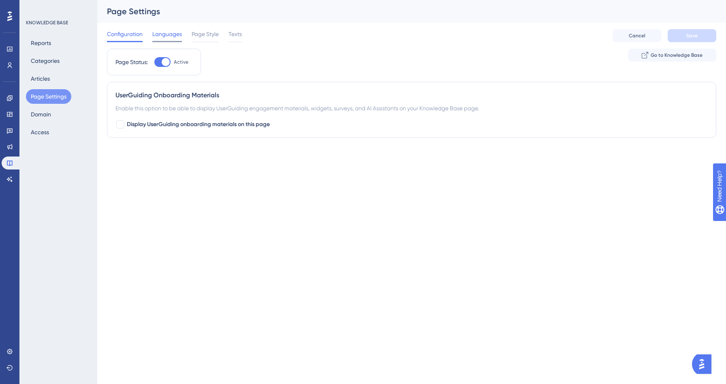
click at [166, 35] on span "Languages" at bounding box center [167, 34] width 30 height 10
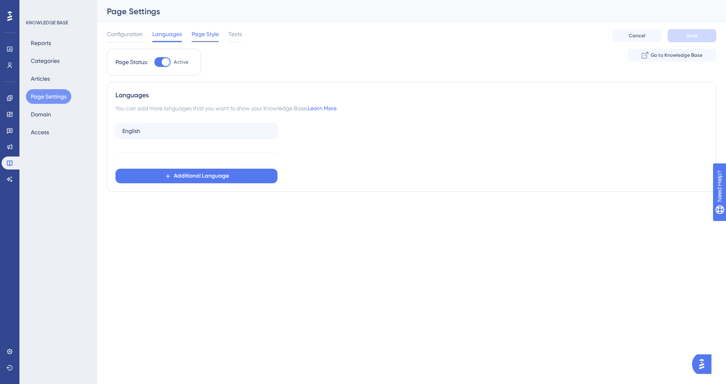
click at [207, 34] on span "Page Style" at bounding box center [205, 34] width 27 height 10
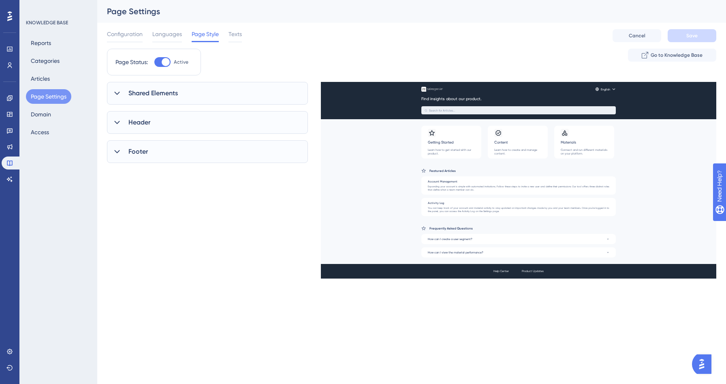
click at [176, 101] on div "Shared Elements" at bounding box center [207, 93] width 201 height 23
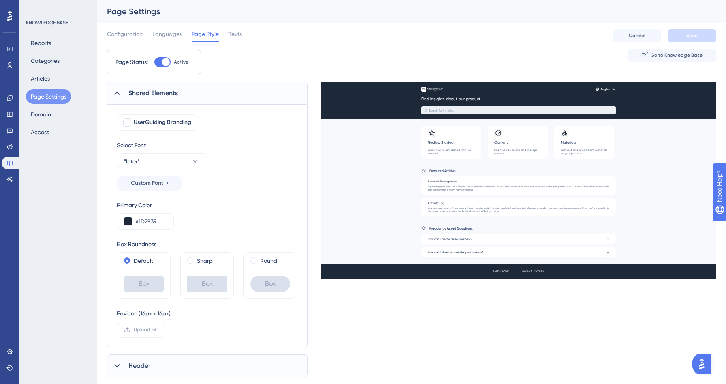
click at [176, 101] on div "Shared Elements" at bounding box center [207, 93] width 201 height 23
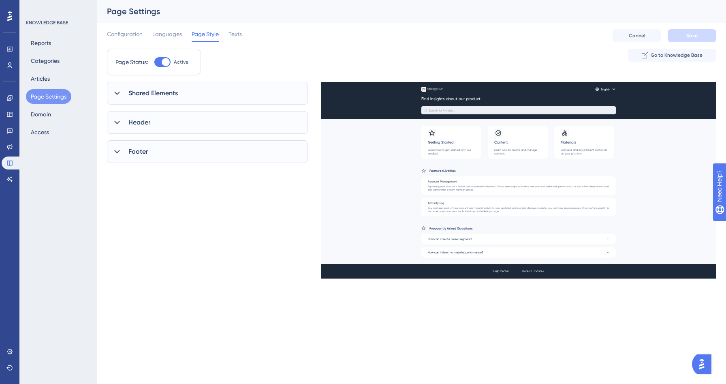
click at [176, 101] on div "Shared Elements" at bounding box center [207, 93] width 201 height 23
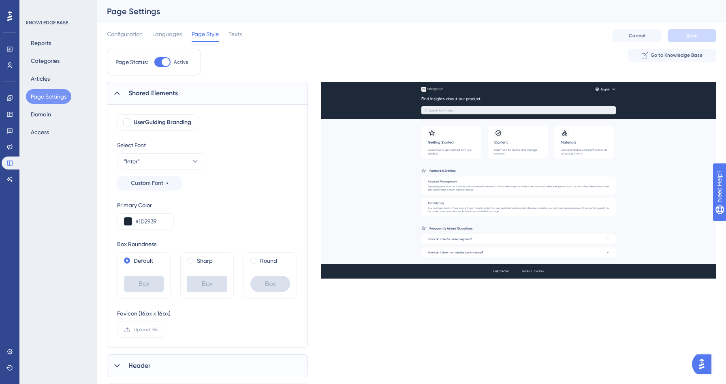
click at [236, 133] on div "UserGuiding Branding Select Font "Inter" Custom Font Primary Color #1D2939 Box …" at bounding box center [207, 225] width 181 height 223
click at [207, 265] on label "Sharp" at bounding box center [205, 261] width 16 height 10
click at [143, 260] on label "Default" at bounding box center [143, 261] width 19 height 10
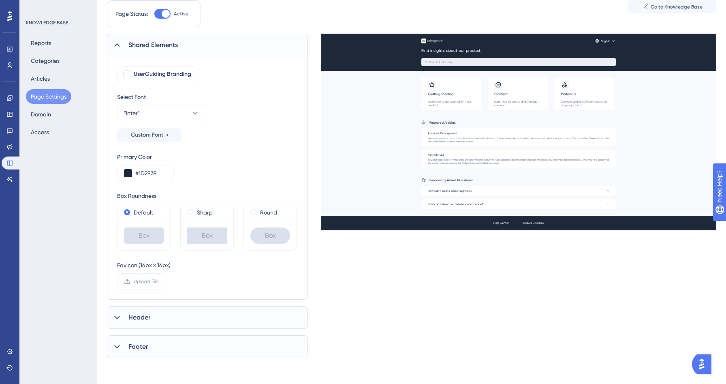
scroll to position [51, 0]
click at [178, 312] on div "Header" at bounding box center [207, 317] width 201 height 23
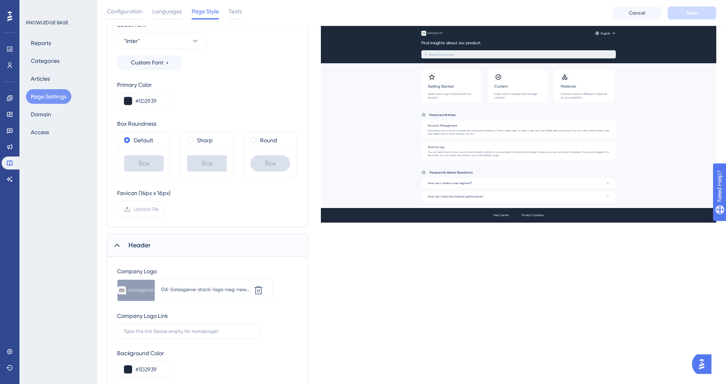
scroll to position [221, 0]
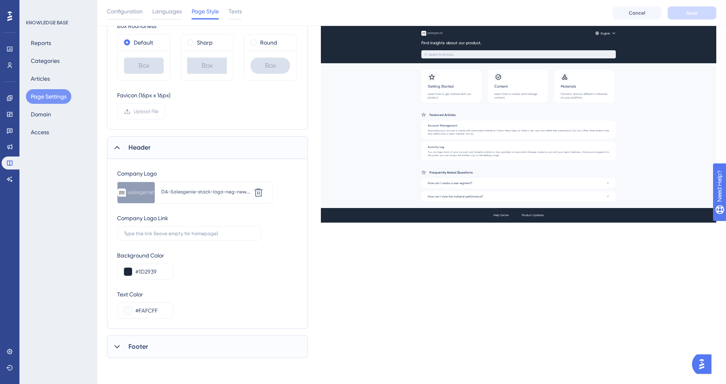
click at [175, 345] on div "Footer" at bounding box center [207, 346] width 201 height 23
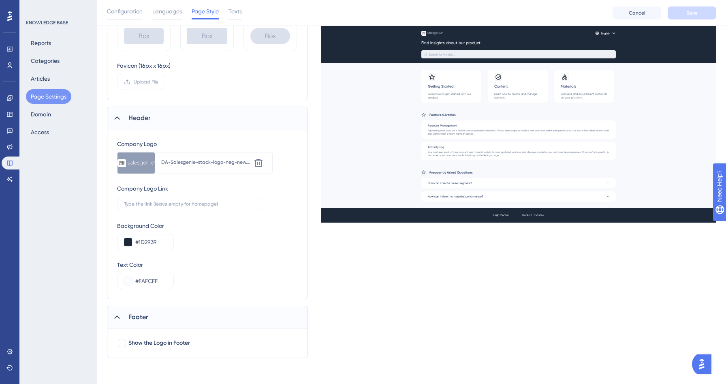
scroll to position [0, 0]
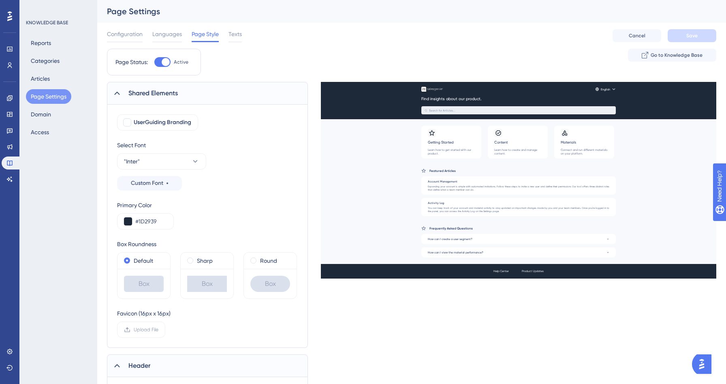
click at [218, 36] on span "Page Style" at bounding box center [205, 34] width 27 height 10
click at [230, 36] on span "Texts" at bounding box center [234, 34] width 13 height 10
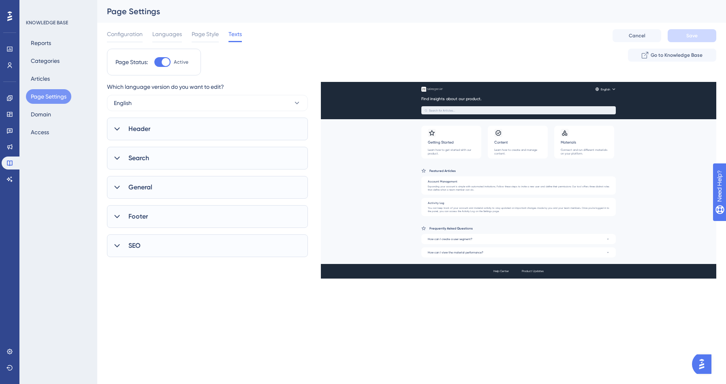
click at [157, 183] on div "General" at bounding box center [207, 187] width 201 height 23
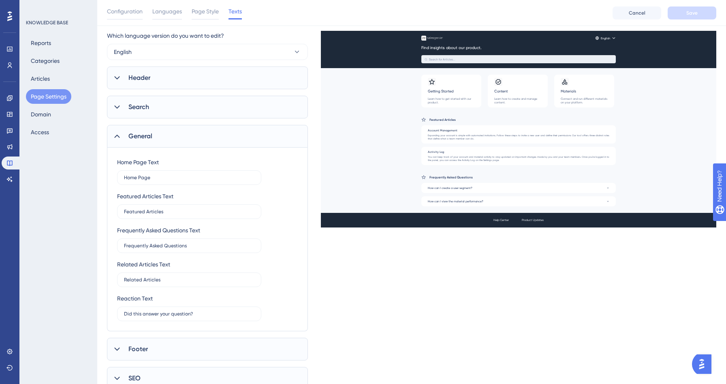
scroll to position [72, 0]
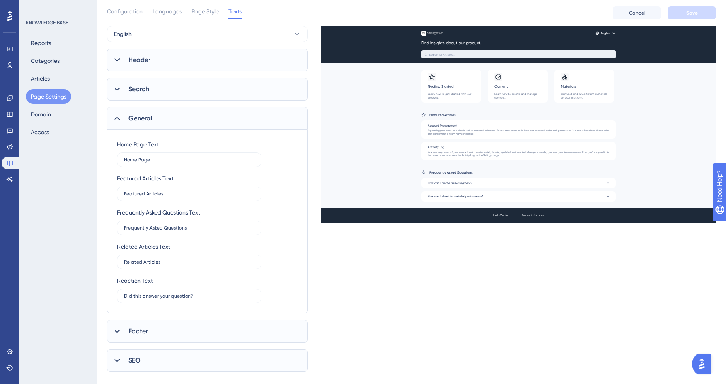
click at [143, 334] on span "Footer" at bounding box center [137, 331] width 19 height 10
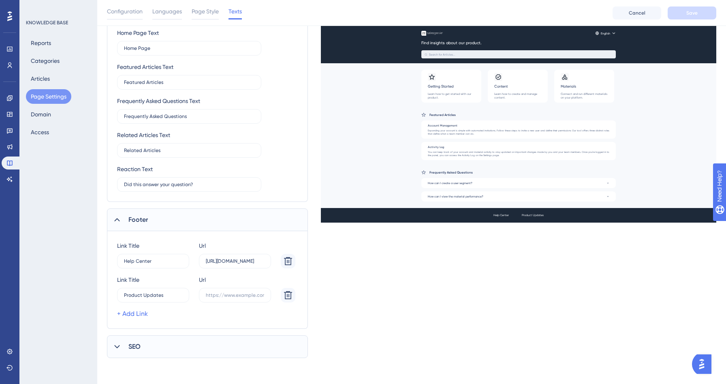
click at [142, 349] on div "SEO" at bounding box center [207, 346] width 201 height 23
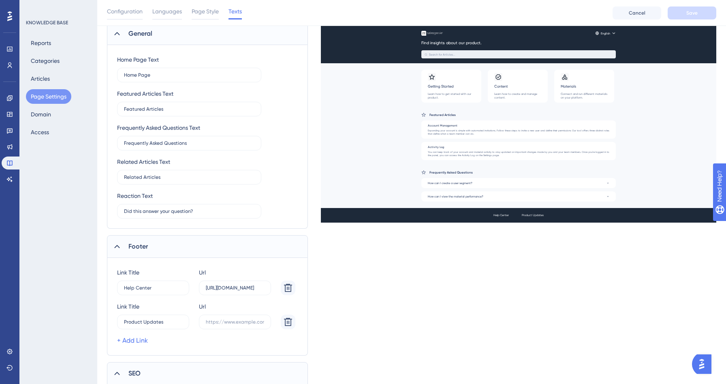
scroll to position [0, 0]
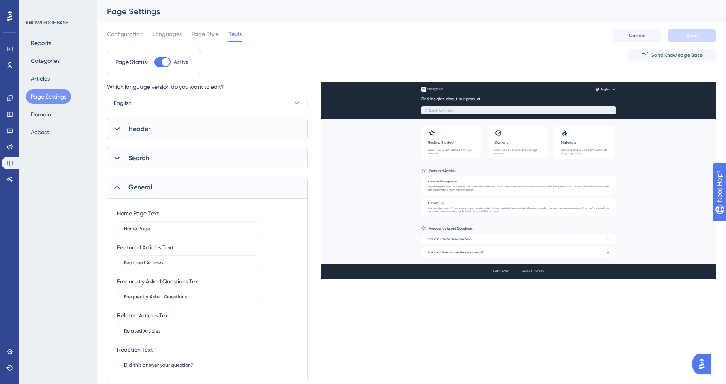
click at [47, 98] on button "Page Settings" at bounding box center [48, 96] width 45 height 15
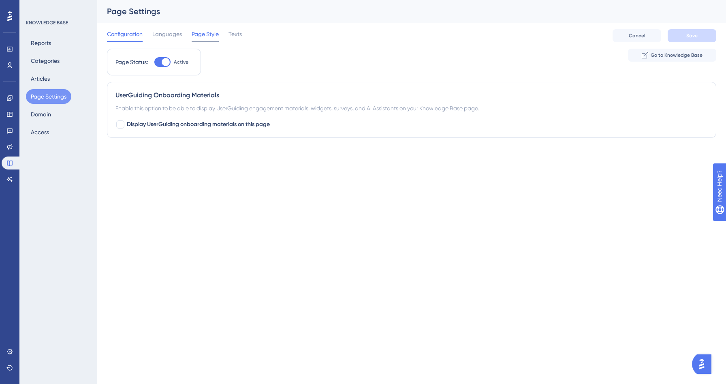
click at [205, 32] on span "Page Style" at bounding box center [205, 34] width 27 height 10
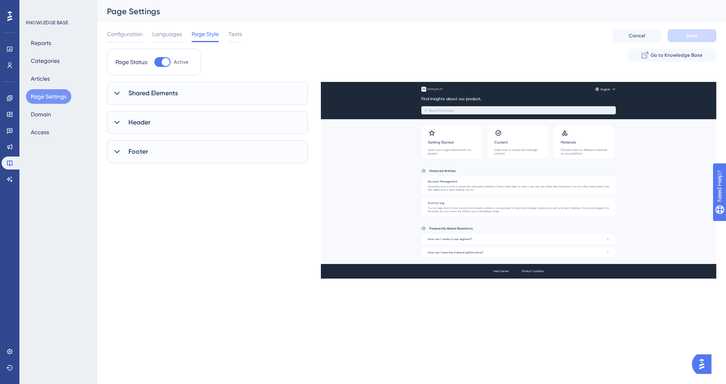
click at [171, 145] on div "Footer" at bounding box center [207, 151] width 201 height 23
click at [233, 38] on span "Texts" at bounding box center [234, 34] width 13 height 10
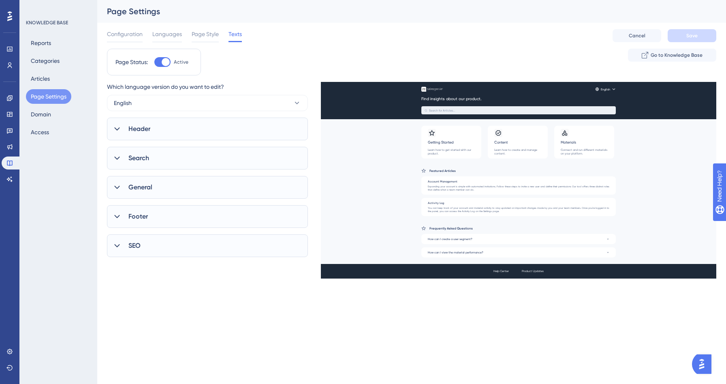
click at [145, 219] on span "Footer" at bounding box center [137, 216] width 19 height 10
click at [286, 257] on icon at bounding box center [288, 258] width 10 height 10
type input "Product Updates"
click at [228, 256] on input "text" at bounding box center [235, 258] width 58 height 6
paste input "text"
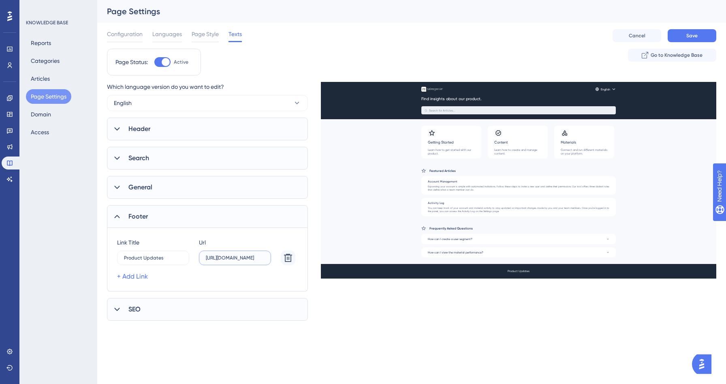
type input "https://updates.salesgenie.com/en"
click at [450, 326] on div "Performance Users Engagement Widgets Feedback Product Updates Knowledge Base AI…" at bounding box center [411, 166] width 629 height 333
click at [701, 34] on button "Save" at bounding box center [691, 35] width 49 height 13
click at [62, 100] on button "Page Settings" at bounding box center [48, 96] width 45 height 15
